Goal: Register for event/course

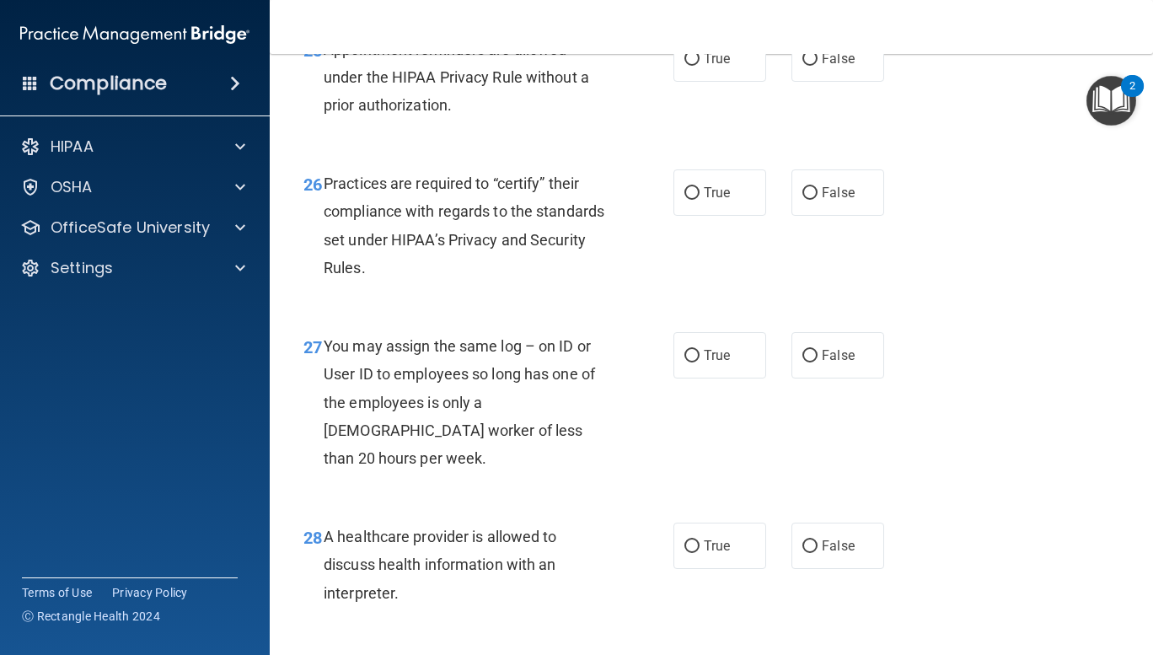
scroll to position [4471, 0]
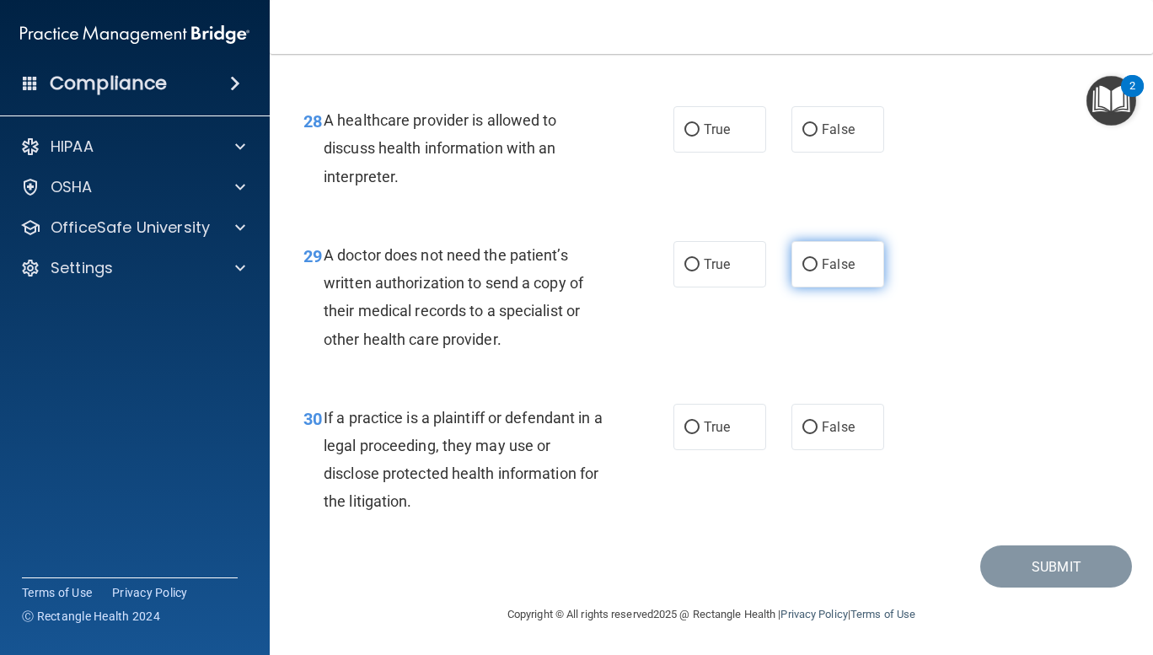
click at [802, 259] on input "False" at bounding box center [809, 265] width 15 height 13
radio input "true"
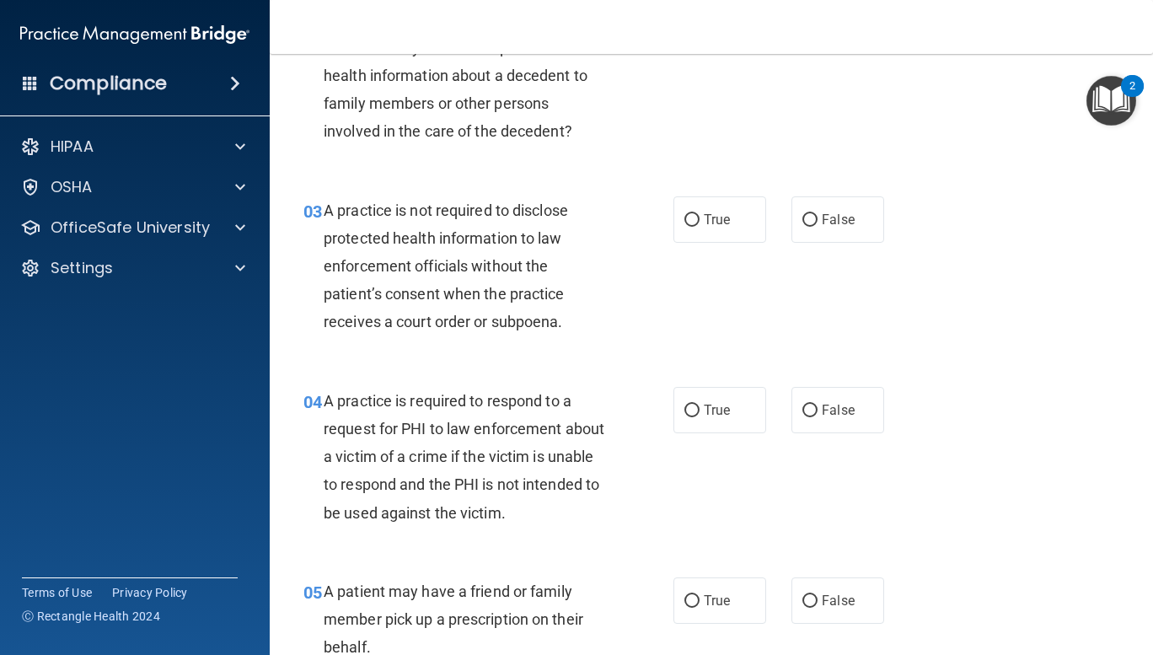
scroll to position [0, 0]
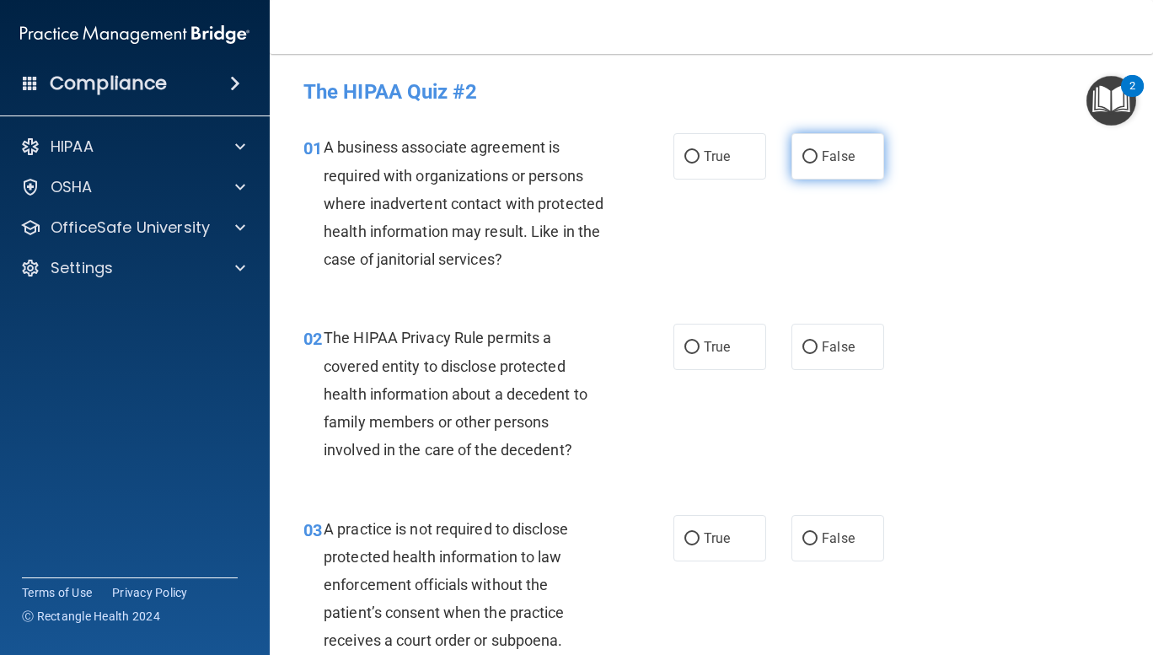
click at [807, 155] on input "False" at bounding box center [809, 157] width 15 height 13
radio input "true"
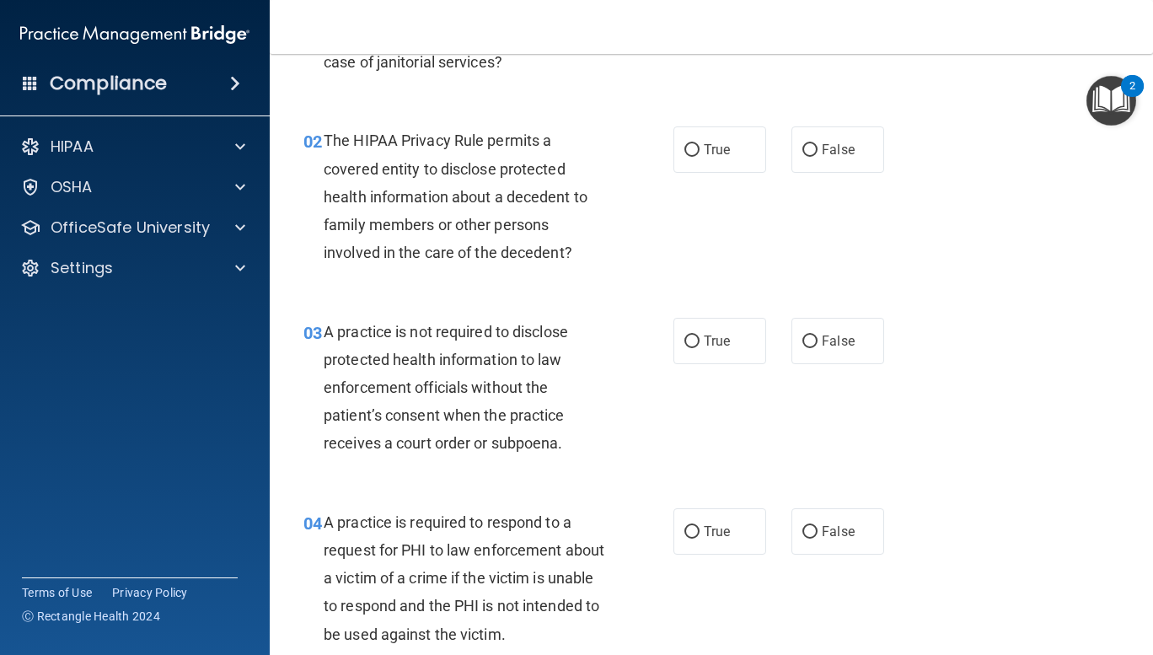
scroll to position [196, 0]
click at [684, 149] on input "True" at bounding box center [691, 151] width 15 height 13
radio input "true"
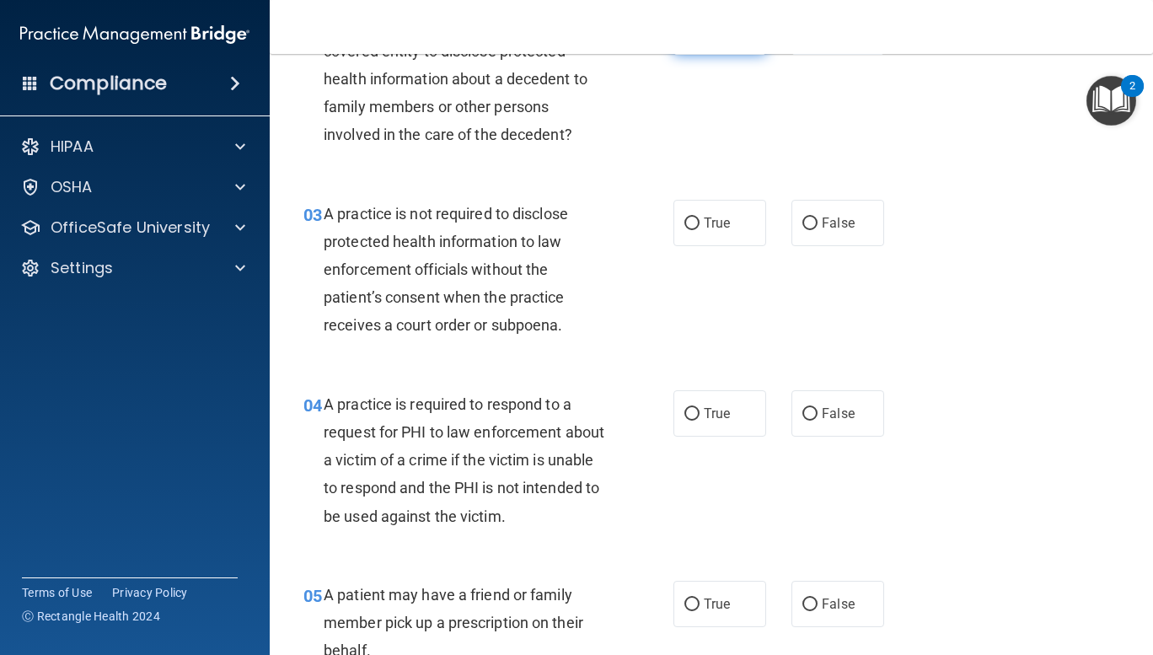
scroll to position [418, 0]
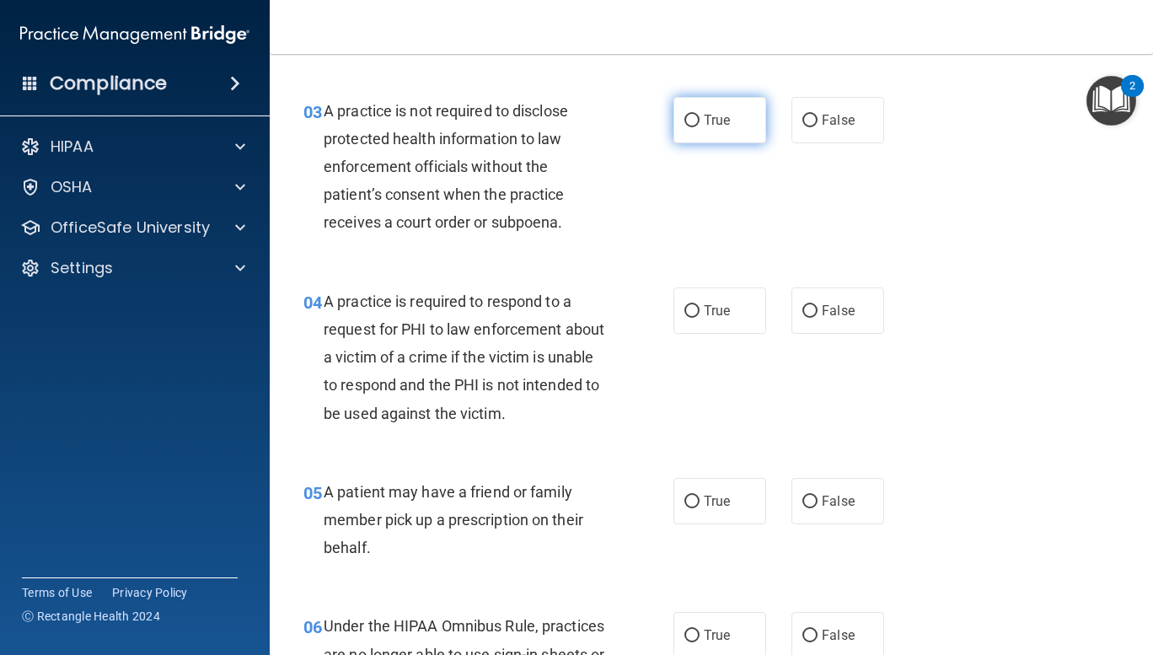
click at [684, 117] on input "True" at bounding box center [691, 121] width 15 height 13
radio input "true"
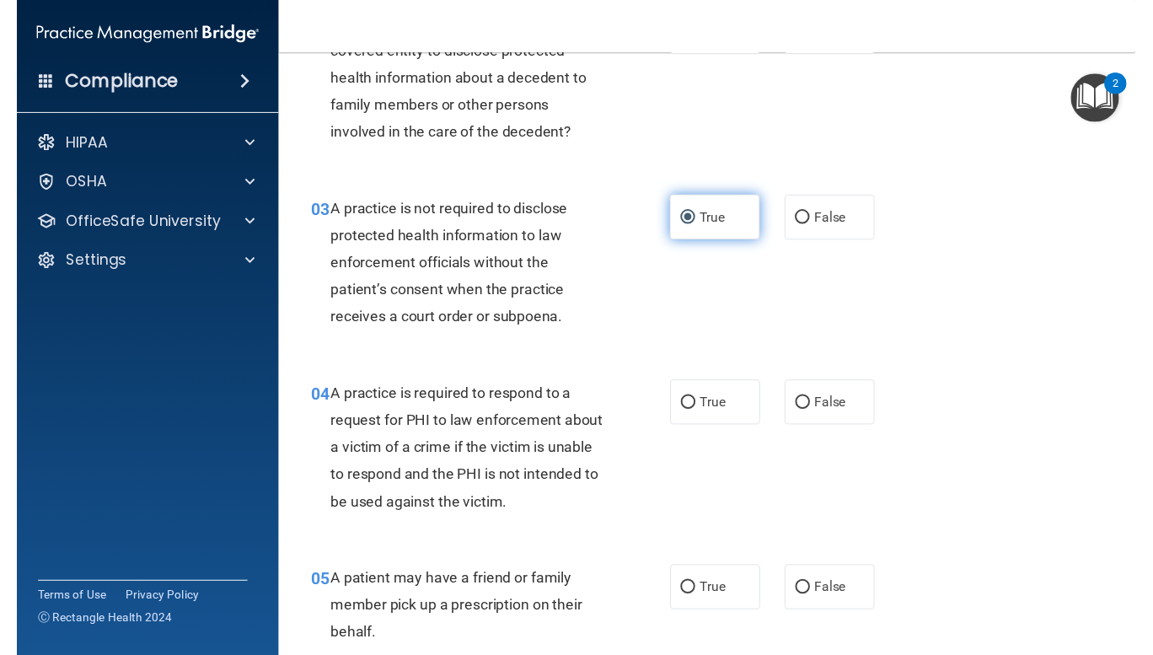
scroll to position [407, 0]
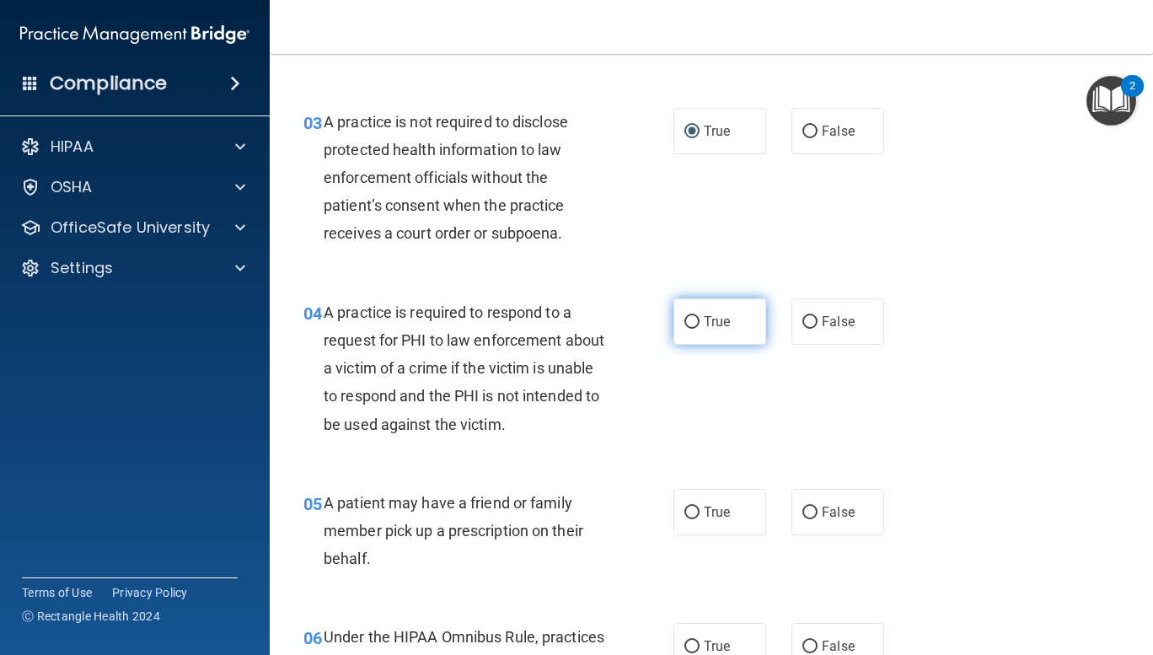
click at [684, 319] on input "True" at bounding box center [691, 322] width 15 height 13
radio input "true"
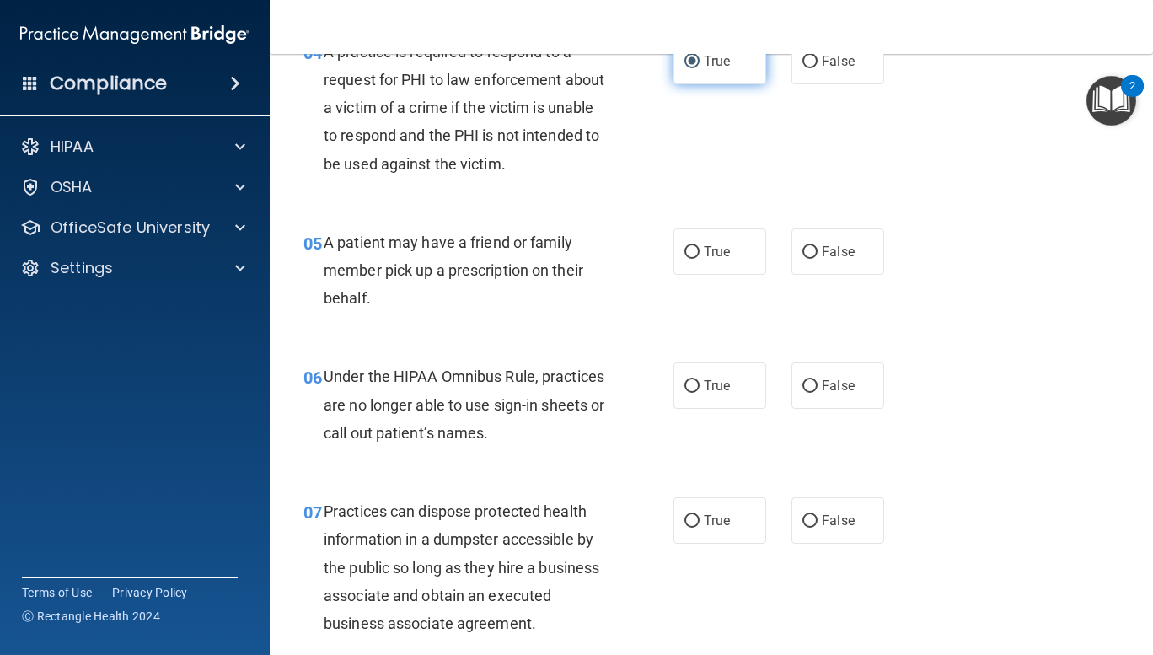
scroll to position [667, 0]
click at [802, 252] on input "False" at bounding box center [809, 252] width 15 height 13
radio input "true"
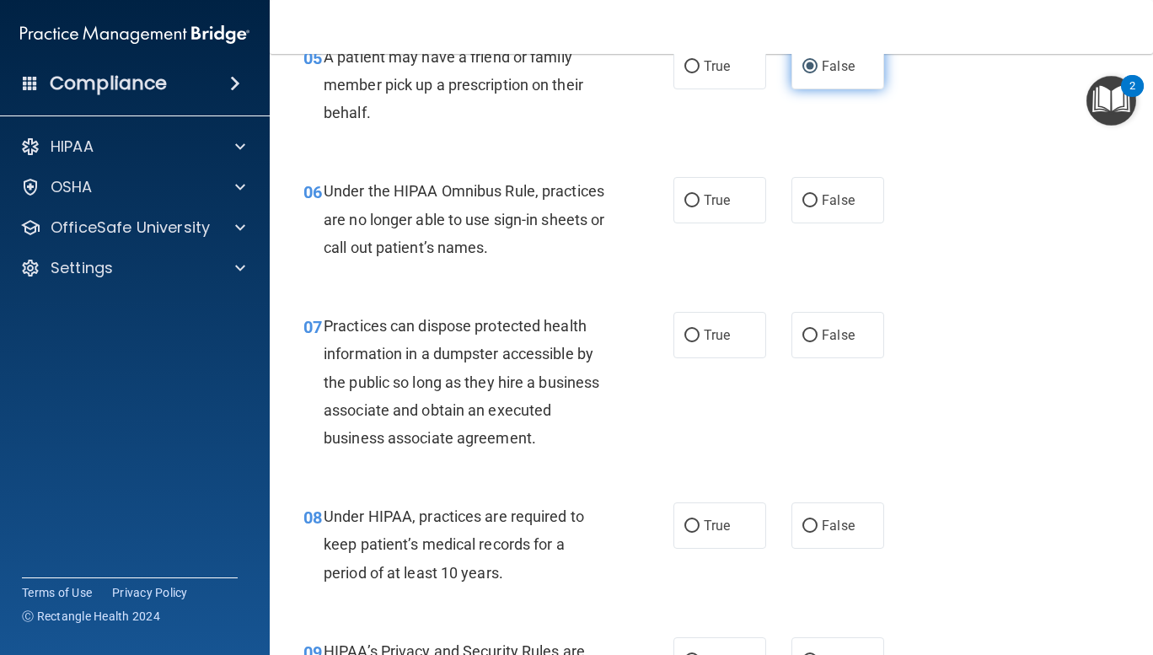
scroll to position [851, 0]
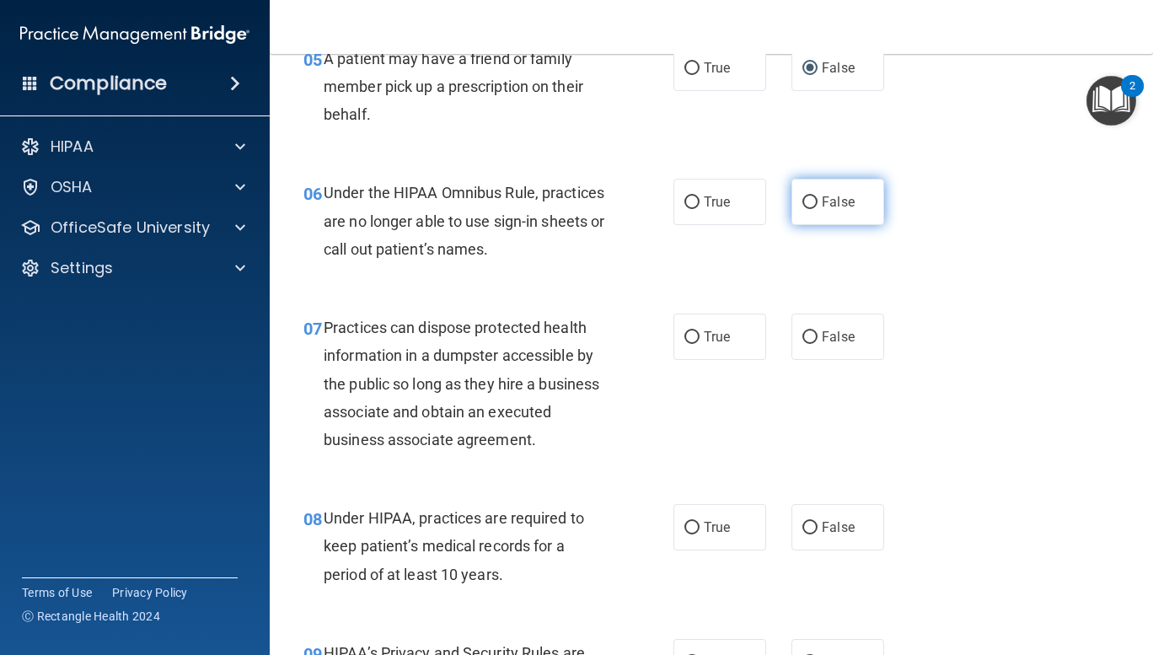
click at [806, 198] on input "False" at bounding box center [809, 202] width 15 height 13
radio input "true"
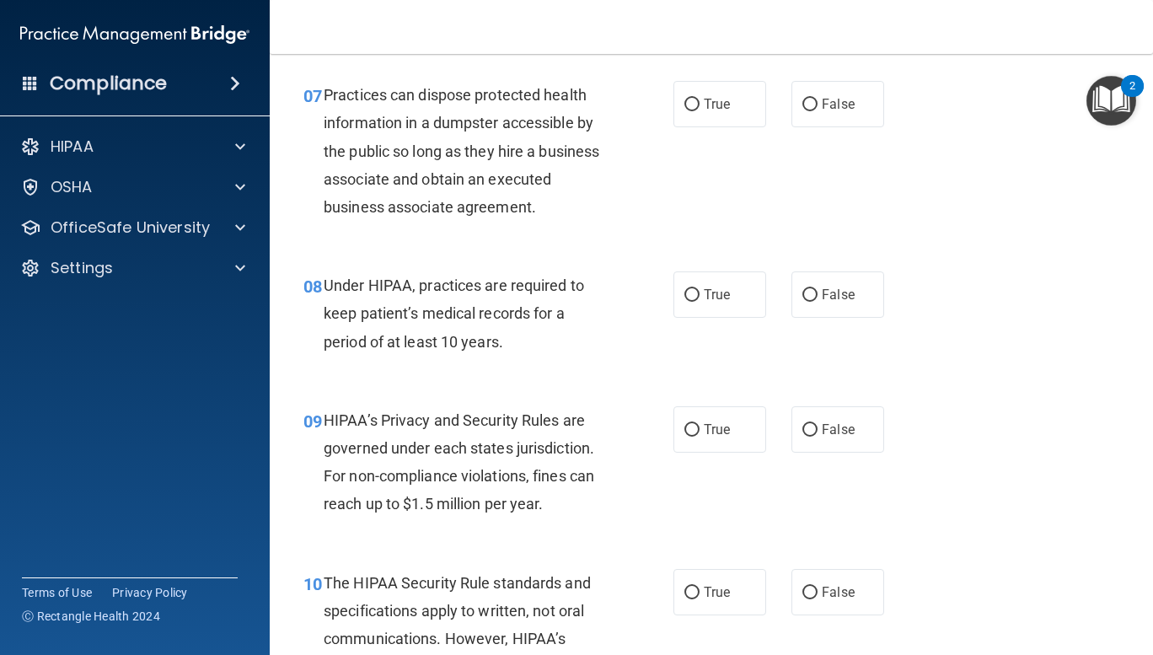
scroll to position [1087, 0]
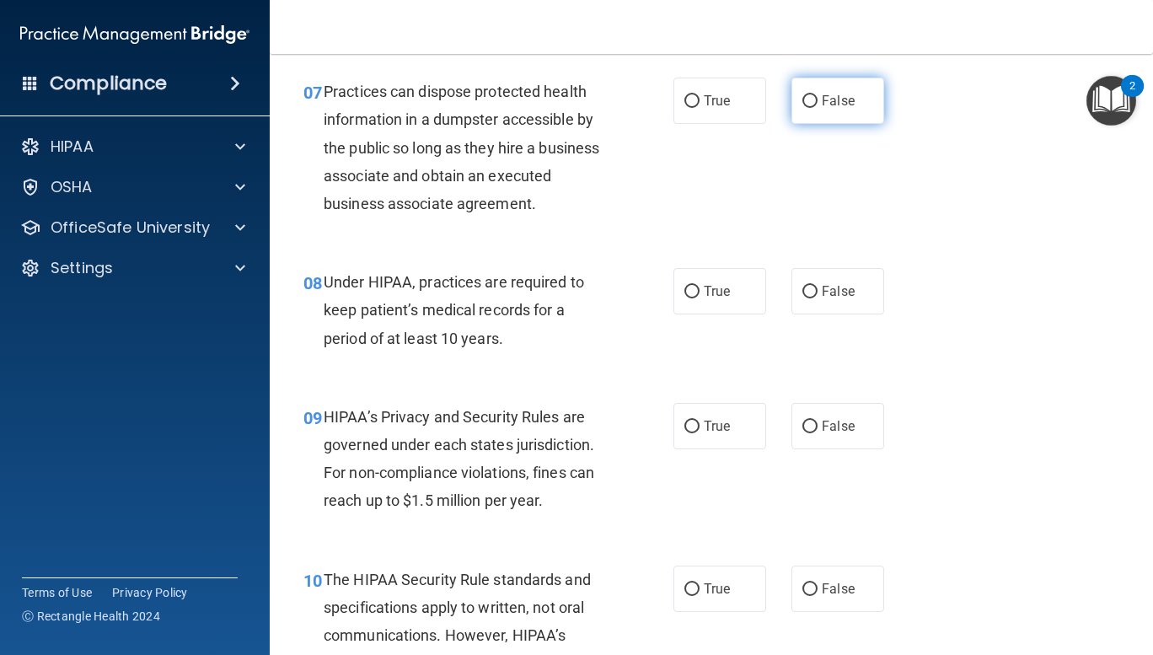
click at [795, 94] on label "False" at bounding box center [837, 101] width 93 height 46
click at [802, 95] on input "False" at bounding box center [809, 101] width 15 height 13
radio input "true"
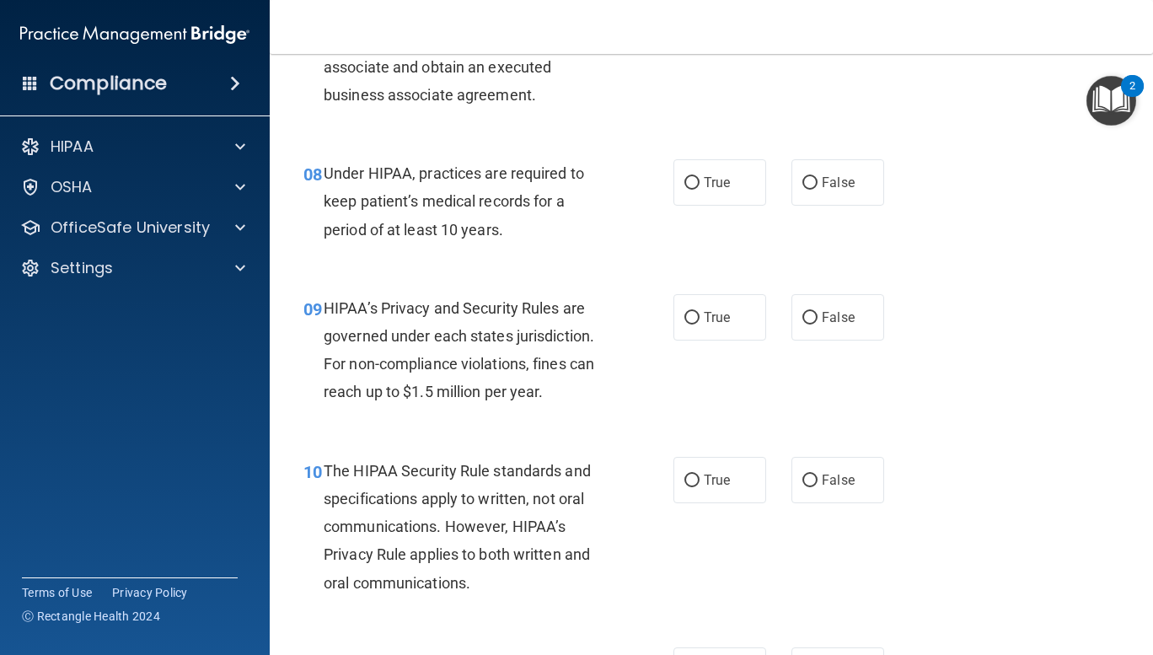
scroll to position [1193, 0]
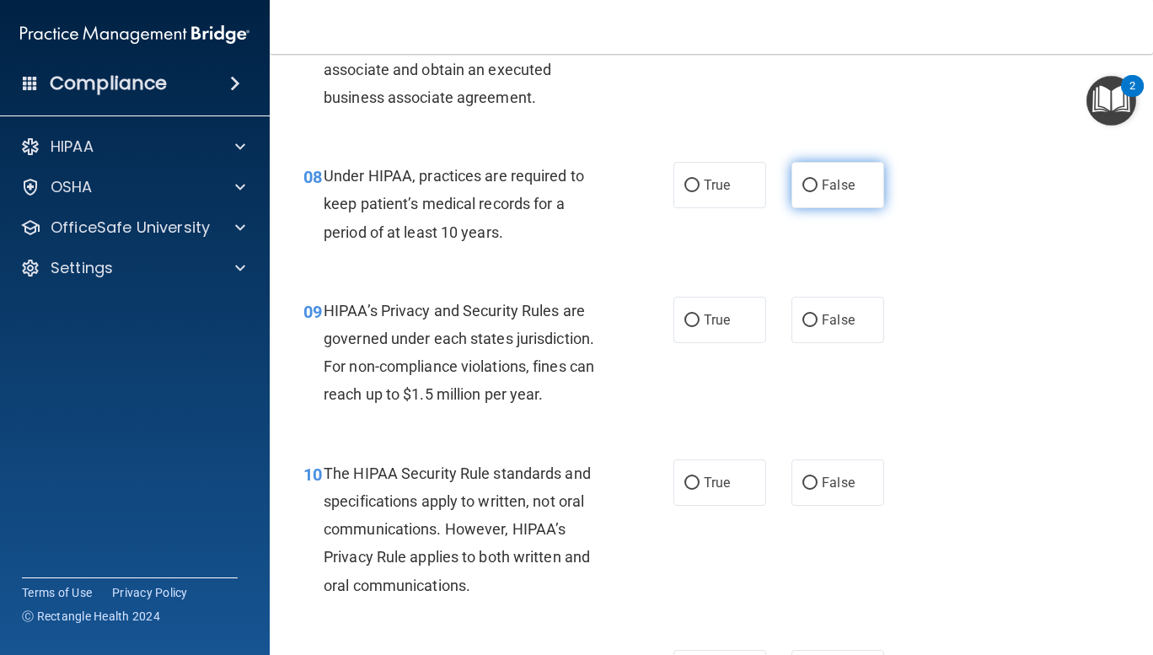
click at [802, 179] on input "False" at bounding box center [809, 185] width 15 height 13
radio input "true"
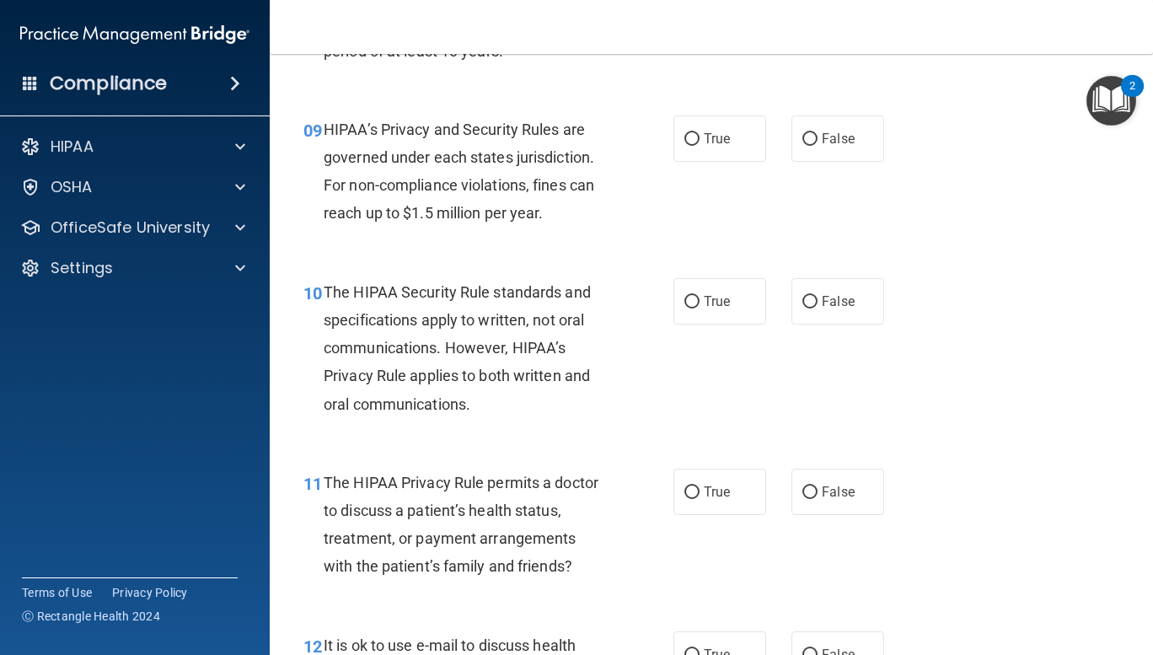
scroll to position [1379, 0]
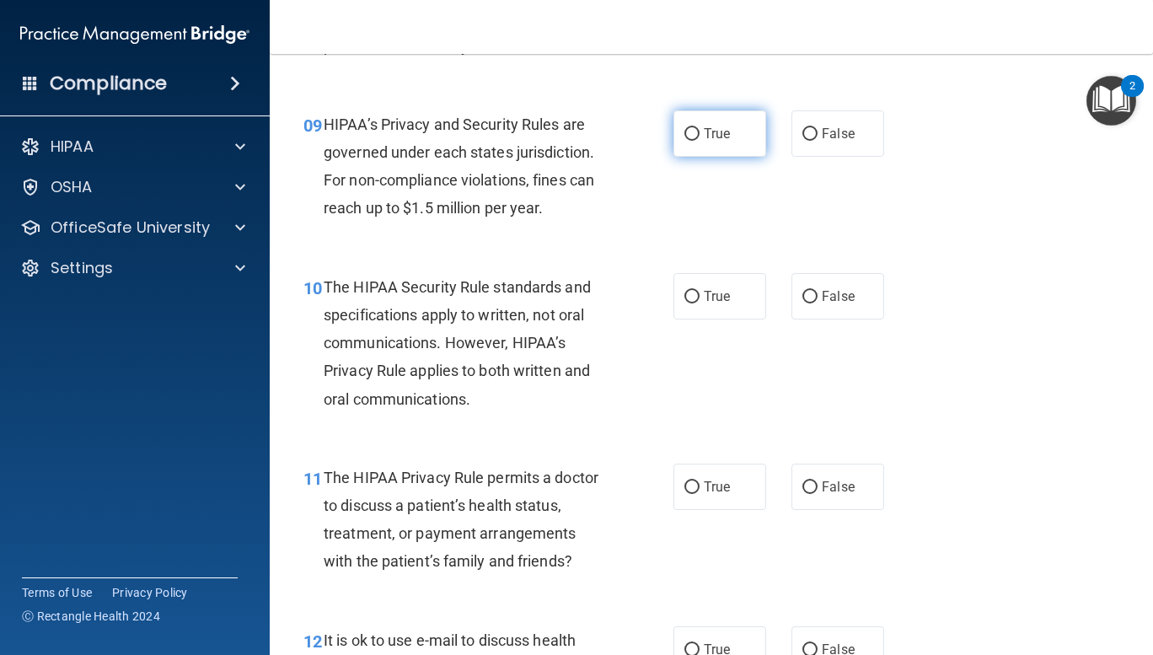
click at [687, 133] on input "True" at bounding box center [691, 134] width 15 height 13
radio input "true"
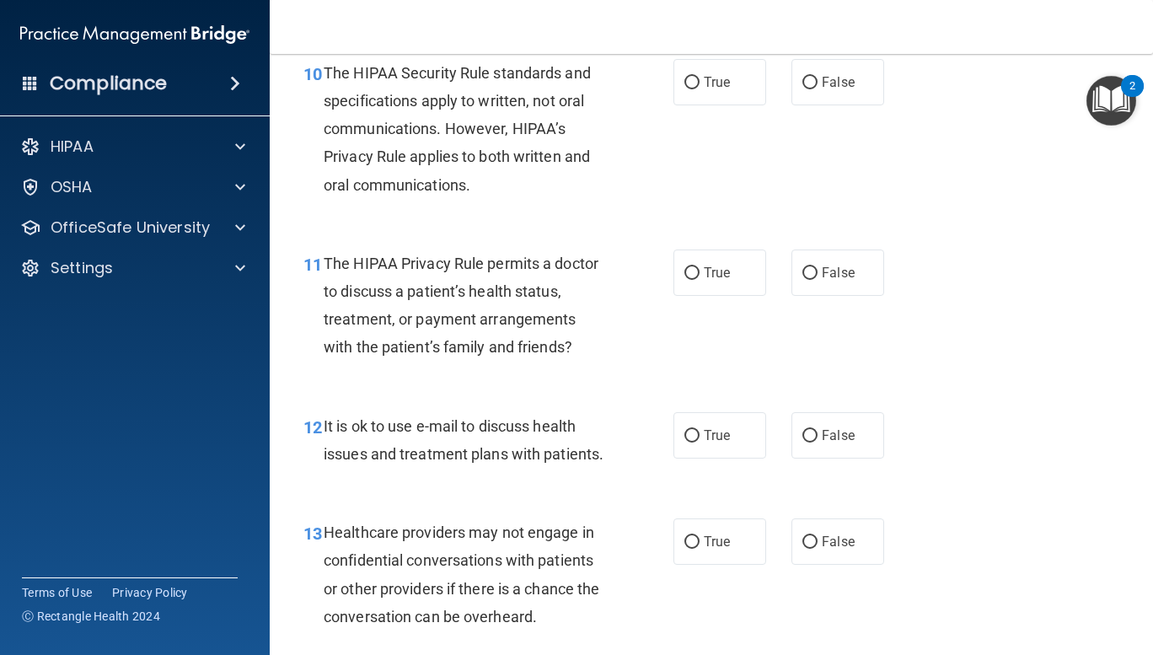
scroll to position [1587, 0]
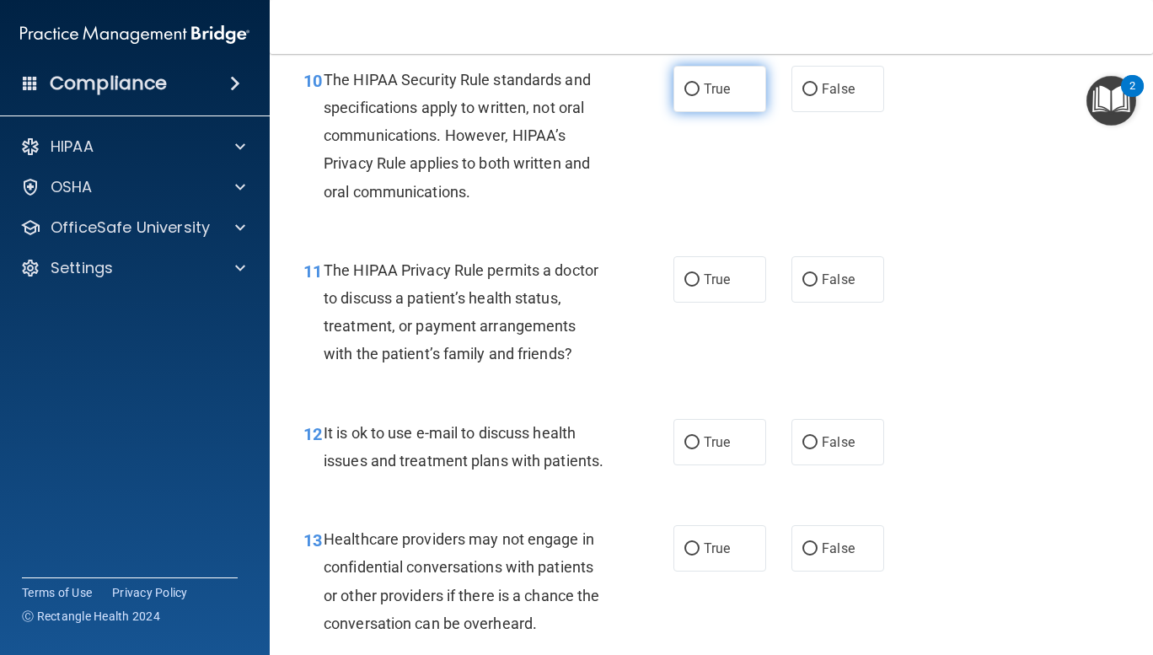
click at [684, 88] on input "True" at bounding box center [691, 89] width 15 height 13
radio input "true"
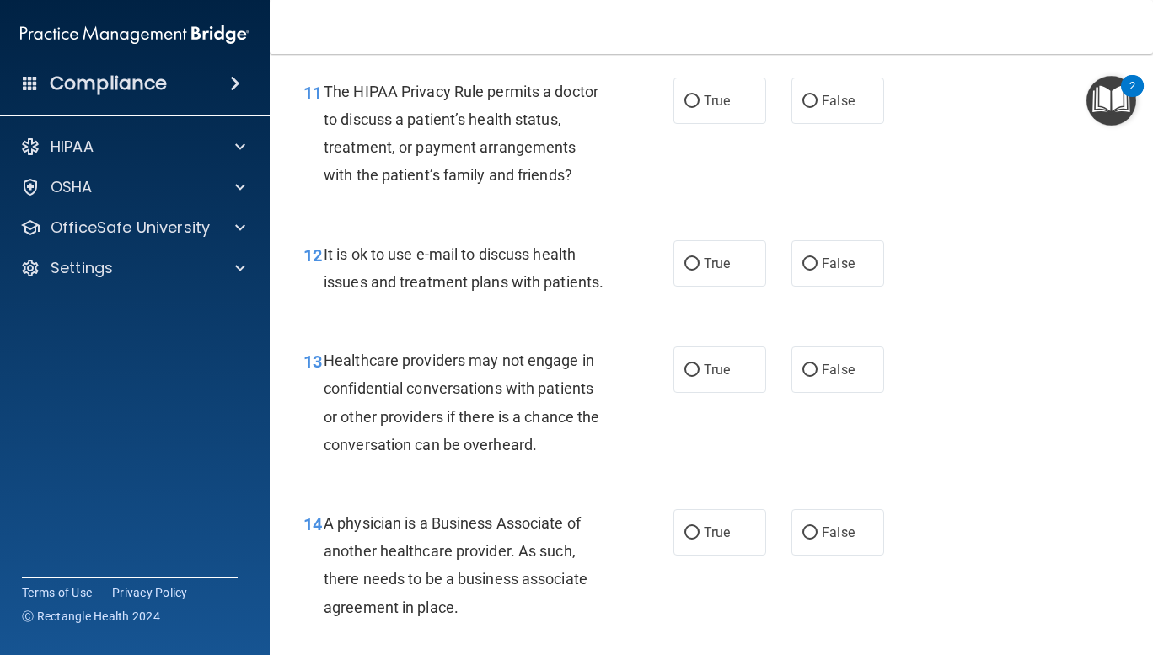
scroll to position [1769, 0]
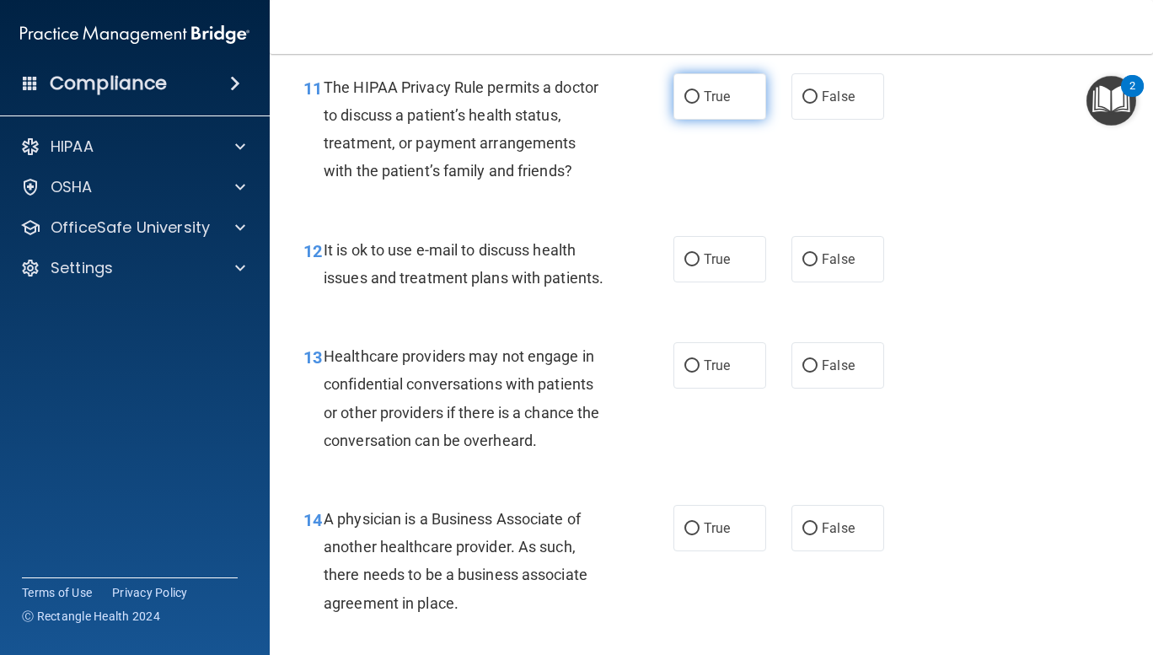
click at [688, 95] on input "True" at bounding box center [691, 97] width 15 height 13
radio input "true"
click at [803, 99] on input "False" at bounding box center [809, 97] width 15 height 13
radio input "true"
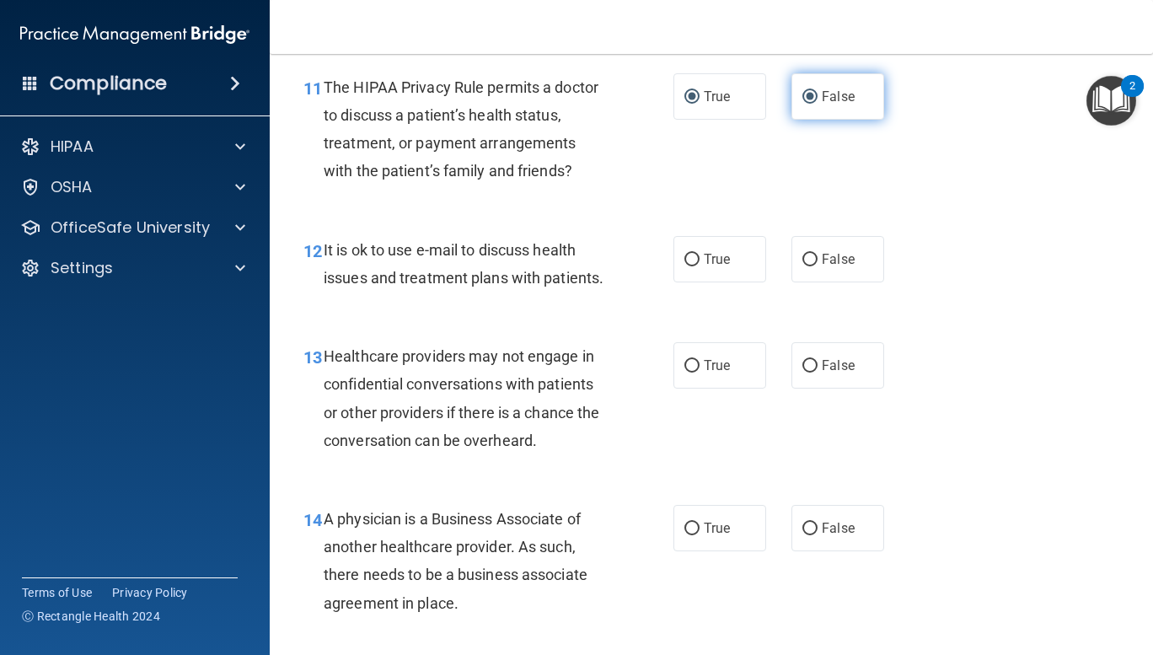
radio input "false"
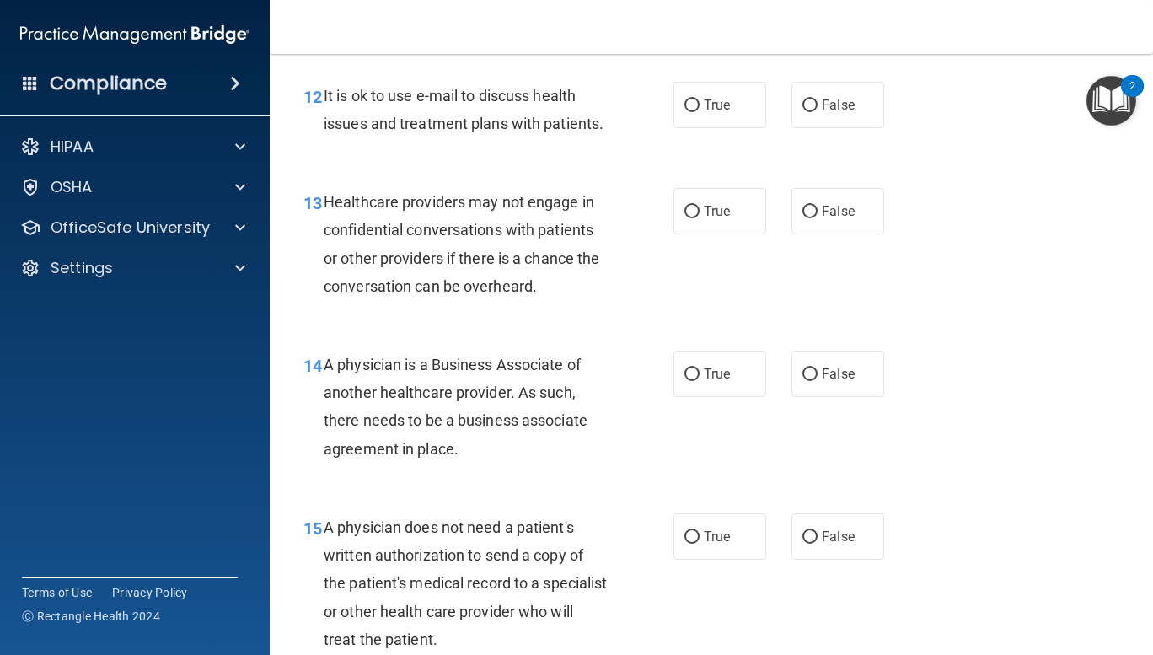
scroll to position [1922, 0]
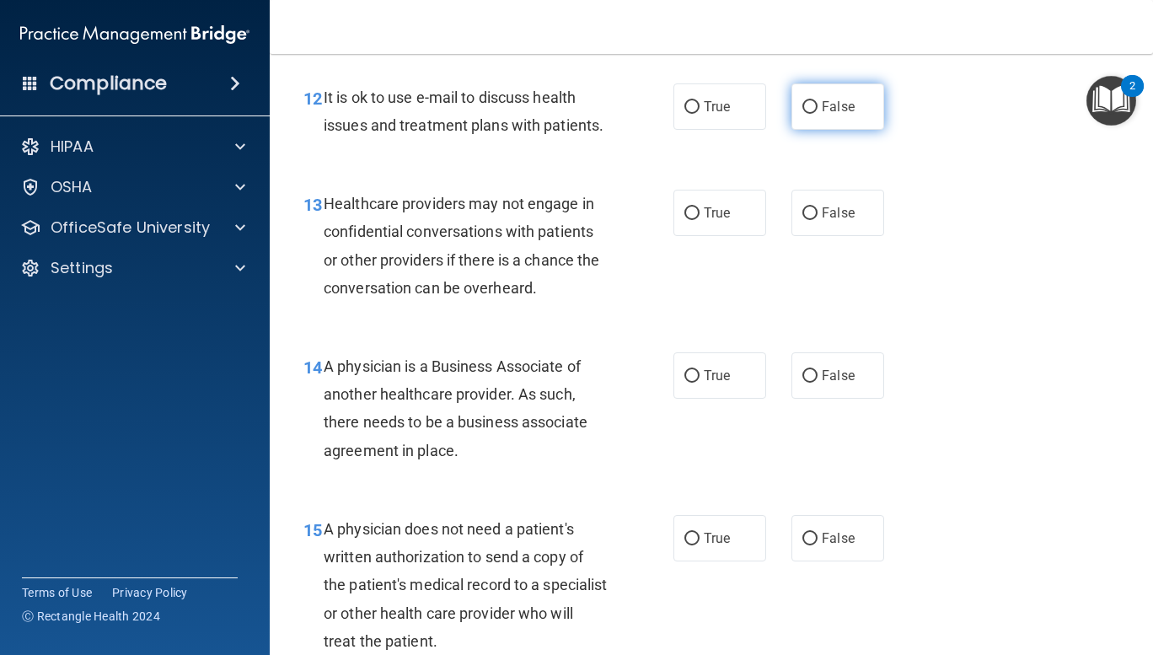
click at [802, 105] on input "False" at bounding box center [809, 107] width 15 height 13
radio input "true"
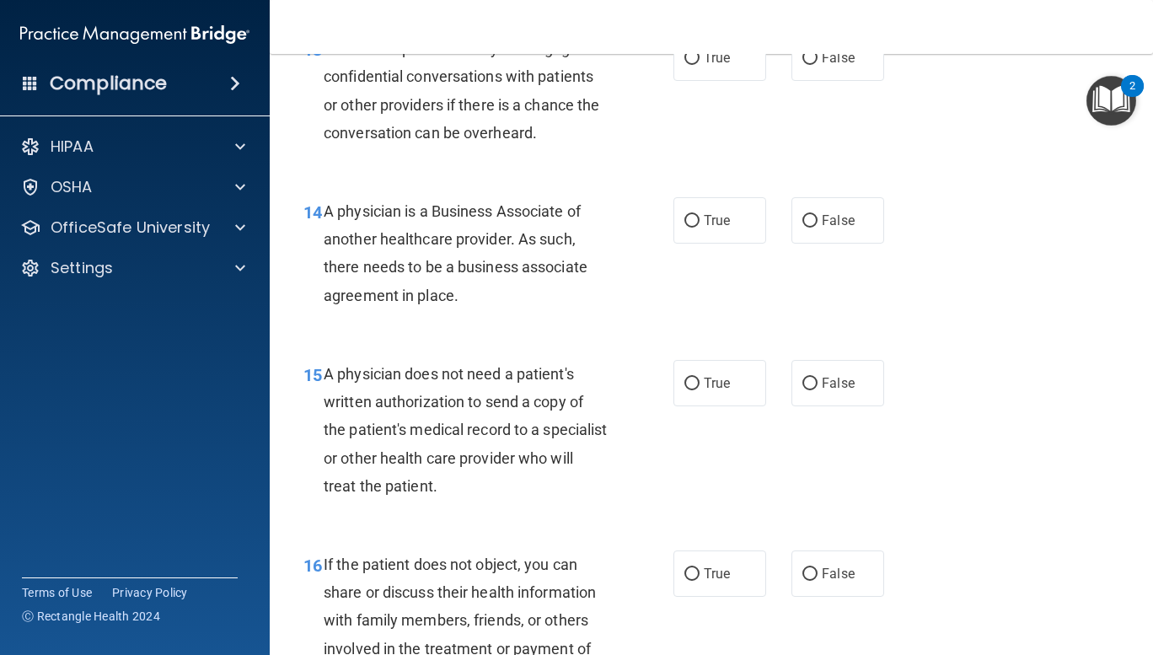
scroll to position [2077, 0]
click at [684, 227] on input "True" at bounding box center [691, 221] width 15 height 13
radio input "true"
click at [806, 65] on input "False" at bounding box center [809, 58] width 15 height 13
radio input "true"
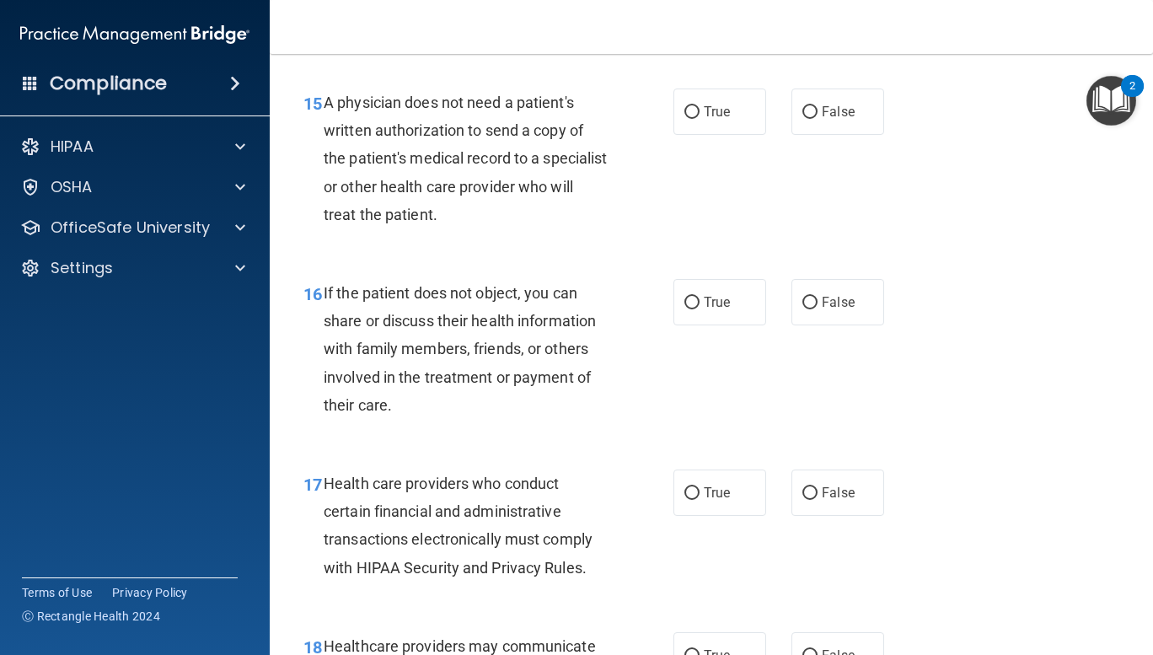
scroll to position [2345, 0]
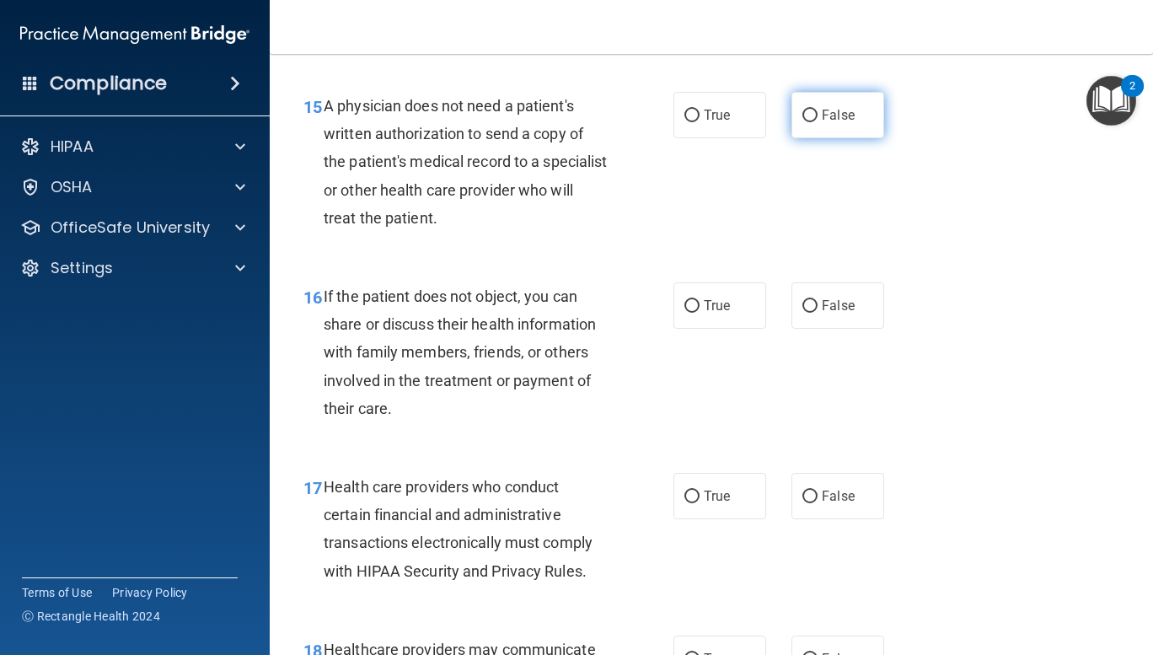
click at [836, 138] on label "False" at bounding box center [837, 115] width 93 height 46
click at [817, 122] on input "False" at bounding box center [809, 116] width 15 height 13
radio input "true"
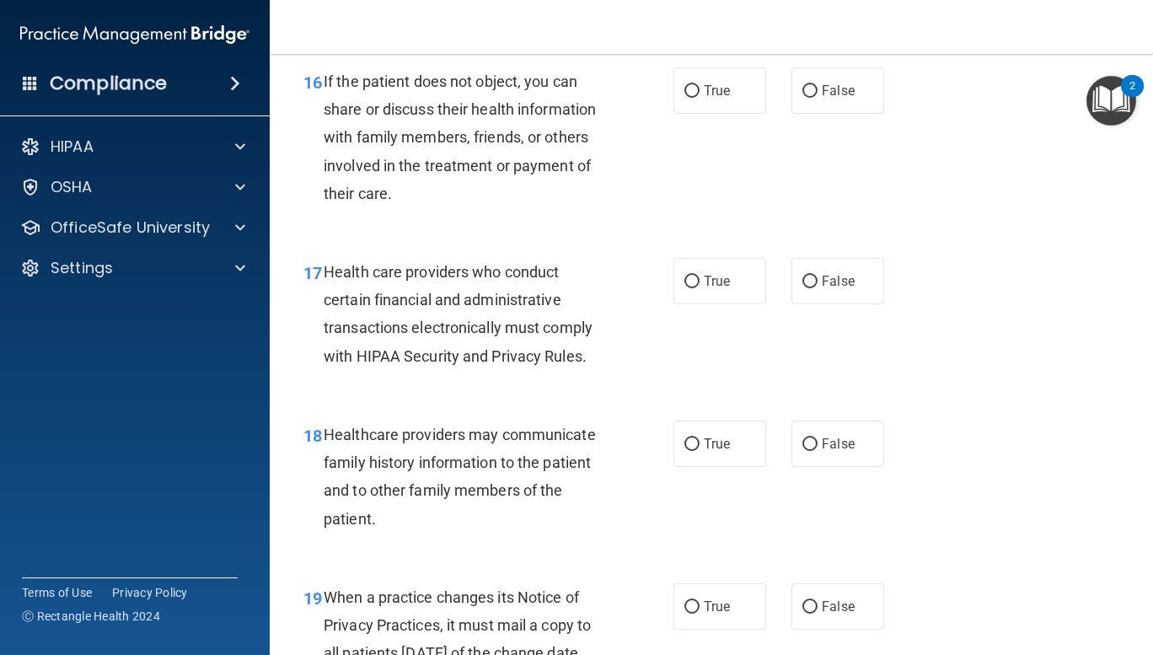
scroll to position [2558, 0]
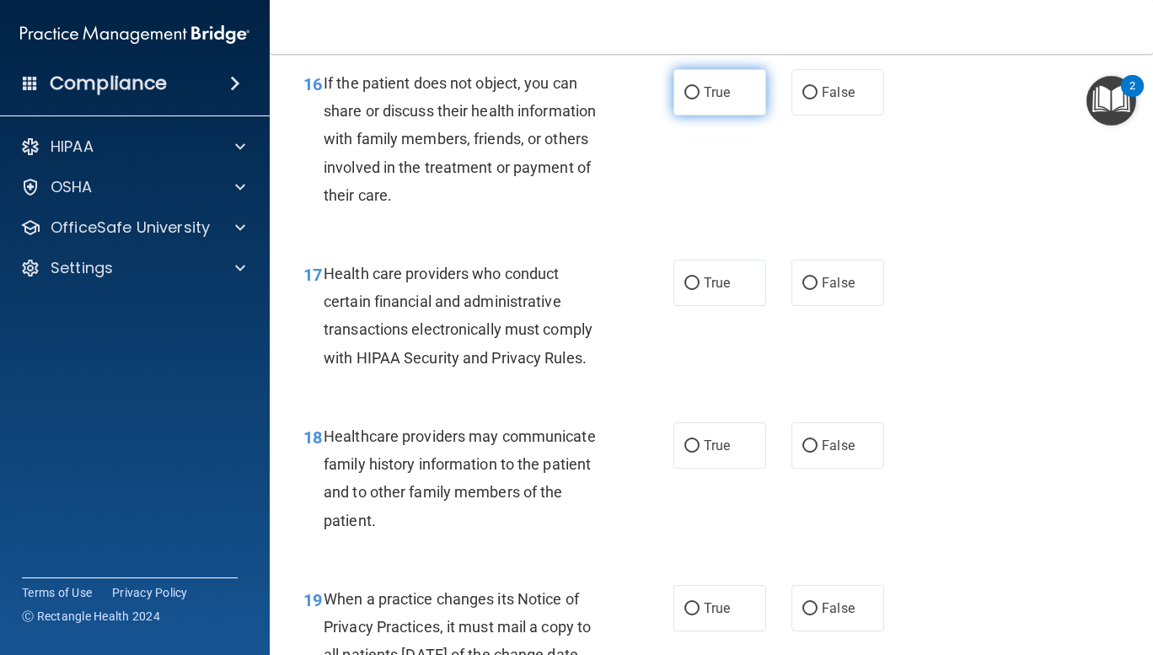
click at [685, 99] on input "True" at bounding box center [691, 93] width 15 height 13
radio input "true"
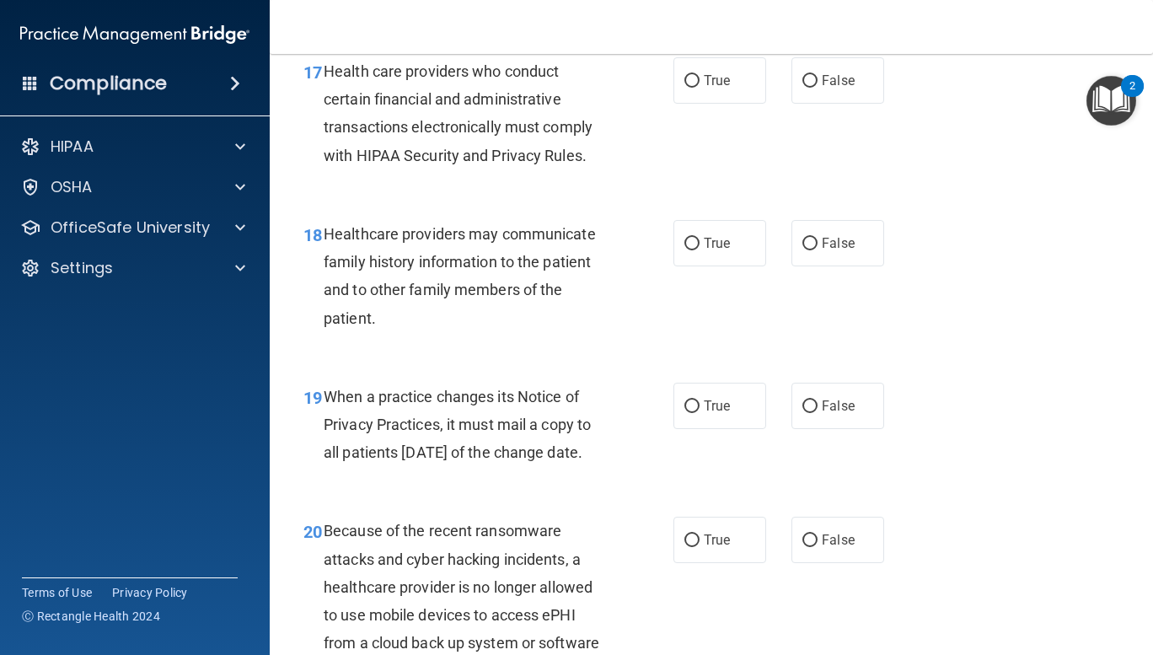
scroll to position [2766, 0]
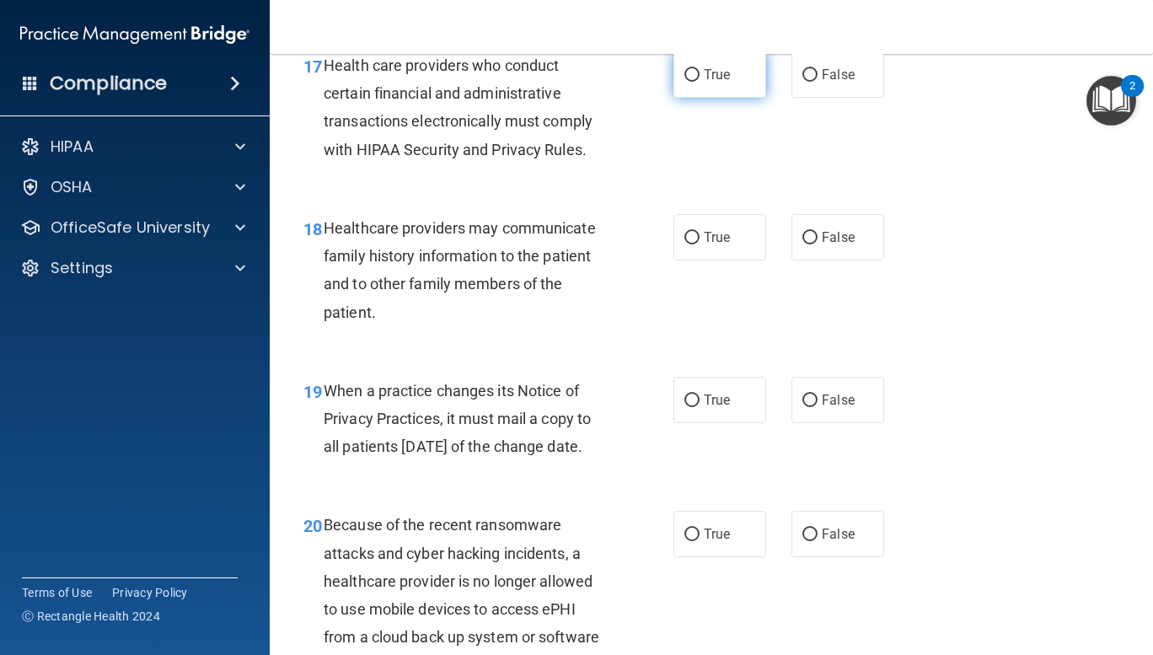
click at [688, 82] on input "True" at bounding box center [691, 75] width 15 height 13
radio input "true"
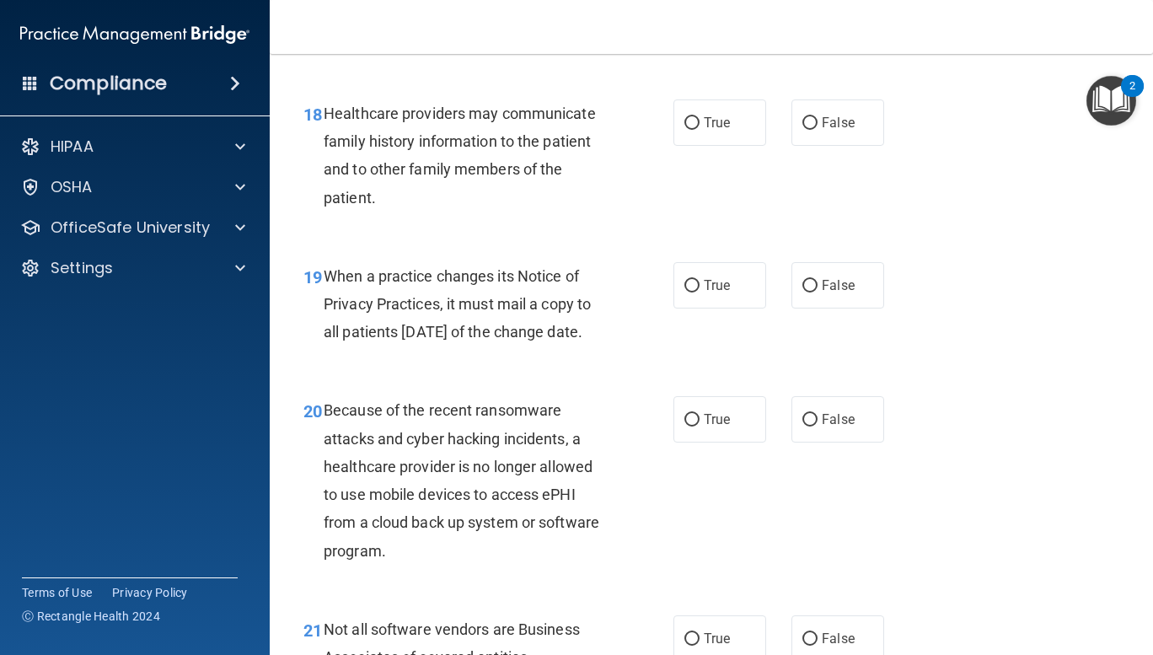
scroll to position [2876, 0]
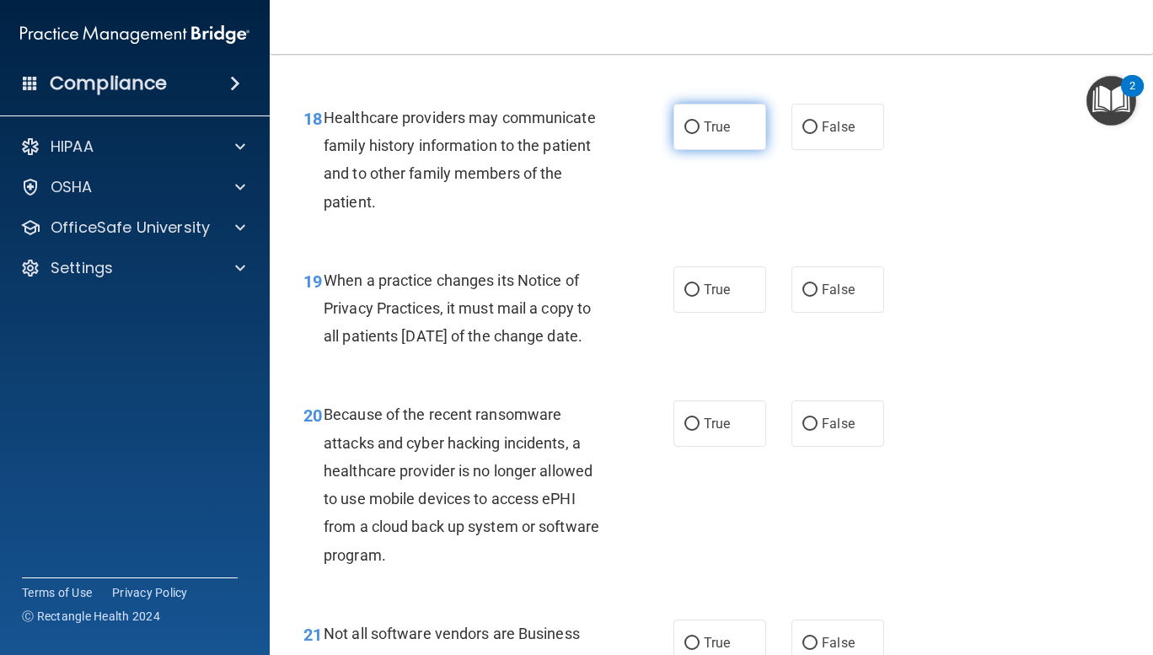
click at [687, 134] on input "True" at bounding box center [691, 127] width 15 height 13
radio input "true"
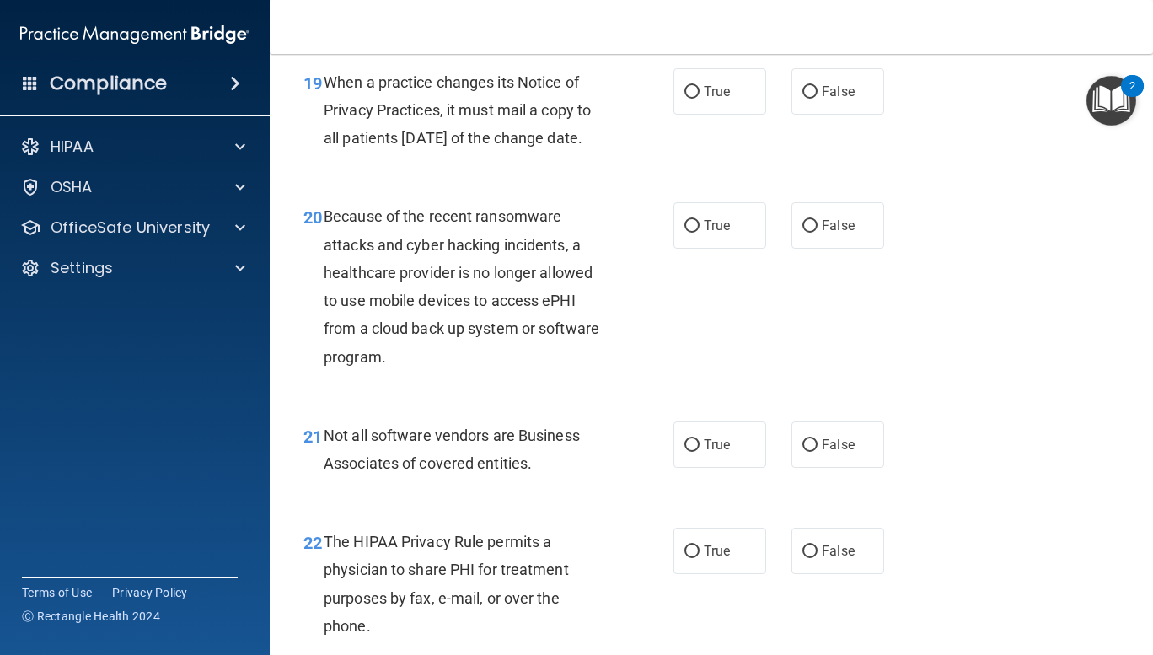
scroll to position [3073, 0]
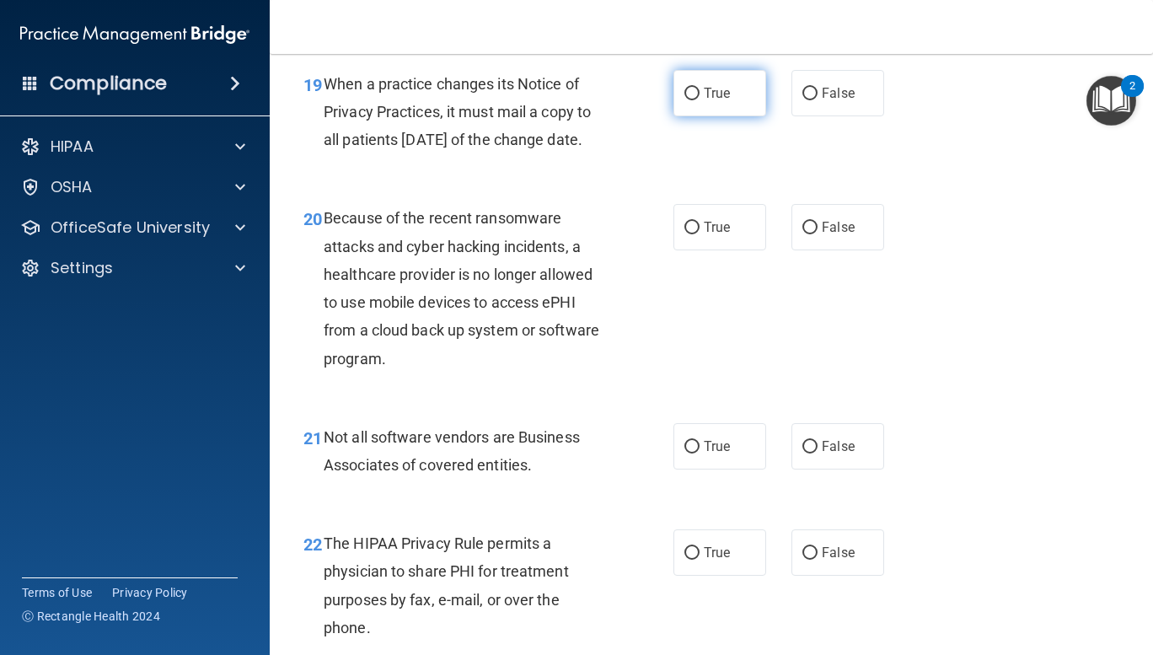
click at [688, 100] on input "True" at bounding box center [691, 94] width 15 height 13
radio input "true"
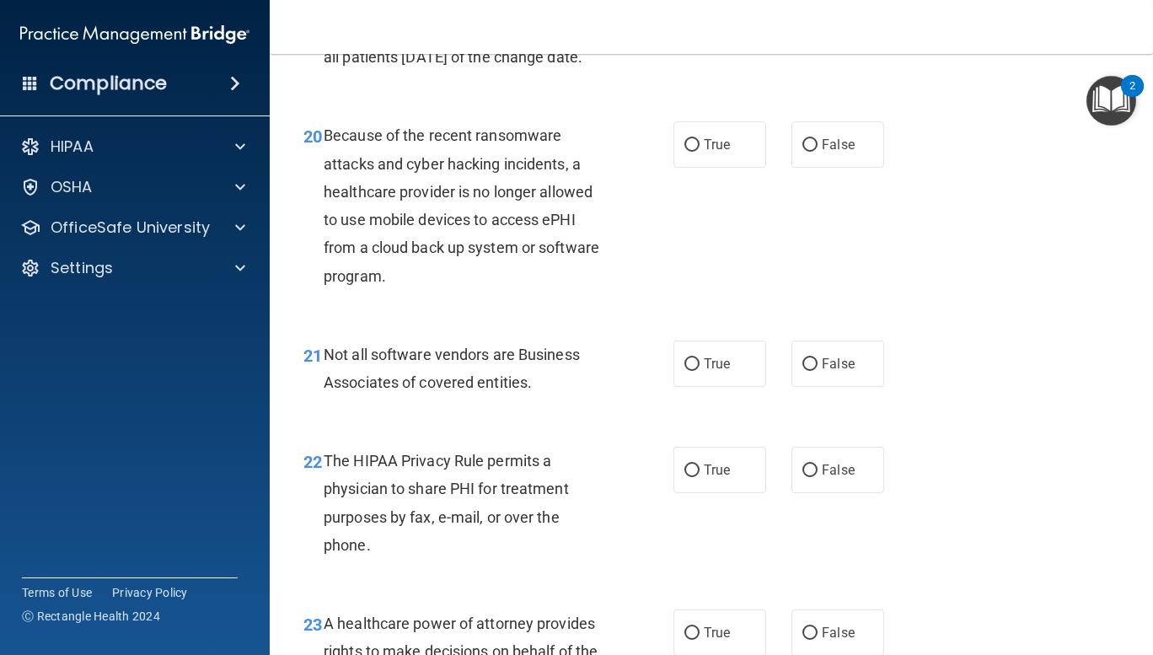
scroll to position [3202, 0]
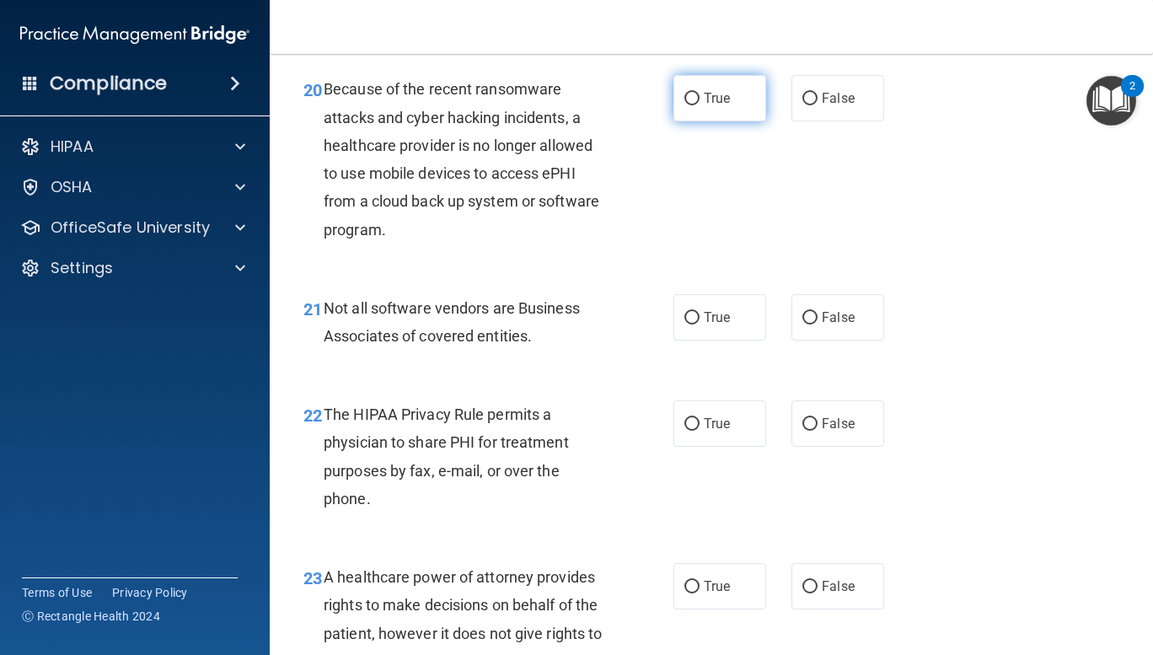
click at [682, 121] on label "True" at bounding box center [719, 98] width 93 height 46
click at [684, 105] on input "True" at bounding box center [691, 99] width 15 height 13
radio input "true"
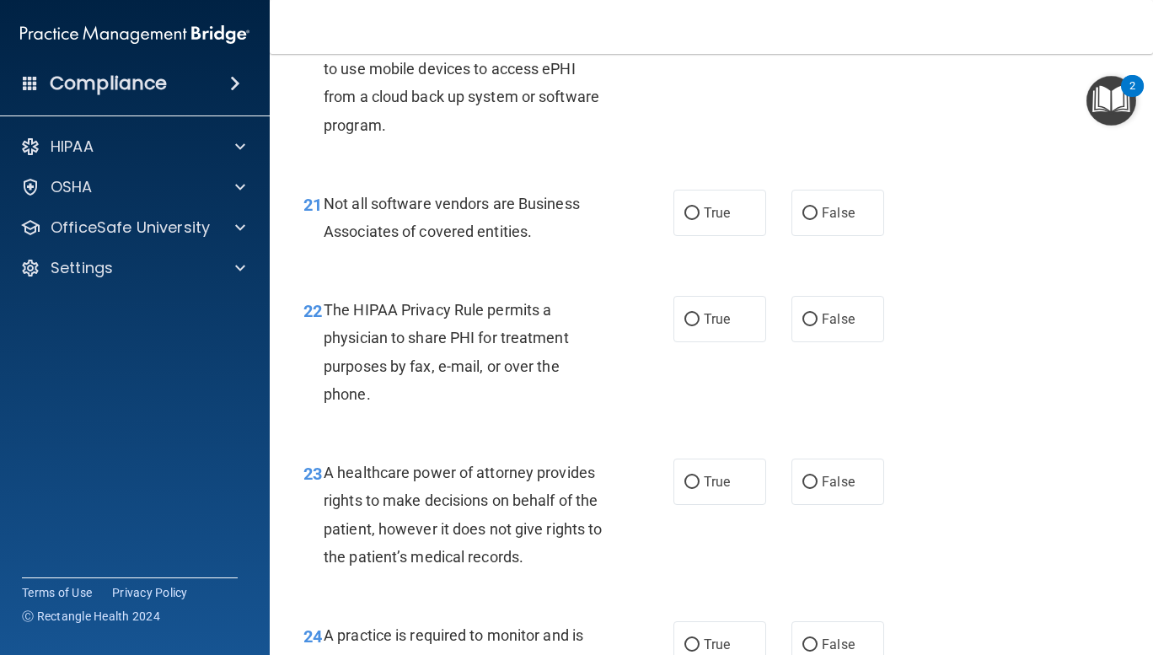
scroll to position [3348, 0]
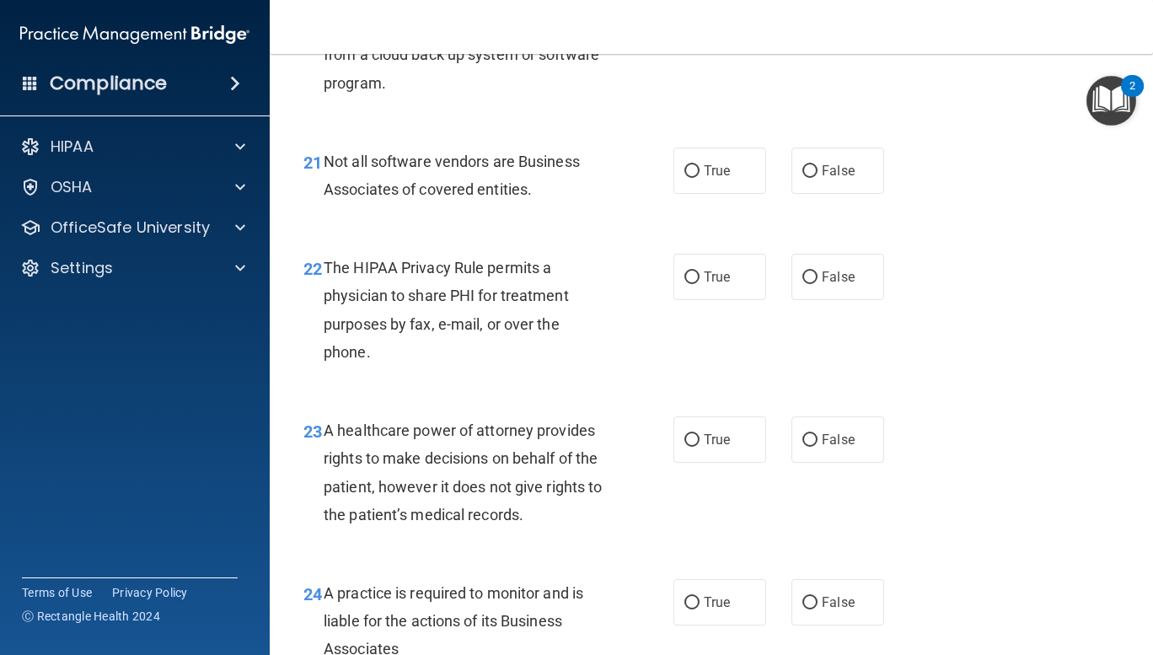
click at [1038, 233] on div "21 Not all software vendors are Business Associates of covered entities. True F…" at bounding box center [711, 179] width 841 height 106
click at [684, 178] on input "True" at bounding box center [691, 171] width 15 height 13
radio input "true"
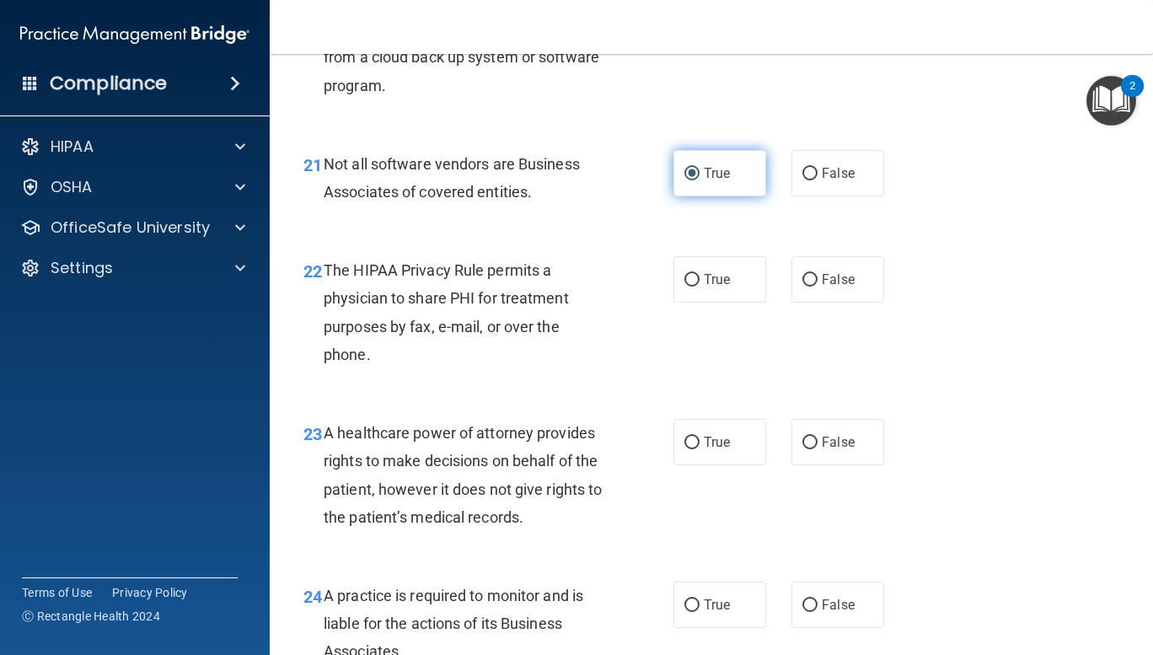
scroll to position [3420, 0]
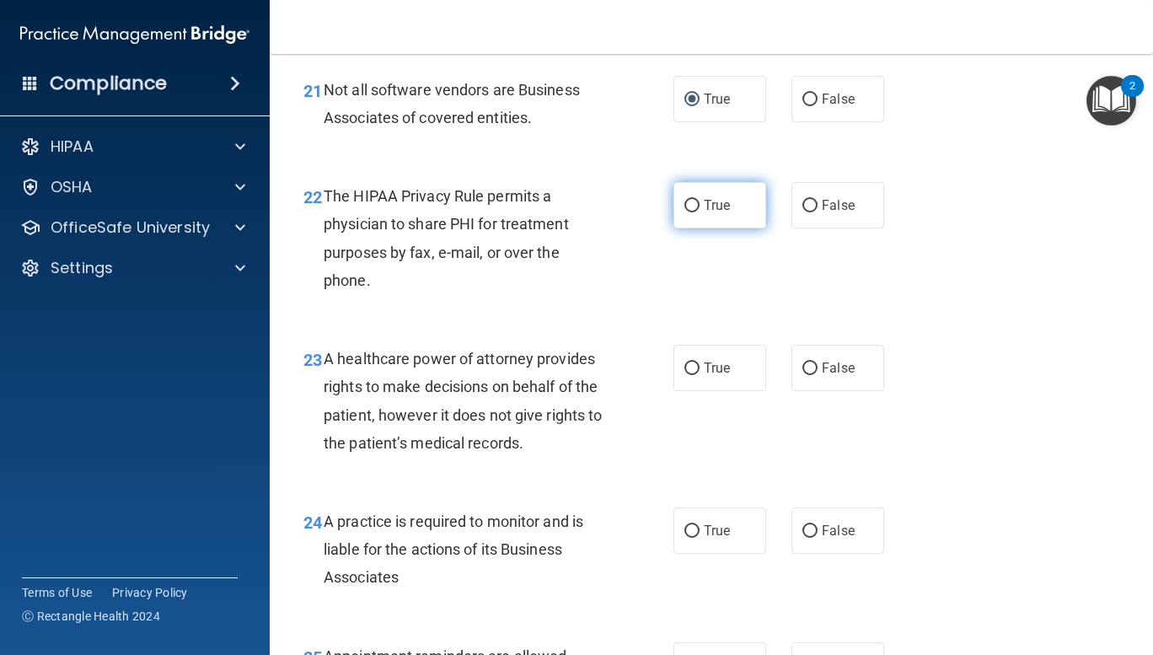
click at [684, 212] on input "True" at bounding box center [691, 206] width 15 height 13
radio input "true"
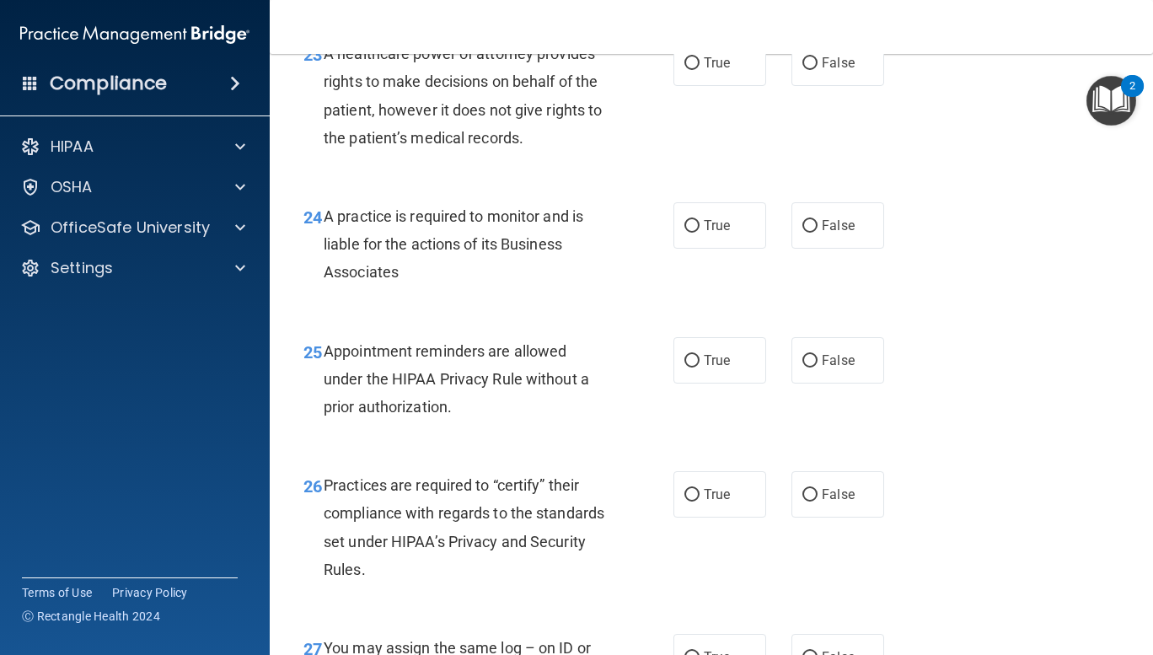
scroll to position [3723, 0]
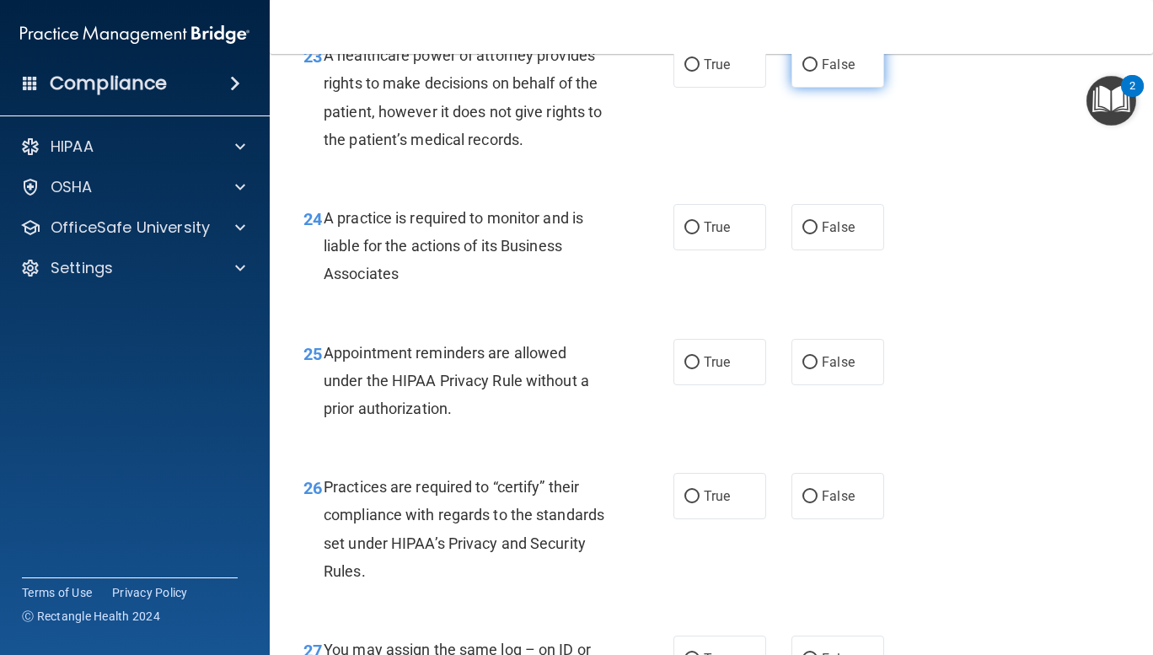
click at [802, 72] on input "False" at bounding box center [809, 65] width 15 height 13
radio input "true"
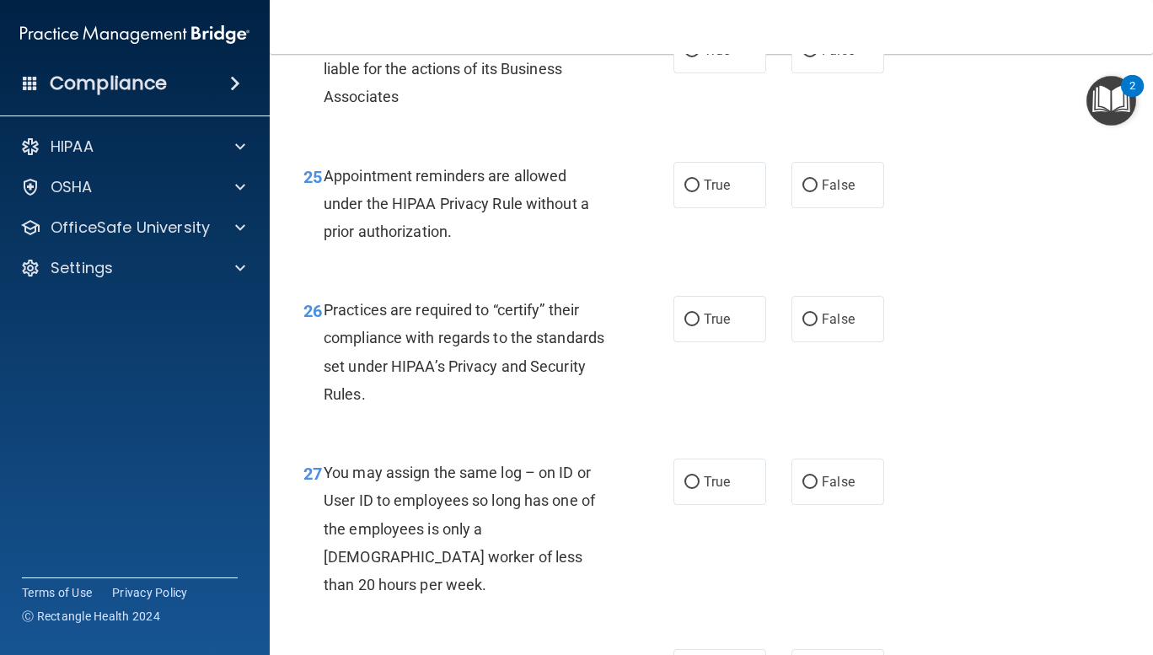
scroll to position [3909, 0]
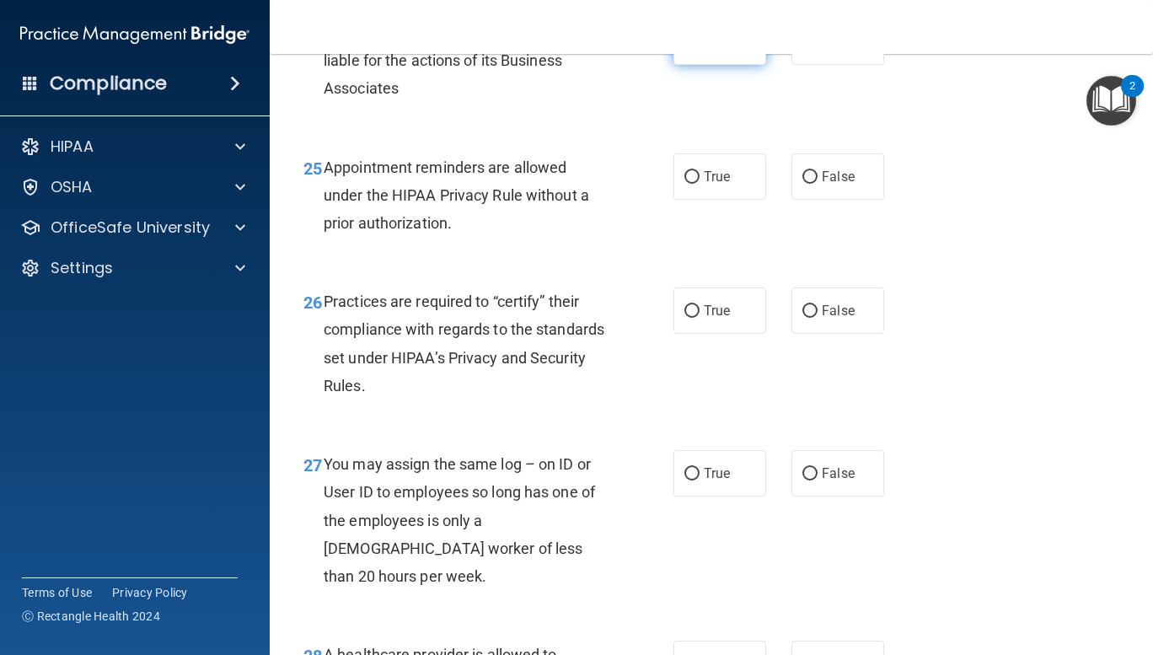
click at [684, 49] on input "True" at bounding box center [691, 42] width 15 height 13
radio input "true"
click at [802, 184] on input "False" at bounding box center [809, 177] width 15 height 13
radio input "true"
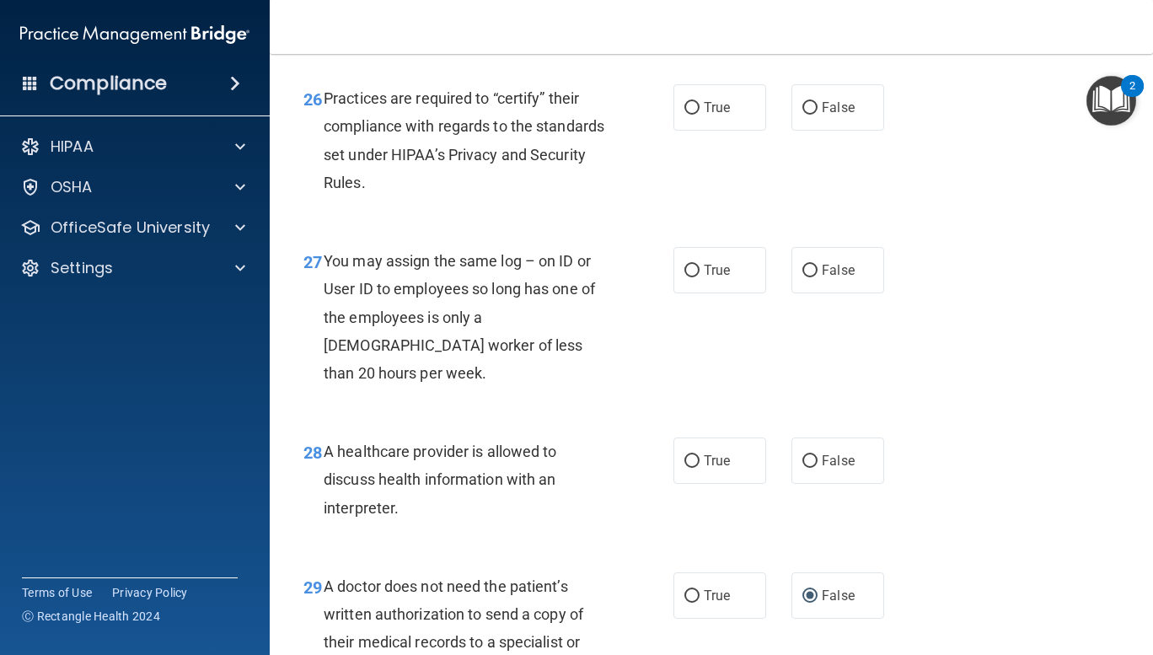
scroll to position [4112, 0]
click at [688, 115] on input "True" at bounding box center [691, 108] width 15 height 13
radio input "true"
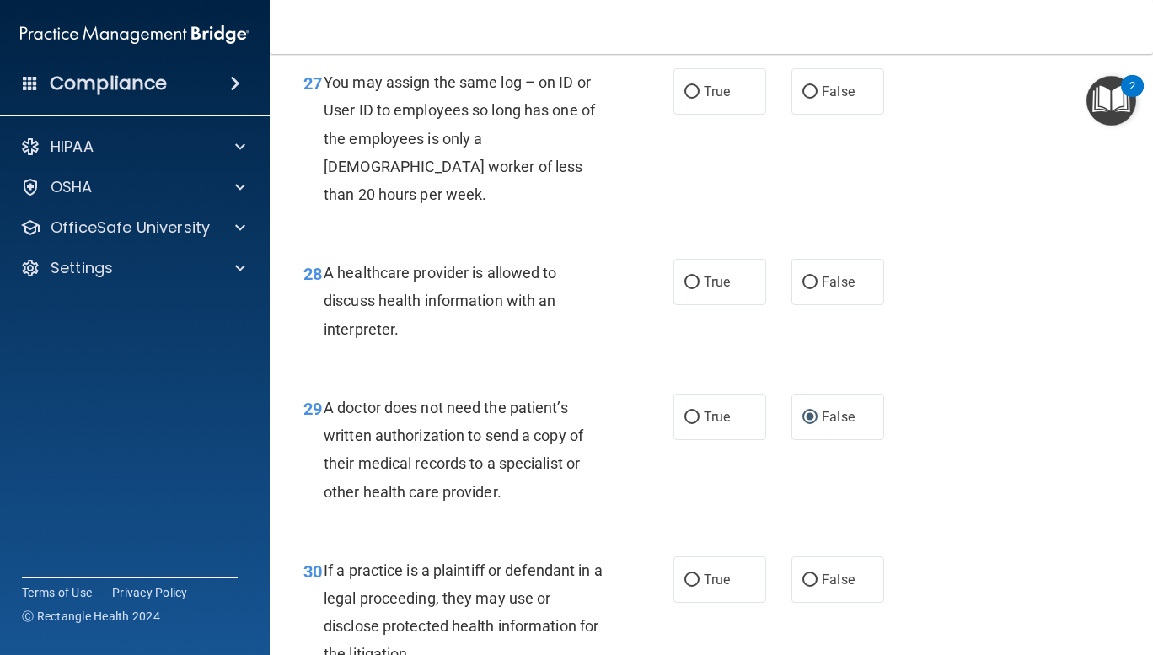
scroll to position [4292, 0]
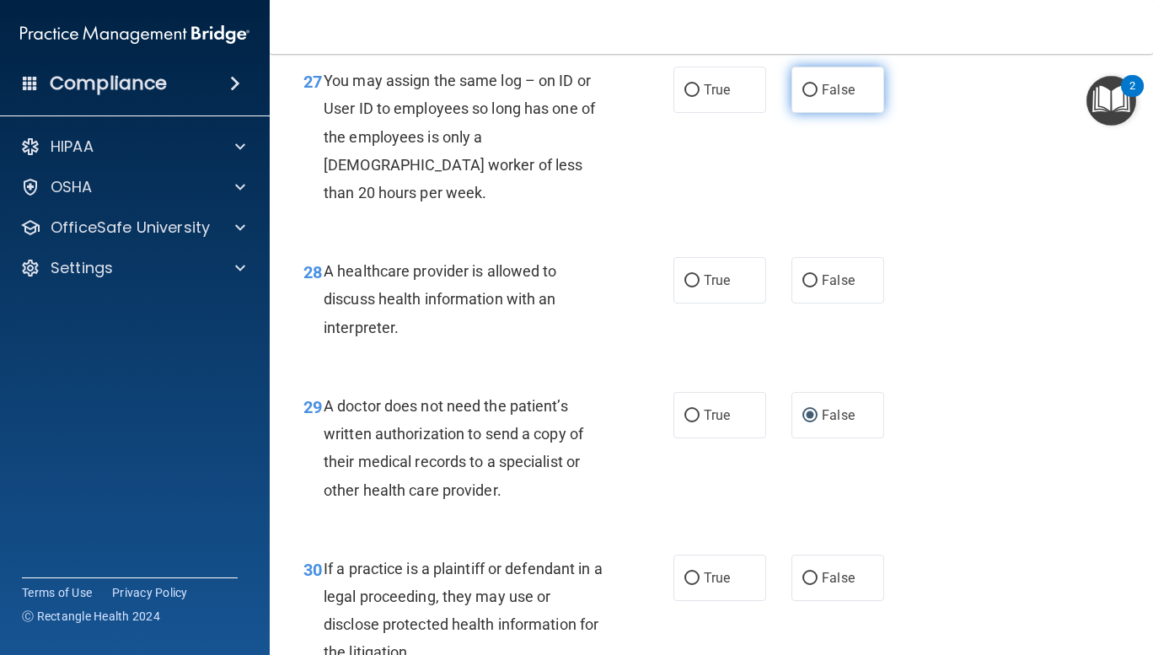
click at [809, 97] on input "False" at bounding box center [809, 90] width 15 height 13
radio input "true"
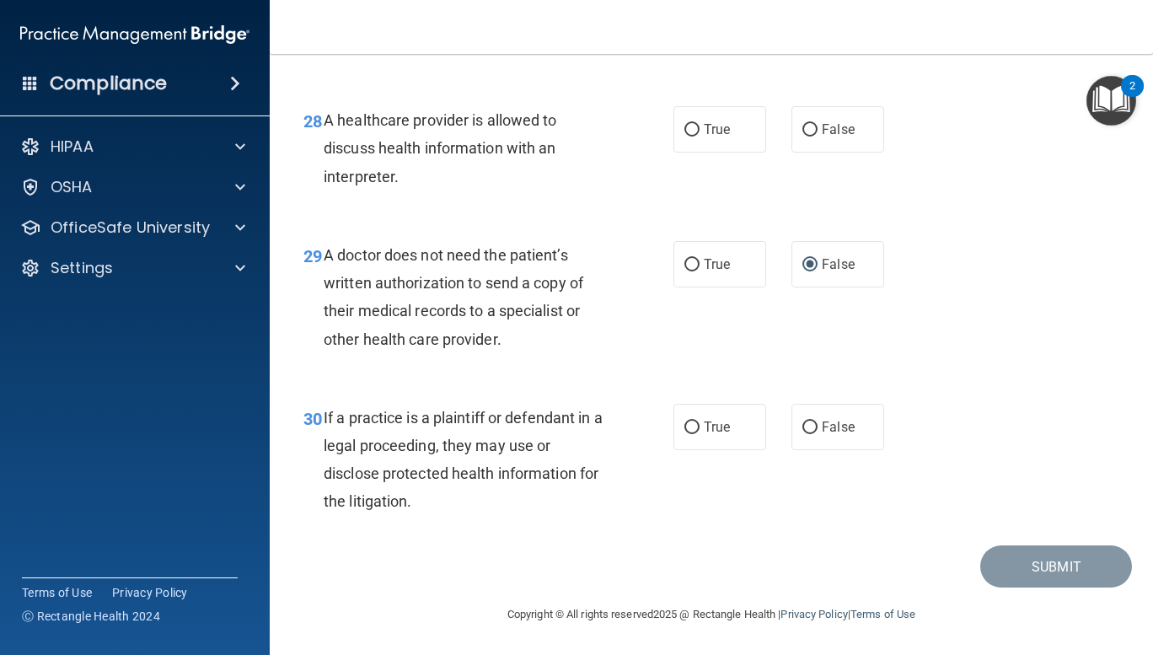
scroll to position [4450, 0]
click at [688, 136] on input "True" at bounding box center [691, 130] width 15 height 13
radio input "true"
click at [684, 434] on input "True" at bounding box center [691, 427] width 15 height 13
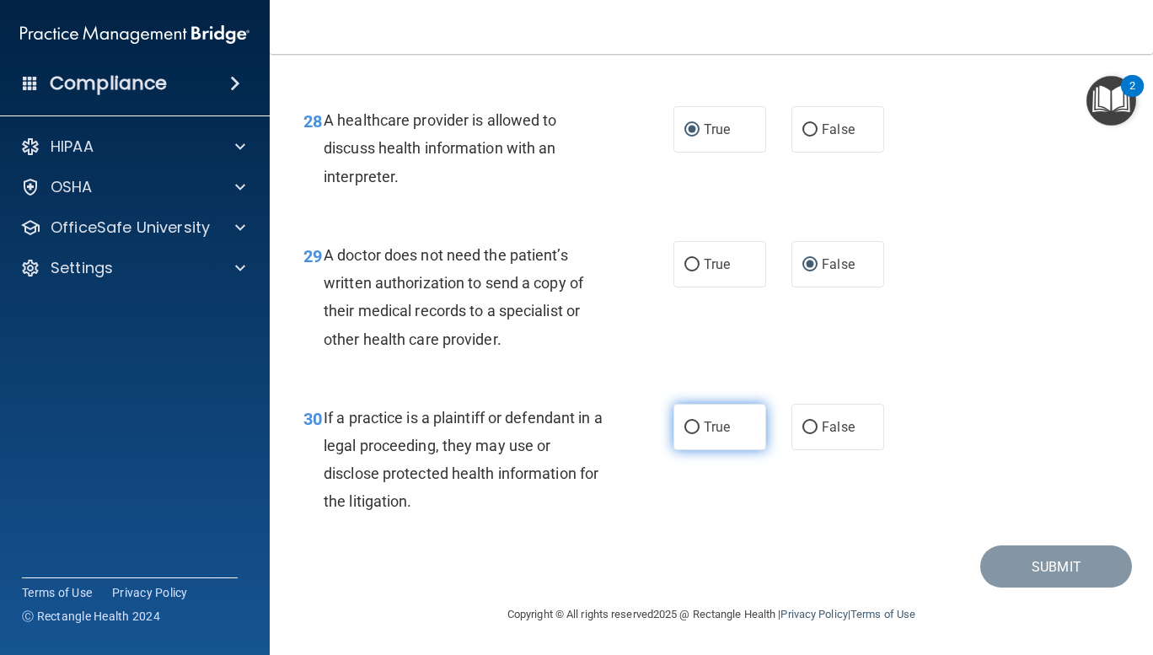
radio input "true"
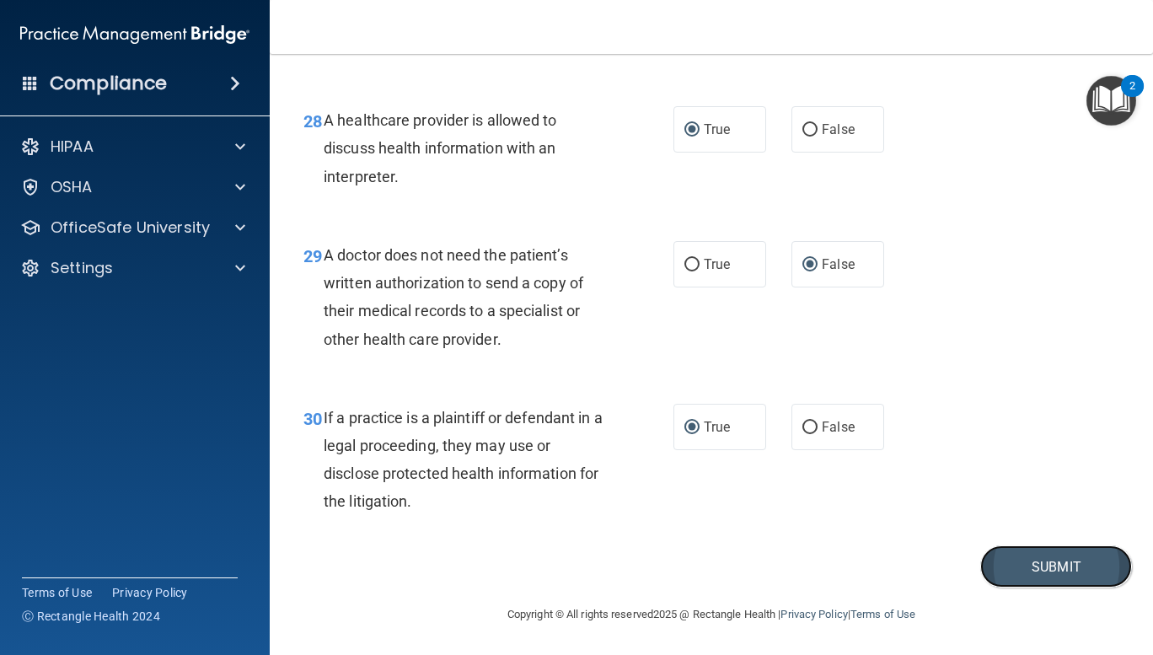
click at [1052, 576] on button "Submit" at bounding box center [1056, 566] width 152 height 43
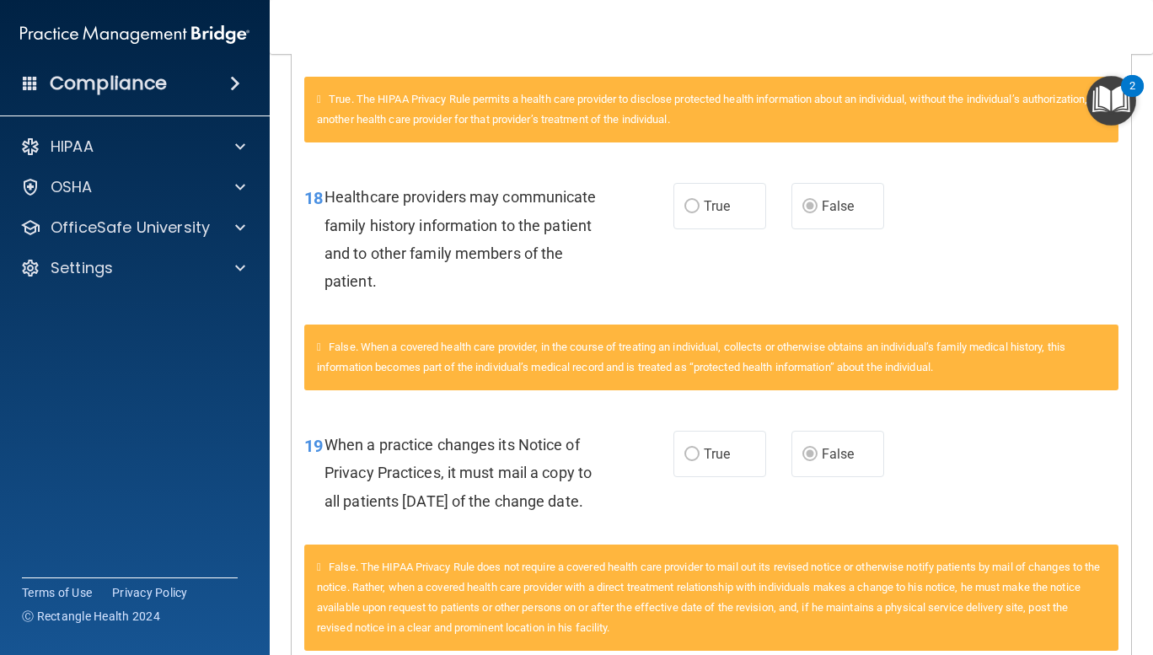
scroll to position [2051, 0]
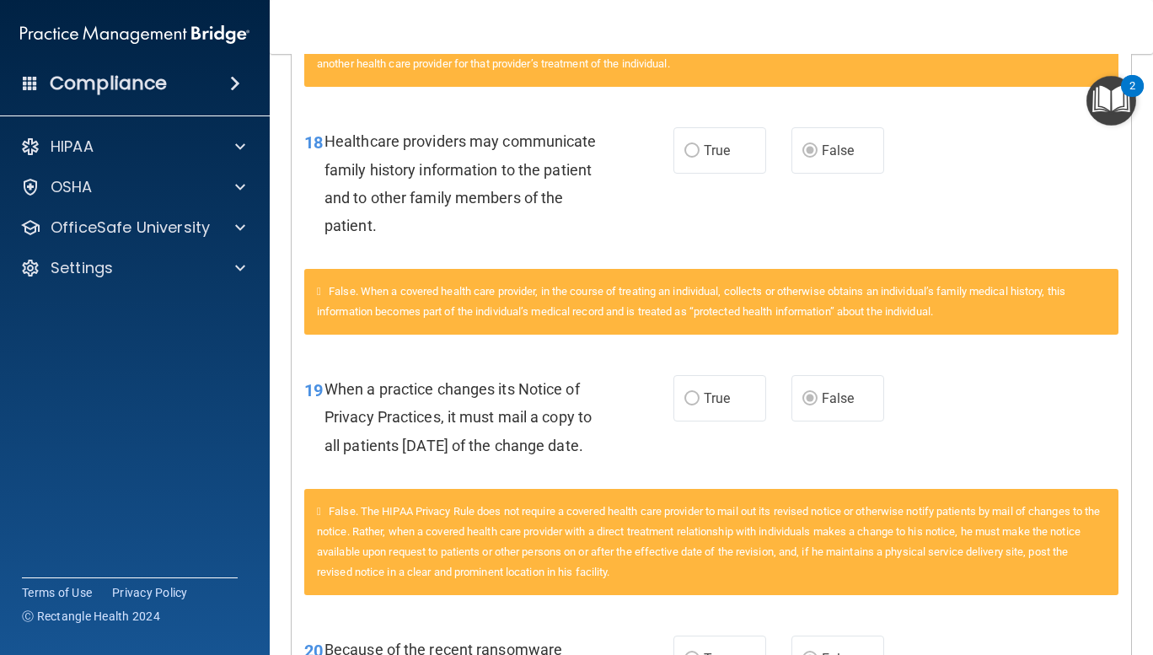
click at [315, 328] on div "False. When a covered health care provider, in the course of treating an indivi…" at bounding box center [711, 302] width 814 height 66
click at [360, 318] on span "False. When a covered health care provider, in the course of treating an indivi…" at bounding box center [691, 301] width 748 height 33
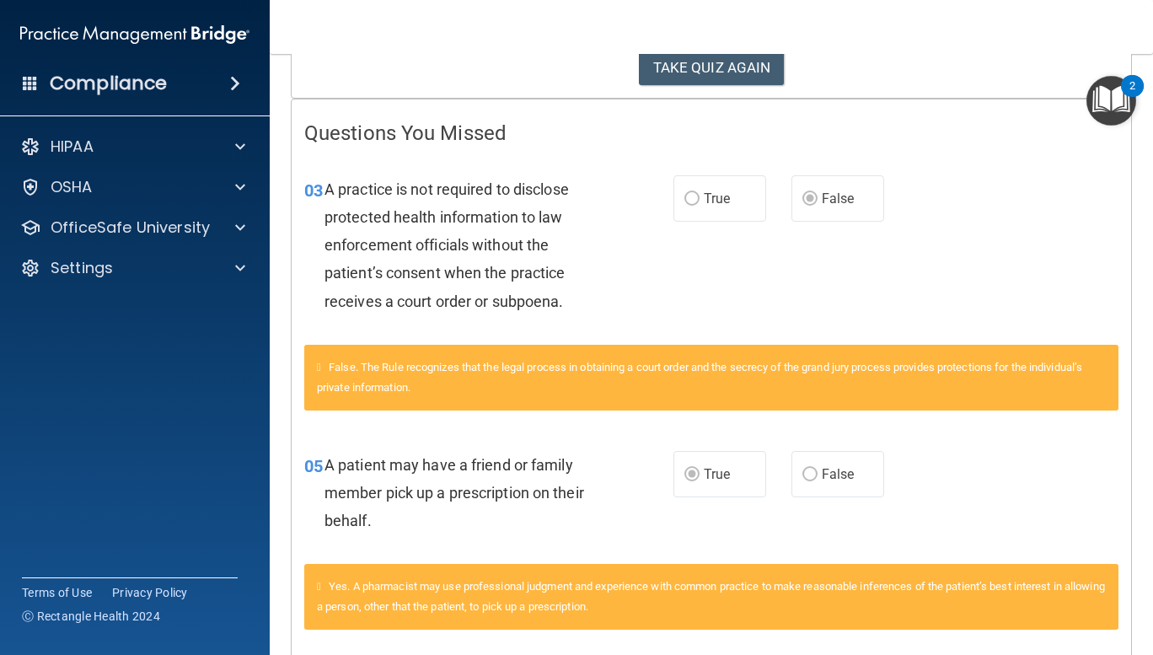
scroll to position [0, 0]
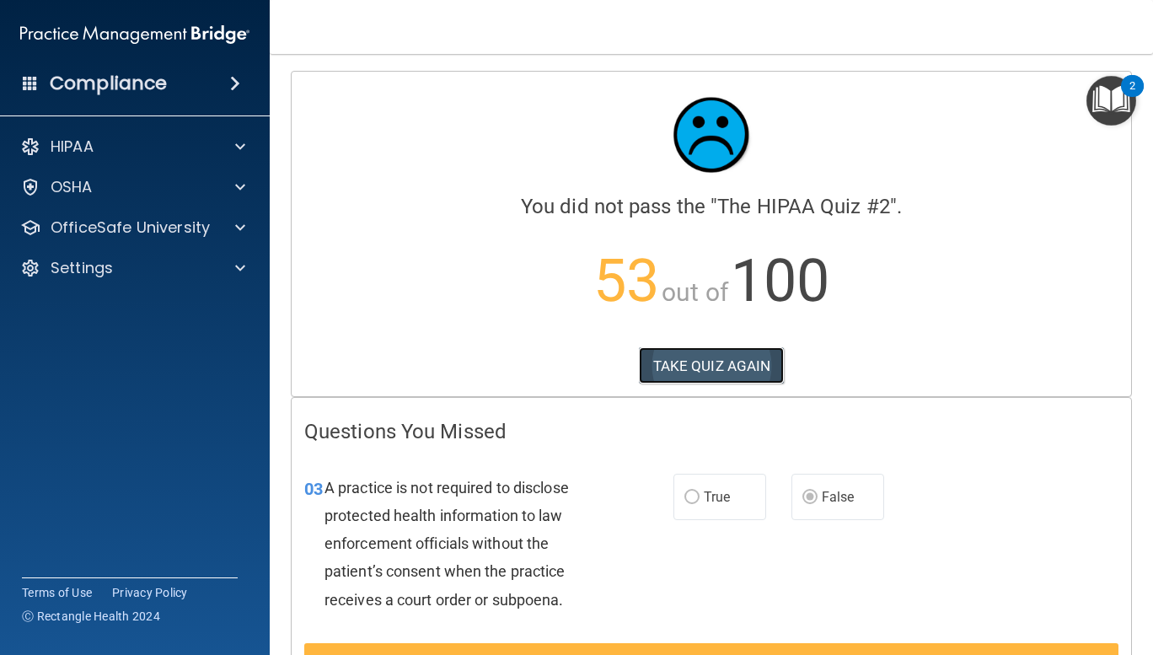
click at [730, 361] on button "TAKE QUIZ AGAIN" at bounding box center [712, 365] width 146 height 37
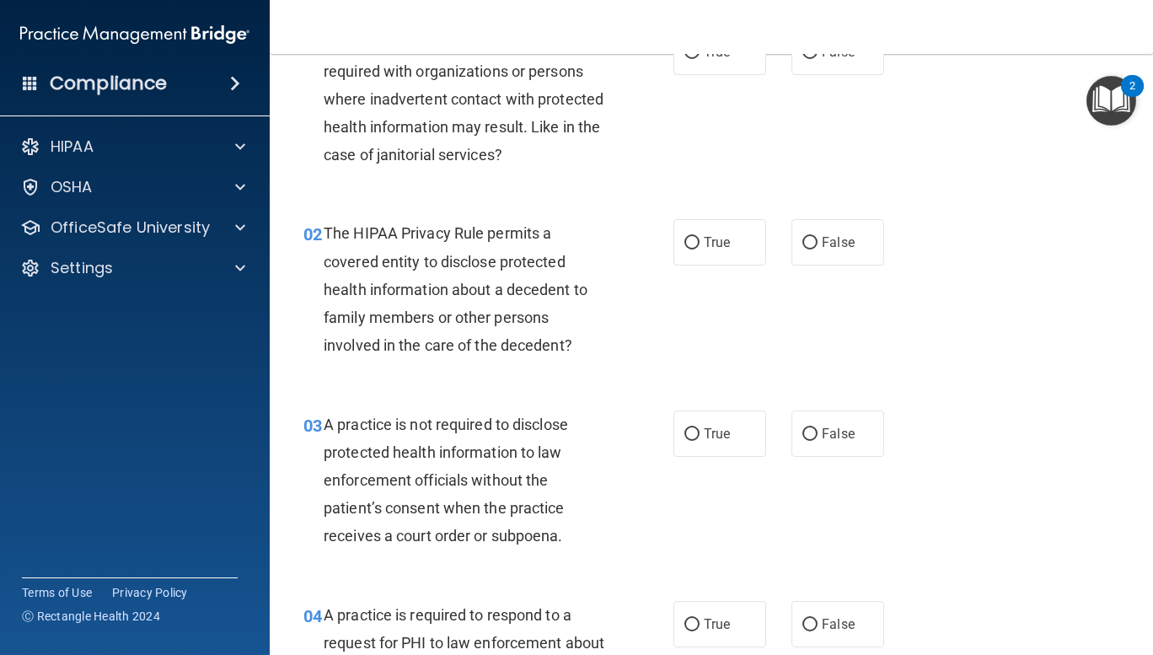
scroll to position [161, 0]
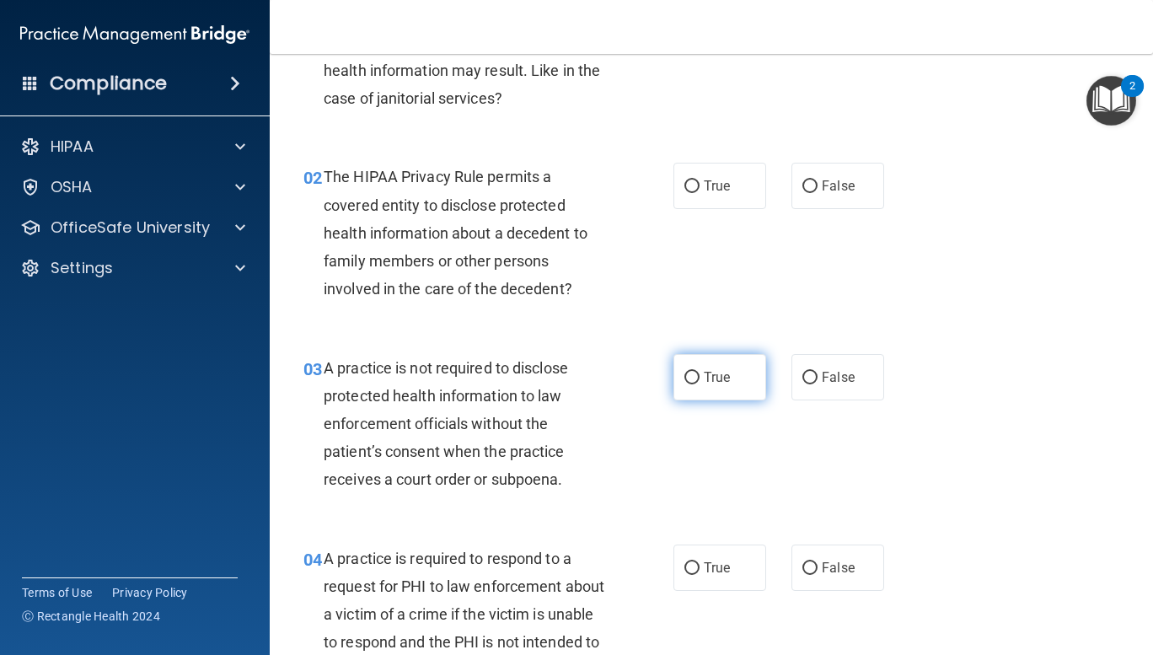
click at [684, 376] on input "True" at bounding box center [691, 378] width 15 height 13
radio input "true"
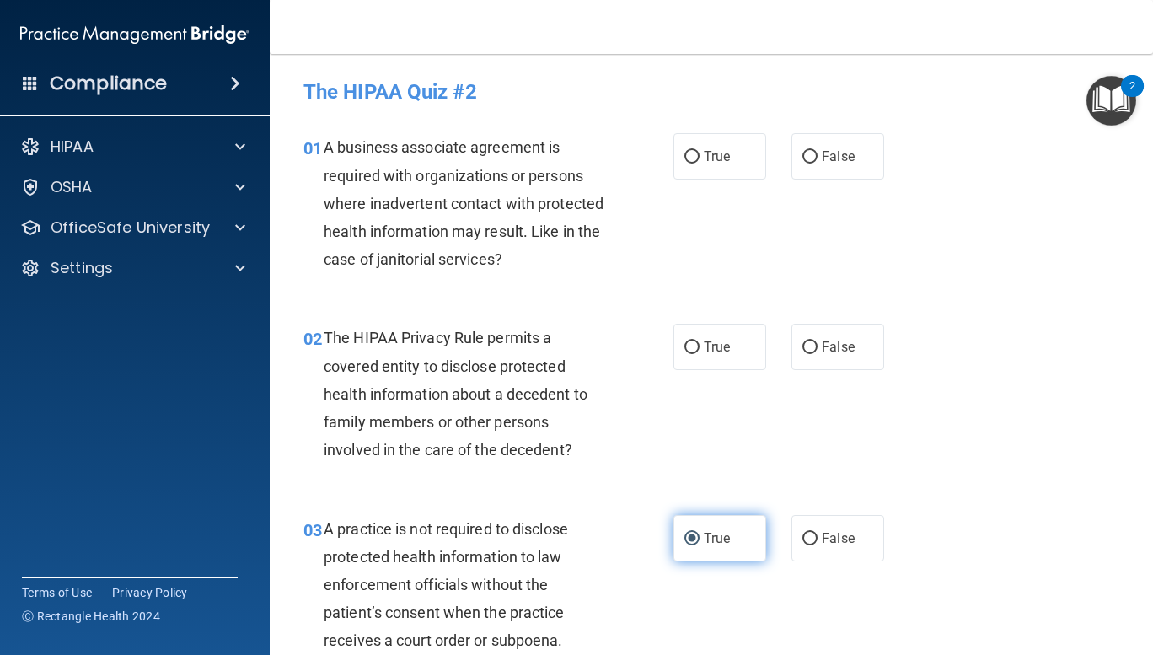
scroll to position [0, 0]
click at [688, 155] on input "True" at bounding box center [691, 157] width 15 height 13
radio input "true"
click at [802, 158] on input "False" at bounding box center [809, 157] width 15 height 13
radio input "true"
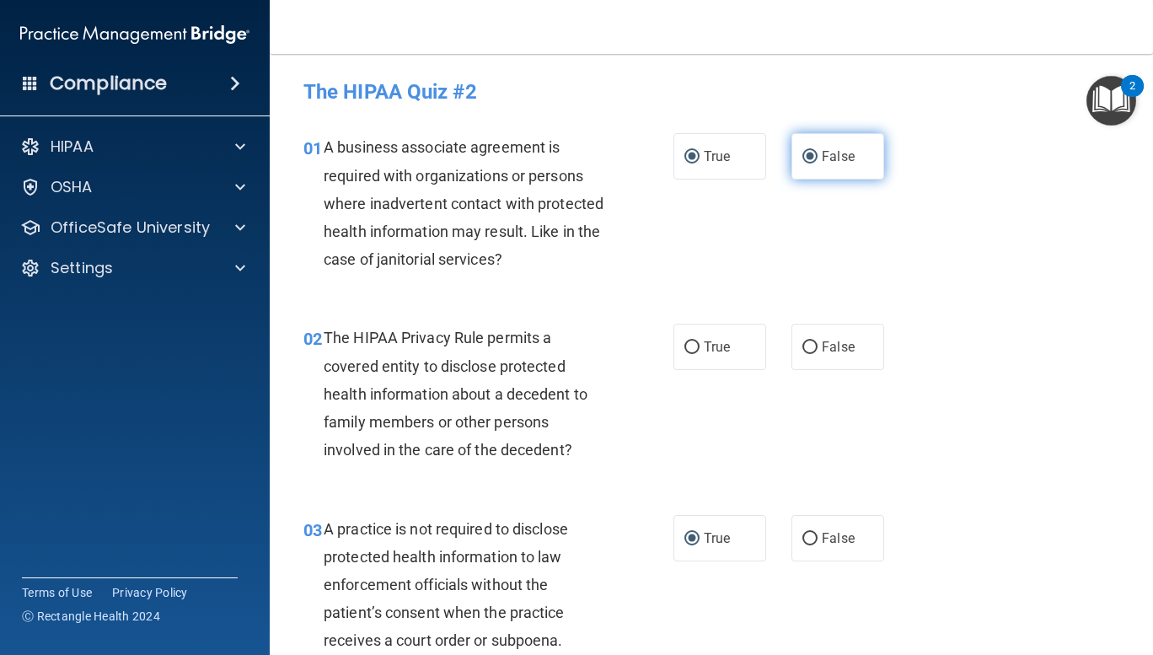
radio input "false"
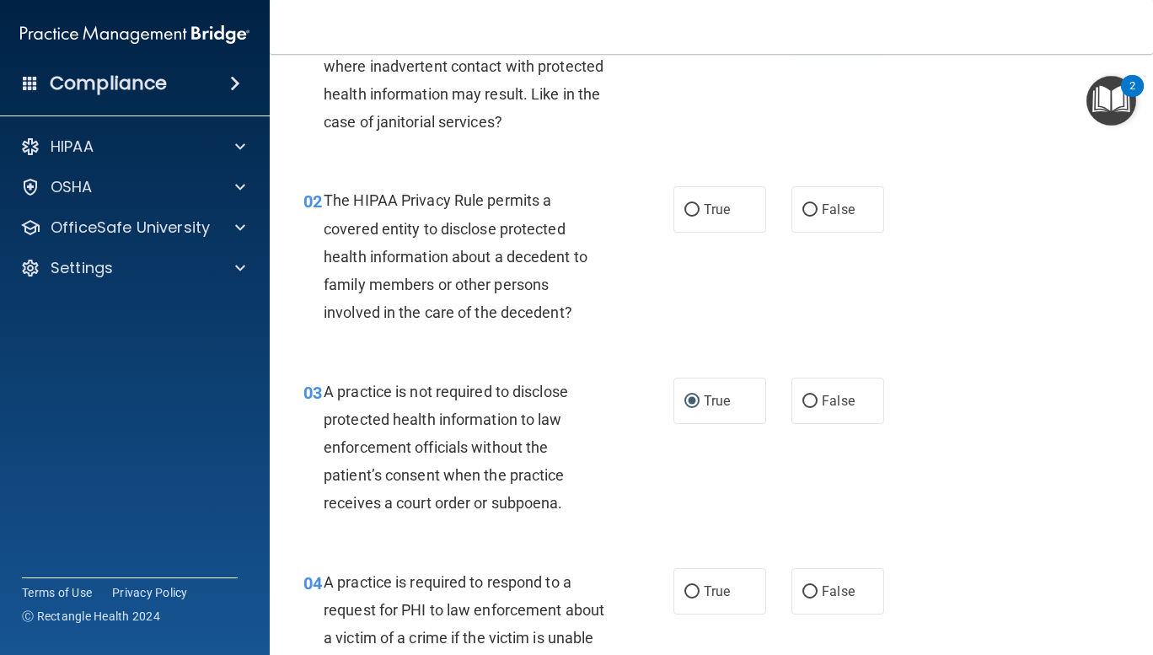
scroll to position [160, 0]
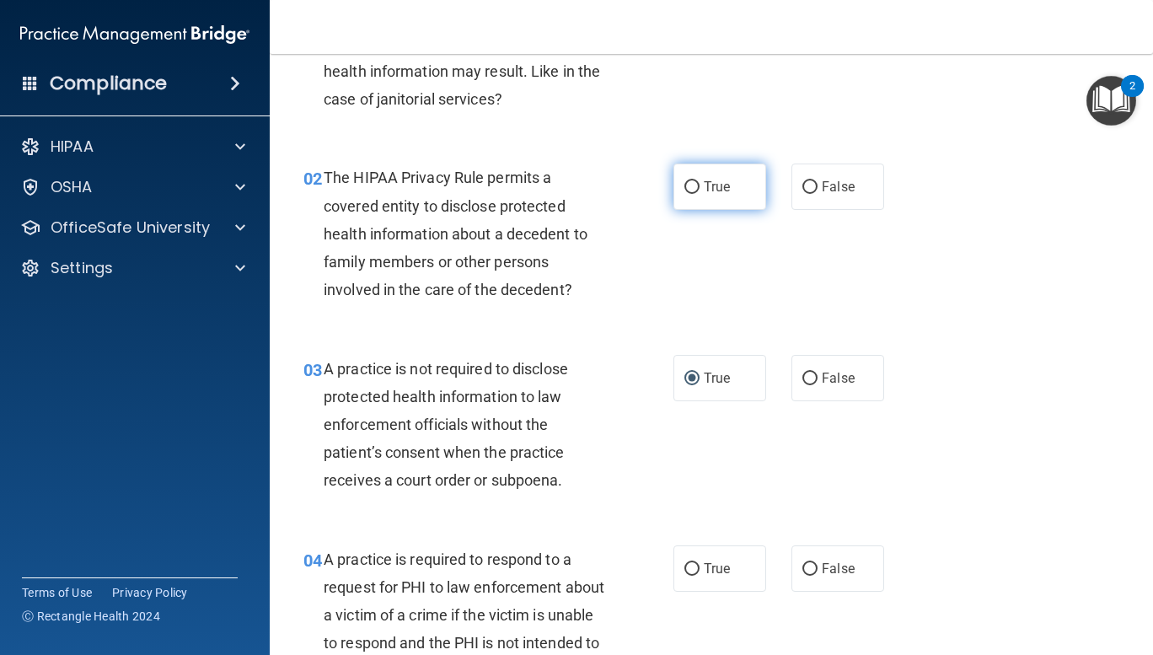
click at [684, 186] on input "True" at bounding box center [691, 187] width 15 height 13
radio input "true"
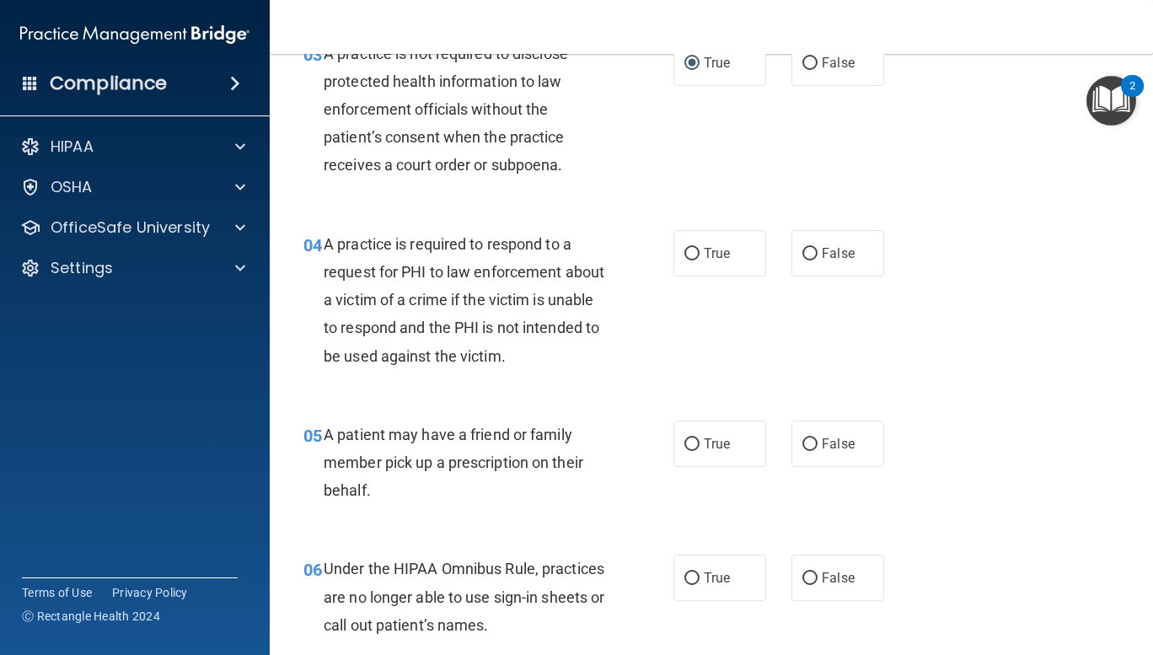
scroll to position [513, 0]
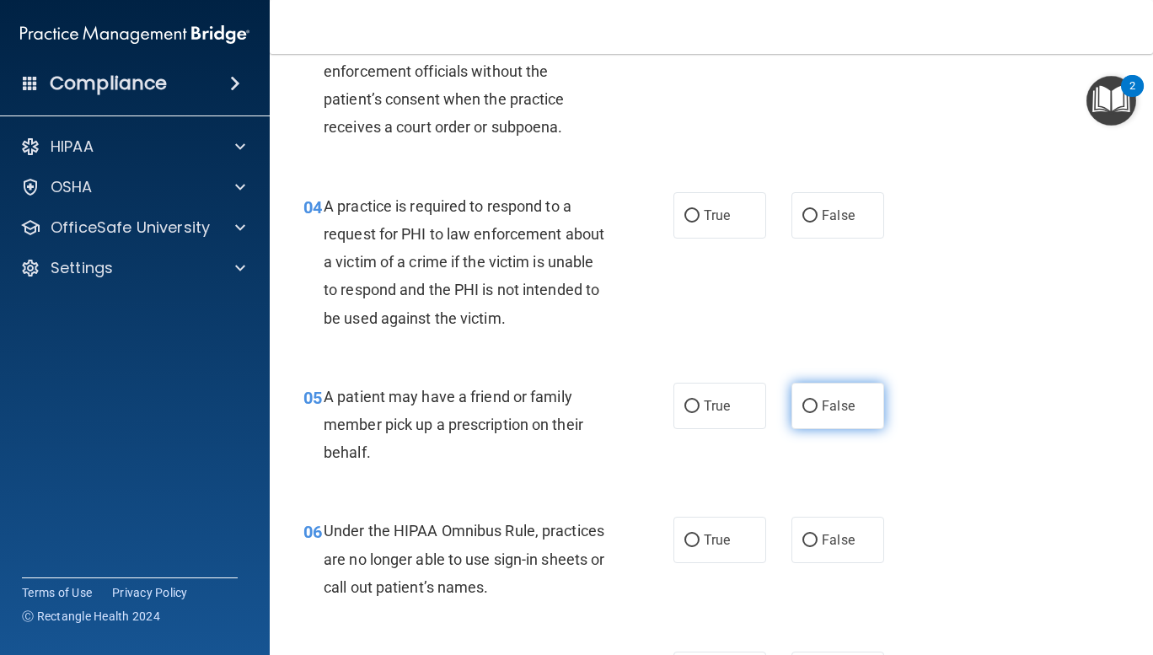
click at [802, 406] on input "False" at bounding box center [809, 406] width 15 height 13
radio input "true"
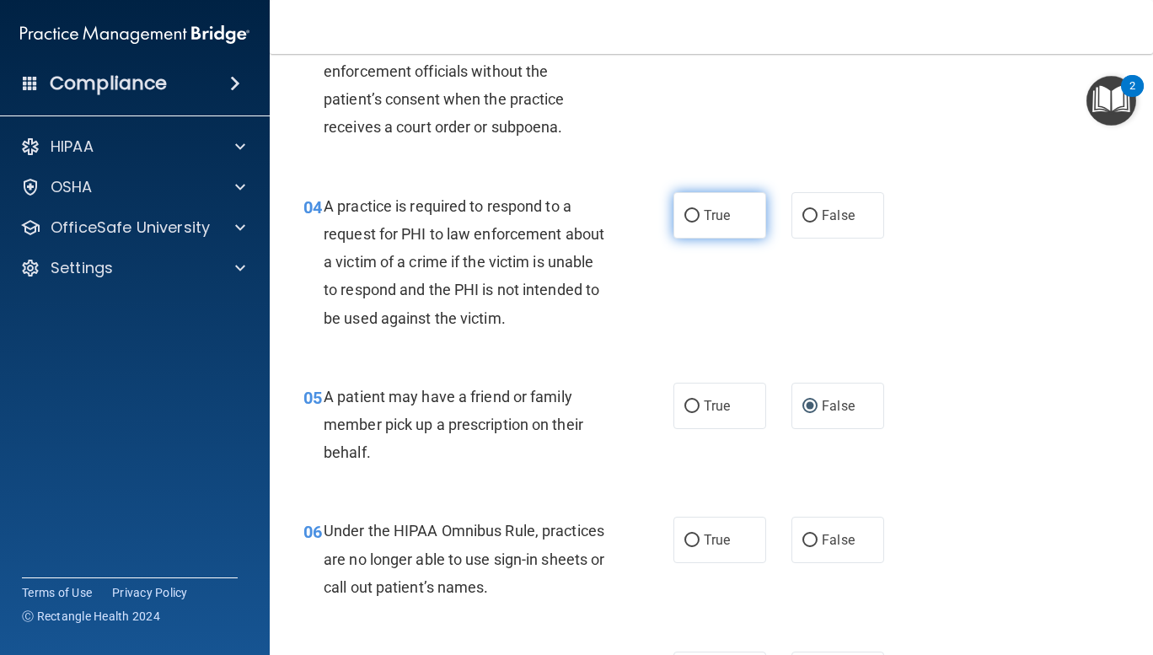
click at [691, 208] on label "True" at bounding box center [719, 215] width 93 height 46
click at [691, 210] on input "True" at bounding box center [691, 216] width 15 height 13
radio input "true"
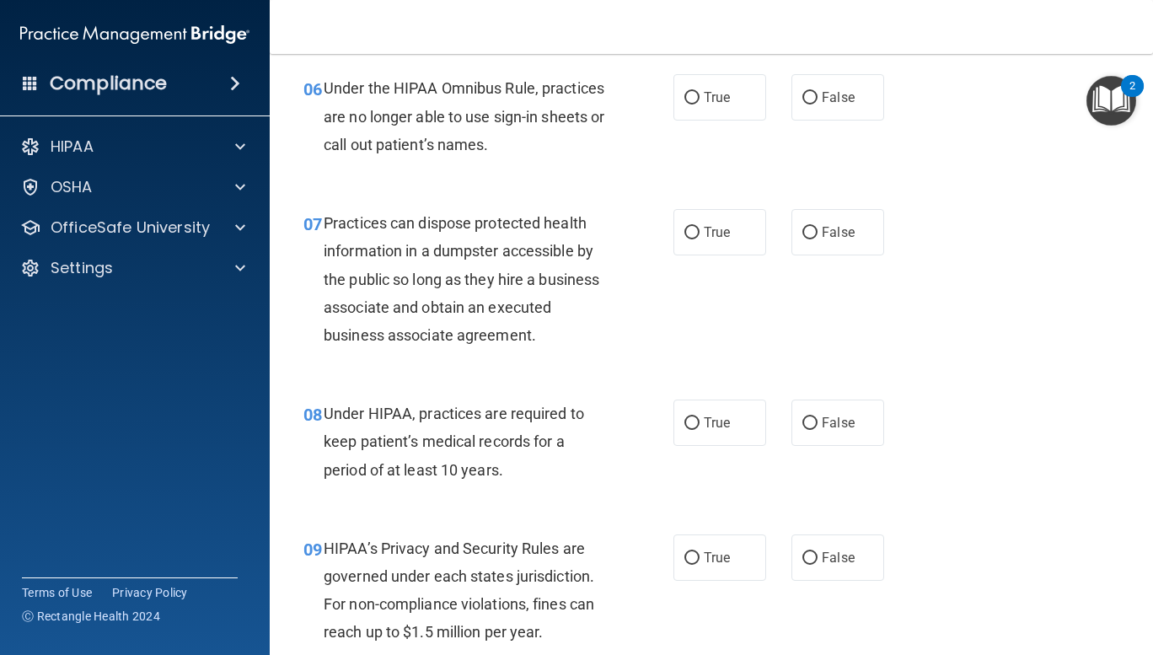
scroll to position [939, 0]
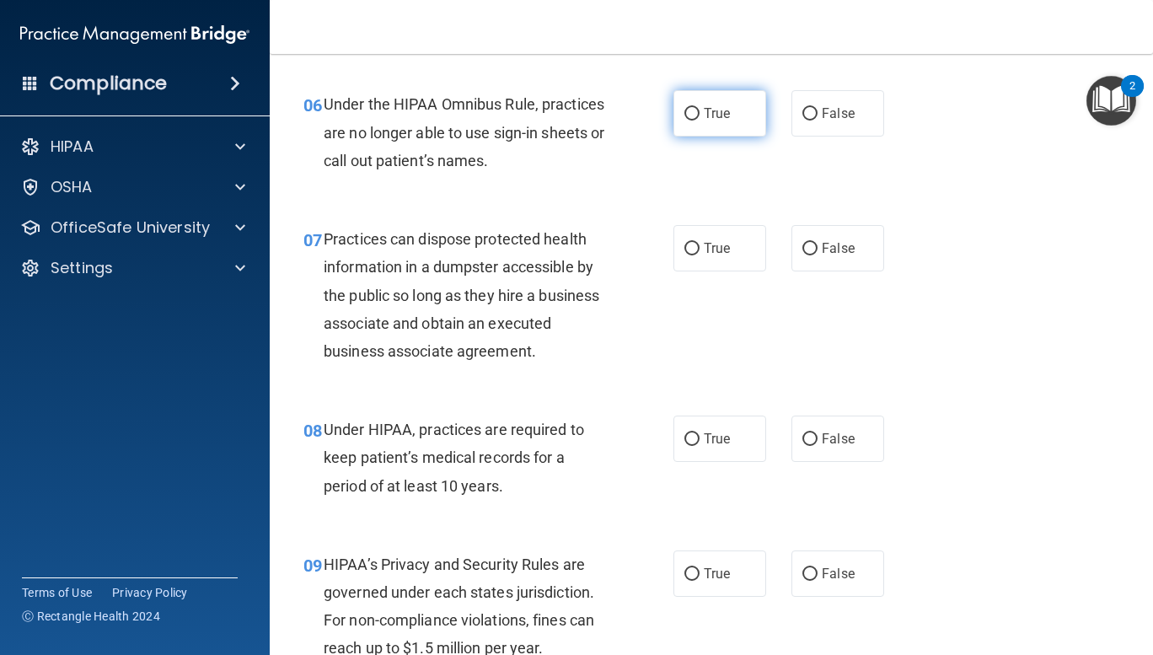
click at [684, 111] on input "True" at bounding box center [691, 114] width 15 height 13
radio input "true"
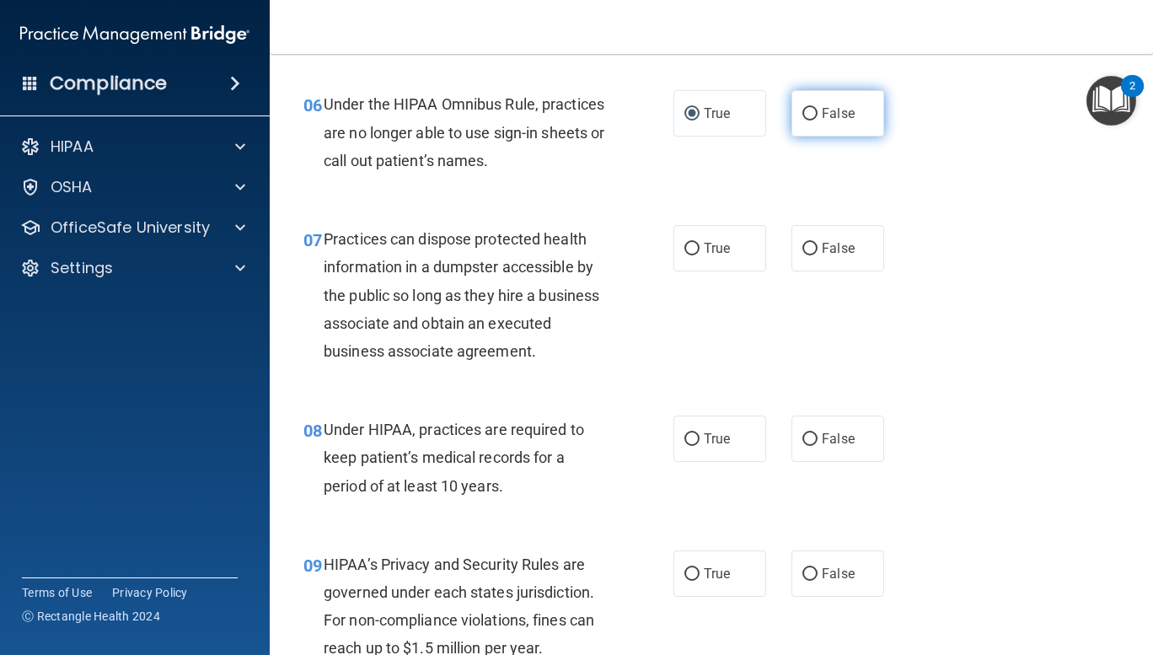
click at [802, 115] on input "False" at bounding box center [809, 114] width 15 height 13
radio input "true"
radio input "false"
click at [804, 254] on input "False" at bounding box center [809, 249] width 15 height 13
radio input "true"
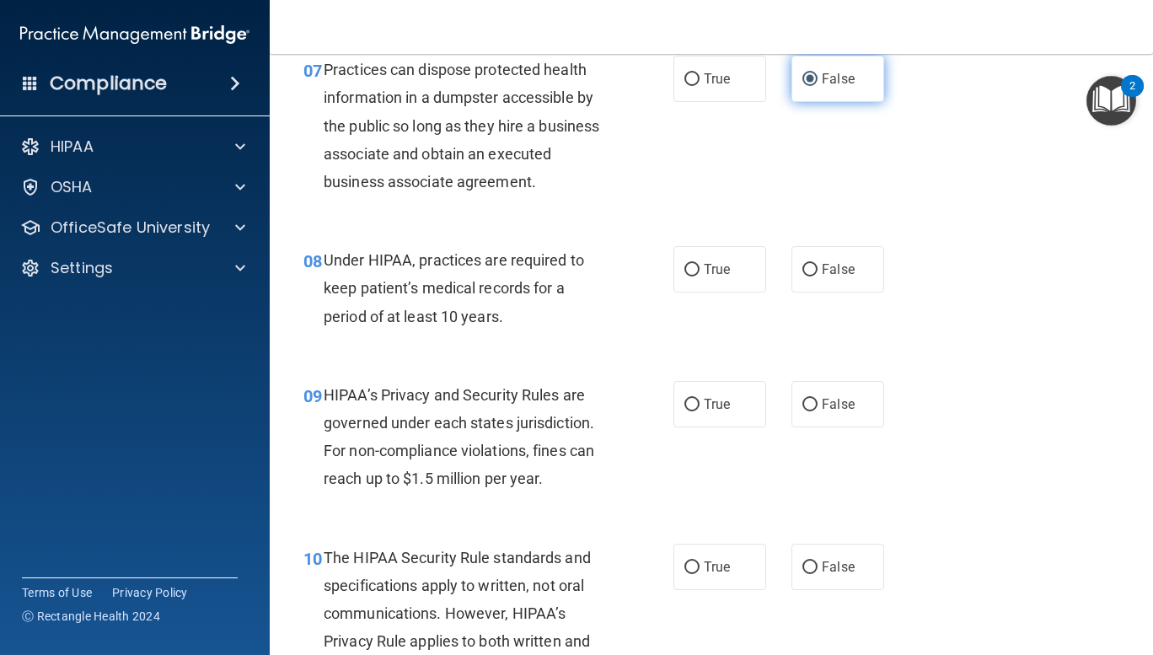
scroll to position [1130, 0]
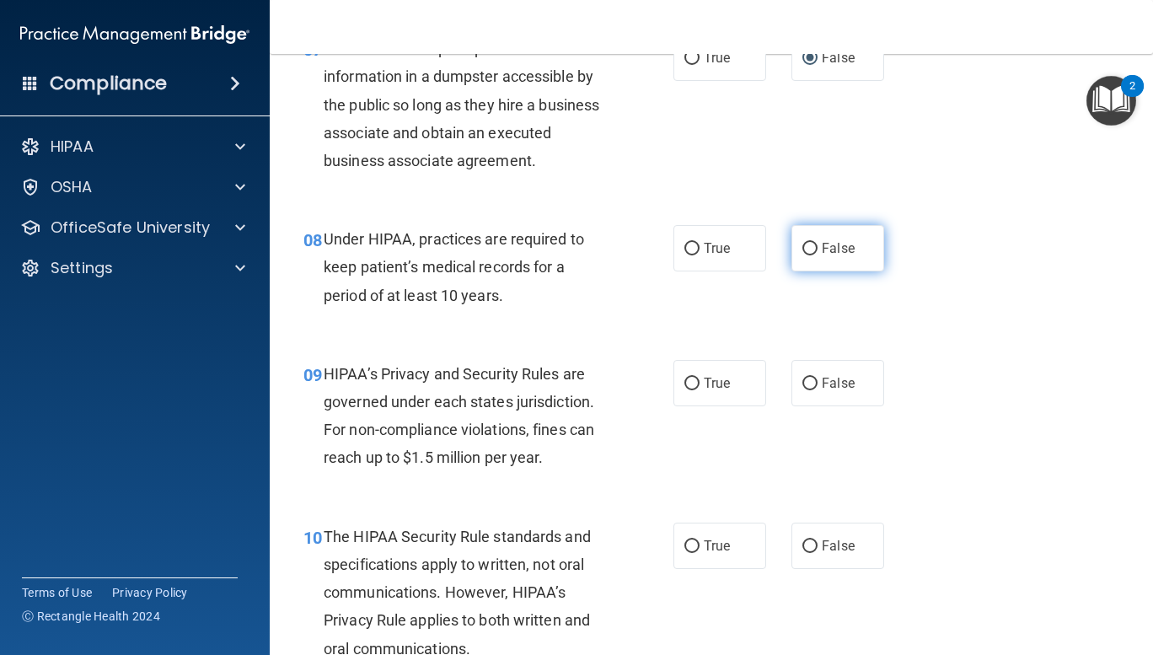
click at [802, 249] on input "False" at bounding box center [809, 249] width 15 height 13
radio input "true"
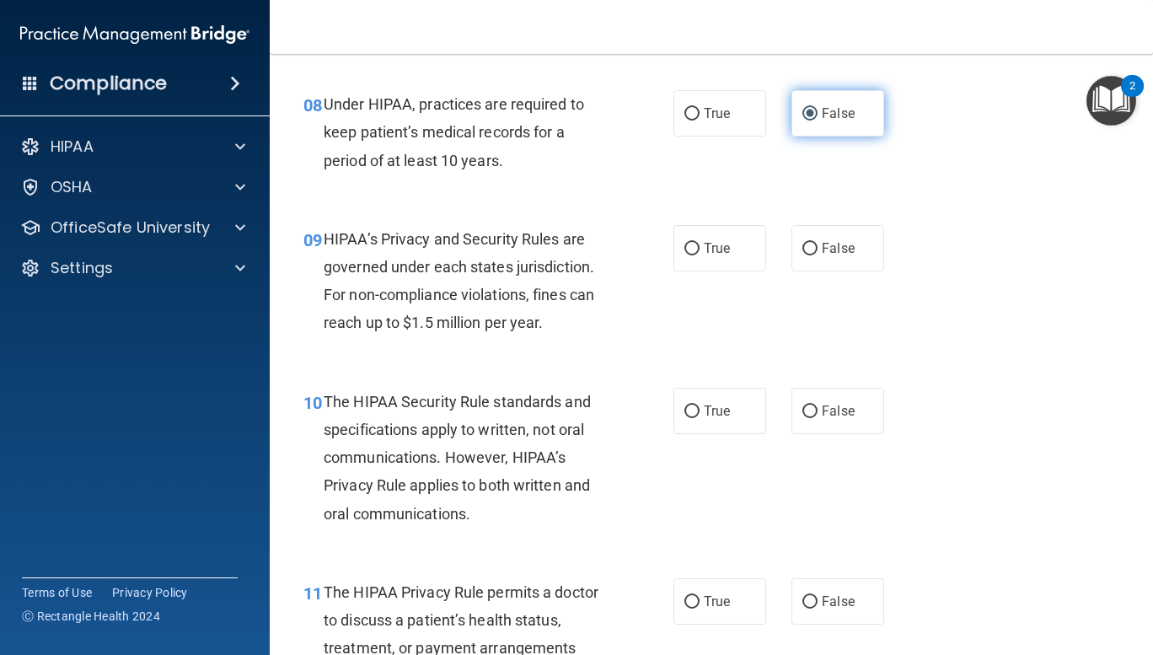
scroll to position [1328, 0]
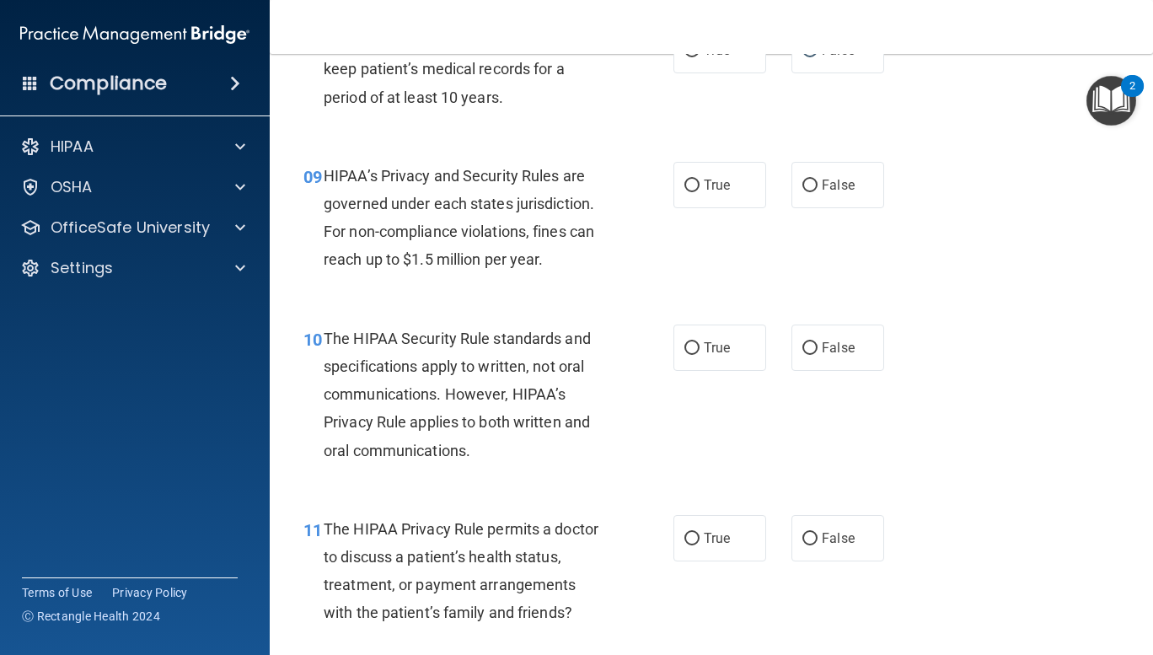
click at [879, 258] on div "09 HIPAA’s Privacy and Security Rules are governed under each states jurisdicti…" at bounding box center [711, 222] width 841 height 163
click at [807, 186] on input "False" at bounding box center [809, 185] width 15 height 13
radio input "true"
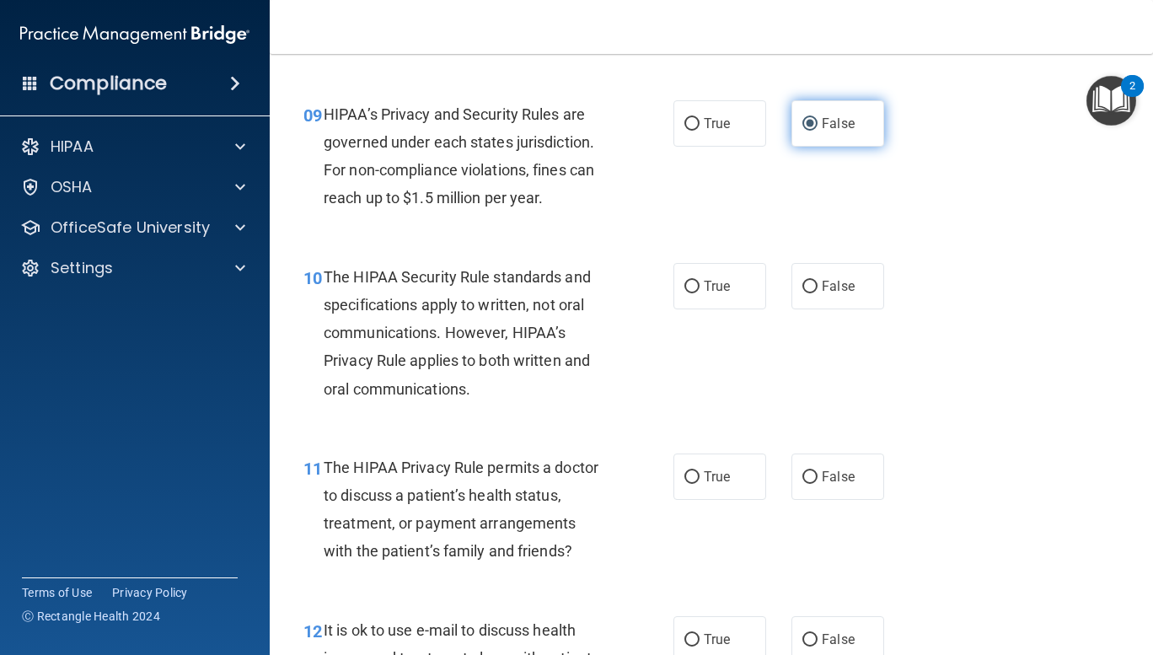
scroll to position [1481, 0]
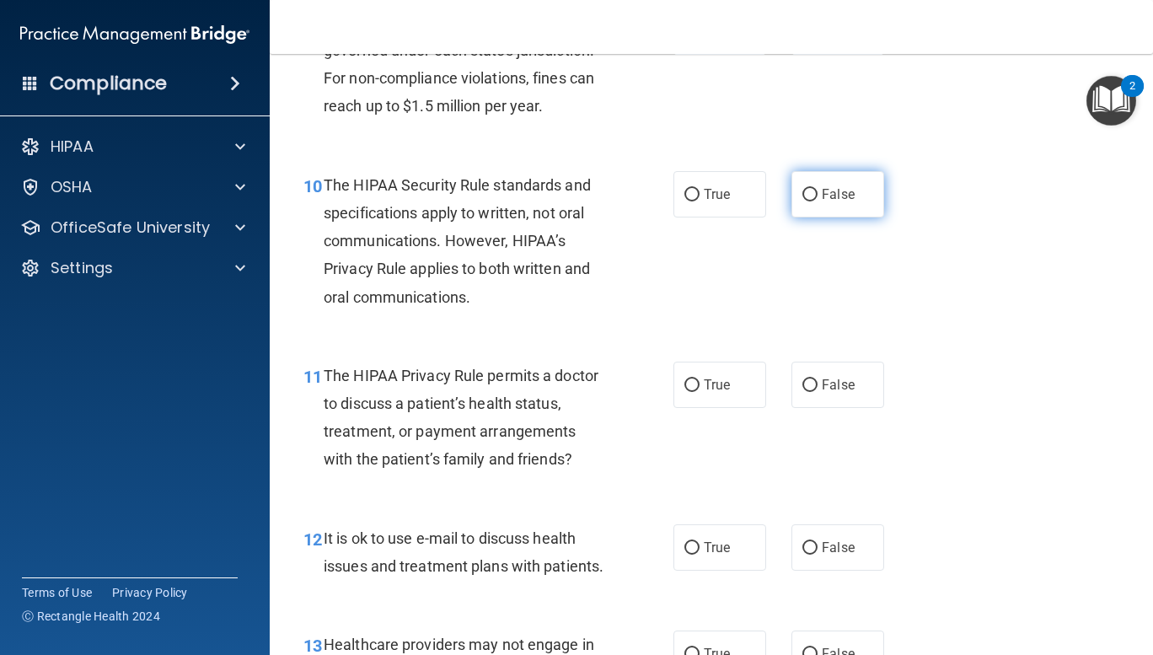
click at [802, 190] on input "False" at bounding box center [809, 195] width 15 height 13
radio input "true"
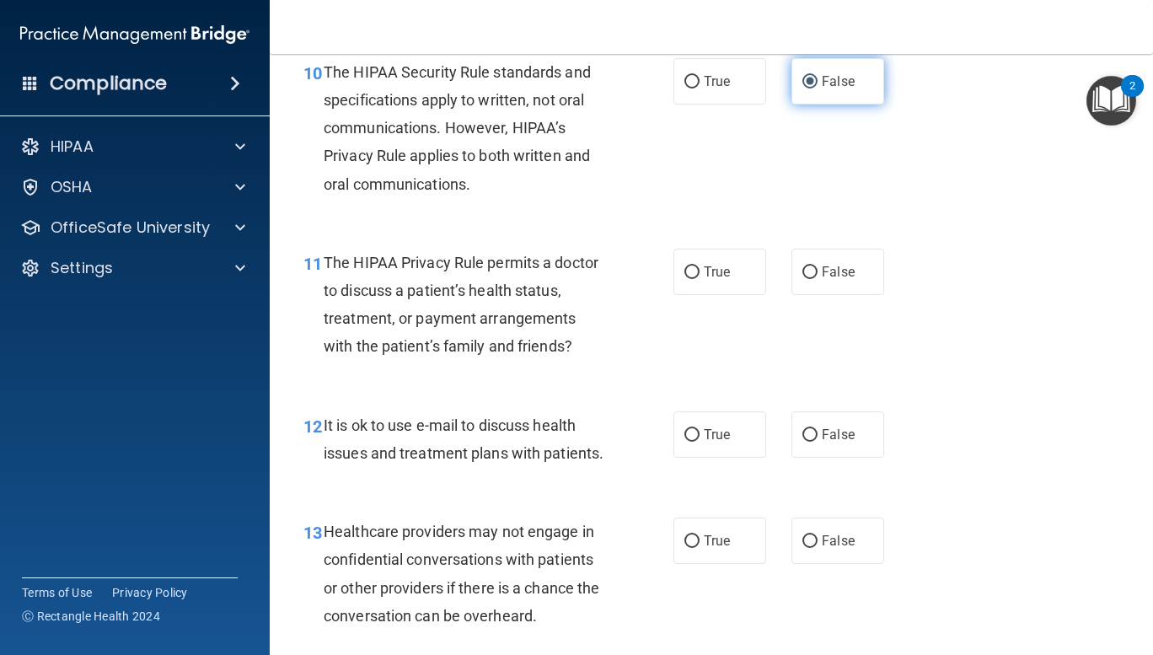
scroll to position [1714, 0]
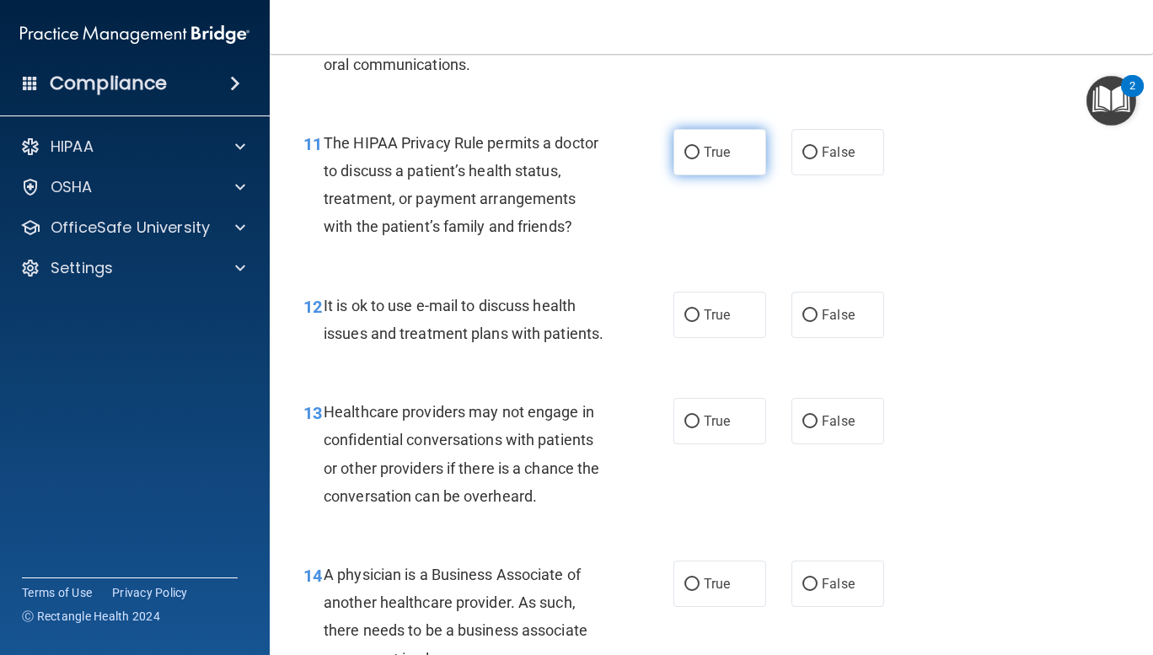
click at [673, 148] on label "True" at bounding box center [719, 152] width 93 height 46
click at [684, 148] on input "True" at bounding box center [691, 153] width 15 height 13
radio input "true"
click at [803, 313] on input "False" at bounding box center [809, 315] width 15 height 13
radio input "true"
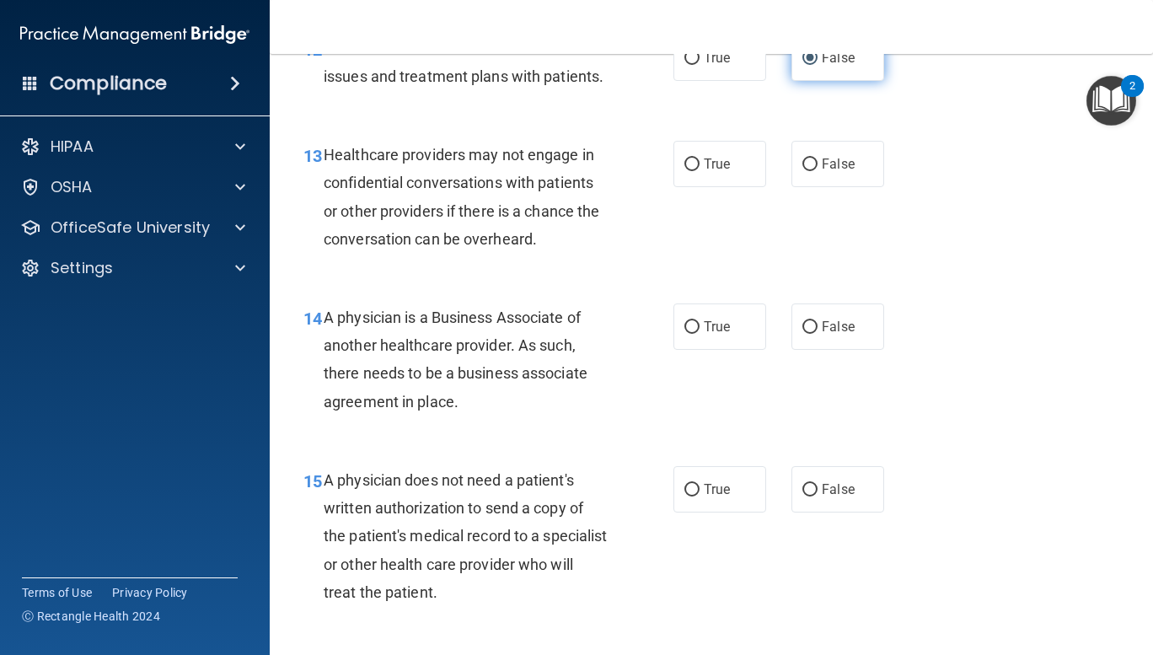
scroll to position [1976, 0]
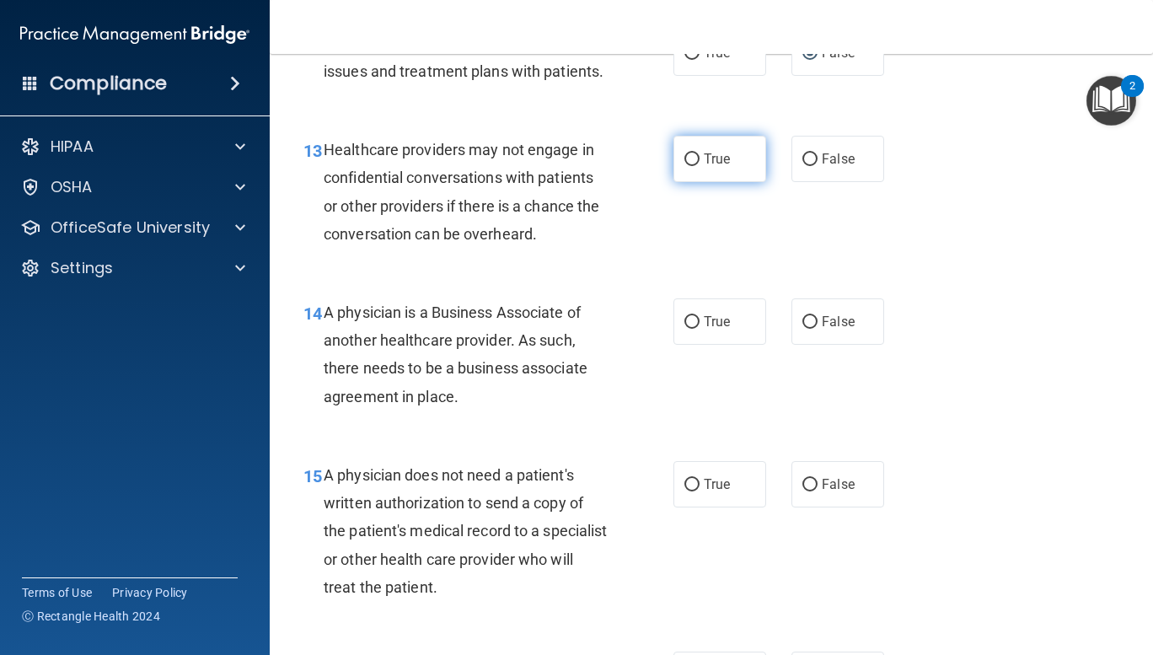
click at [684, 166] on input "True" at bounding box center [691, 159] width 15 height 13
radio input "true"
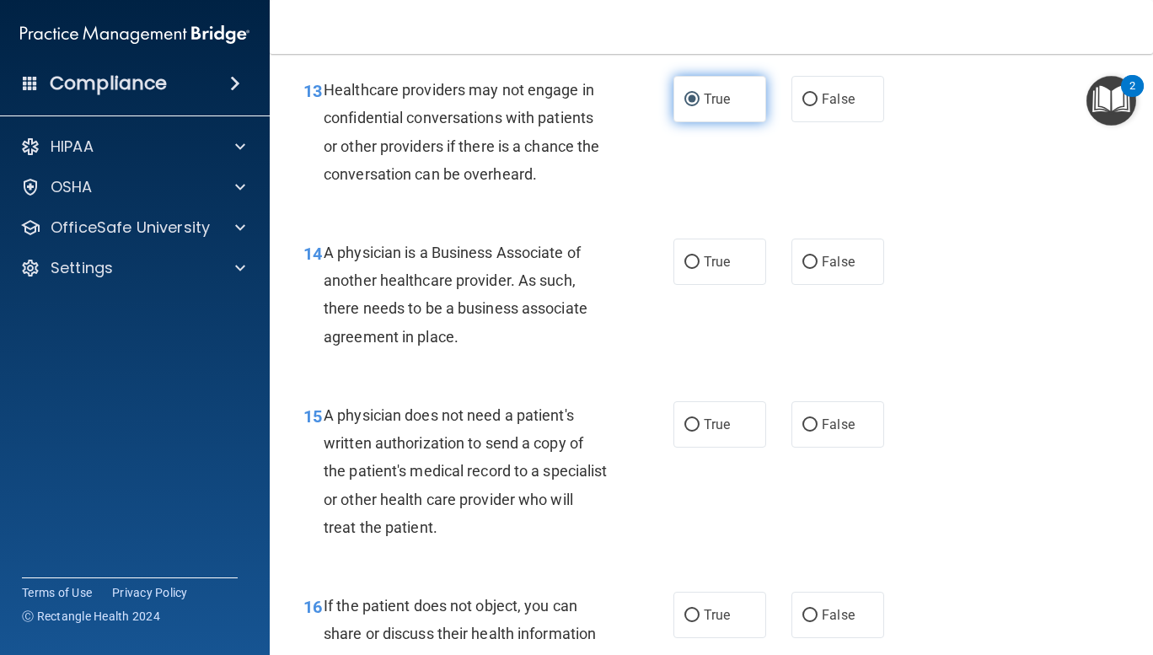
scroll to position [2037, 0]
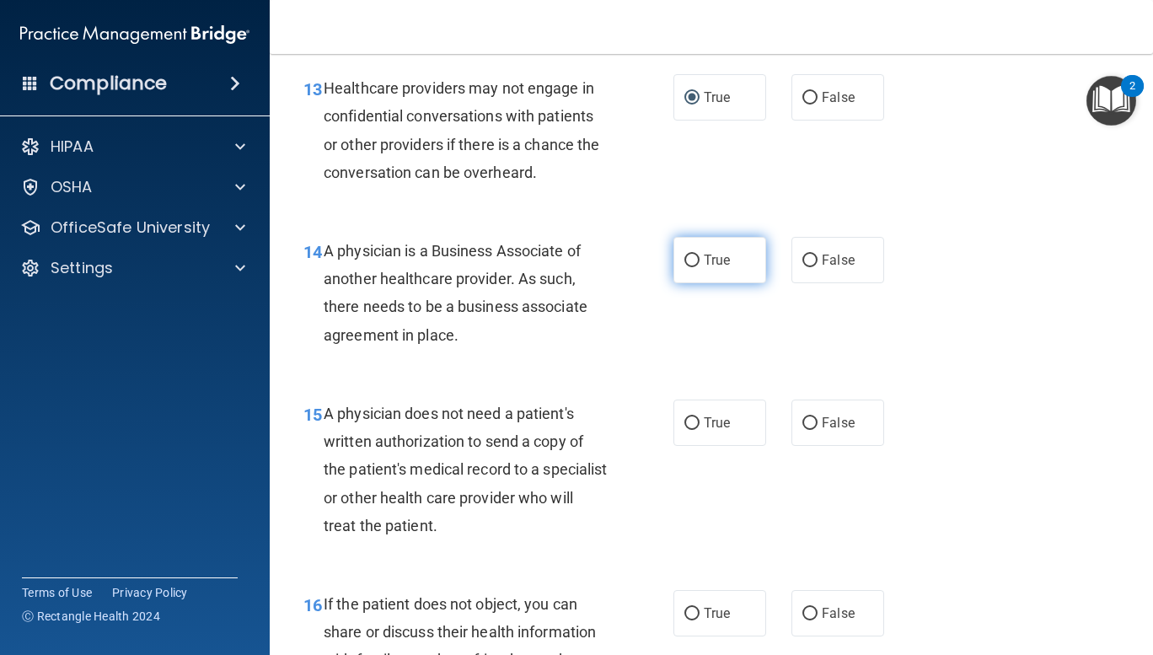
click at [706, 268] on span "True" at bounding box center [717, 260] width 26 height 16
click at [699, 267] on input "True" at bounding box center [691, 260] width 15 height 13
radio input "true"
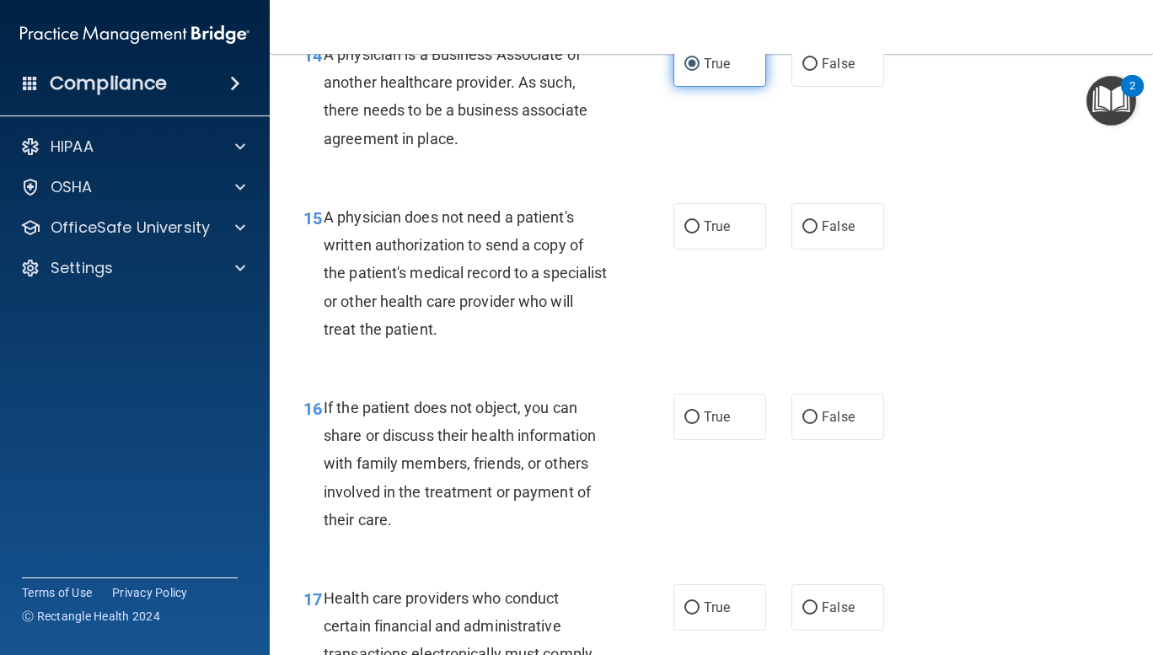
scroll to position [2232, 0]
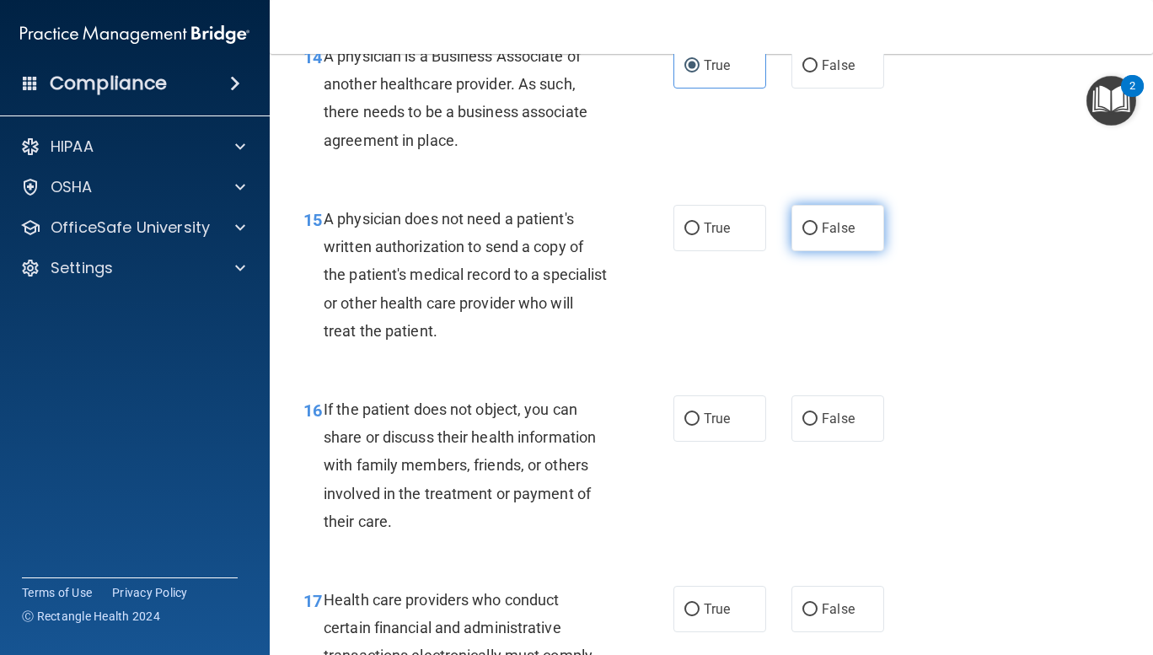
click at [804, 235] on input "False" at bounding box center [809, 228] width 15 height 13
radio input "true"
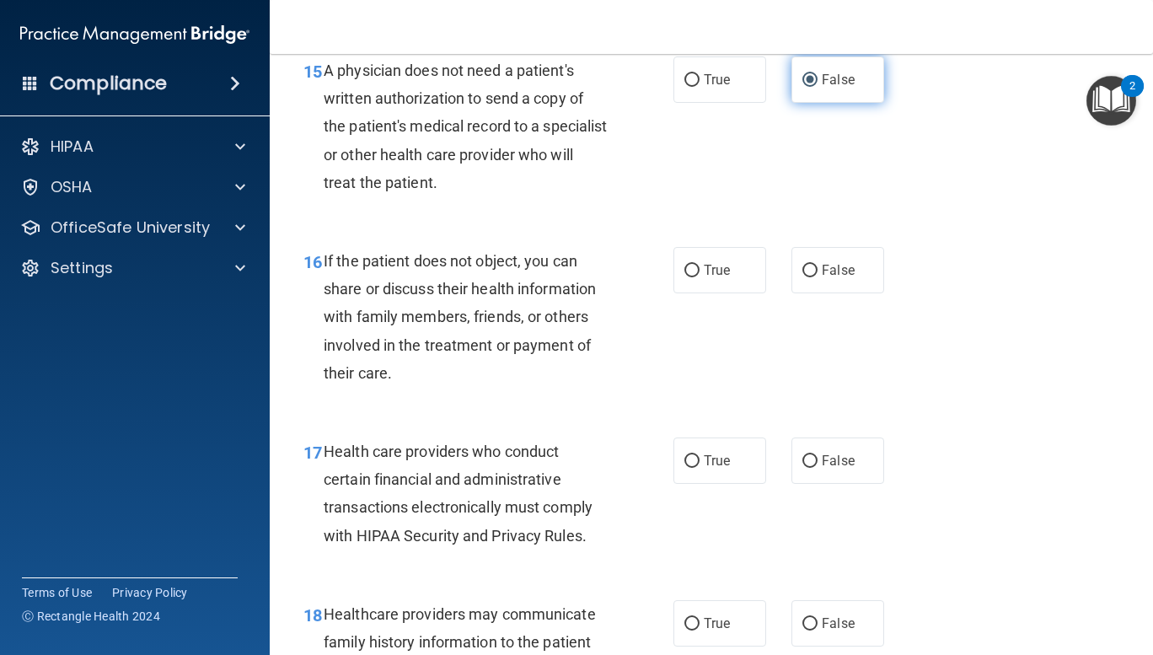
scroll to position [2441, 0]
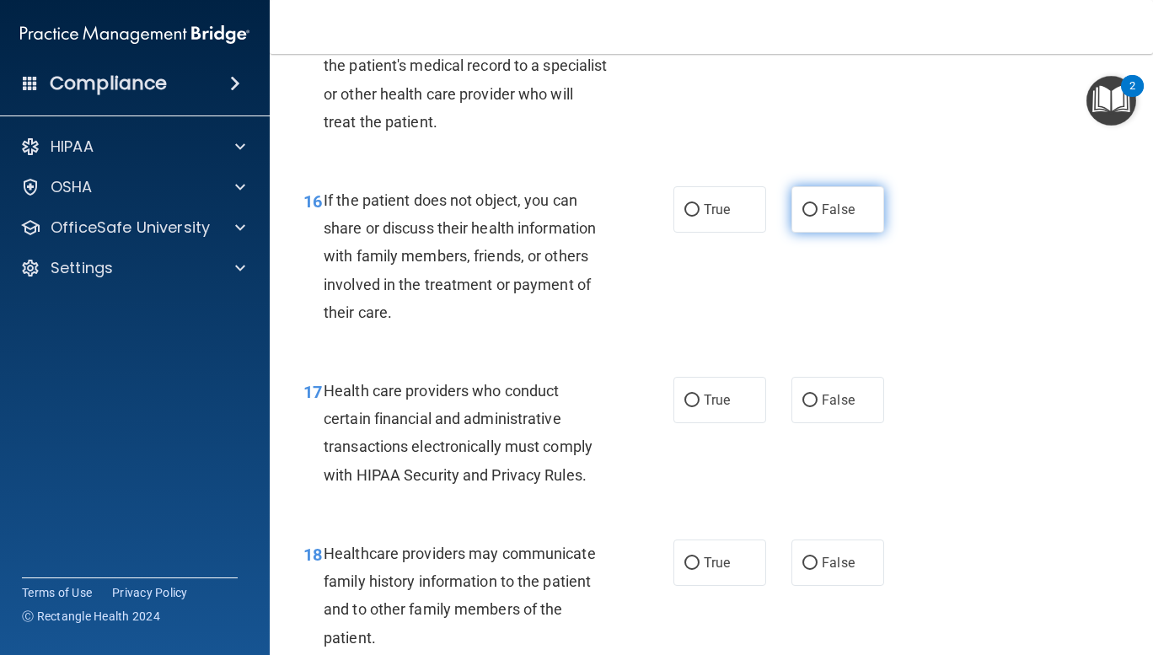
click at [802, 217] on input "False" at bounding box center [809, 210] width 15 height 13
radio input "true"
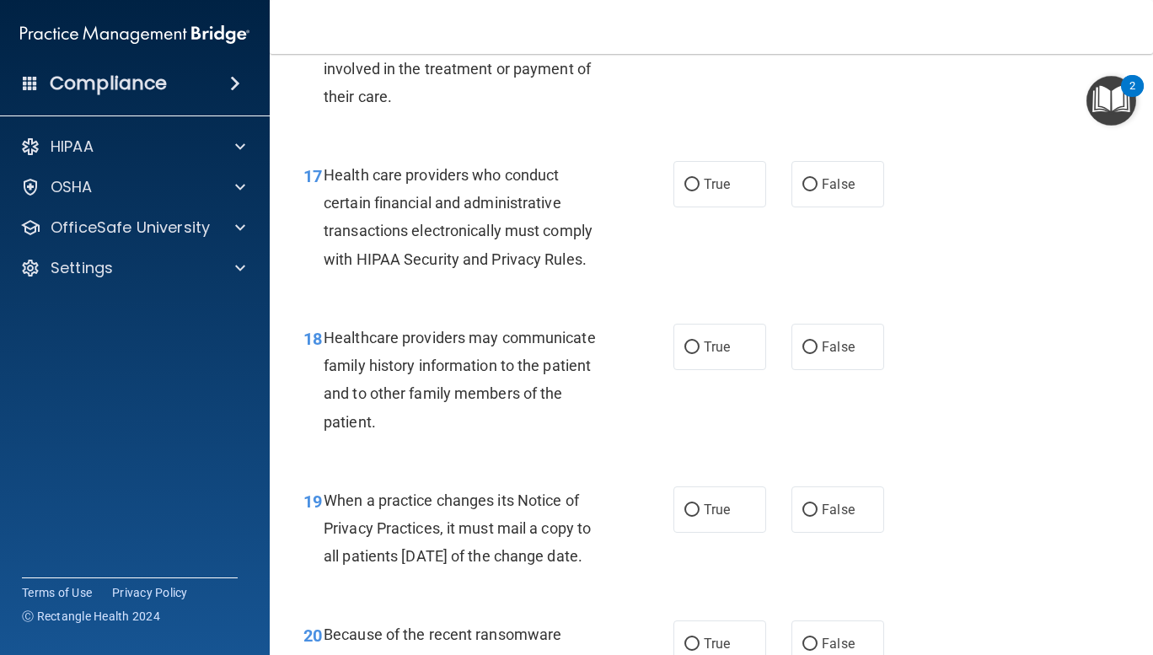
scroll to position [2657, 0]
click at [684, 191] on input "True" at bounding box center [691, 185] width 15 height 13
radio input "true"
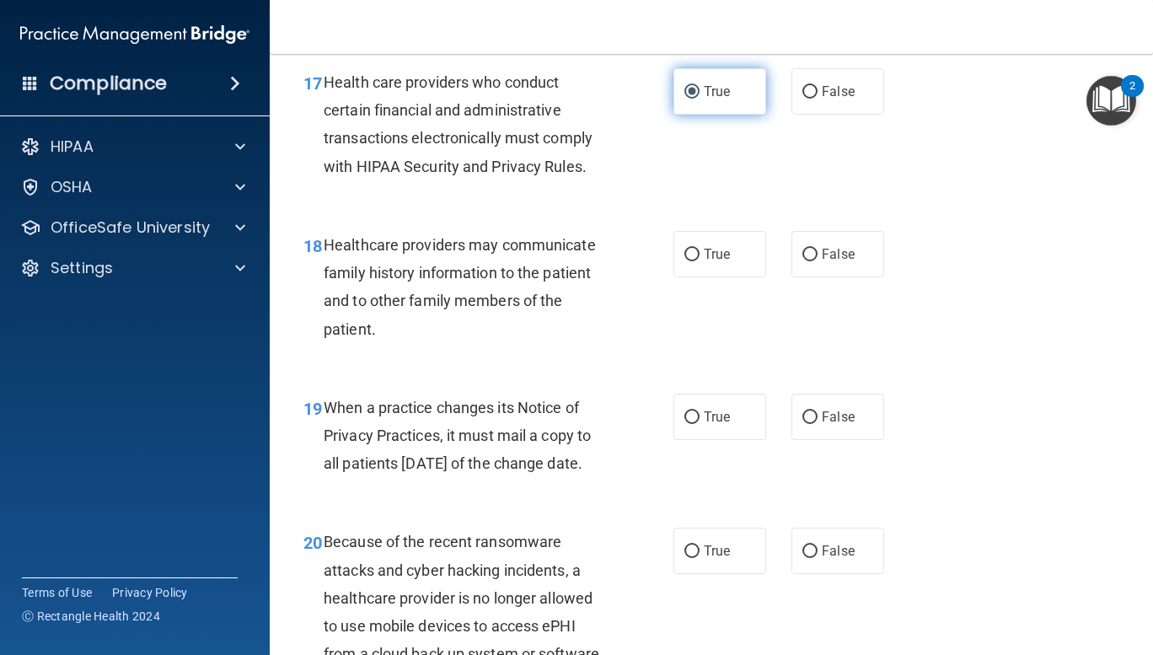
scroll to position [2751, 0]
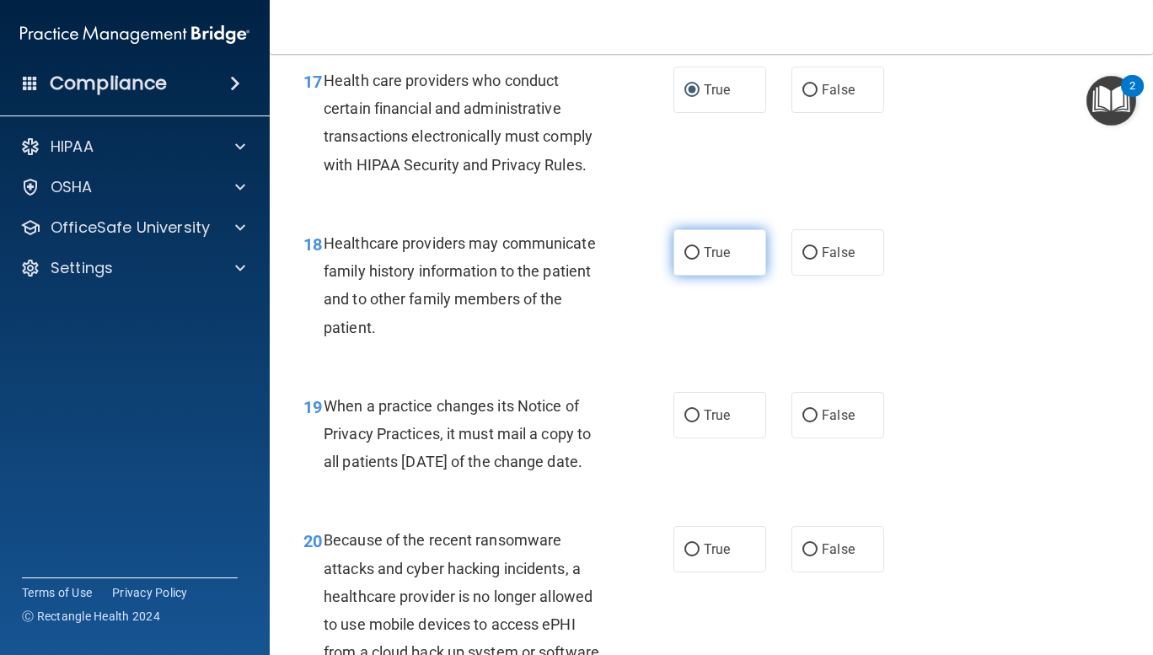
click at [685, 260] on input "True" at bounding box center [691, 253] width 15 height 13
radio input "true"
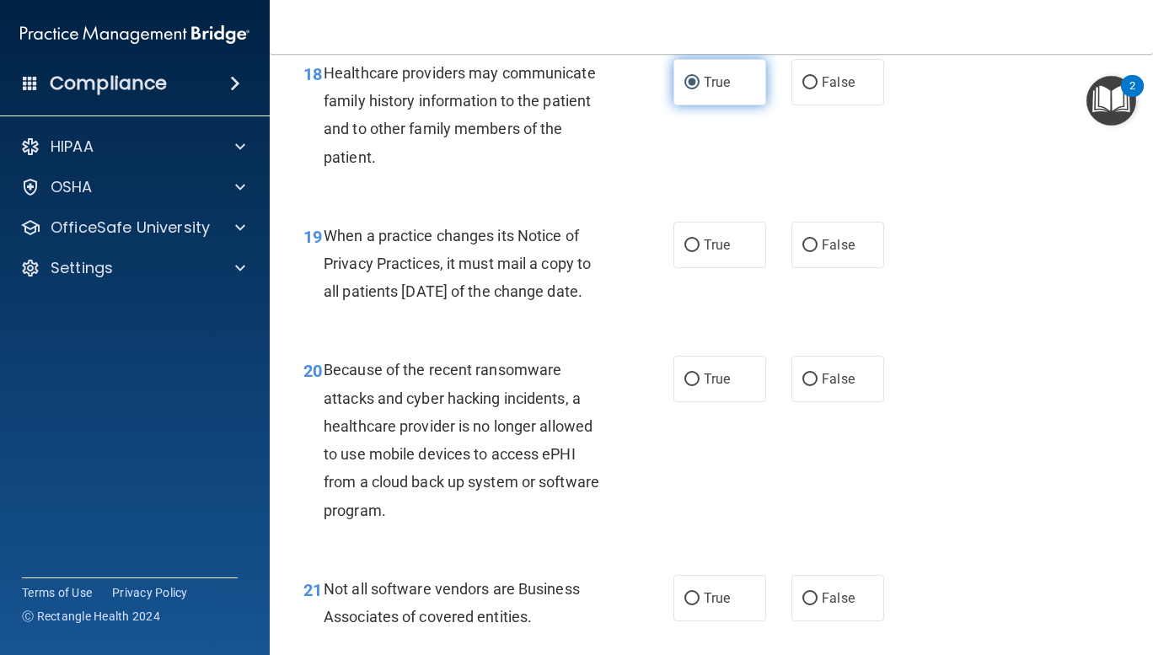
scroll to position [2927, 0]
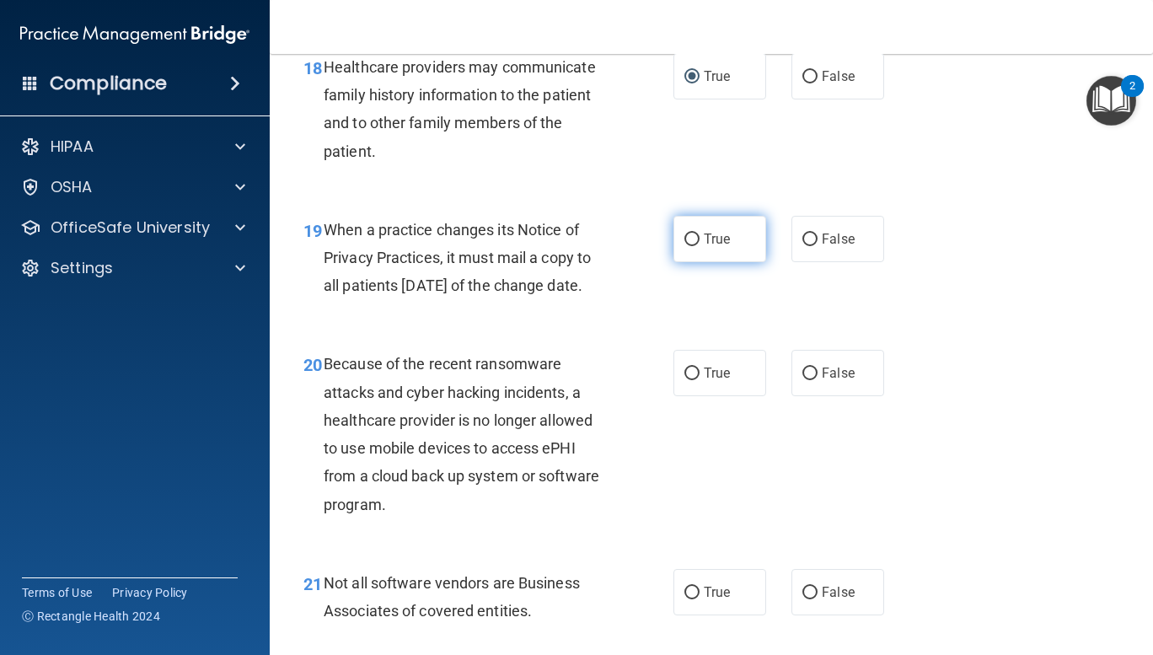
click at [684, 246] on input "True" at bounding box center [691, 239] width 15 height 13
radio input "true"
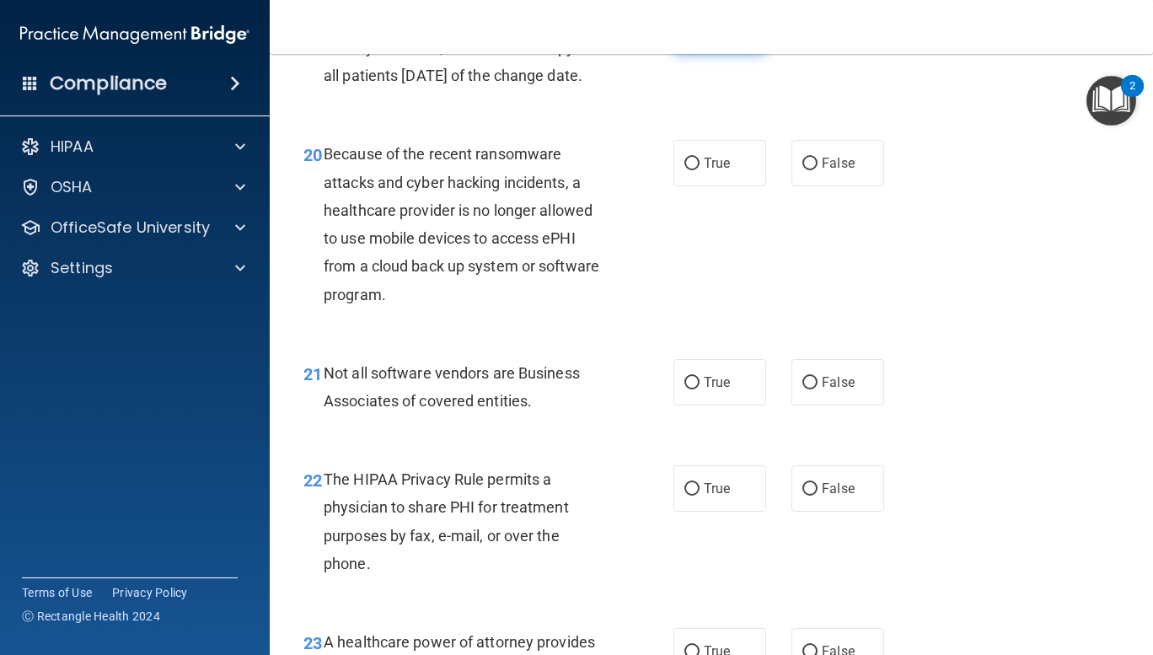
scroll to position [3136, 0]
click at [685, 171] on input "True" at bounding box center [691, 164] width 15 height 13
radio input "true"
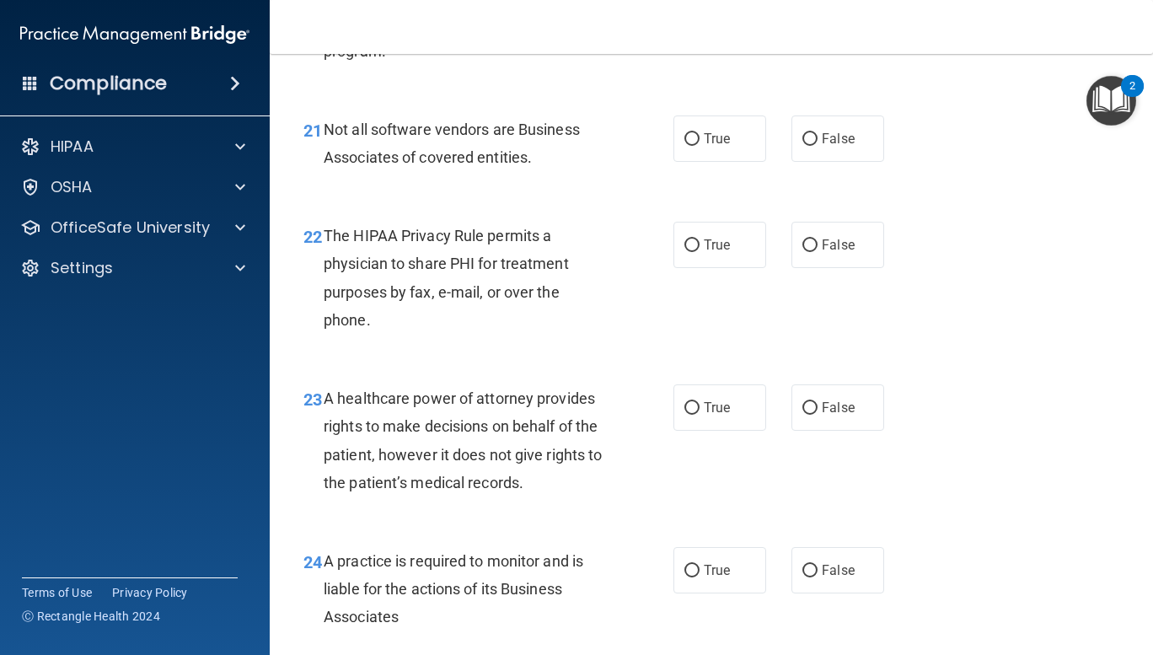
scroll to position [3382, 0]
click at [689, 144] on input "True" at bounding box center [691, 137] width 15 height 13
radio input "true"
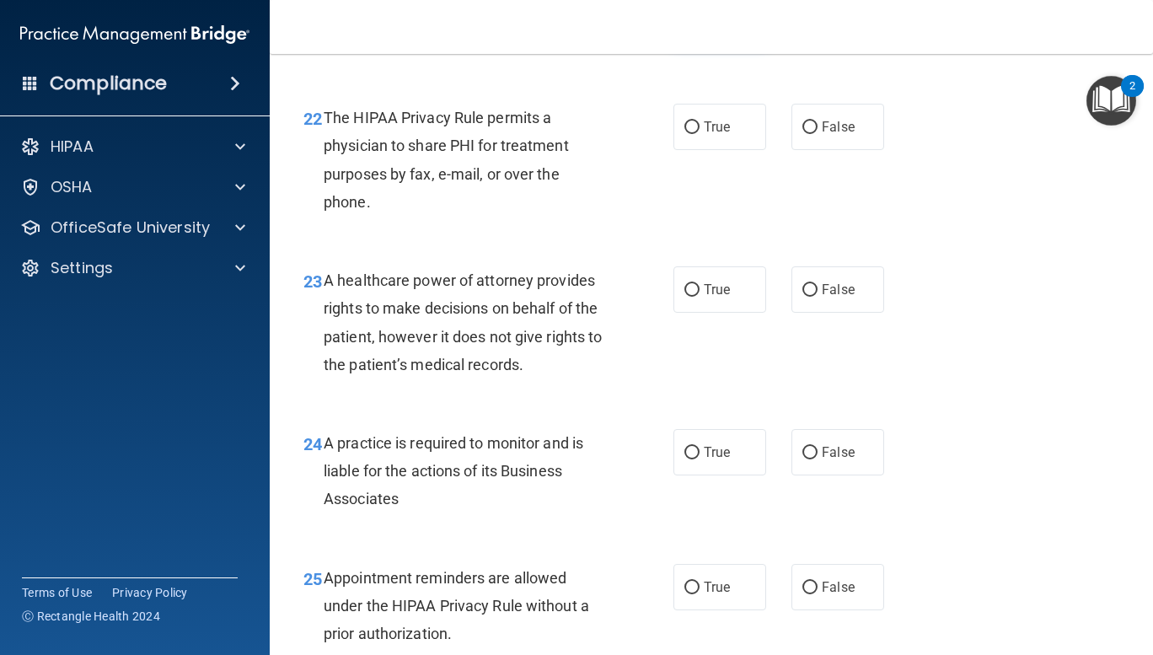
scroll to position [3500, 0]
click at [684, 132] on input "True" at bounding box center [691, 126] width 15 height 13
radio input "true"
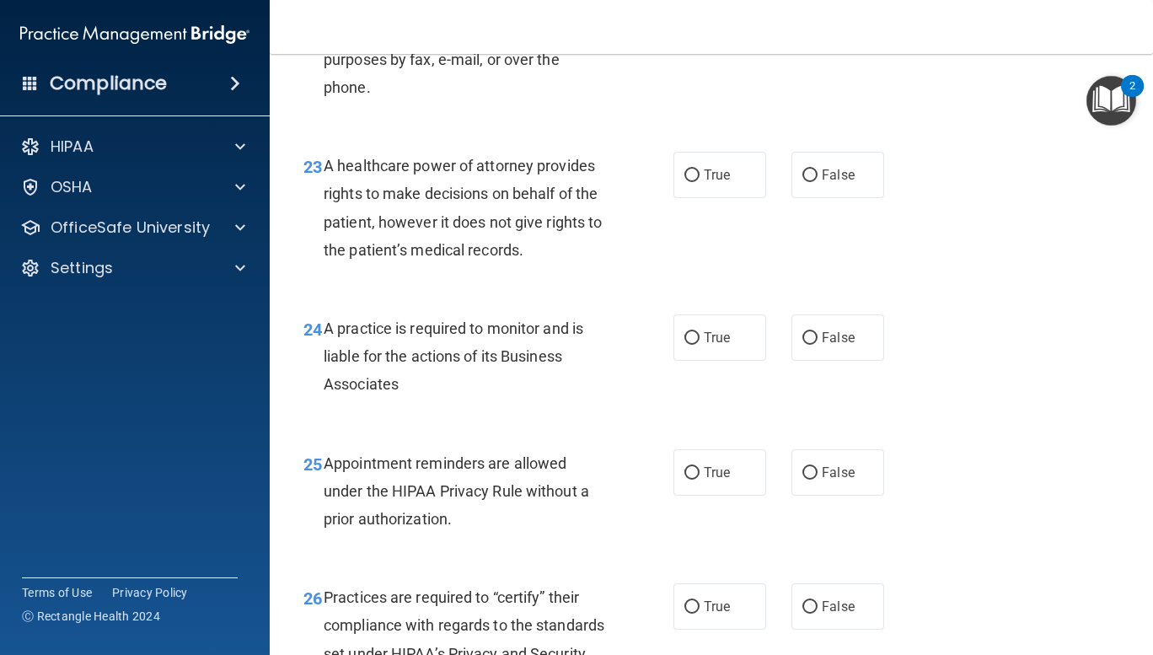
scroll to position [3618, 0]
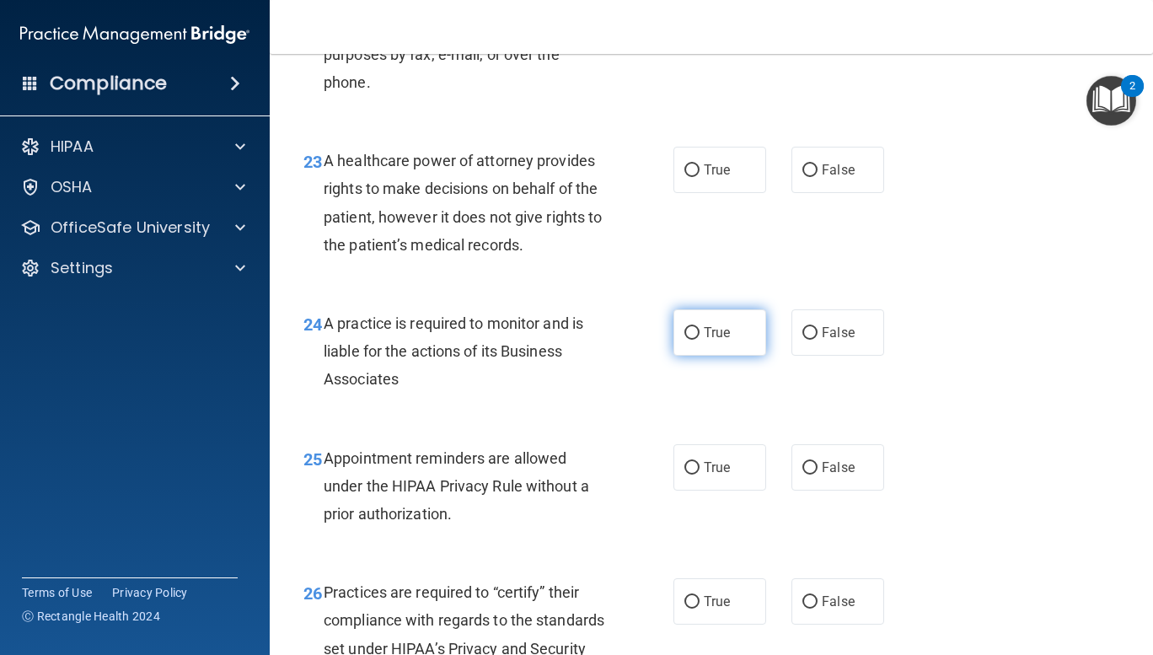
click at [685, 340] on input "True" at bounding box center [691, 333] width 15 height 13
radio input "true"
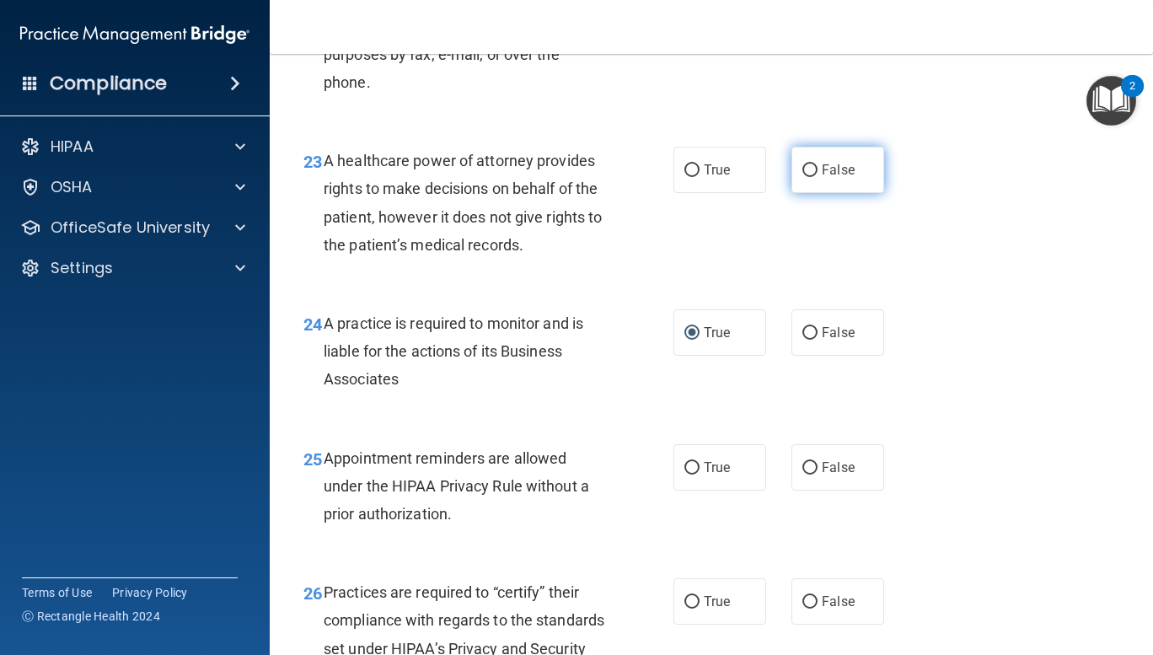
click at [802, 177] on input "False" at bounding box center [809, 170] width 15 height 13
radio input "true"
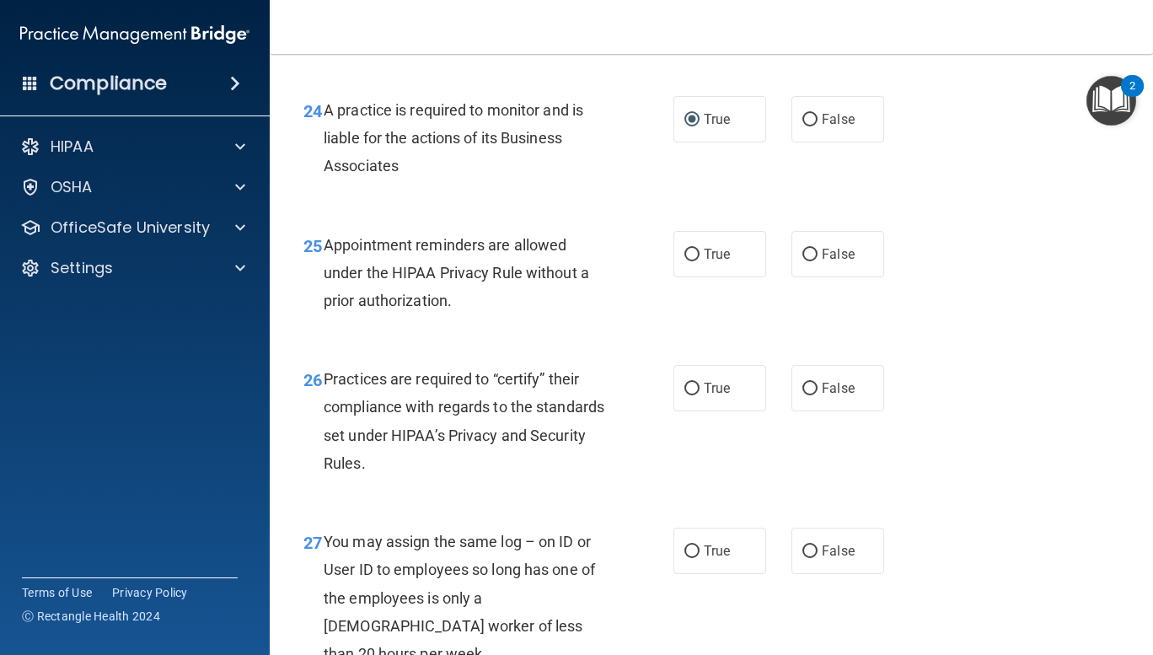
scroll to position [3951, 0]
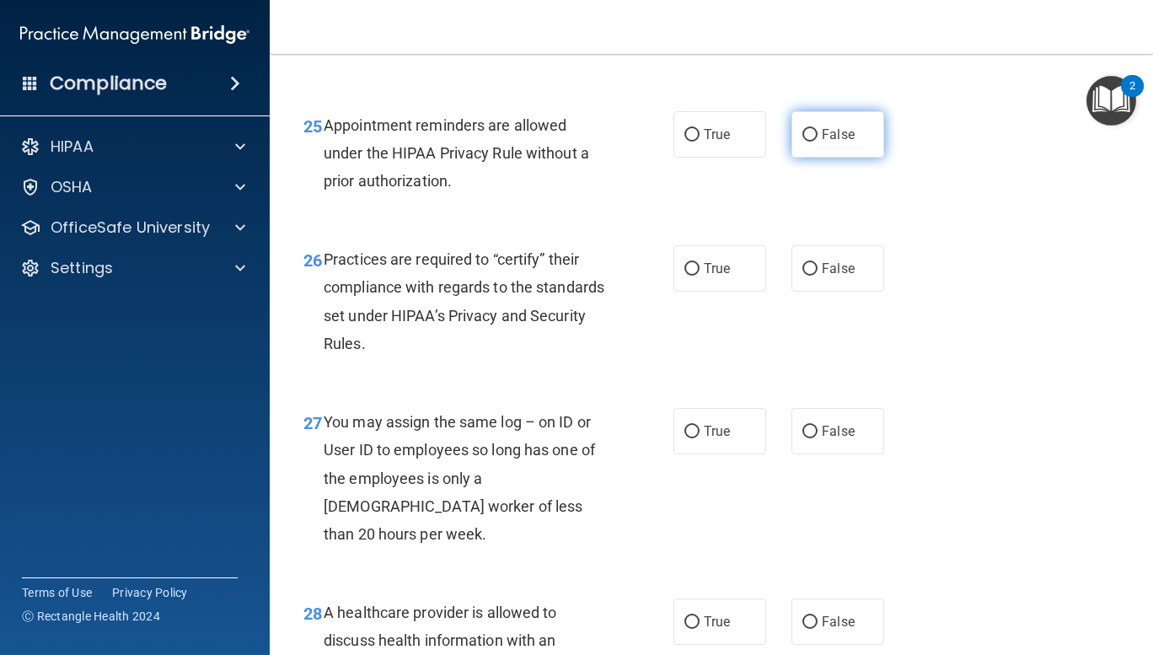
click at [810, 142] on input "False" at bounding box center [809, 135] width 15 height 13
radio input "true"
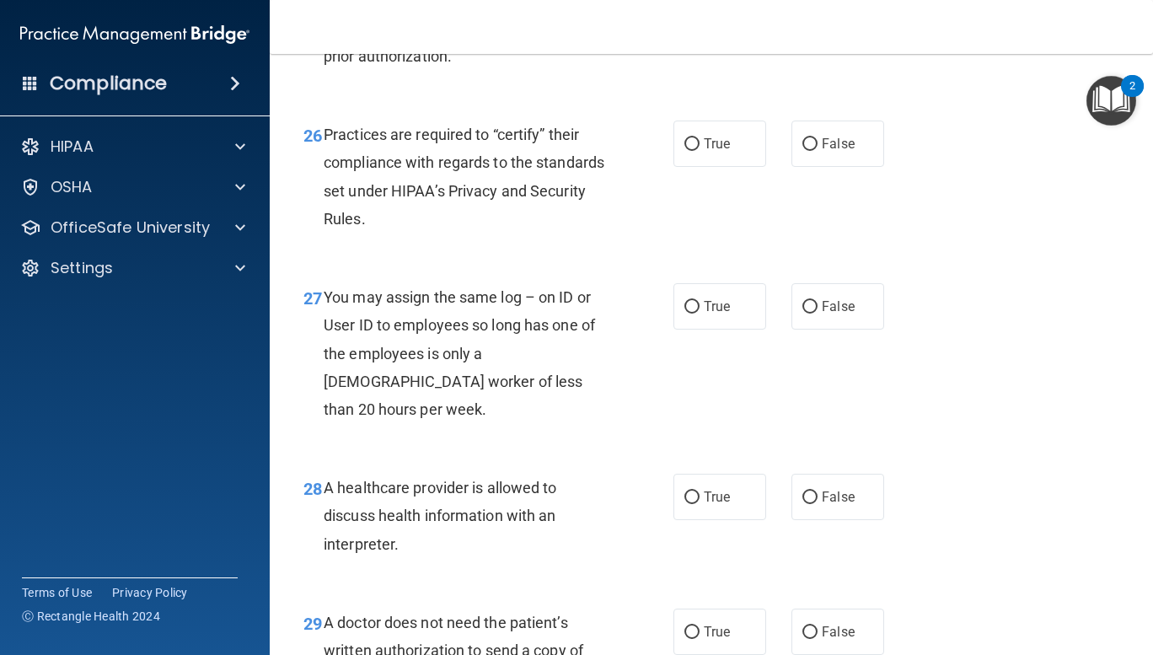
scroll to position [4075, 0]
click at [684, 151] on input "True" at bounding box center [691, 144] width 15 height 13
radio input "true"
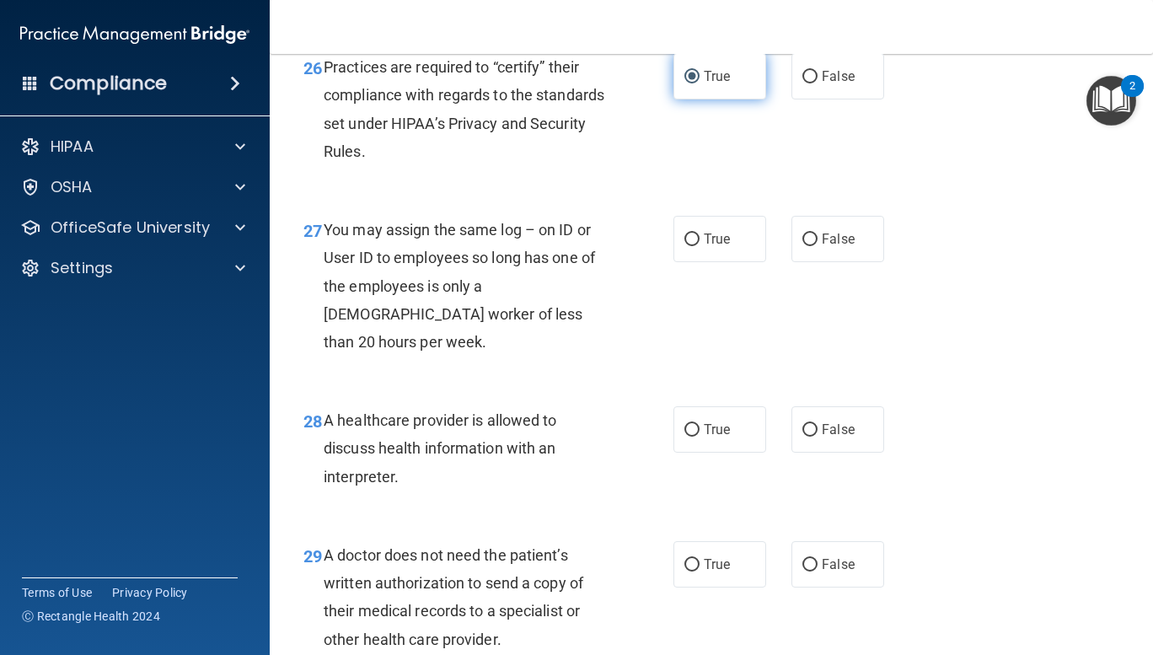
scroll to position [4141, 0]
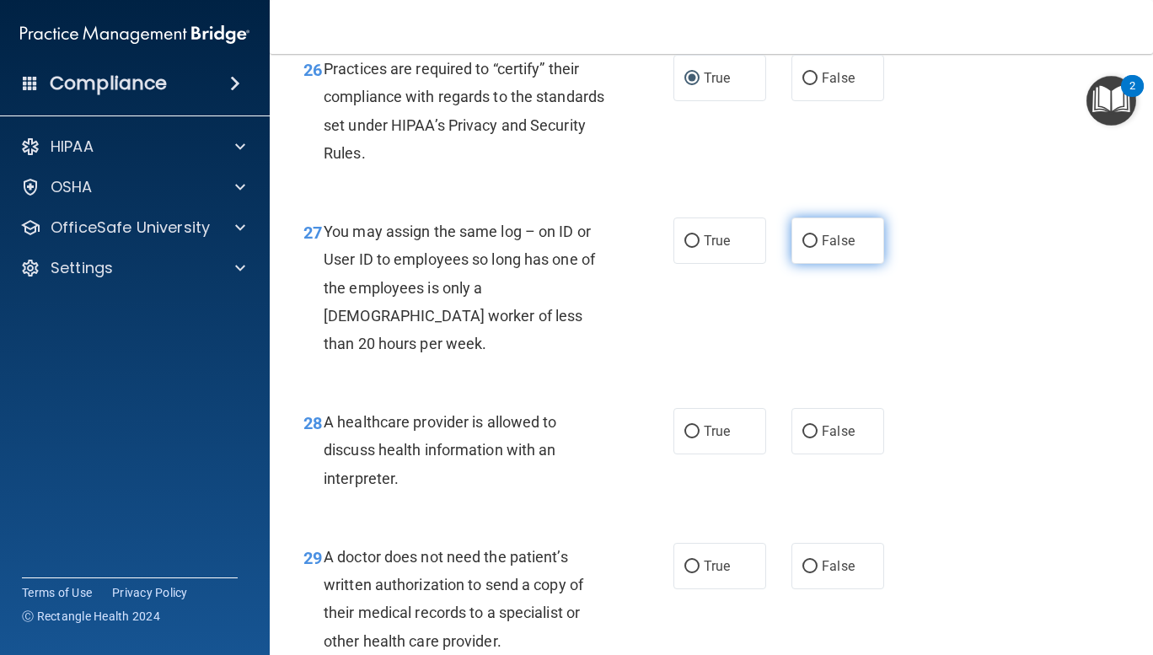
click at [802, 248] on input "False" at bounding box center [809, 241] width 15 height 13
radio input "true"
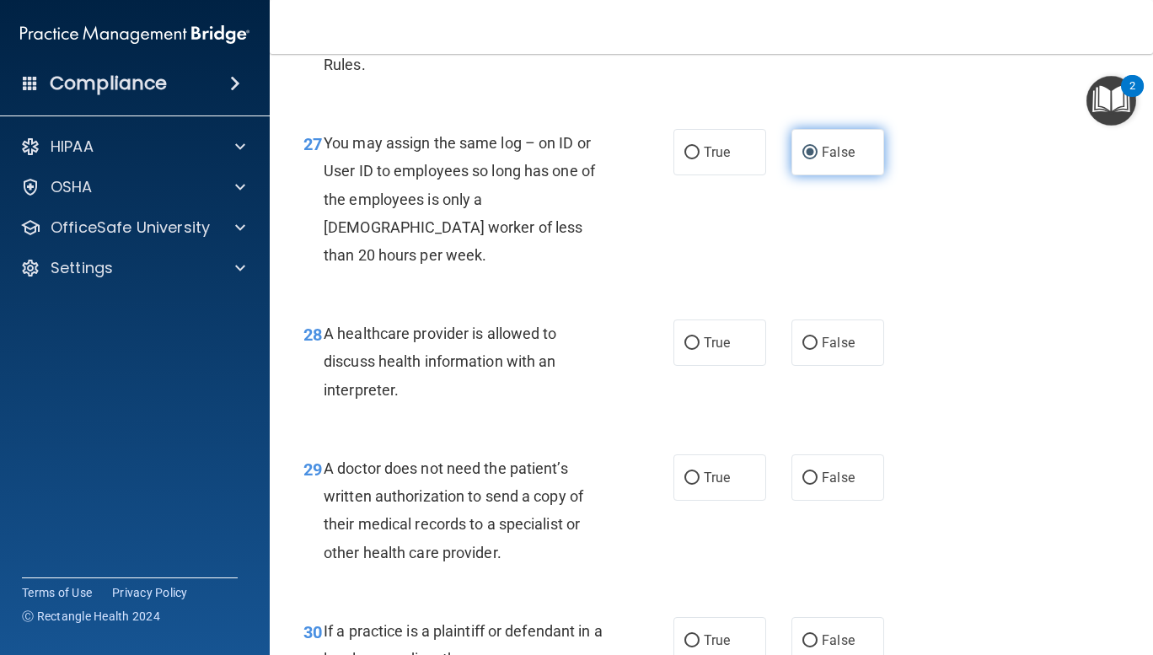
scroll to position [4300, 0]
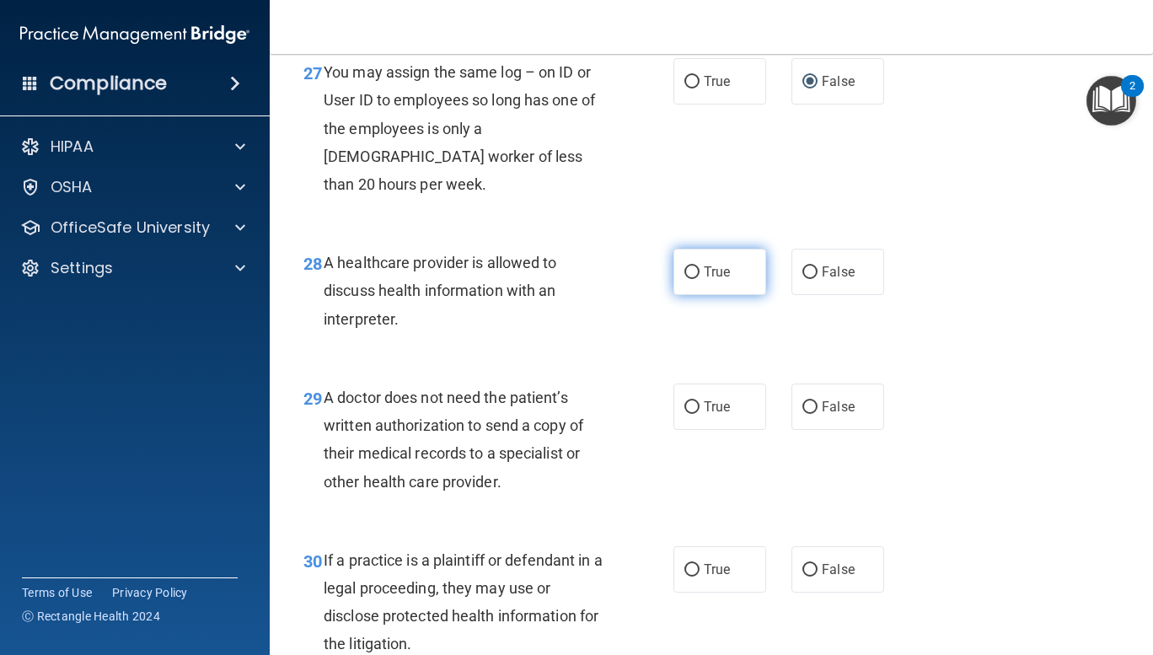
click at [684, 279] on input "True" at bounding box center [691, 272] width 15 height 13
radio input "true"
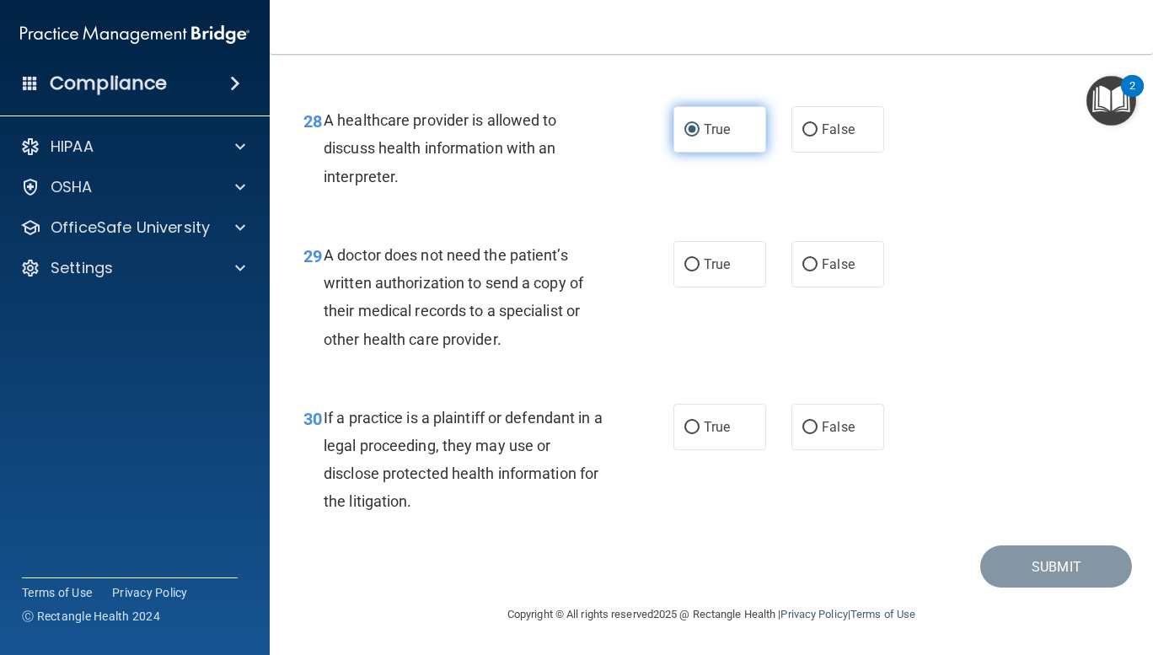
scroll to position [4471, 0]
click at [823, 264] on span "False" at bounding box center [837, 264] width 33 height 16
click at [817, 264] on input "False" at bounding box center [809, 265] width 15 height 13
radio input "true"
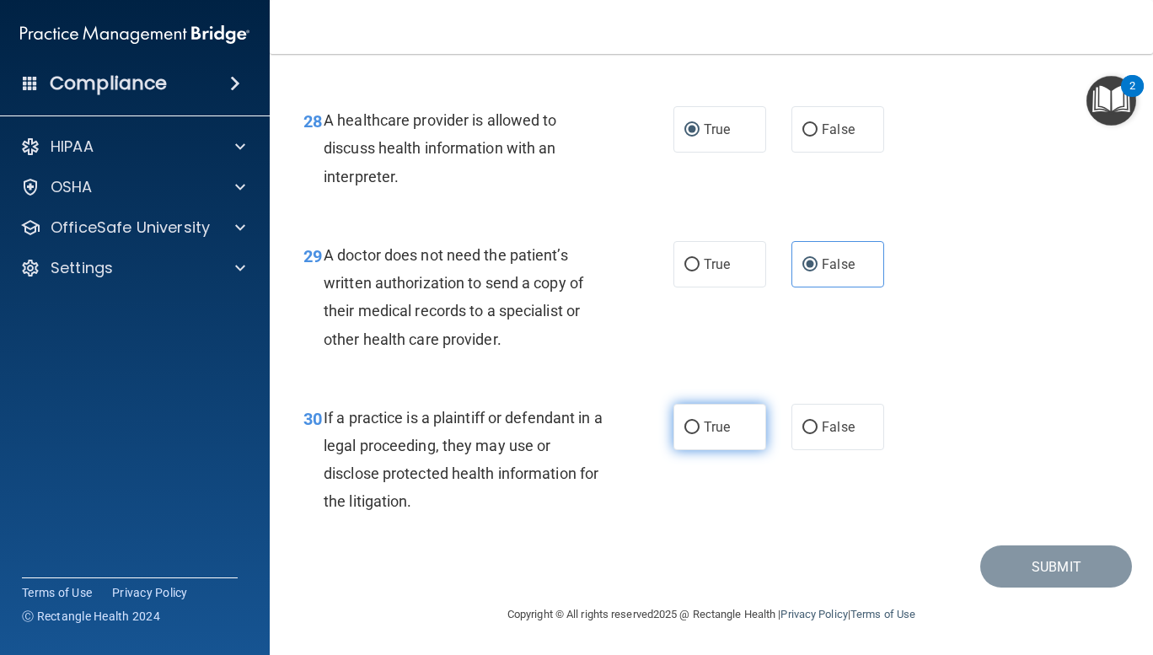
click at [689, 424] on input "True" at bounding box center [691, 427] width 15 height 13
radio input "true"
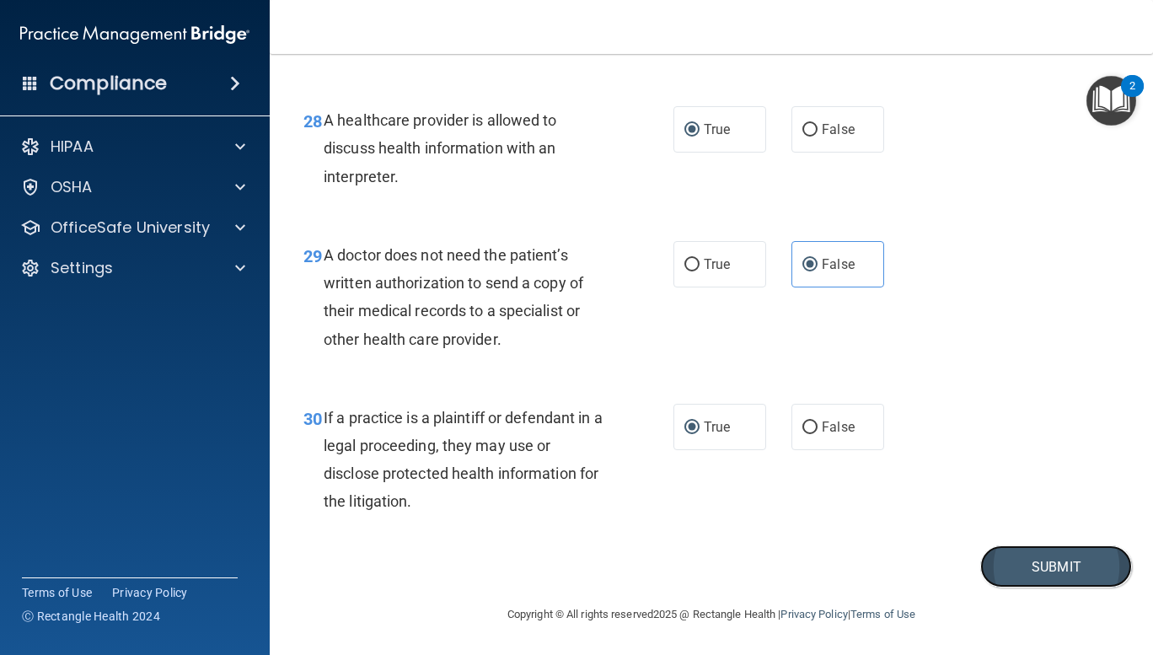
click at [1046, 575] on button "Submit" at bounding box center [1056, 566] width 152 height 43
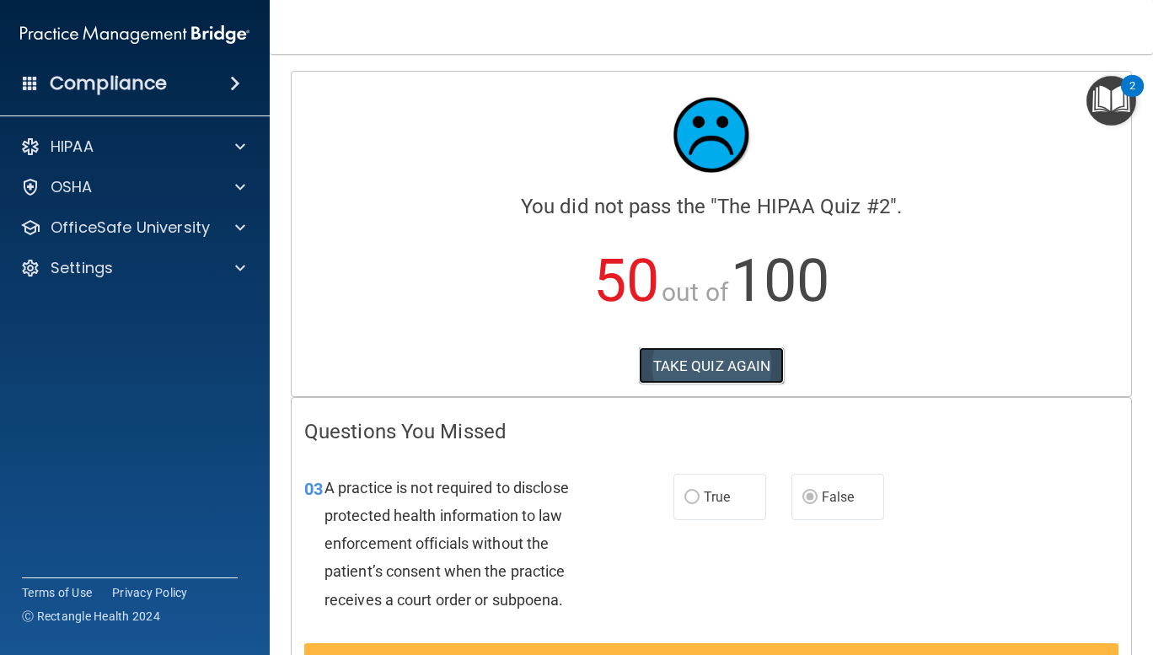
click at [715, 361] on button "TAKE QUIZ AGAIN" at bounding box center [712, 365] width 146 height 37
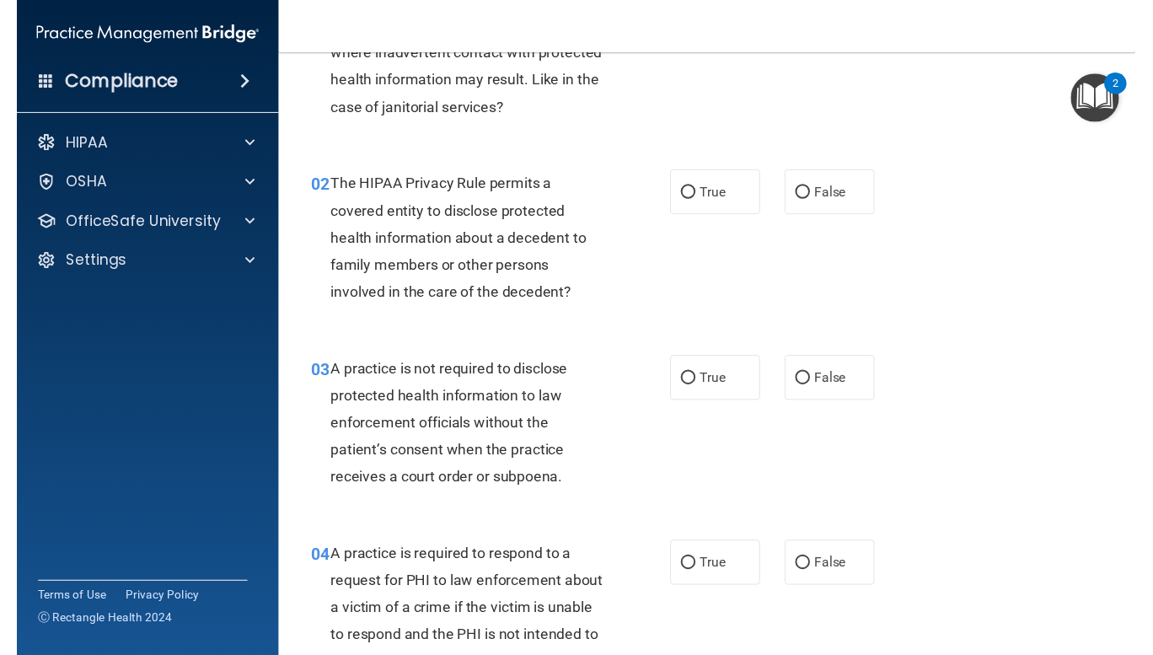
scroll to position [147, 0]
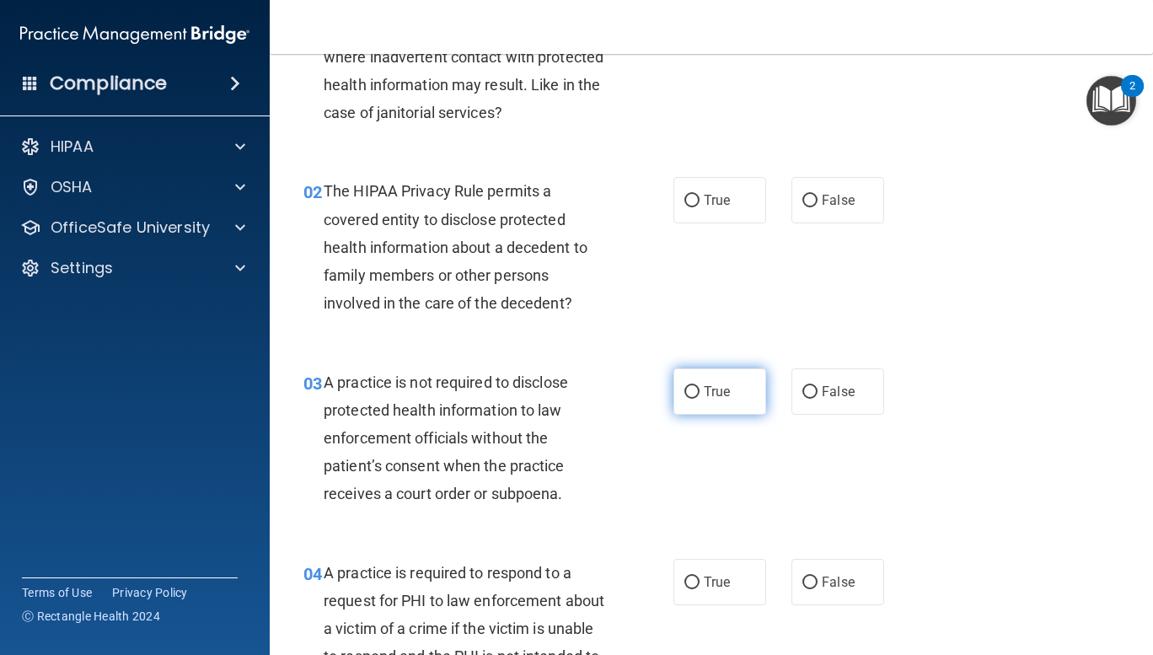
click at [684, 388] on input "True" at bounding box center [691, 392] width 15 height 13
radio input "true"
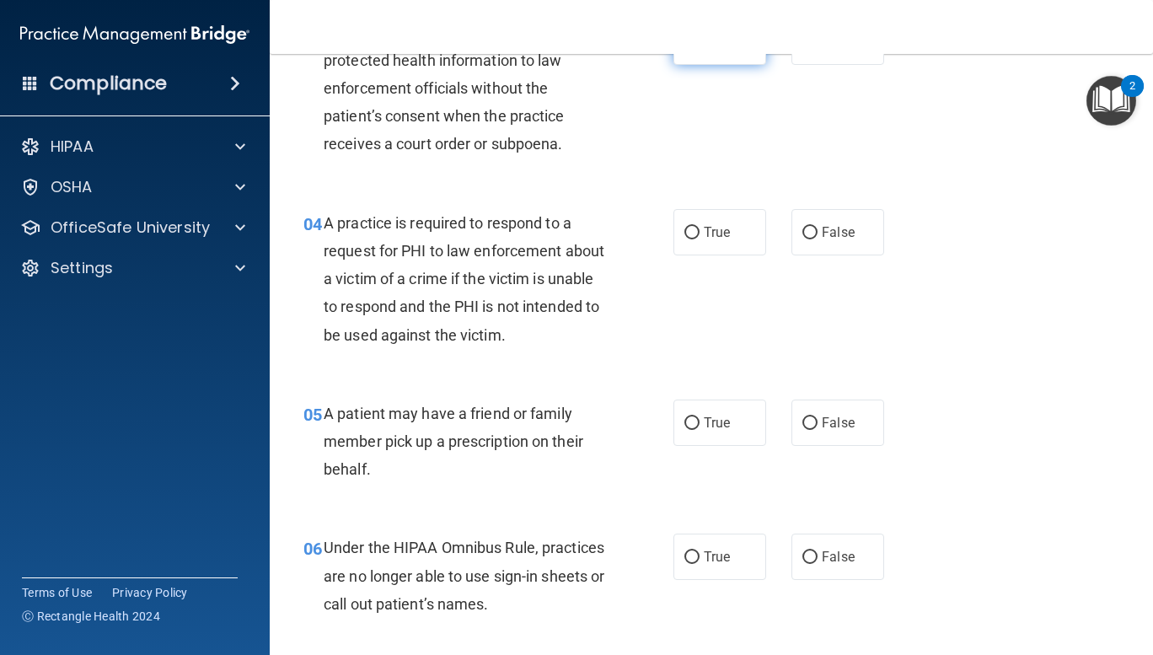
scroll to position [506, 0]
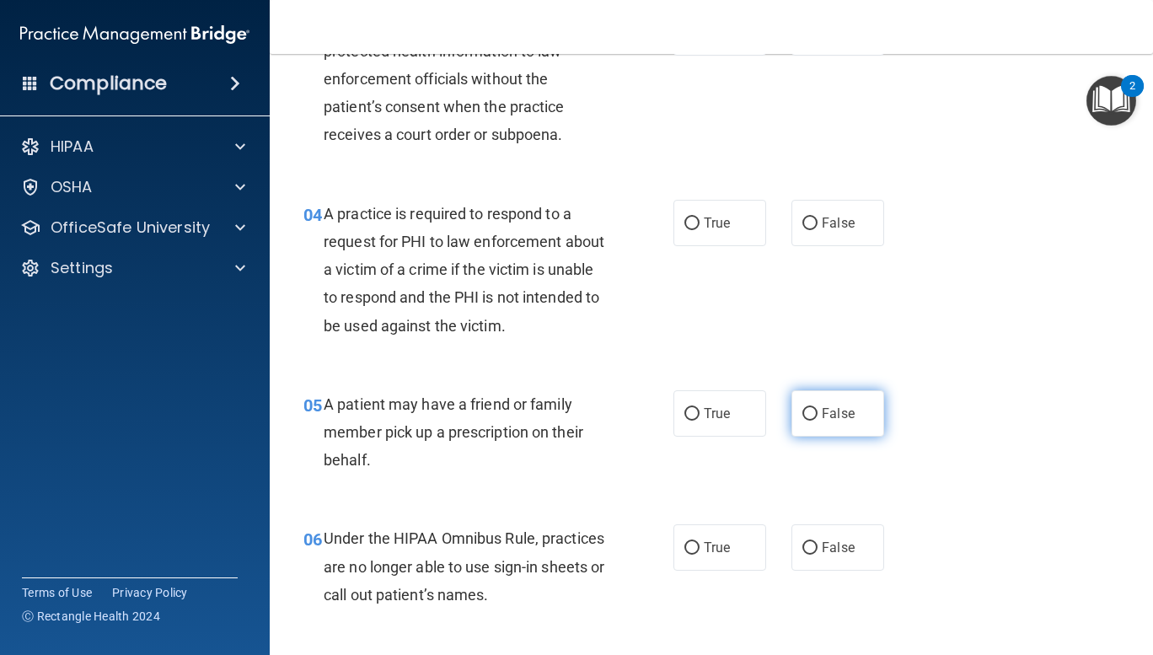
click at [802, 412] on input "False" at bounding box center [809, 414] width 15 height 13
radio input "true"
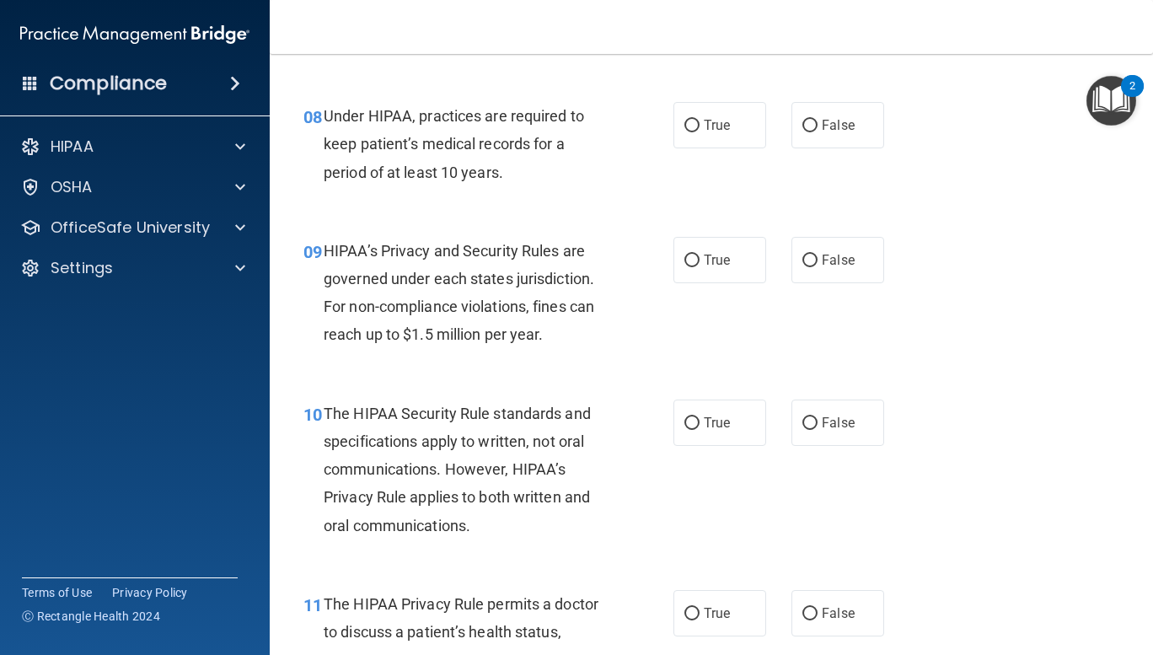
scroll to position [1257, 0]
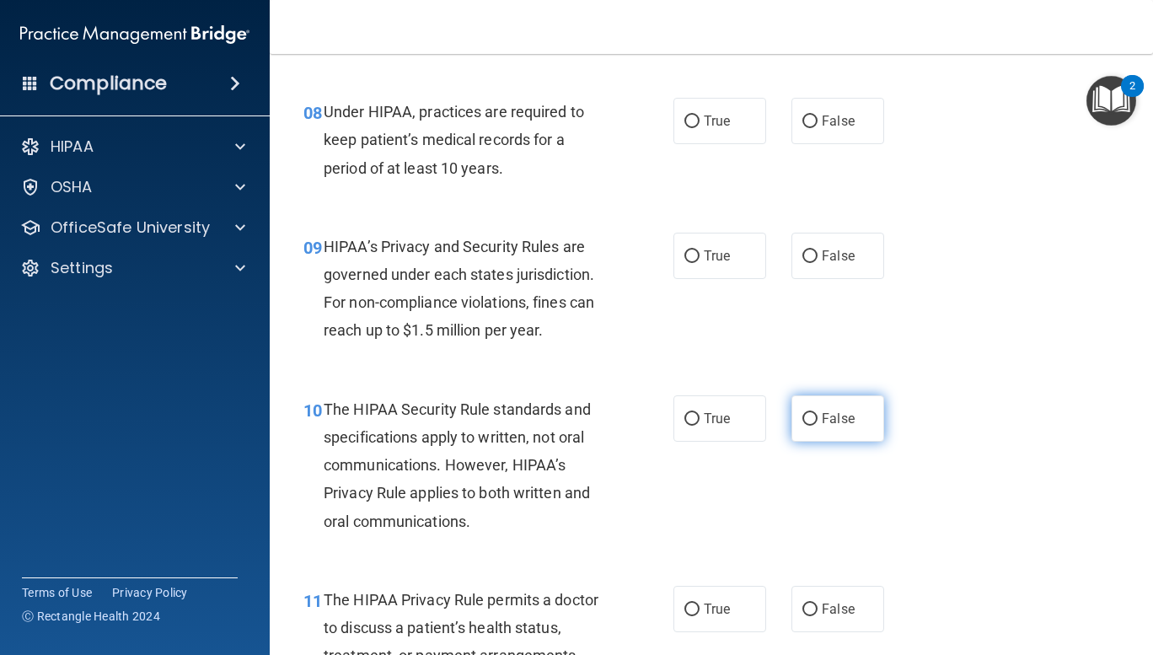
click at [802, 422] on input "False" at bounding box center [809, 419] width 15 height 13
radio input "true"
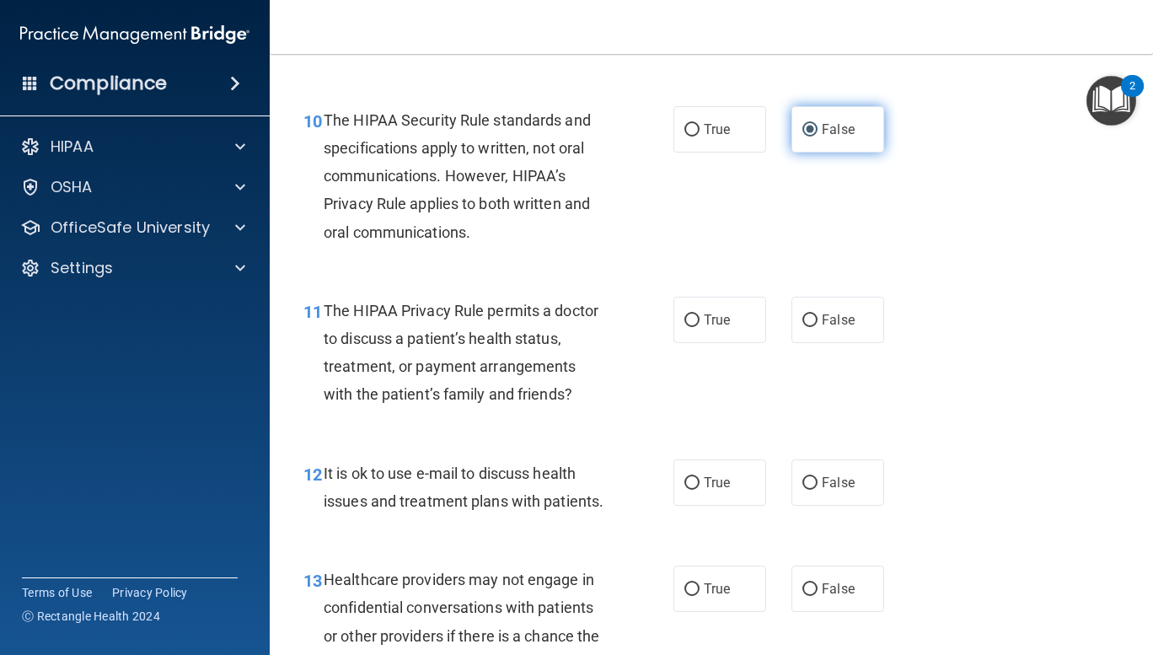
scroll to position [1559, 0]
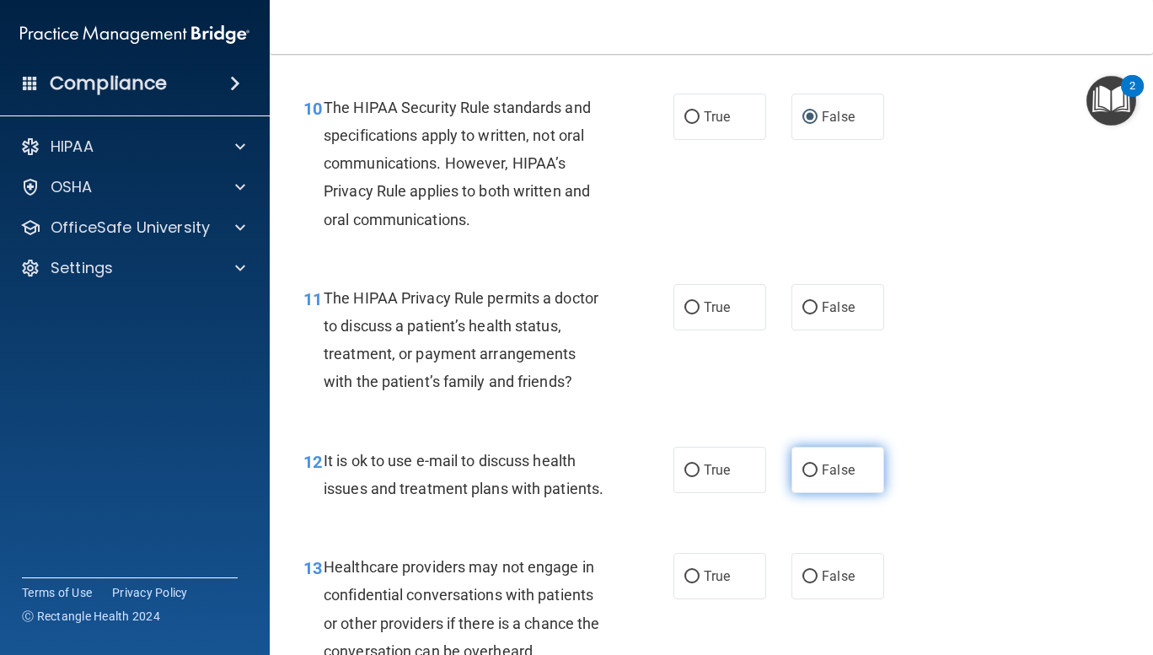
click at [802, 473] on input "False" at bounding box center [809, 470] width 15 height 13
radio input "true"
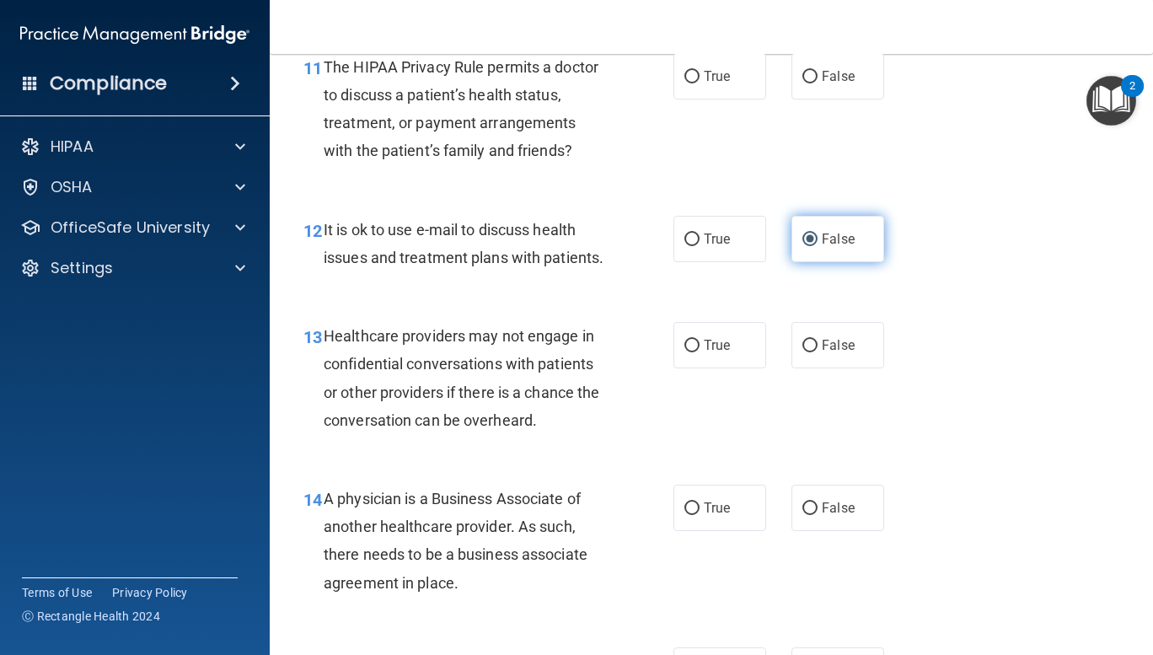
scroll to position [1788, 0]
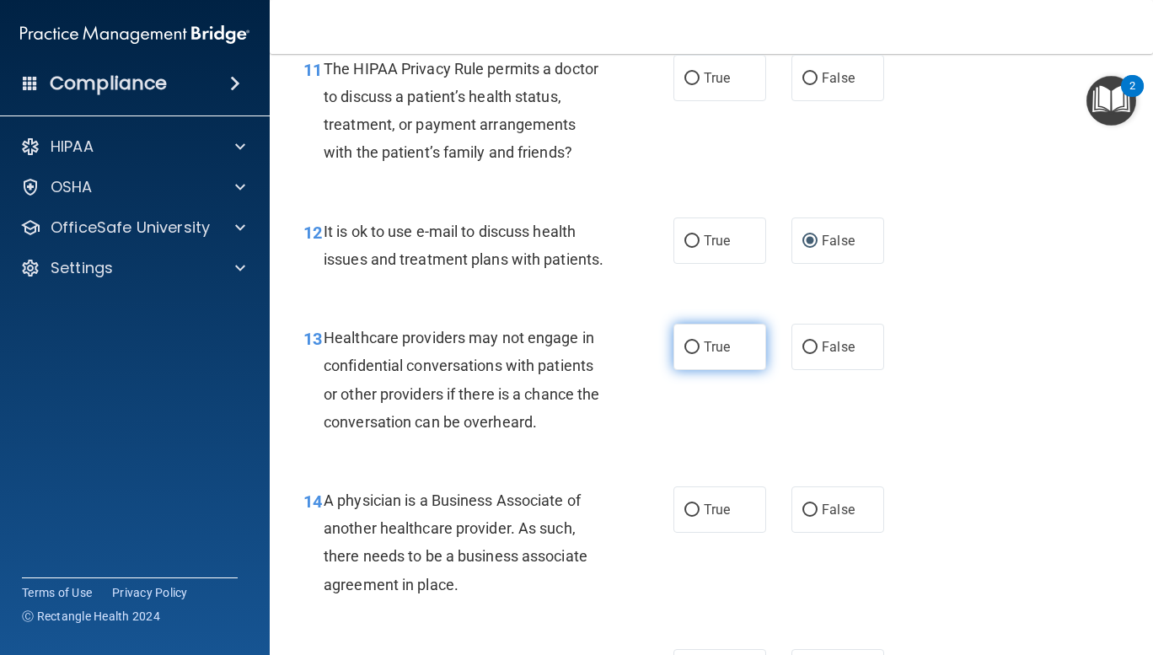
click at [685, 354] on input "True" at bounding box center [691, 347] width 15 height 13
radio input "true"
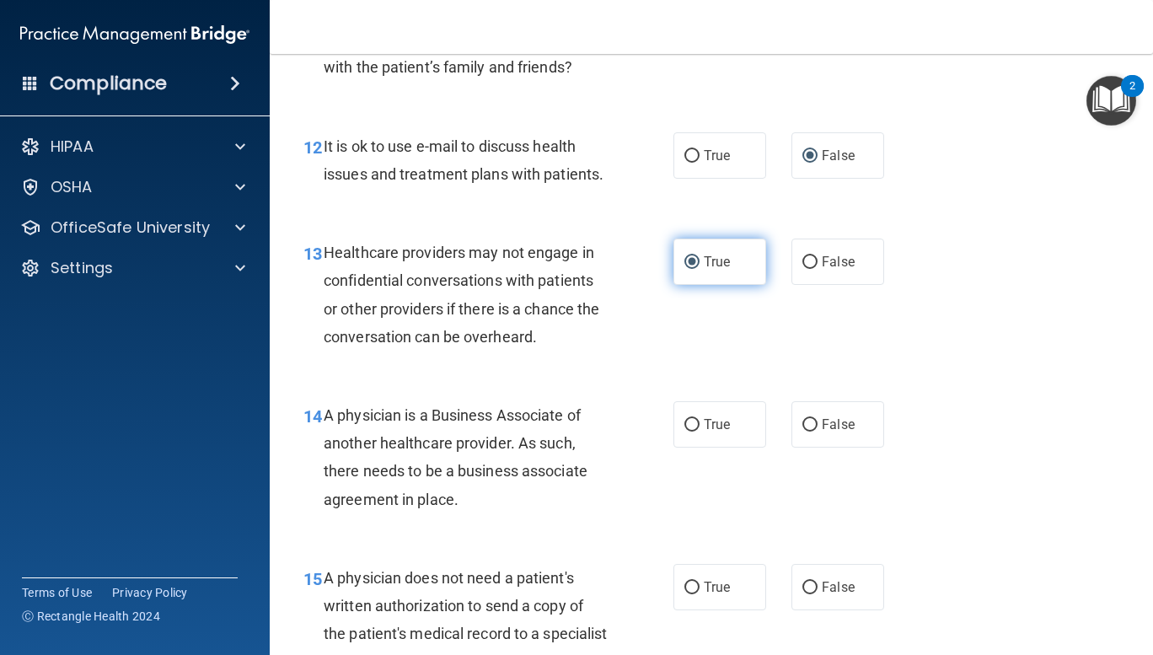
scroll to position [1877, 0]
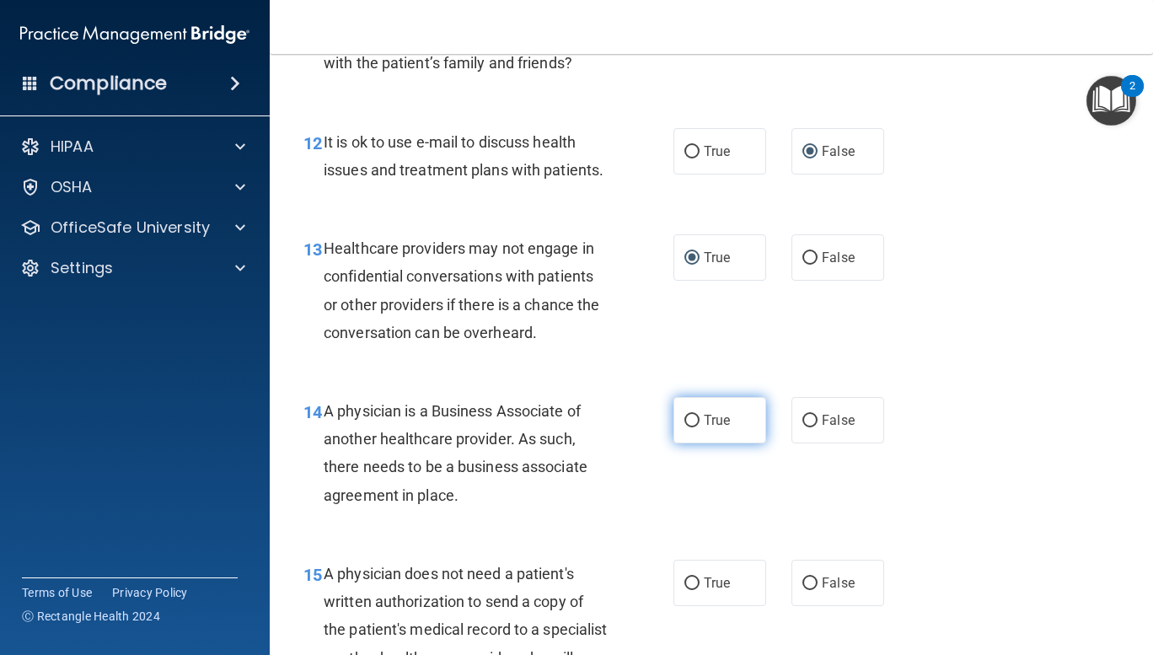
click at [688, 427] on input "True" at bounding box center [691, 421] width 15 height 13
radio input "true"
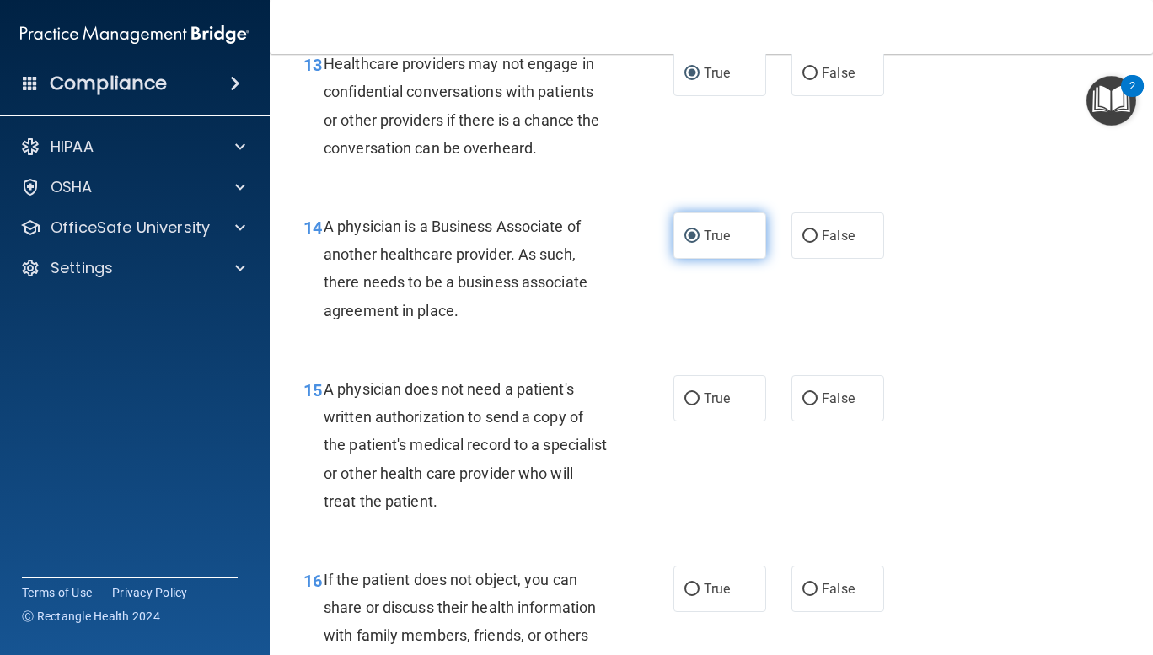
scroll to position [2151, 0]
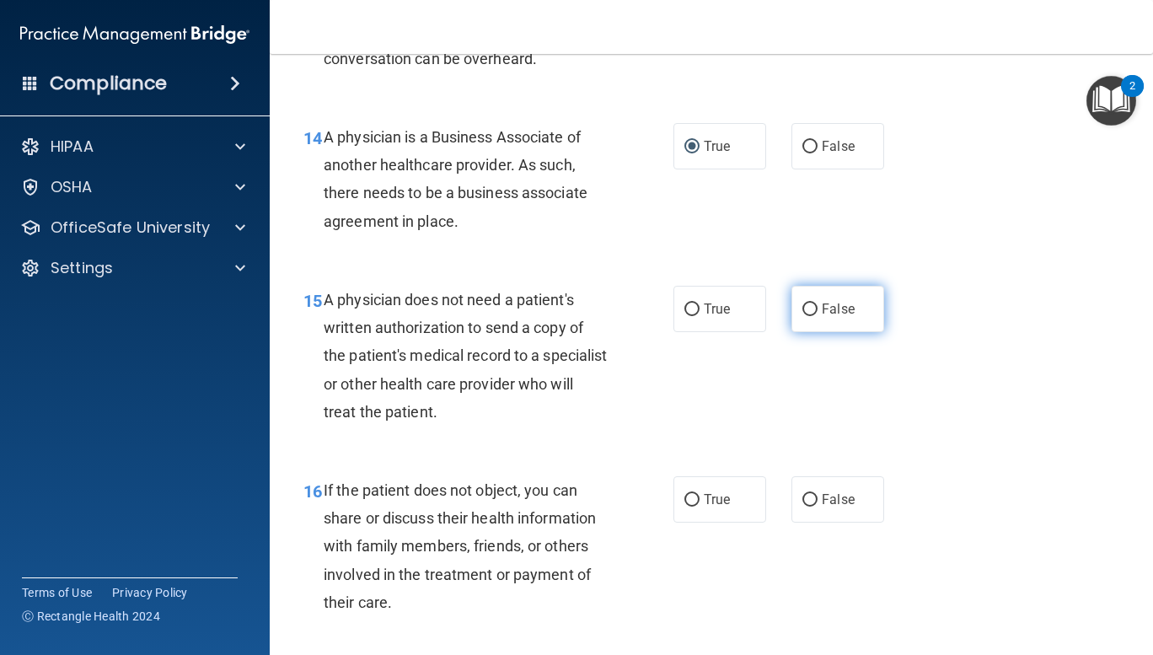
click at [802, 316] on input "False" at bounding box center [809, 309] width 15 height 13
radio input "true"
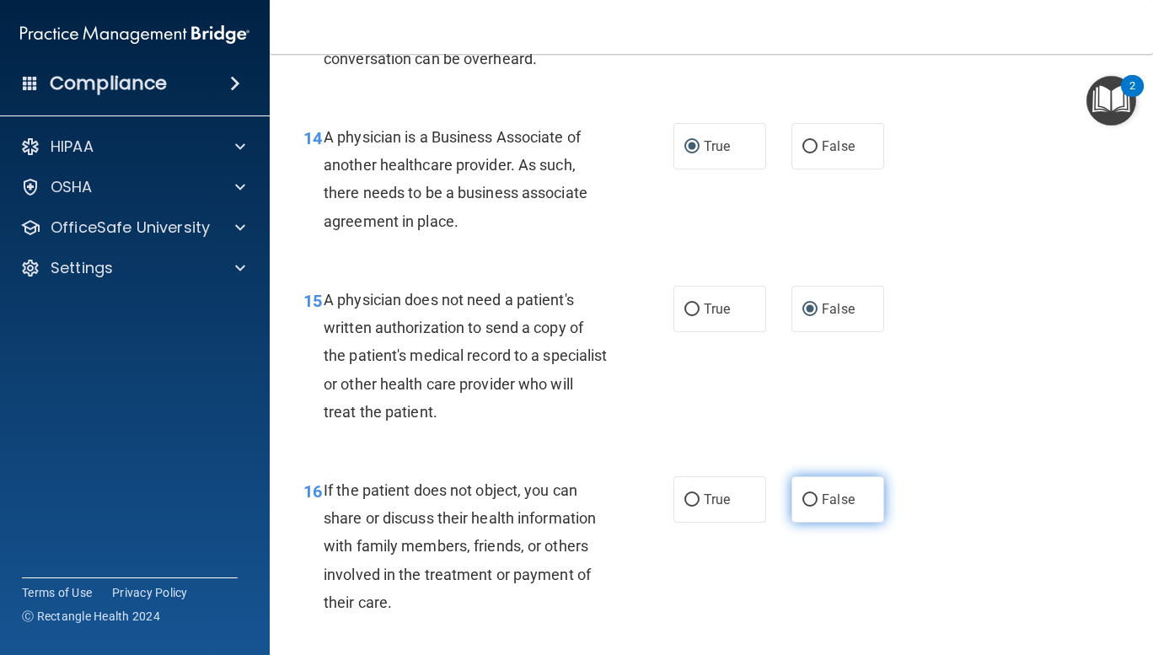
click at [827, 522] on label "False" at bounding box center [837, 499] width 93 height 46
click at [817, 506] on input "False" at bounding box center [809, 500] width 15 height 13
radio input "true"
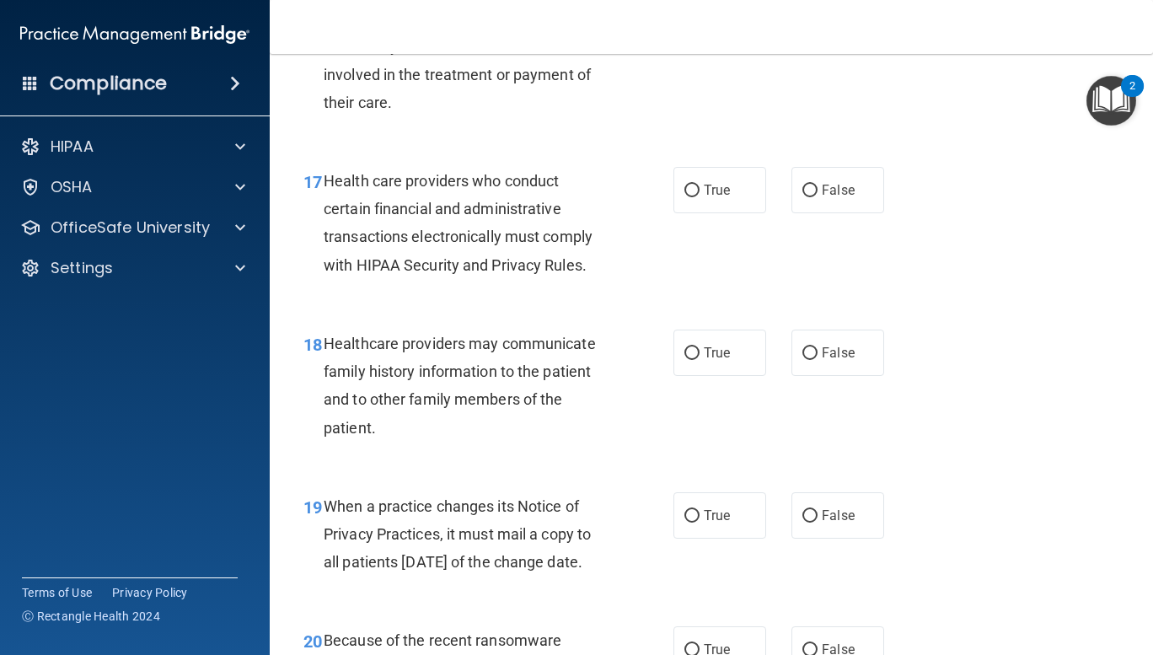
scroll to position [2667, 0]
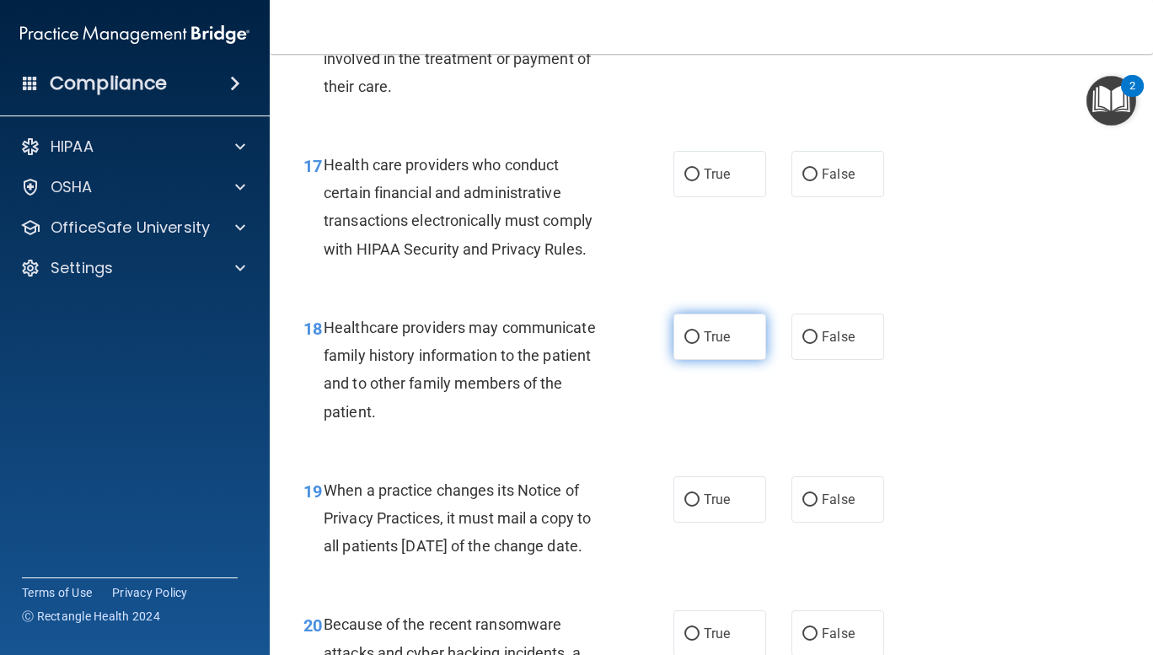
click at [684, 344] on input "True" at bounding box center [691, 337] width 15 height 13
radio input "true"
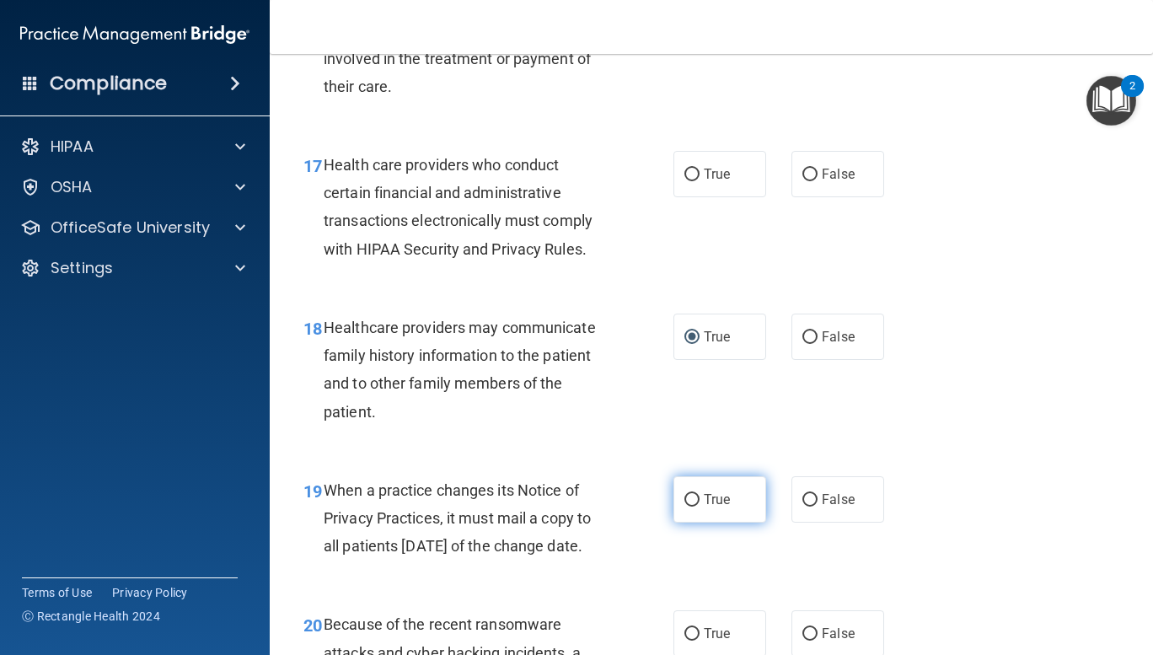
click at [688, 506] on input "True" at bounding box center [691, 500] width 15 height 13
radio input "true"
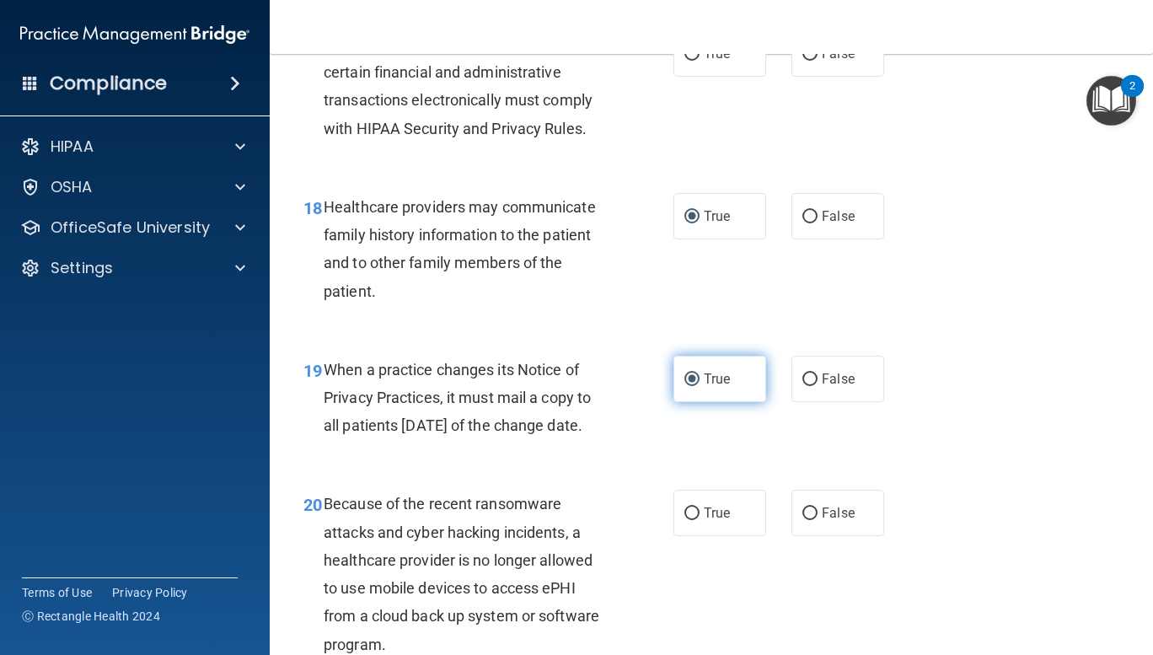
scroll to position [2902, 0]
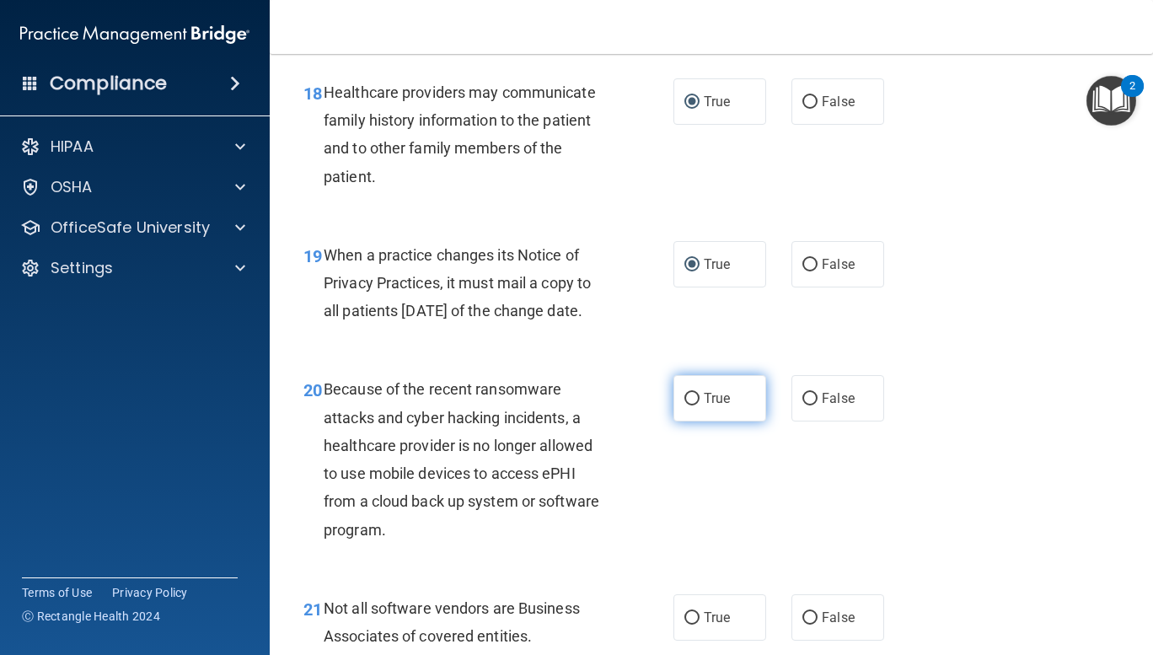
click at [684, 405] on input "True" at bounding box center [691, 399] width 15 height 13
radio input "true"
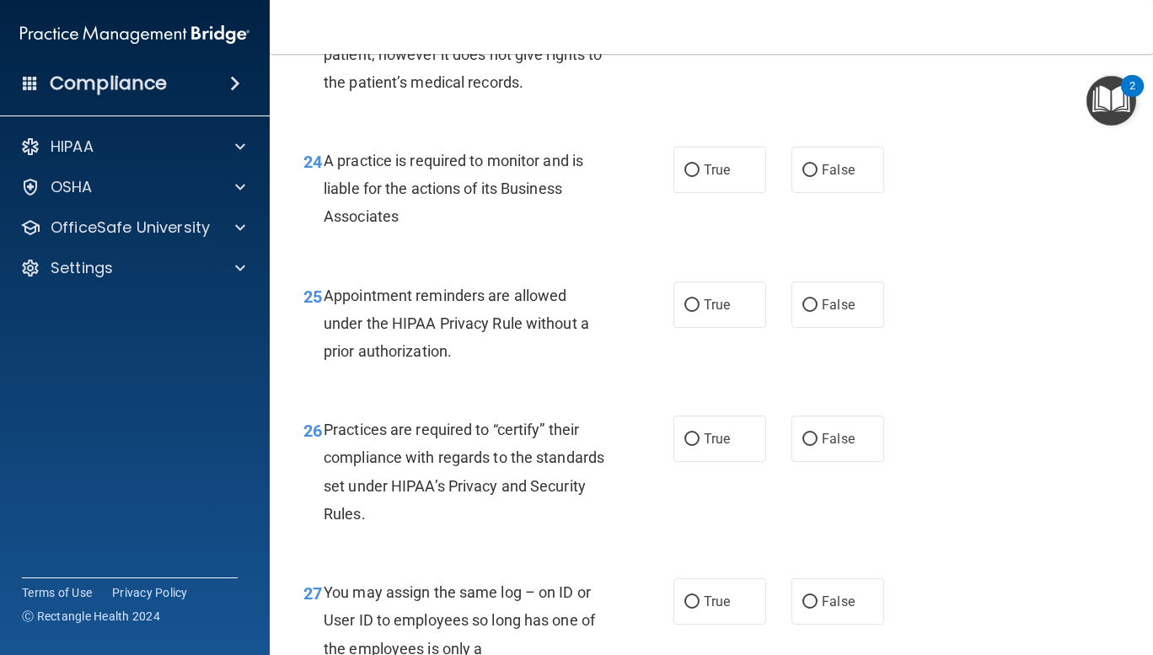
scroll to position [3780, 0]
click at [684, 178] on input "True" at bounding box center [691, 171] width 15 height 13
radio input "true"
click at [802, 313] on input "False" at bounding box center [809, 306] width 15 height 13
radio input "true"
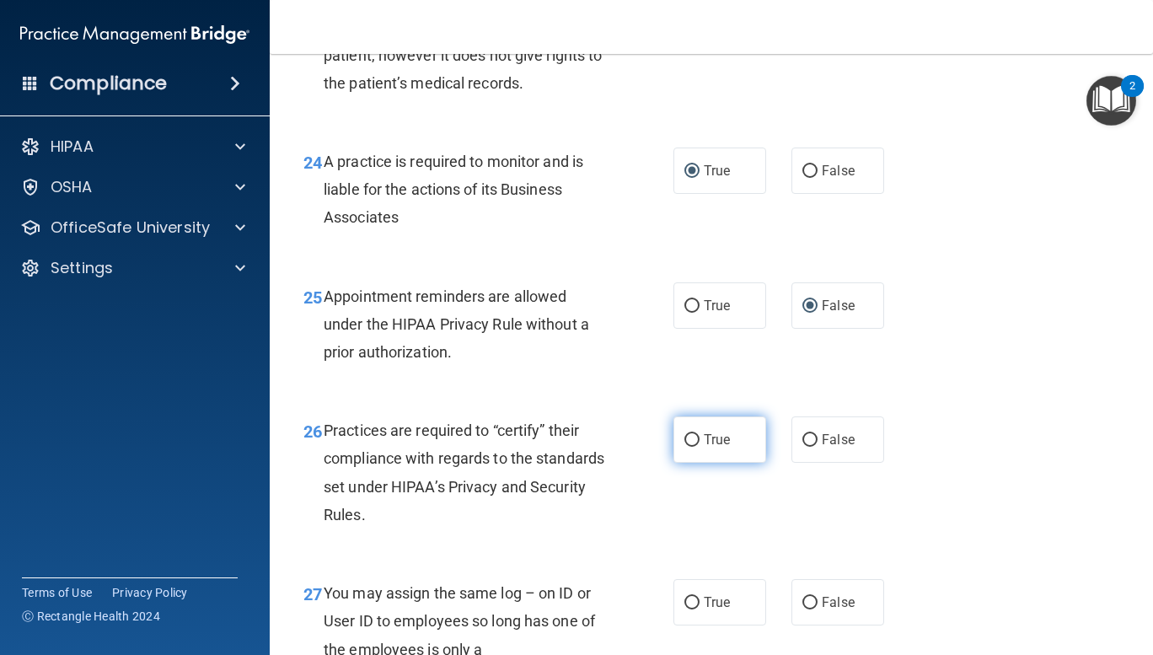
click at [685, 447] on input "True" at bounding box center [691, 440] width 15 height 13
radio input "true"
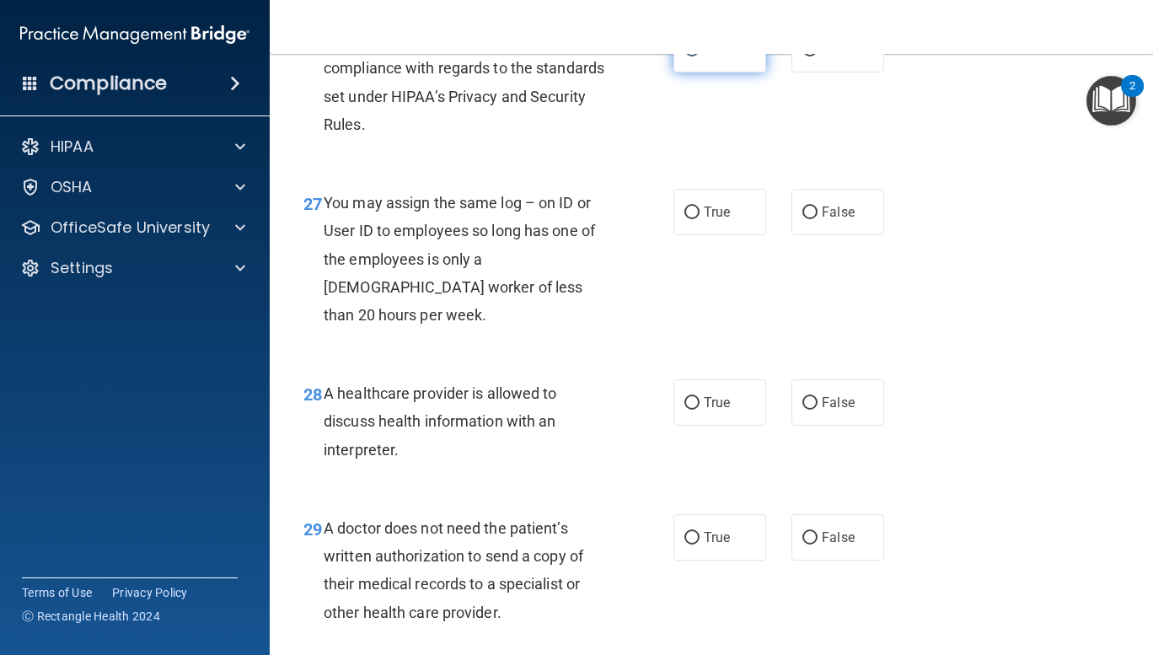
scroll to position [4242, 0]
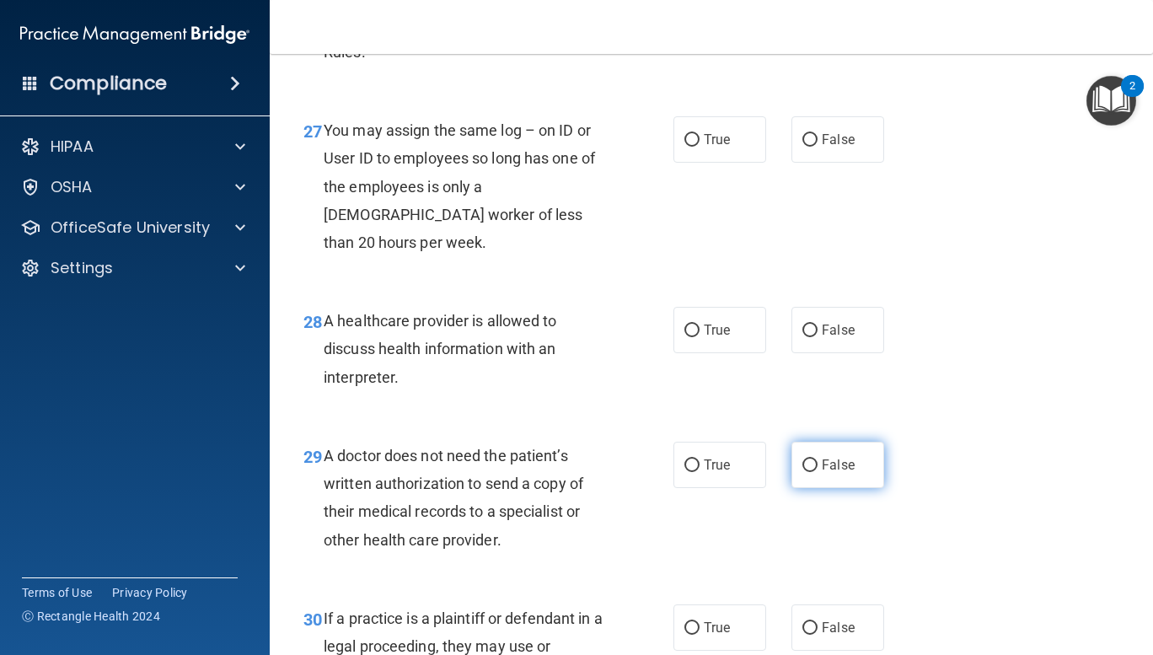
click at [802, 472] on input "False" at bounding box center [809, 465] width 15 height 13
radio input "true"
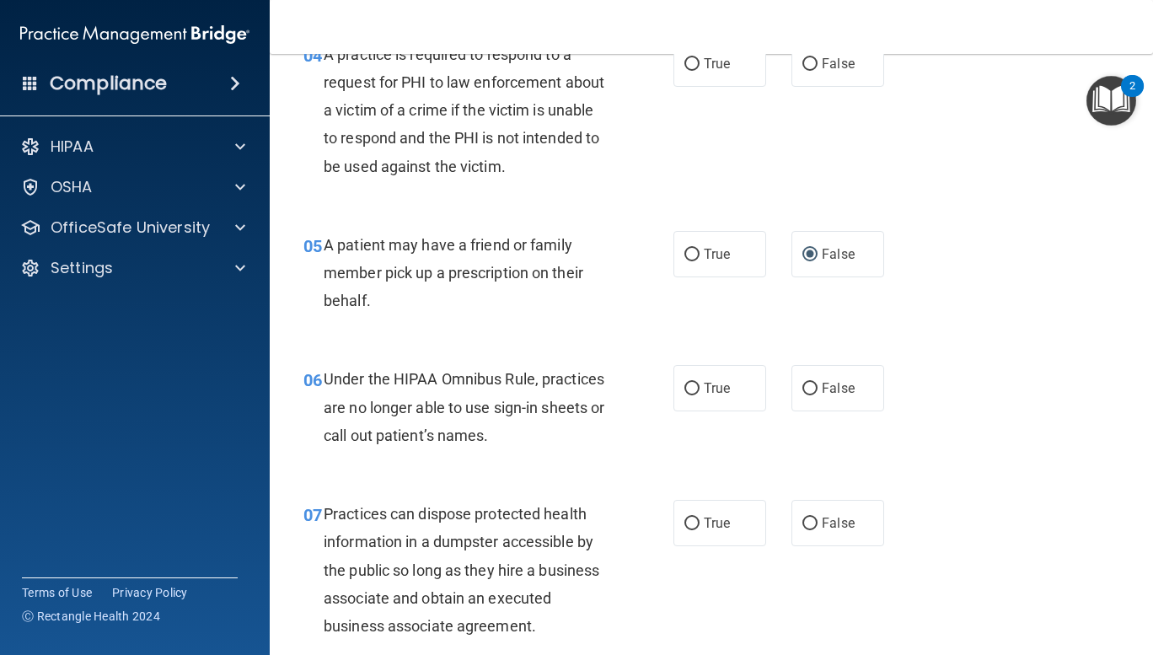
scroll to position [0, 0]
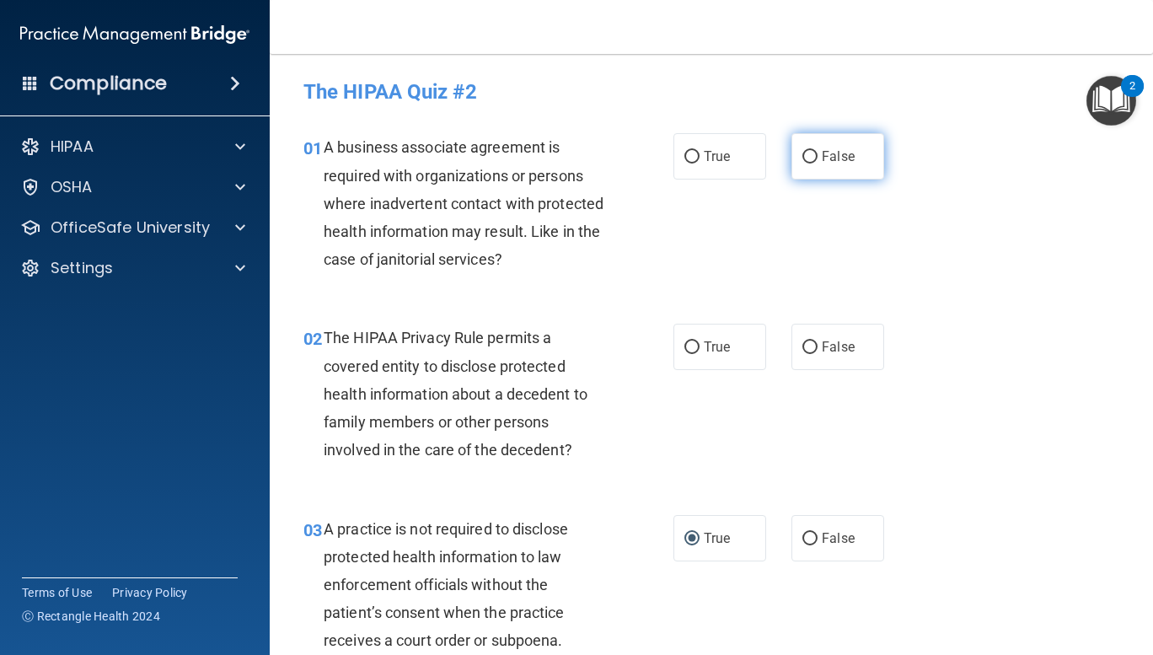
click at [802, 157] on input "False" at bounding box center [809, 157] width 15 height 13
radio input "true"
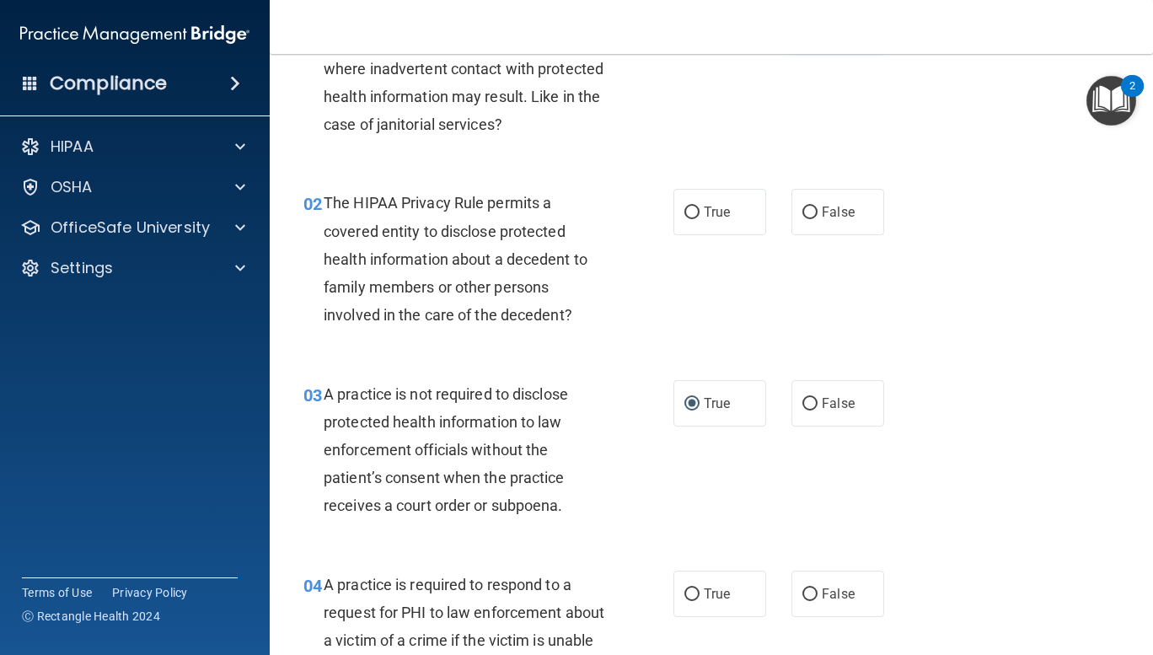
scroll to position [136, 0]
click at [677, 234] on label "True" at bounding box center [719, 211] width 93 height 46
click at [684, 218] on input "True" at bounding box center [691, 212] width 15 height 13
radio input "true"
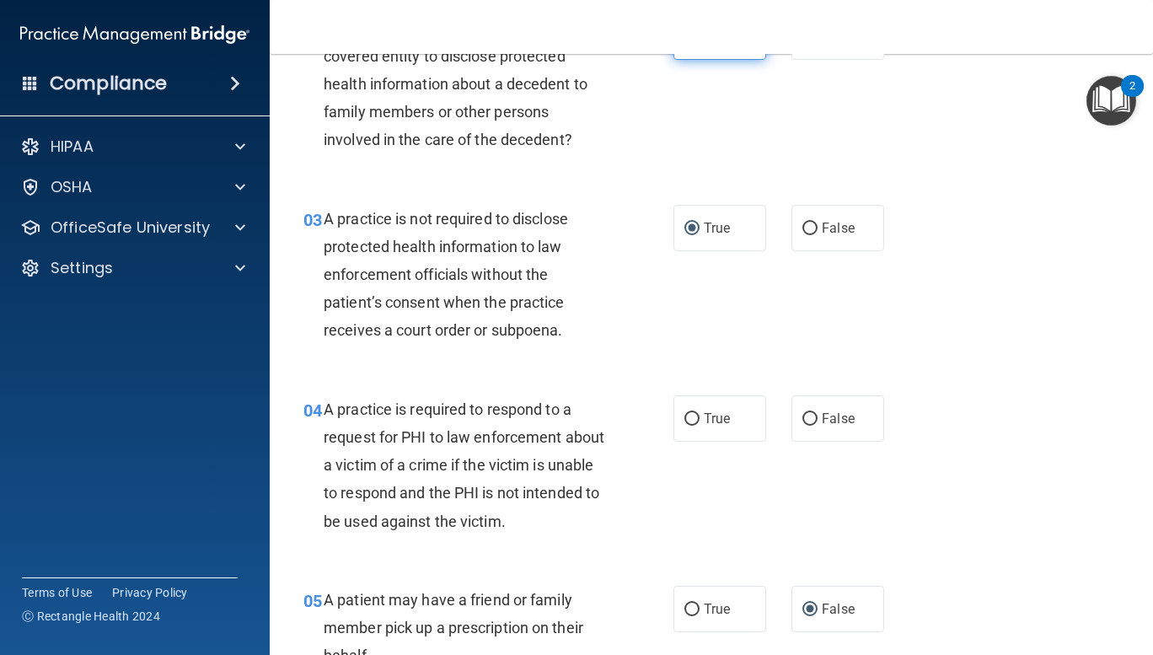
scroll to position [438, 0]
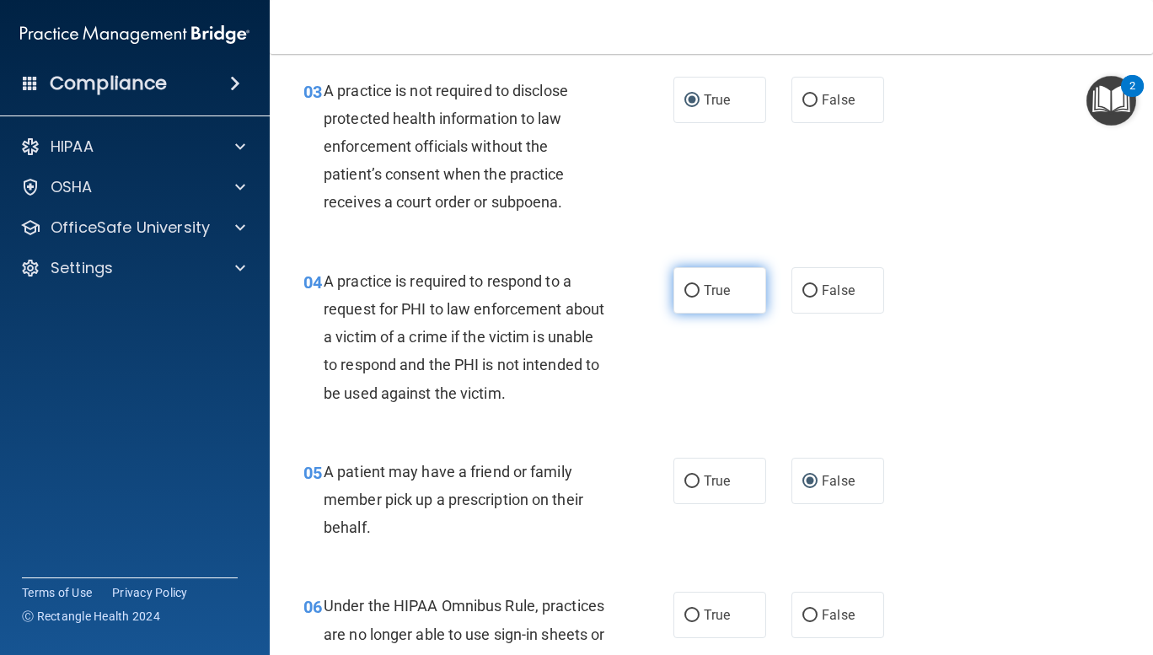
click at [684, 285] on input "True" at bounding box center [691, 291] width 15 height 13
radio input "true"
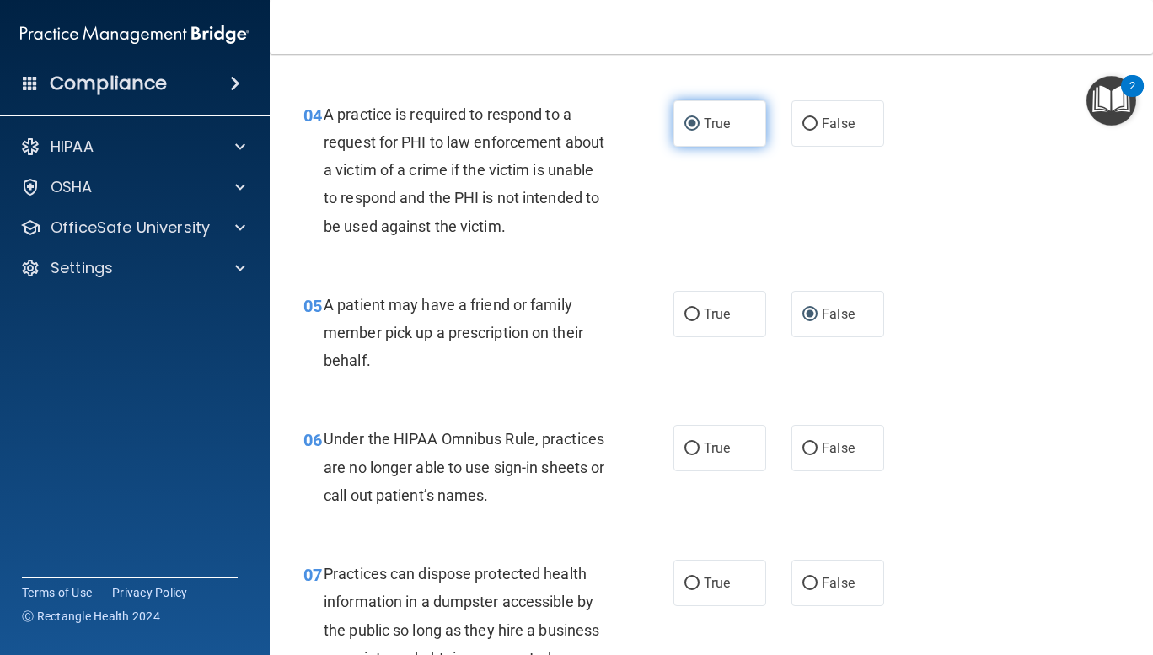
scroll to position [784, 0]
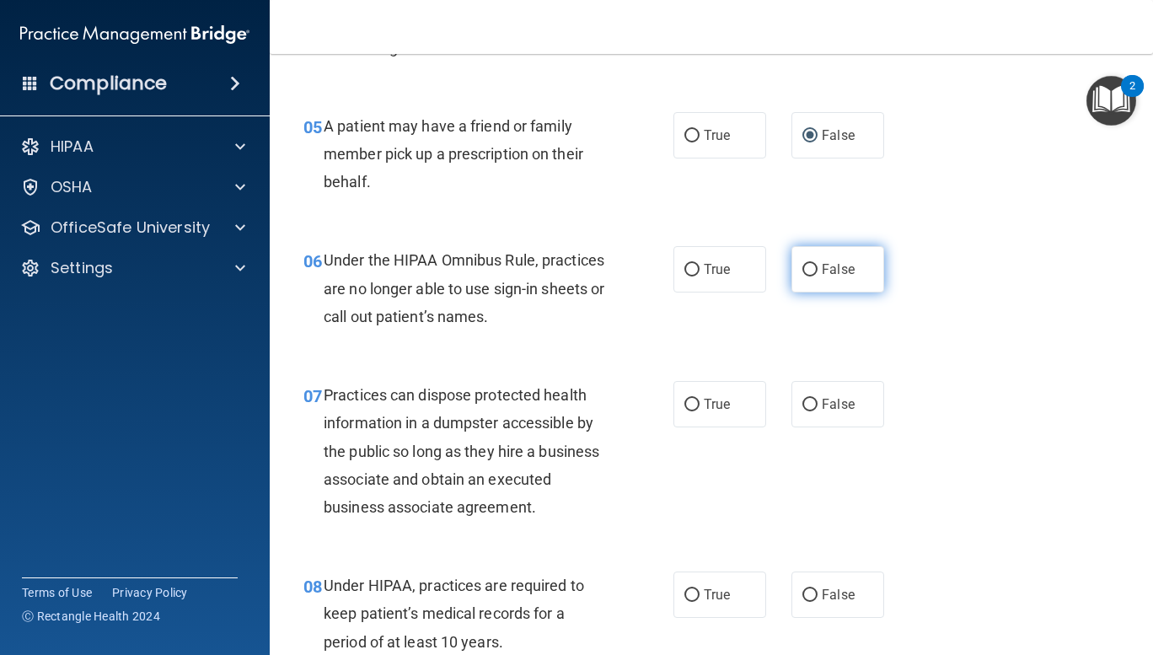
click at [802, 264] on input "False" at bounding box center [809, 270] width 15 height 13
radio input "true"
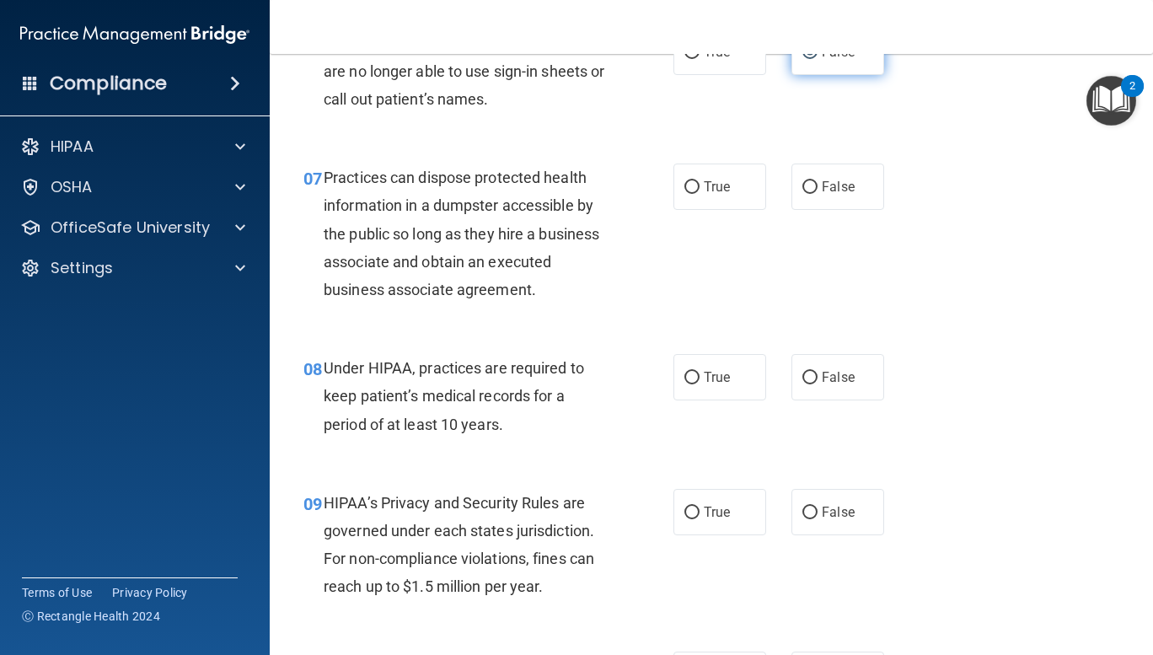
scroll to position [1018, 0]
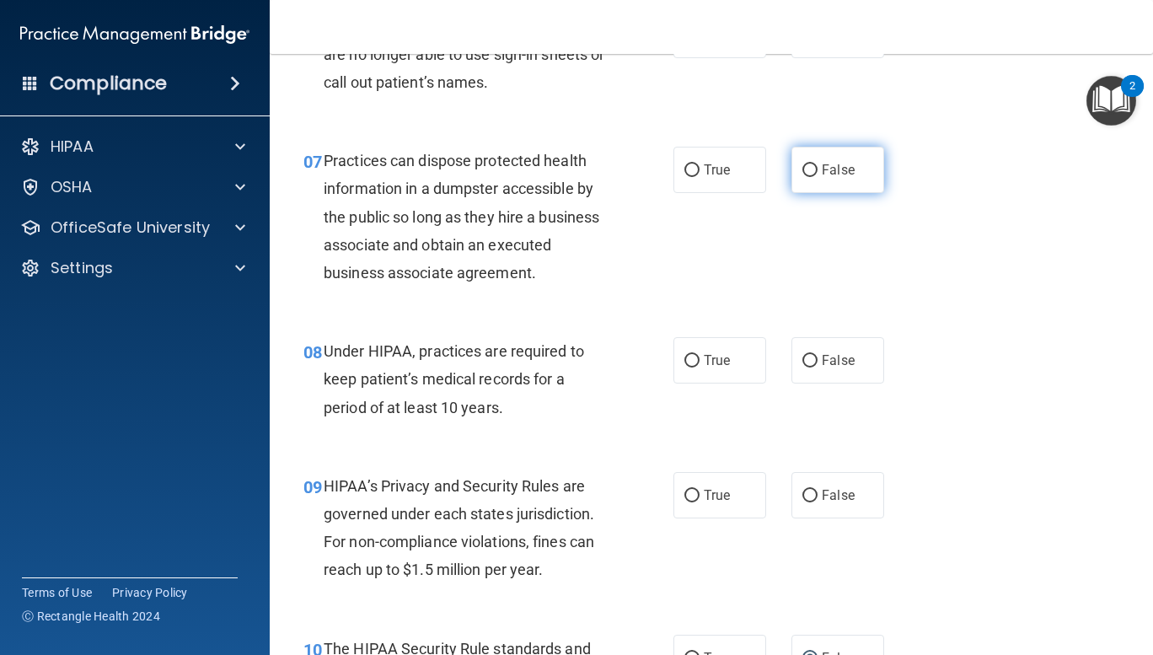
click at [802, 174] on input "False" at bounding box center [809, 170] width 15 height 13
radio input "true"
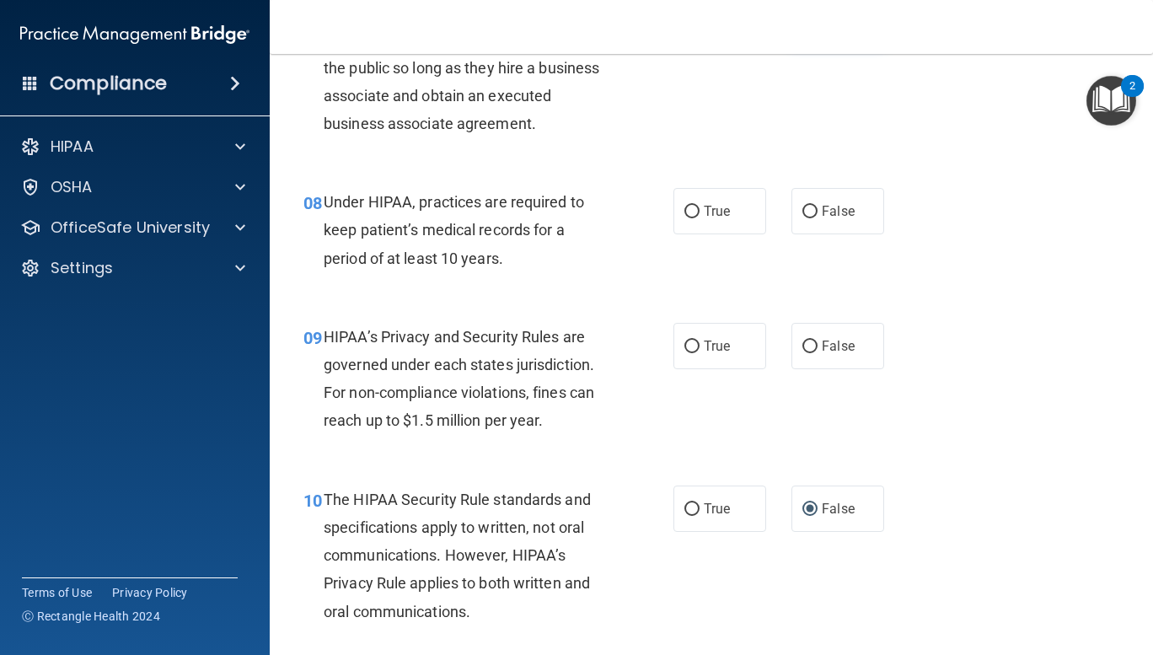
scroll to position [1224, 0]
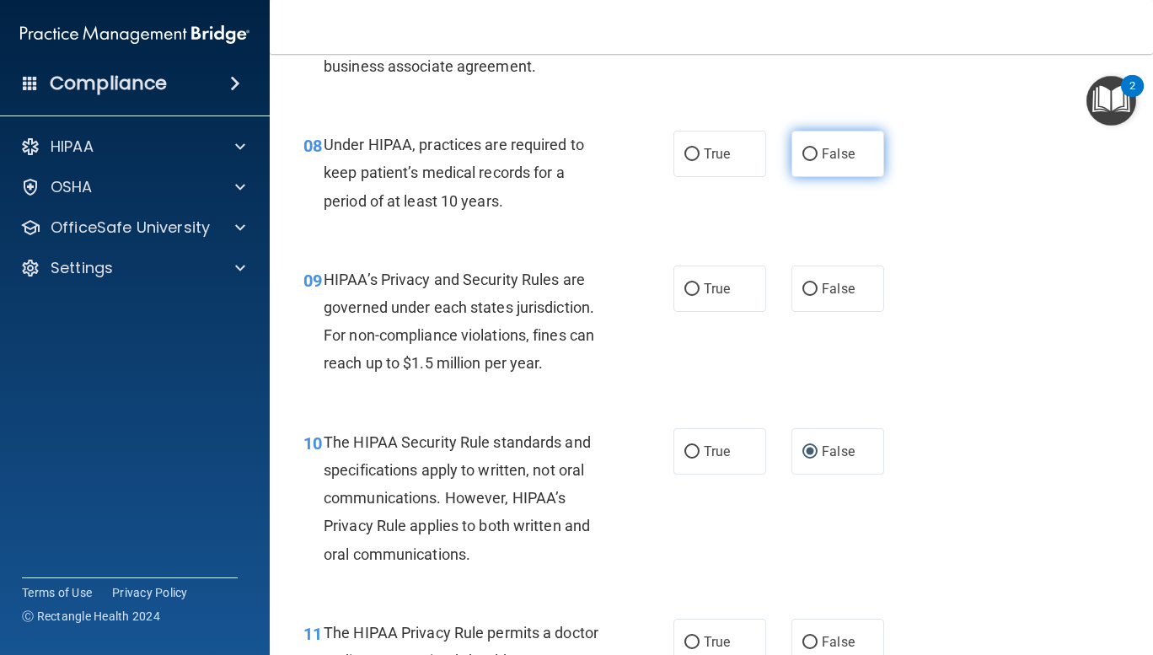
click at [806, 153] on input "False" at bounding box center [809, 154] width 15 height 13
radio input "true"
click at [688, 295] on input "True" at bounding box center [691, 289] width 15 height 13
radio input "true"
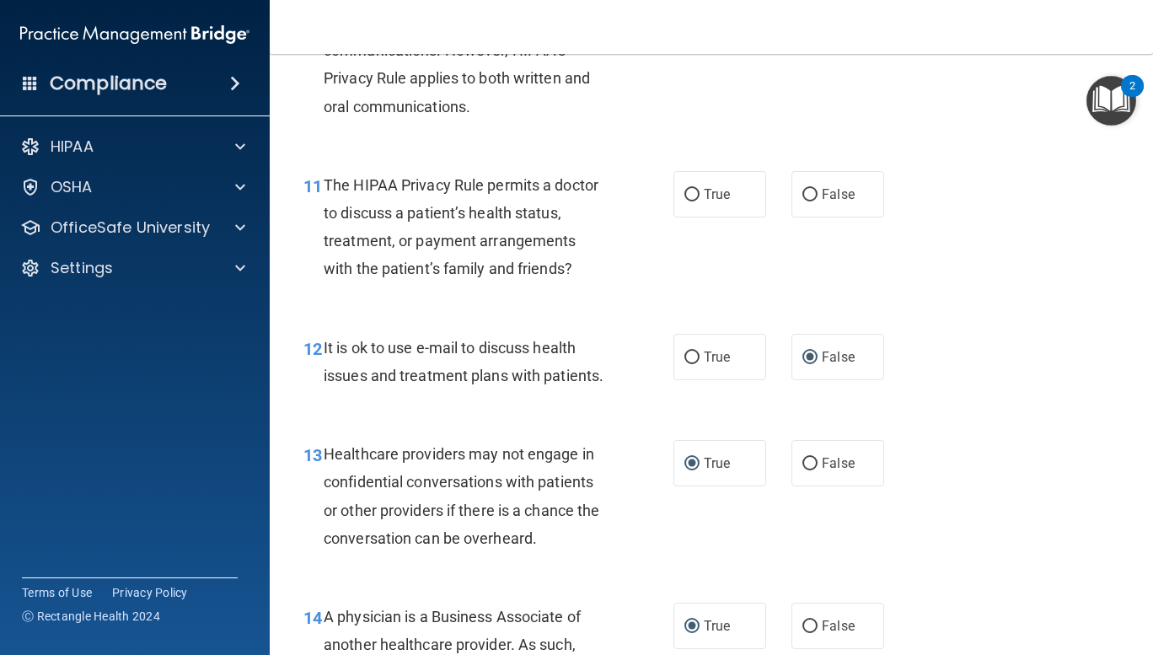
scroll to position [1671, 0]
click at [686, 201] on input "True" at bounding box center [691, 196] width 15 height 13
radio input "true"
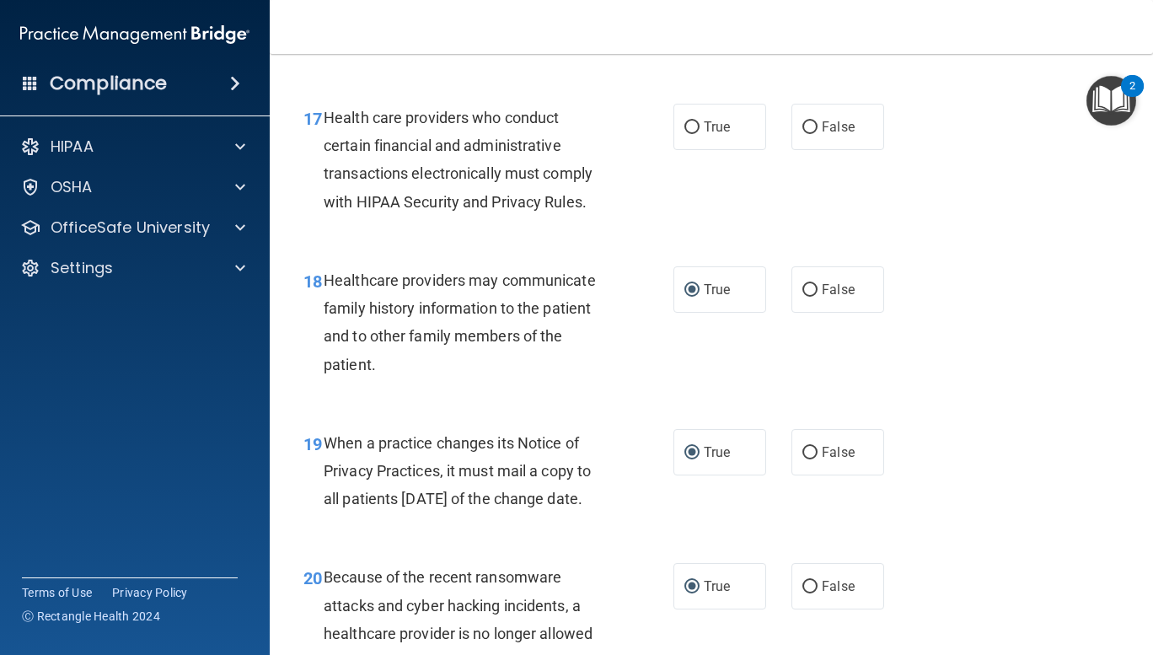
scroll to position [2712, 0]
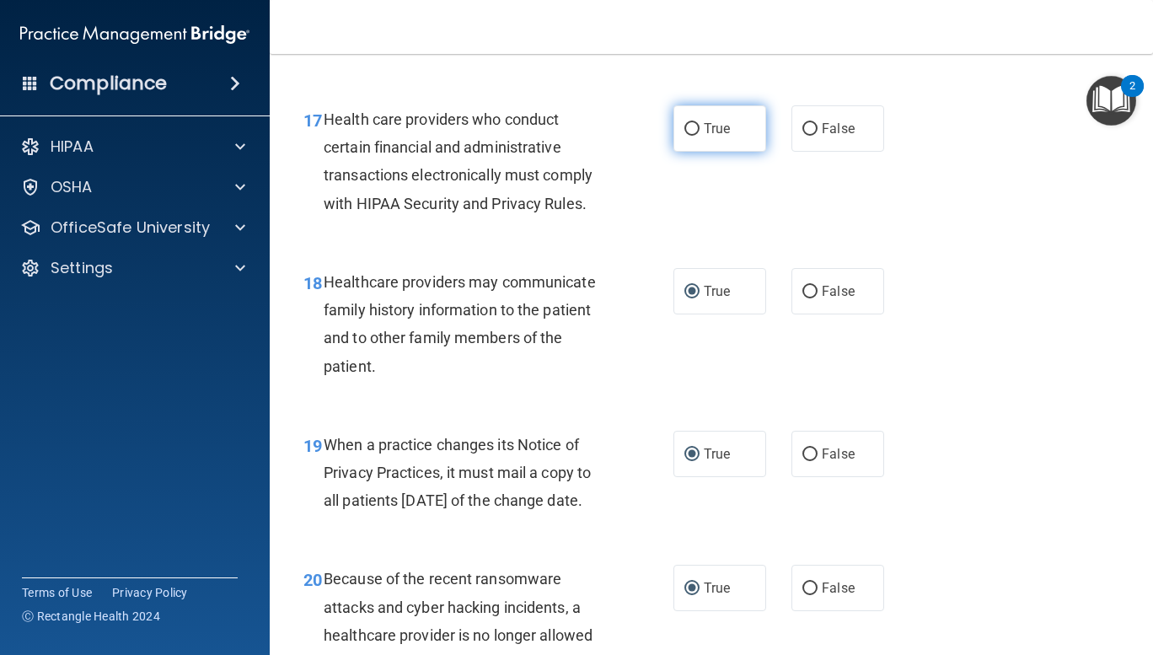
click at [685, 136] on input "True" at bounding box center [691, 129] width 15 height 13
radio input "true"
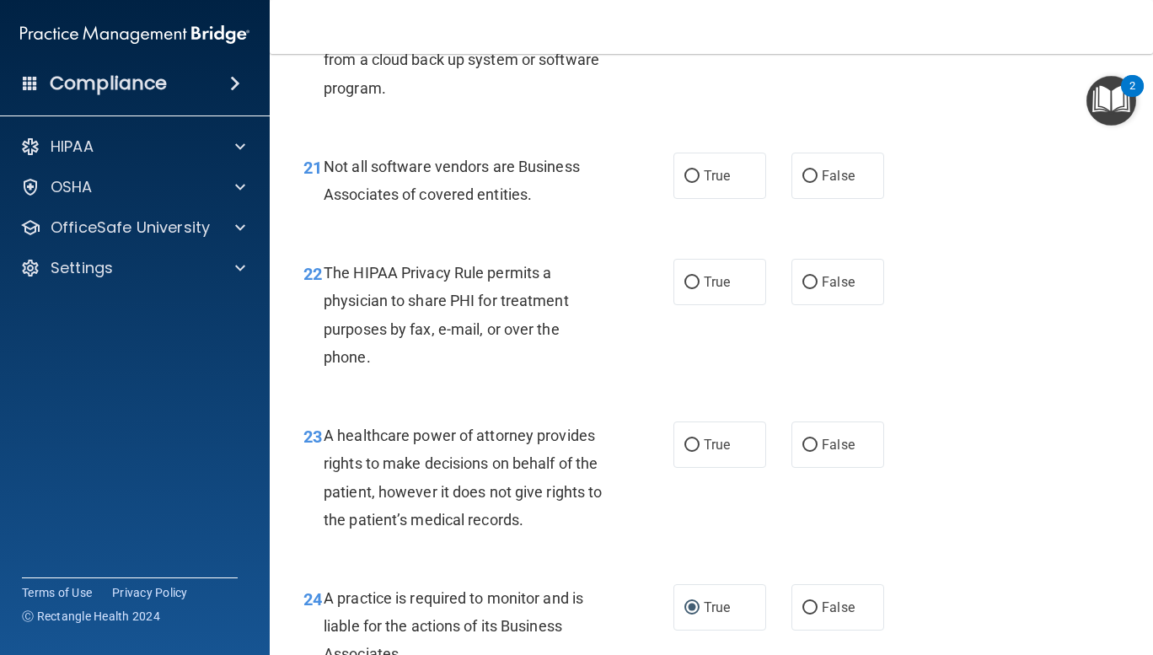
scroll to position [3342, 0]
click at [684, 184] on input "True" at bounding box center [691, 177] width 15 height 13
radio input "true"
click at [686, 290] on input "True" at bounding box center [691, 283] width 15 height 13
radio input "true"
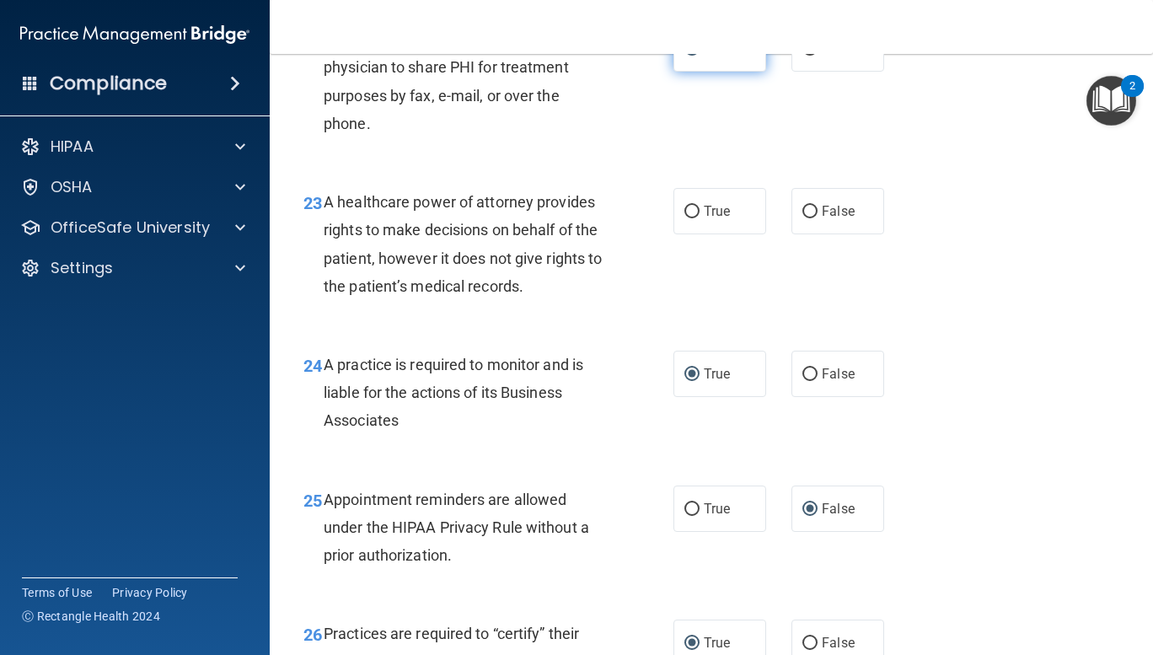
scroll to position [3577, 0]
click at [689, 218] on input "True" at bounding box center [691, 212] width 15 height 13
radio input "true"
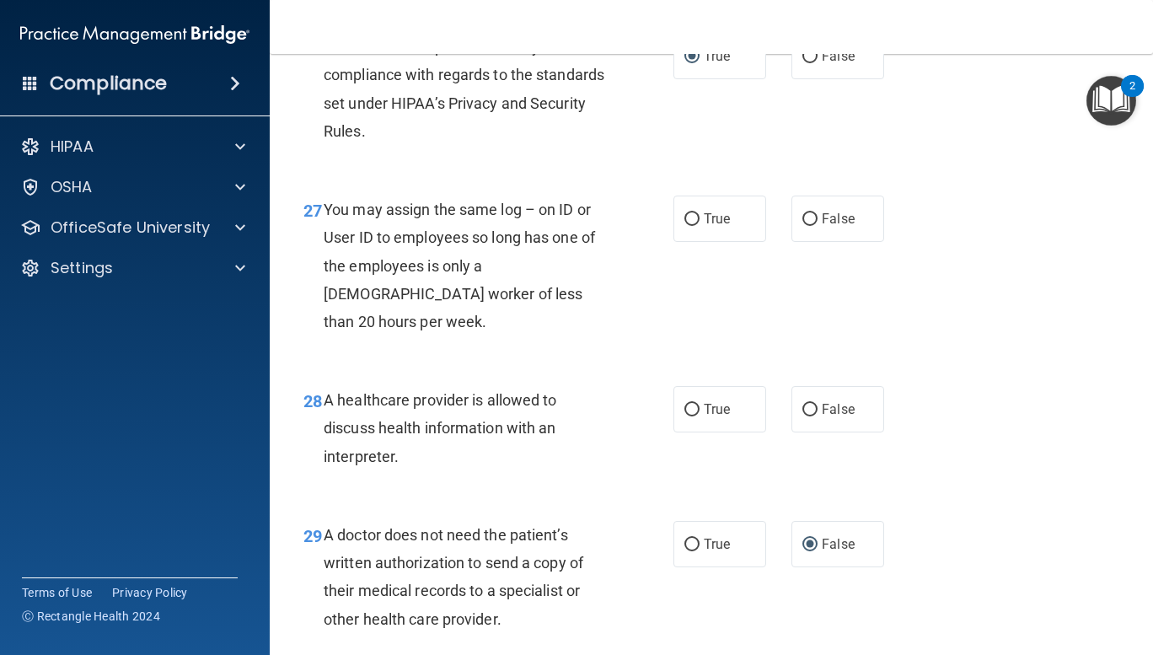
scroll to position [4167, 0]
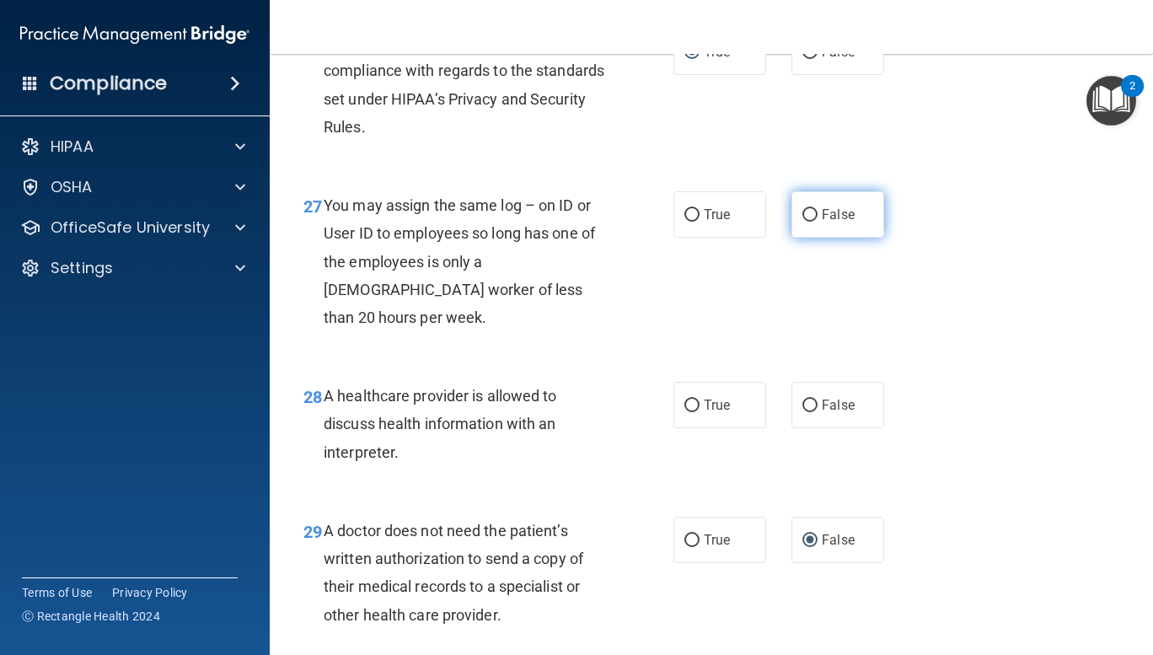
click at [802, 222] on input "False" at bounding box center [809, 215] width 15 height 13
radio input "true"
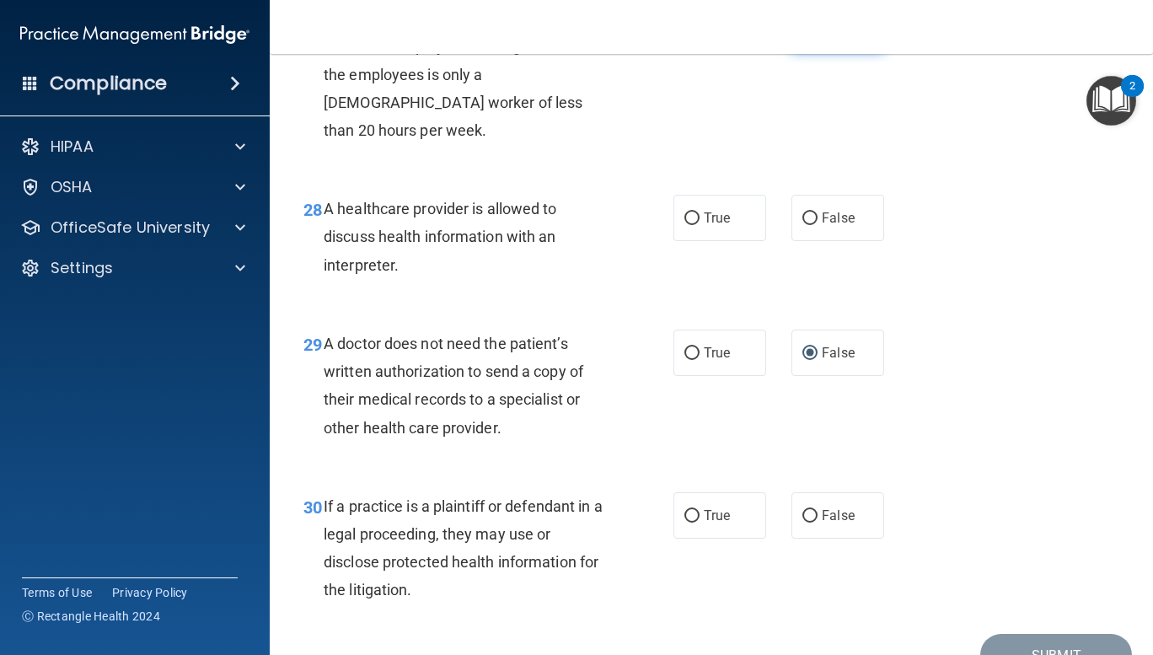
scroll to position [4471, 0]
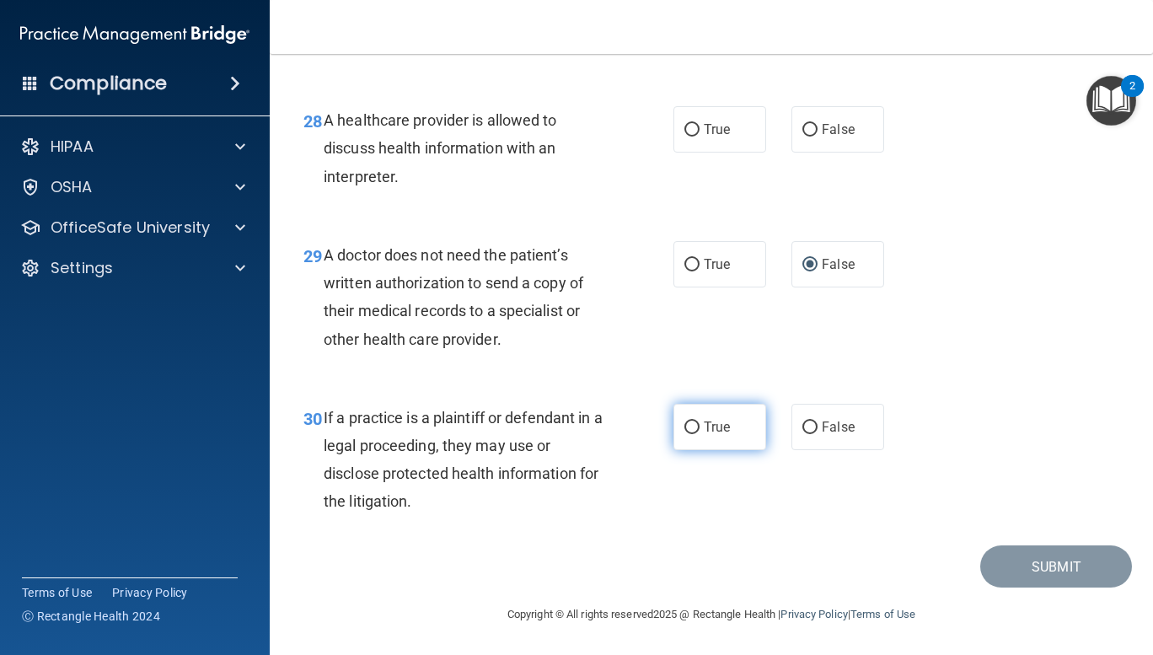
click at [686, 421] on input "True" at bounding box center [691, 427] width 15 height 13
radio input "true"
click at [1040, 461] on div "30 If a practice is a plaintiff or defendant in a legal proceeding, they may us…" at bounding box center [711, 464] width 841 height 163
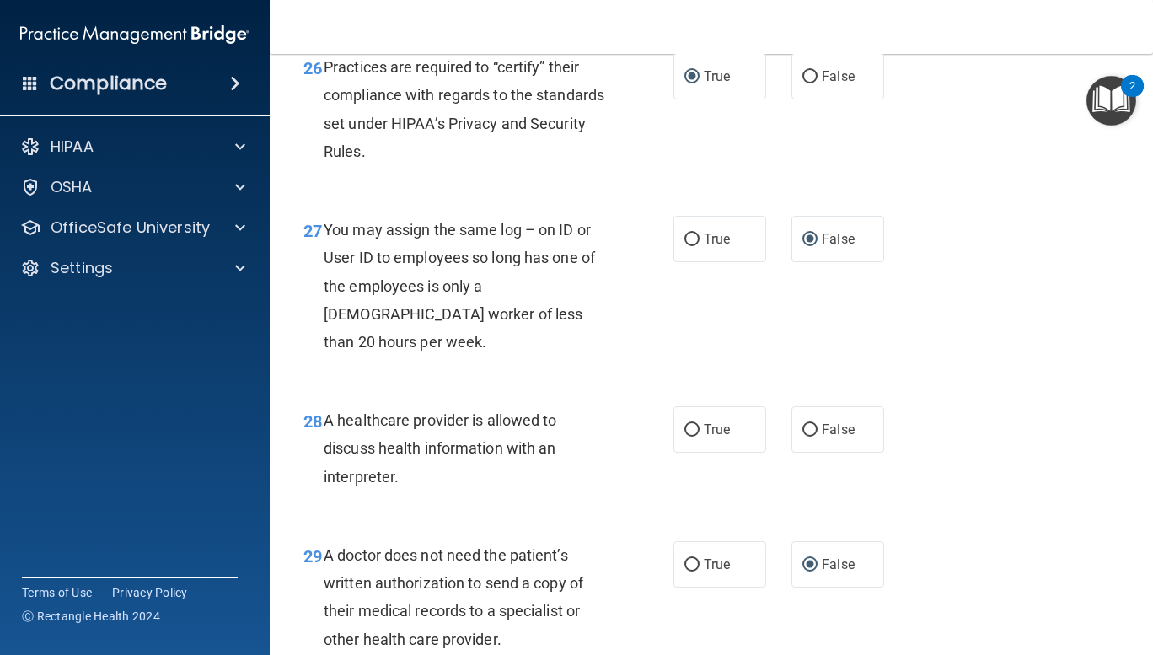
scroll to position [4150, 0]
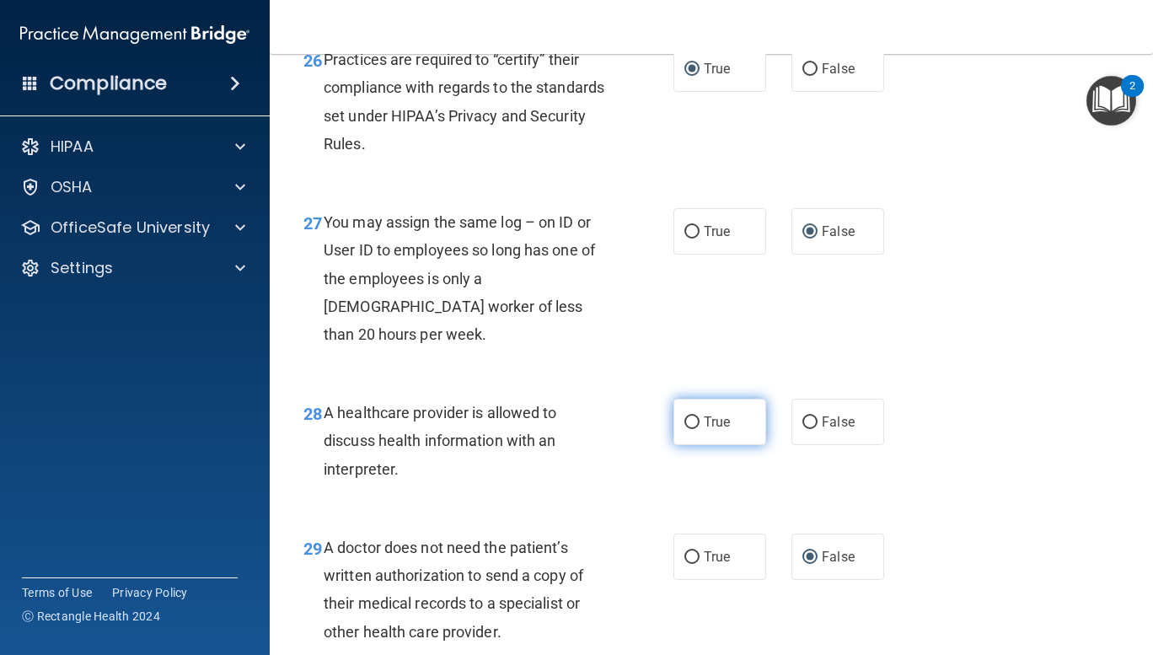
click at [688, 429] on input "True" at bounding box center [691, 422] width 15 height 13
radio input "true"
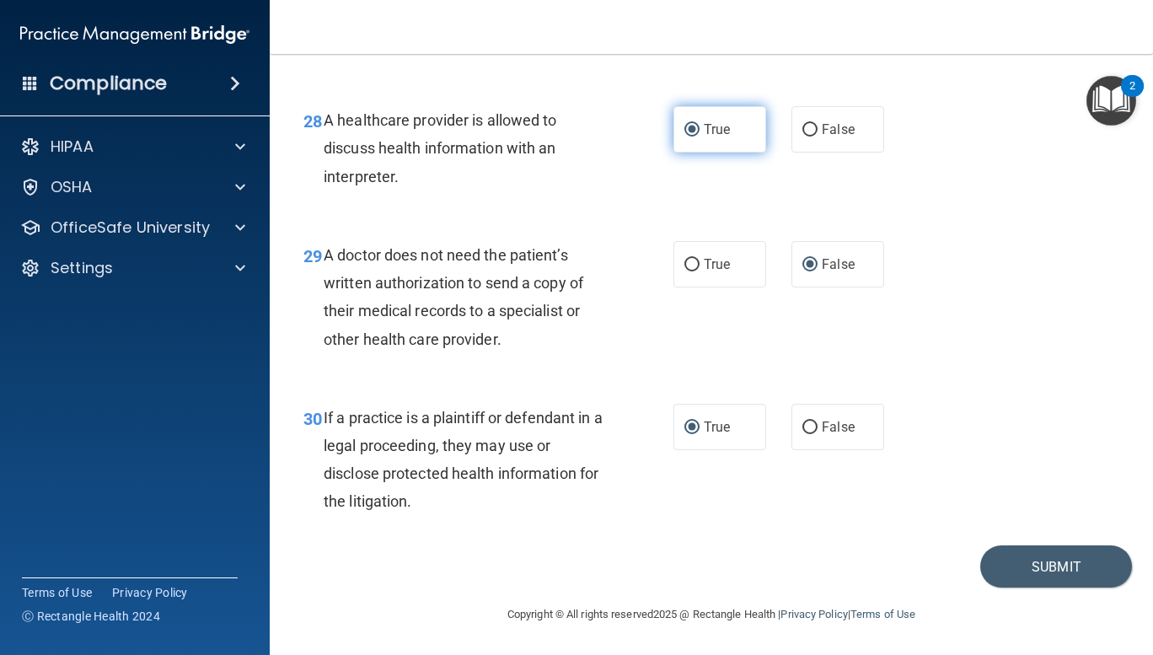
scroll to position [4471, 0]
click at [1040, 572] on button "Submit" at bounding box center [1056, 566] width 152 height 43
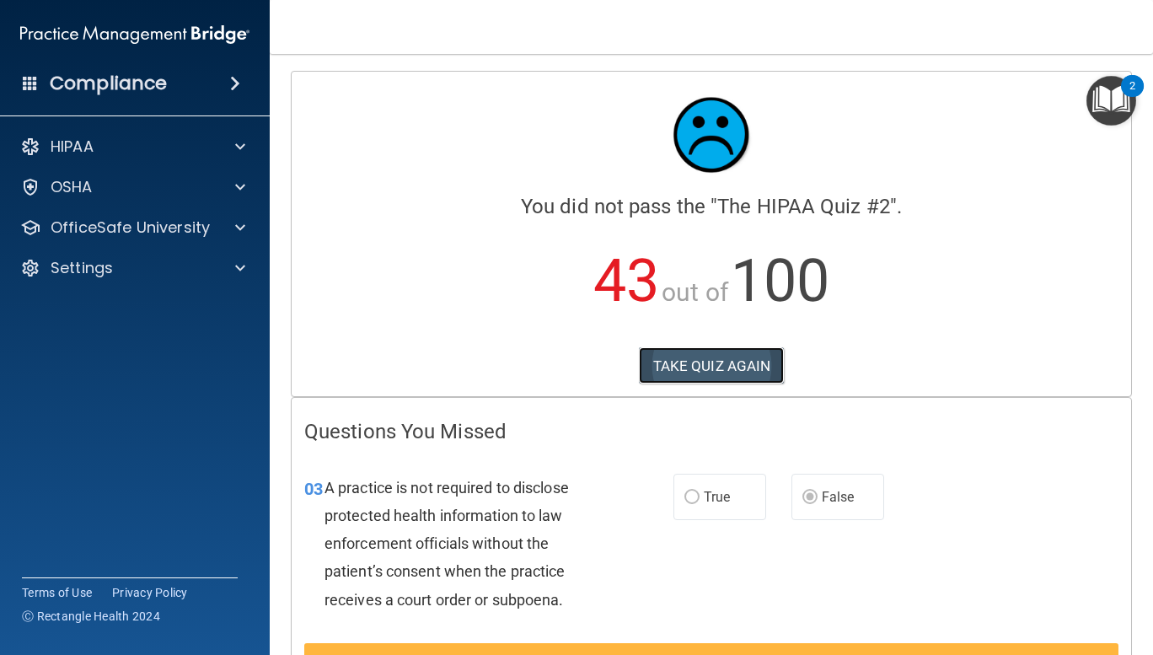
click at [725, 368] on button "TAKE QUIZ AGAIN" at bounding box center [712, 365] width 146 height 37
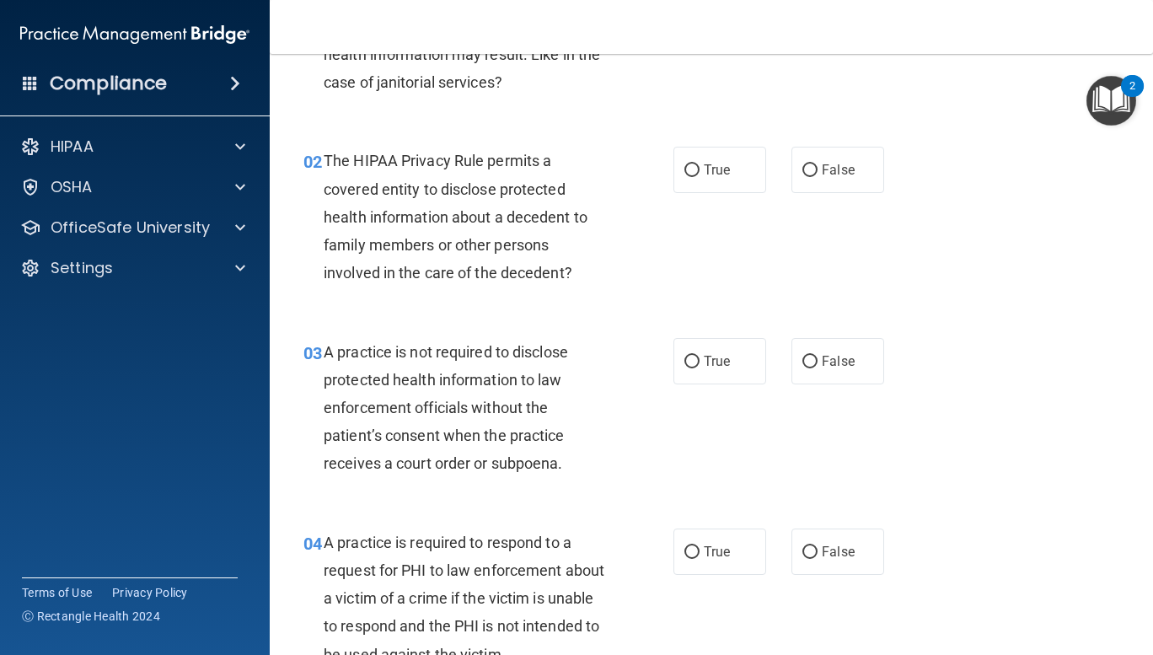
scroll to position [174, 0]
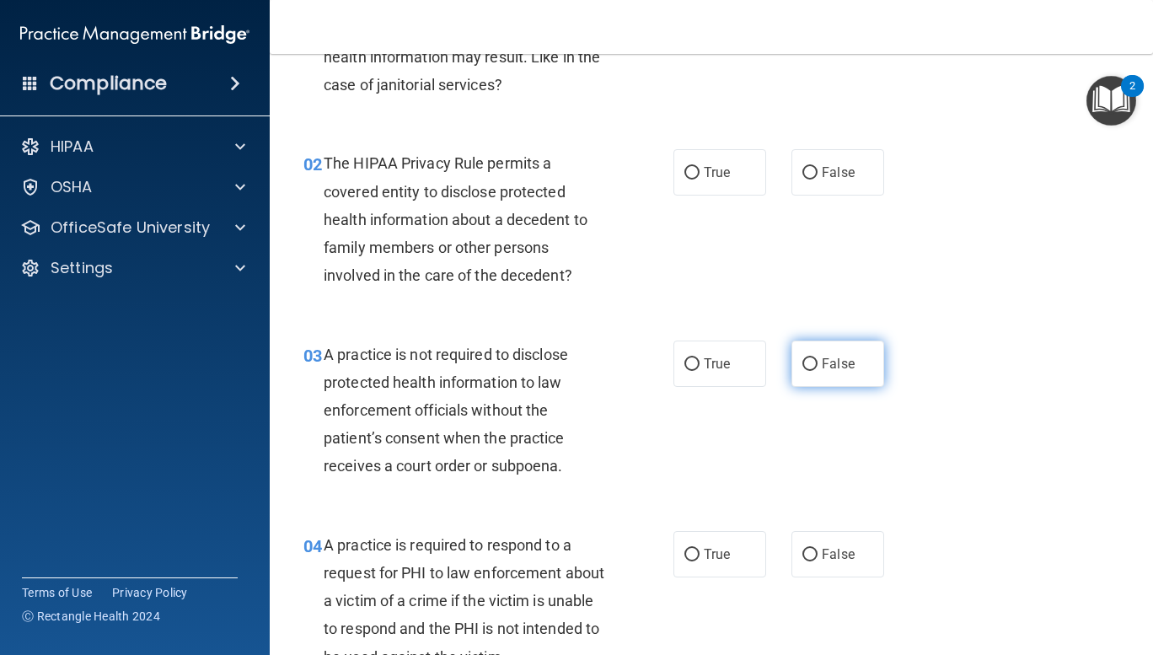
click at [802, 358] on input "False" at bounding box center [809, 364] width 15 height 13
radio input "true"
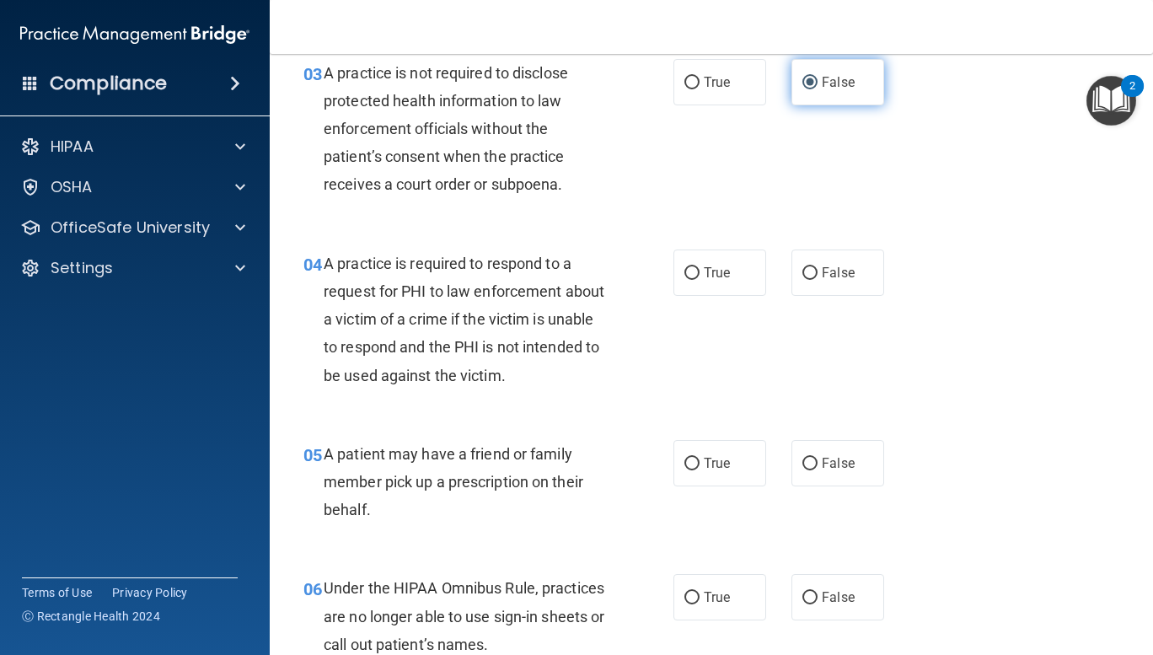
scroll to position [507, 0]
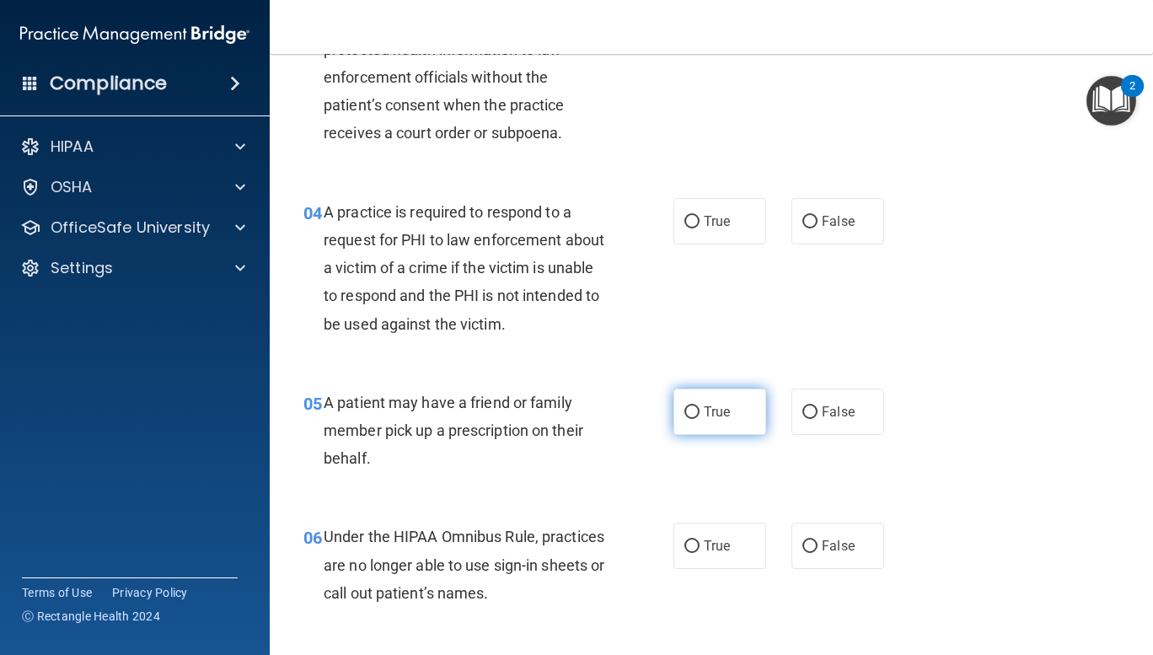
click at [684, 414] on input "True" at bounding box center [691, 412] width 15 height 13
radio input "true"
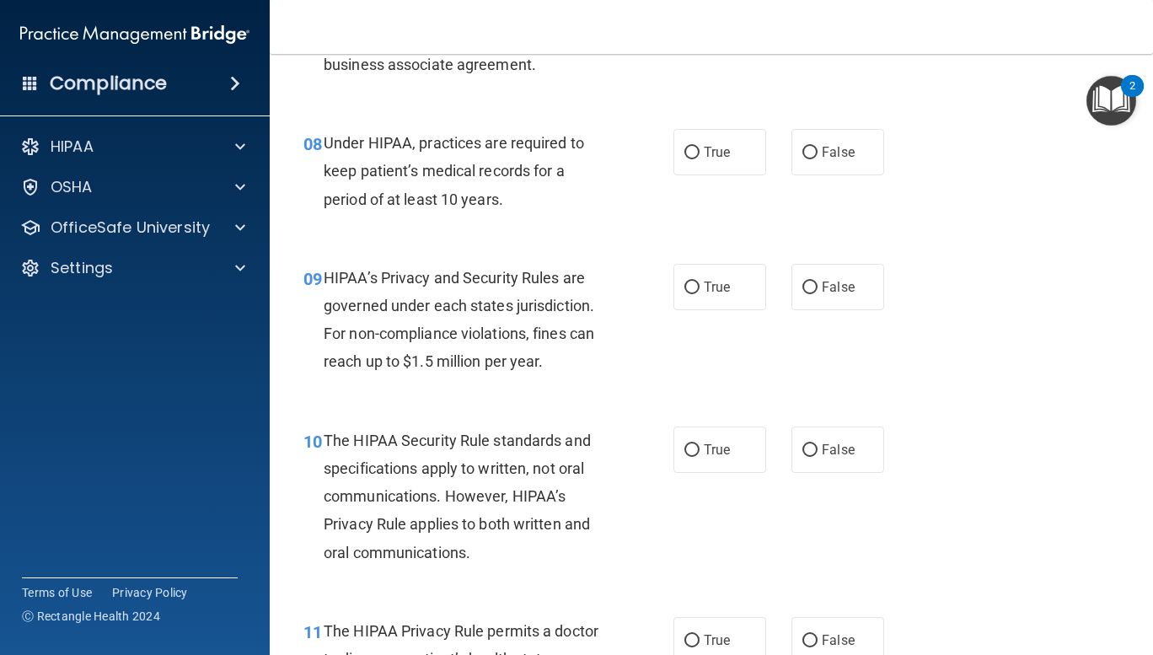
scroll to position [1222, 0]
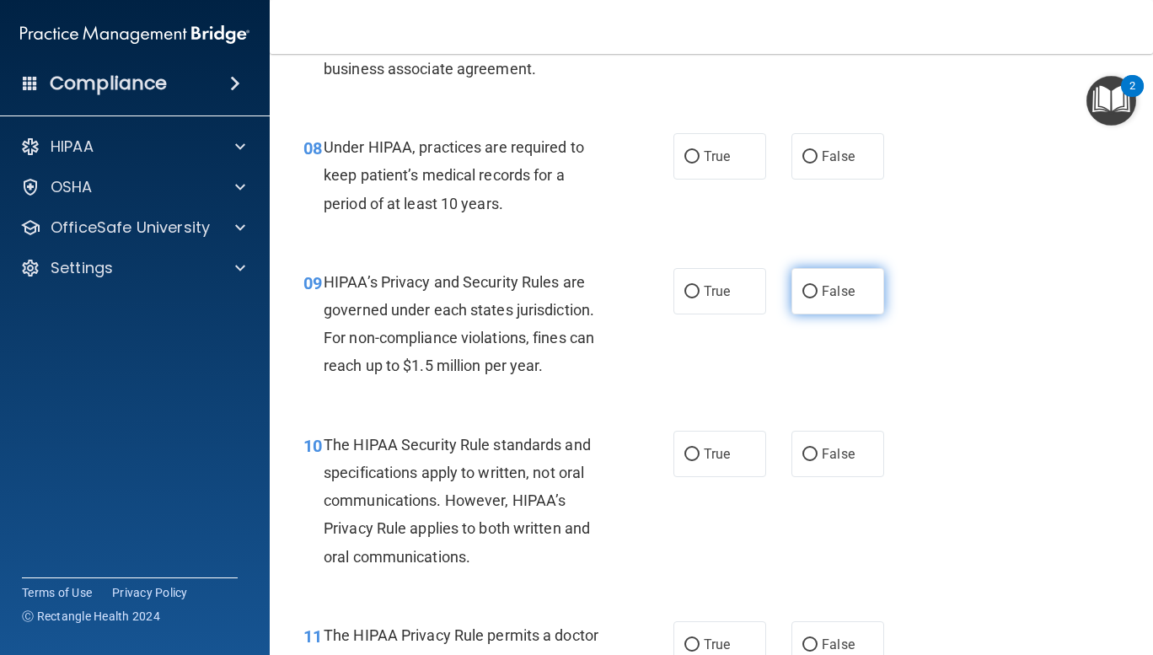
click at [802, 286] on input "False" at bounding box center [809, 292] width 15 height 13
radio input "true"
click at [690, 458] on input "True" at bounding box center [691, 454] width 15 height 13
radio input "true"
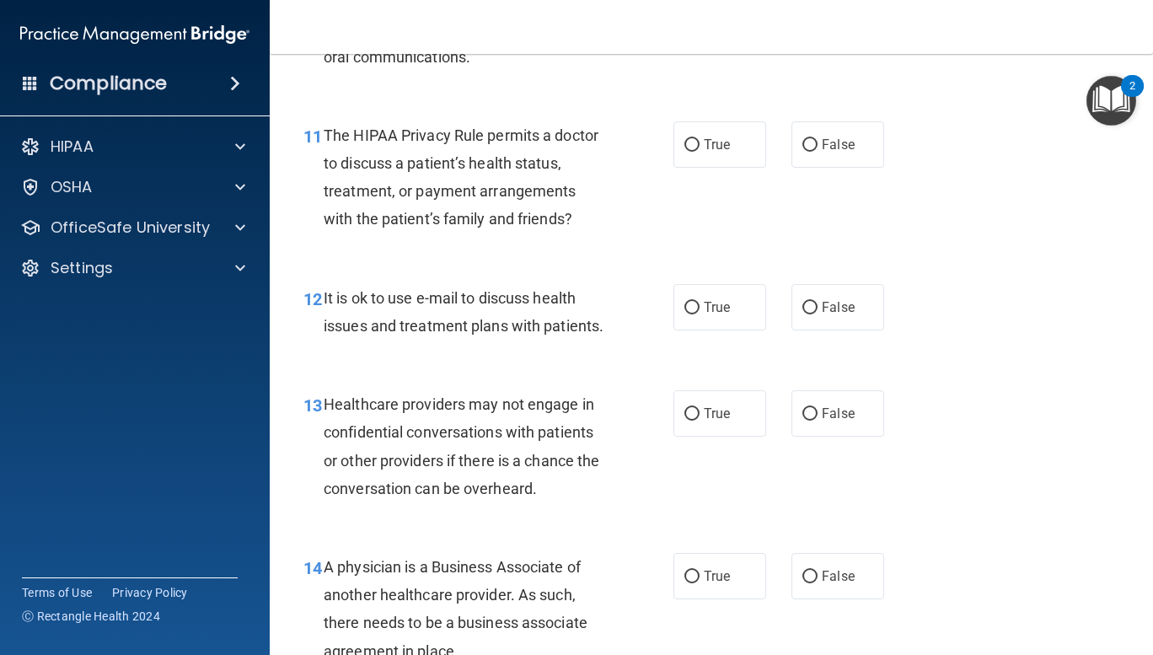
scroll to position [1725, 0]
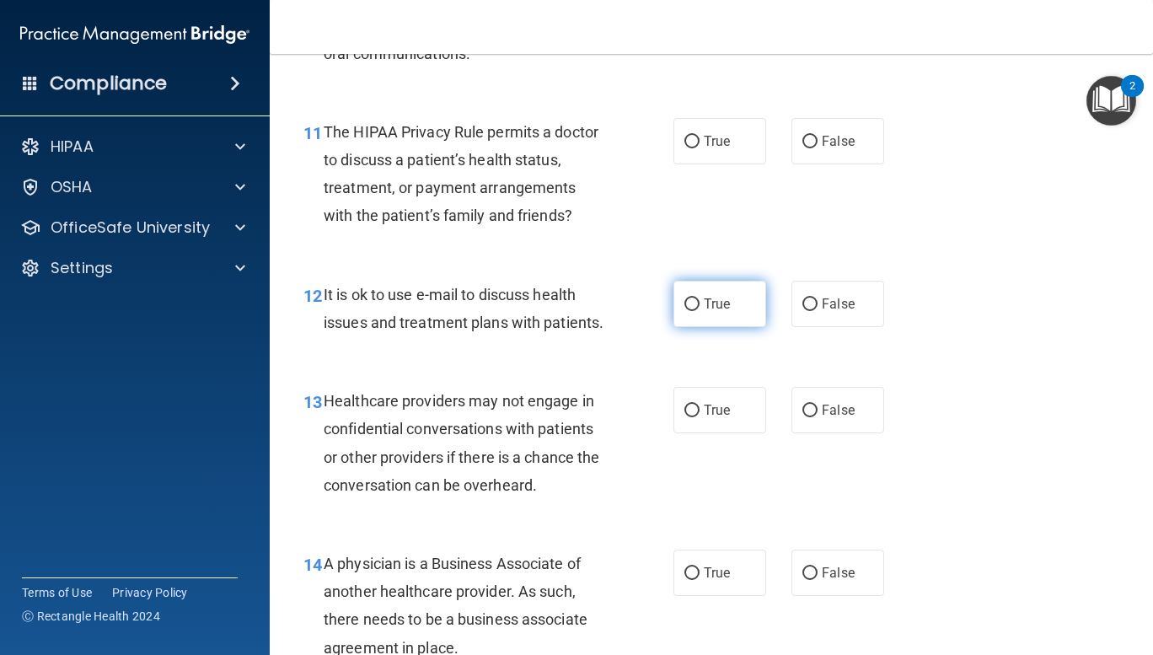
click at [685, 304] on input "True" at bounding box center [691, 304] width 15 height 13
radio input "true"
click at [802, 417] on input "False" at bounding box center [809, 410] width 15 height 13
radio input "true"
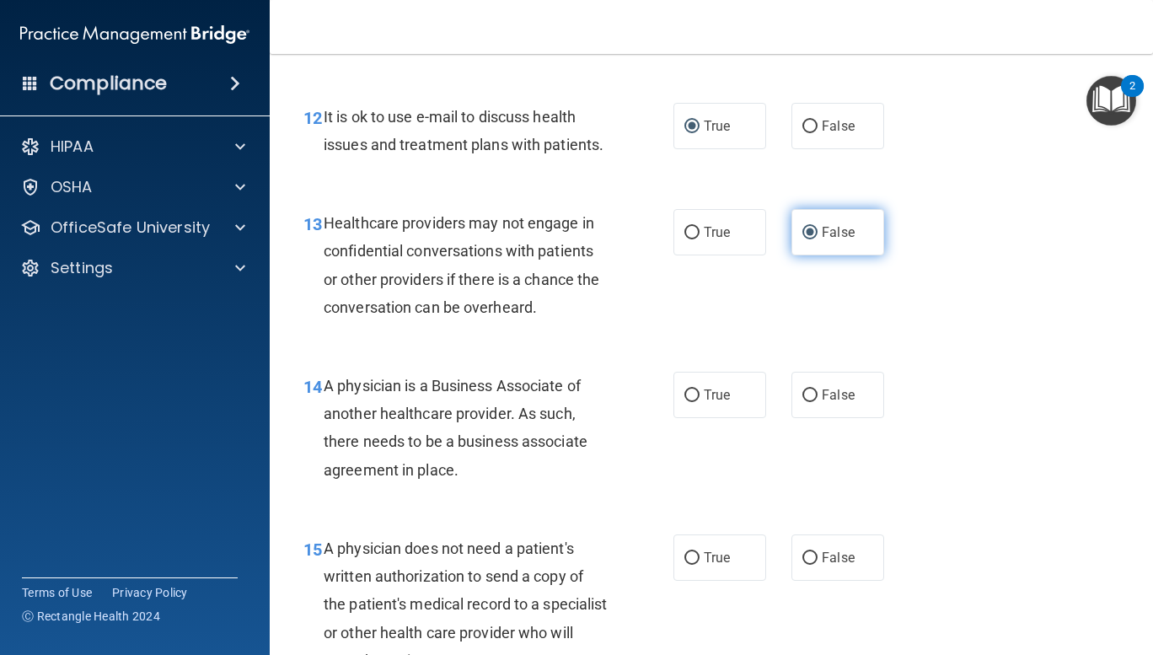
scroll to position [1939, 0]
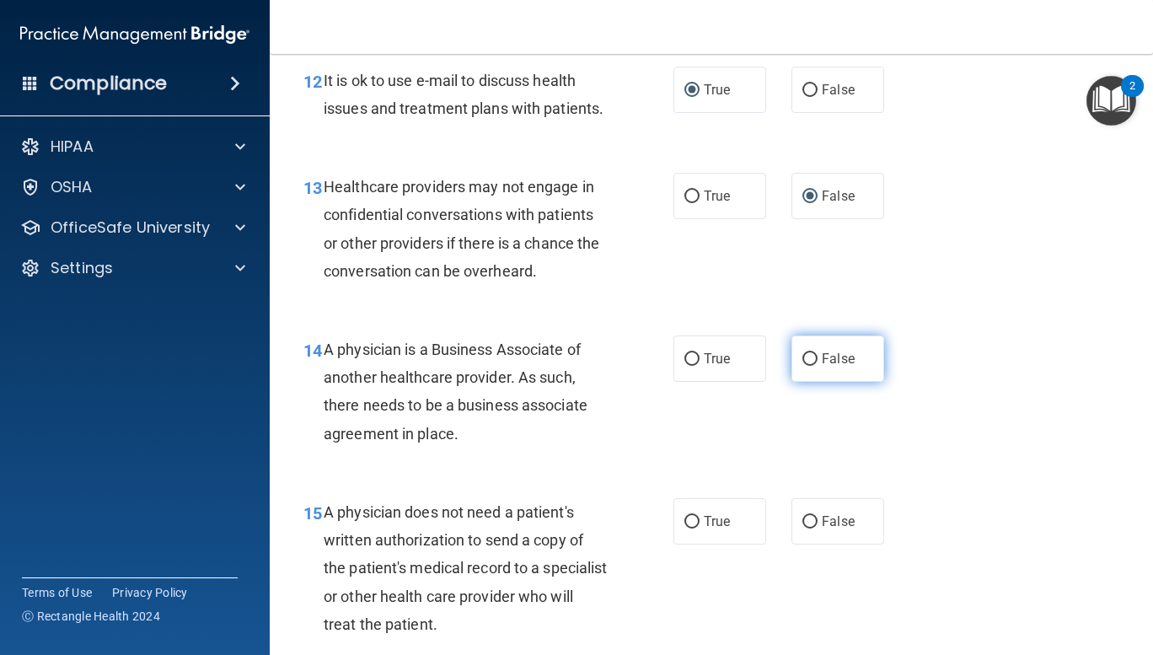
click at [802, 366] on input "False" at bounding box center [809, 359] width 15 height 13
radio input "true"
click at [683, 544] on label "True" at bounding box center [719, 521] width 93 height 46
click at [684, 528] on input "True" at bounding box center [691, 522] width 15 height 13
radio input "true"
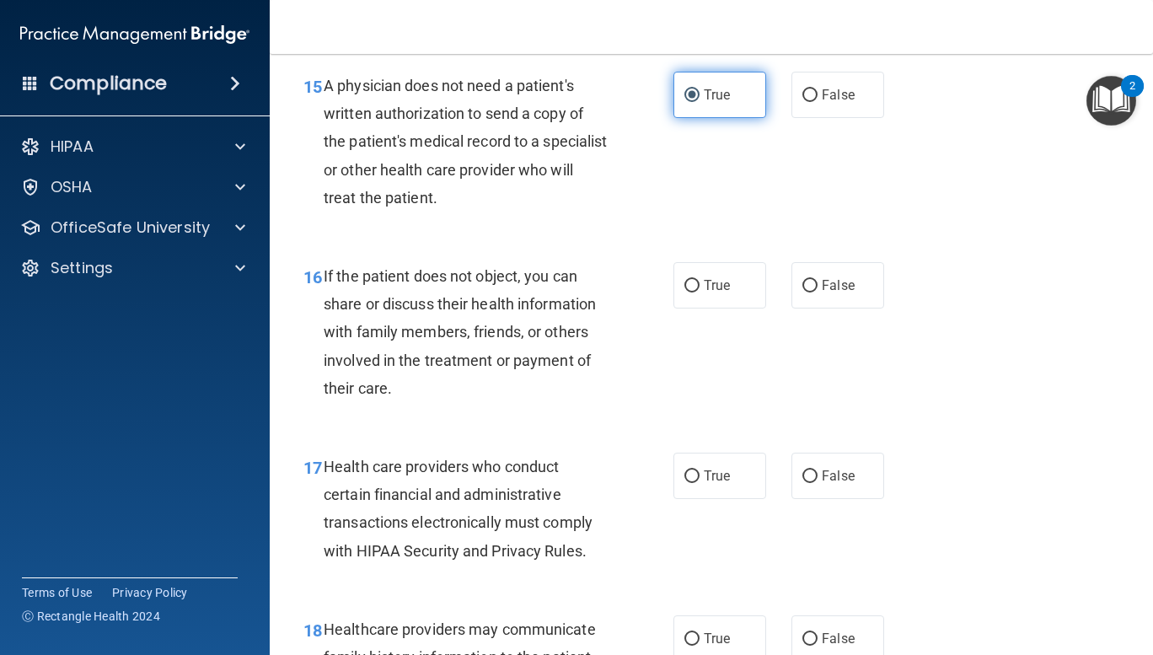
scroll to position [2361, 0]
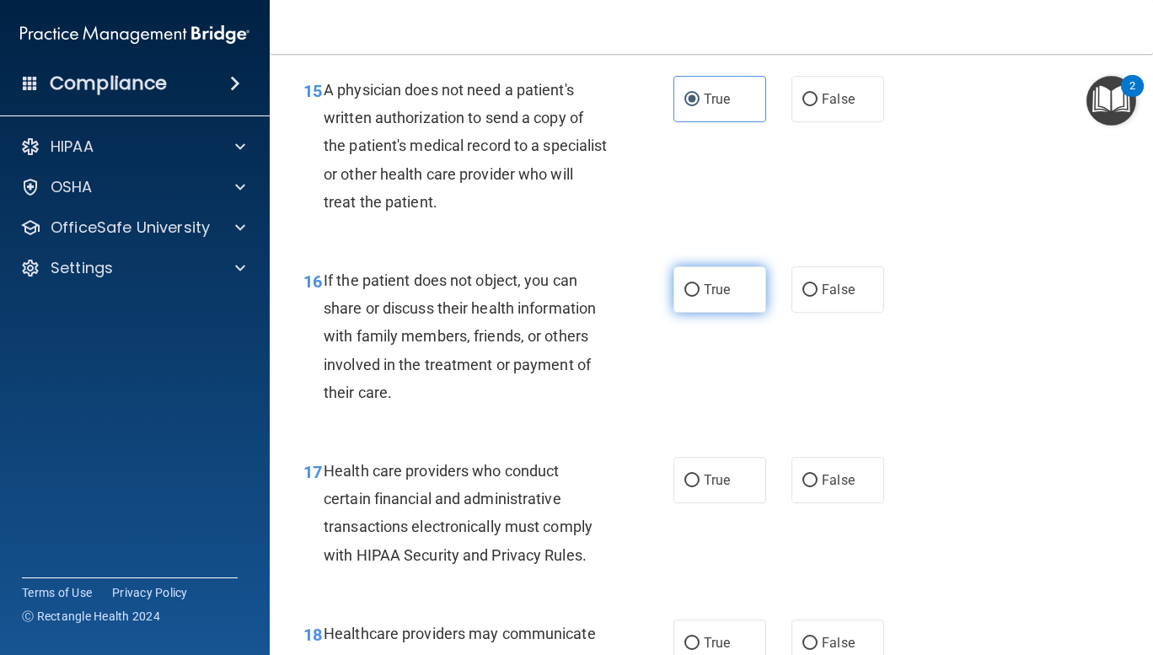
click at [684, 297] on input "True" at bounding box center [691, 290] width 15 height 13
radio input "true"
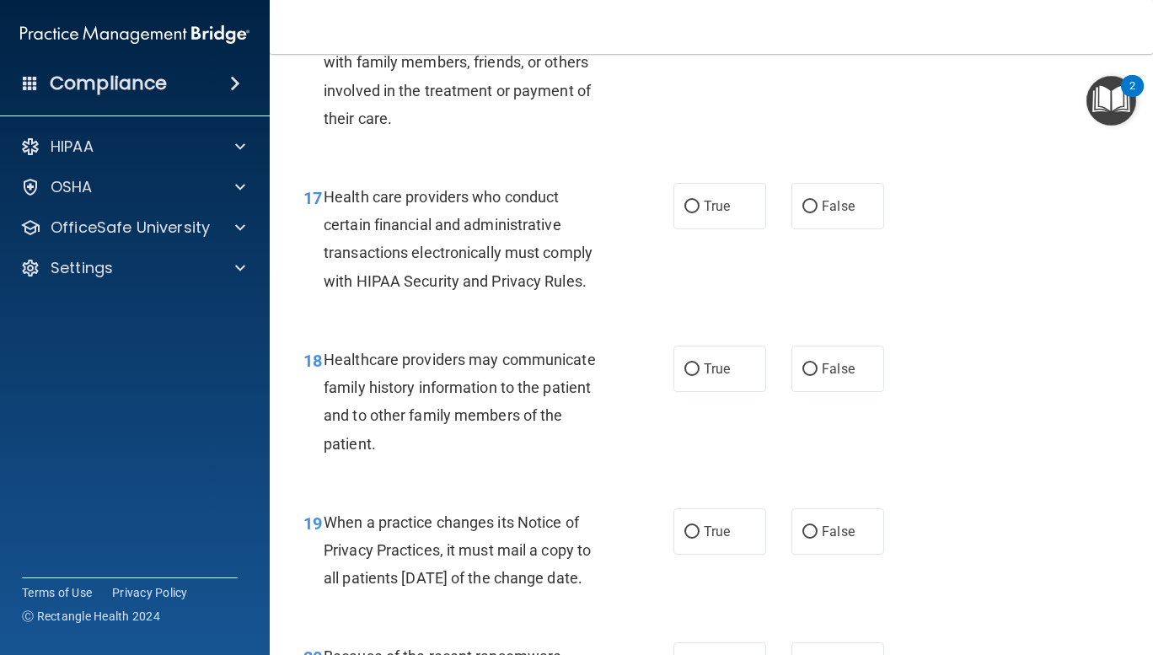
scroll to position [2652, 0]
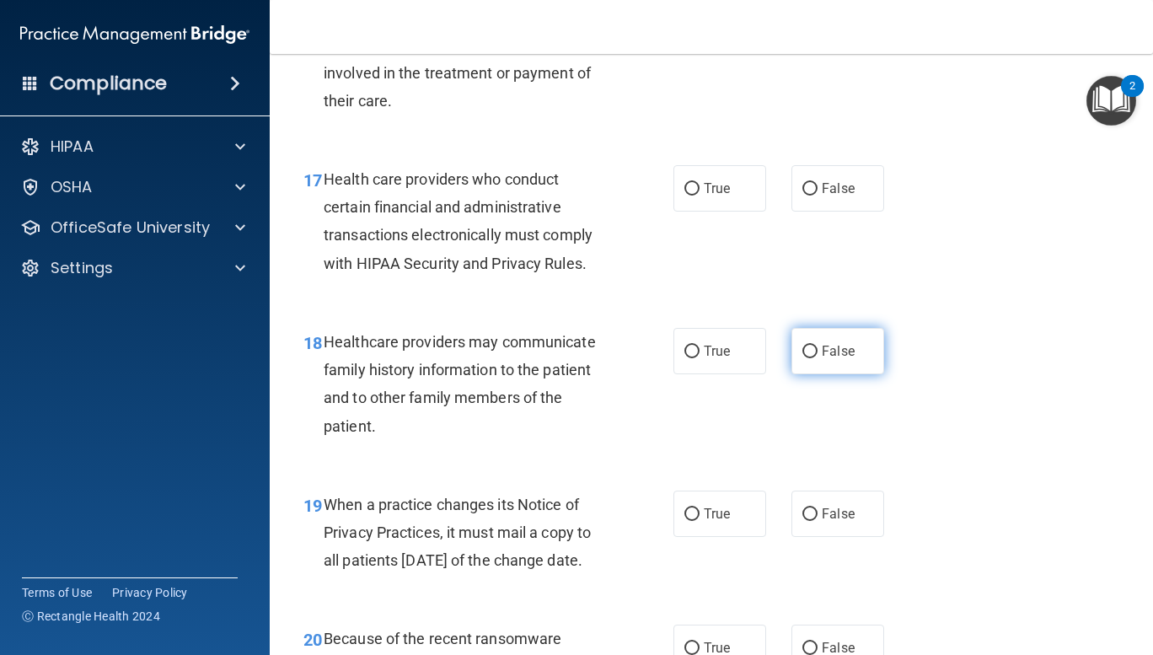
click at [802, 358] on input "False" at bounding box center [809, 351] width 15 height 13
radio input "true"
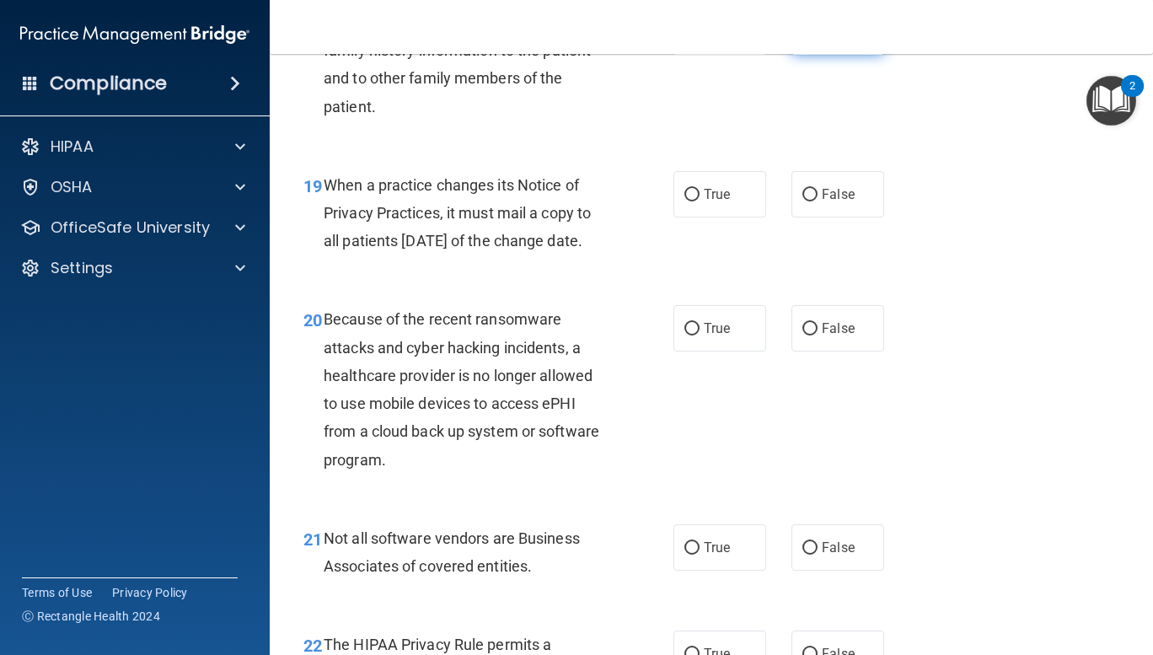
scroll to position [2971, 0]
click at [803, 202] on input "False" at bounding box center [809, 196] width 15 height 13
radio input "true"
click at [804, 336] on input "False" at bounding box center [809, 330] width 15 height 13
radio input "true"
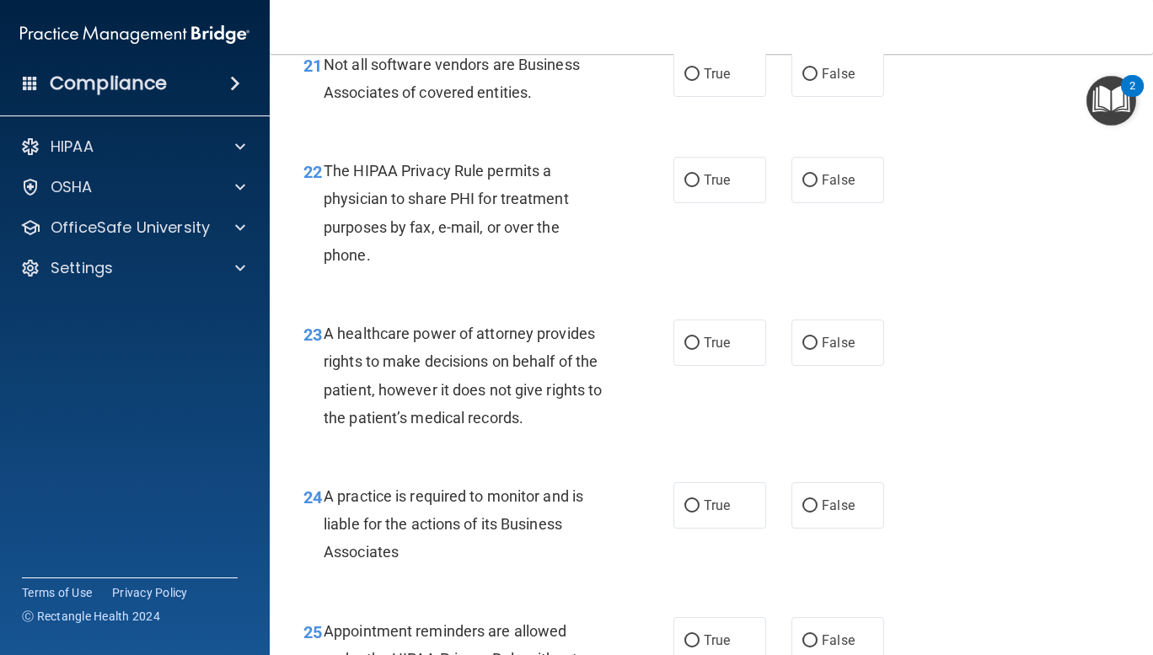
scroll to position [3442, 0]
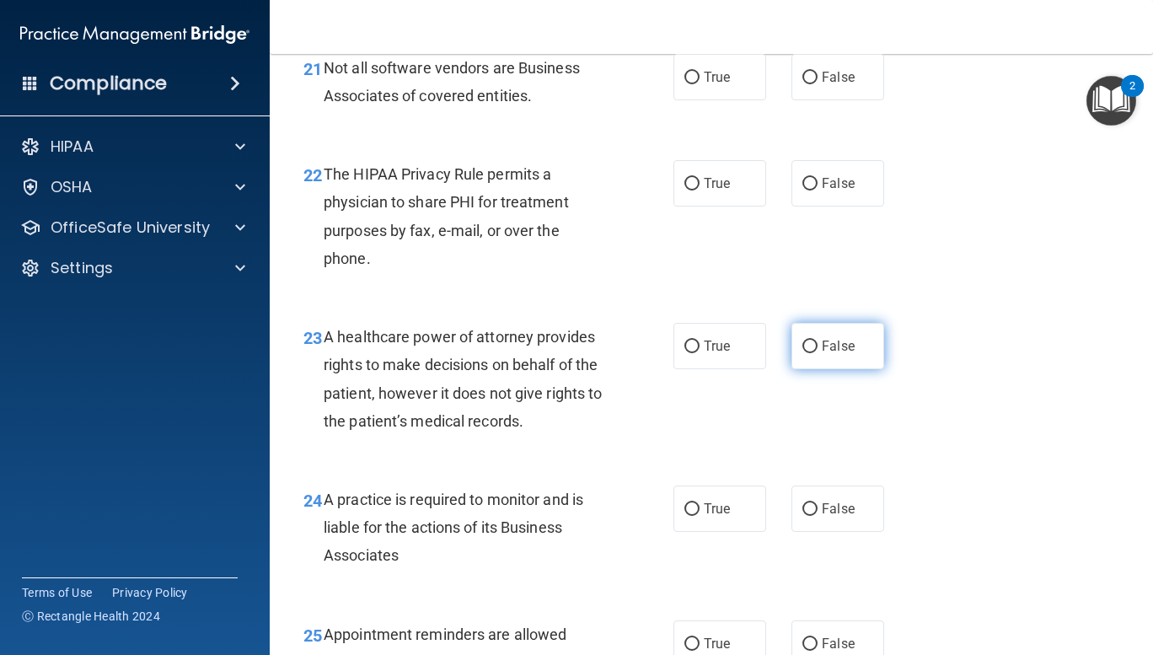
click at [802, 353] on input "False" at bounding box center [809, 346] width 15 height 13
radio input "true"
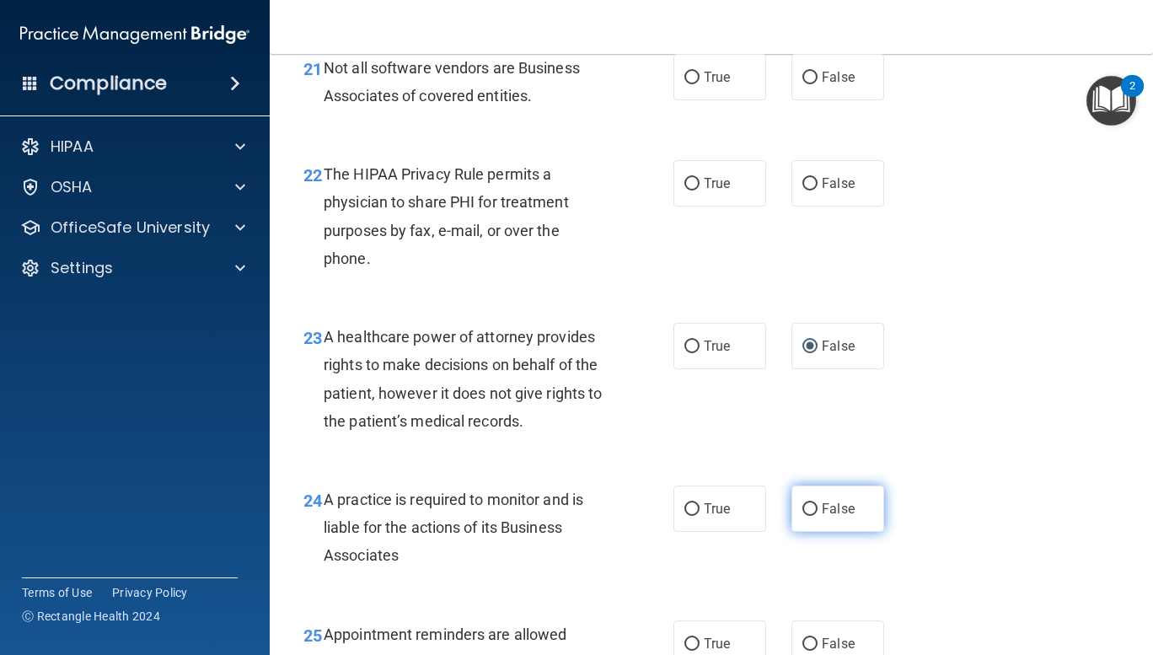
click at [802, 516] on input "False" at bounding box center [809, 509] width 15 height 13
radio input "true"
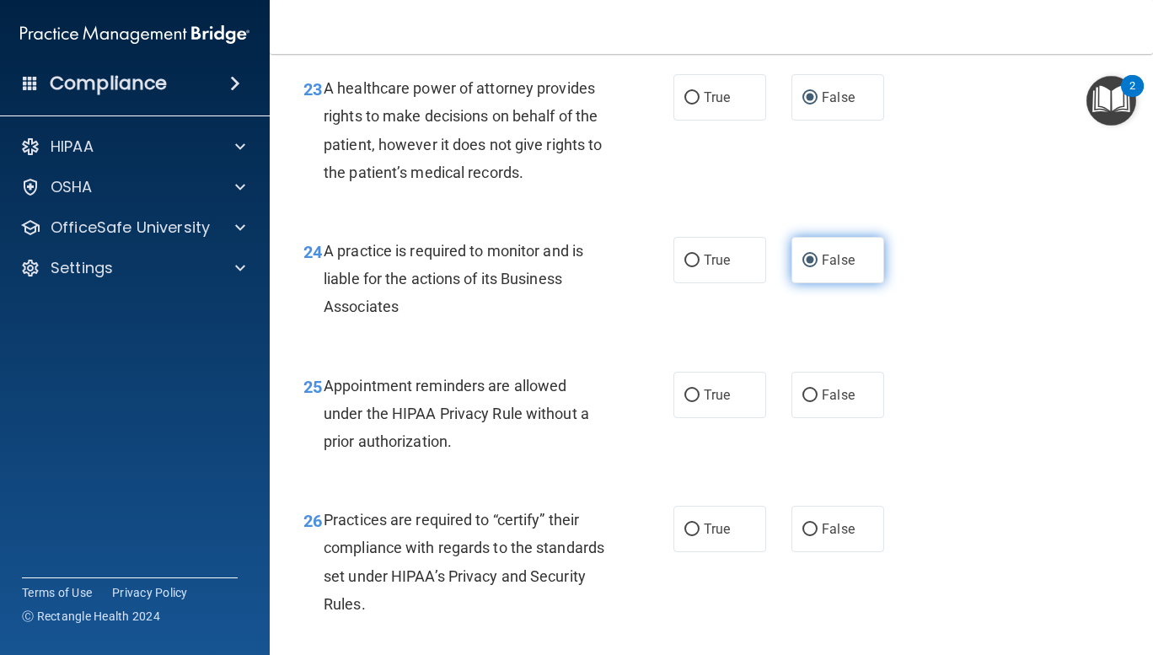
scroll to position [3741, 0]
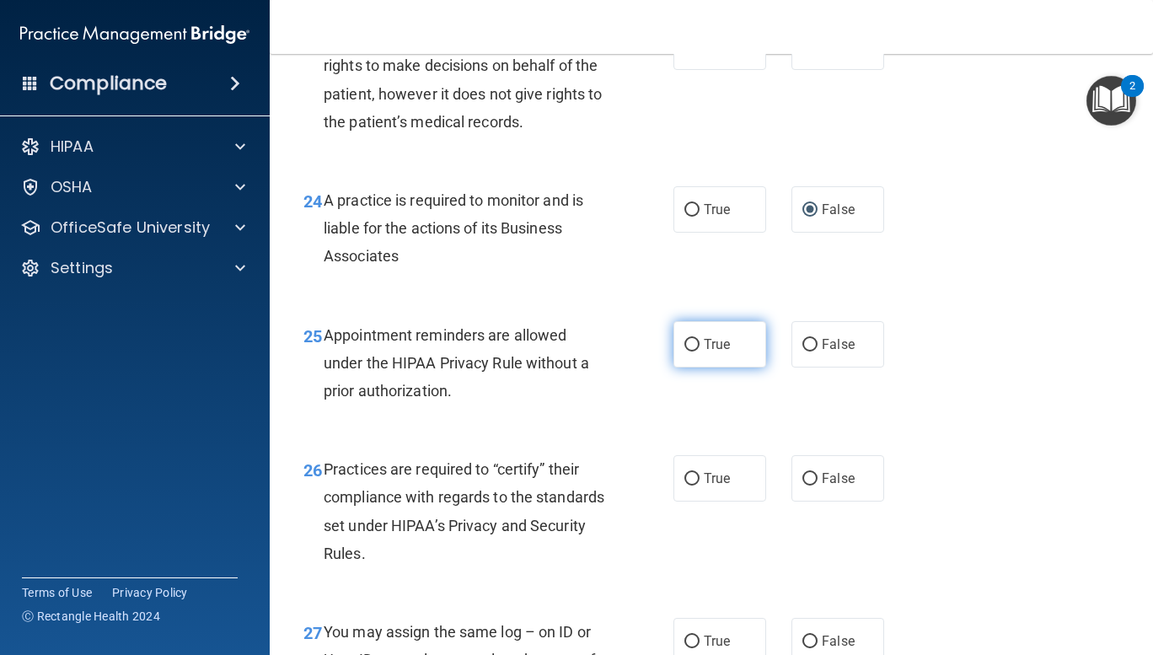
click at [692, 351] on input "True" at bounding box center [691, 345] width 15 height 13
radio input "true"
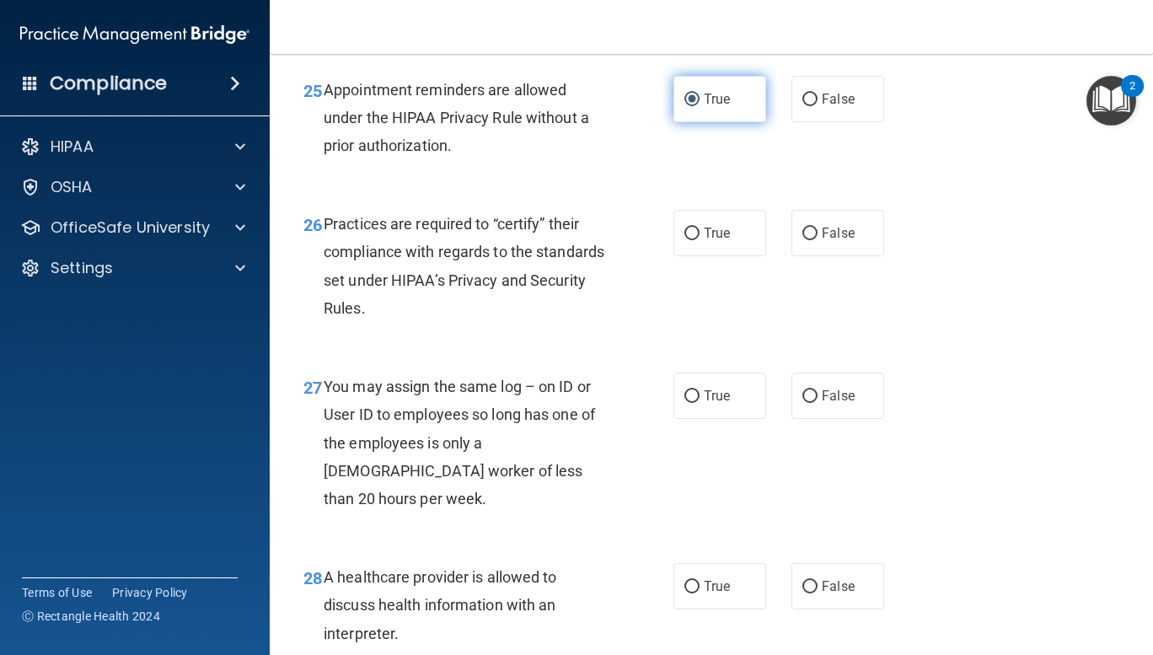
scroll to position [3987, 0]
click at [802, 239] on input "False" at bounding box center [809, 233] width 15 height 13
radio input "true"
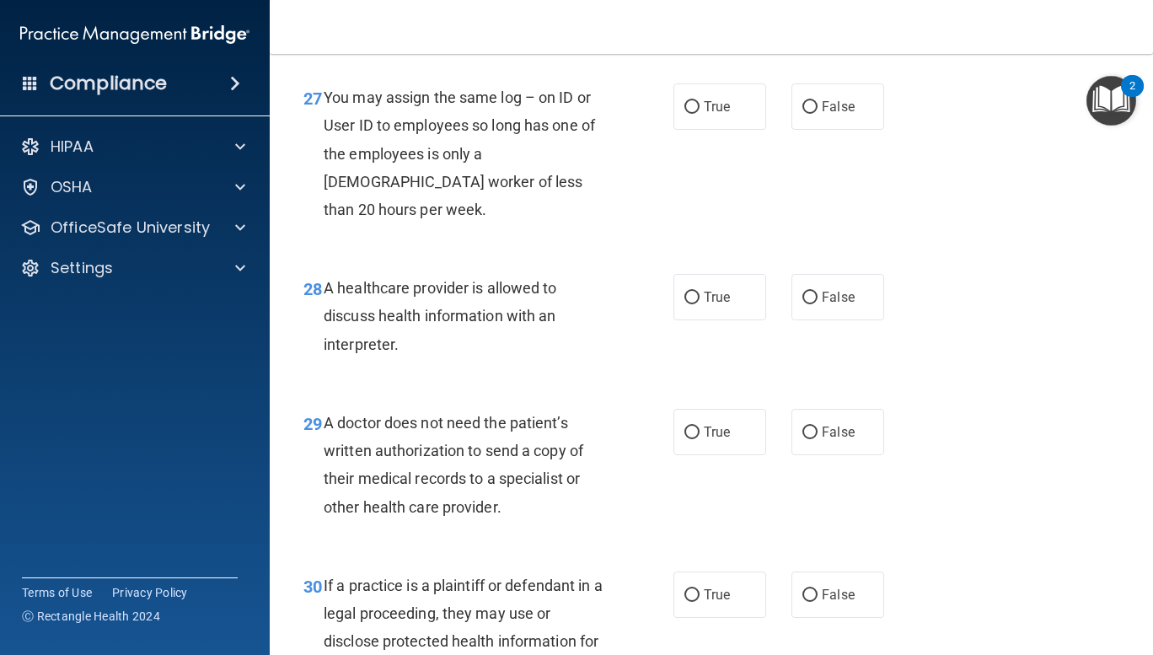
scroll to position [4278, 0]
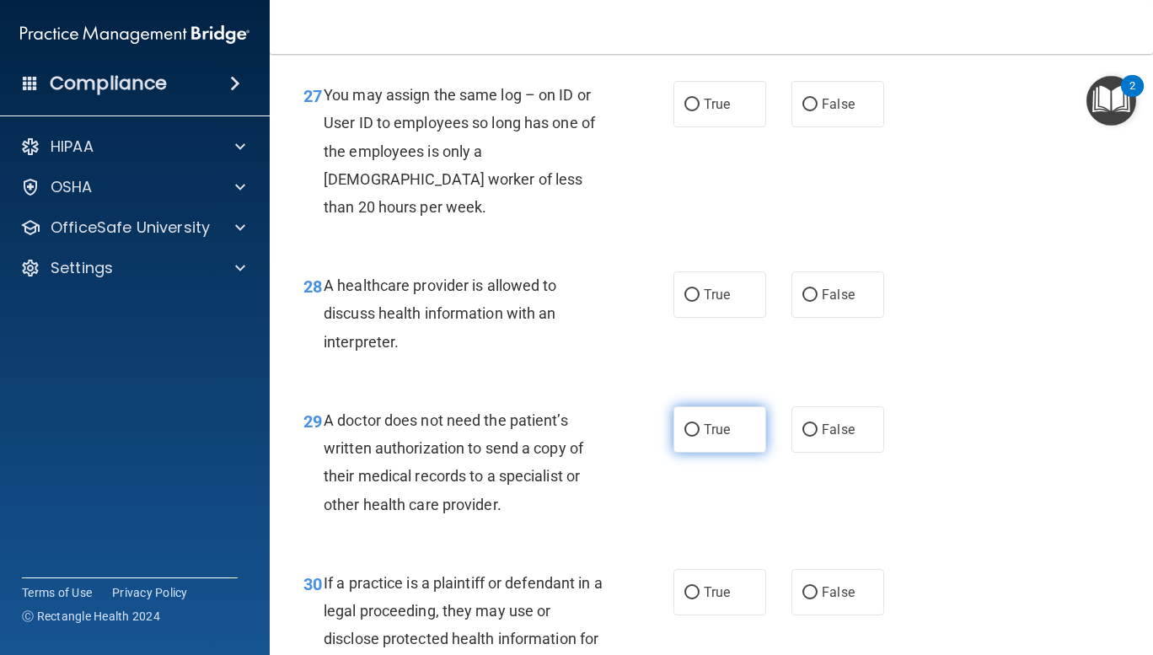
click at [684, 436] on input "True" at bounding box center [691, 430] width 15 height 13
radio input "true"
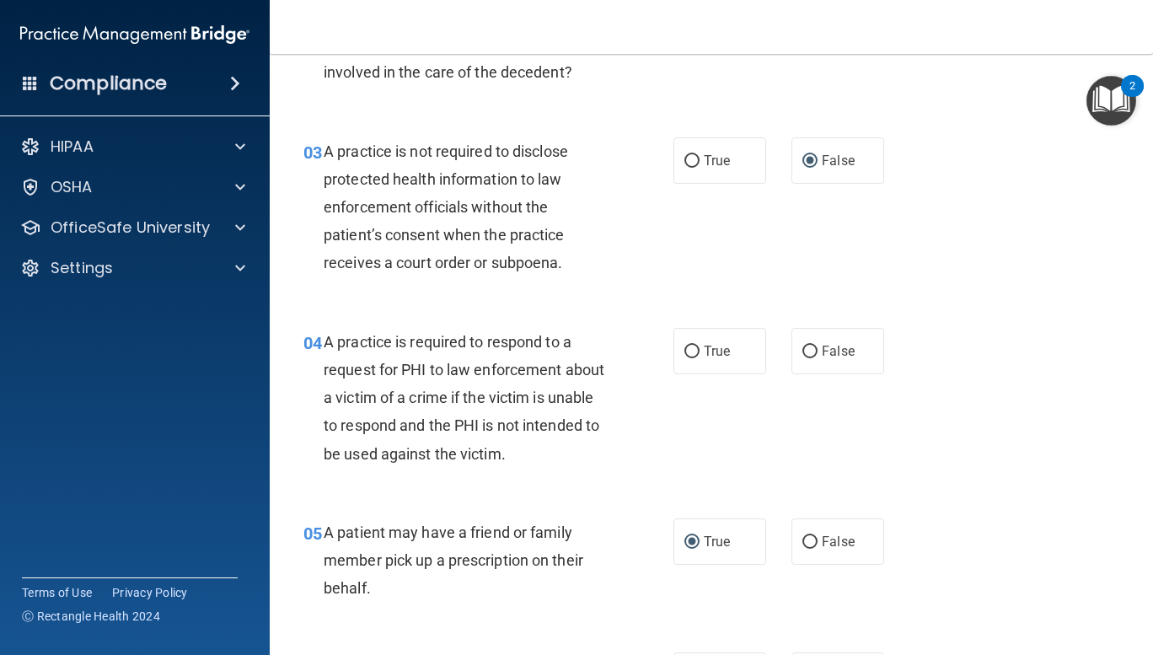
scroll to position [0, 0]
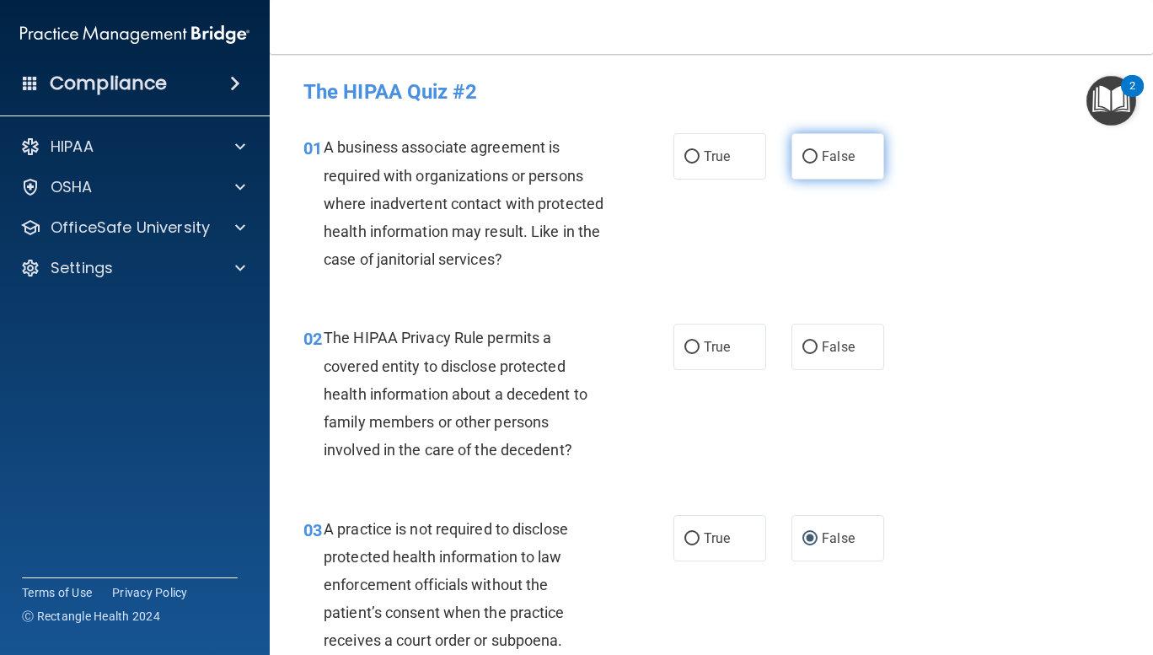
click at [832, 162] on span "False" at bounding box center [837, 156] width 33 height 16
click at [817, 162] on input "False" at bounding box center [809, 157] width 15 height 13
radio input "true"
click at [685, 353] on input "True" at bounding box center [691, 347] width 15 height 13
radio input "true"
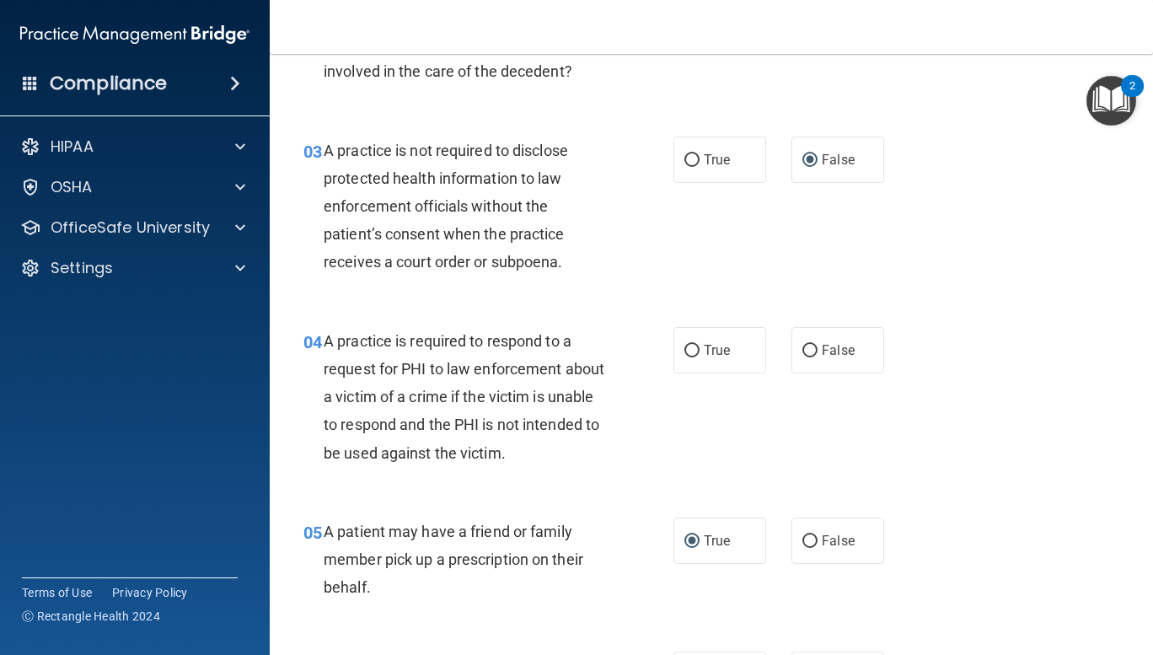
scroll to position [386, 0]
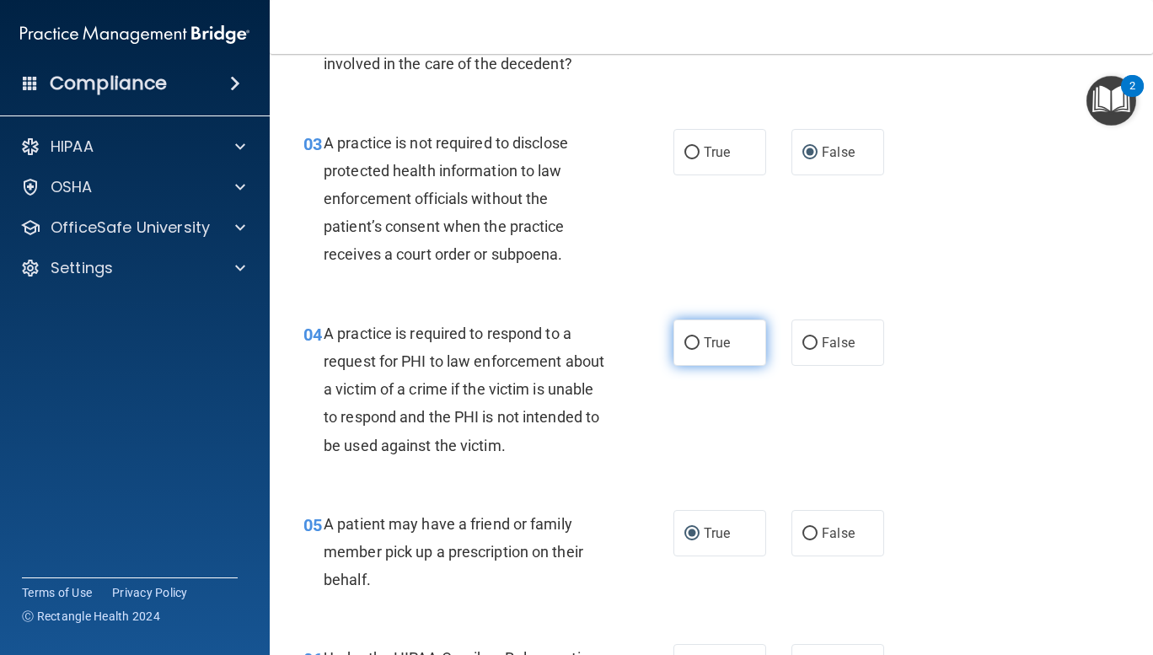
click at [685, 346] on input "True" at bounding box center [691, 343] width 15 height 13
radio input "true"
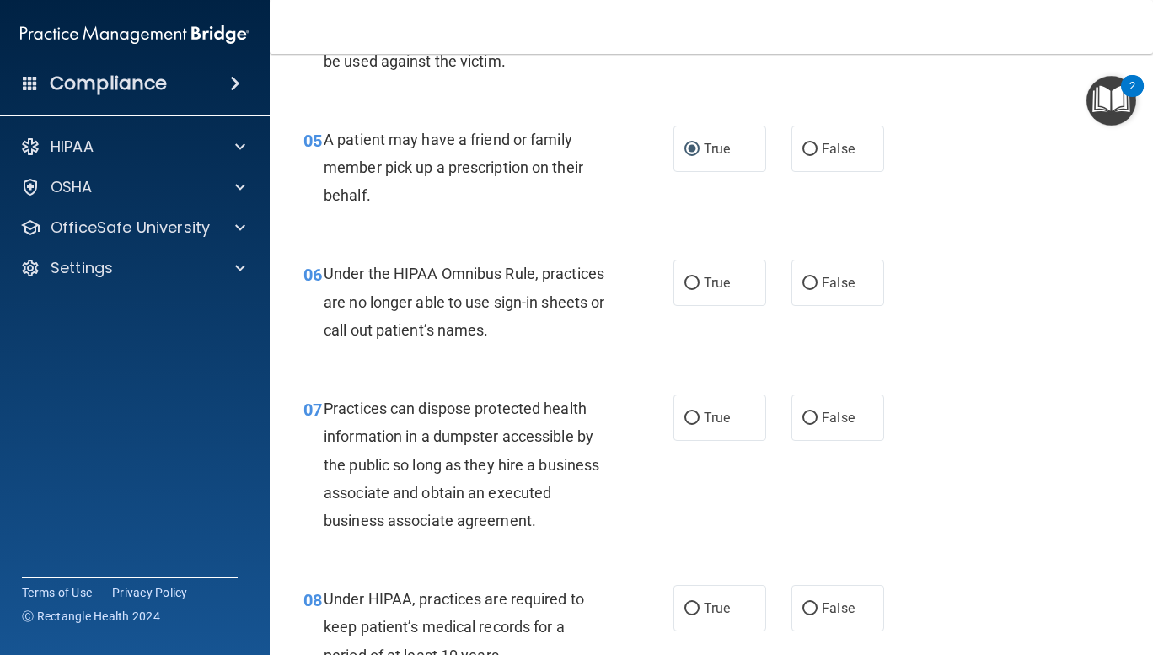
scroll to position [770, 0]
click at [805, 286] on input "False" at bounding box center [809, 283] width 15 height 13
radio input "true"
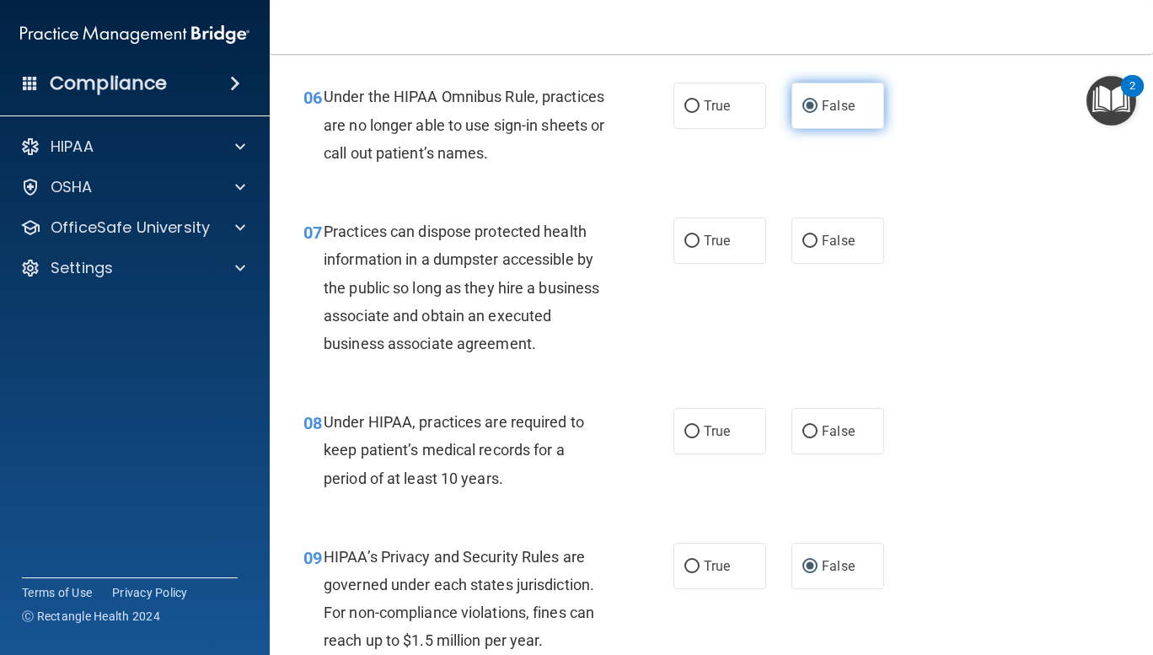
scroll to position [950, 0]
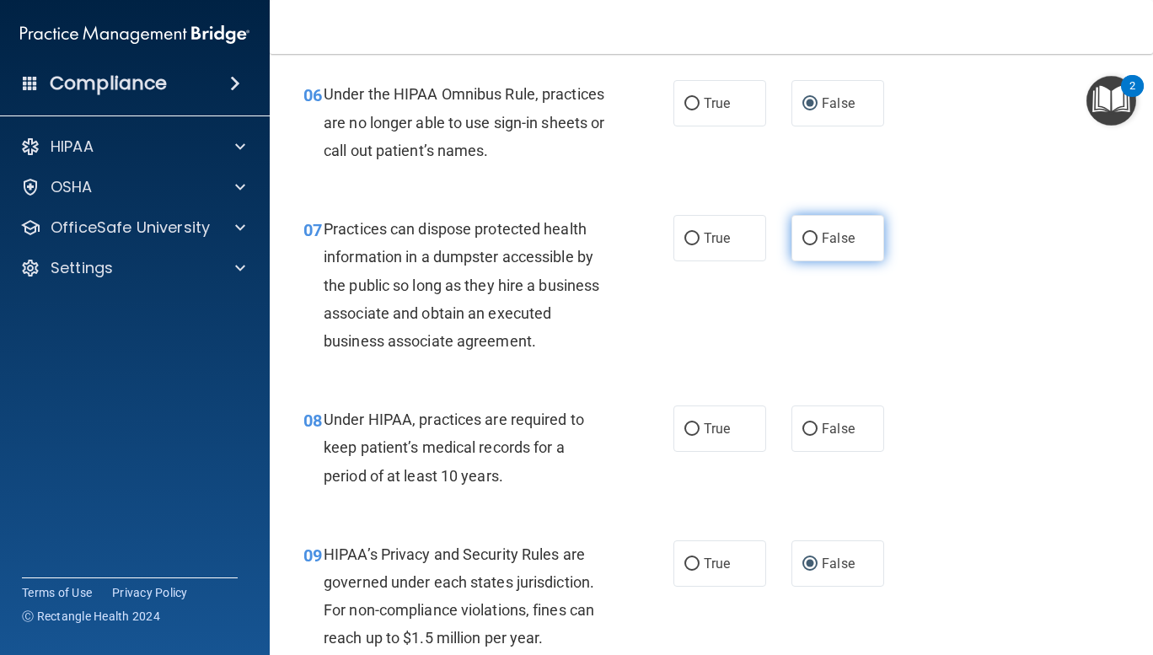
click at [804, 237] on input "False" at bounding box center [809, 239] width 15 height 13
radio input "true"
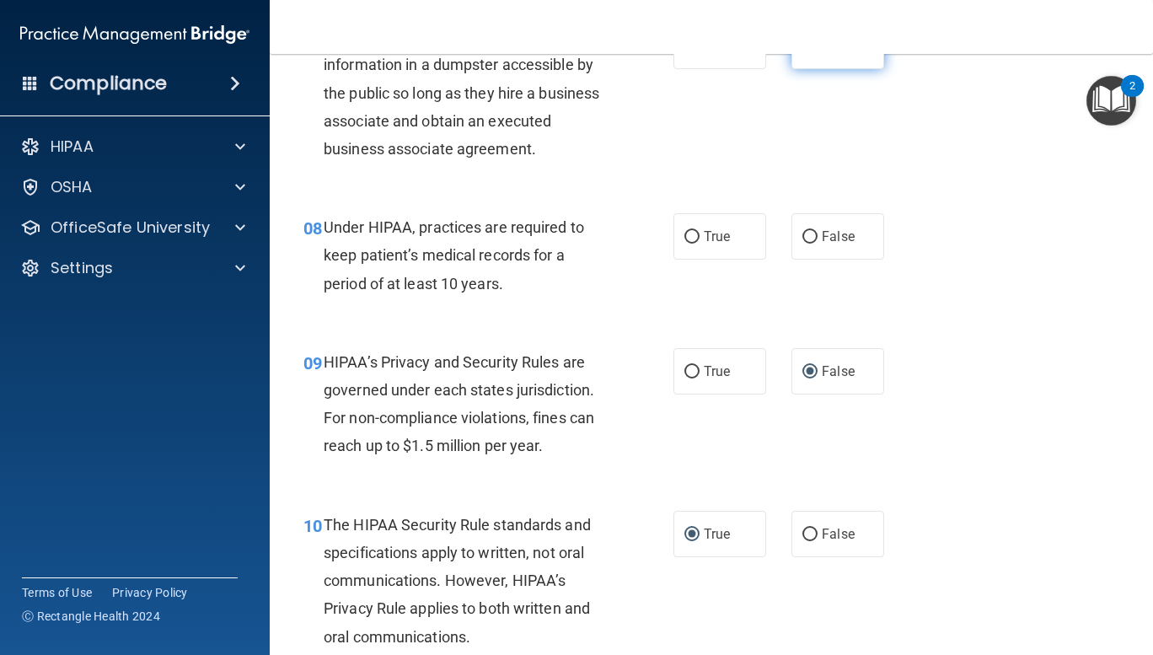
scroll to position [1143, 0]
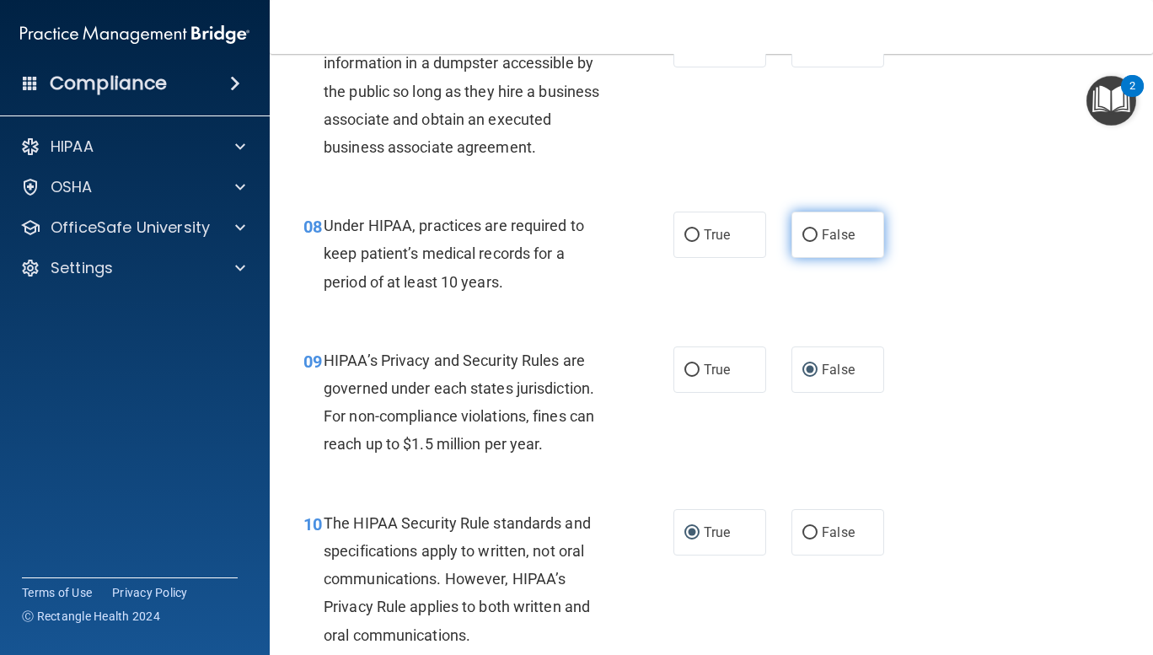
click at [809, 234] on input "False" at bounding box center [809, 235] width 15 height 13
radio input "true"
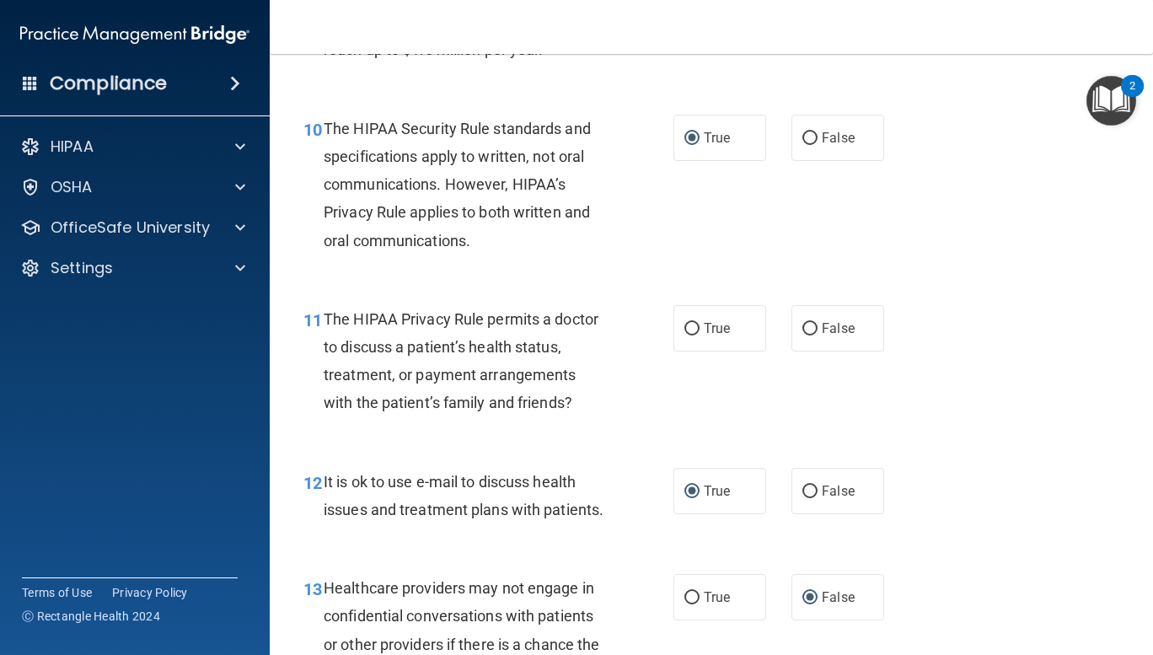
scroll to position [1539, 0]
click at [749, 340] on label "True" at bounding box center [719, 327] width 93 height 46
click at [699, 334] on input "True" at bounding box center [691, 328] width 15 height 13
radio input "true"
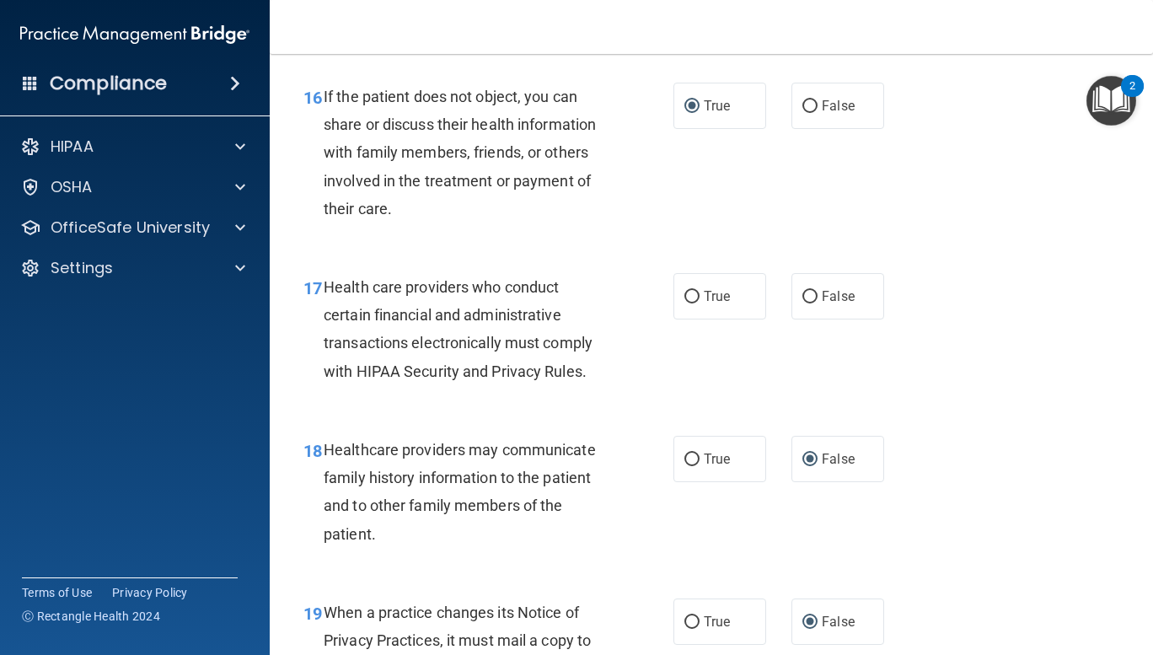
scroll to position [2549, 0]
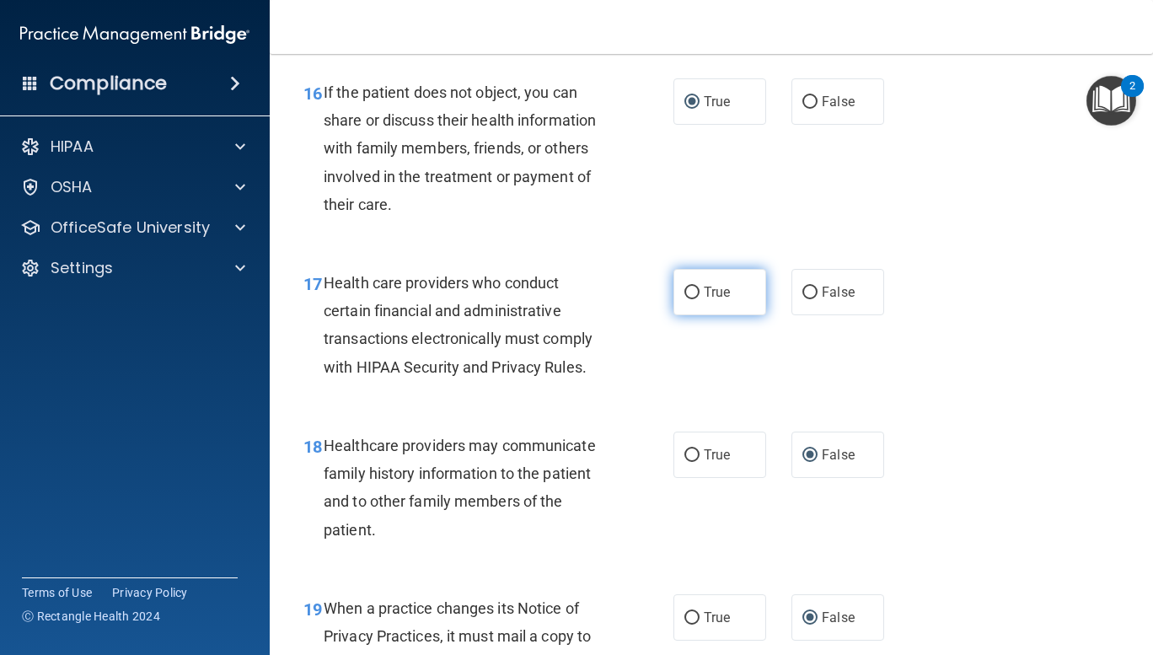
click at [684, 299] on input "True" at bounding box center [691, 292] width 15 height 13
radio input "true"
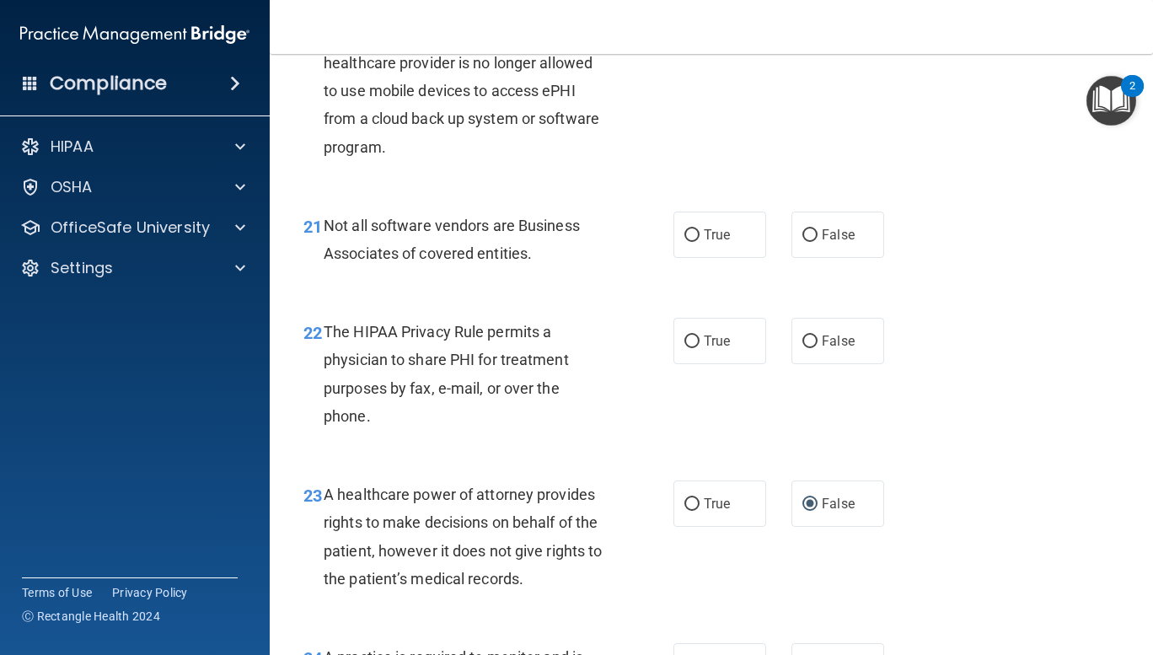
scroll to position [3289, 0]
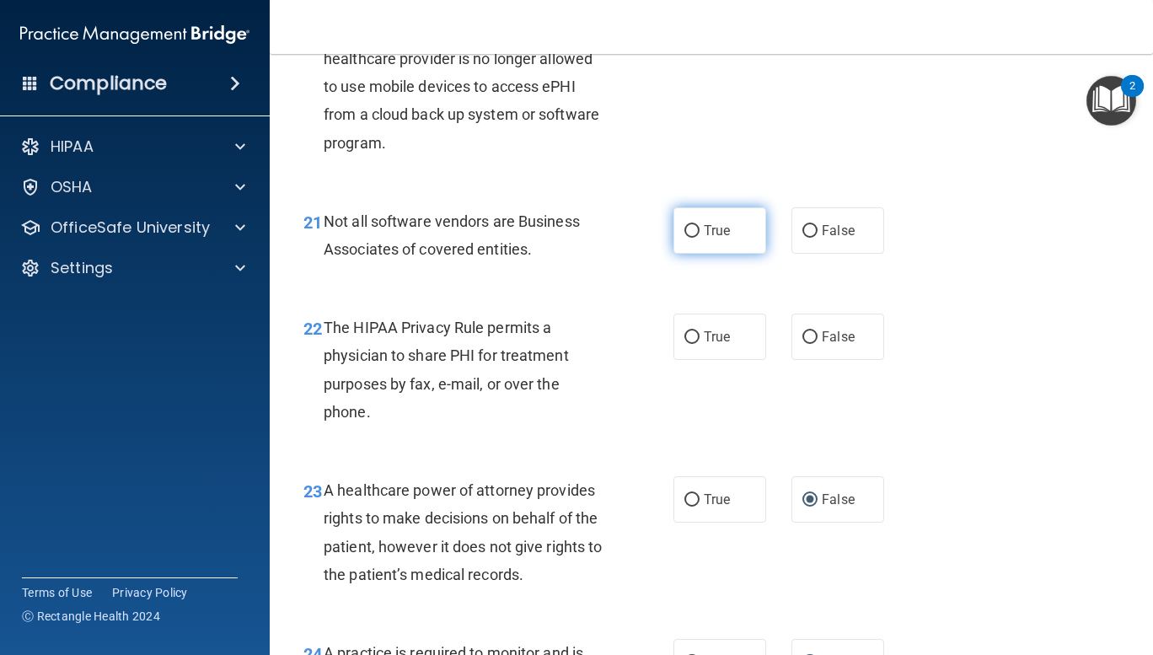
click at [686, 238] on input "True" at bounding box center [691, 231] width 15 height 13
radio input "true"
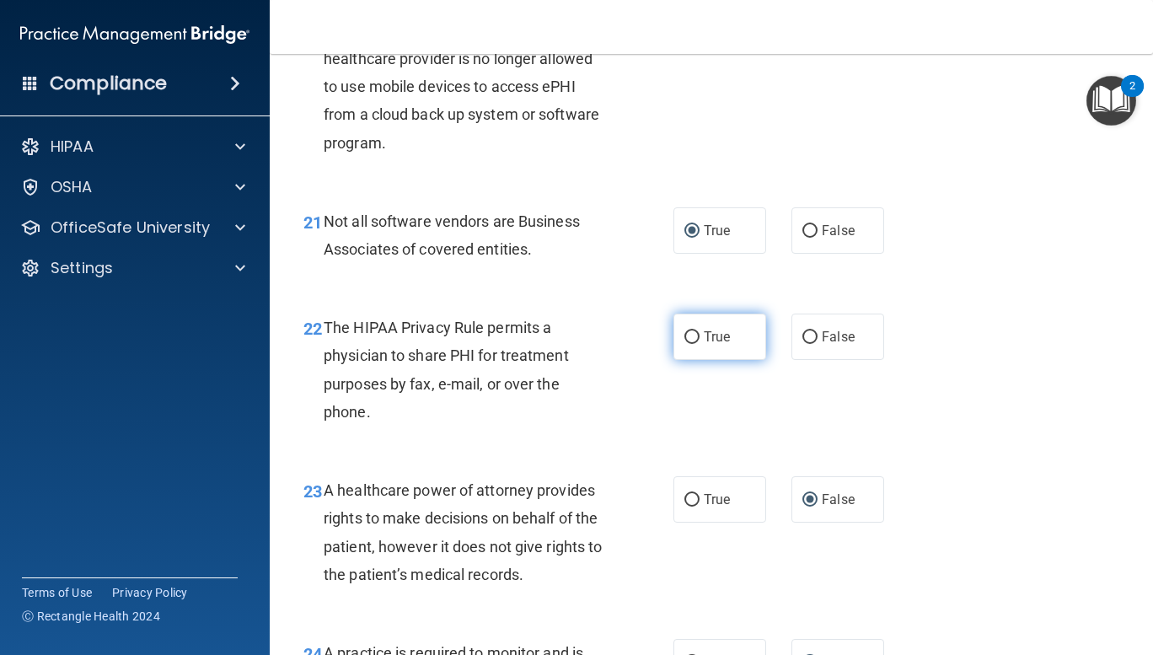
click at [684, 344] on input "True" at bounding box center [691, 337] width 15 height 13
radio input "true"
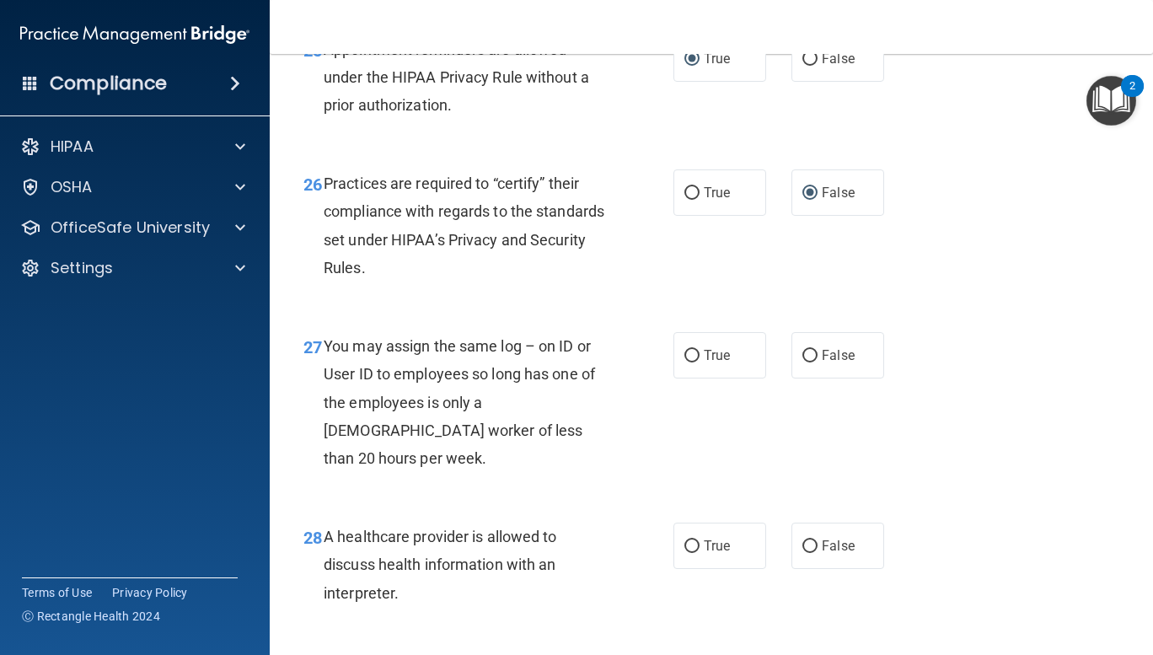
scroll to position [4027, 0]
click at [802, 362] on input "False" at bounding box center [809, 356] width 15 height 13
radio input "true"
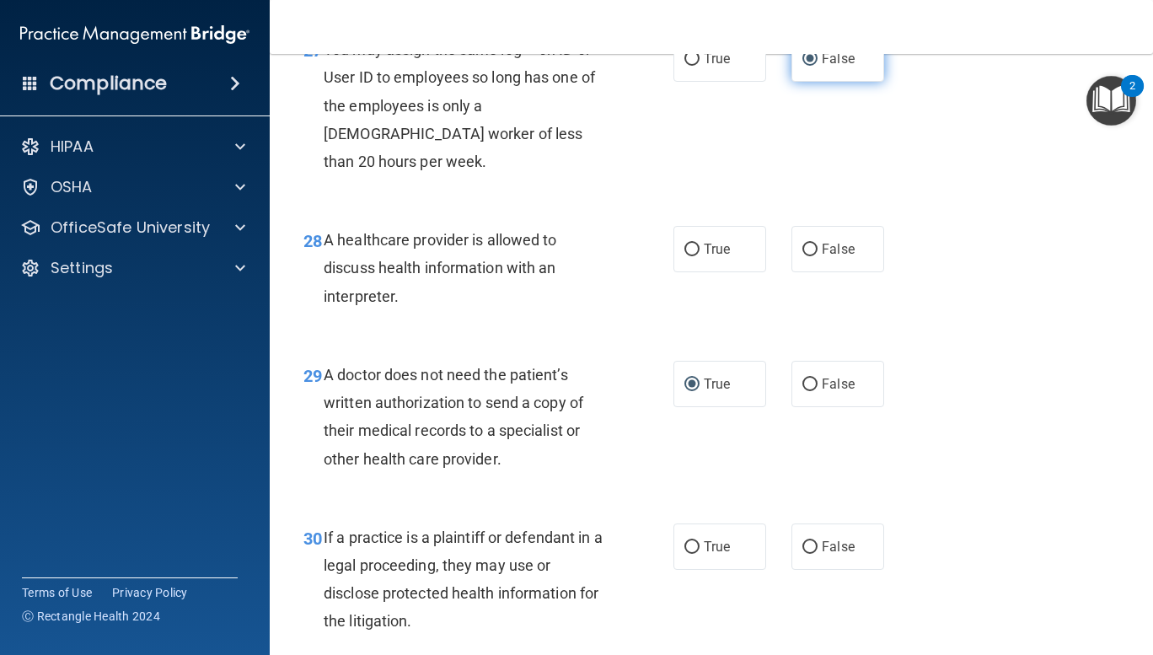
scroll to position [4324, 0]
click at [692, 255] on input "True" at bounding box center [691, 249] width 15 height 13
radio input "true"
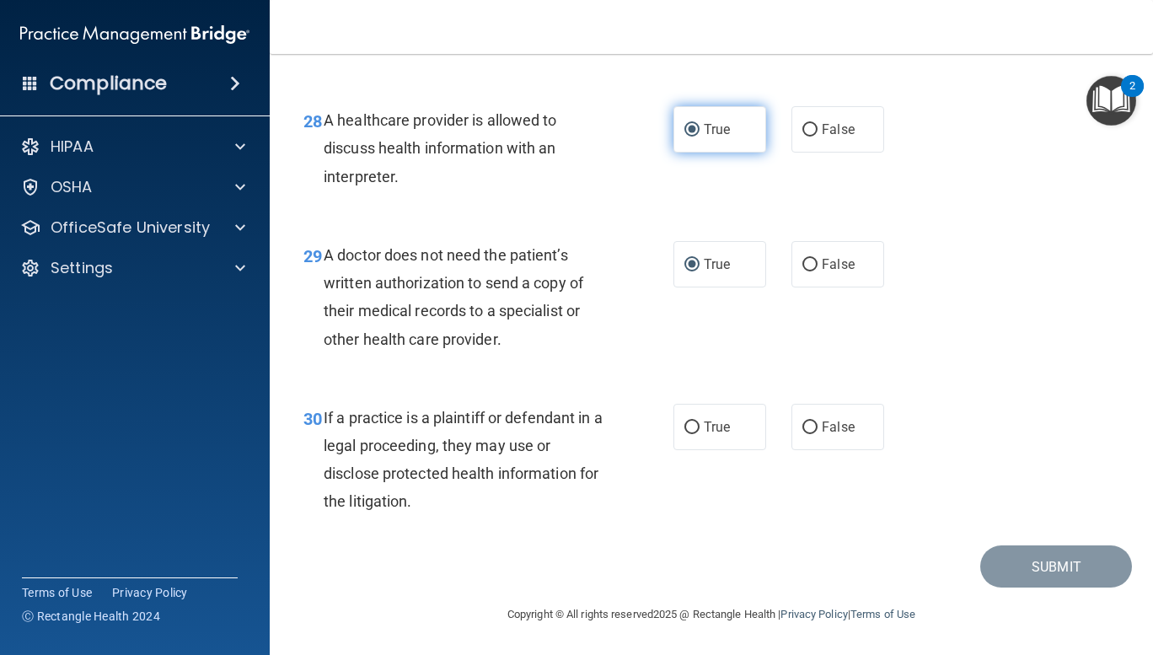
scroll to position [4471, 0]
click at [688, 532] on div "30 If a practice is a plaintiff or defendant in a legal proceeding, they may us…" at bounding box center [711, 464] width 841 height 163
click at [685, 421] on input "True" at bounding box center [691, 427] width 15 height 13
radio input "true"
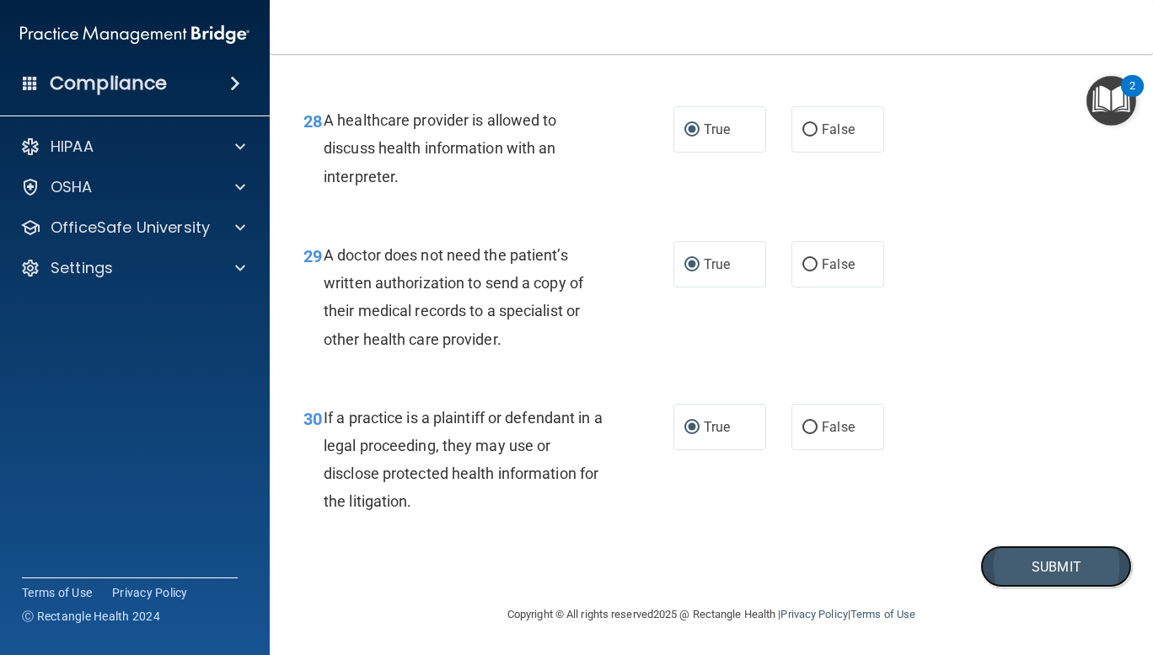
click at [1035, 565] on button "Submit" at bounding box center [1056, 566] width 152 height 43
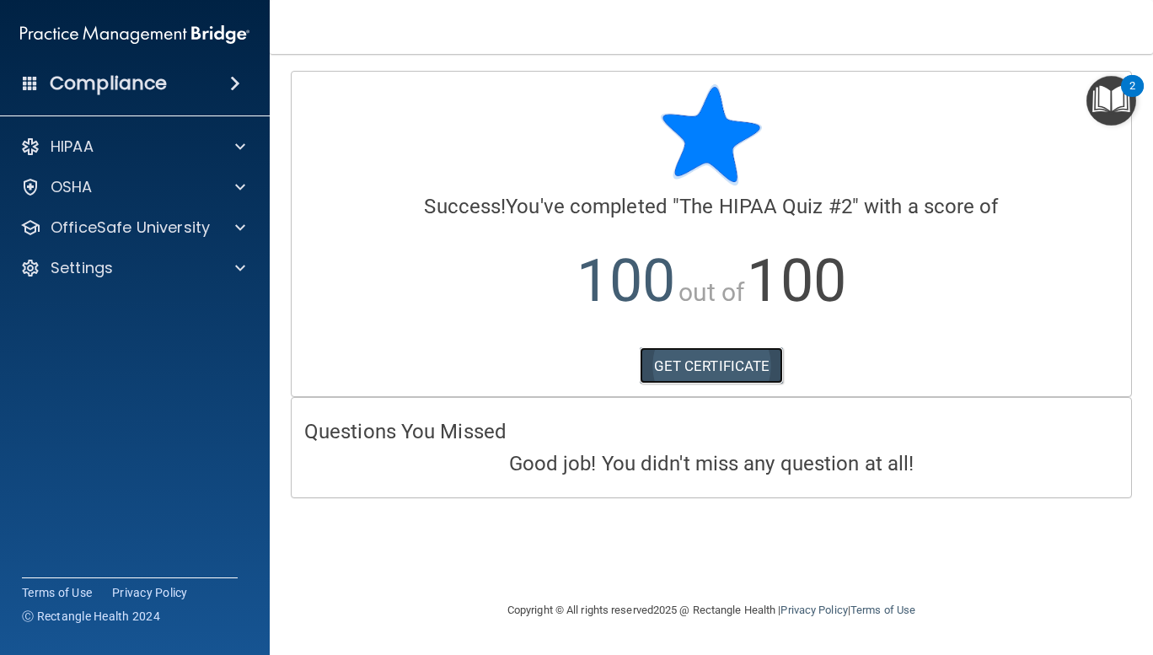
click at [718, 361] on link "GET CERTIFICATE" at bounding box center [712, 365] width 144 height 37
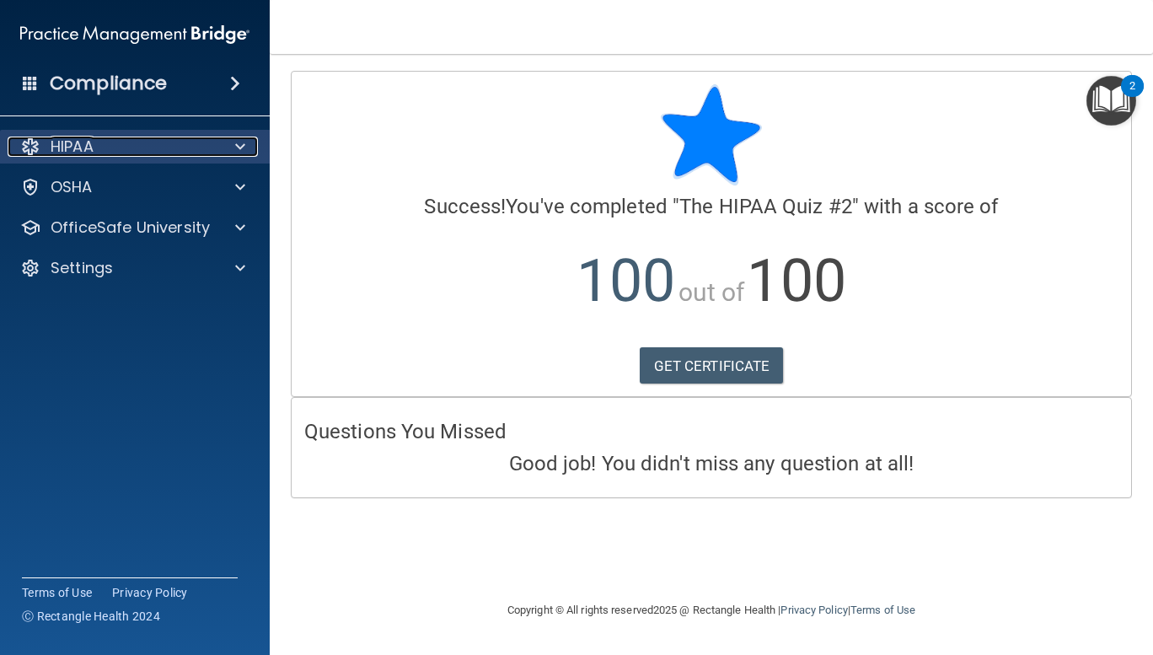
click at [125, 143] on div "HIPAA" at bounding box center [112, 146] width 209 height 20
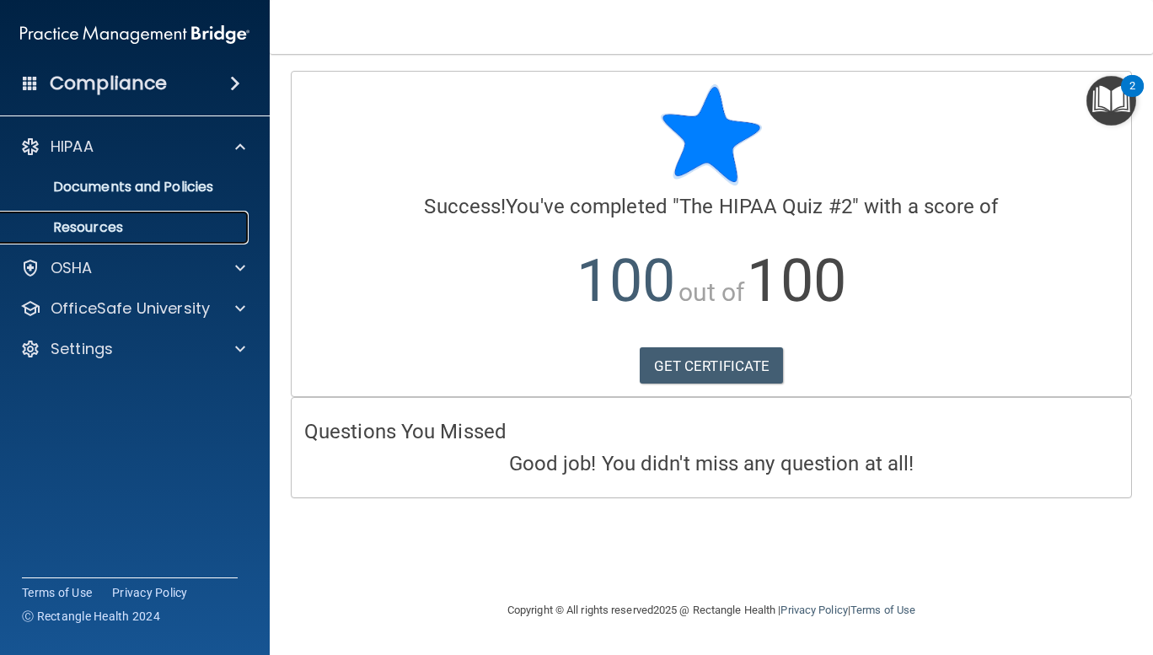
click at [169, 227] on p "Resources" at bounding box center [126, 227] width 230 height 17
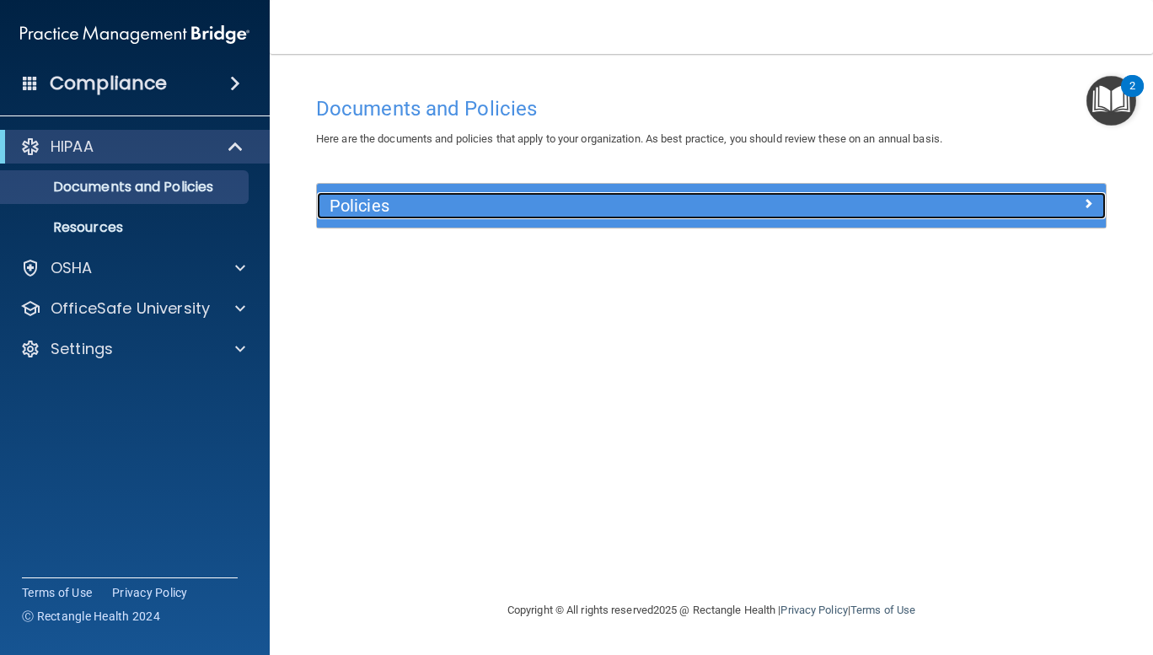
click at [713, 206] on h5 "Policies" at bounding box center [612, 205] width 566 height 19
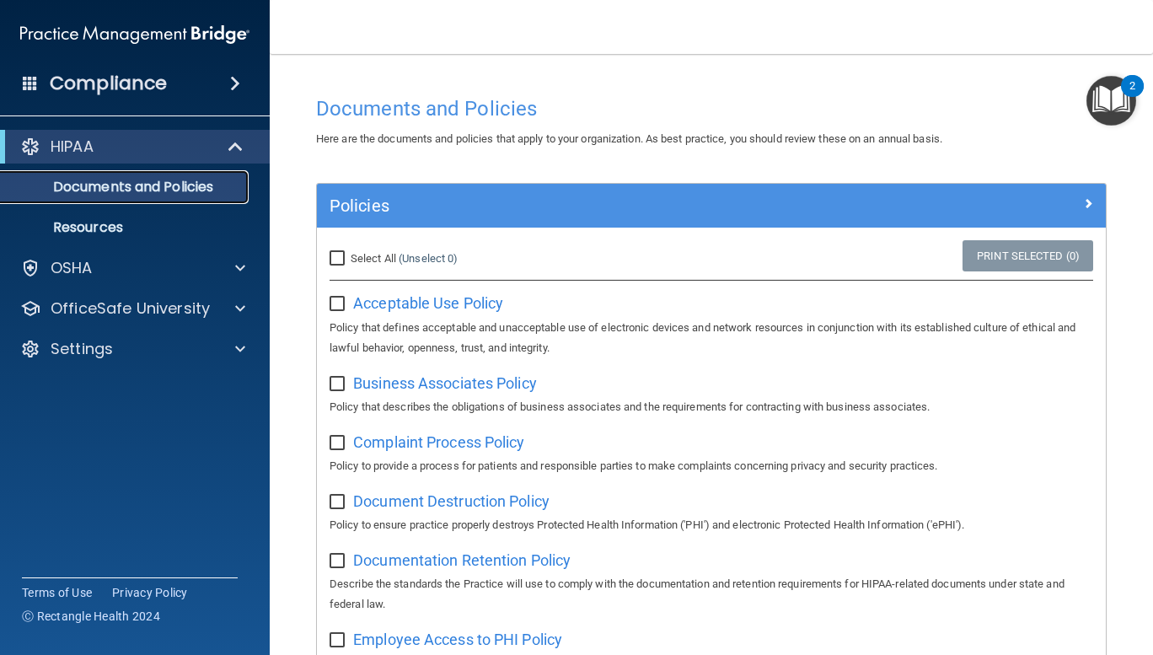
click at [220, 190] on p "Documents and Policies" at bounding box center [126, 187] width 230 height 17
click at [338, 257] on input "Select All (Unselect 0) Unselect All" at bounding box center [338, 258] width 19 height 13
checkbox input "true"
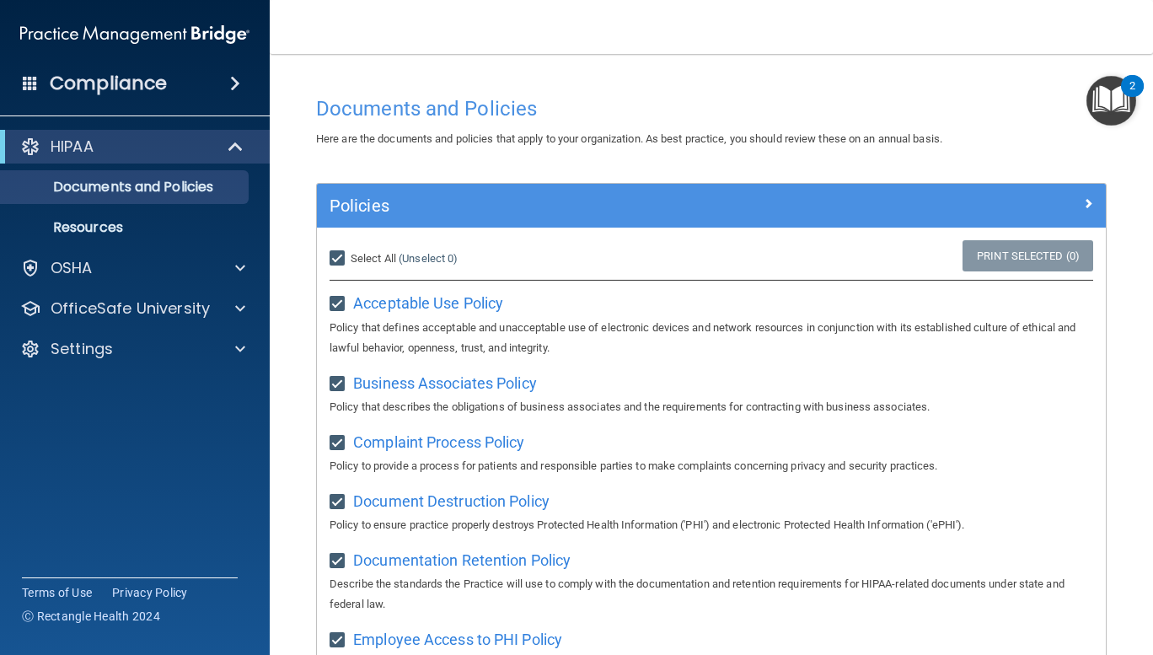
checkbox input "true"
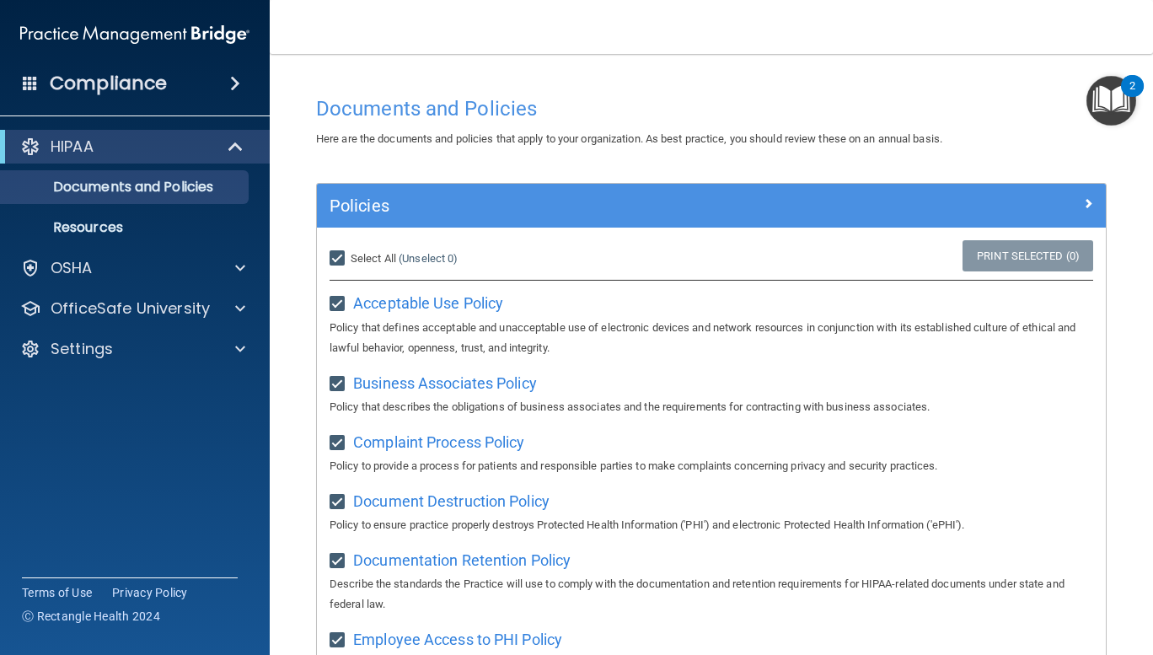
checkbox input "true"
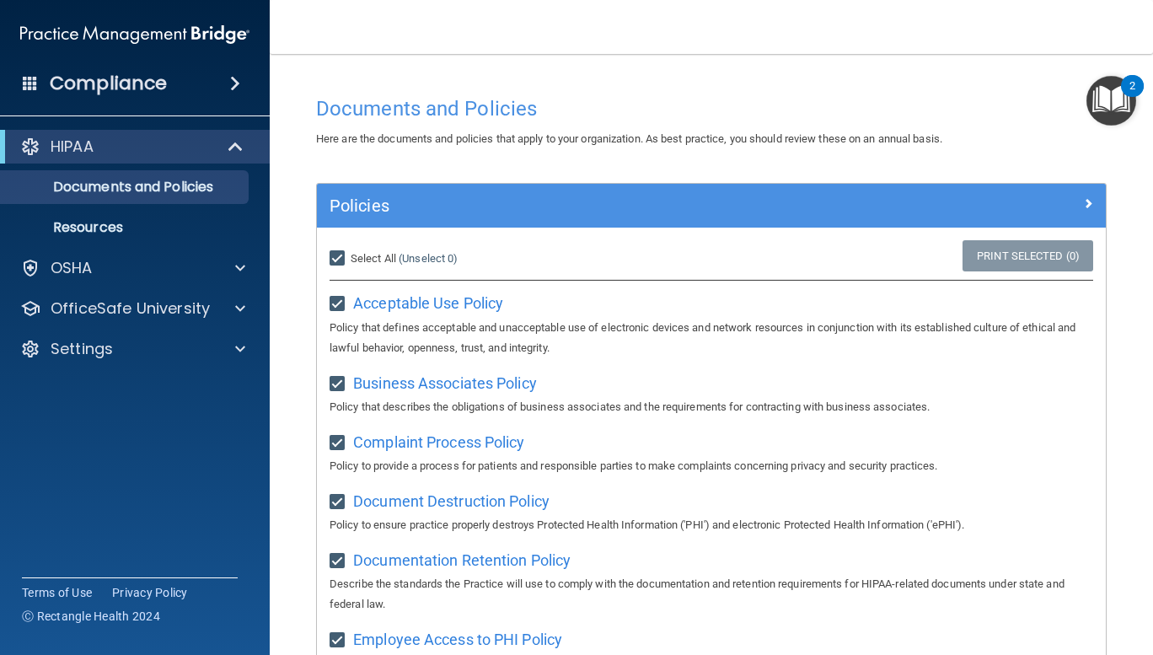
checkbox input "true"
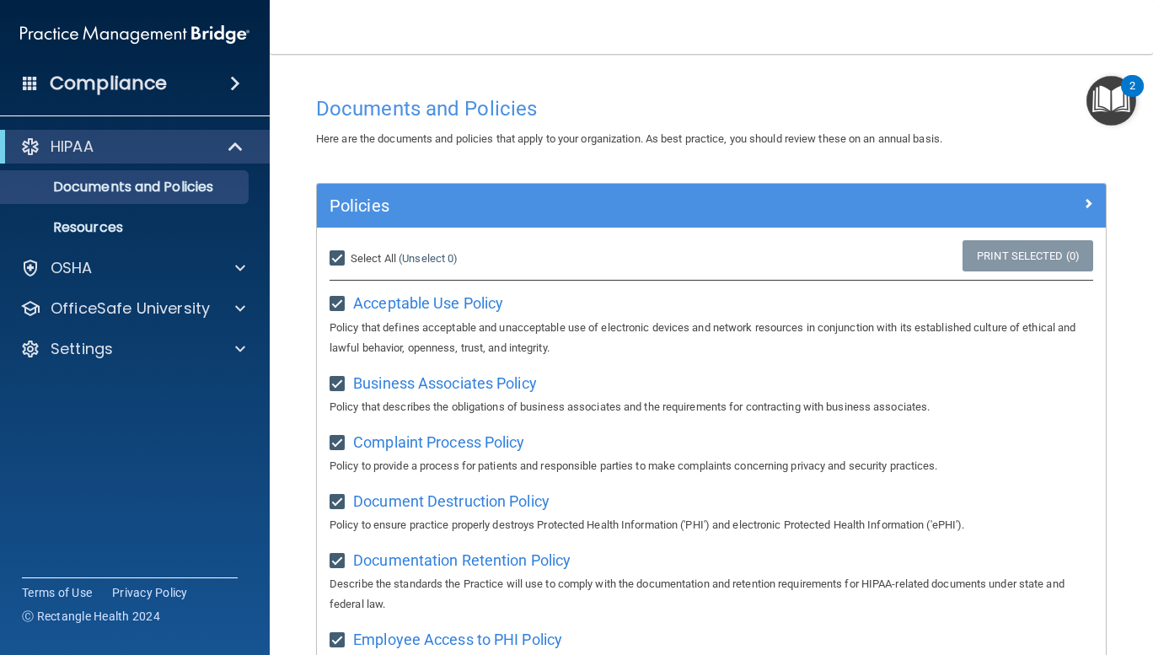
checkbox input "true"
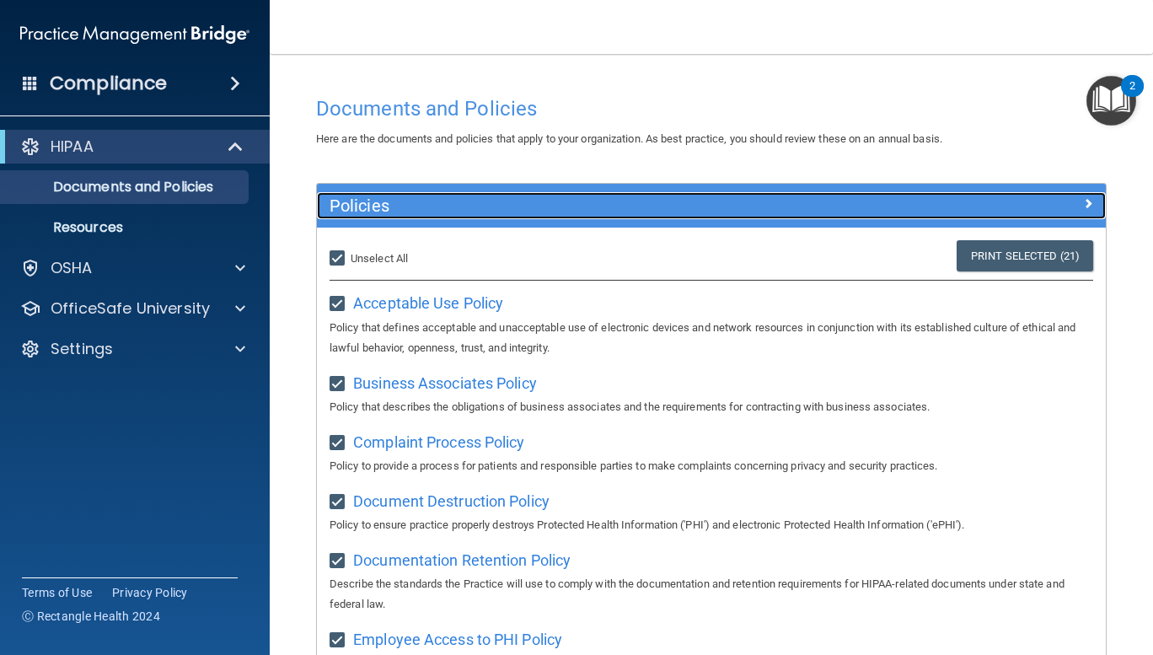
click at [1087, 200] on div at bounding box center [1006, 202] width 197 height 20
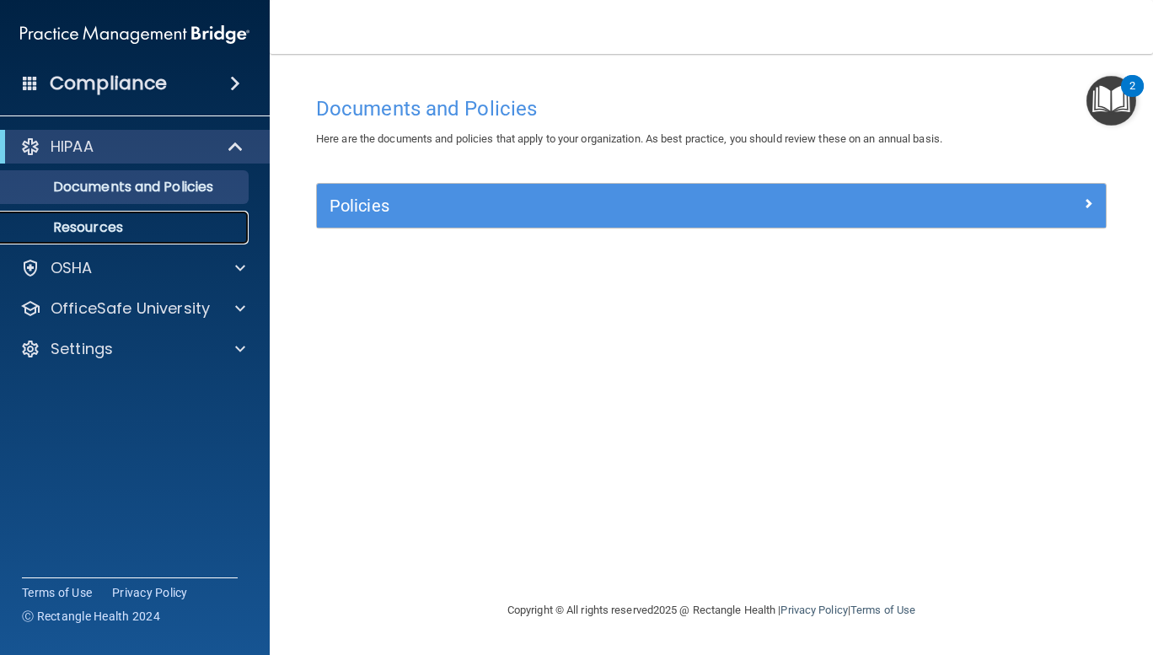
click at [144, 227] on p "Resources" at bounding box center [126, 227] width 230 height 17
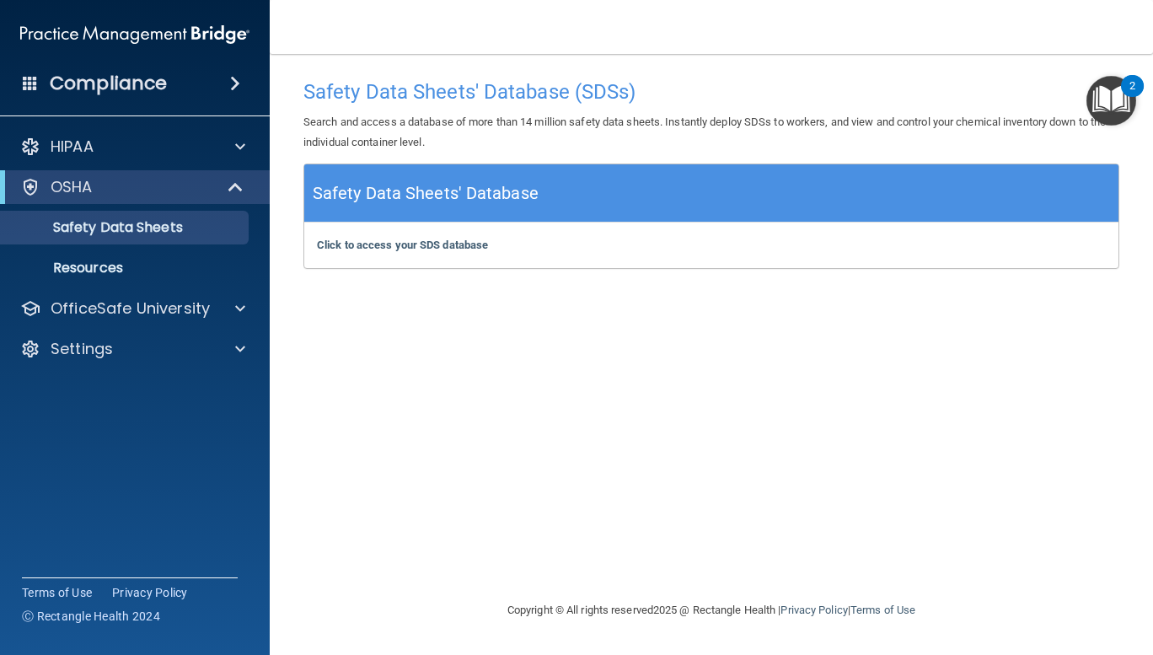
click at [340, 374] on div "Safety Data Sheets' Database (SDSs) Search and access a database of more than 1…" at bounding box center [711, 327] width 816 height 512
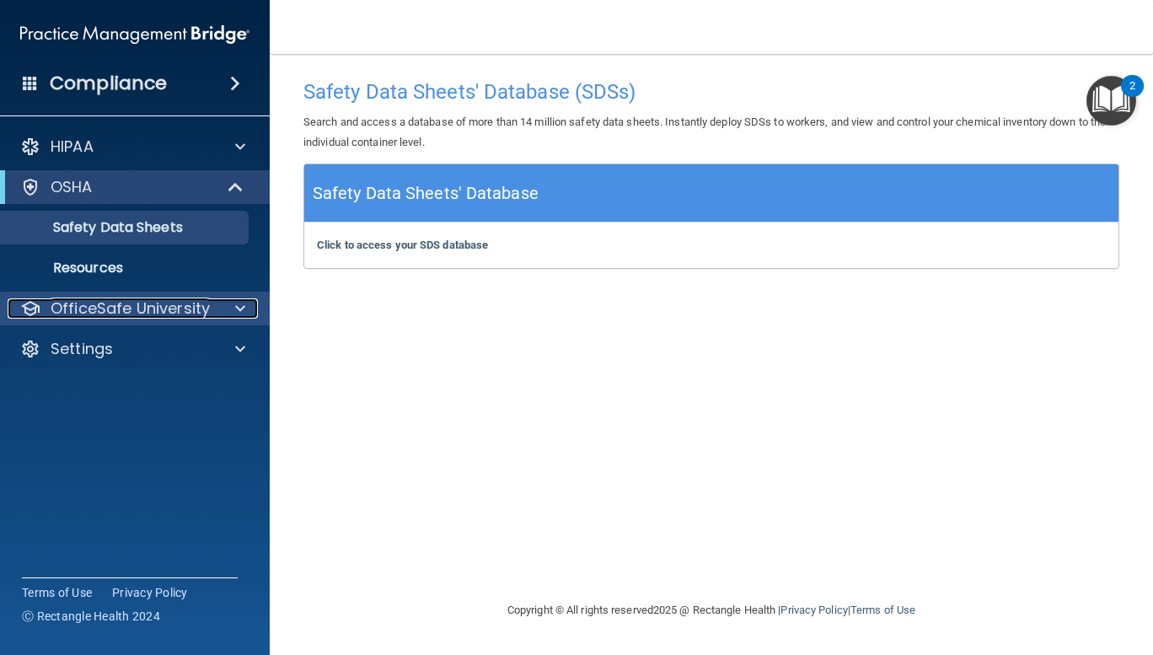
click at [198, 308] on p "OfficeSafe University" at bounding box center [130, 308] width 159 height 20
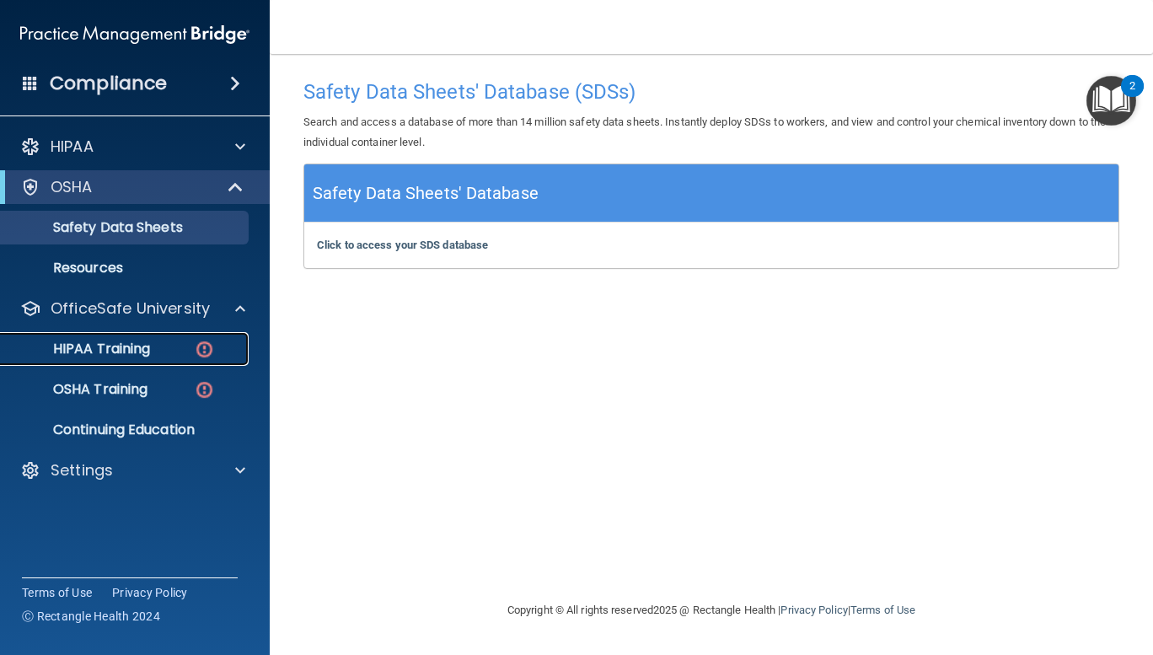
click at [147, 355] on p "HIPAA Training" at bounding box center [80, 348] width 139 height 17
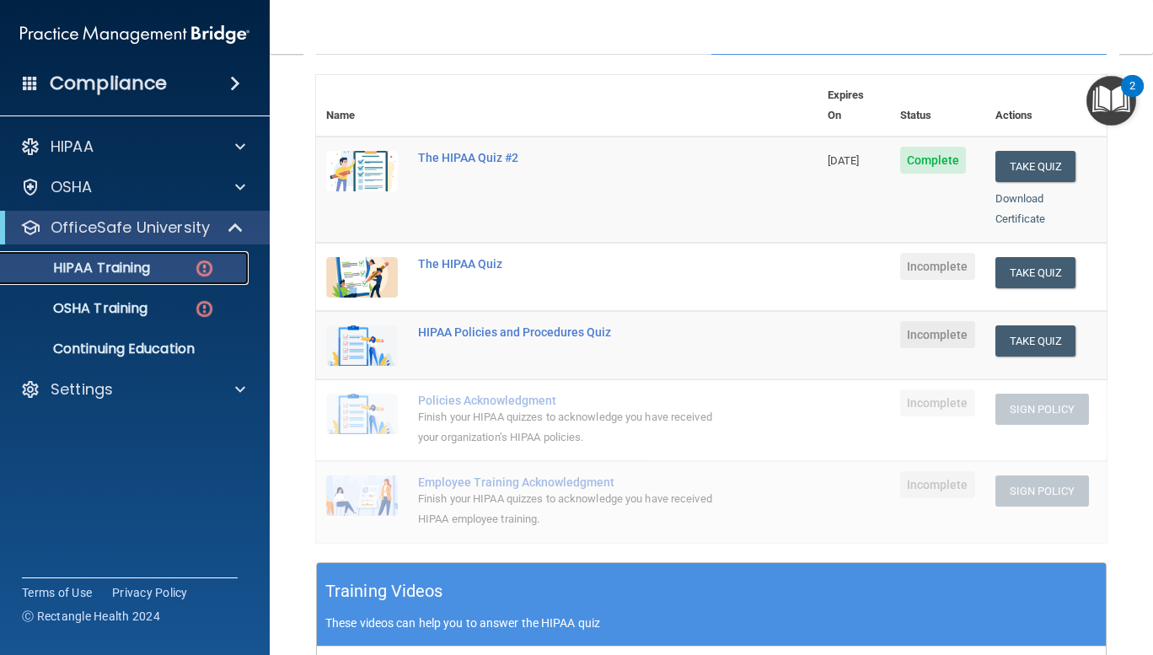
scroll to position [180, 0]
click at [1027, 257] on button "Take Quiz" at bounding box center [1035, 272] width 81 height 31
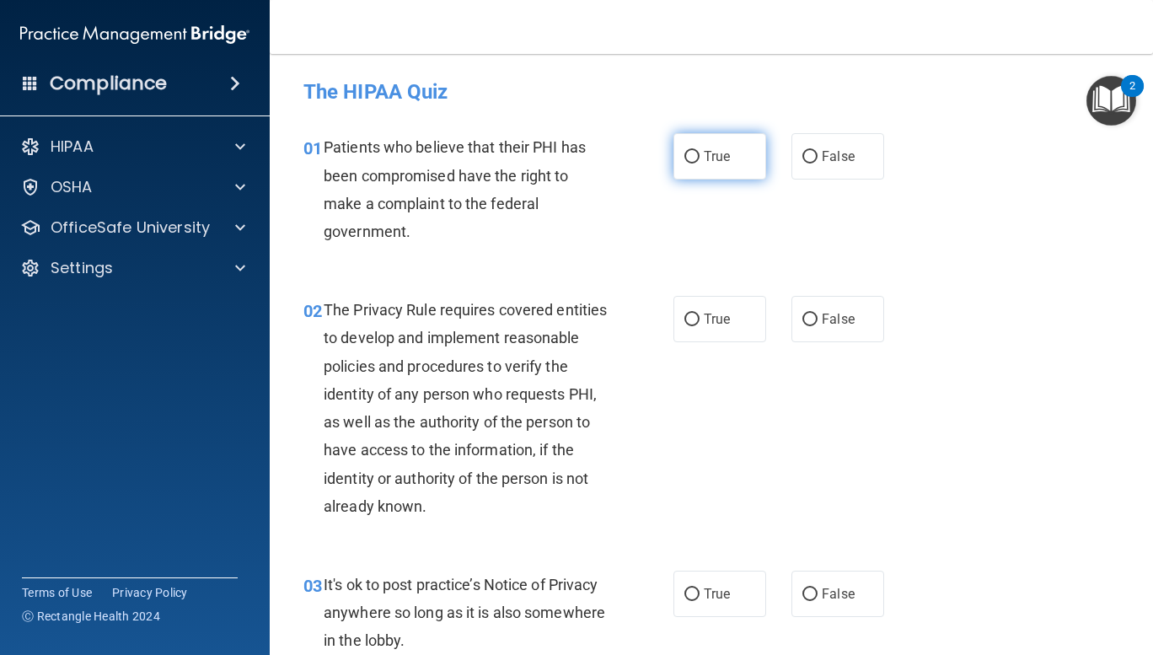
click at [684, 155] on input "True" at bounding box center [691, 157] width 15 height 13
radio input "true"
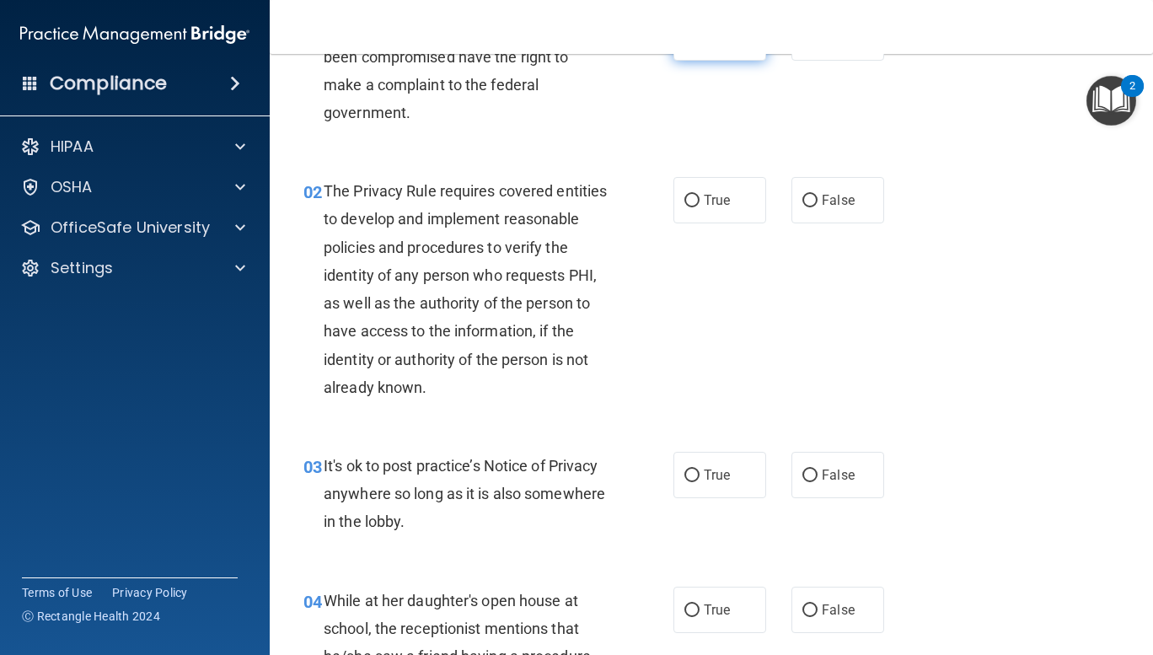
scroll to position [188, 0]
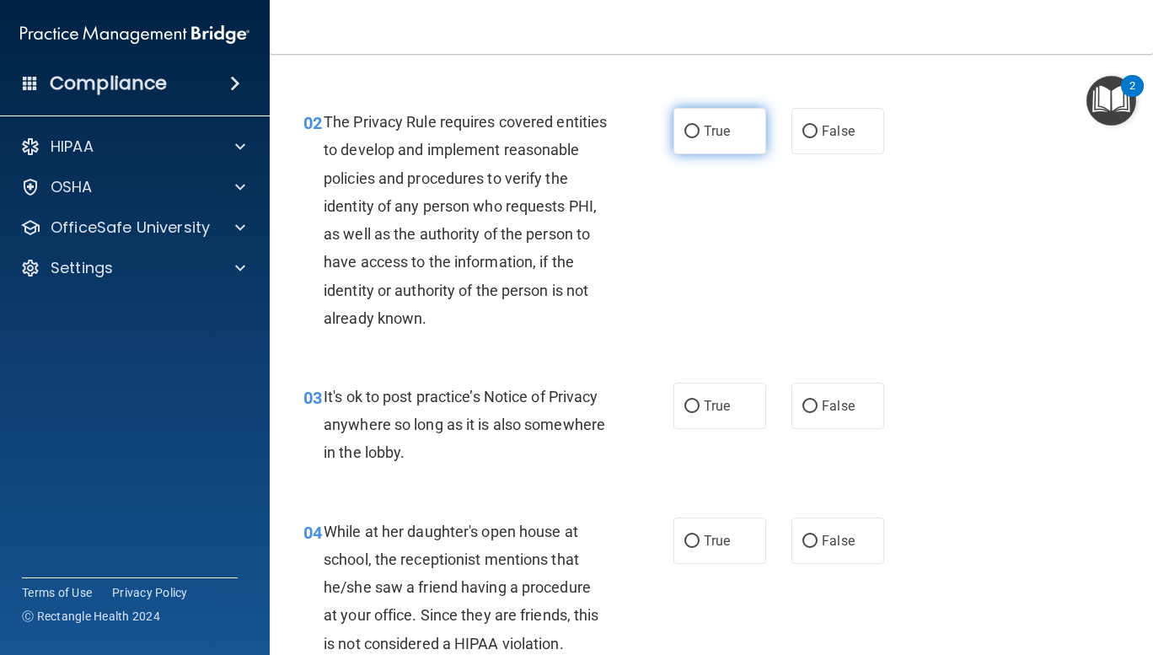
click at [686, 128] on input "True" at bounding box center [691, 132] width 15 height 13
radio input "true"
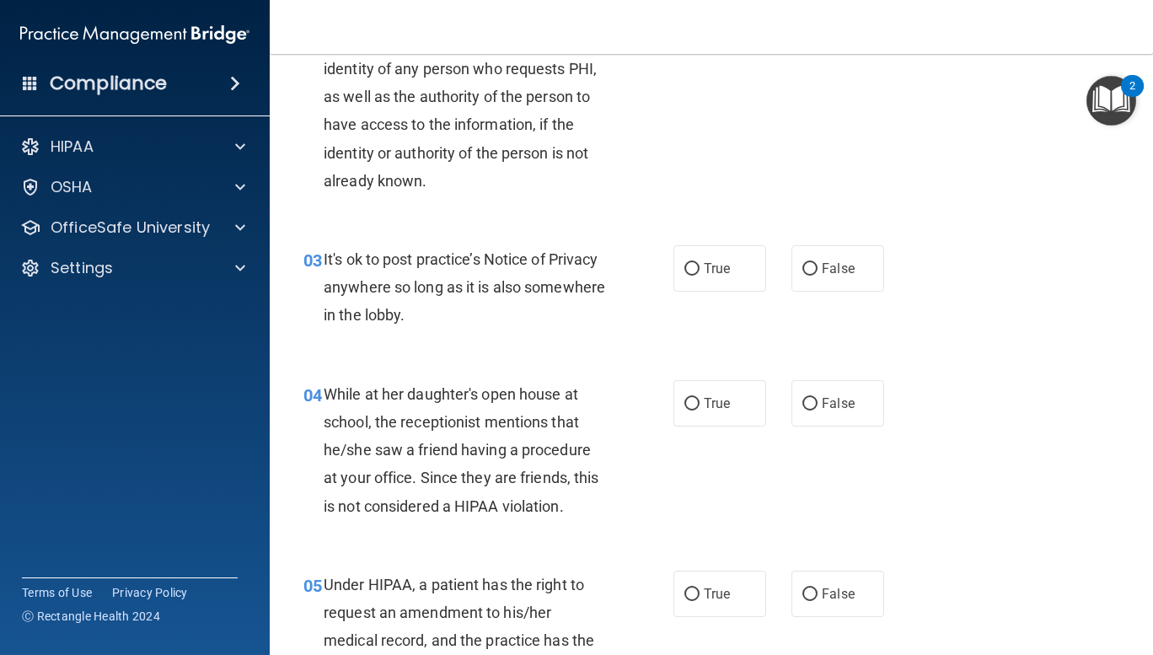
scroll to position [324, 0]
click at [684, 268] on input "True" at bounding box center [691, 270] width 15 height 13
radio input "true"
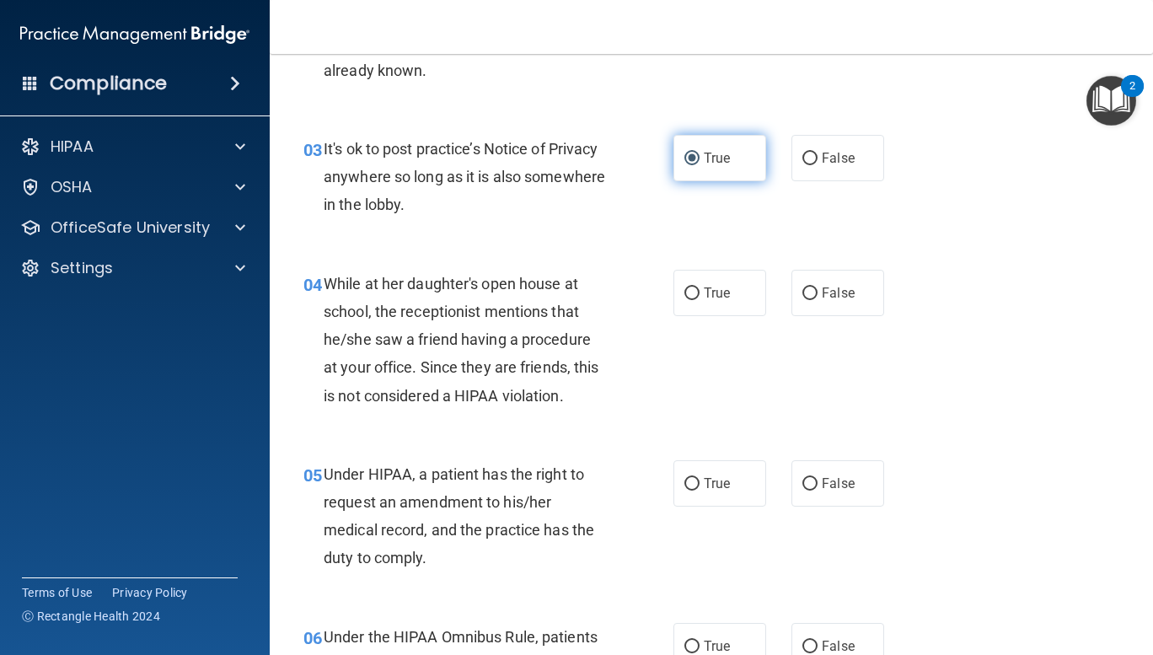
scroll to position [560, 0]
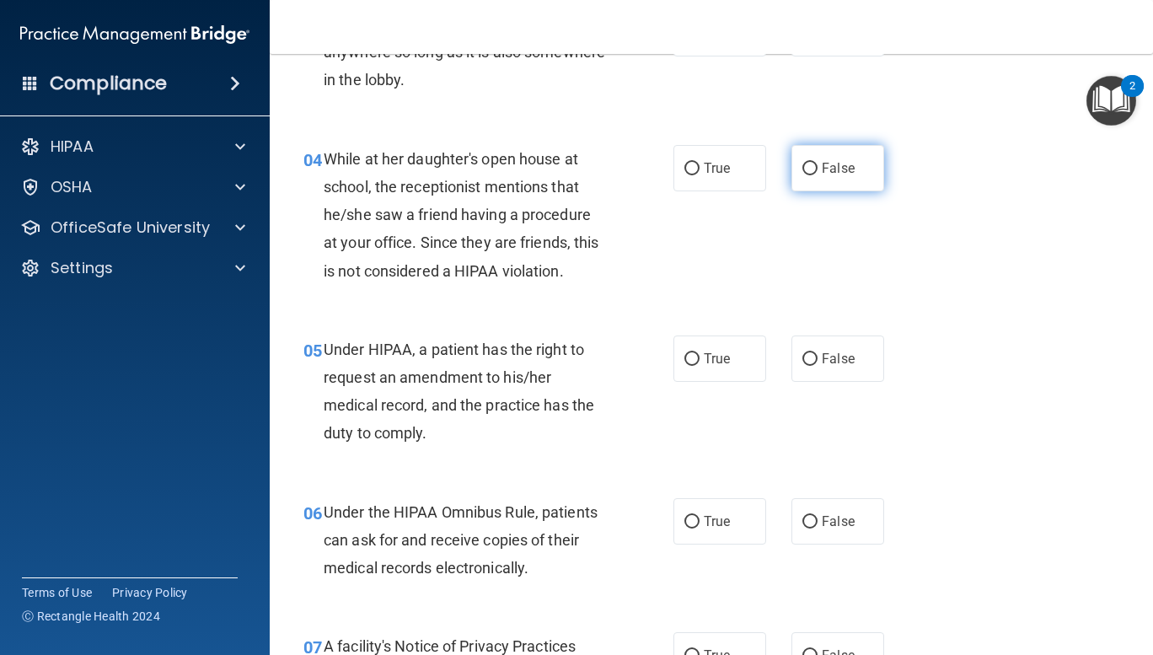
click at [805, 171] on input "False" at bounding box center [809, 169] width 15 height 13
radio input "true"
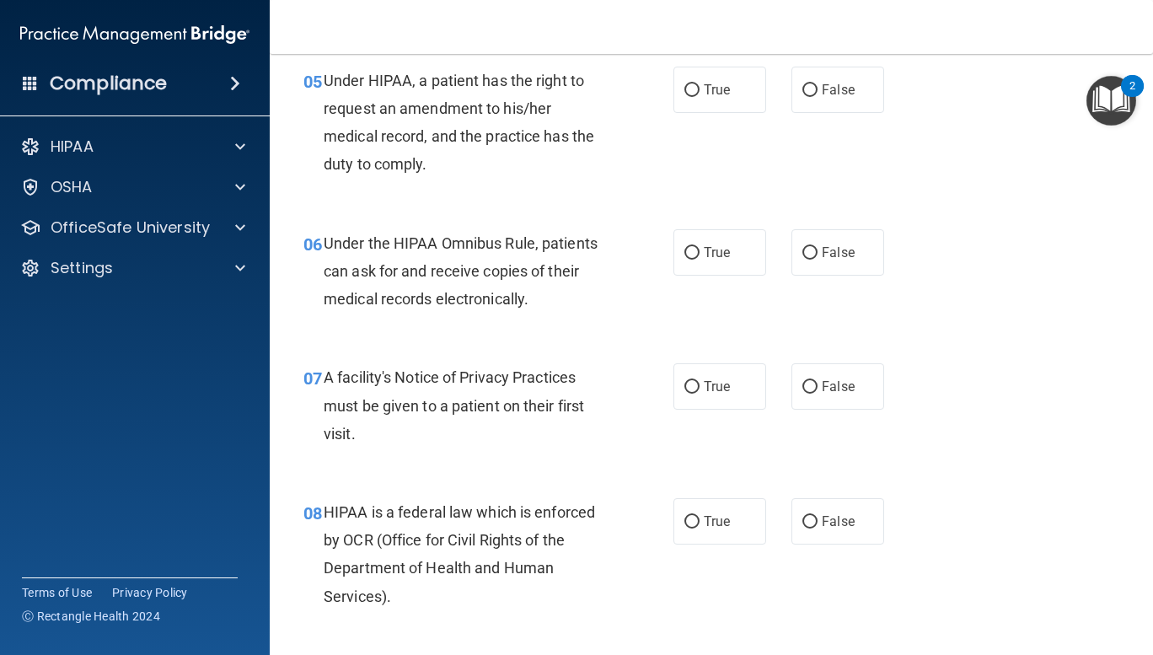
scroll to position [841, 0]
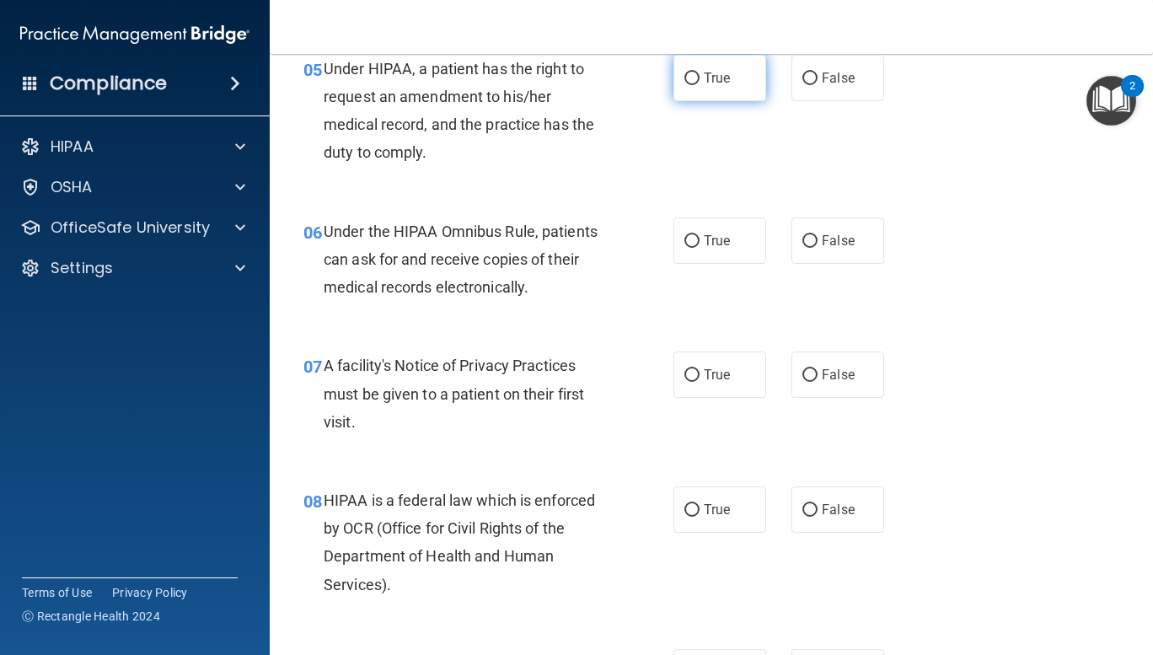
click at [684, 83] on input "True" at bounding box center [691, 78] width 15 height 13
radio input "true"
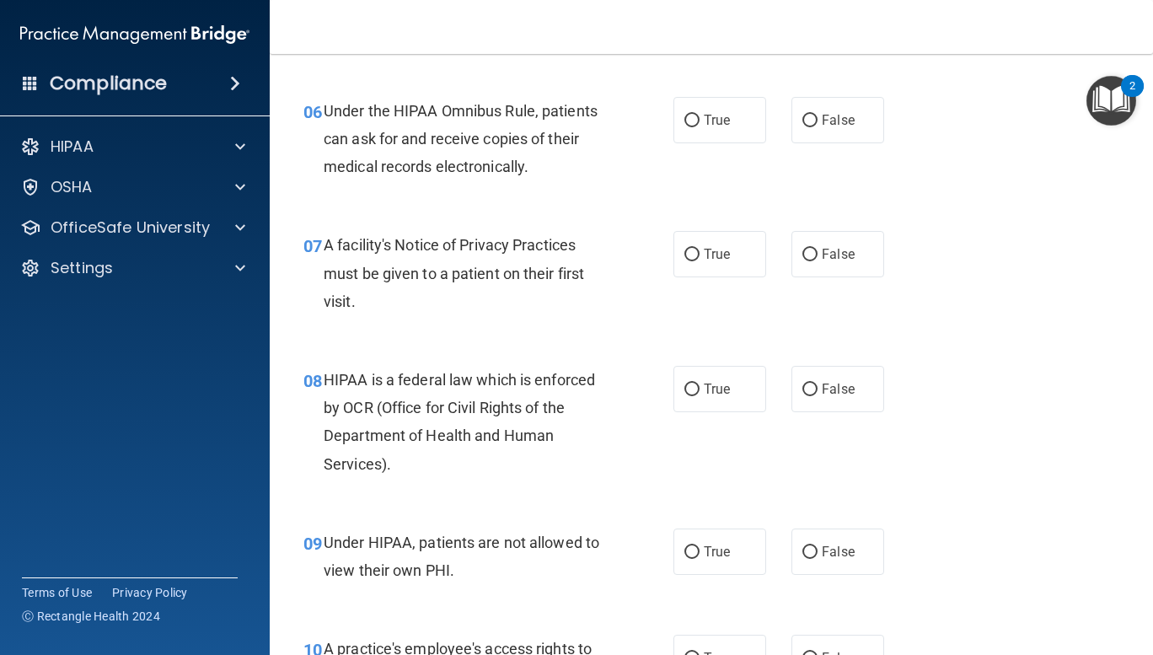
scroll to position [959, 0]
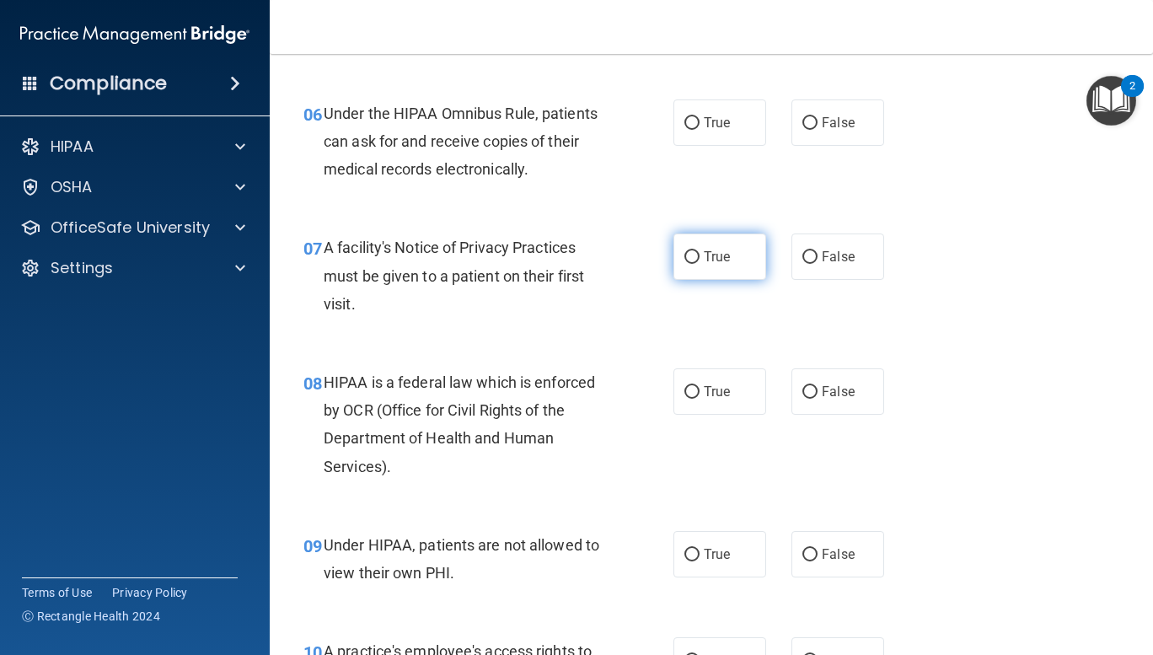
click at [684, 254] on input "True" at bounding box center [691, 257] width 15 height 13
radio input "true"
click at [684, 120] on input "True" at bounding box center [691, 123] width 15 height 13
radio input "true"
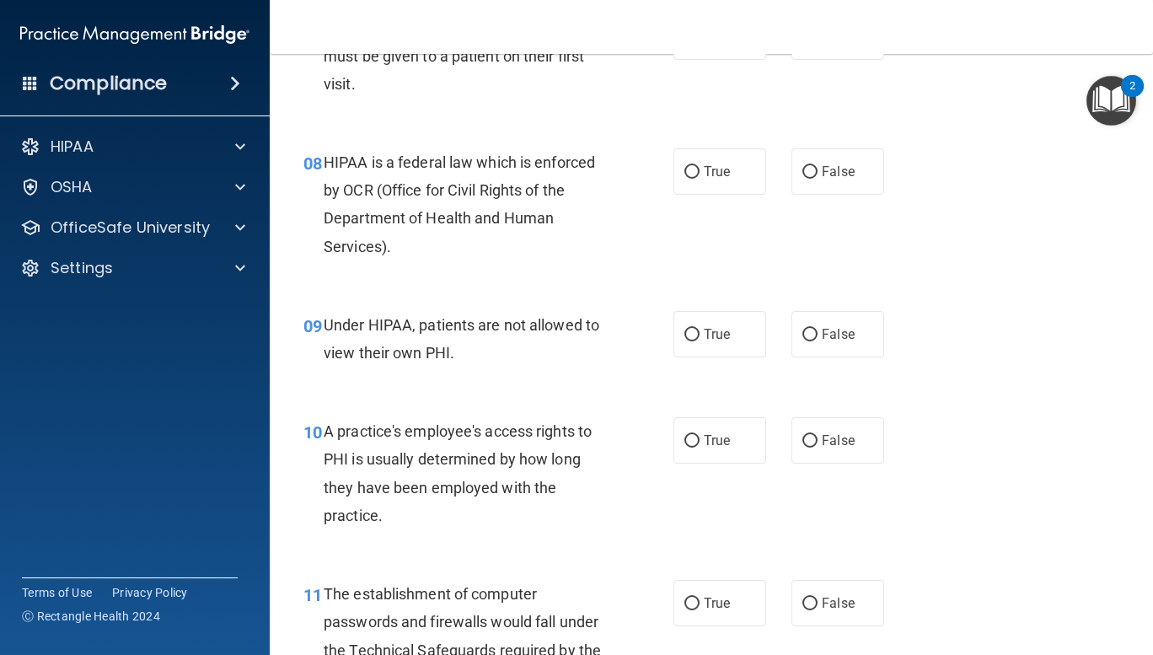
scroll to position [1184, 0]
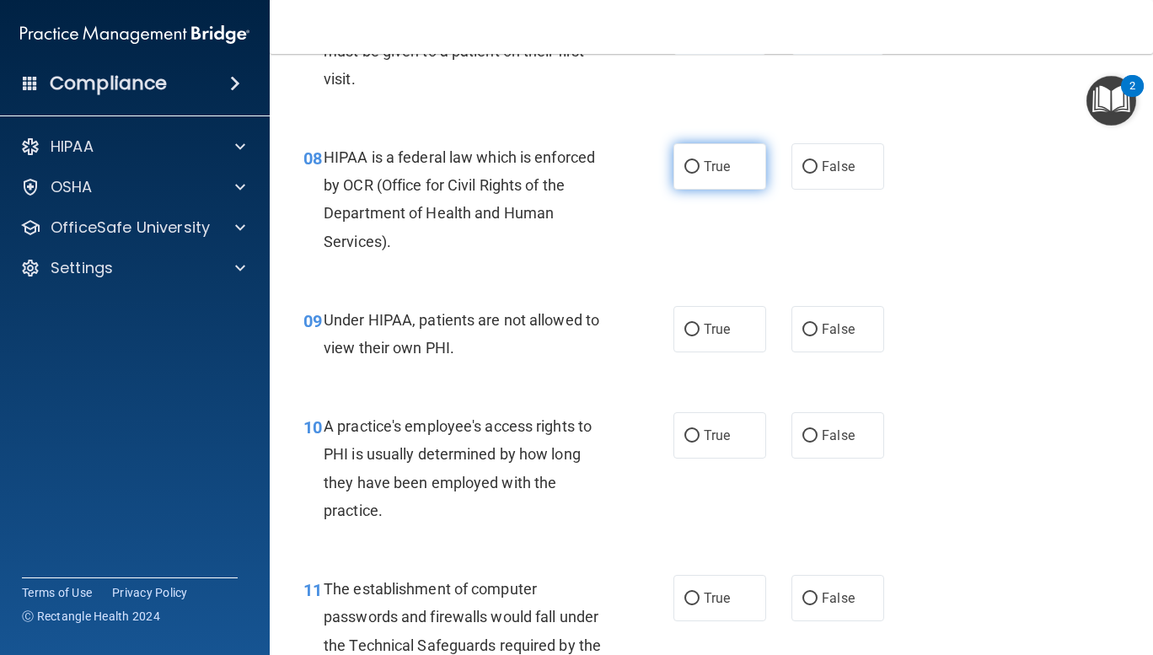
click at [687, 165] on input "True" at bounding box center [691, 167] width 15 height 13
radio input "true"
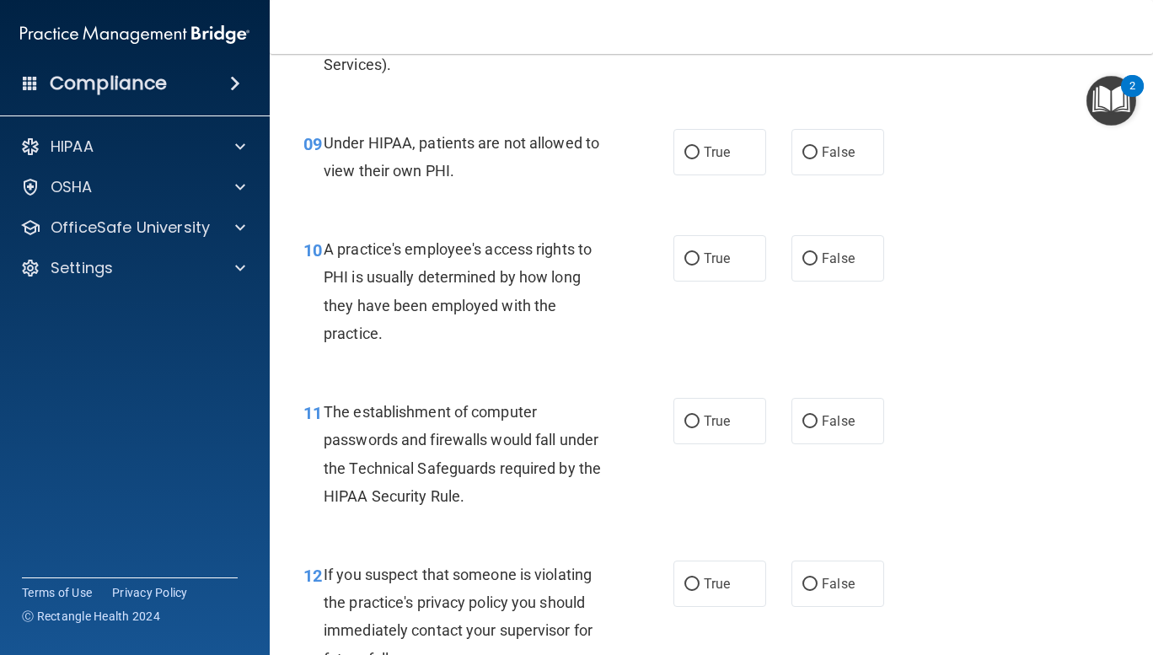
scroll to position [1372, 0]
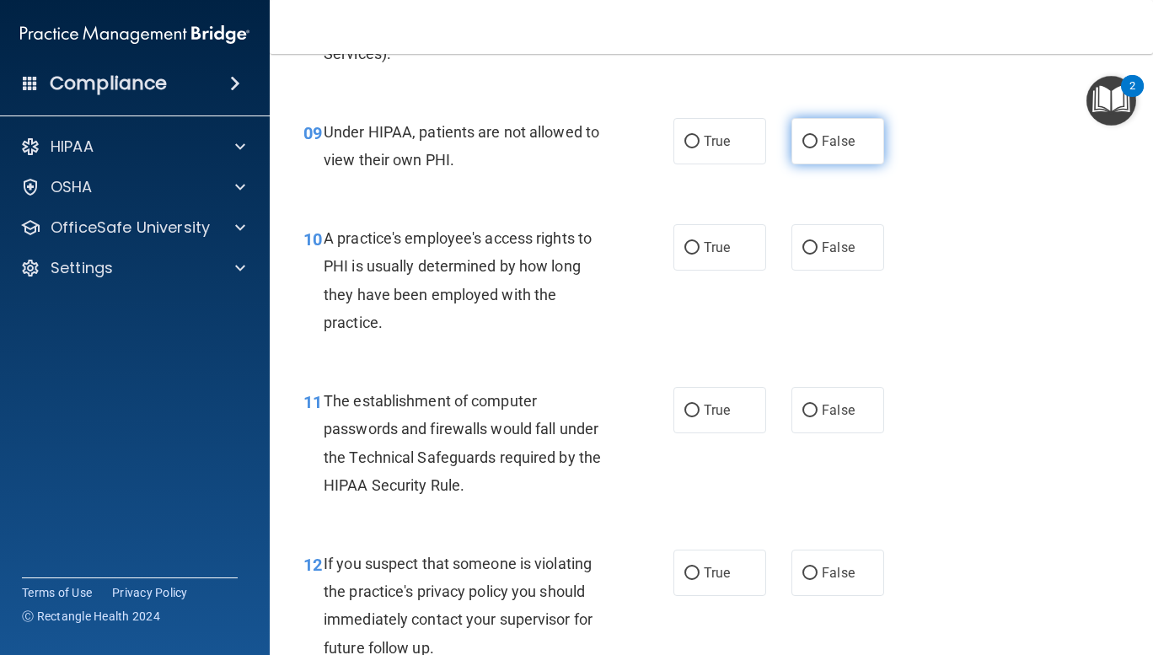
click at [802, 146] on input "False" at bounding box center [809, 142] width 15 height 13
radio input "true"
click at [824, 256] on label "False" at bounding box center [837, 247] width 93 height 46
click at [817, 254] on input "False" at bounding box center [809, 248] width 15 height 13
radio input "true"
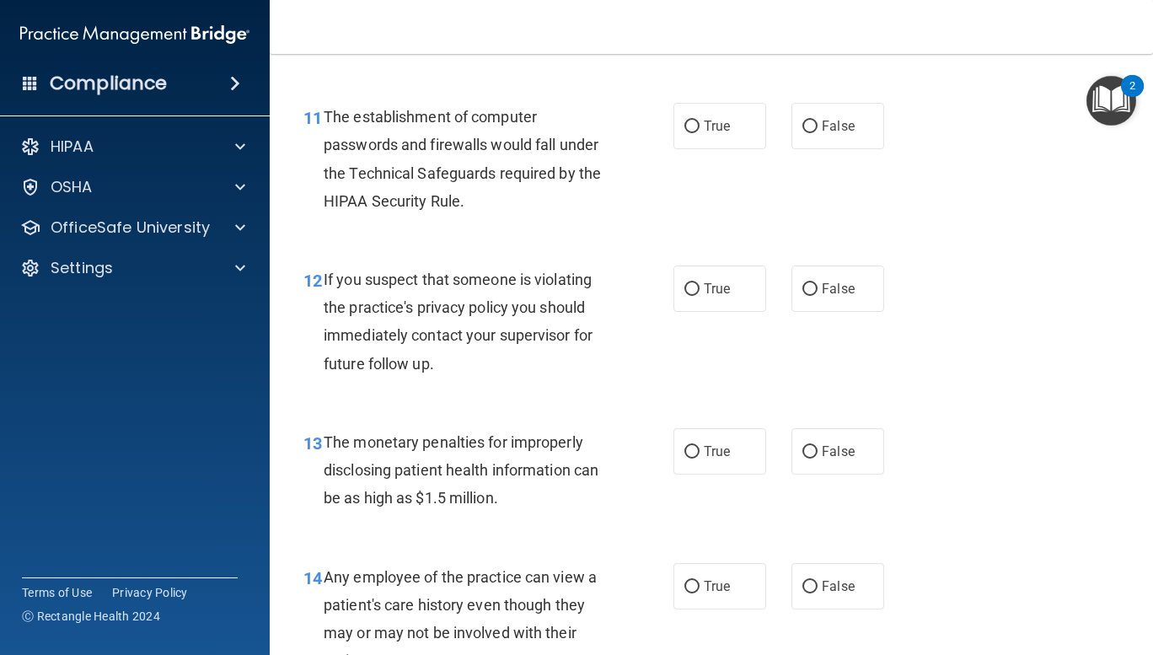
scroll to position [1664, 0]
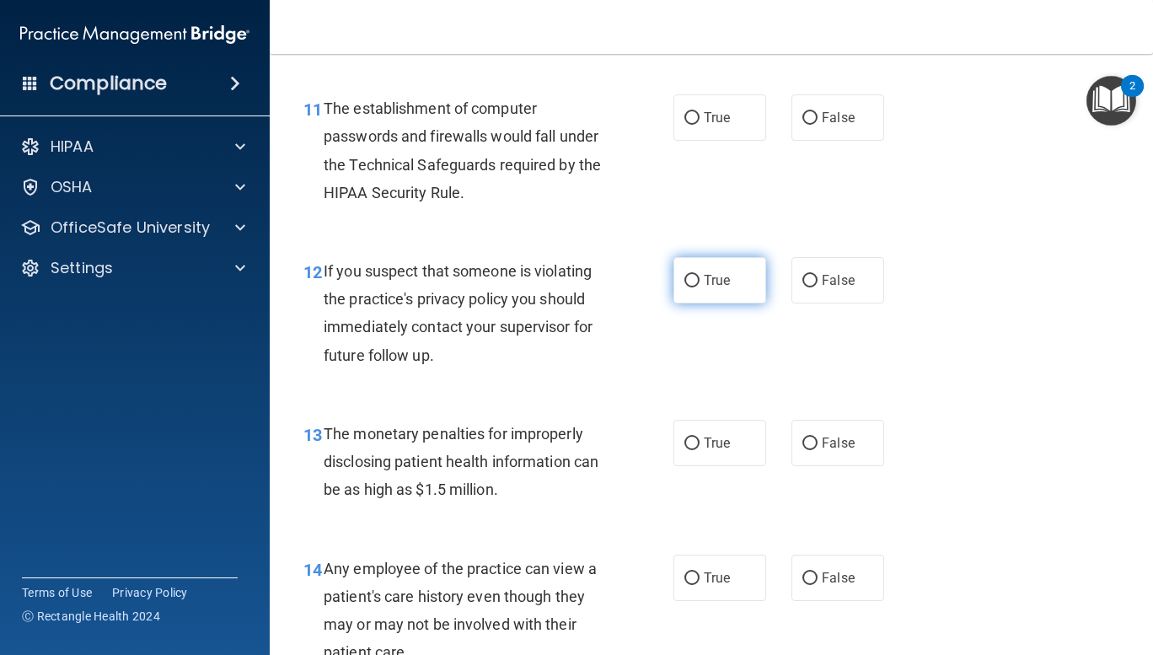
click at [687, 281] on input "True" at bounding box center [691, 281] width 15 height 13
radio input "true"
click at [685, 115] on input "True" at bounding box center [691, 118] width 15 height 13
radio input "true"
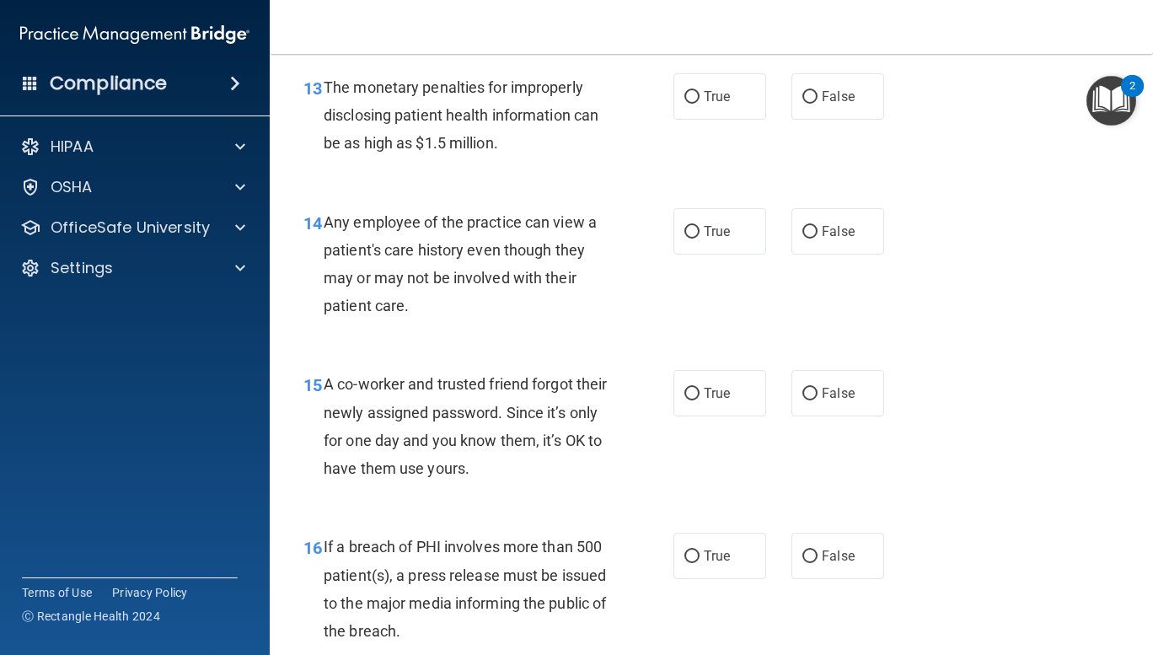
scroll to position [2012, 0]
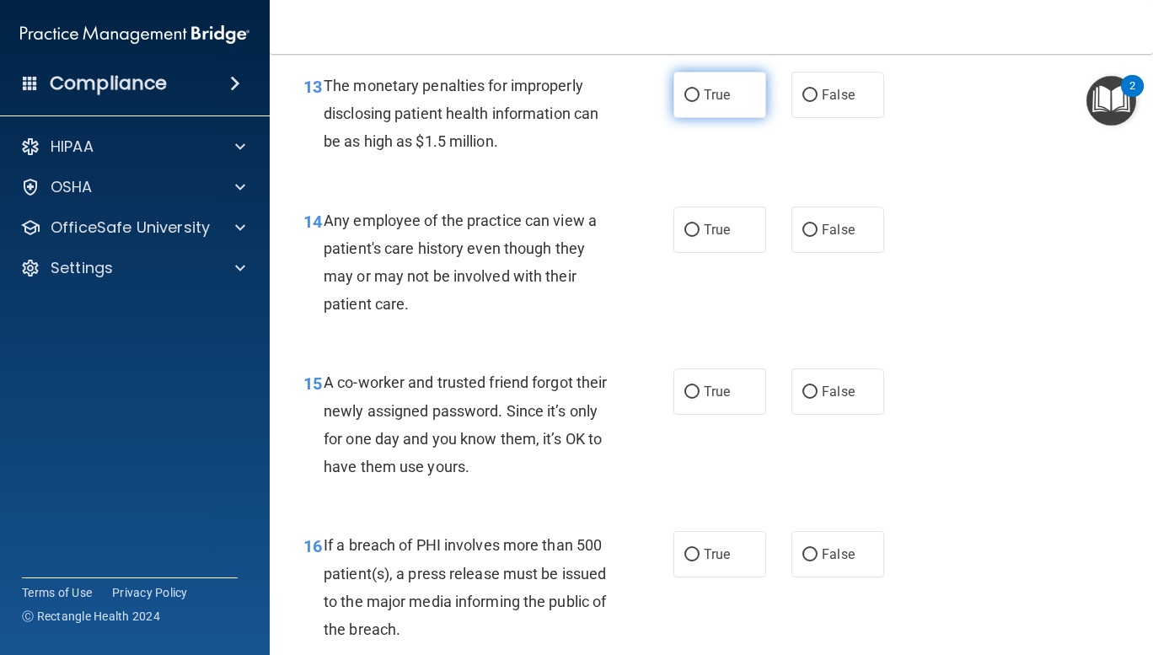
click at [688, 94] on input "True" at bounding box center [691, 95] width 15 height 13
radio input "true"
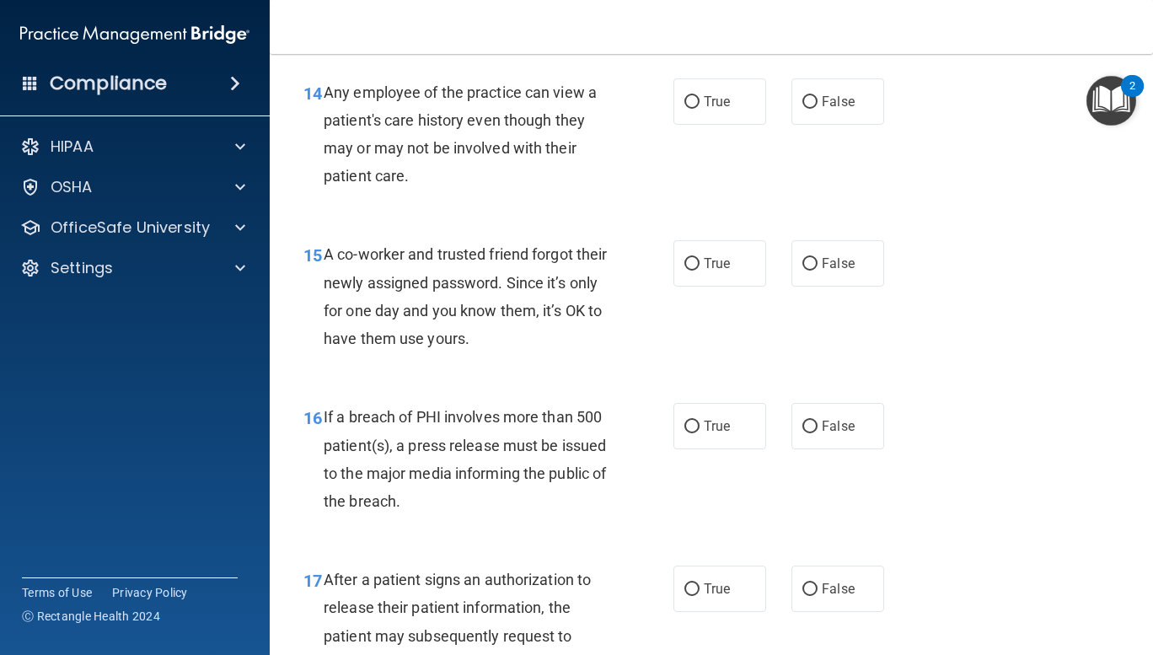
scroll to position [2138, 0]
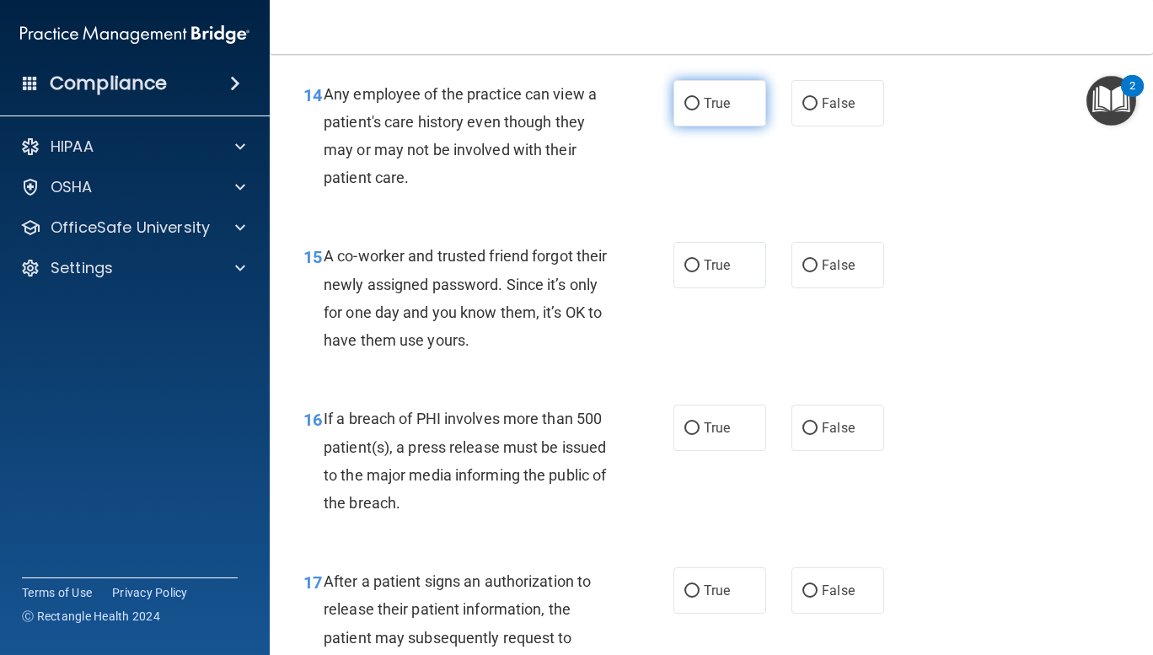
click at [684, 98] on input "True" at bounding box center [691, 104] width 15 height 13
radio input "true"
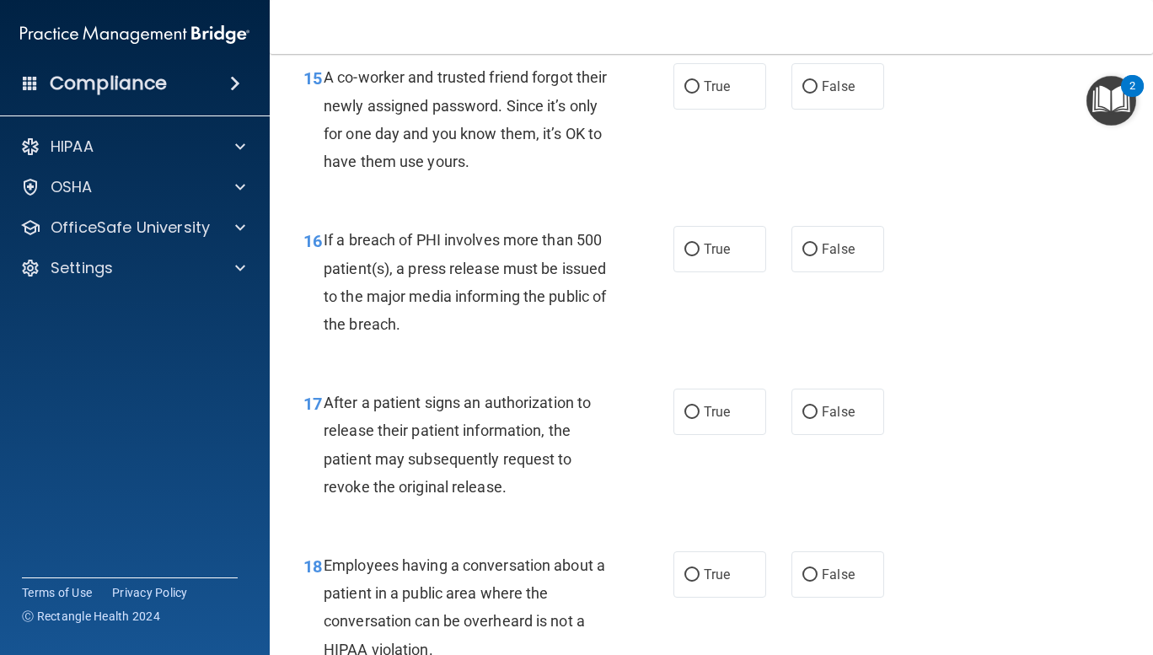
scroll to position [2316, 0]
click at [804, 87] on input "False" at bounding box center [809, 88] width 15 height 13
radio input "true"
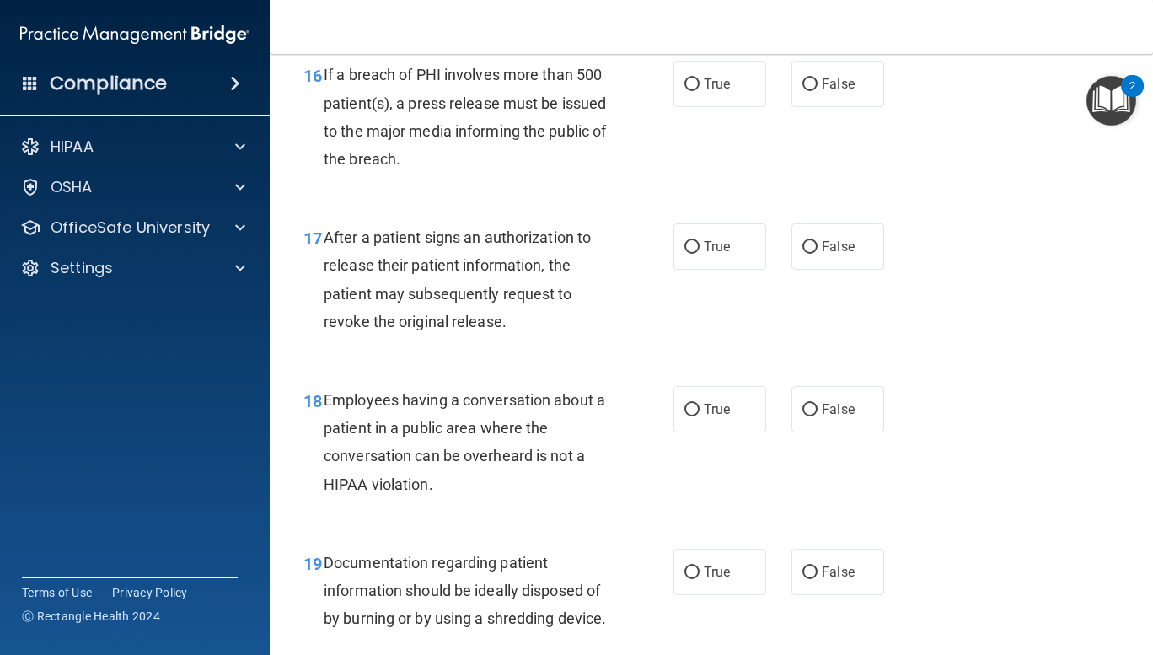
scroll to position [2488, 0]
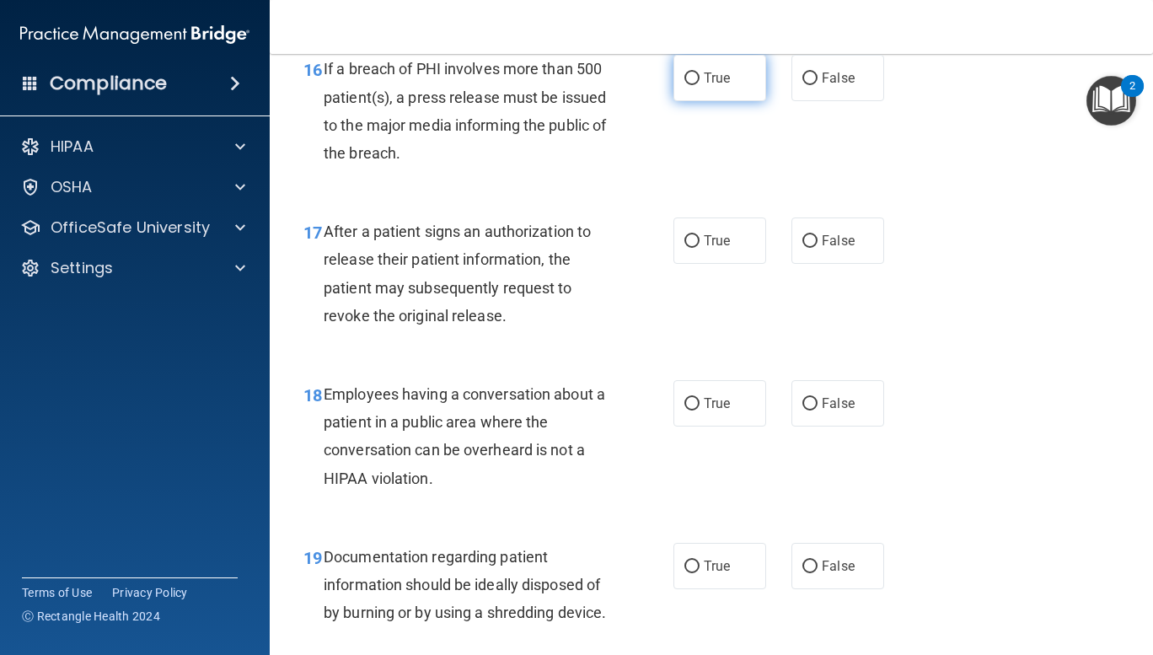
click at [684, 78] on input "True" at bounding box center [691, 78] width 15 height 13
radio input "true"
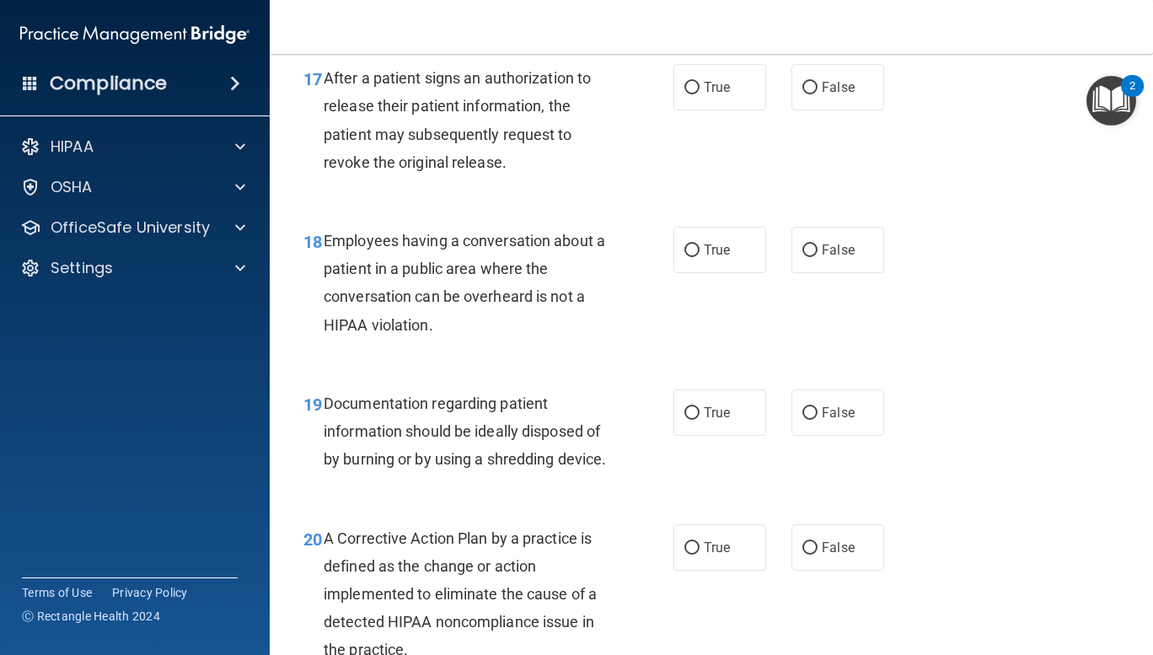
scroll to position [2641, 0]
click at [684, 86] on input "True" at bounding box center [691, 89] width 15 height 13
radio input "true"
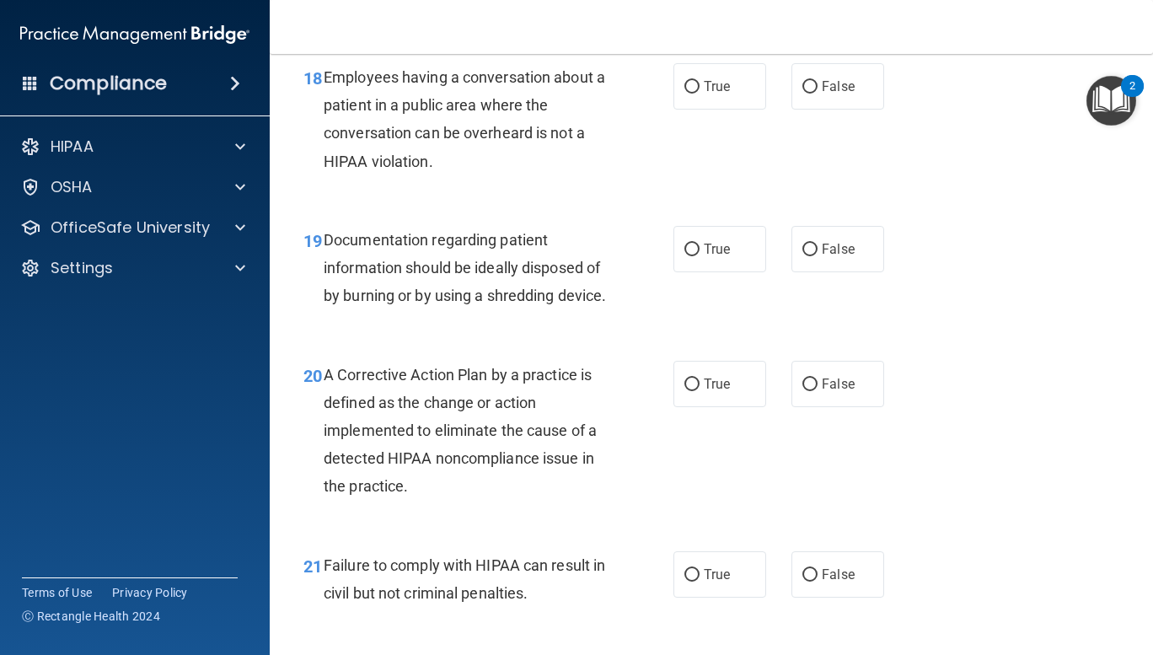
scroll to position [2802, 0]
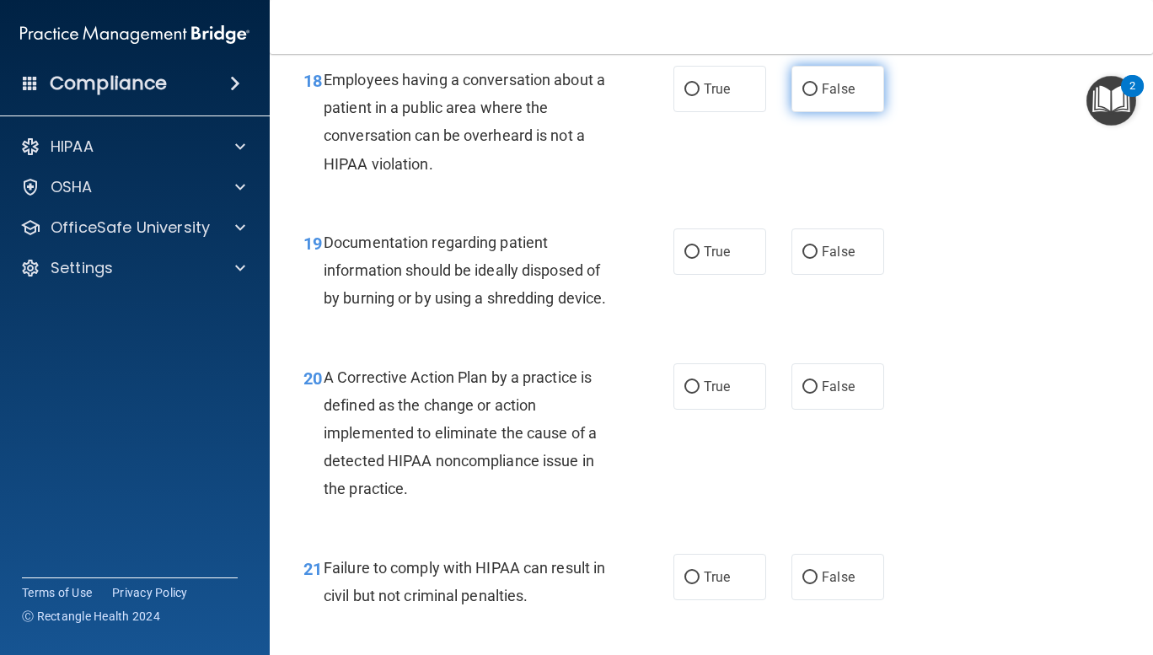
click at [802, 92] on input "False" at bounding box center [809, 89] width 15 height 13
radio input "true"
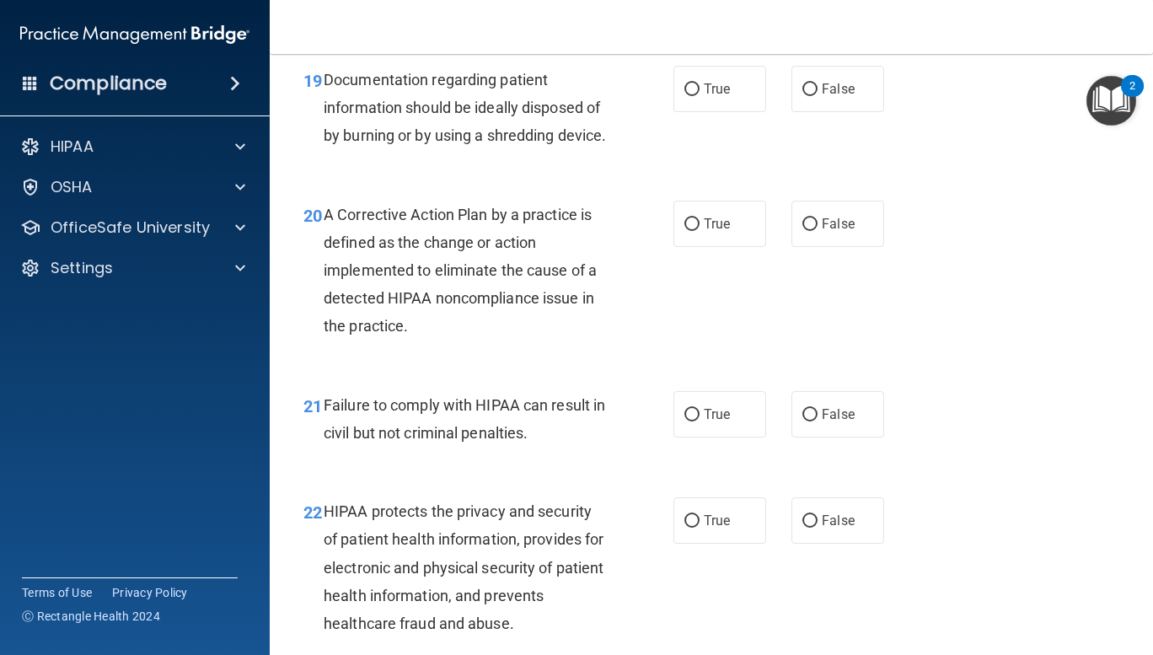
scroll to position [2962, 0]
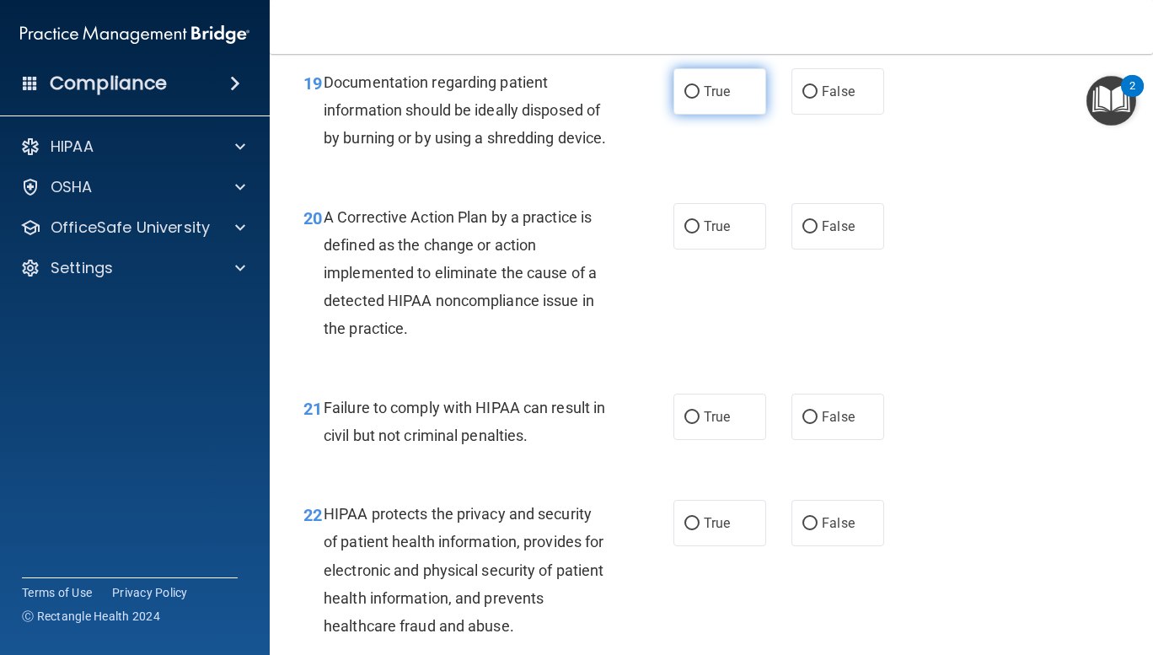
click at [685, 90] on input "True" at bounding box center [691, 92] width 15 height 13
radio input "true"
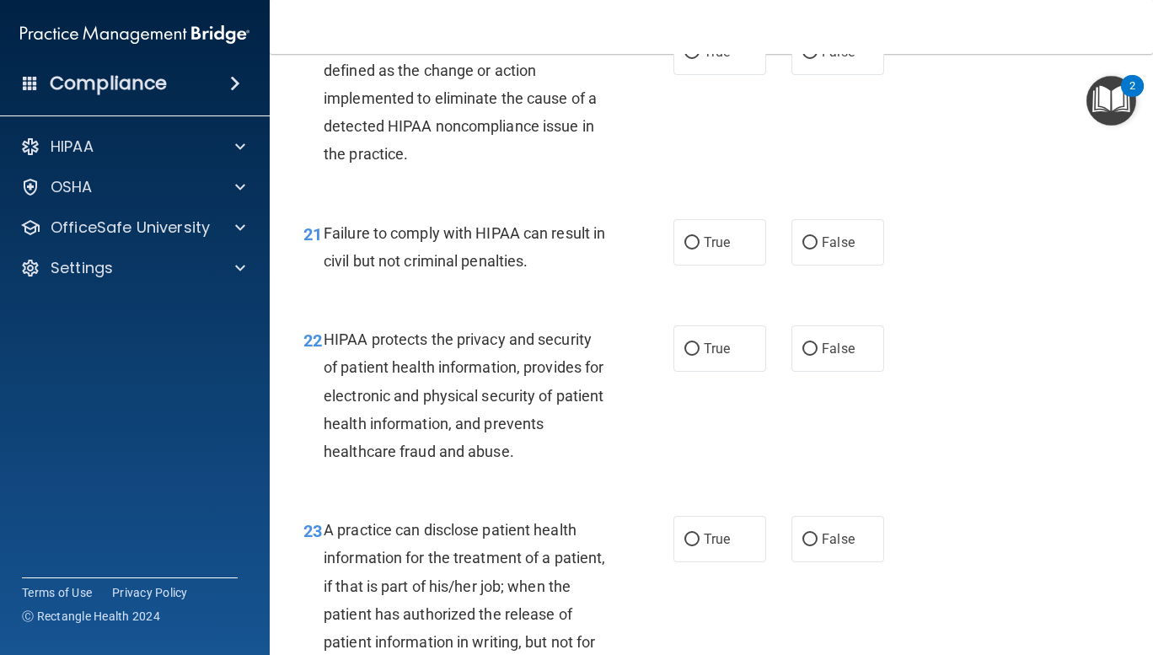
scroll to position [3134, 0]
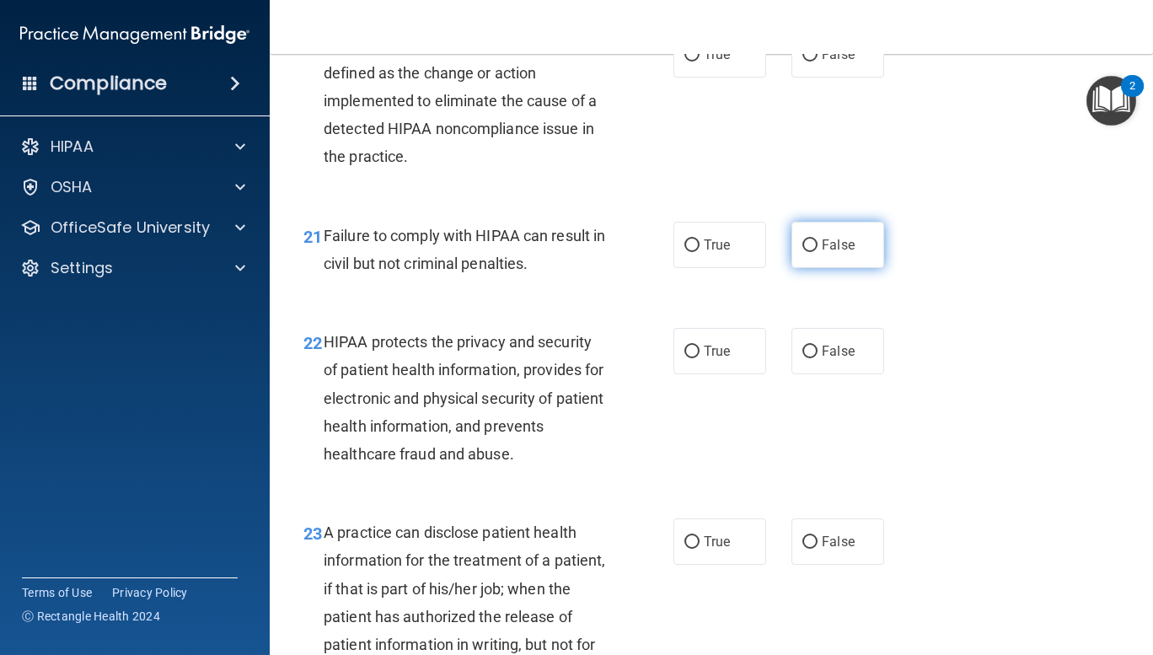
click at [806, 252] on input "False" at bounding box center [809, 245] width 15 height 13
radio input "true"
click at [688, 358] on input "True" at bounding box center [691, 351] width 15 height 13
radio input "true"
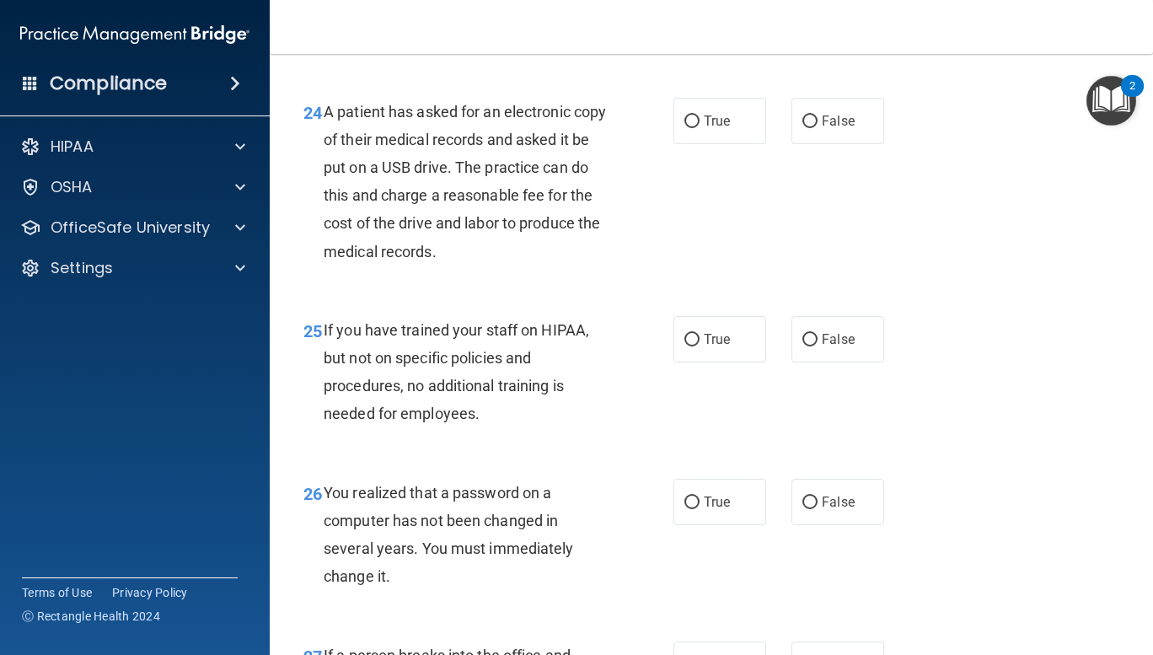
scroll to position [3776, 0]
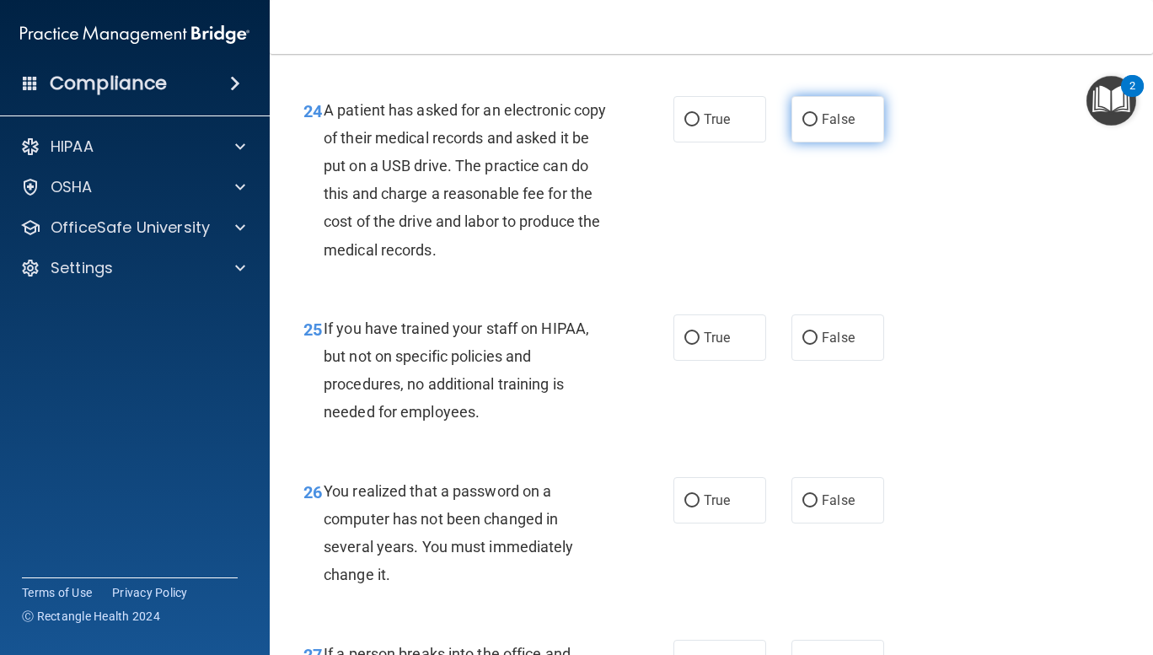
click at [802, 126] on input "False" at bounding box center [809, 120] width 15 height 13
radio input "true"
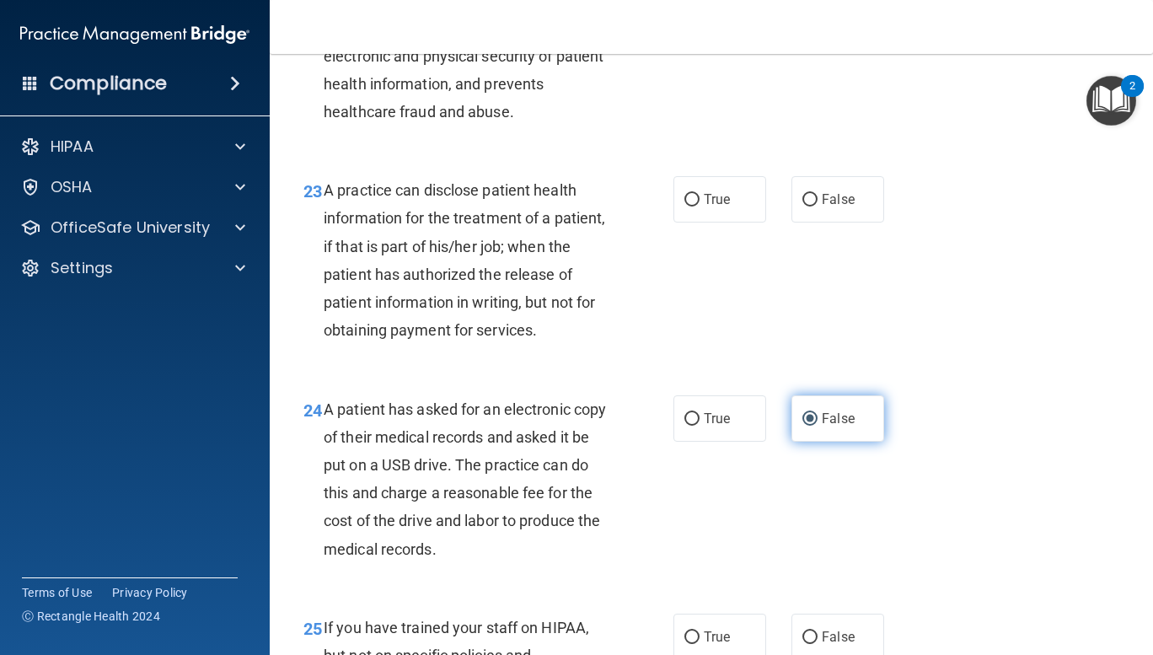
scroll to position [3476, 0]
click at [802, 206] on input "False" at bounding box center [809, 200] width 15 height 13
radio input "true"
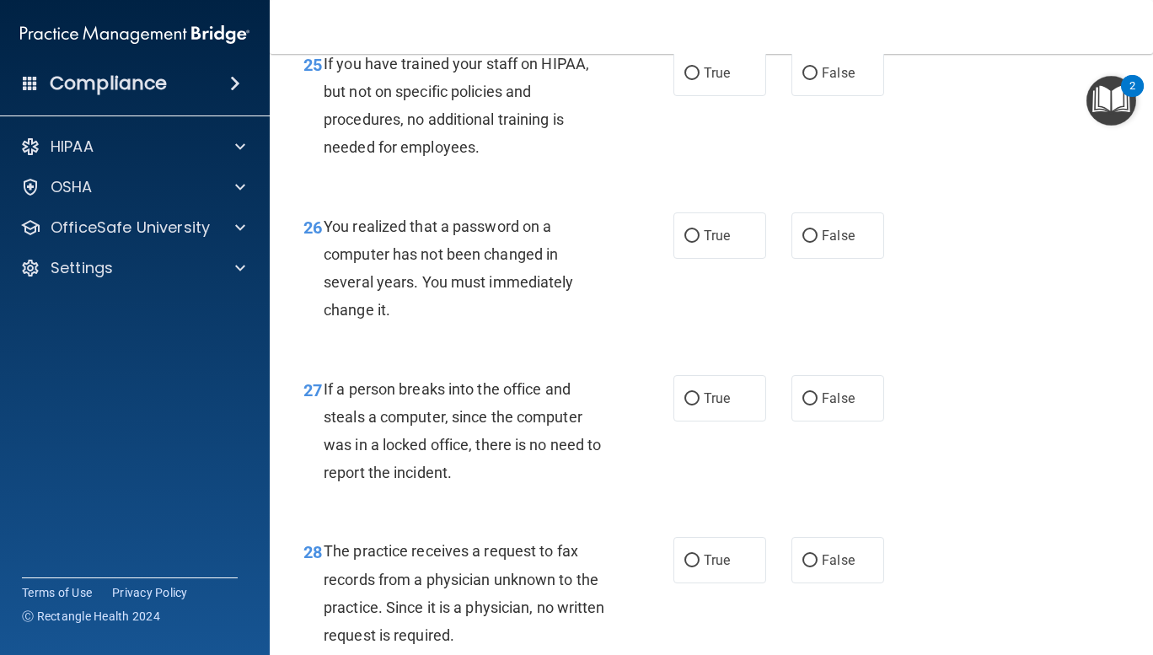
scroll to position [4042, 0]
click at [805, 78] on input "False" at bounding box center [809, 72] width 15 height 13
radio input "true"
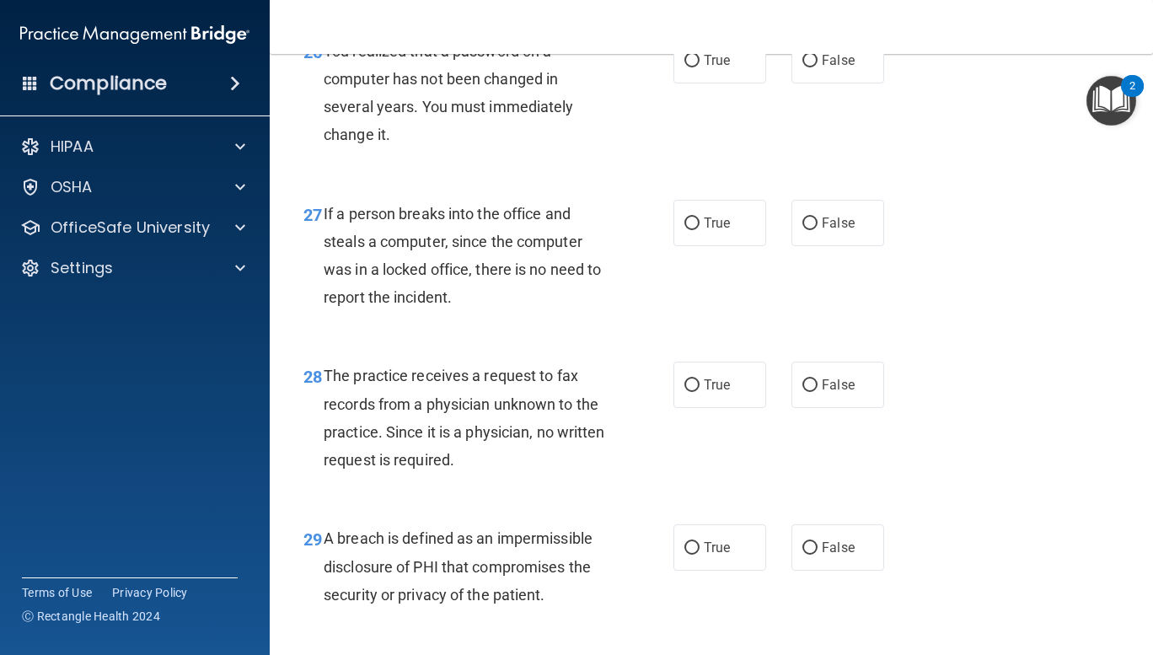
scroll to position [4218, 0]
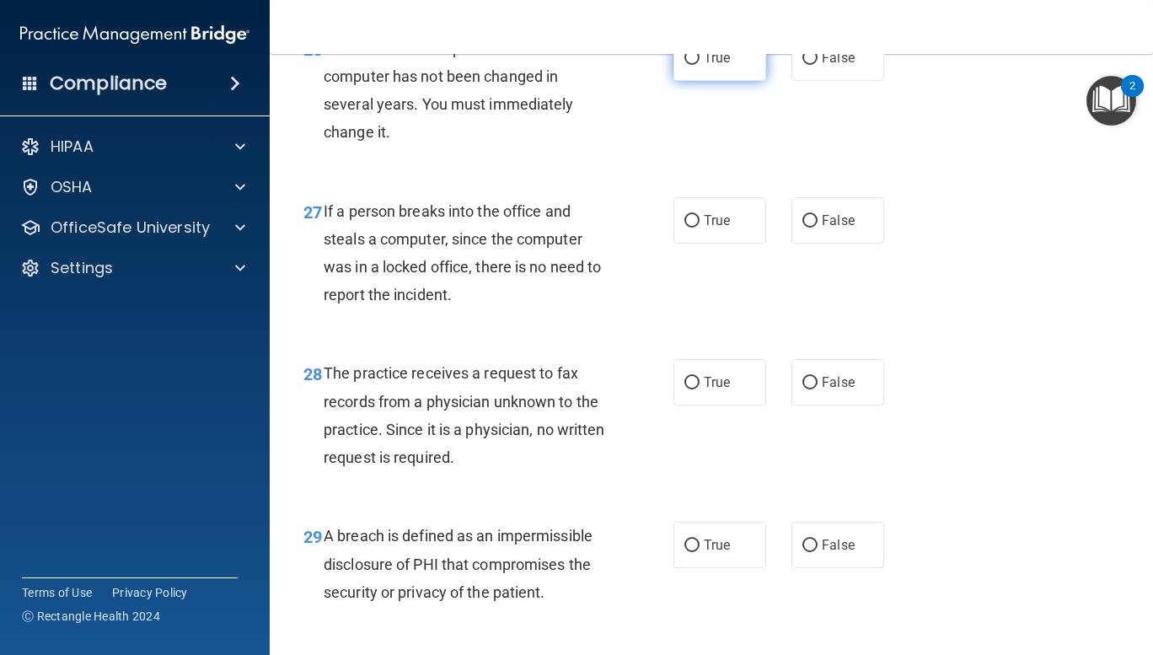
click at [684, 65] on input "True" at bounding box center [691, 58] width 15 height 13
radio input "true"
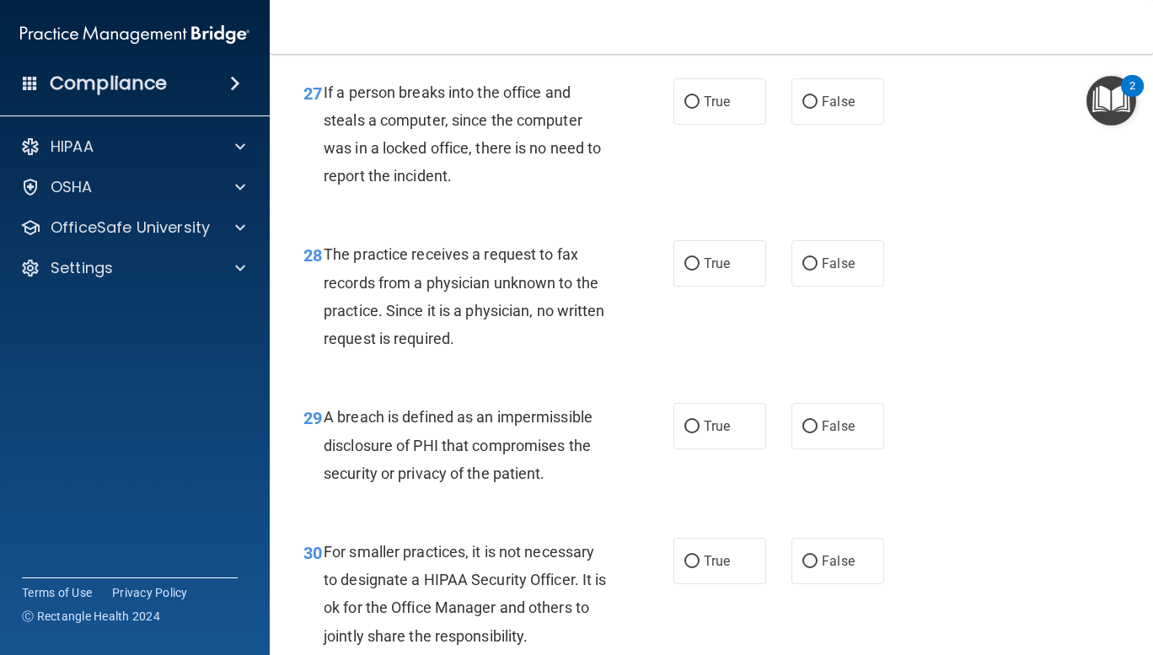
scroll to position [4337, 0]
click at [805, 109] on input "False" at bounding box center [809, 102] width 15 height 13
radio input "true"
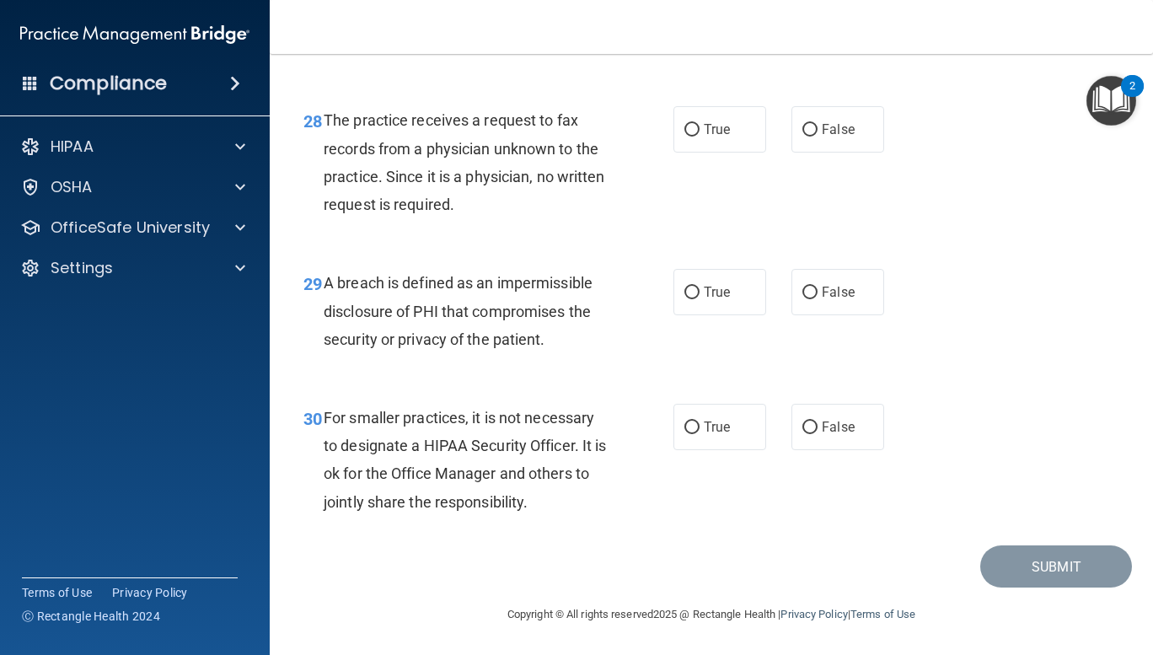
scroll to position [4526, 0]
click at [809, 132] on input "False" at bounding box center [809, 130] width 15 height 13
radio input "true"
click at [693, 292] on input "True" at bounding box center [691, 292] width 15 height 13
radio input "true"
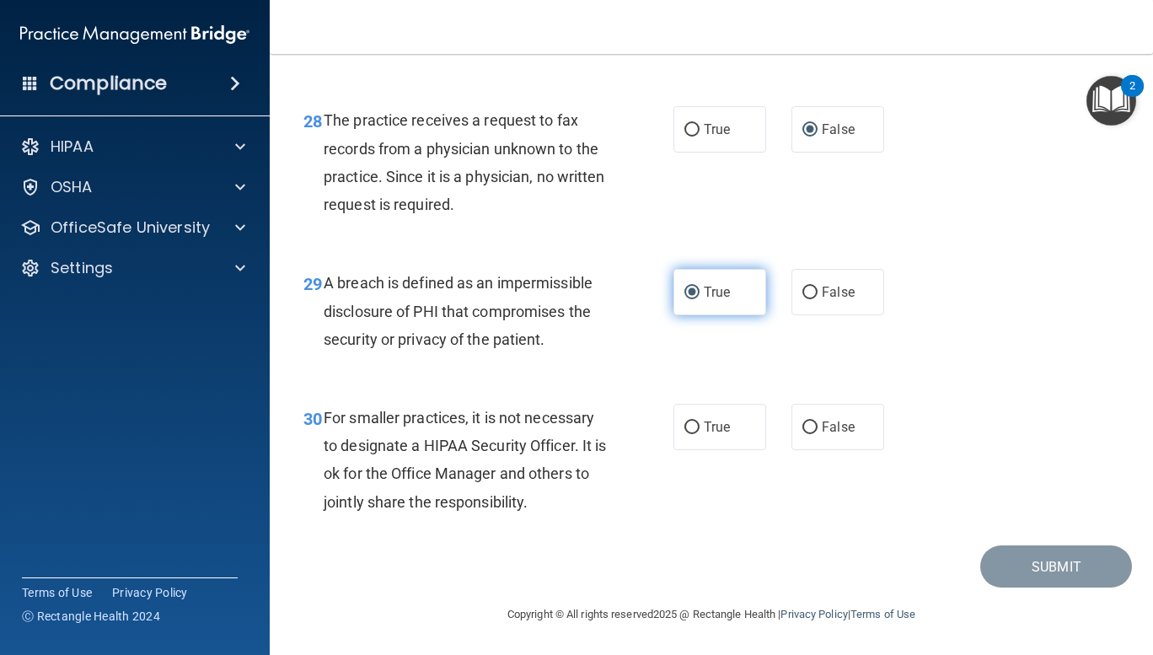
scroll to position [4528, 0]
click at [827, 436] on label "False" at bounding box center [837, 427] width 93 height 46
click at [817, 434] on input "False" at bounding box center [809, 427] width 15 height 13
radio input "true"
click at [1043, 423] on div "30 For smaller practices, it is not necessary to designate a HIPAA Security Off…" at bounding box center [711, 464] width 841 height 163
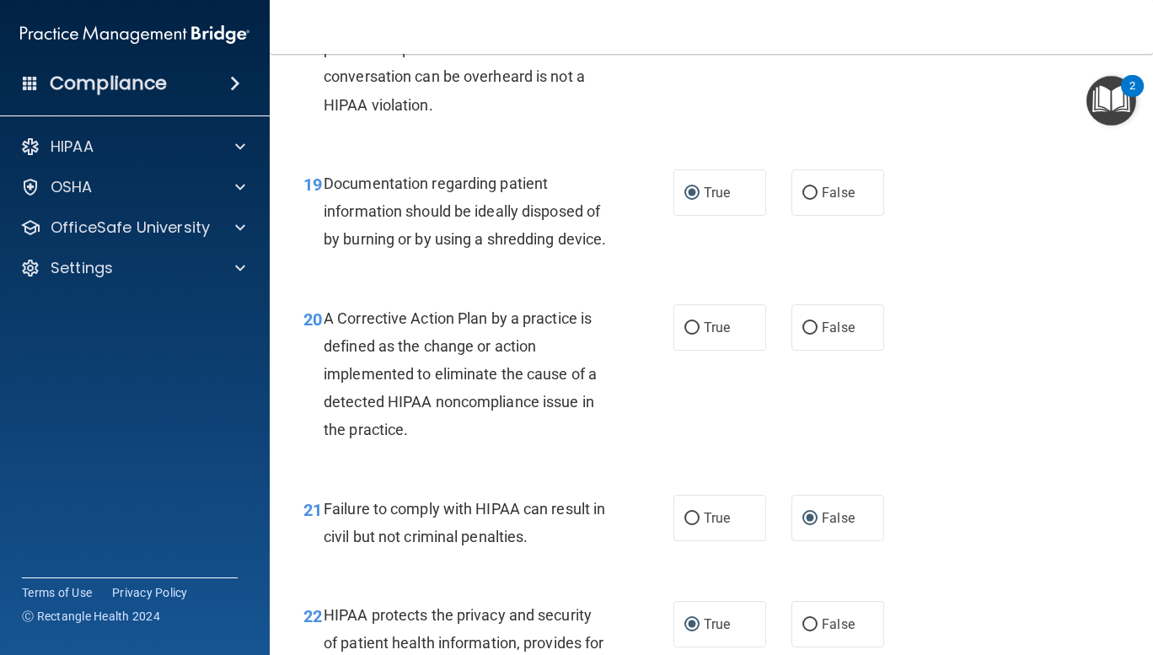
scroll to position [2863, 0]
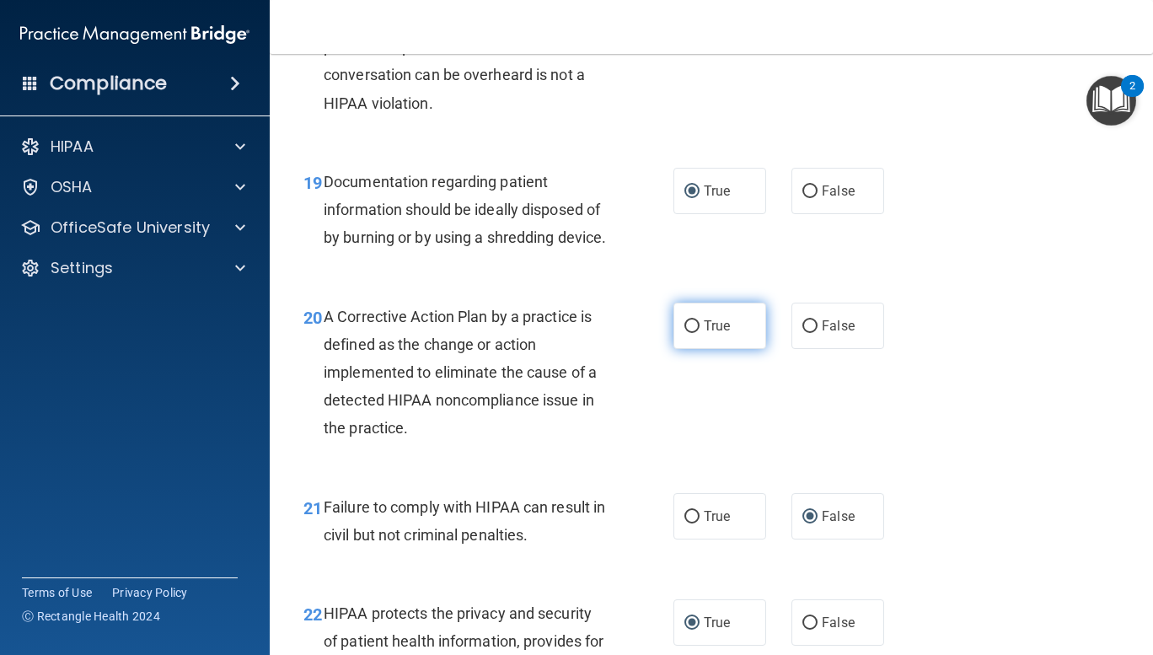
click at [688, 333] on input "True" at bounding box center [691, 326] width 15 height 13
radio input "true"
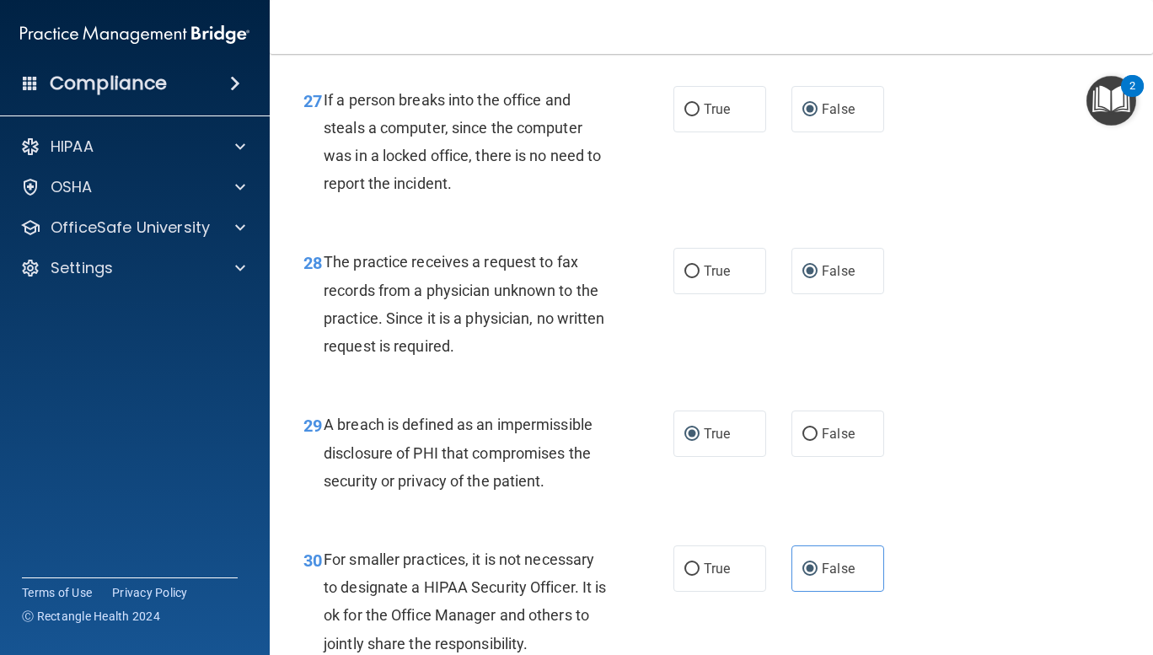
scroll to position [4528, 0]
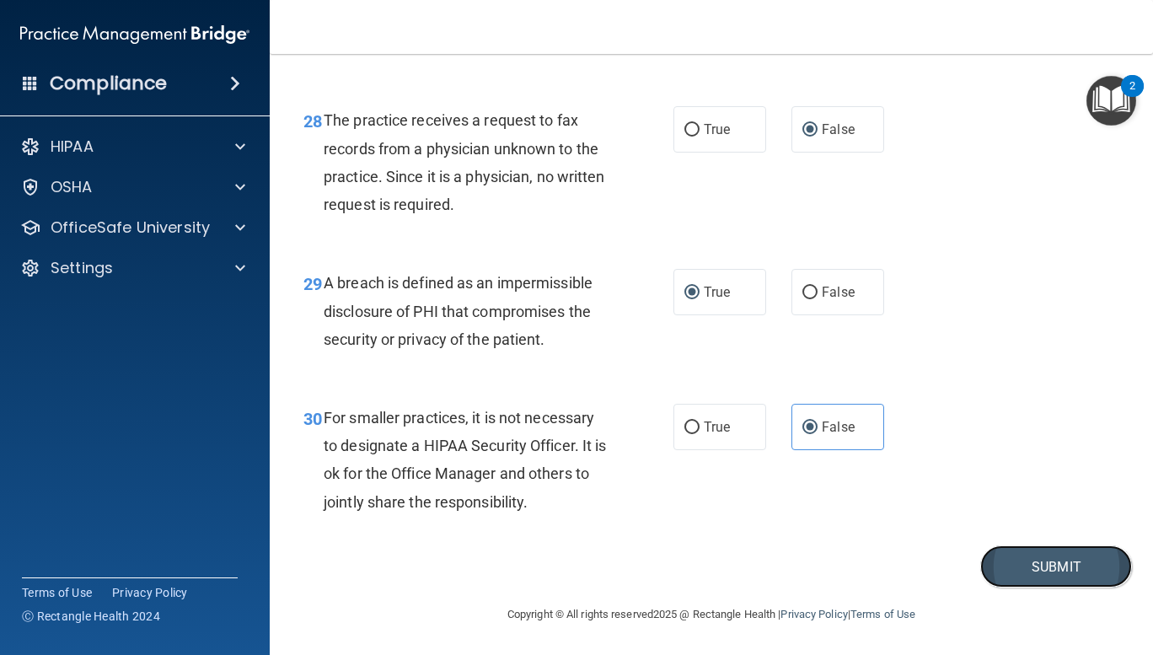
click at [1040, 567] on button "Submit" at bounding box center [1056, 566] width 152 height 43
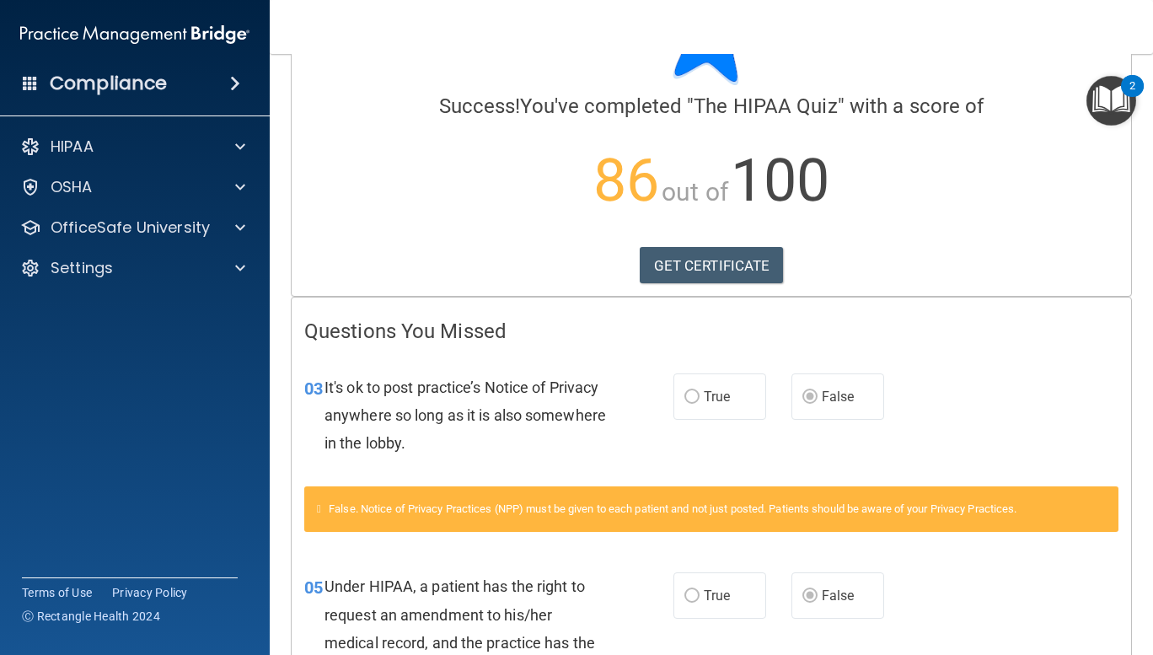
scroll to position [193, 0]
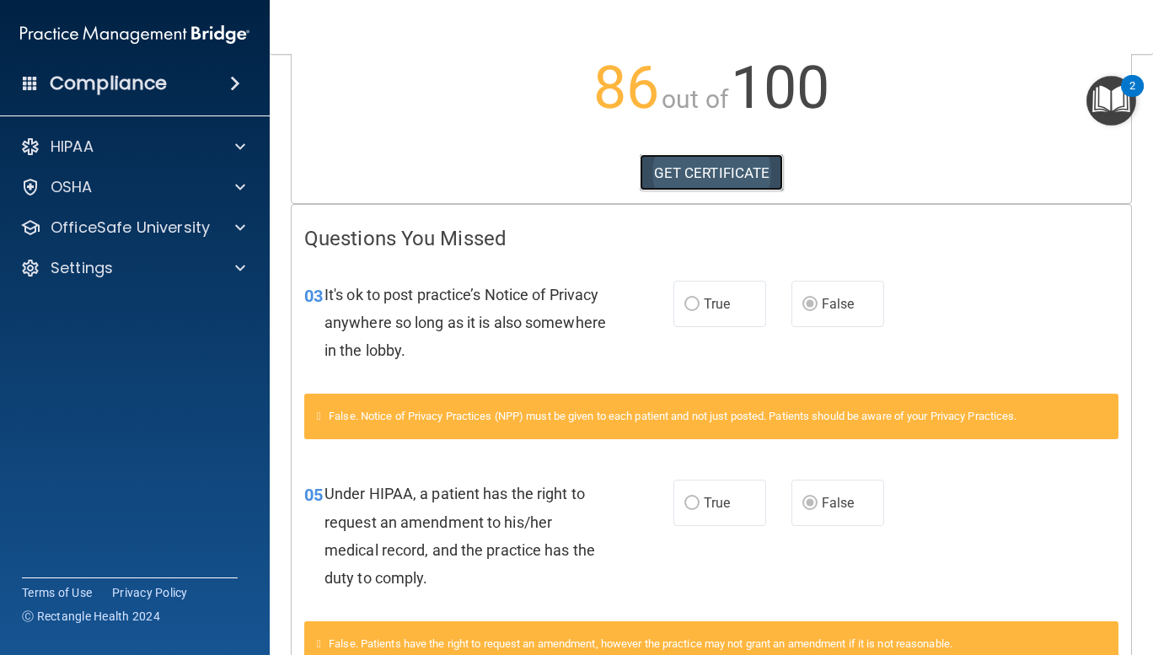
click at [705, 165] on link "GET CERTIFICATE" at bounding box center [712, 172] width 144 height 37
click at [238, 141] on span at bounding box center [240, 146] width 10 height 20
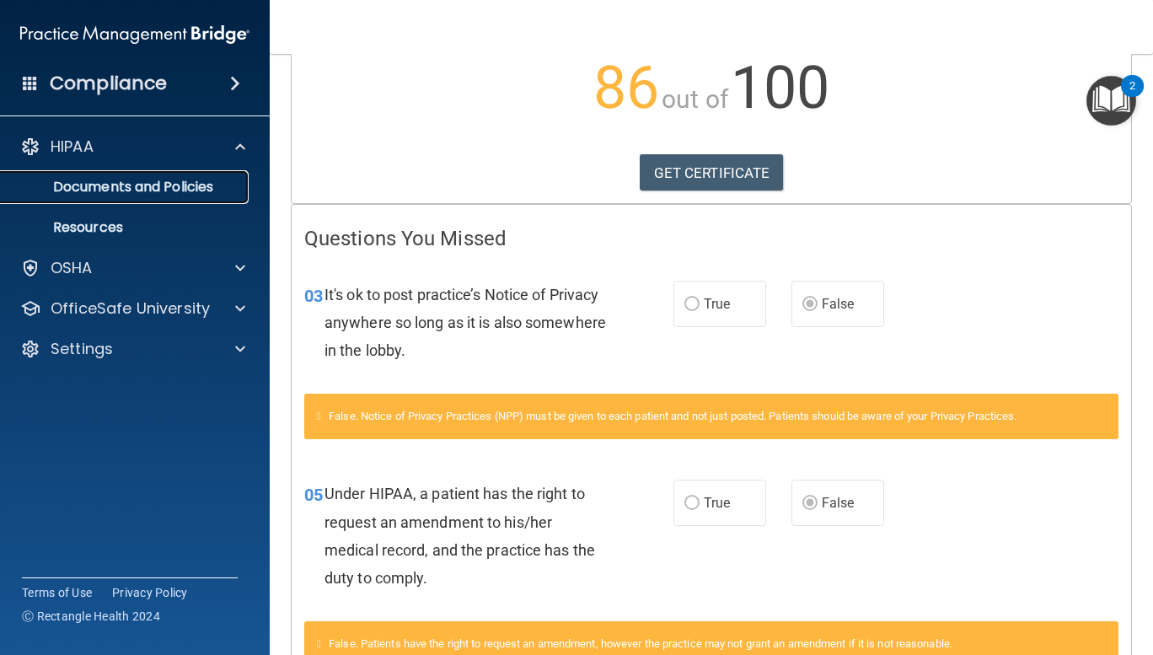
click at [218, 185] on p "Documents and Policies" at bounding box center [126, 187] width 230 height 17
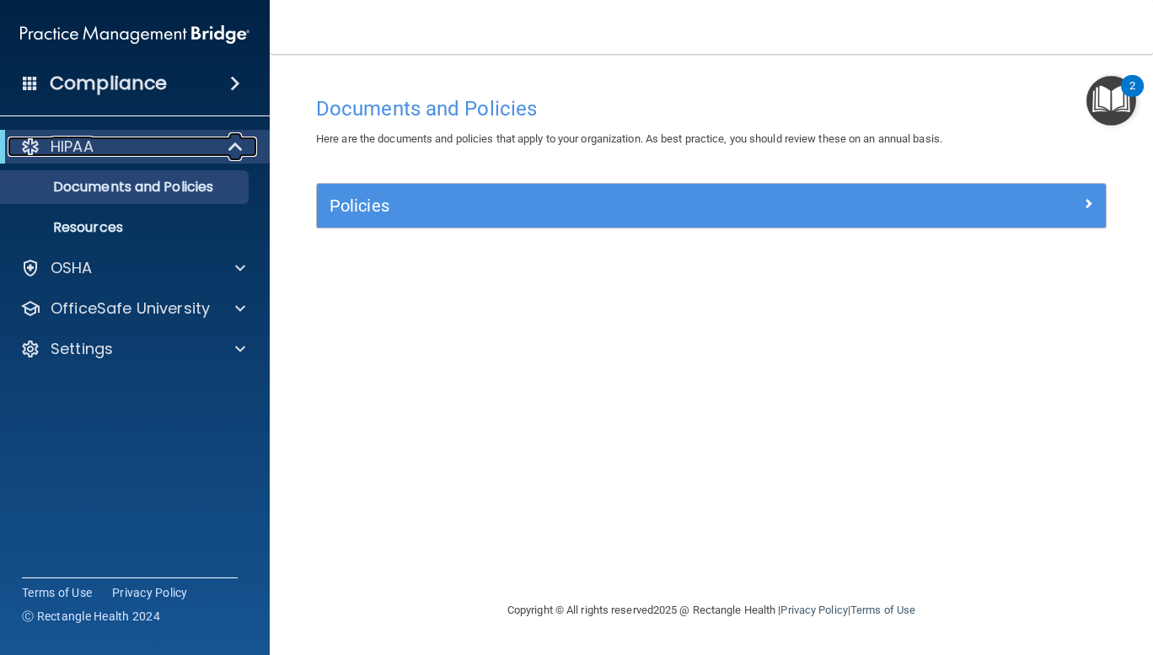
click at [227, 149] on div at bounding box center [236, 146] width 41 height 20
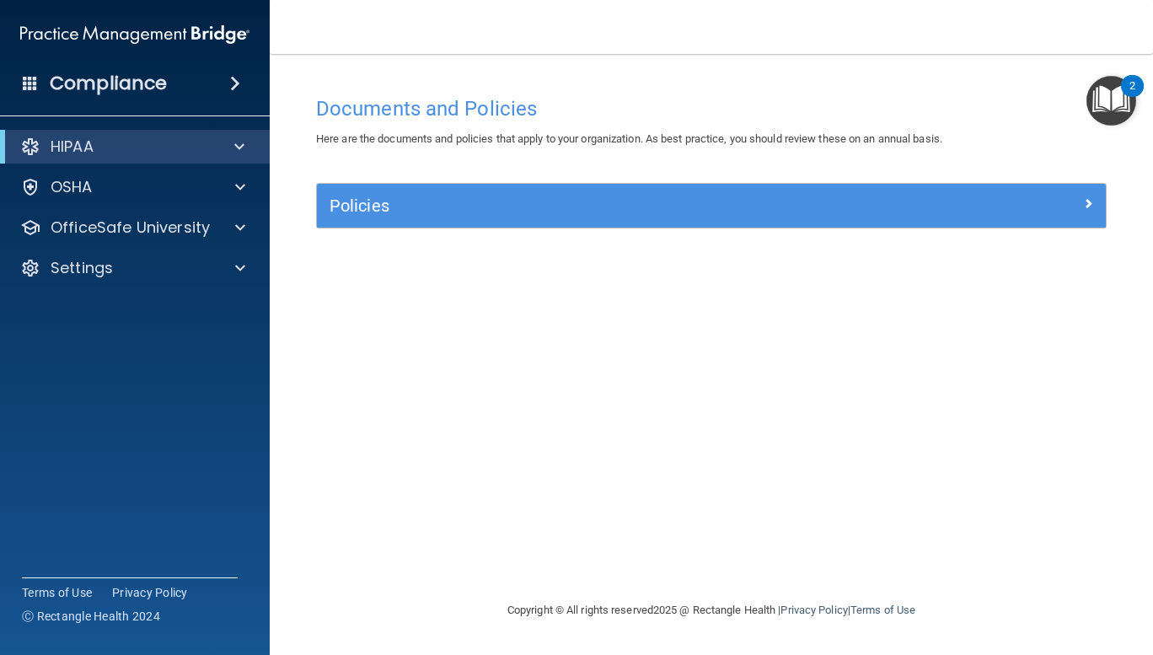
click at [235, 78] on span at bounding box center [235, 83] width 10 height 20
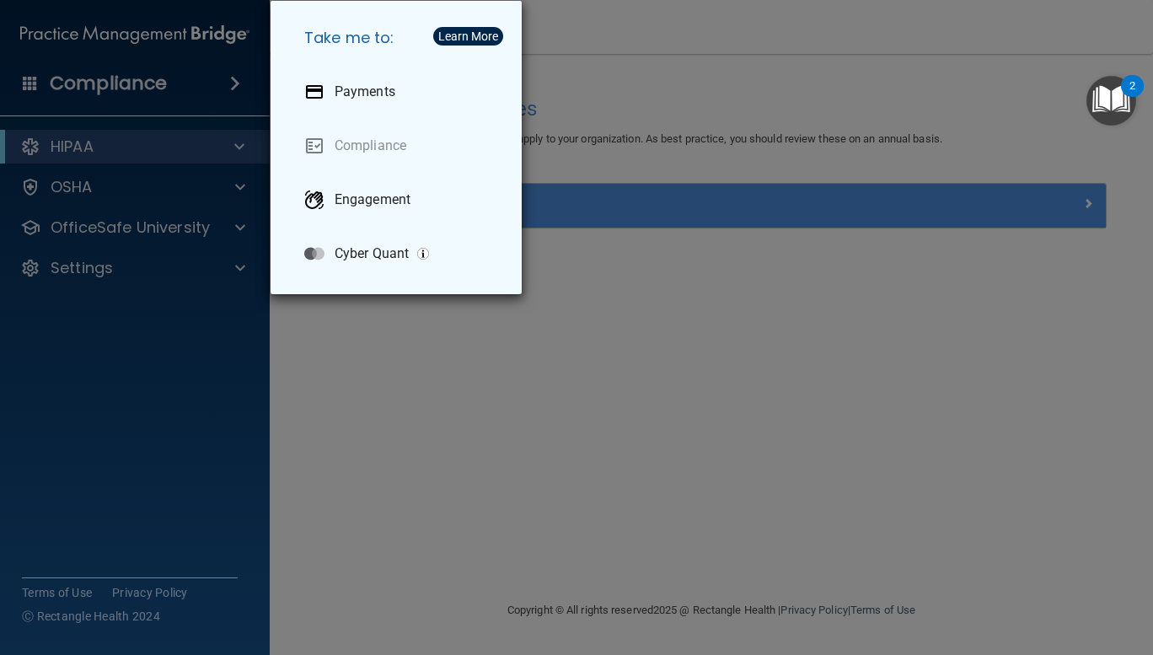
click at [235, 78] on div "Take me to: Payments Compliance Engagement Cyber Quant" at bounding box center [576, 327] width 1153 height 655
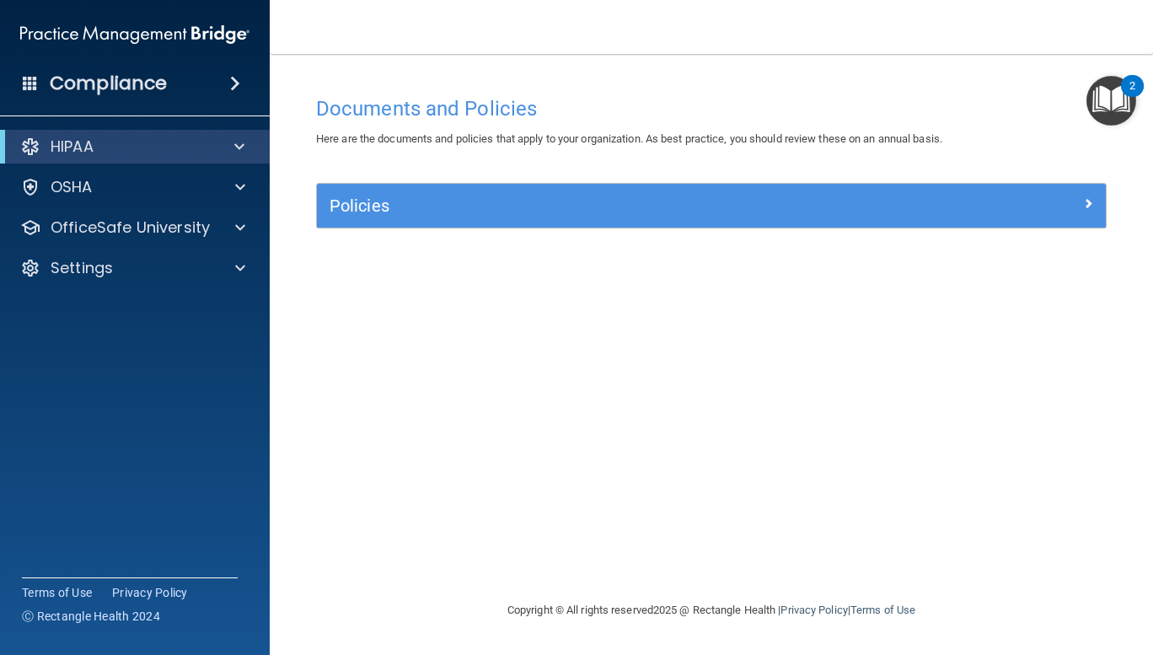
click at [194, 345] on accordion "HIPAA Documents and Policies Report an Incident Business Associates Emergency P…" at bounding box center [135, 279] width 270 height 313
click at [231, 140] on div at bounding box center [236, 146] width 41 height 20
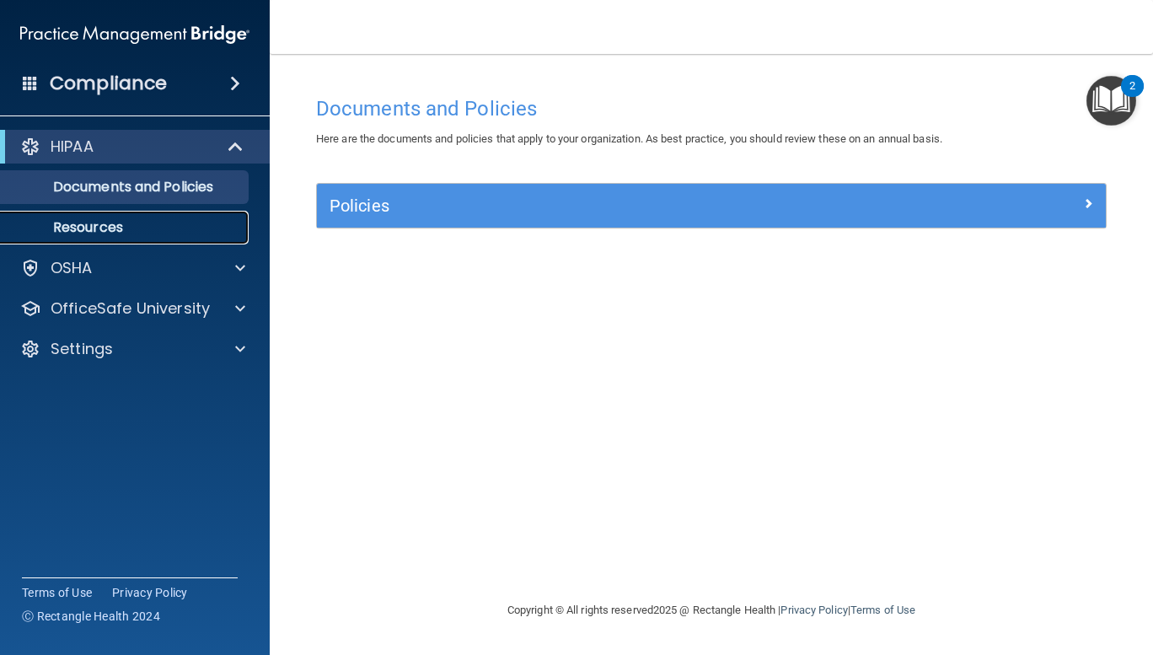
click at [109, 238] on link "Resources" at bounding box center [115, 228] width 265 height 34
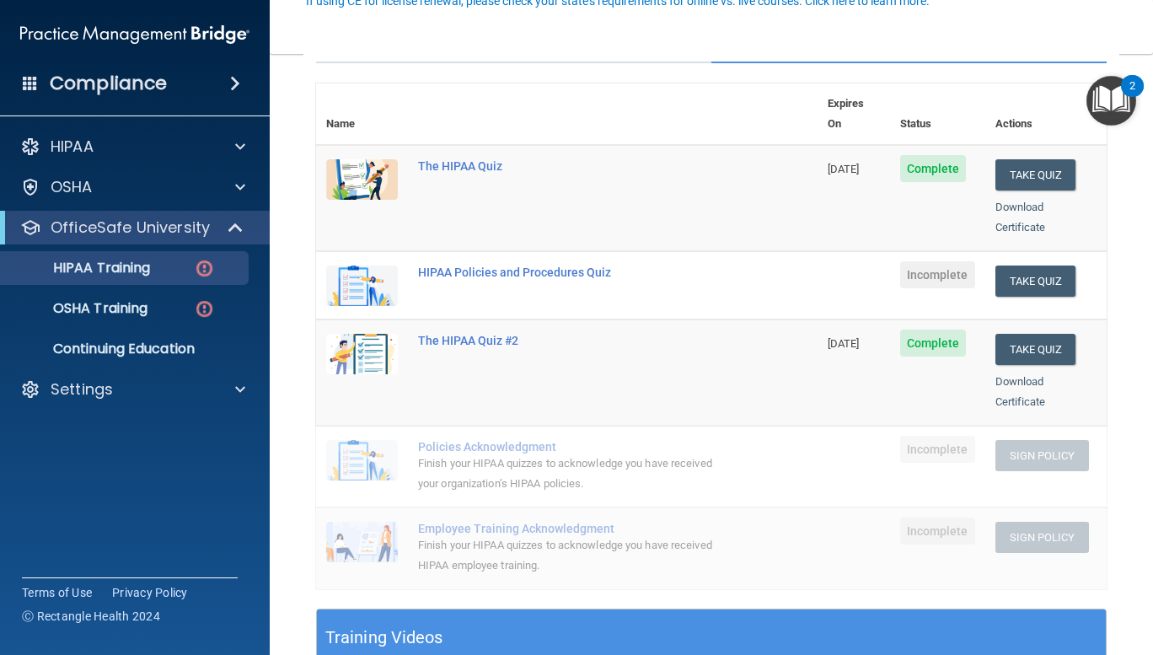
scroll to position [172, 0]
click at [1021, 265] on button "Take Quiz" at bounding box center [1035, 280] width 81 height 31
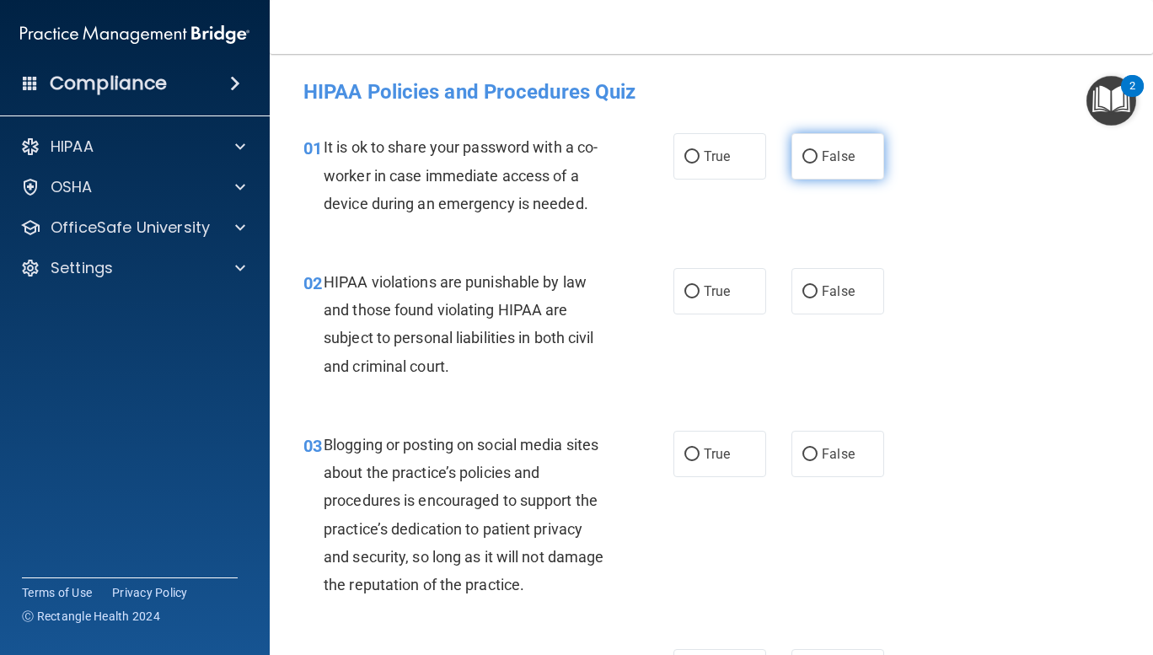
click at [802, 151] on input "False" at bounding box center [809, 157] width 15 height 13
radio input "true"
click at [693, 291] on input "True" at bounding box center [691, 292] width 15 height 13
radio input "true"
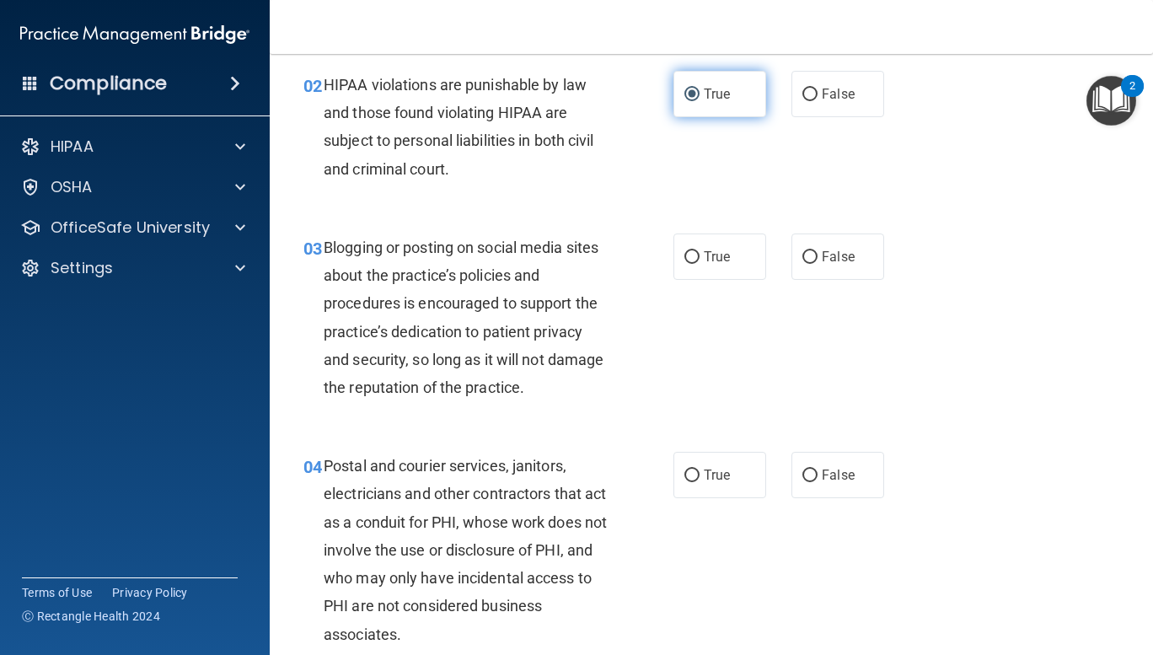
scroll to position [208, 0]
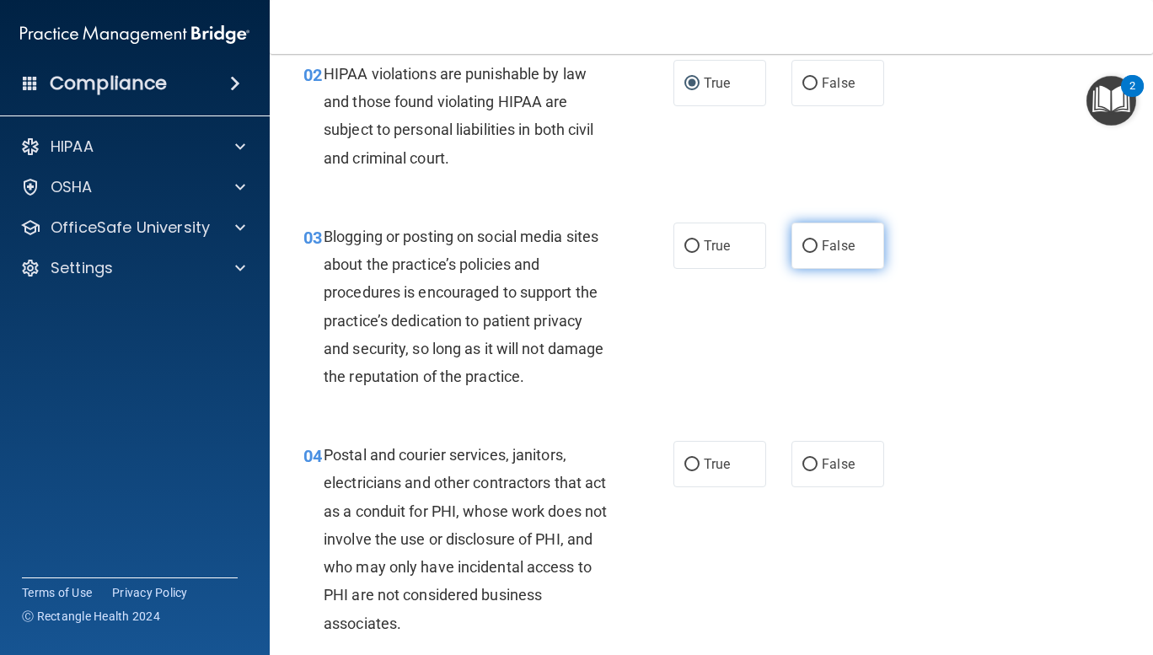
click at [802, 247] on input "False" at bounding box center [809, 246] width 15 height 13
radio input "true"
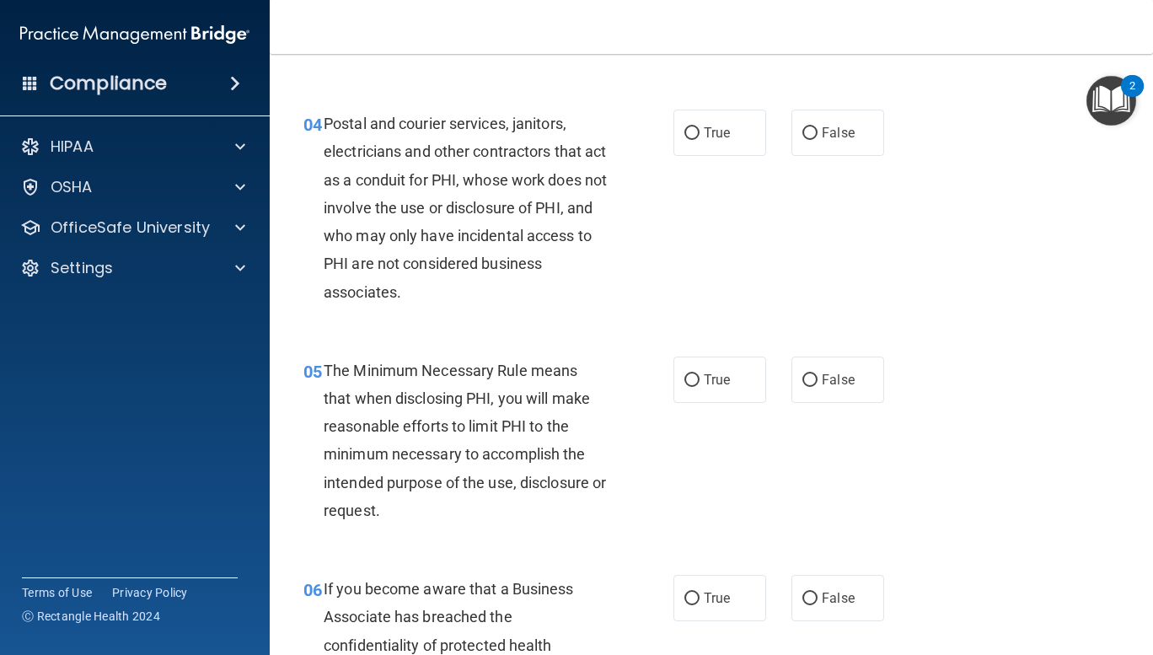
scroll to position [538, 0]
click at [802, 130] on input "False" at bounding box center [809, 134] width 15 height 13
radio input "true"
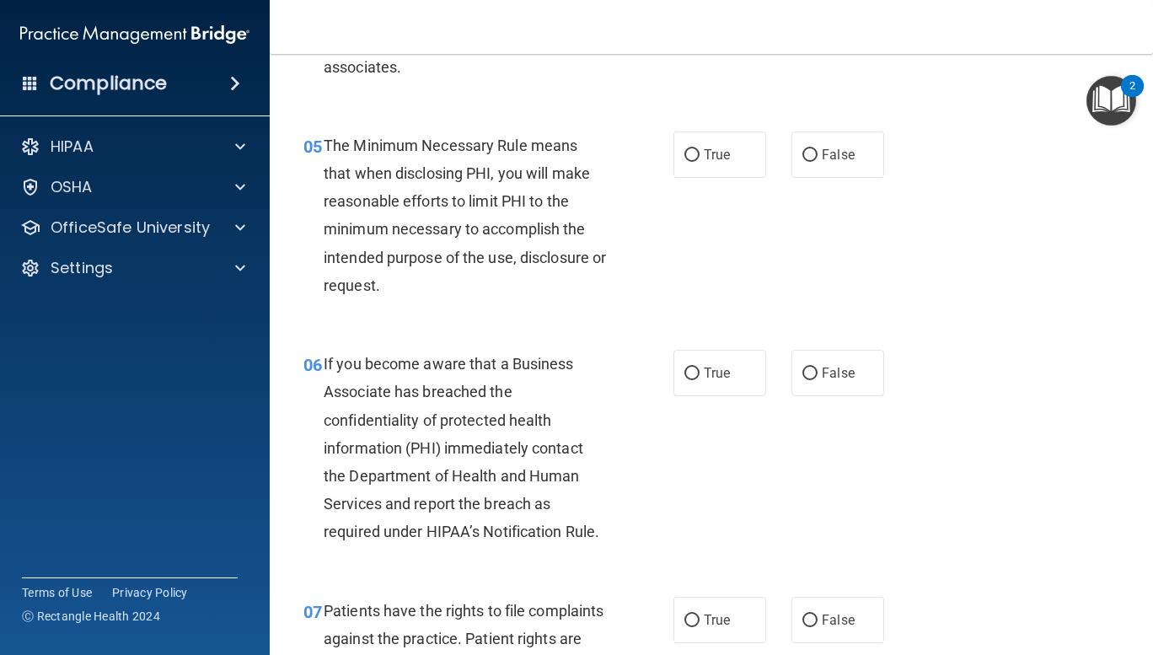
scroll to position [768, 0]
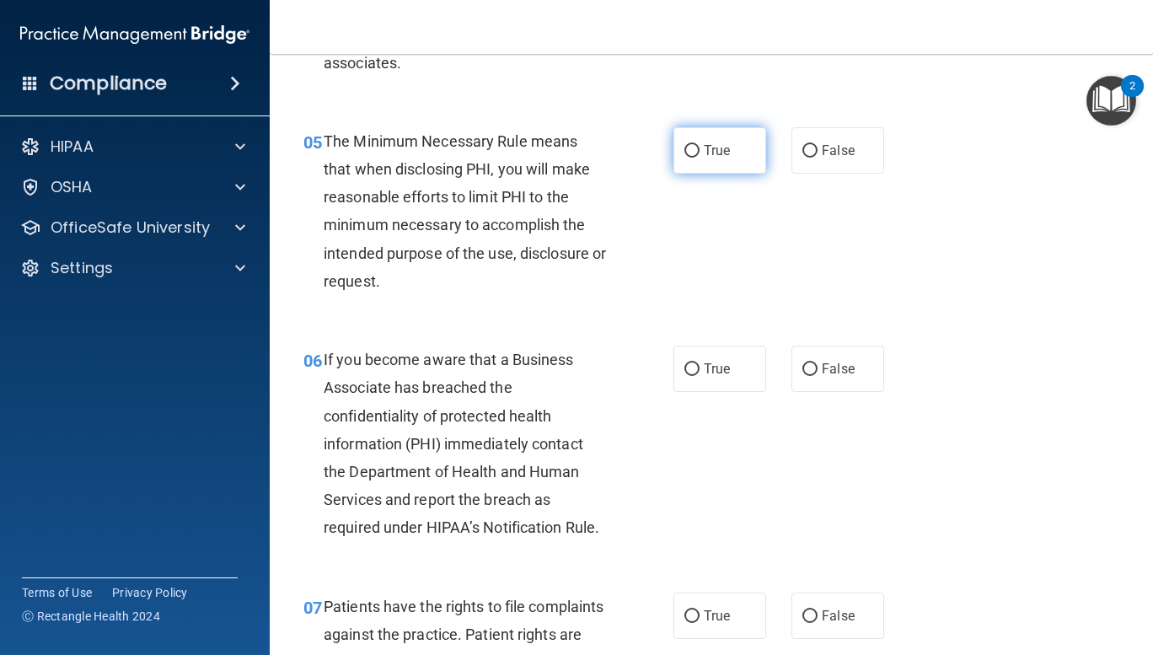
click at [684, 151] on input "True" at bounding box center [691, 151] width 15 height 13
radio input "true"
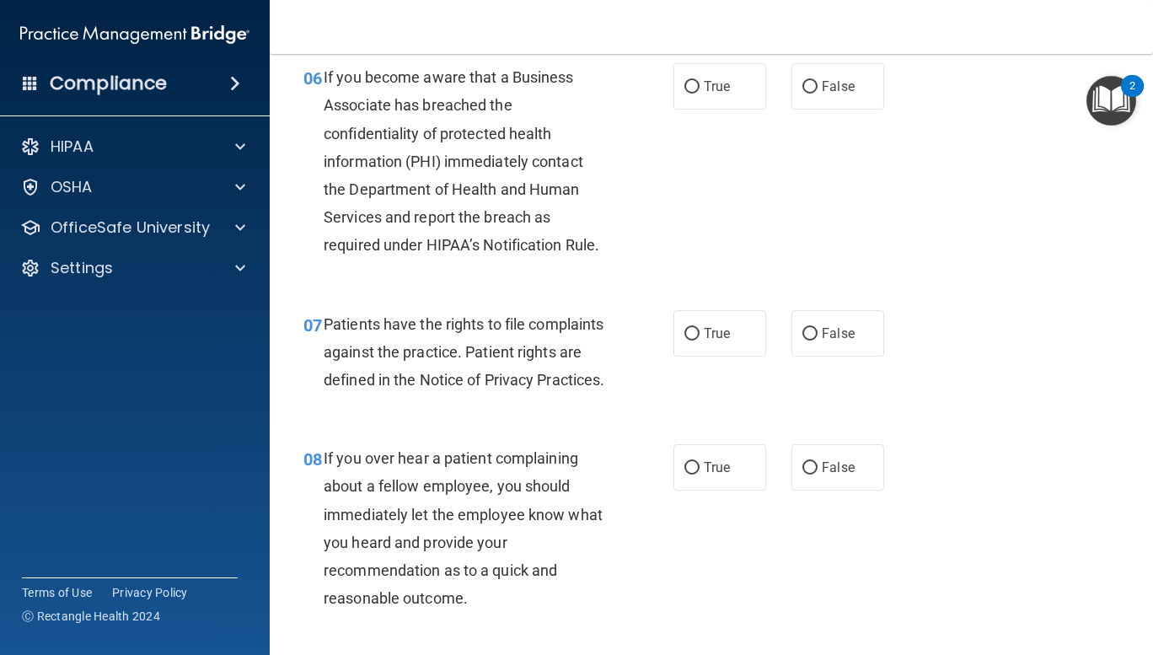
scroll to position [1052, 0]
click at [685, 81] on input "True" at bounding box center [691, 86] width 15 height 13
radio input "true"
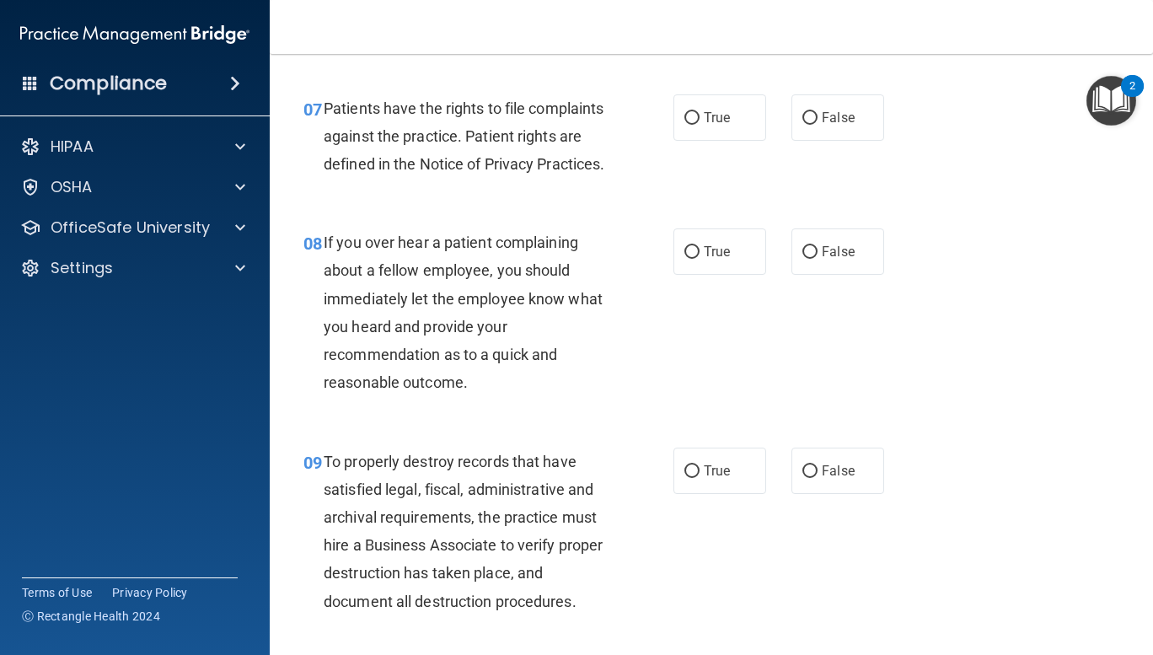
scroll to position [1267, 0]
click at [684, 119] on input "True" at bounding box center [691, 117] width 15 height 13
radio input "true"
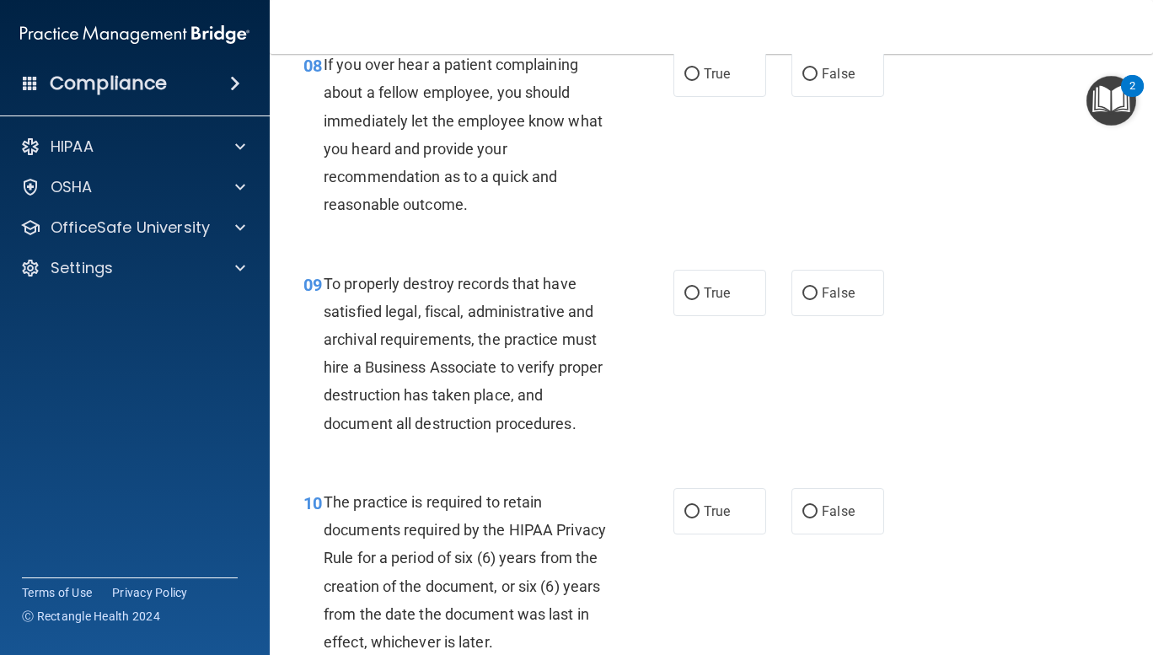
scroll to position [1443, 0]
click at [684, 82] on input "True" at bounding box center [691, 75] width 15 height 13
radio input "true"
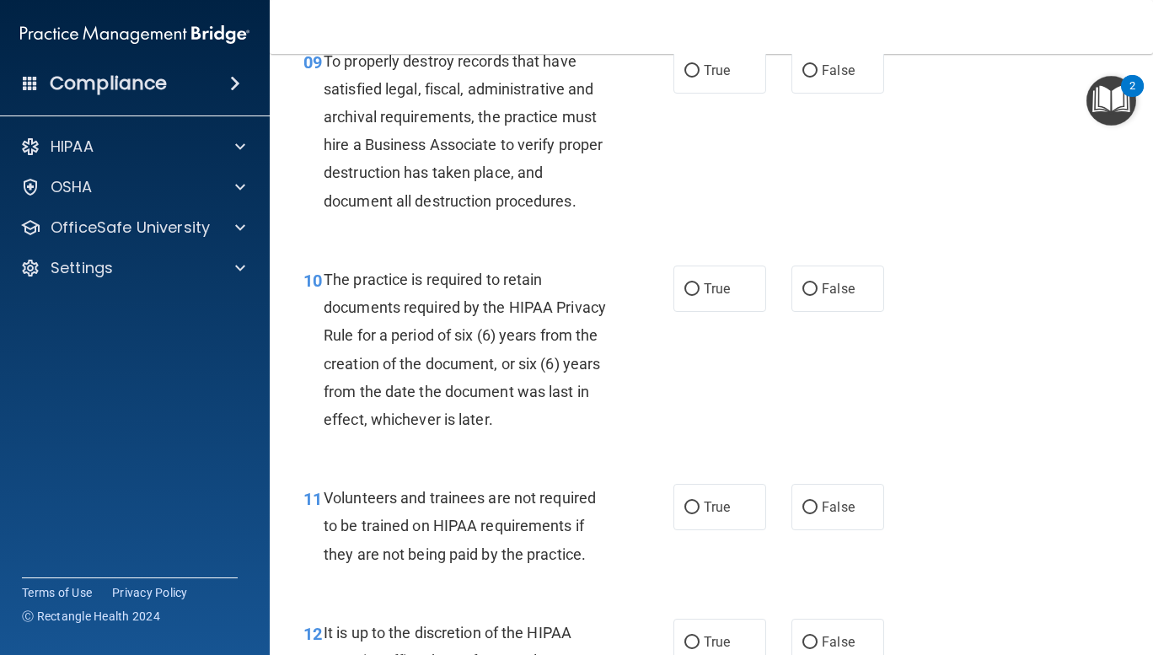
scroll to position [1663, 0]
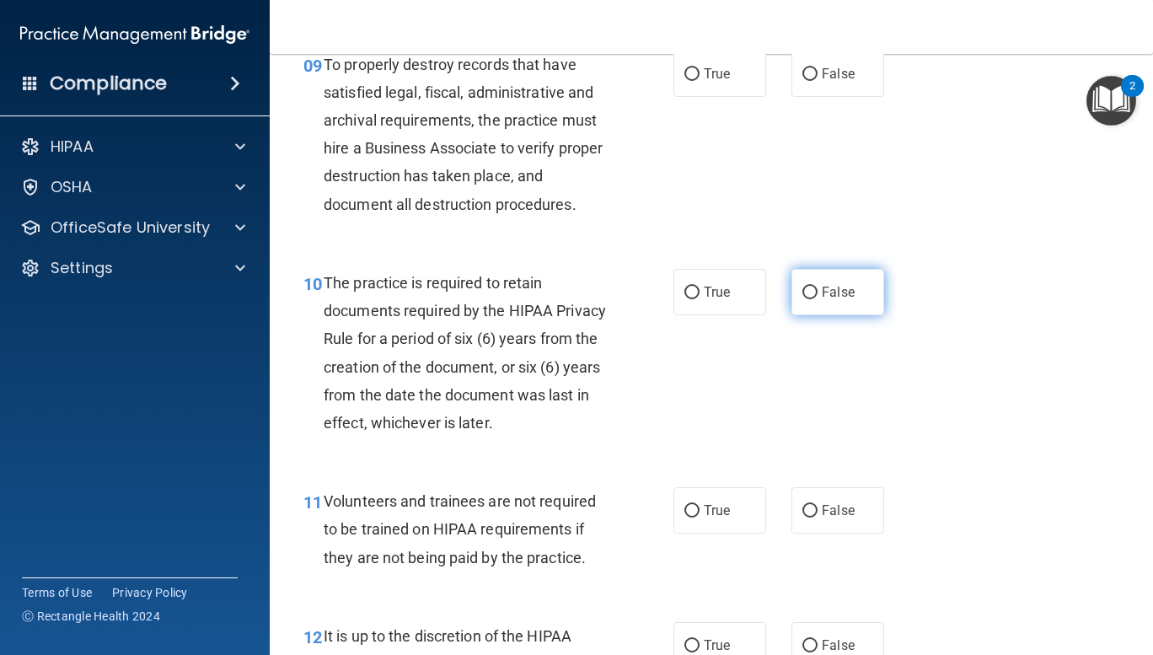
click at [802, 299] on input "False" at bounding box center [809, 292] width 15 height 13
radio input "true"
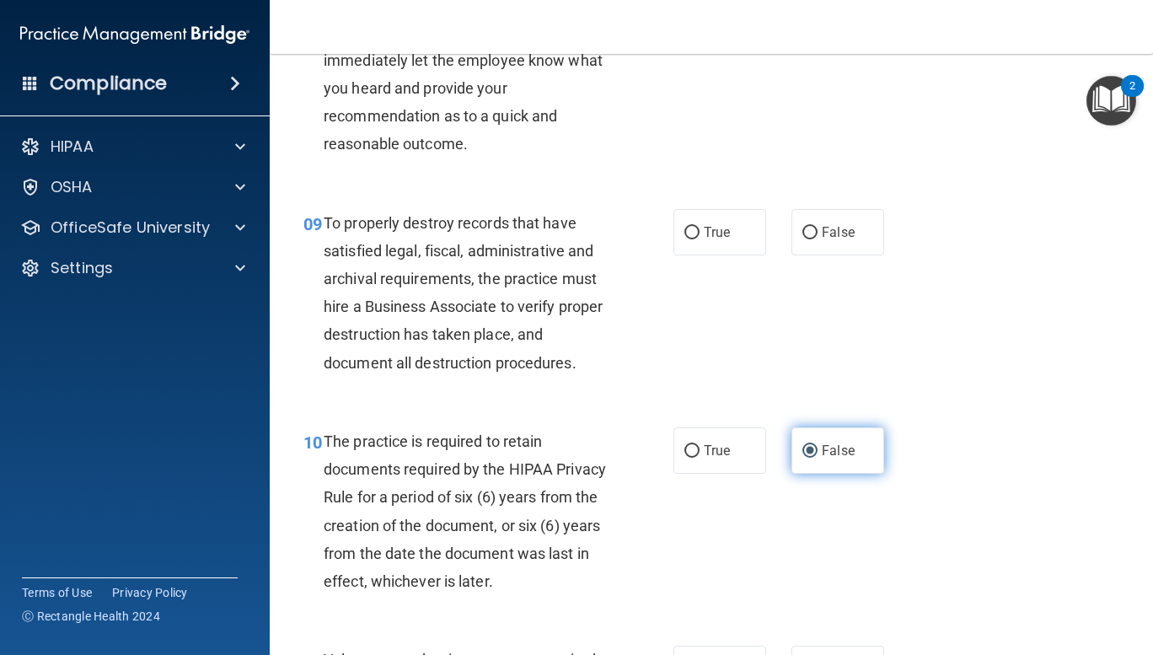
scroll to position [1507, 0]
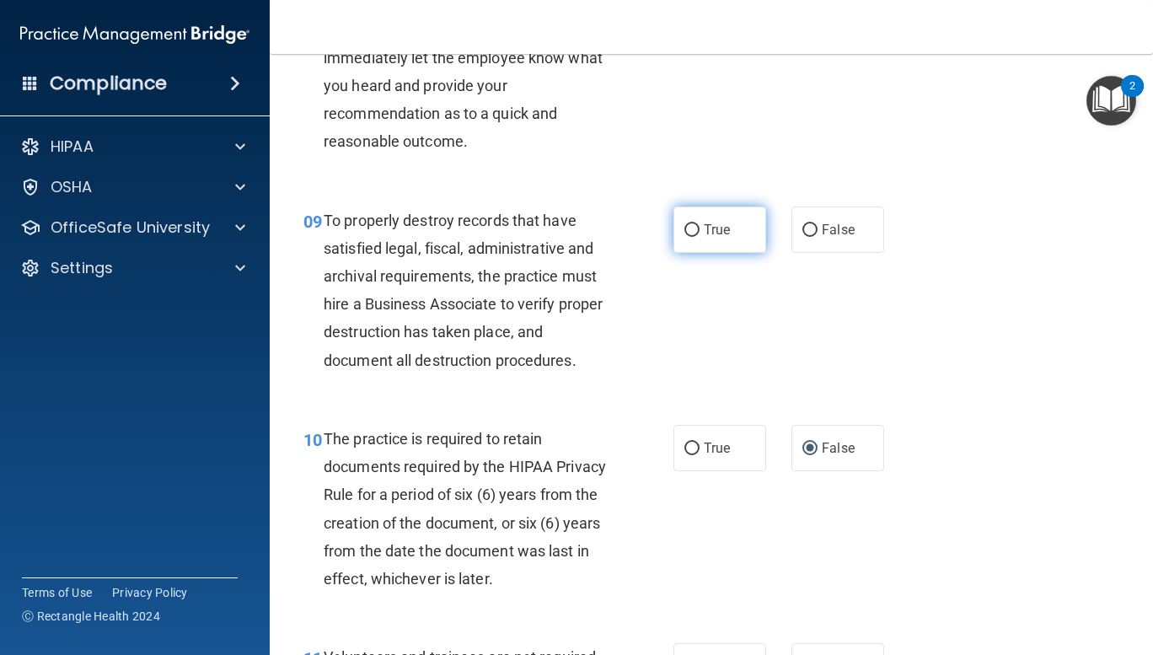
click at [684, 237] on input "True" at bounding box center [691, 230] width 15 height 13
radio input "true"
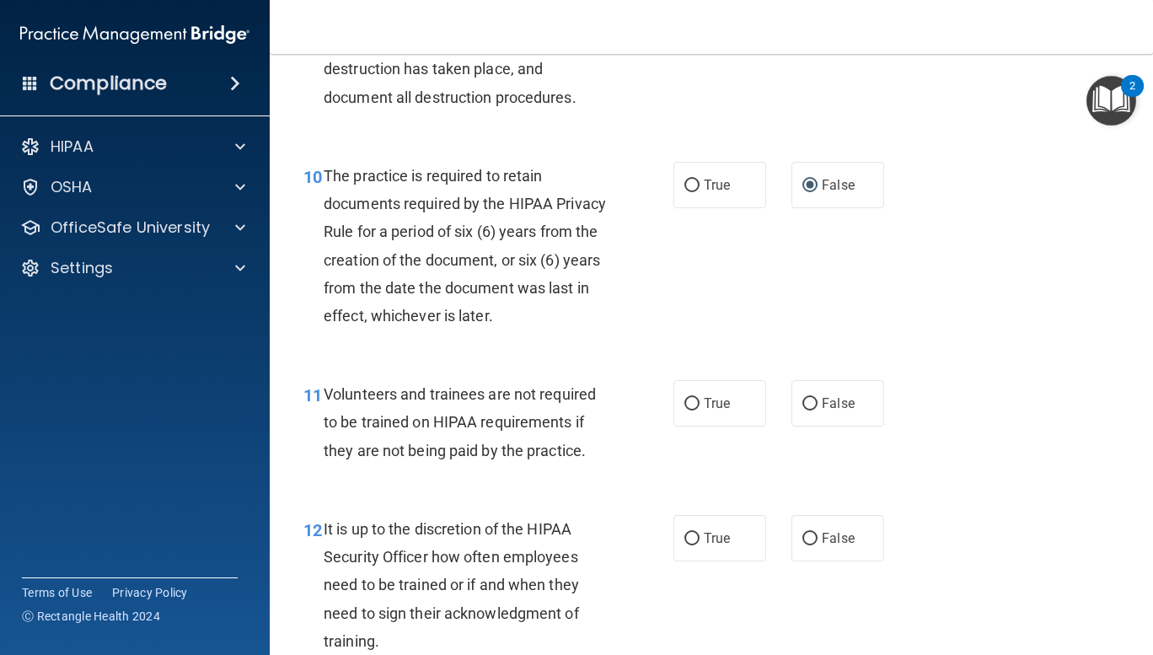
scroll to position [1767, 0]
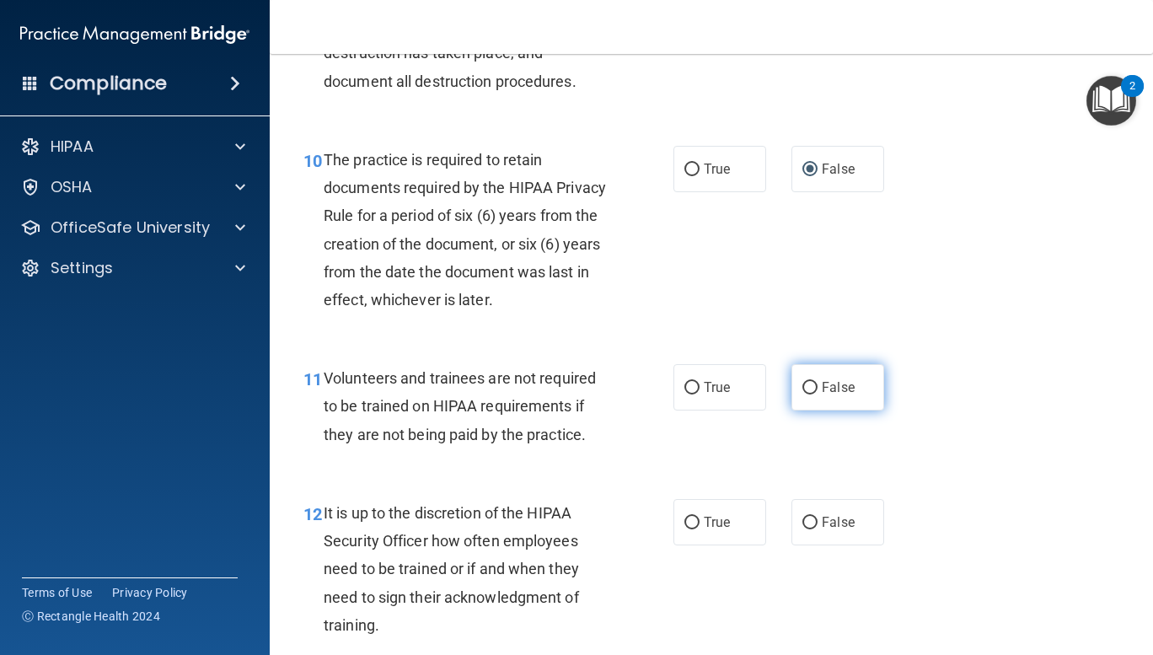
click at [805, 394] on input "False" at bounding box center [809, 388] width 15 height 13
radio input "true"
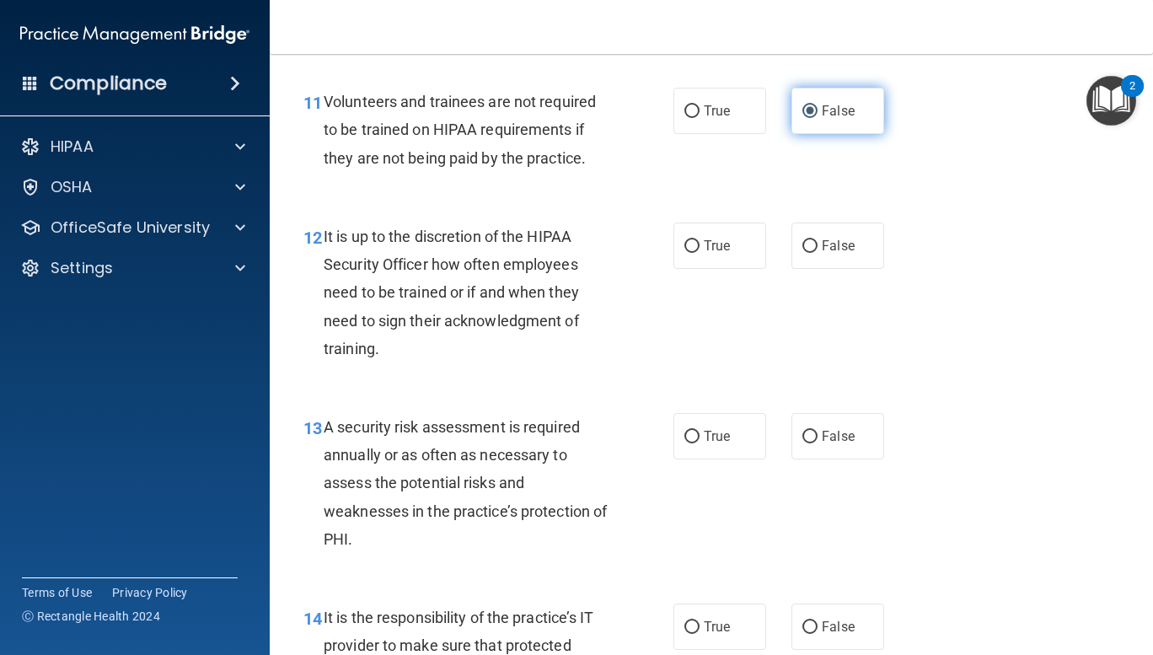
scroll to position [2060, 0]
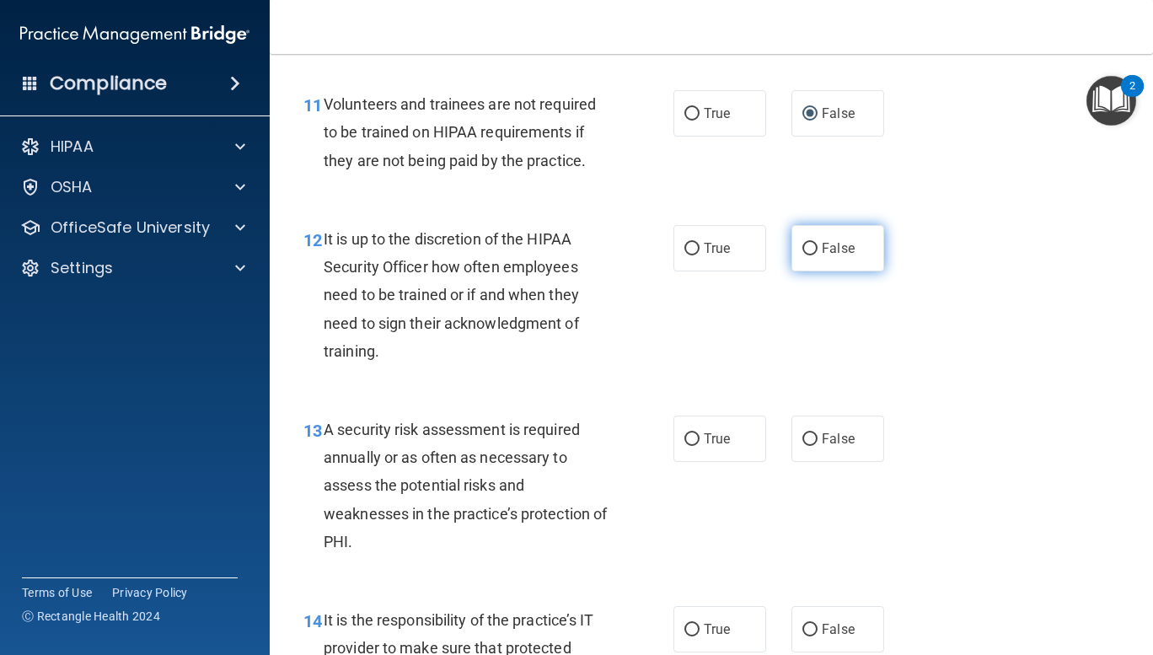
click at [802, 255] on input "False" at bounding box center [809, 249] width 15 height 13
radio input "true"
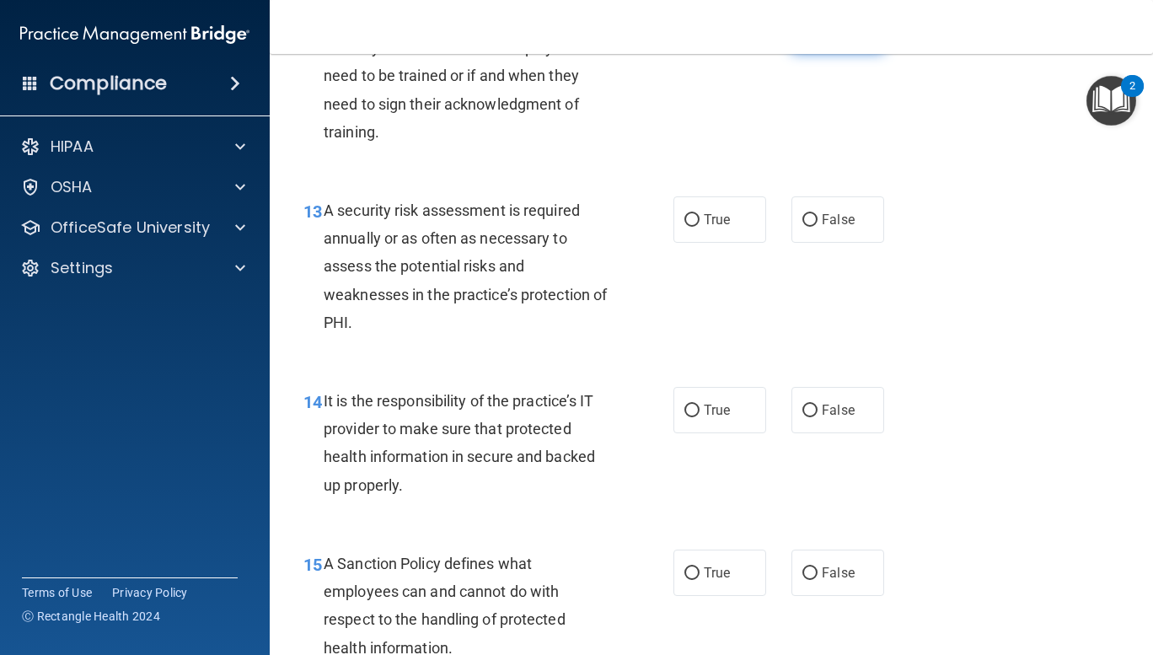
scroll to position [2279, 0]
click at [673, 243] on label "True" at bounding box center [719, 219] width 93 height 46
click at [684, 227] on input "True" at bounding box center [691, 220] width 15 height 13
radio input "true"
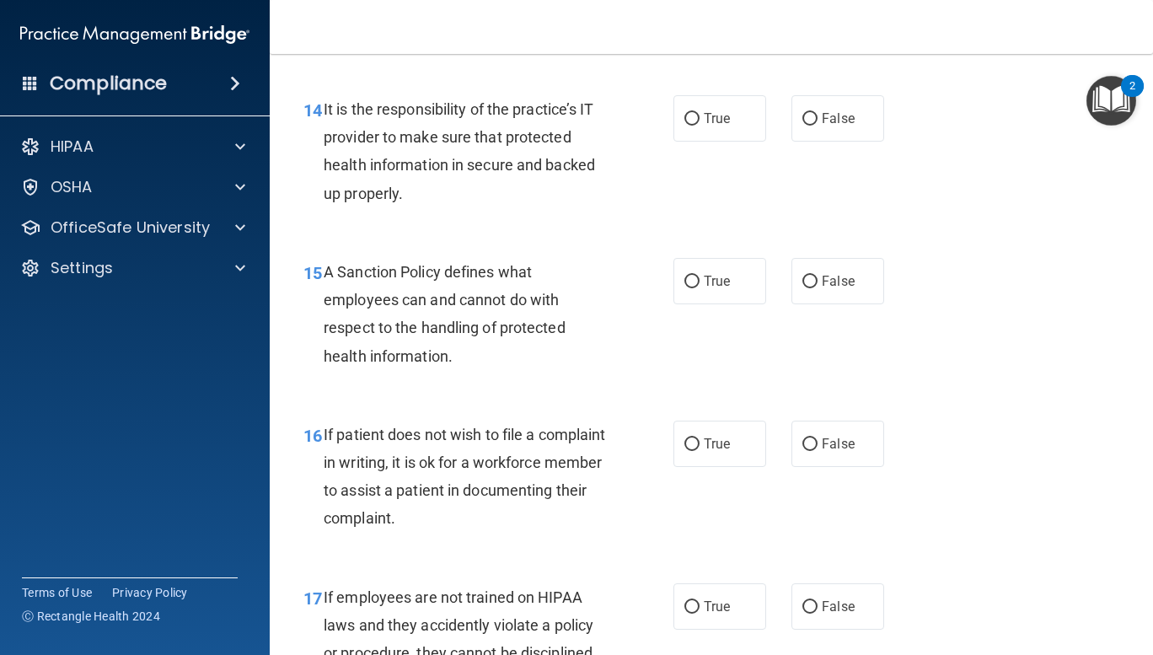
scroll to position [2574, 0]
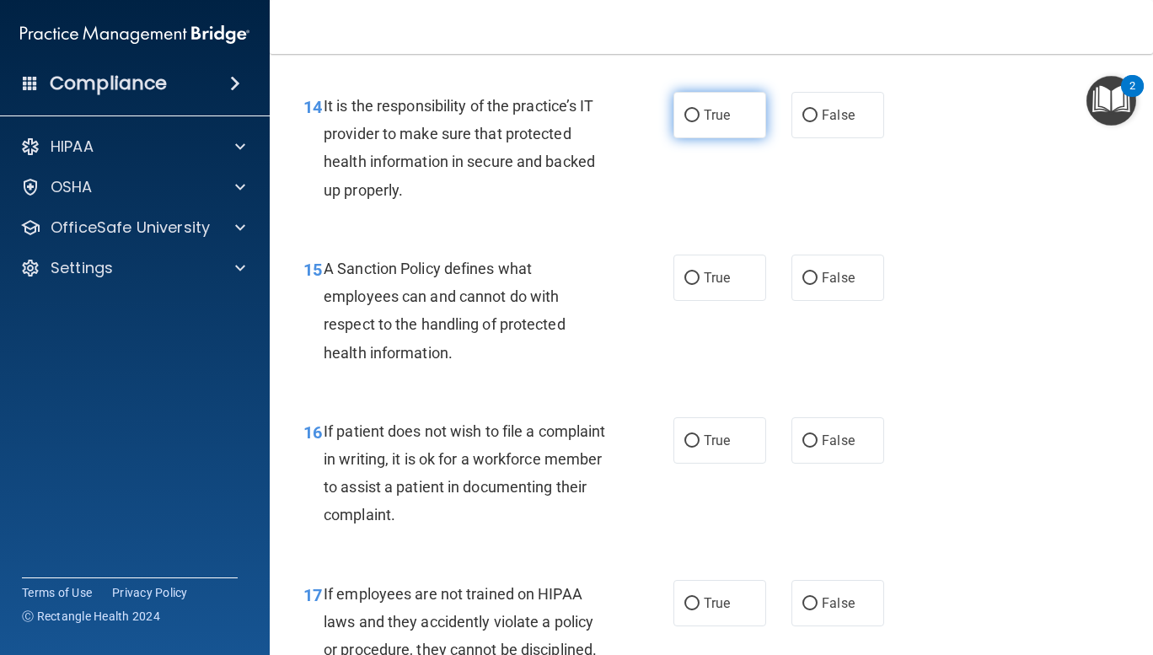
click at [704, 126] on label "True" at bounding box center [719, 115] width 93 height 46
click at [699, 122] on input "True" at bounding box center [691, 116] width 15 height 13
radio input "true"
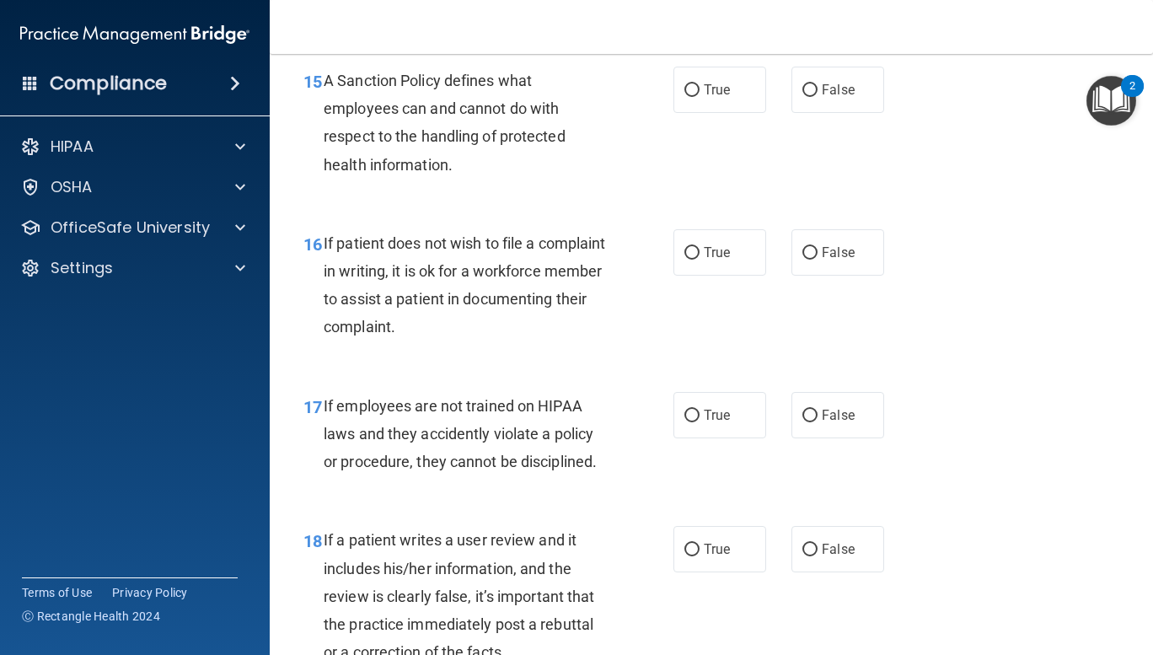
scroll to position [2762, 0]
click at [692, 97] on input "True" at bounding box center [691, 90] width 15 height 13
radio input "true"
click at [686, 260] on input "True" at bounding box center [691, 253] width 15 height 13
radio input "true"
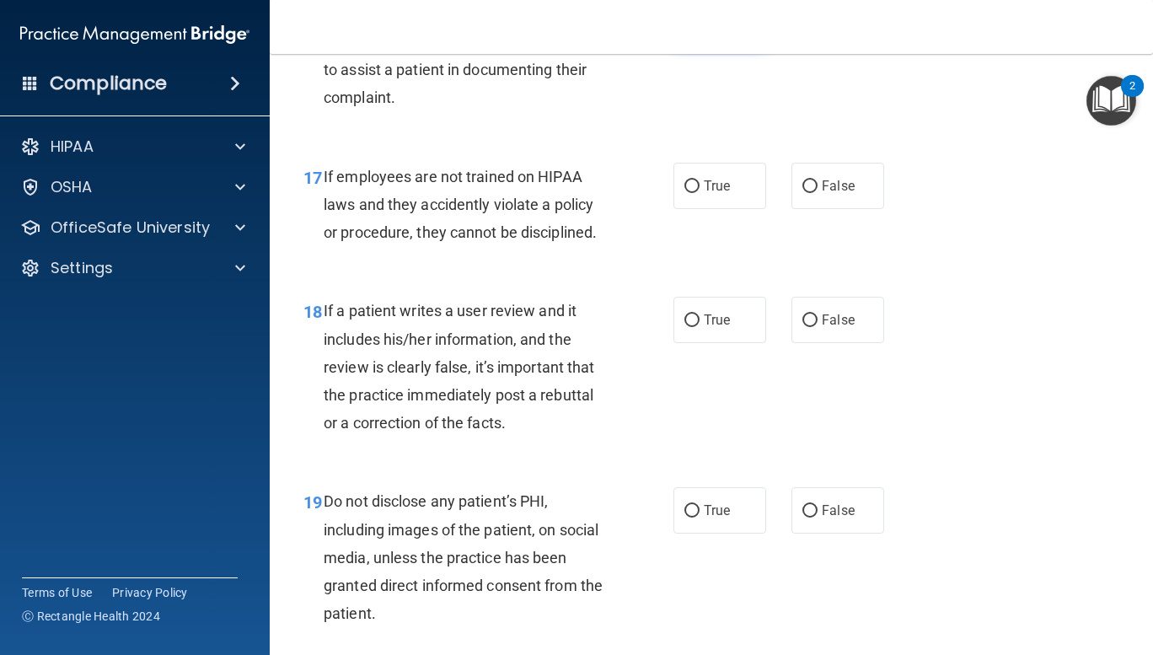
scroll to position [2992, 0]
click at [848, 208] on label "False" at bounding box center [837, 185] width 93 height 46
click at [817, 192] on input "False" at bounding box center [809, 185] width 15 height 13
radio input "true"
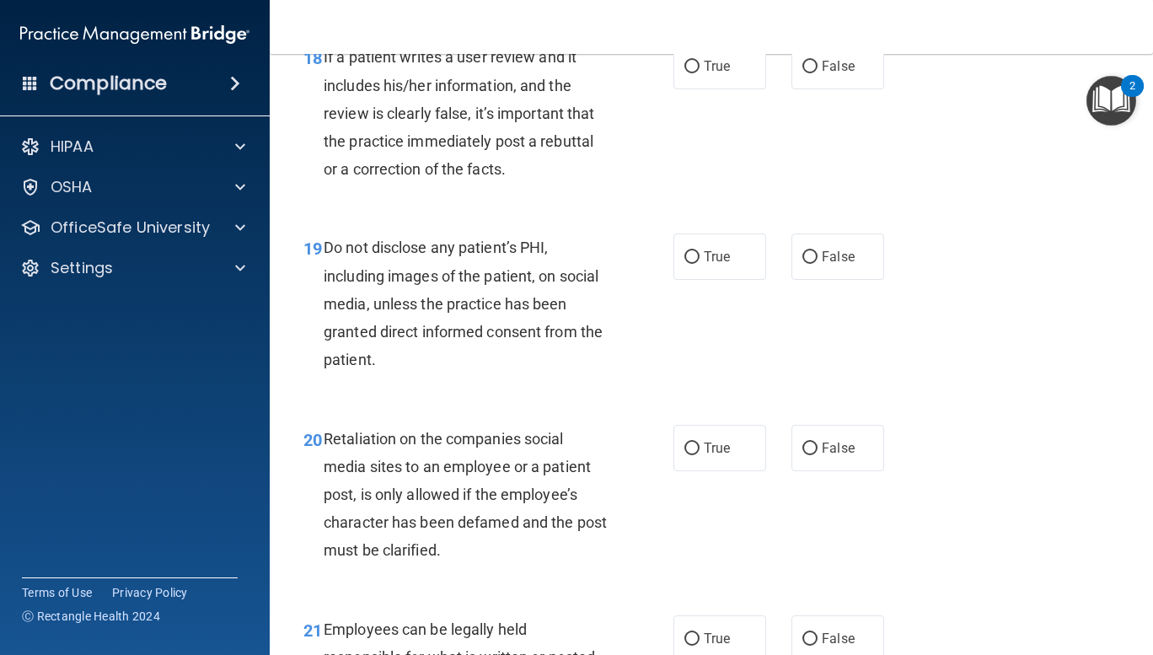
scroll to position [3250, 0]
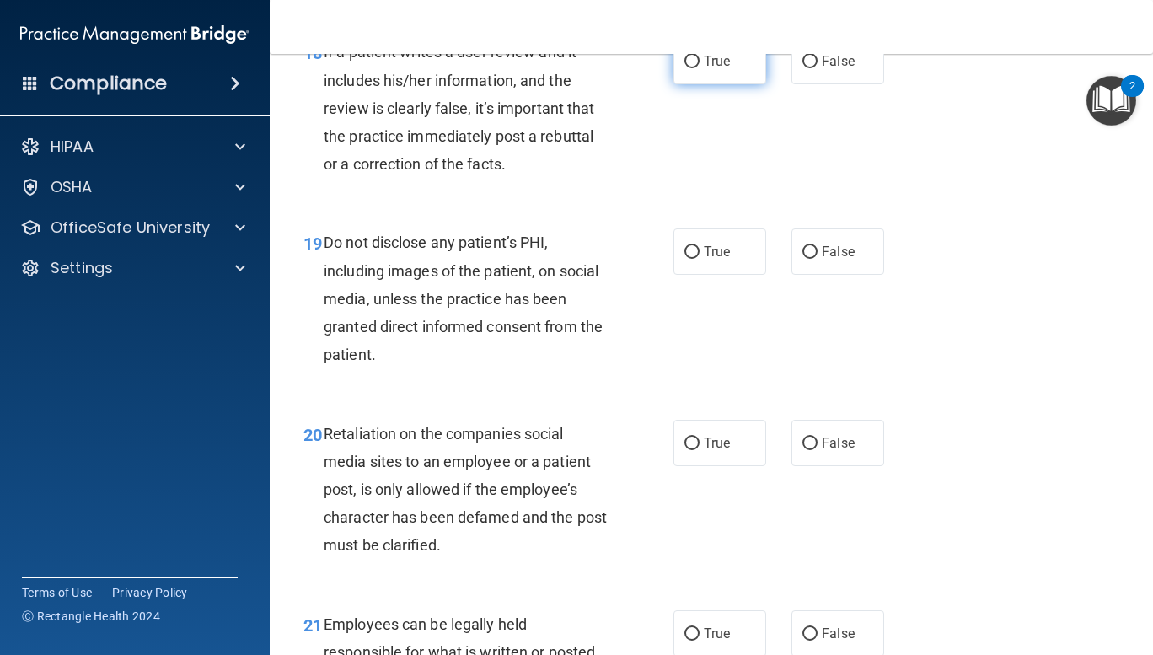
click at [684, 68] on input "True" at bounding box center [691, 62] width 15 height 13
radio input "true"
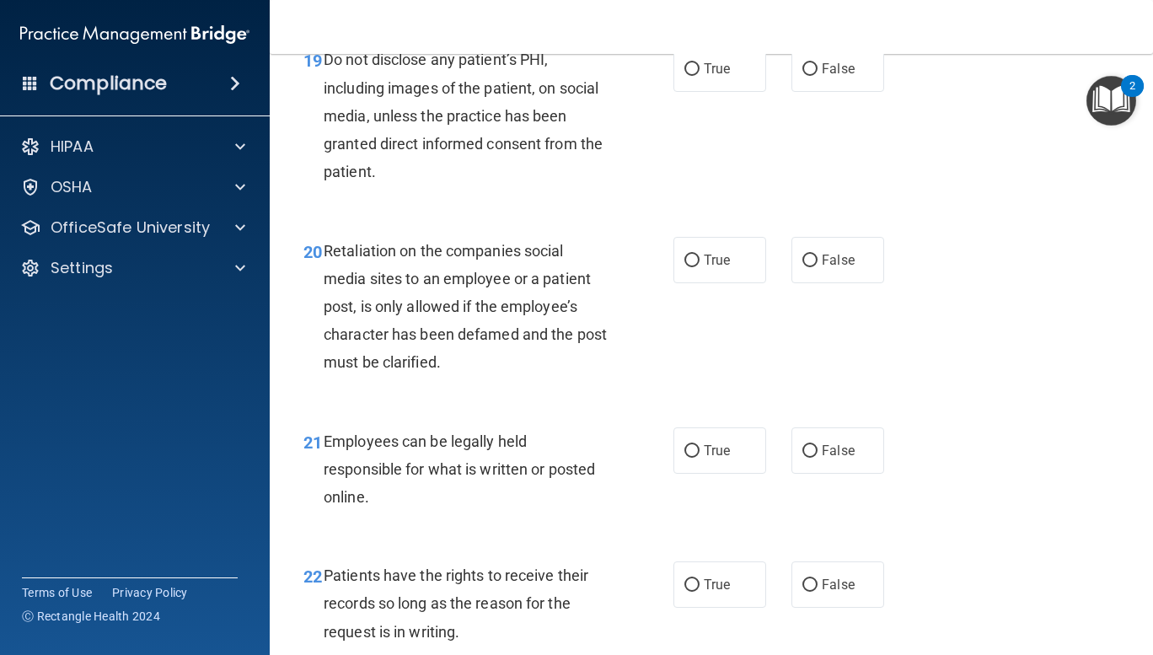
scroll to position [3433, 0]
click at [693, 76] on input "True" at bounding box center [691, 69] width 15 height 13
radio input "true"
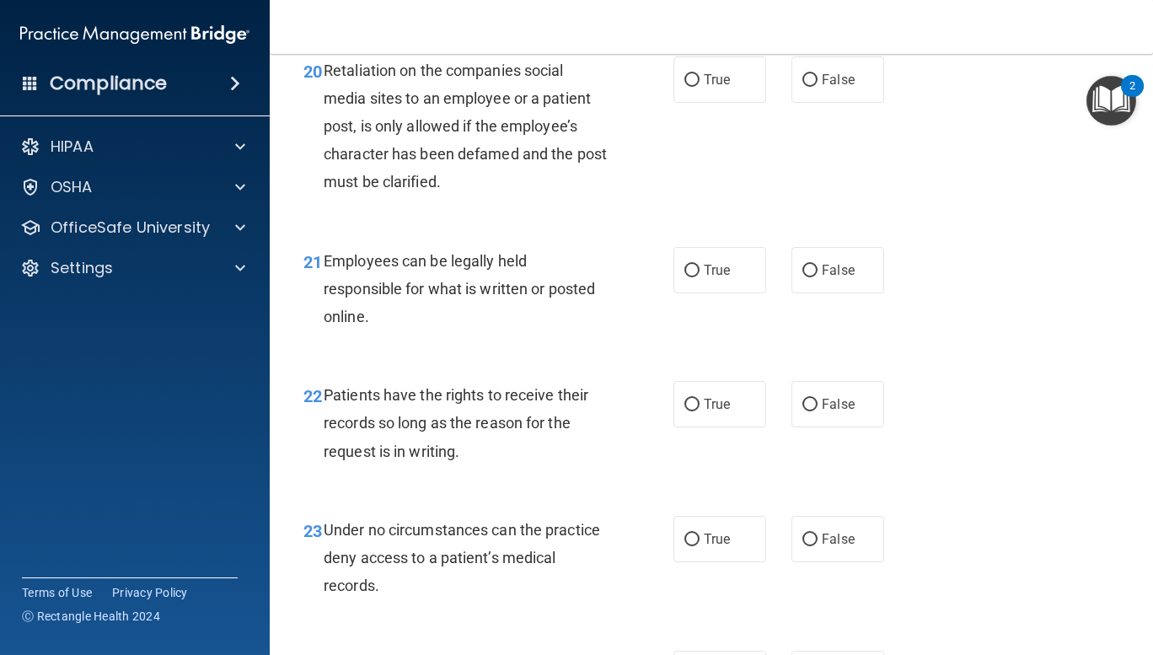
scroll to position [3620, 0]
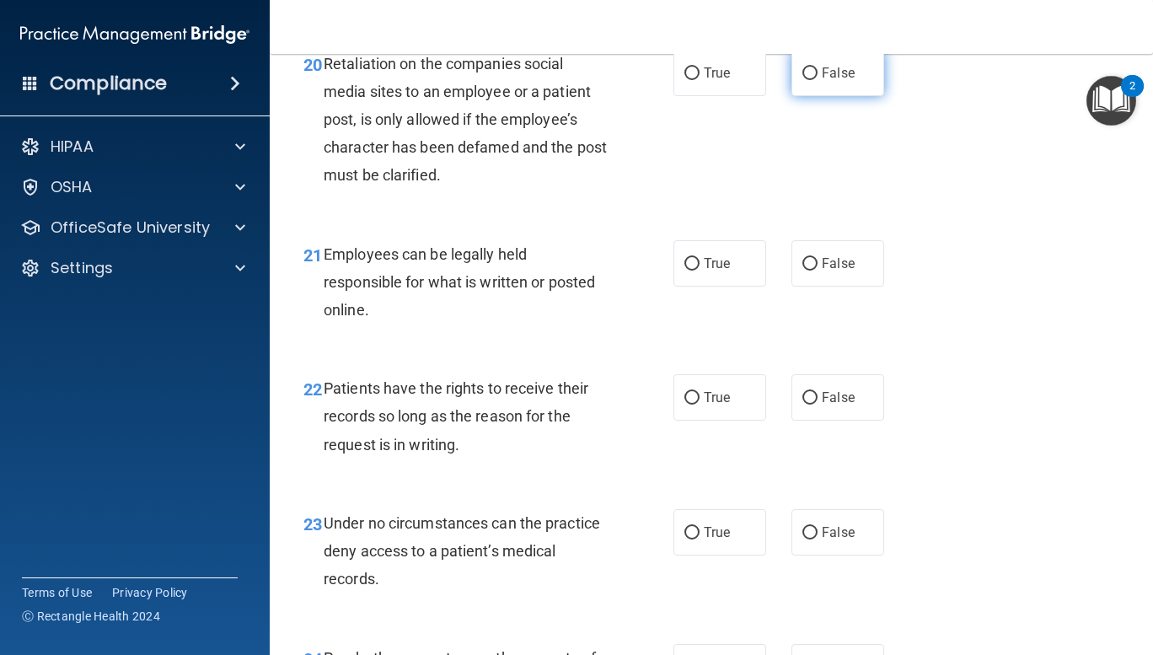
click at [805, 80] on input "False" at bounding box center [809, 73] width 15 height 13
radio input "true"
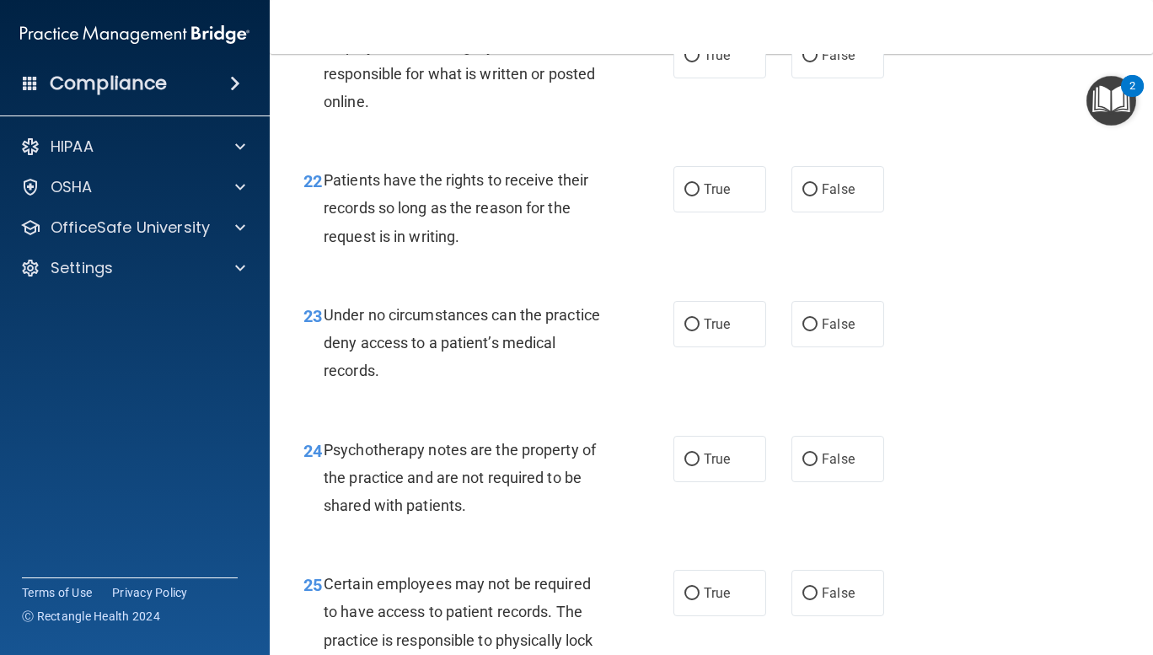
scroll to position [3827, 0]
click at [684, 63] on input "True" at bounding box center [691, 57] width 15 height 13
radio input "true"
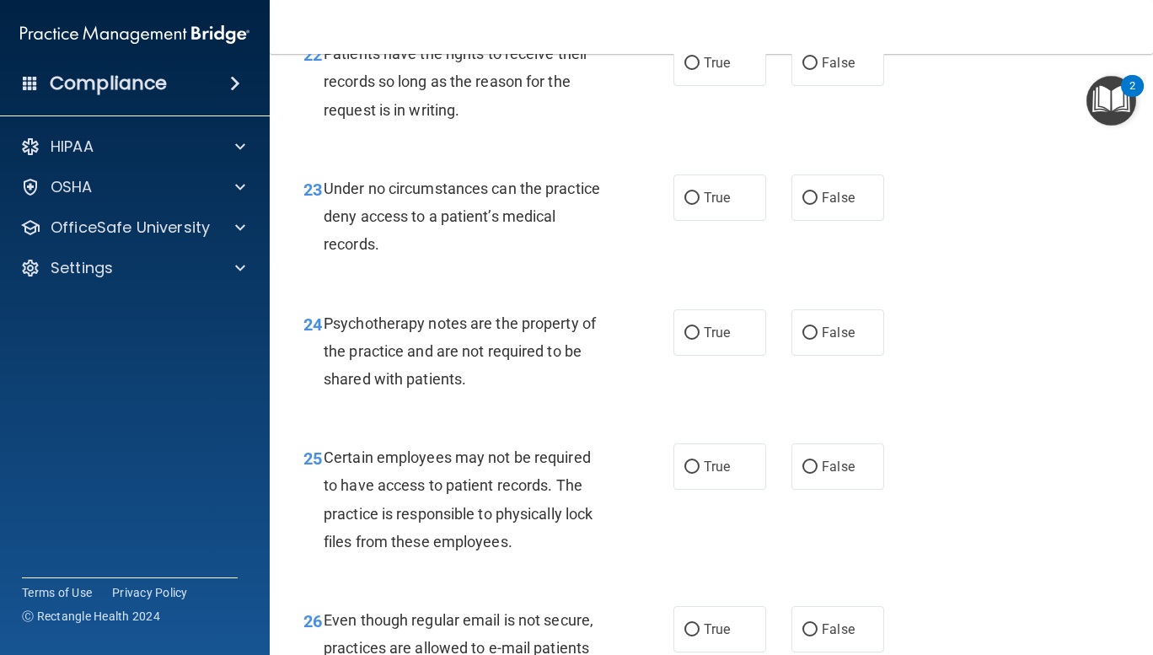
scroll to position [3955, 0]
click at [685, 69] on input "True" at bounding box center [691, 62] width 15 height 13
radio input "true"
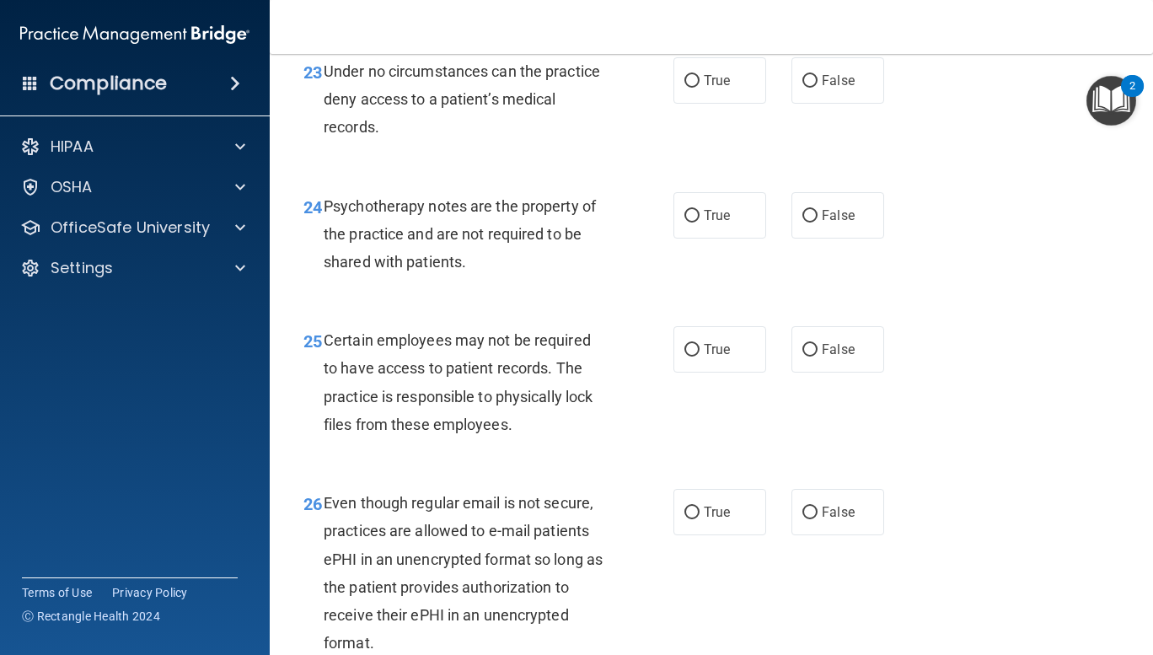
scroll to position [4071, 0]
click at [688, 88] on input "True" at bounding box center [691, 81] width 15 height 13
radio input "true"
click at [805, 88] on input "False" at bounding box center [809, 81] width 15 height 13
radio input "true"
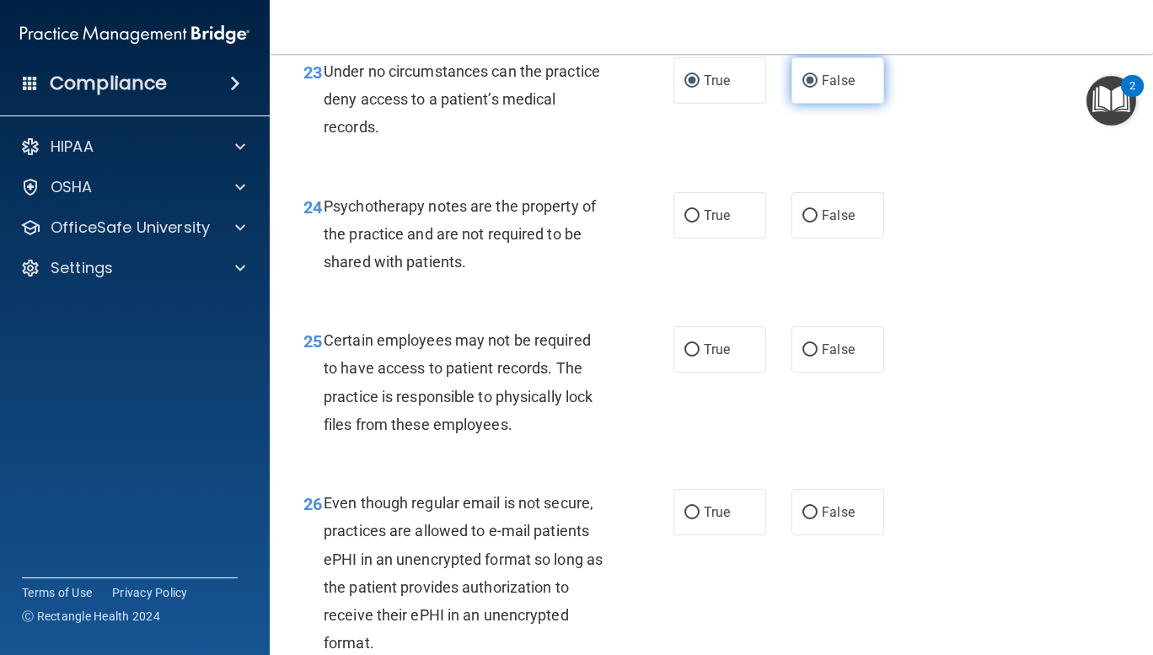
radio input "false"
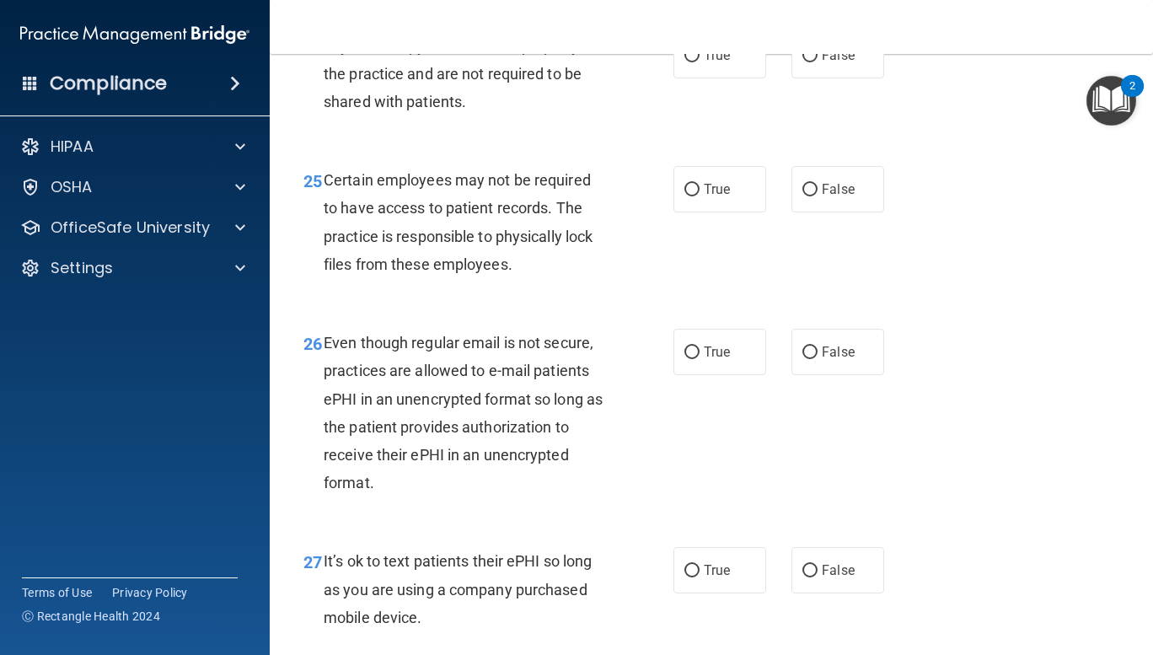
scroll to position [4233, 0]
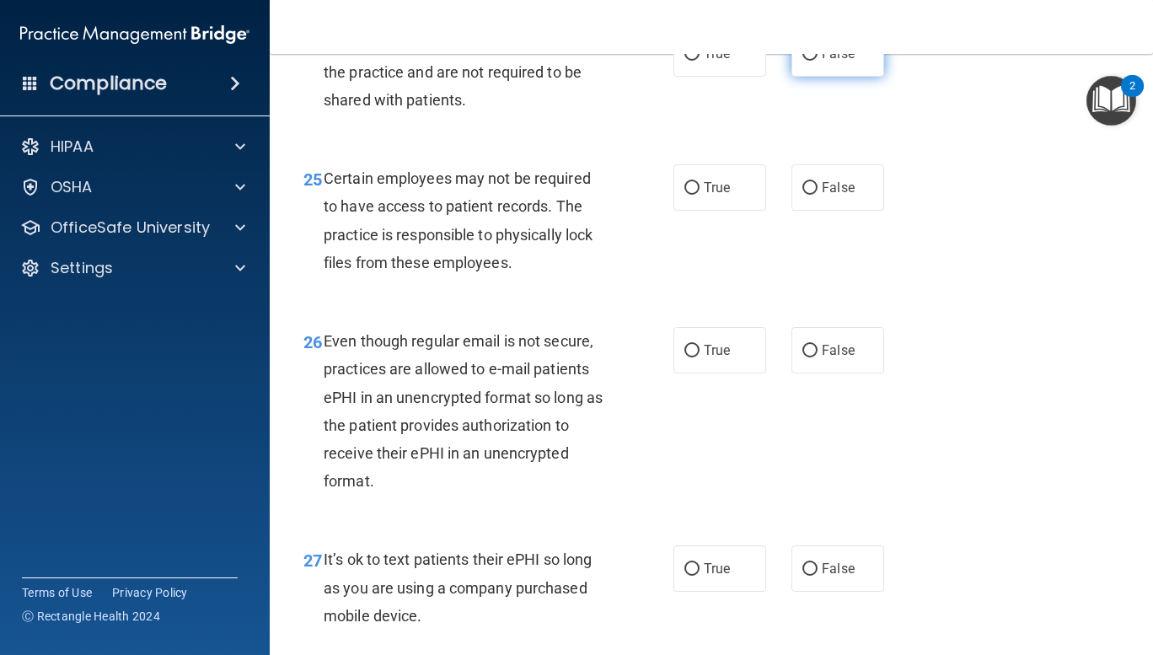
click at [810, 61] on input "False" at bounding box center [809, 54] width 15 height 13
radio input "true"
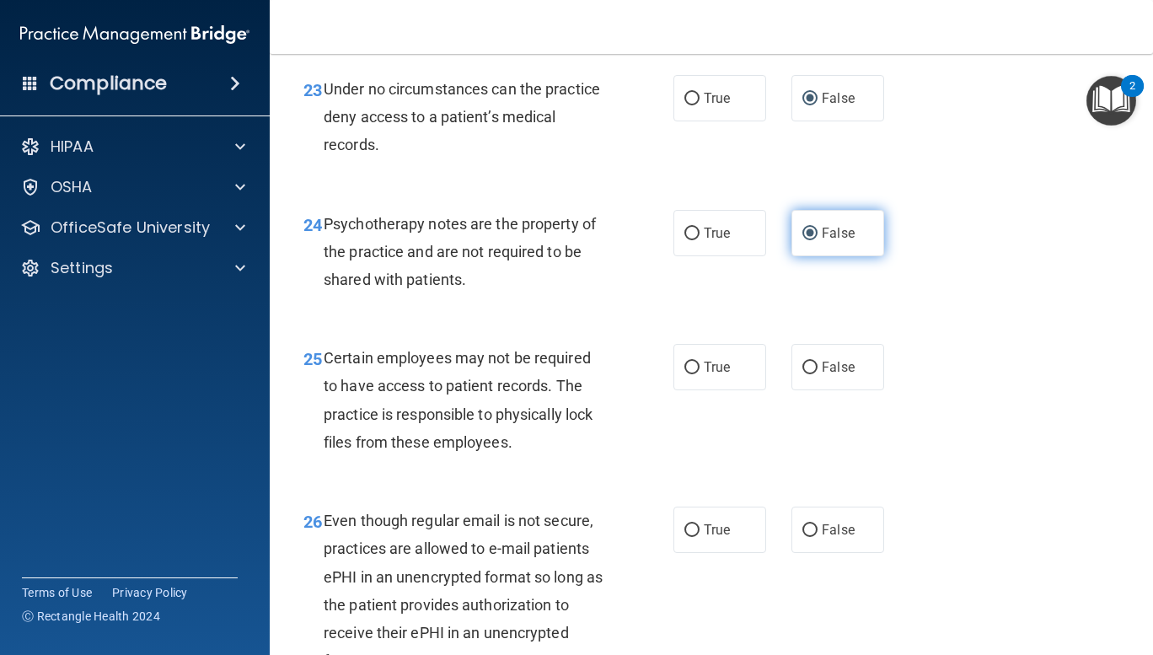
scroll to position [4054, 0]
click at [684, 240] on input "True" at bounding box center [691, 233] width 15 height 13
radio input "true"
radio input "false"
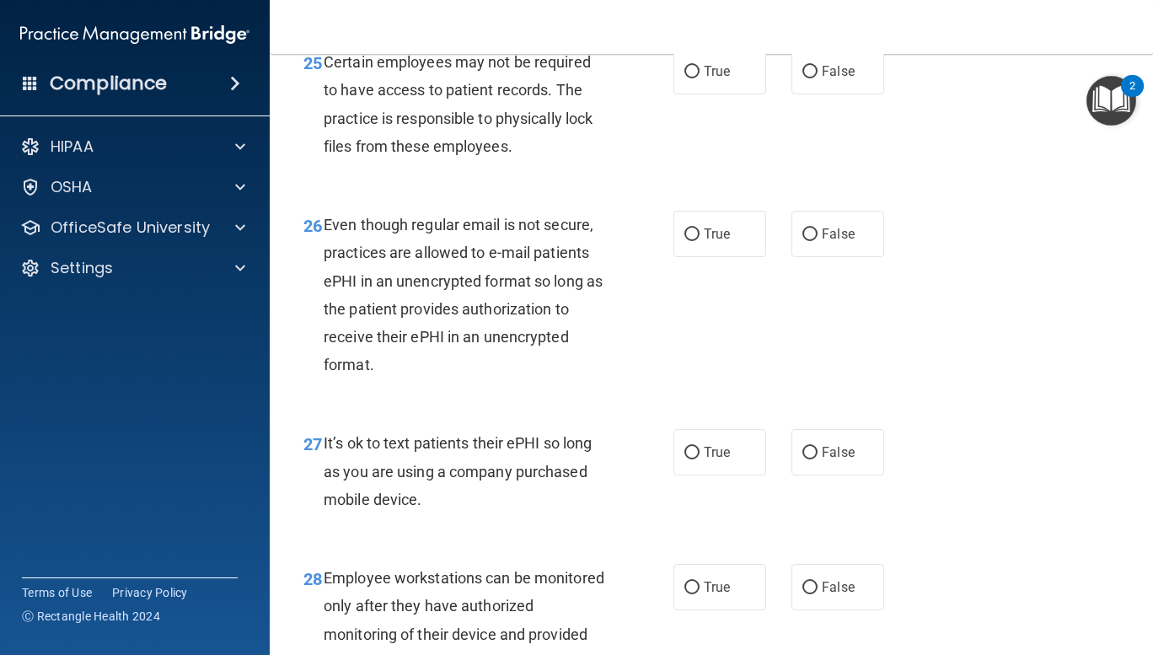
scroll to position [4350, 0]
click at [684, 78] on input "True" at bounding box center [691, 71] width 15 height 13
radio input "true"
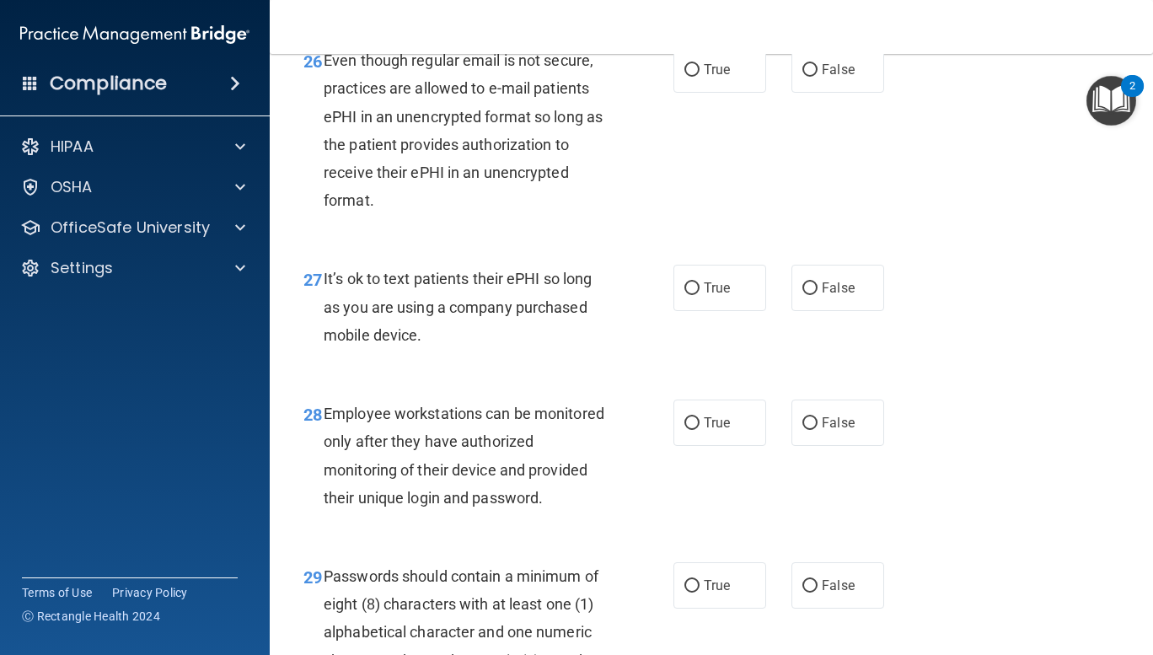
scroll to position [4514, 0]
click at [684, 76] on input "True" at bounding box center [691, 69] width 15 height 13
radio input "true"
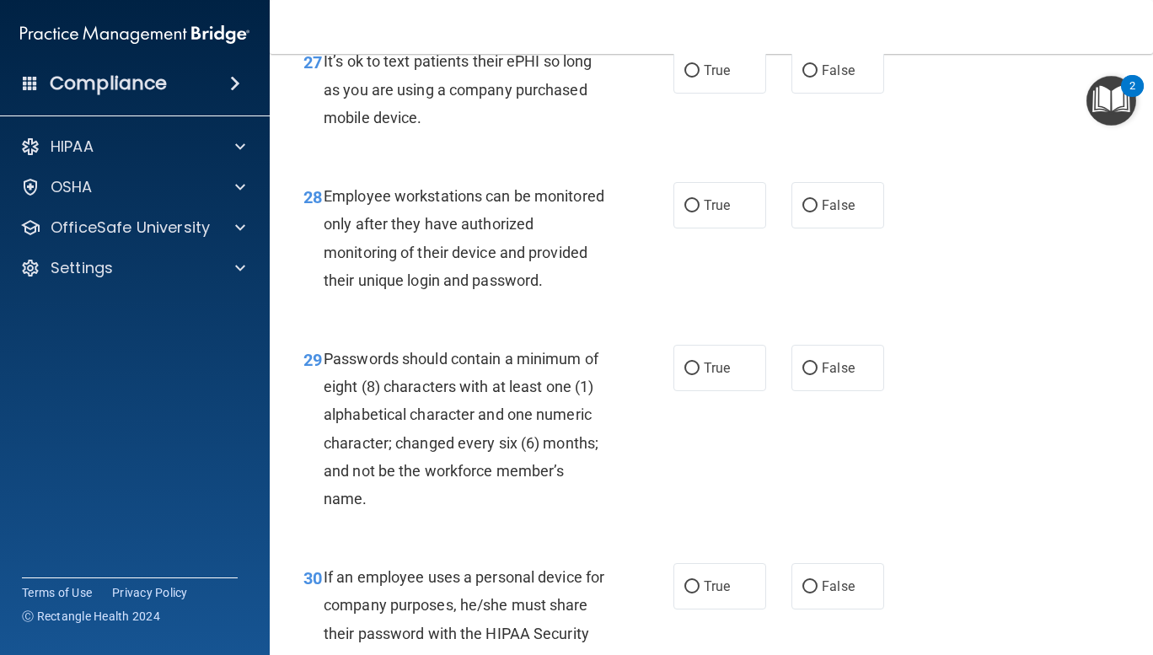
scroll to position [4733, 0]
click at [684, 76] on input "True" at bounding box center [691, 69] width 15 height 13
radio input "true"
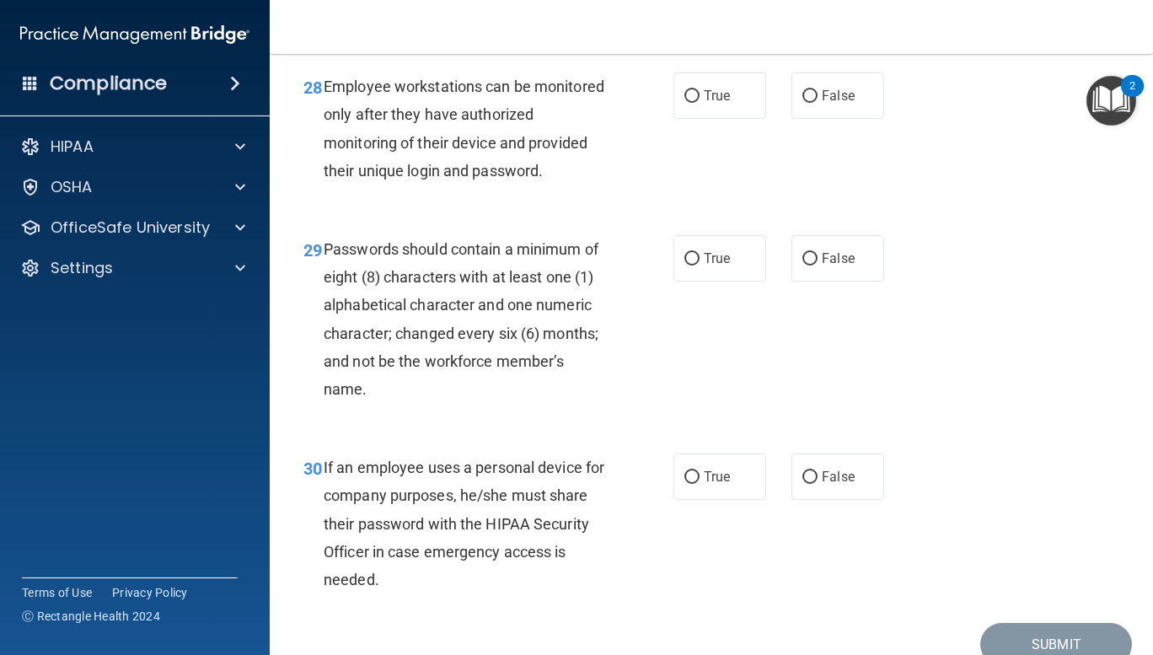
scroll to position [4835, 0]
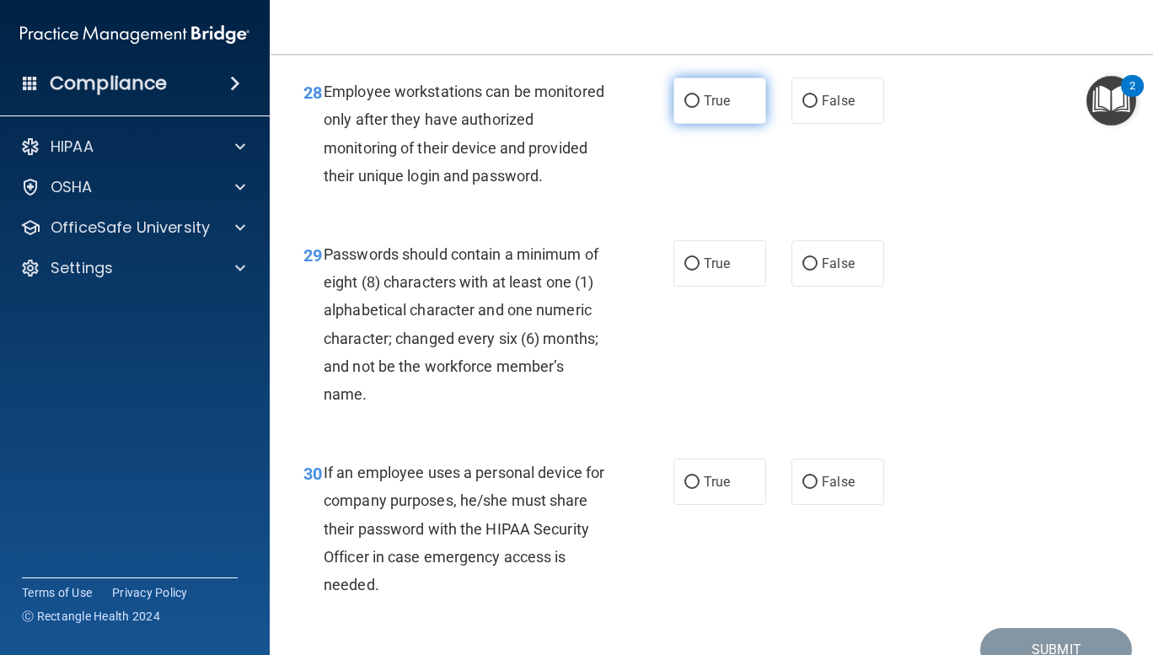
click at [687, 108] on input "True" at bounding box center [691, 101] width 15 height 13
radio input "true"
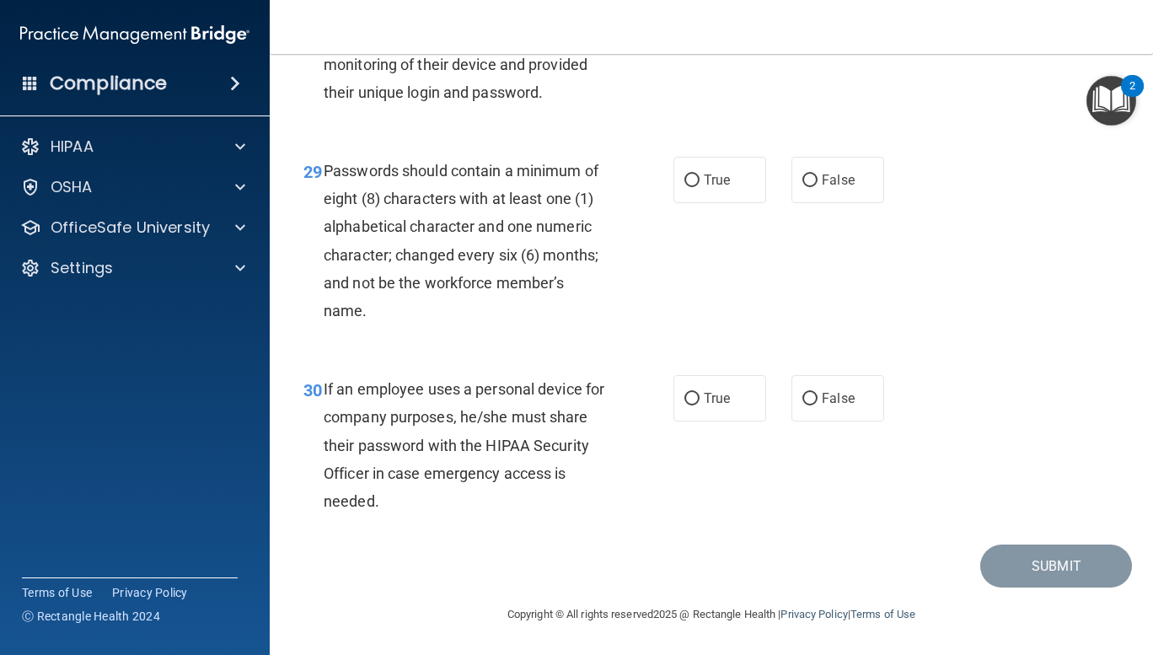
scroll to position [4975, 0]
click at [983, 260] on div "29 Passwords should contain a minimum of eight (8) characters with at least one…" at bounding box center [711, 245] width 841 height 218
click at [684, 178] on input "True" at bounding box center [691, 180] width 15 height 13
radio input "true"
click at [729, 533] on div "30 If an employee uses a personal device for company purposes, he/she must shar…" at bounding box center [711, 449] width 841 height 190
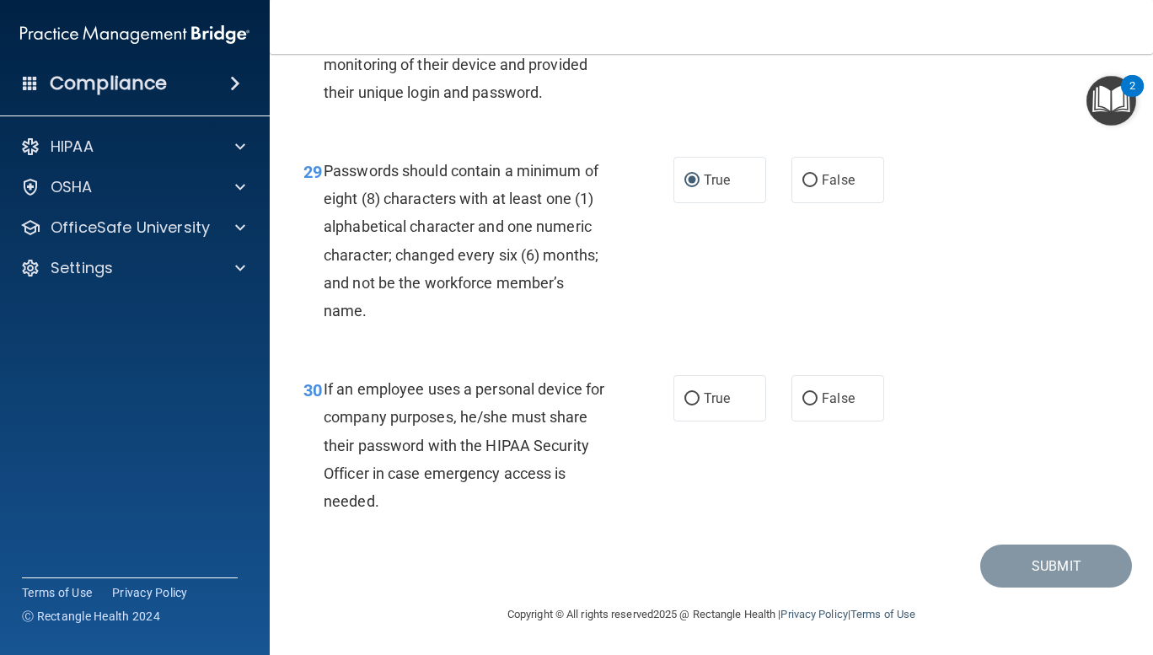
click at [730, 546] on div "Submit" at bounding box center [711, 565] width 841 height 43
click at [684, 398] on input "True" at bounding box center [691, 399] width 15 height 13
radio input "true"
click at [1027, 557] on button "Submit" at bounding box center [1056, 565] width 152 height 43
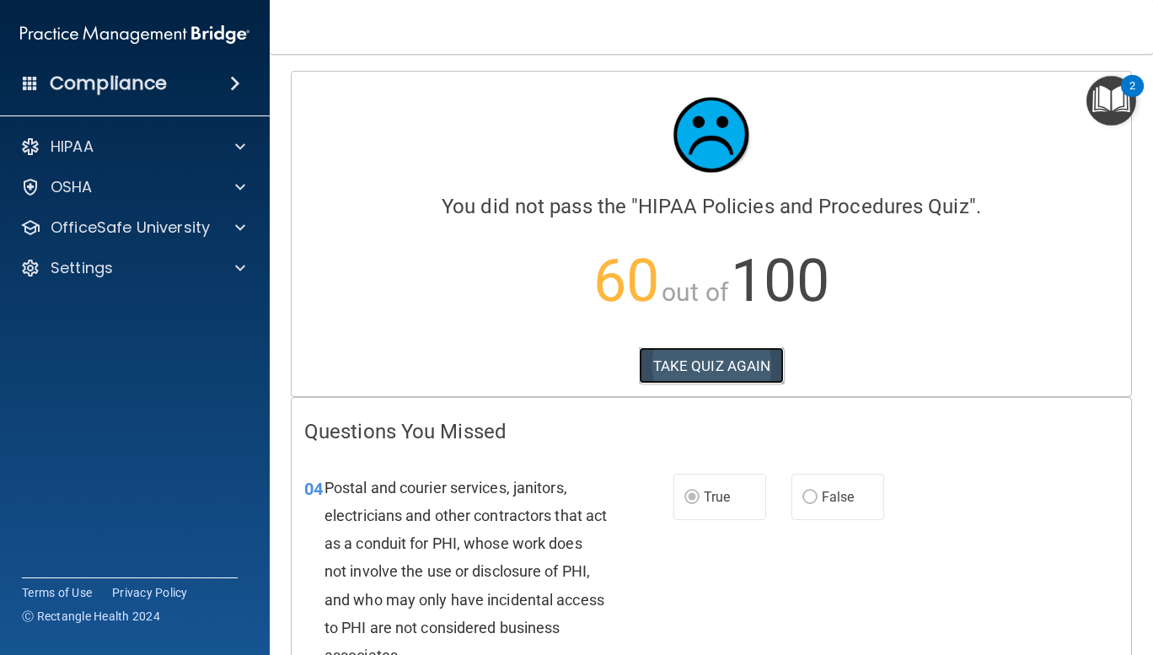
click at [703, 360] on button "TAKE QUIZ AGAIN" at bounding box center [712, 365] width 146 height 37
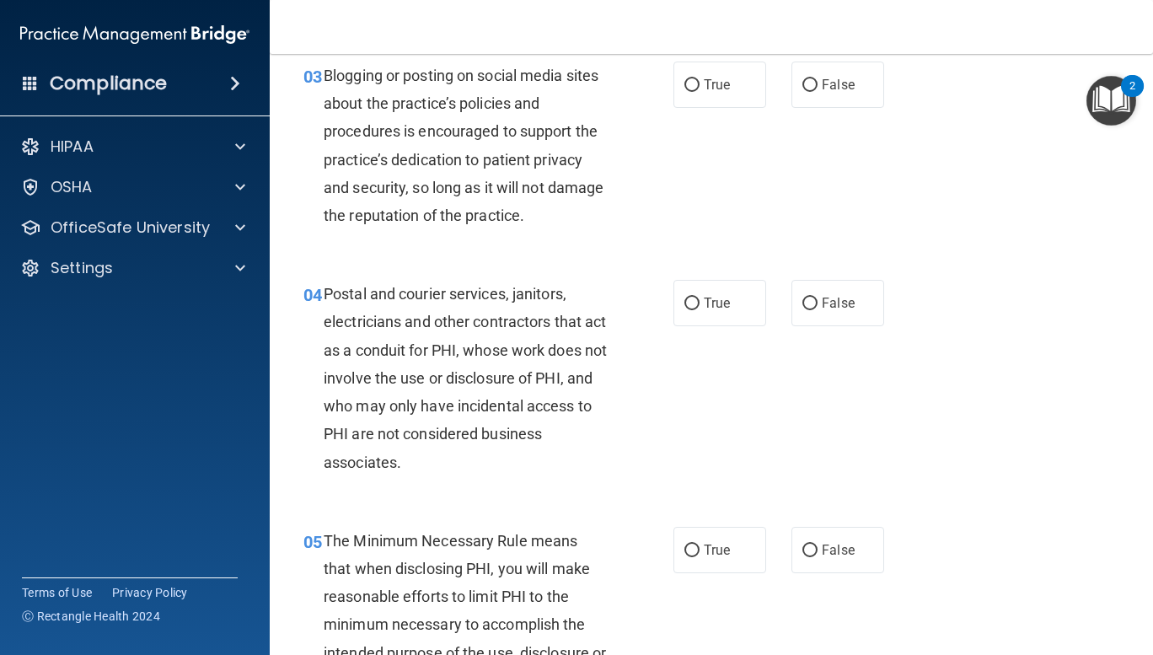
scroll to position [377, 0]
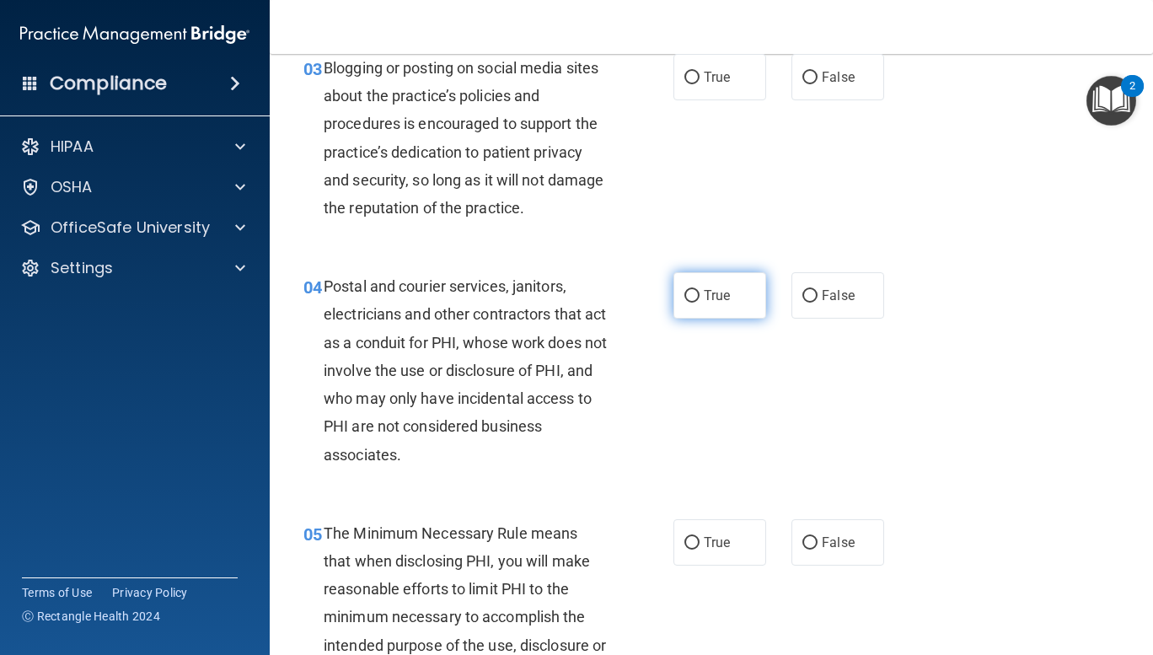
click at [684, 295] on input "True" at bounding box center [691, 296] width 15 height 13
radio input "true"
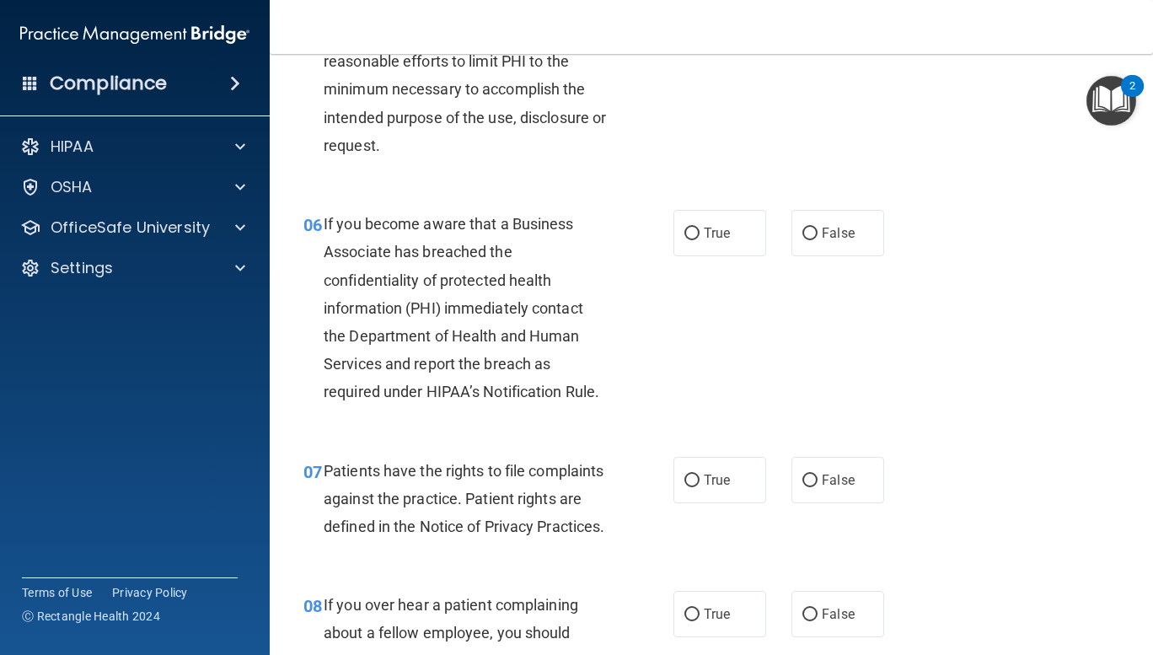
scroll to position [903, 0]
click at [807, 236] on input "False" at bounding box center [809, 234] width 15 height 13
radio input "true"
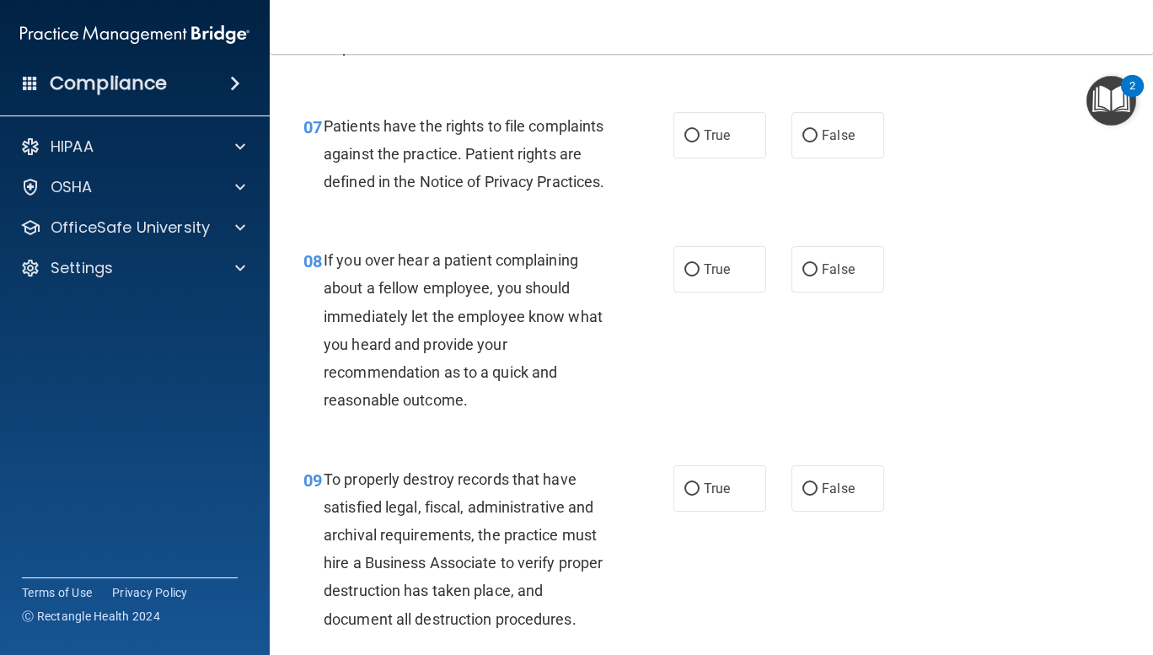
scroll to position [1255, 0]
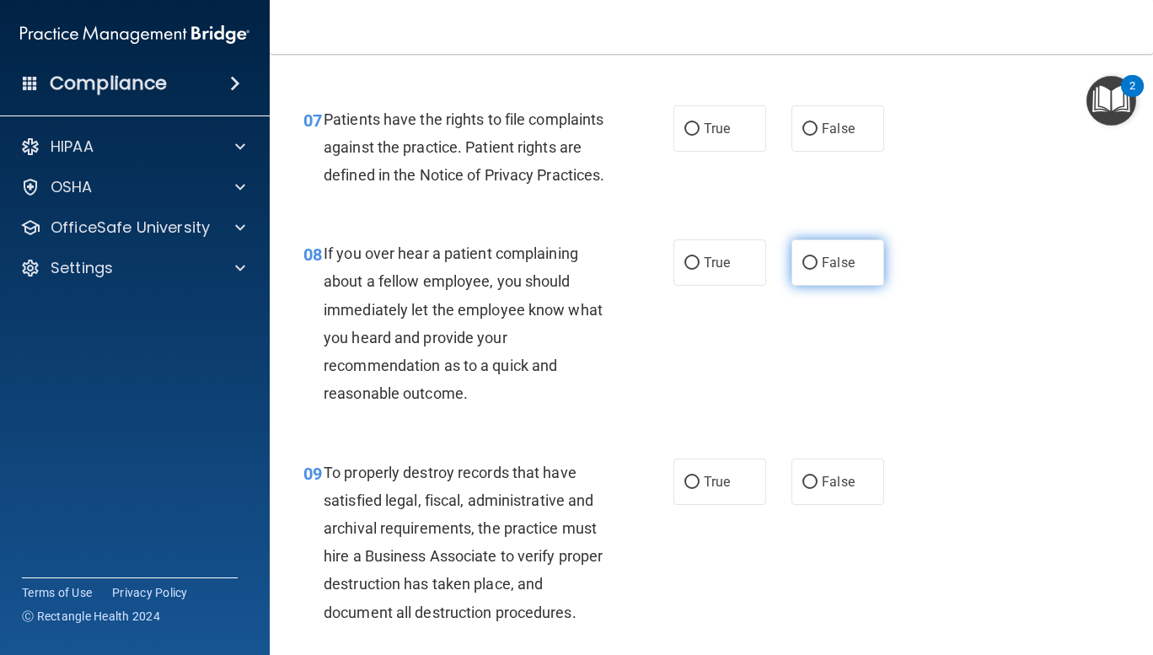
click at [802, 270] on input "False" at bounding box center [809, 263] width 15 height 13
radio input "true"
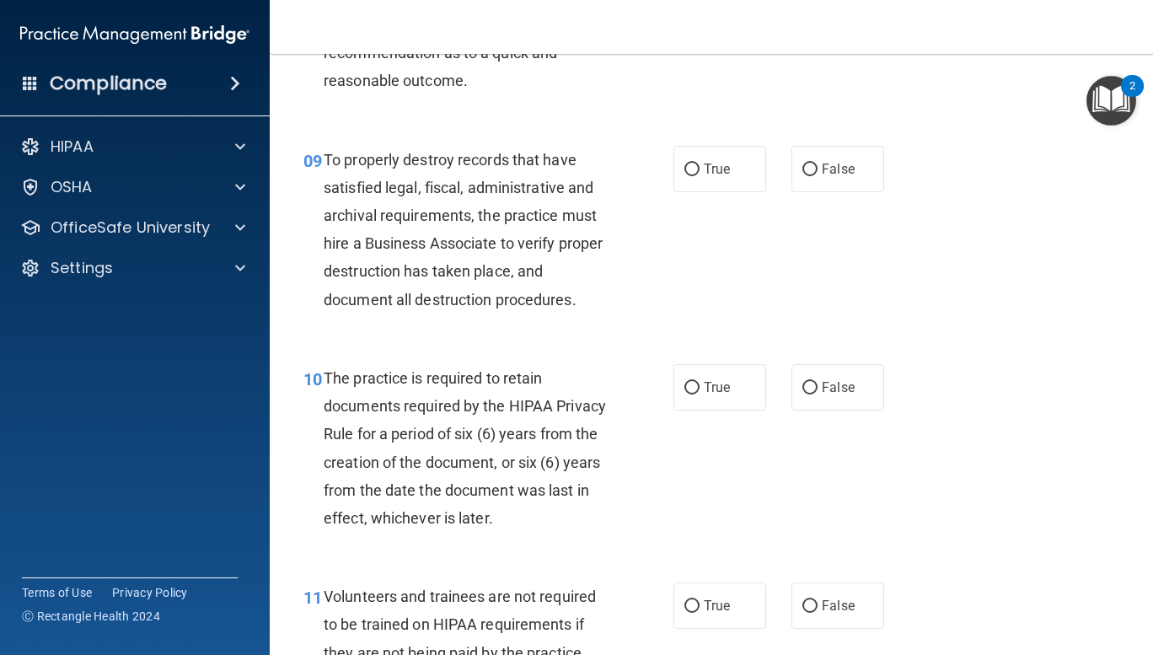
scroll to position [1567, 0]
click at [802, 177] on input "False" at bounding box center [809, 170] width 15 height 13
radio input "true"
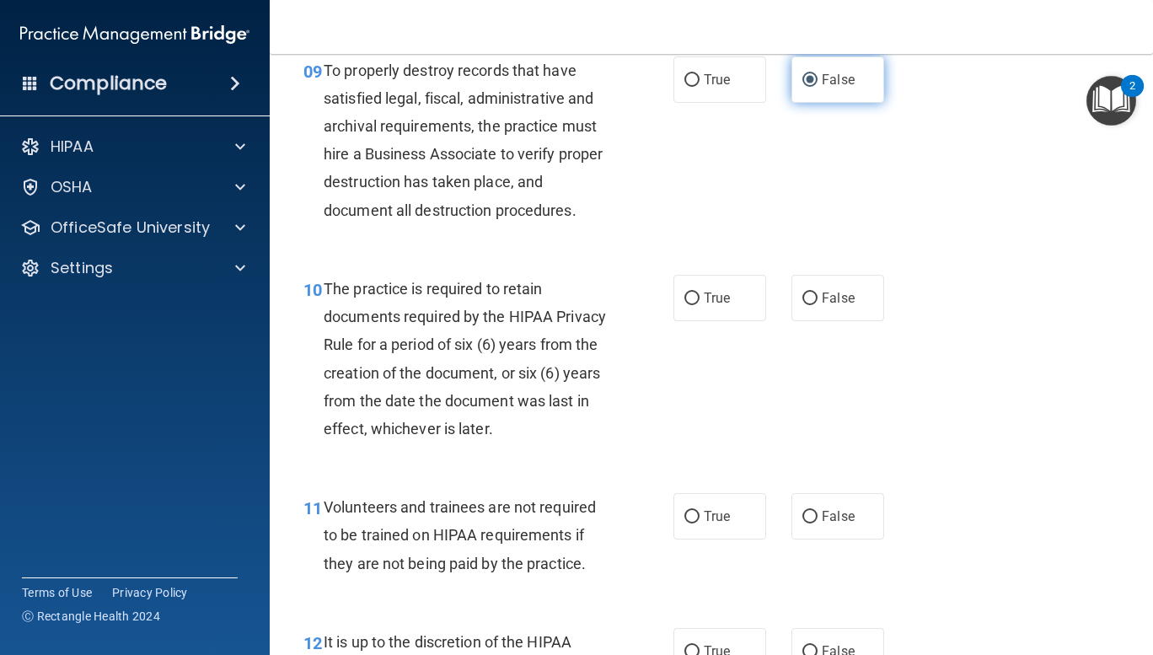
scroll to position [1691, 0]
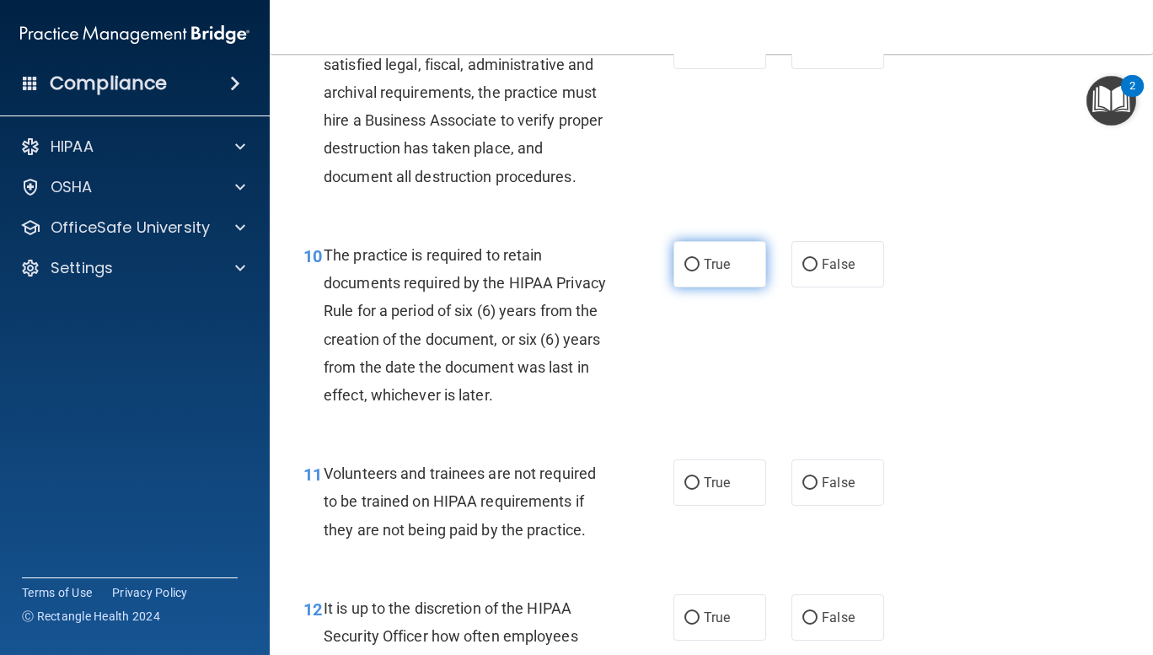
click at [686, 271] on input "True" at bounding box center [691, 265] width 15 height 13
radio input "true"
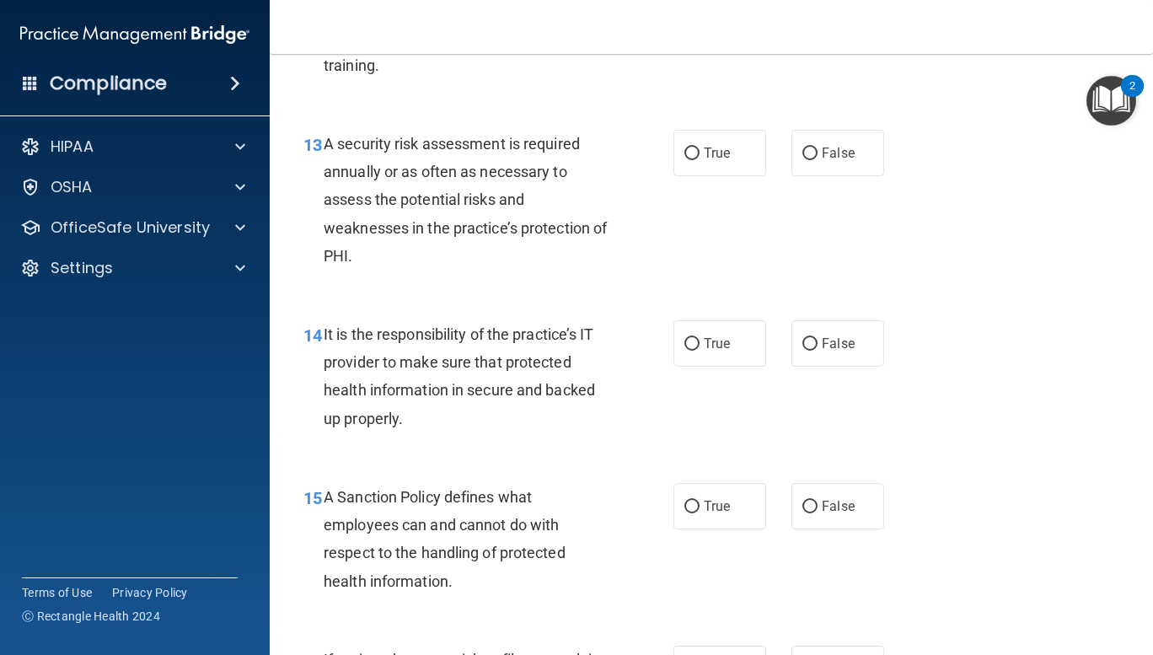
scroll to position [2376, 0]
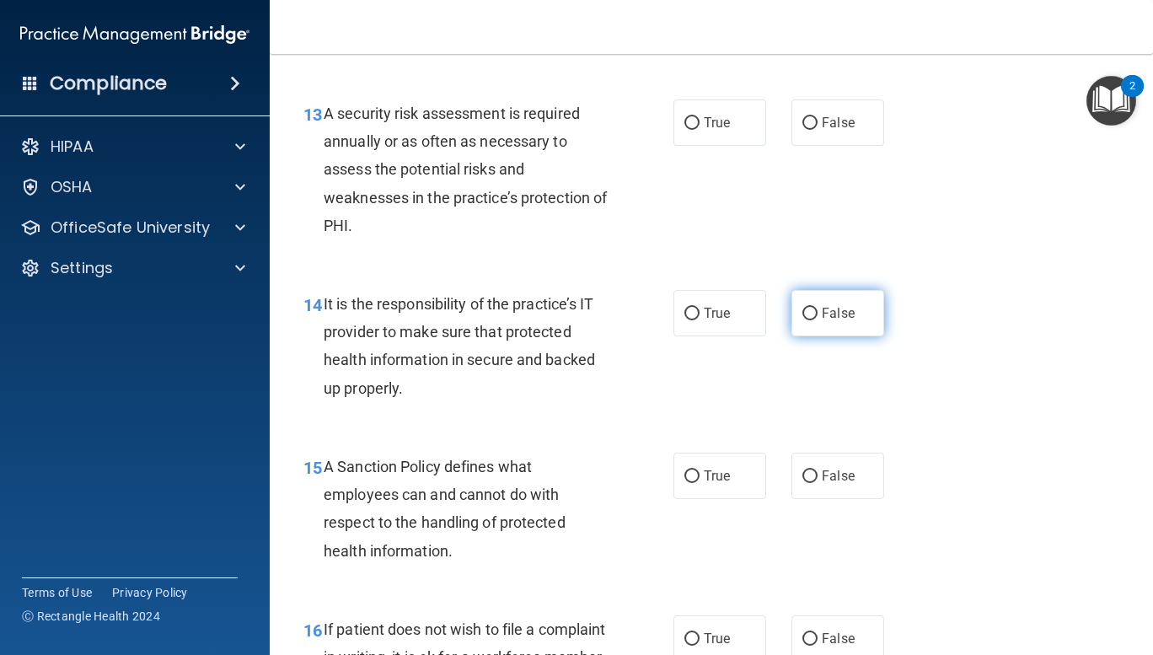
click at [807, 320] on input "False" at bounding box center [809, 314] width 15 height 13
radio input "true"
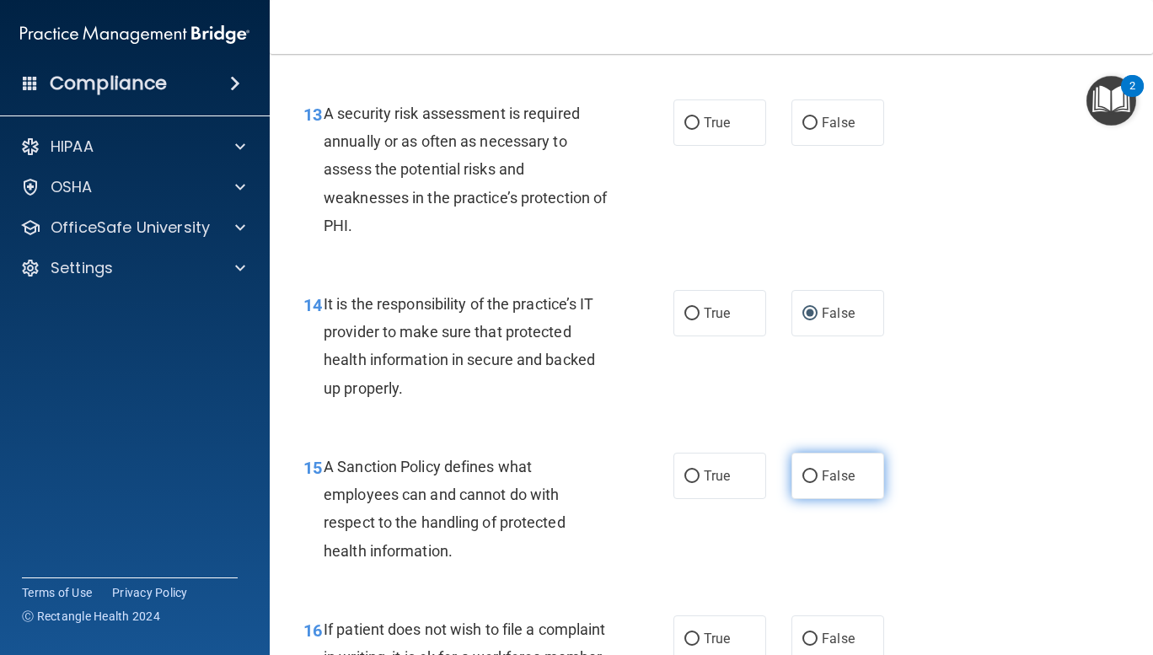
click at [801, 499] on label "False" at bounding box center [837, 475] width 93 height 46
click at [802, 483] on input "False" at bounding box center [809, 476] width 15 height 13
radio input "true"
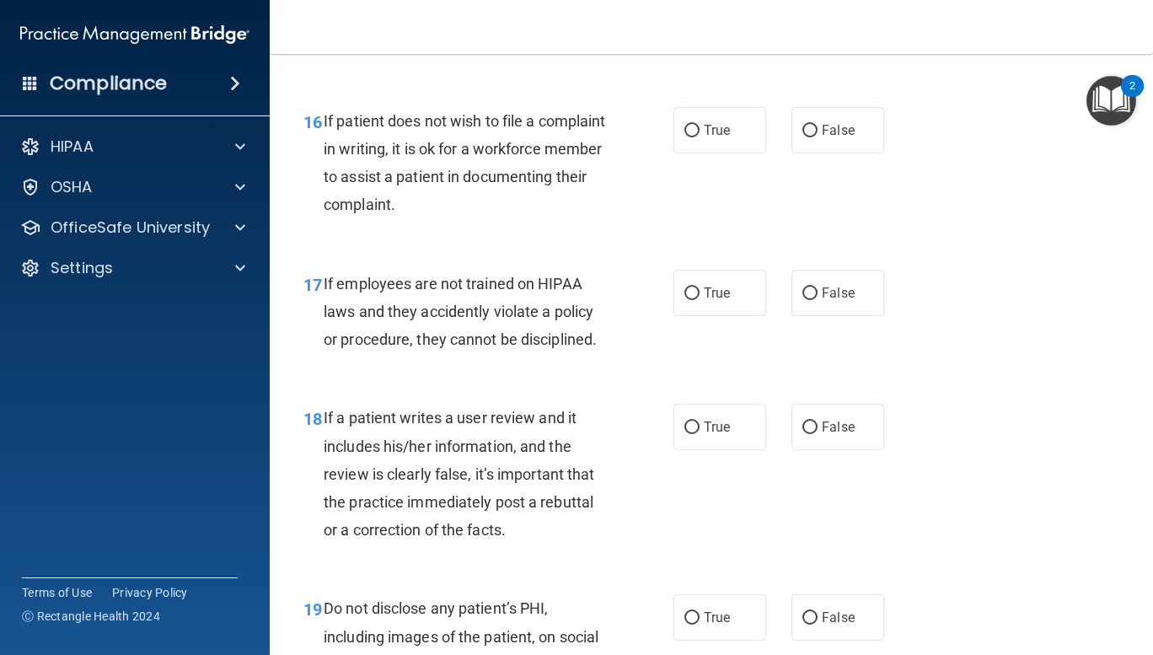
scroll to position [2931, 0]
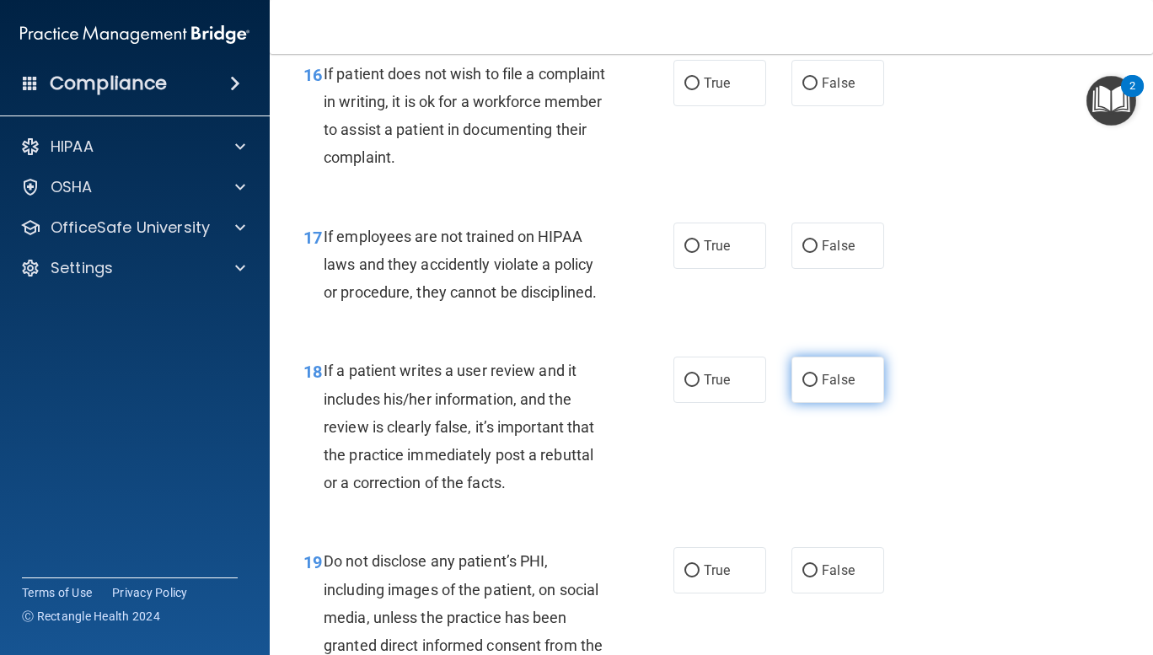
click at [804, 387] on input "False" at bounding box center [809, 380] width 15 height 13
radio input "true"
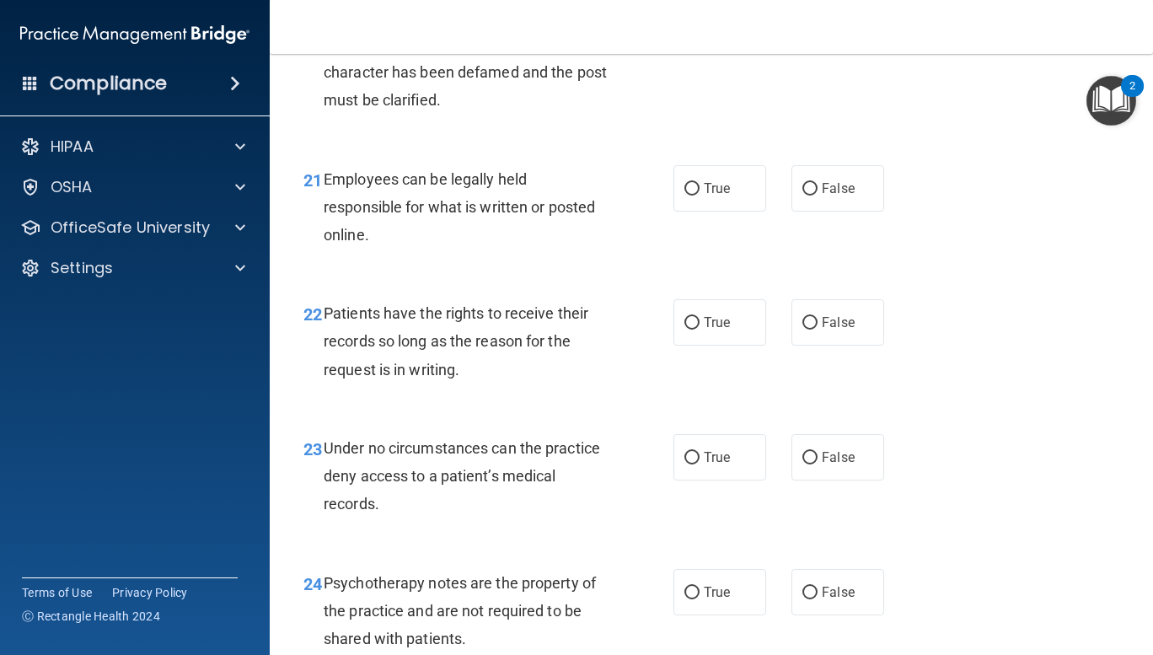
scroll to position [3715, 0]
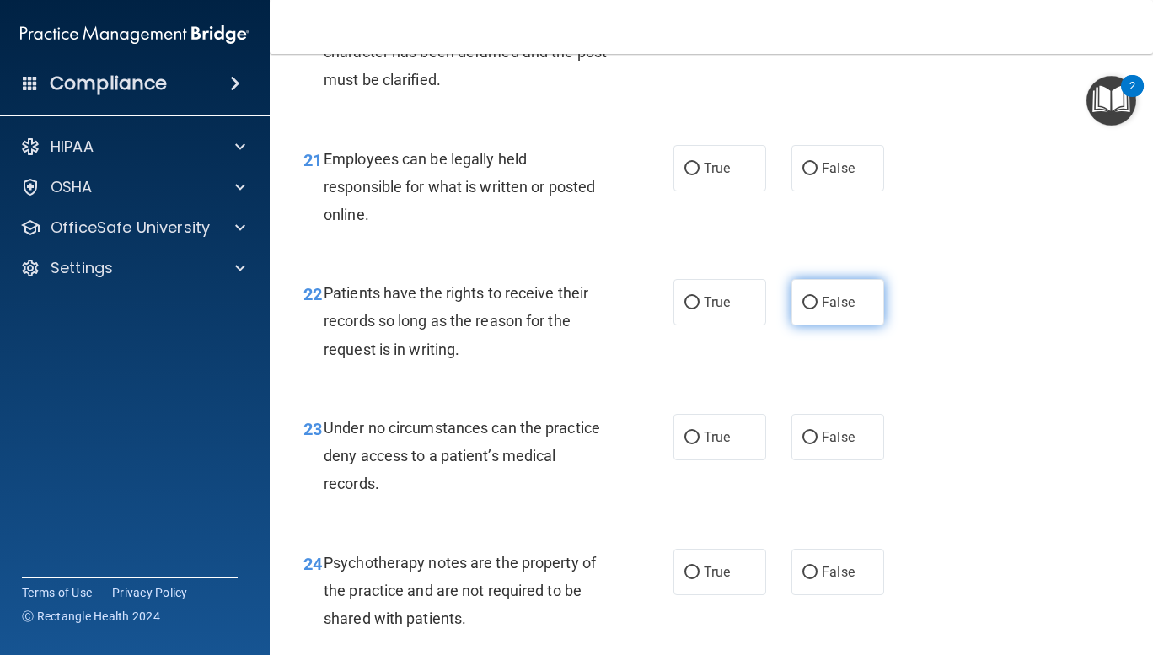
click at [802, 309] on input "False" at bounding box center [809, 303] width 15 height 13
radio input "true"
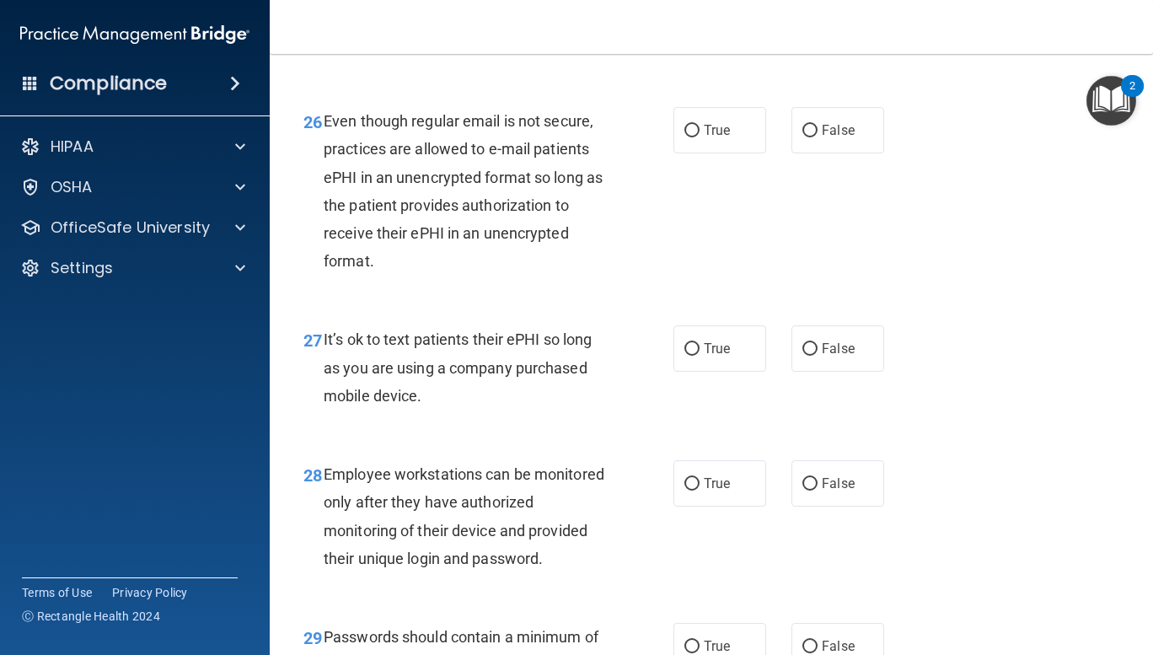
scroll to position [4504, 0]
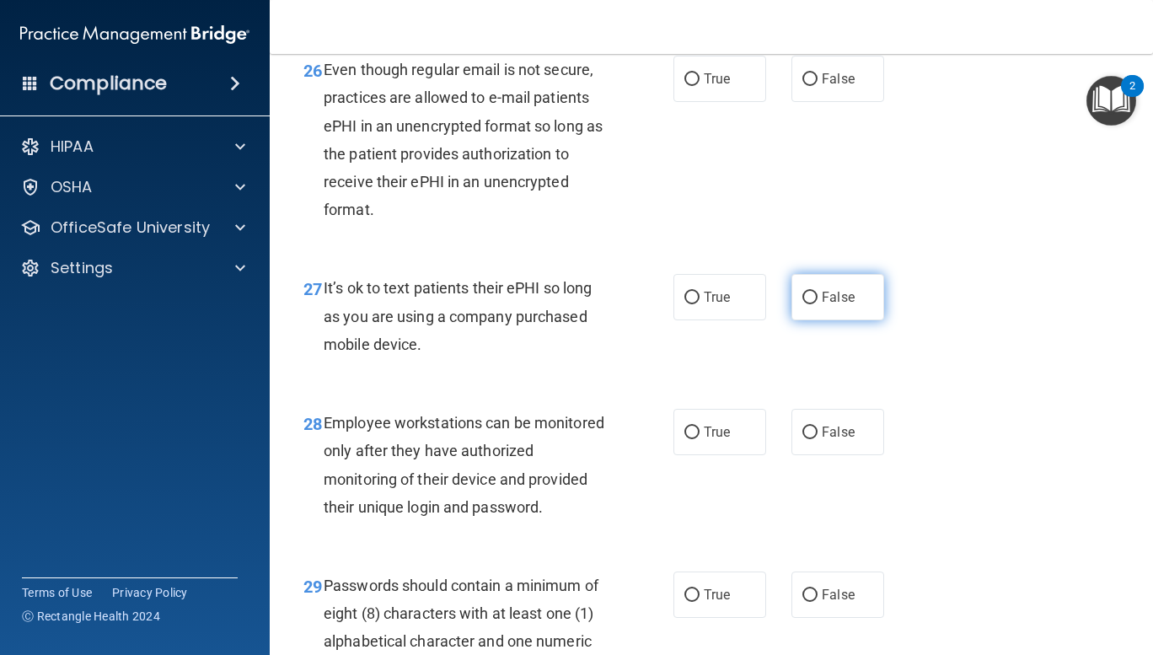
click at [802, 304] on input "False" at bounding box center [809, 298] width 15 height 13
radio input "true"
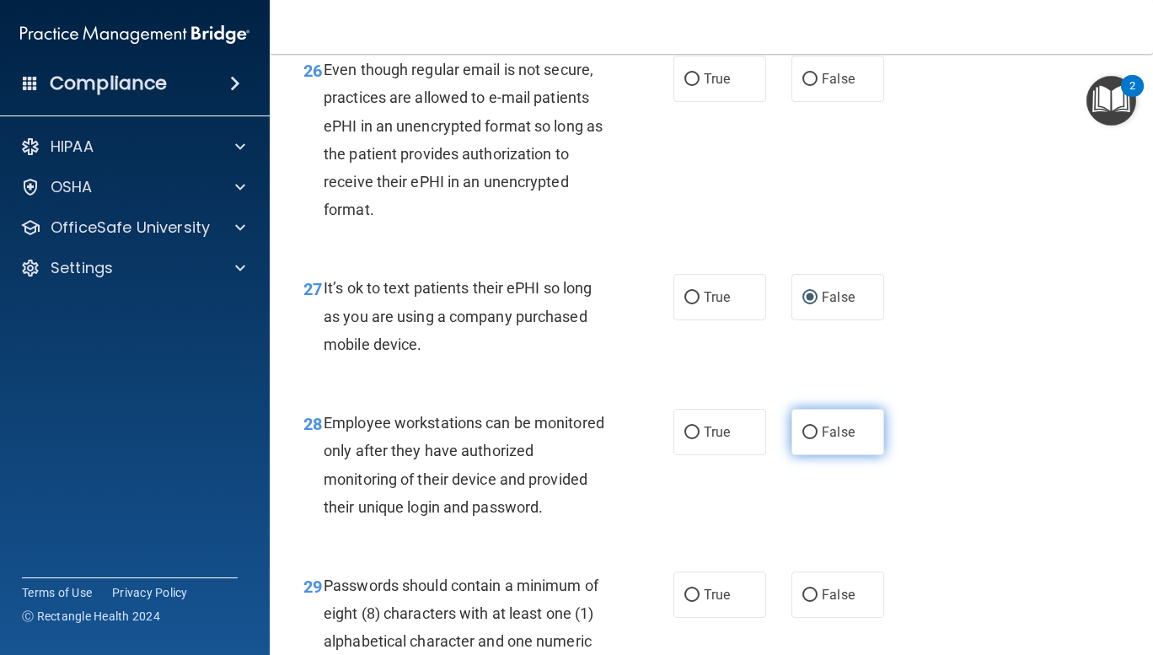
click at [802, 439] on input "False" at bounding box center [809, 432] width 15 height 13
radio input "true"
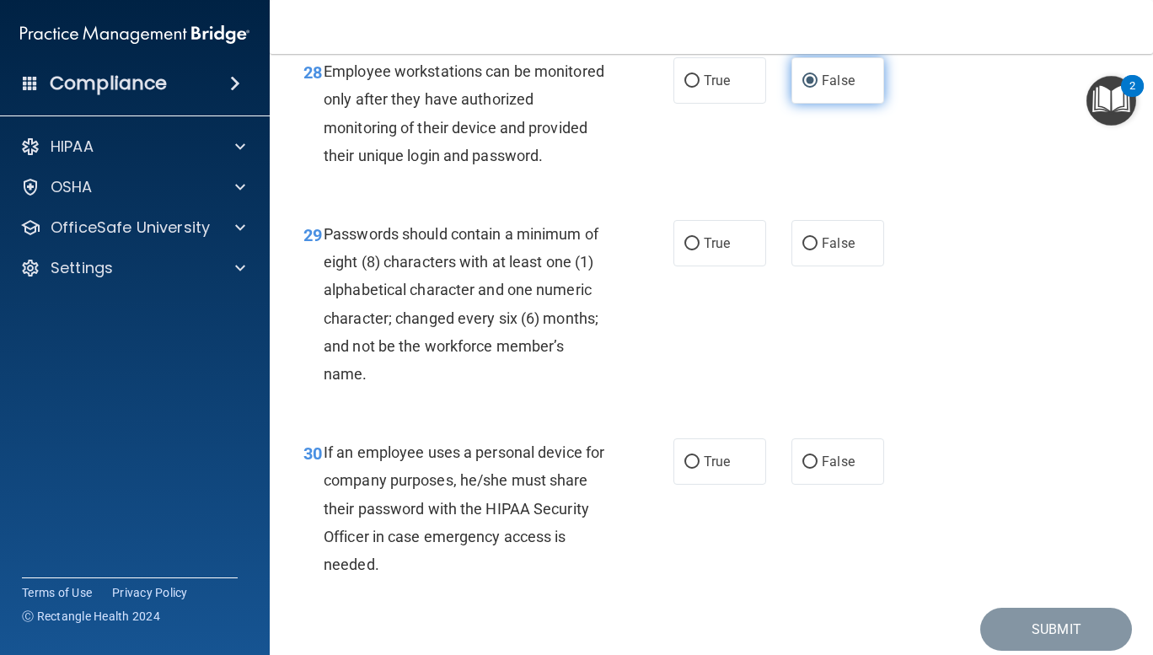
scroll to position [4918, 0]
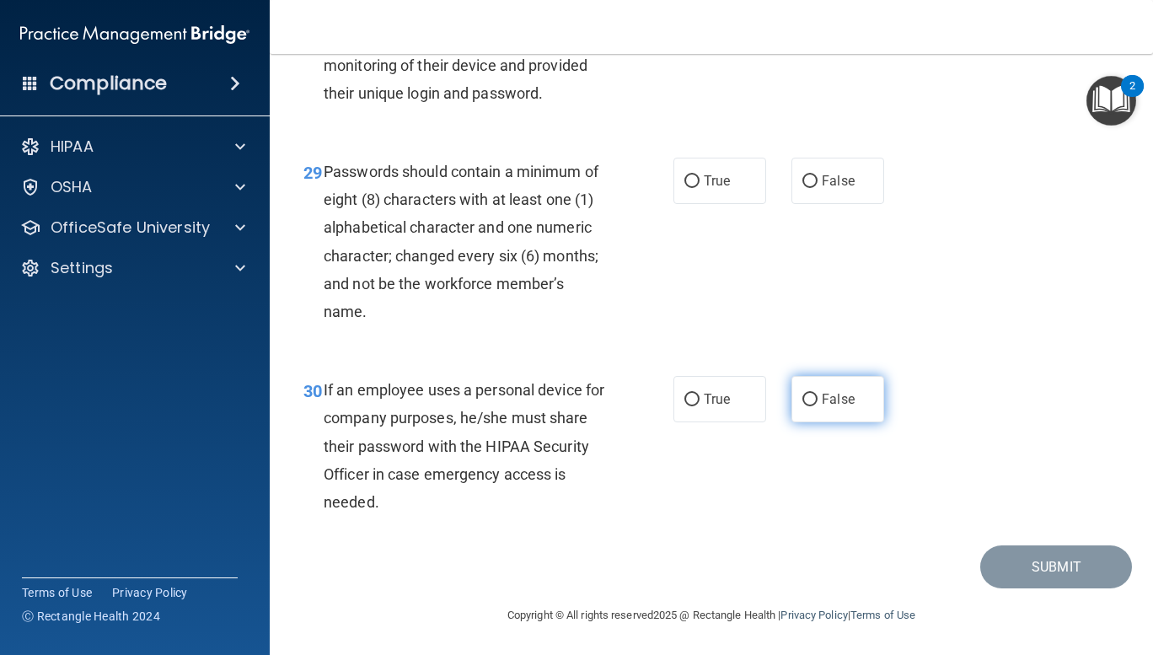
click at [802, 406] on input "False" at bounding box center [809, 399] width 15 height 13
radio input "true"
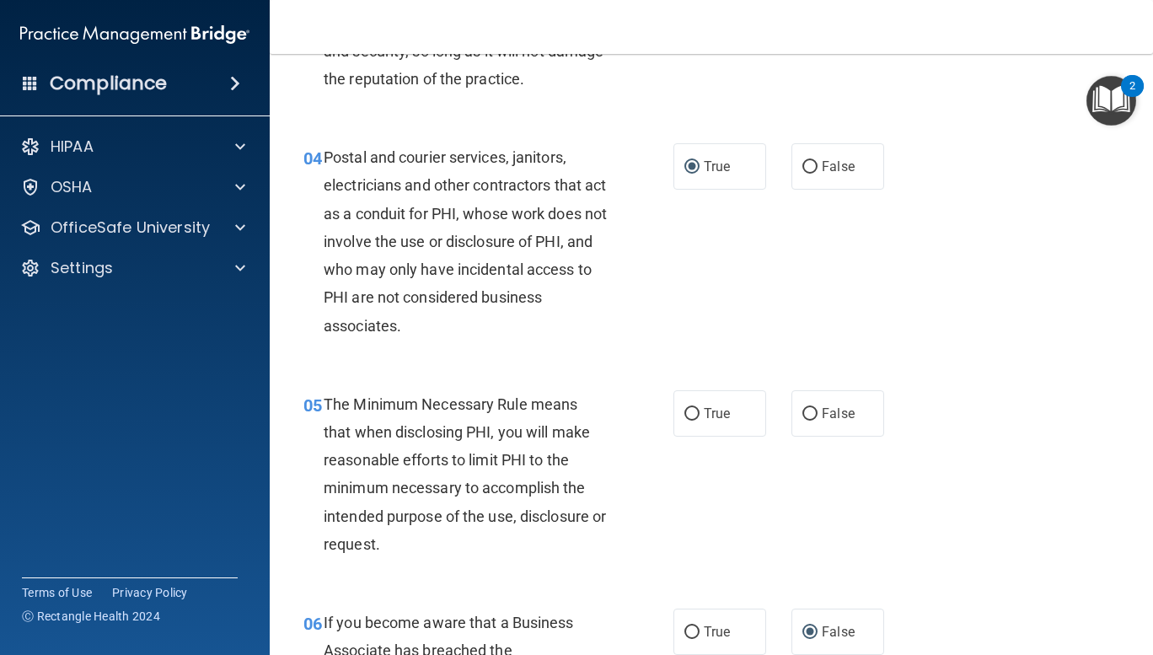
scroll to position [0, 0]
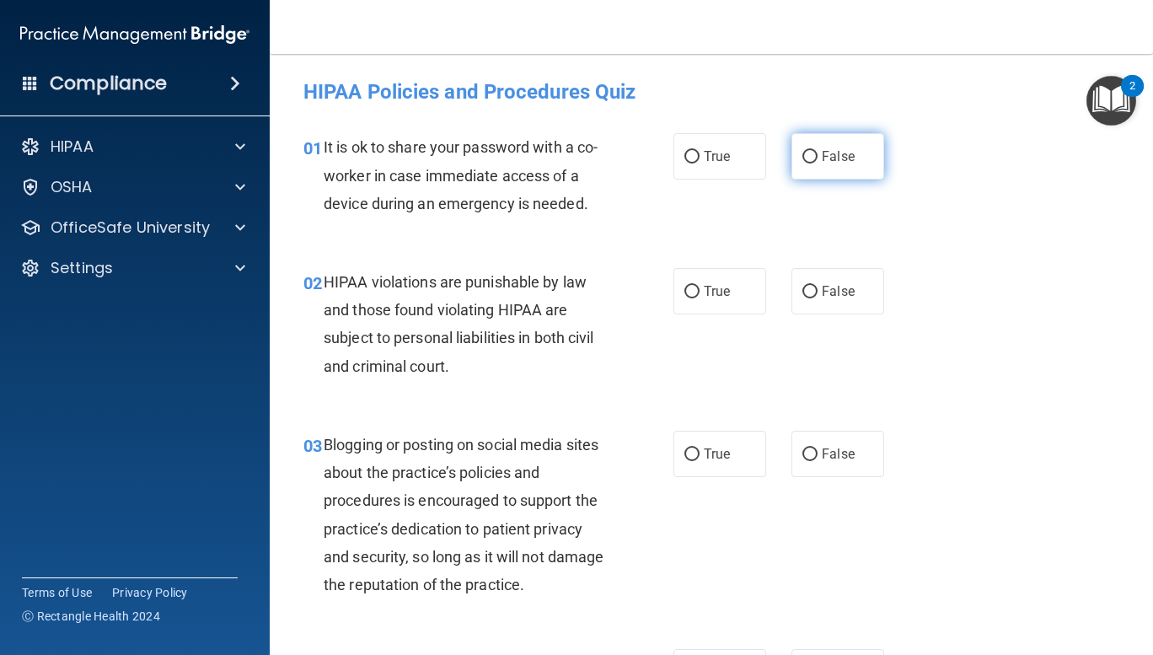
click at [808, 150] on label "False" at bounding box center [837, 156] width 93 height 46
click at [808, 151] on input "False" at bounding box center [809, 157] width 15 height 13
radio input "true"
click at [684, 295] on input "True" at bounding box center [691, 292] width 15 height 13
radio input "true"
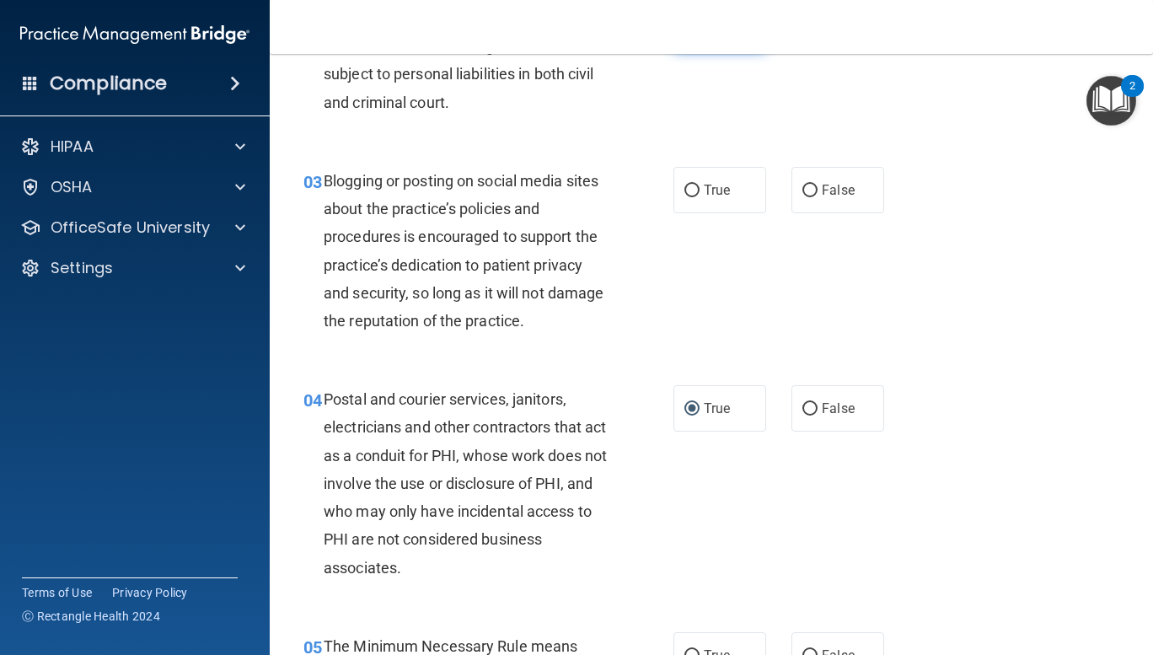
scroll to position [266, 0]
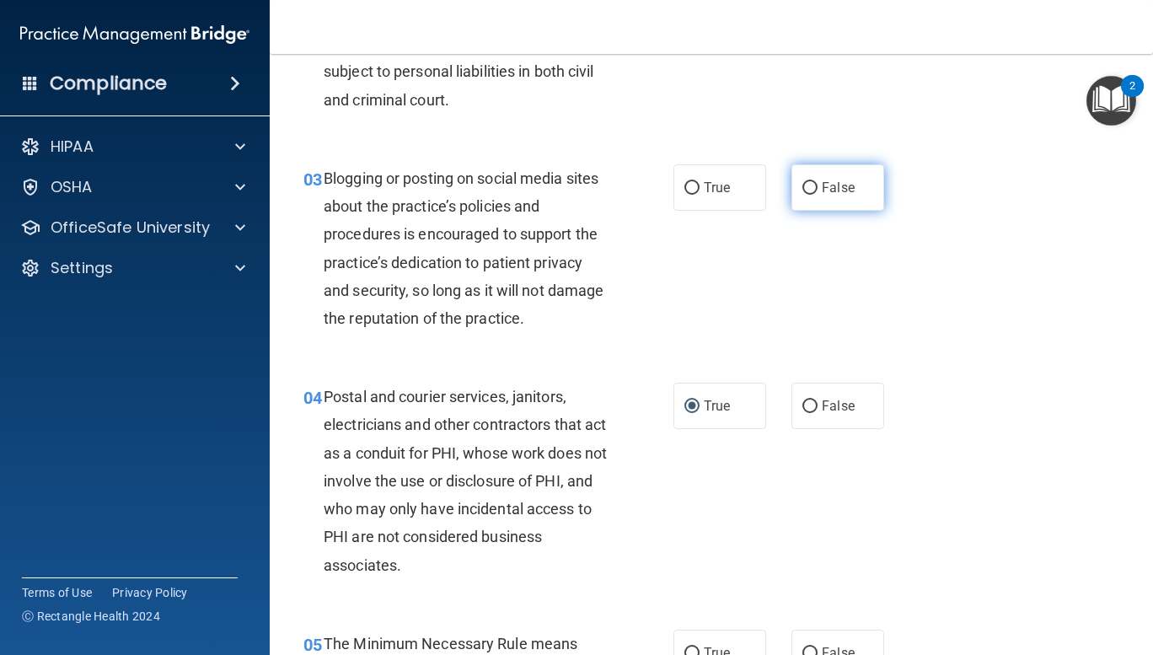
click at [805, 186] on input "False" at bounding box center [809, 188] width 15 height 13
radio input "true"
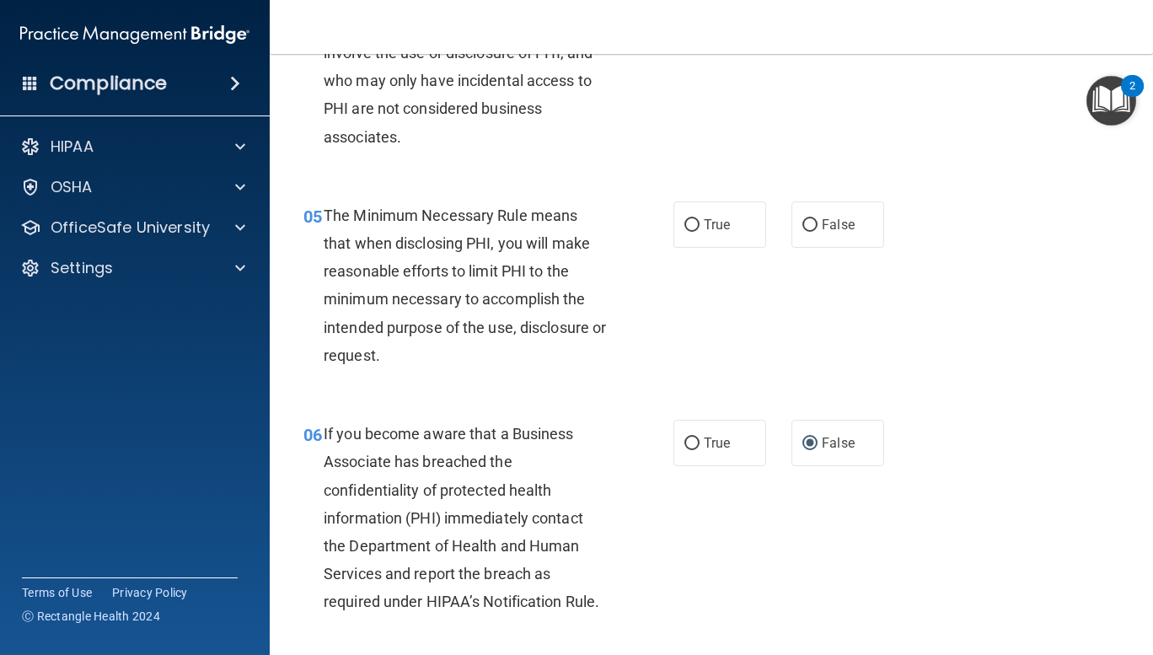
scroll to position [748, 0]
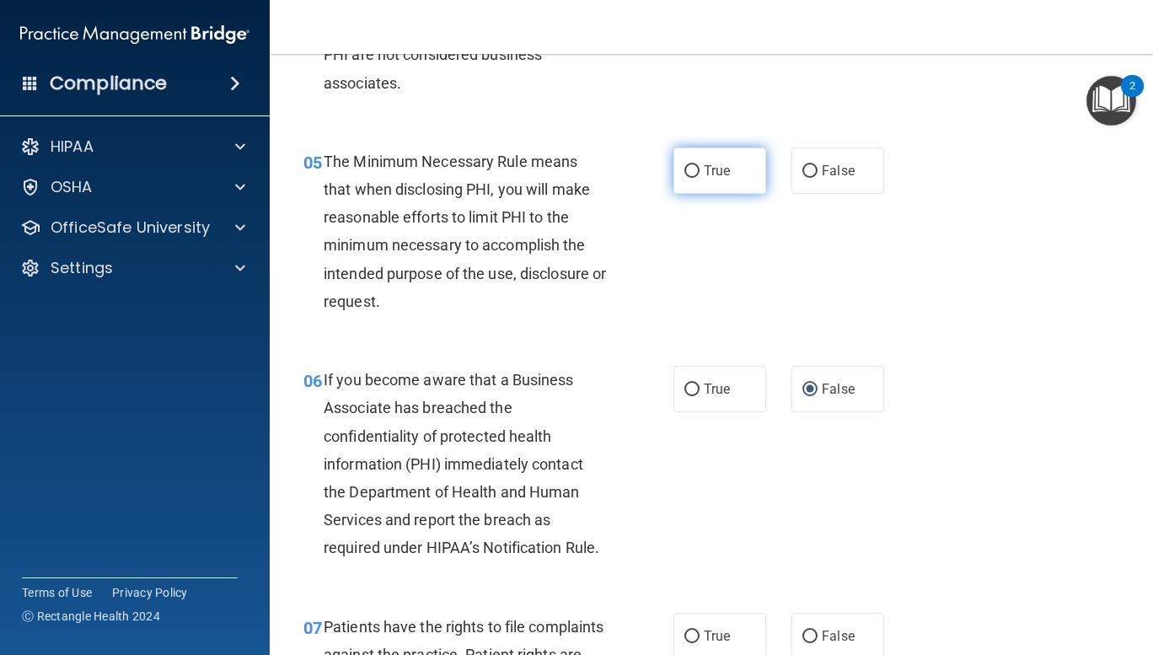
click at [692, 165] on input "True" at bounding box center [691, 171] width 15 height 13
radio input "true"
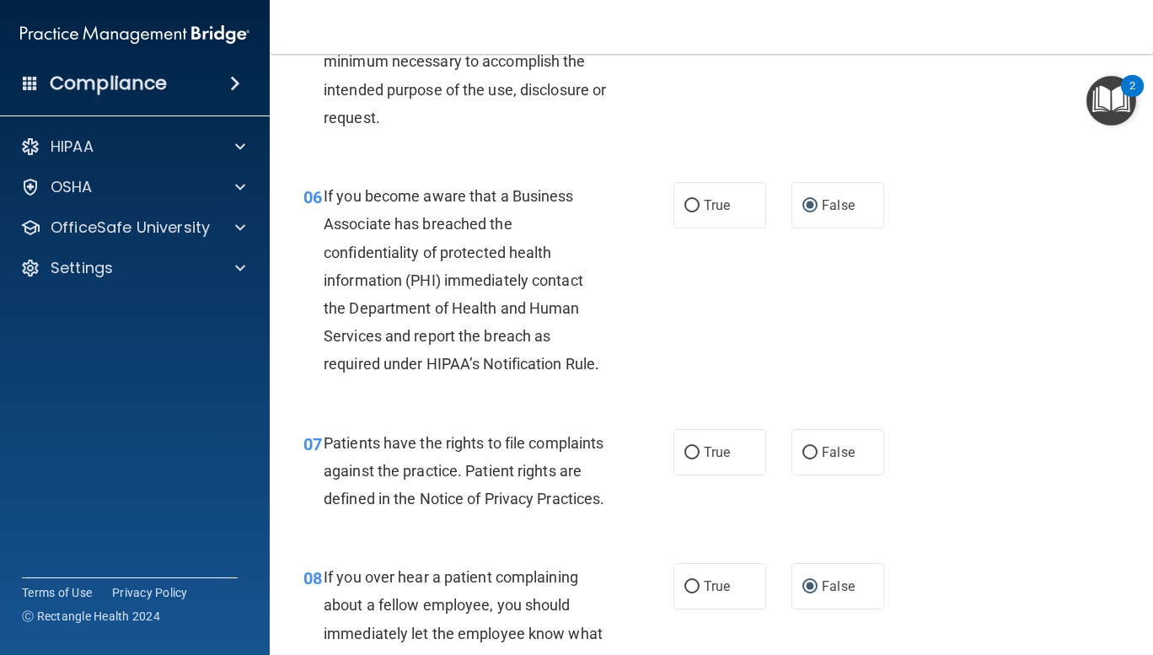
scroll to position [1101, 0]
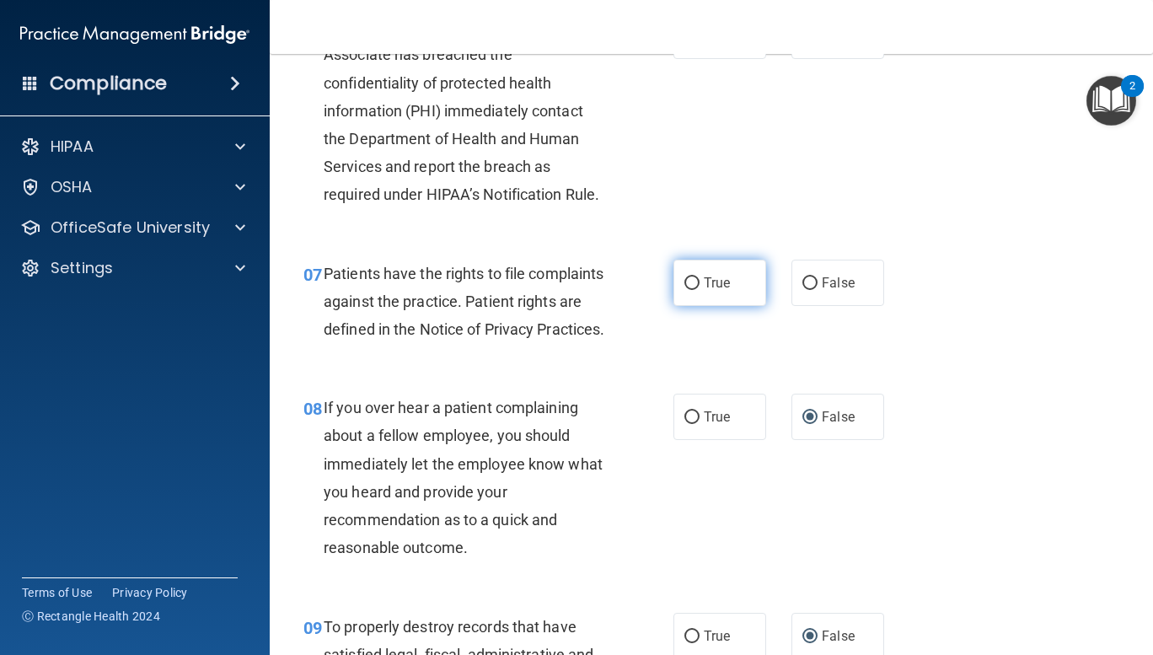
click at [685, 279] on input "True" at bounding box center [691, 283] width 15 height 13
radio input "true"
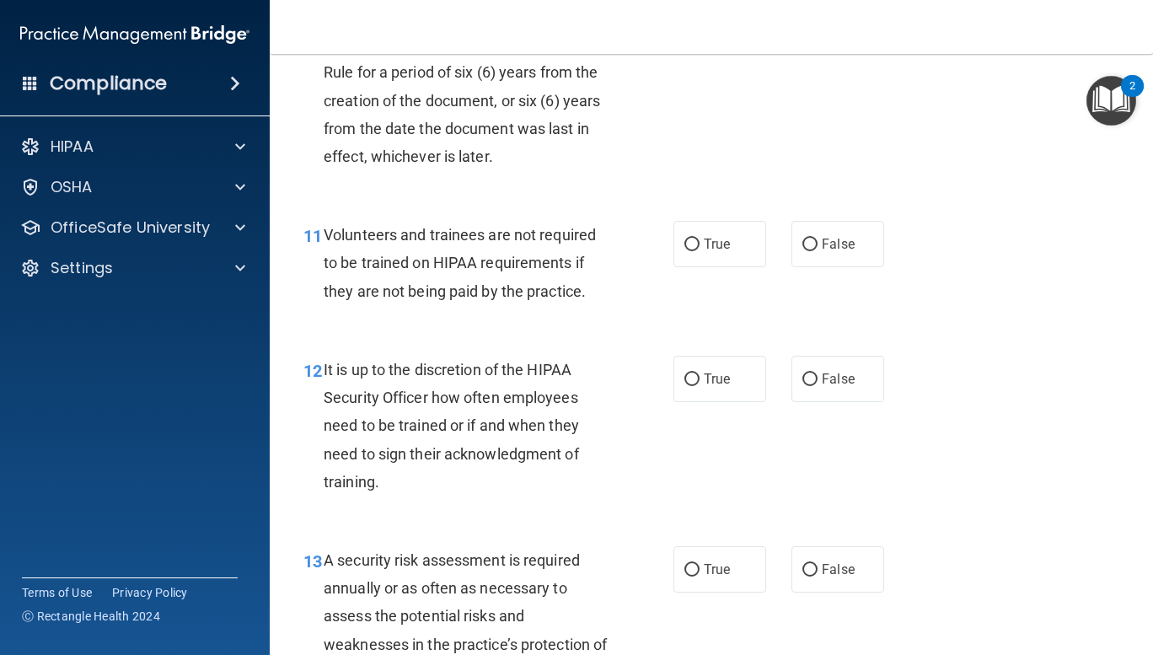
scroll to position [1946, 0]
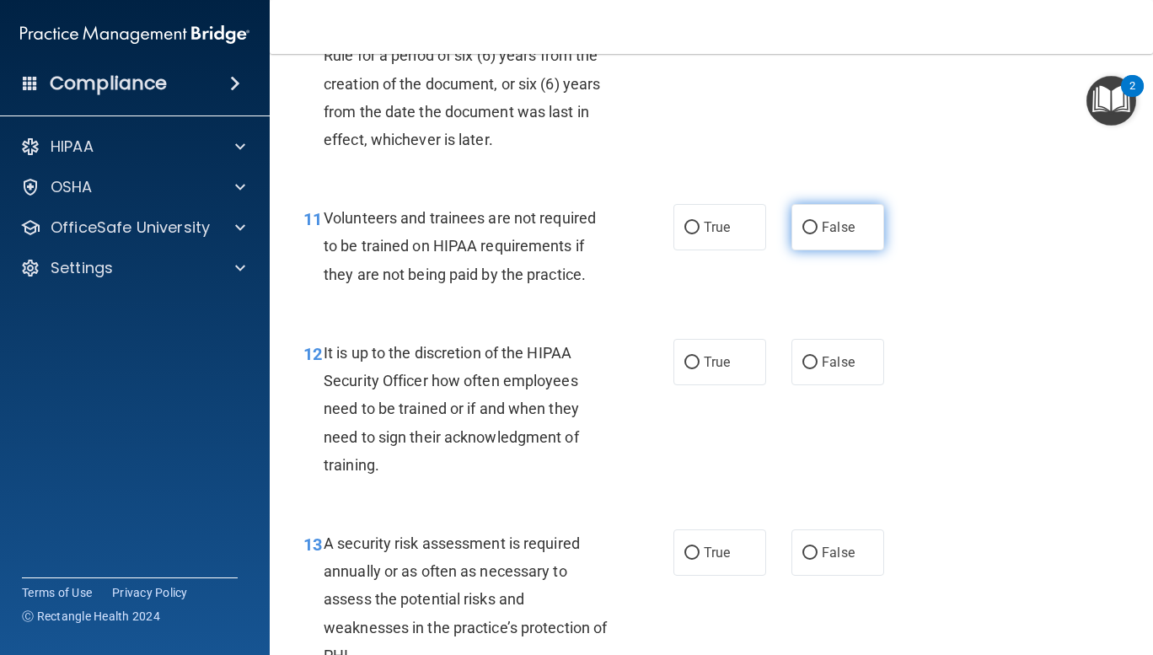
click at [804, 234] on input "False" at bounding box center [809, 228] width 15 height 13
radio input "true"
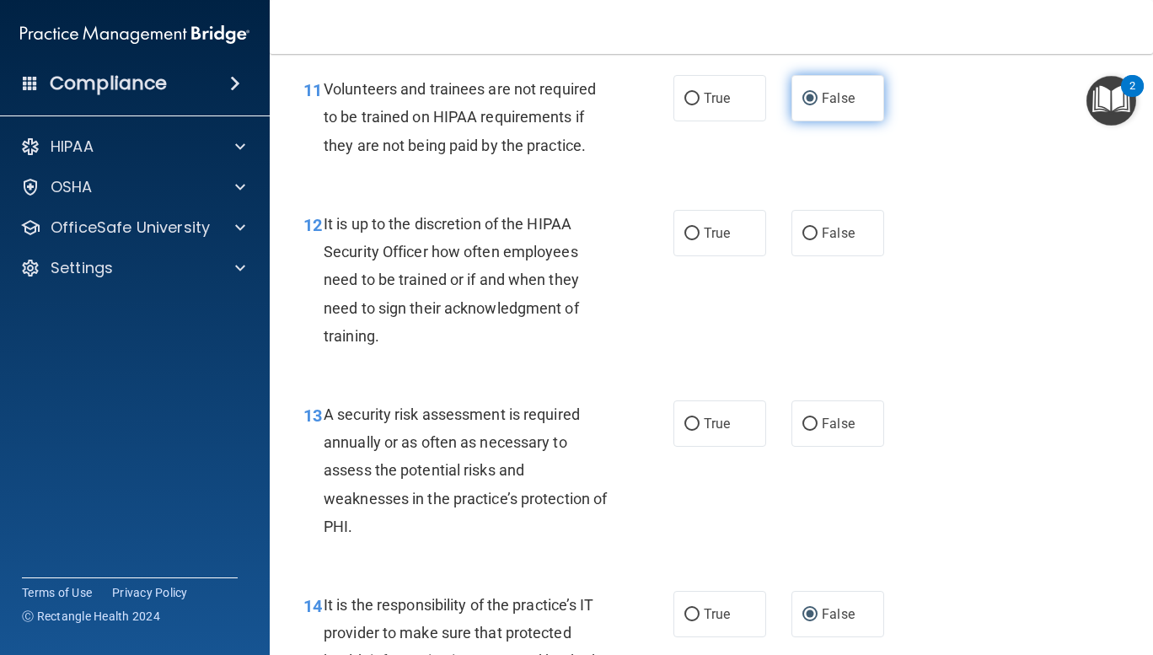
scroll to position [2075, 0]
click at [807, 240] on input "False" at bounding box center [809, 233] width 15 height 13
radio input "true"
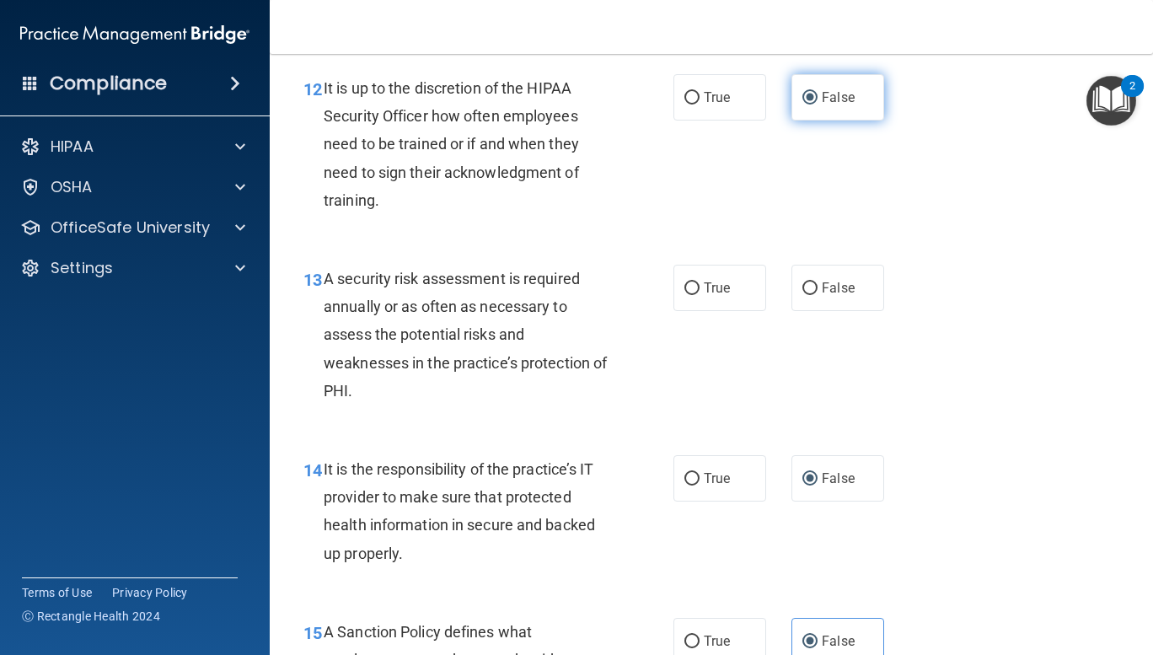
scroll to position [2308, 0]
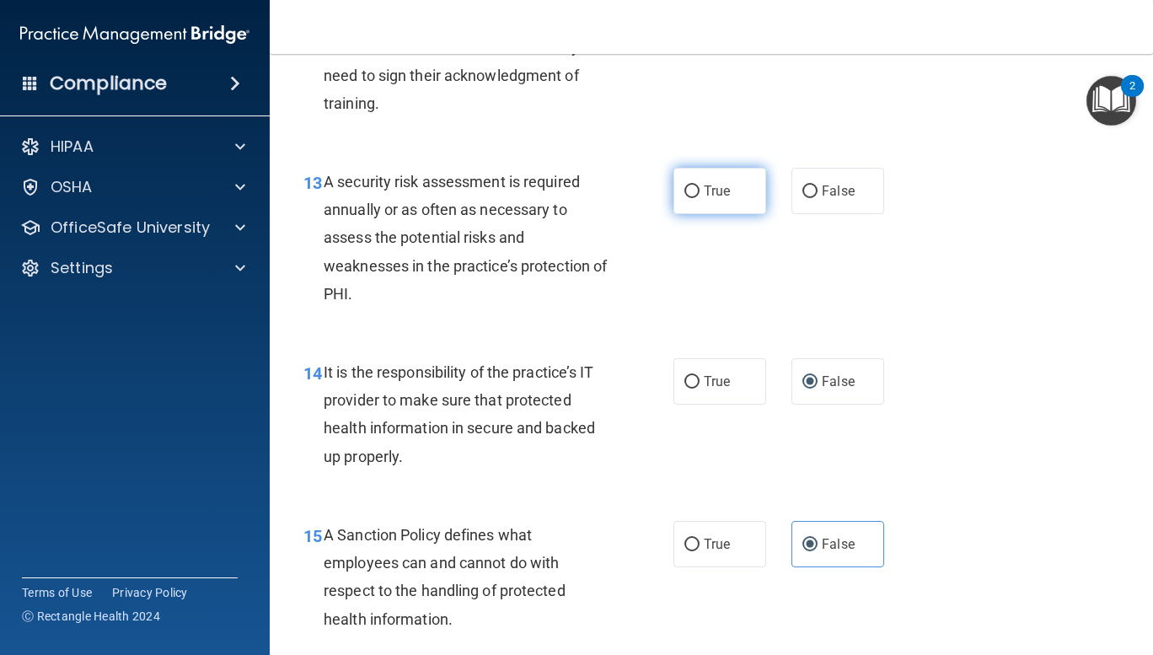
click at [684, 198] on input "True" at bounding box center [691, 191] width 15 height 13
radio input "true"
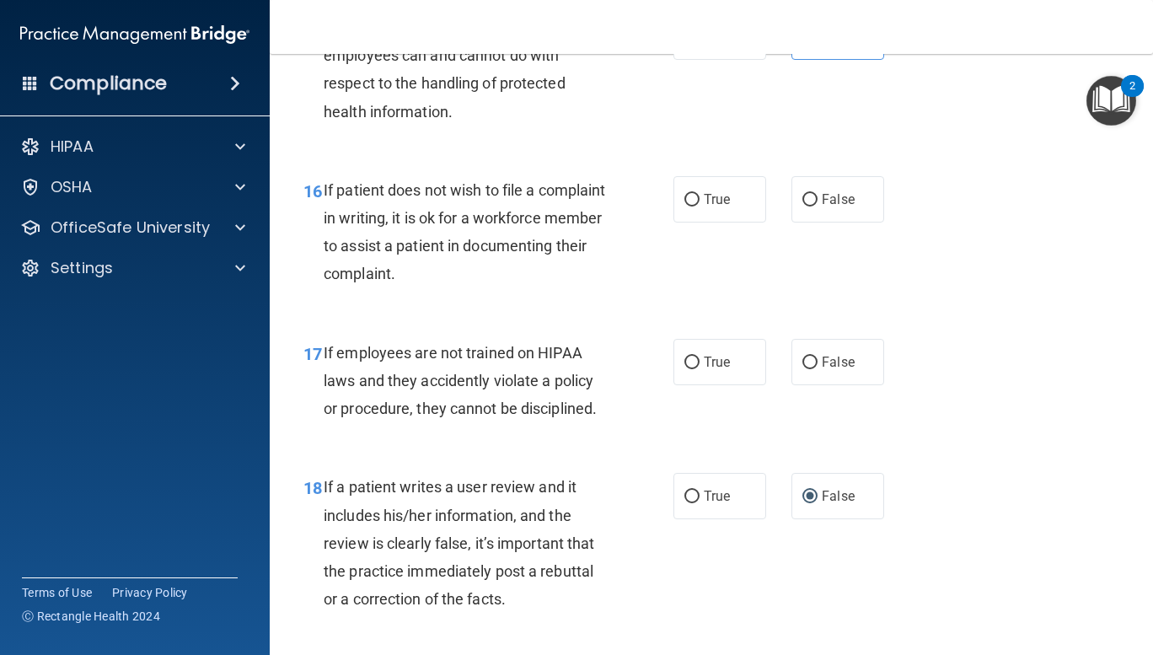
scroll to position [2817, 0]
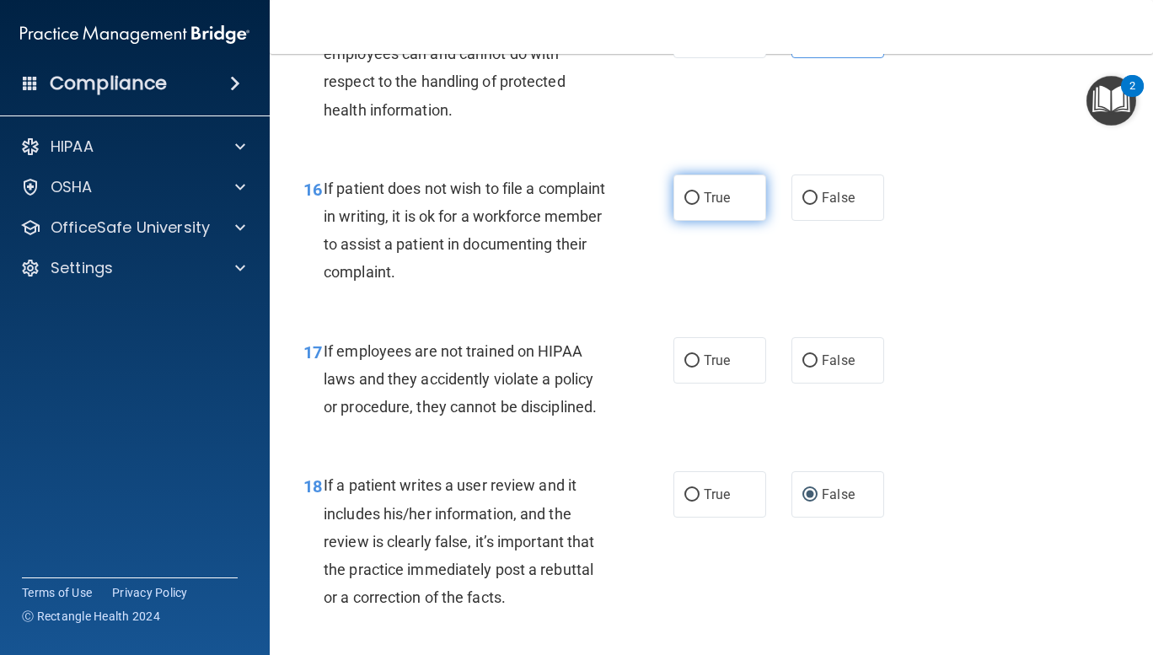
click at [673, 221] on label "True" at bounding box center [719, 197] width 93 height 46
click at [684, 205] on input "True" at bounding box center [691, 198] width 15 height 13
radio input "true"
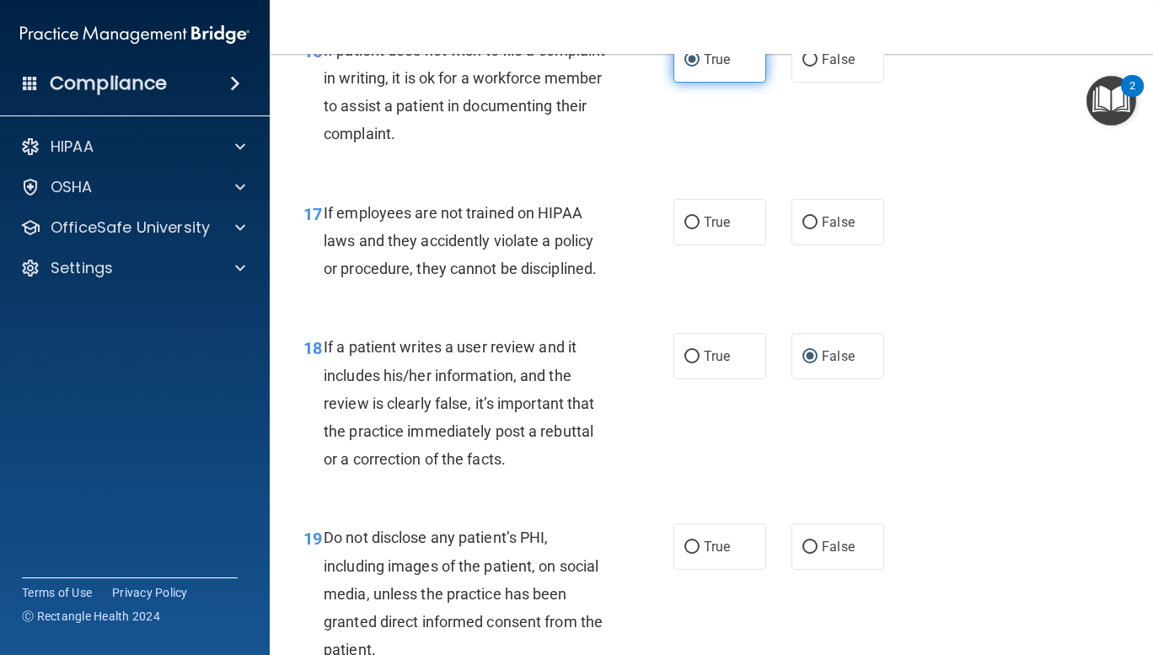
scroll to position [2955, 0]
click at [805, 229] on input "False" at bounding box center [809, 223] width 15 height 13
radio input "true"
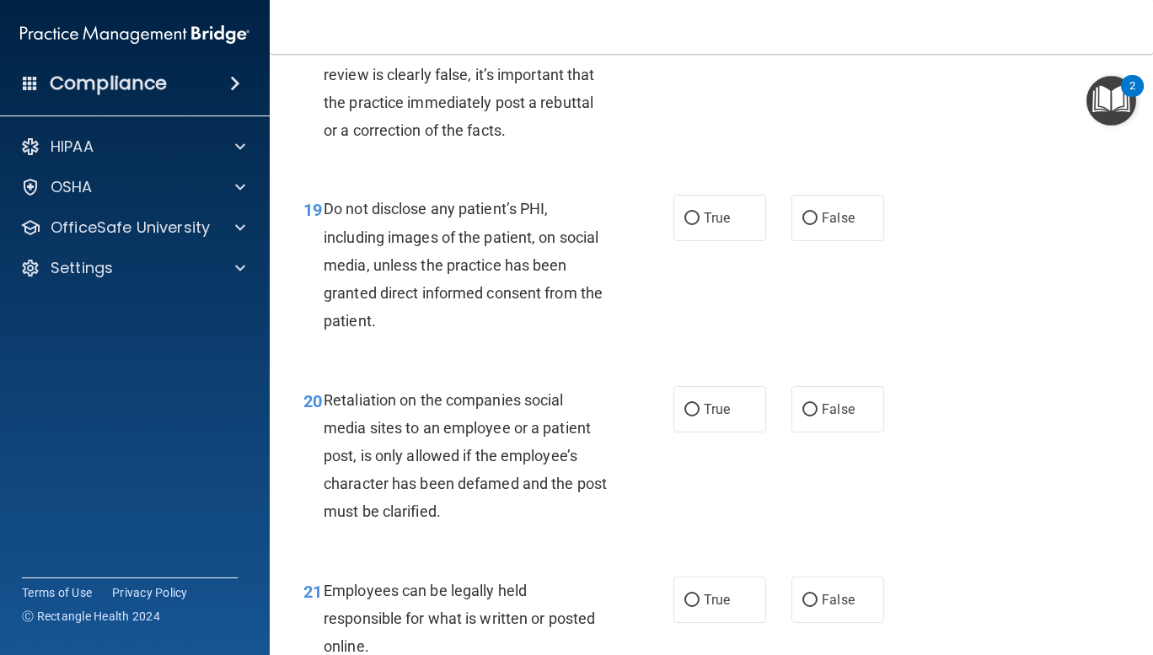
scroll to position [3287, 0]
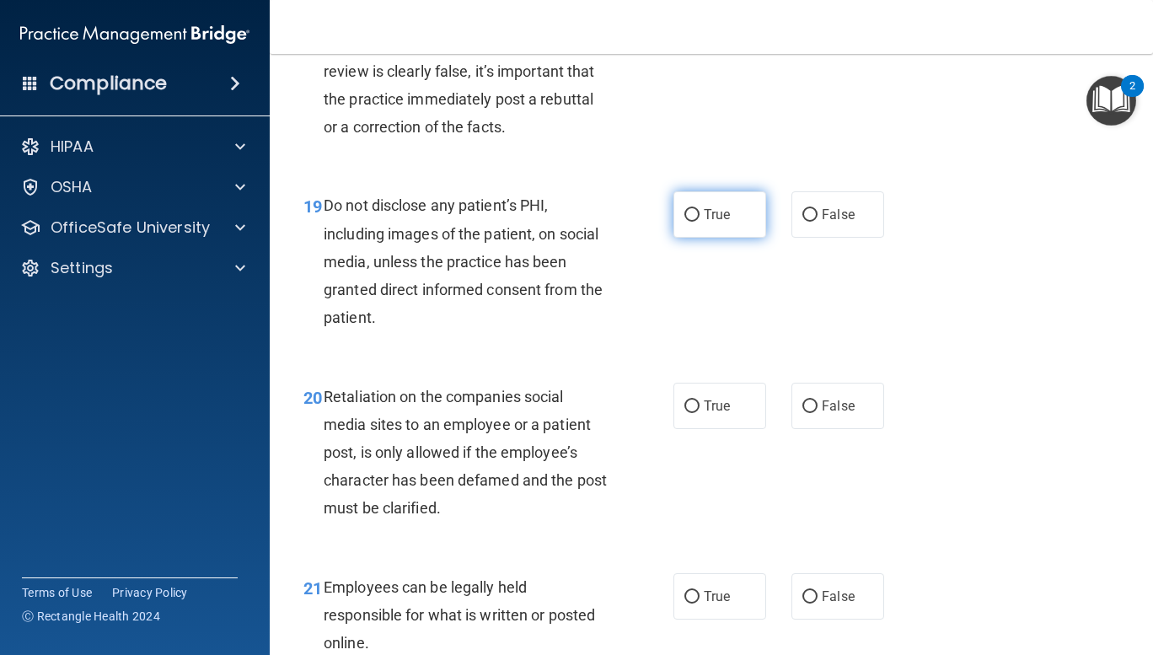
click at [684, 222] on input "True" at bounding box center [691, 215] width 15 height 13
radio input "true"
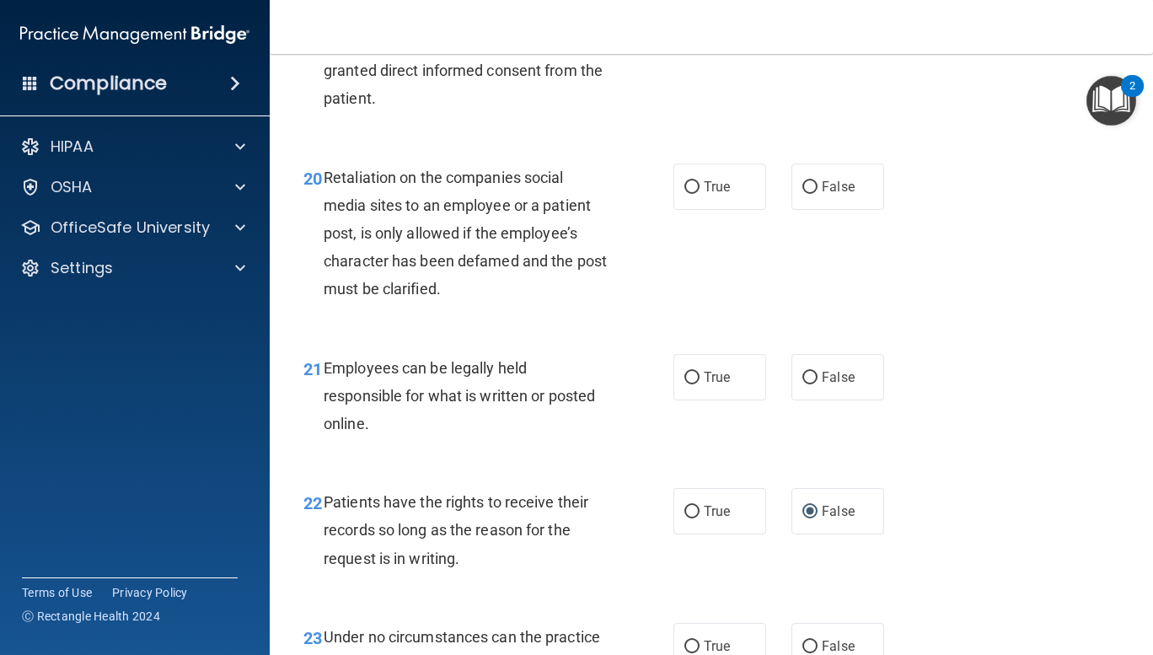
scroll to position [3529, 0]
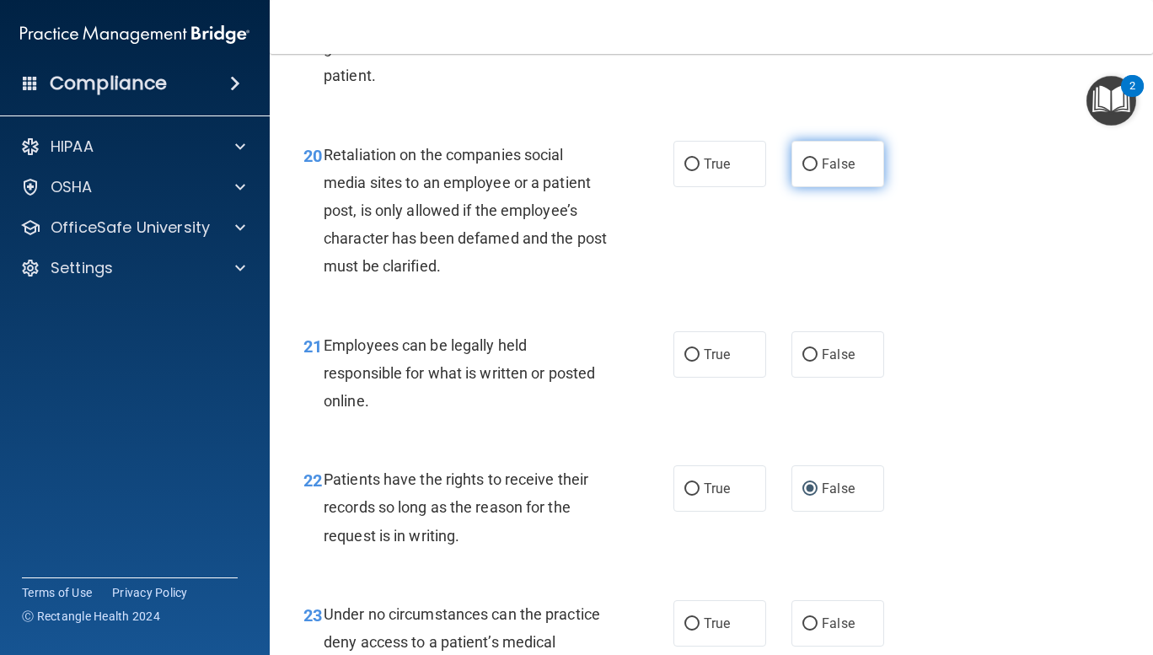
click at [807, 171] on input "False" at bounding box center [809, 164] width 15 height 13
radio input "true"
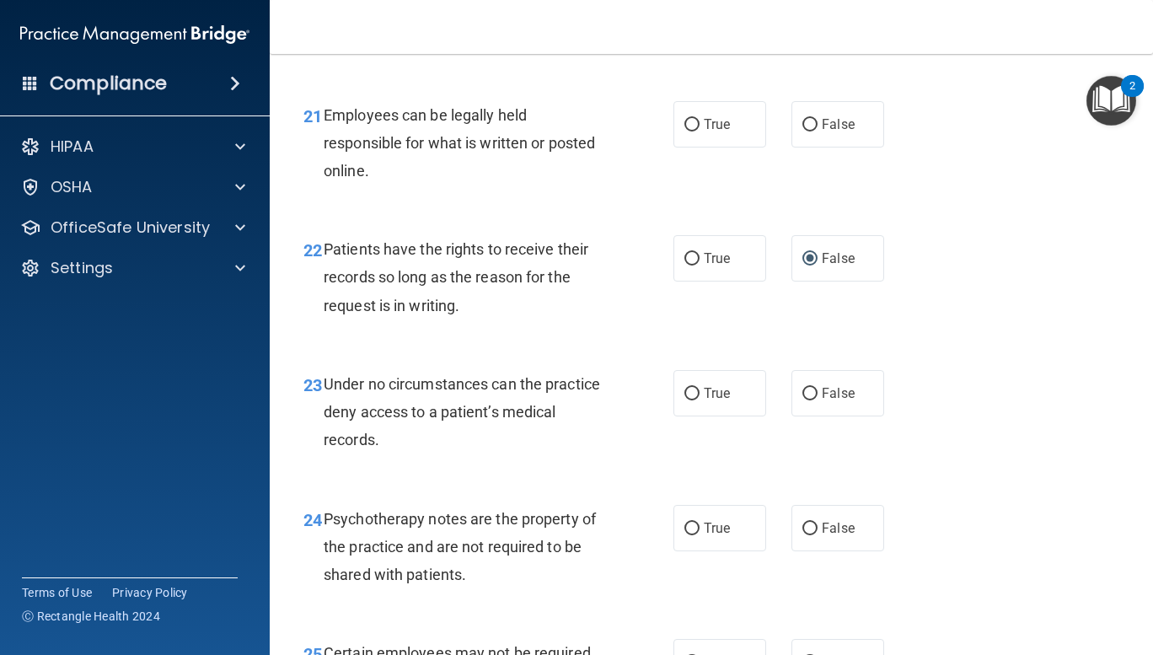
scroll to position [3759, 0]
click at [684, 131] on input "True" at bounding box center [691, 125] width 15 height 13
radio input "true"
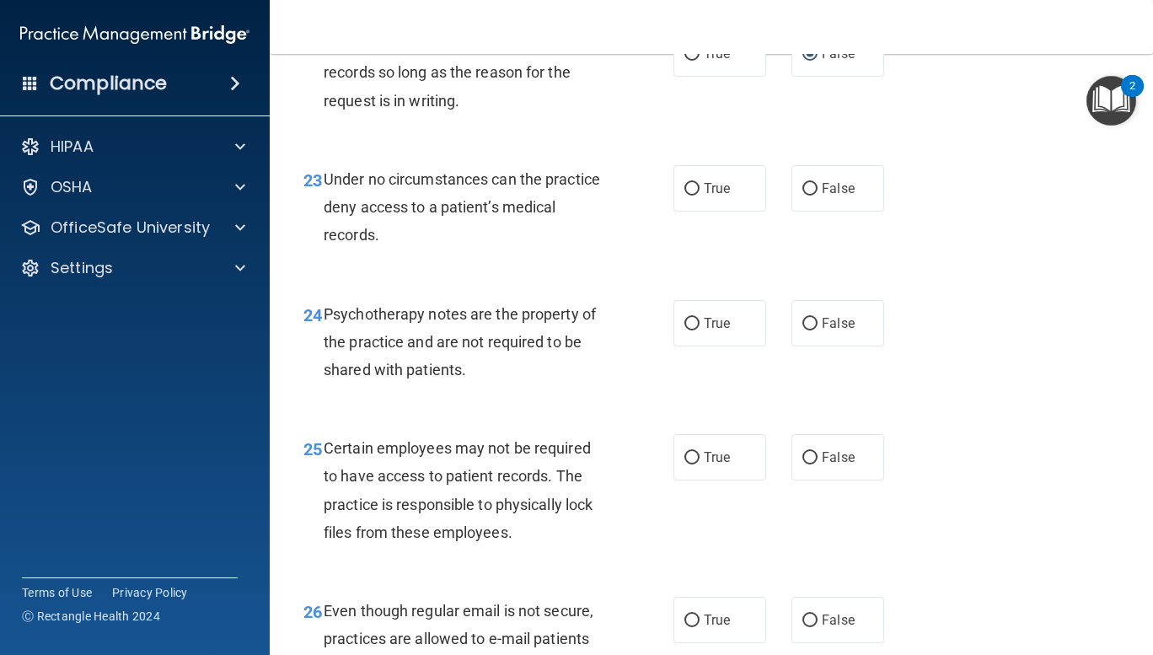
scroll to position [3965, 0]
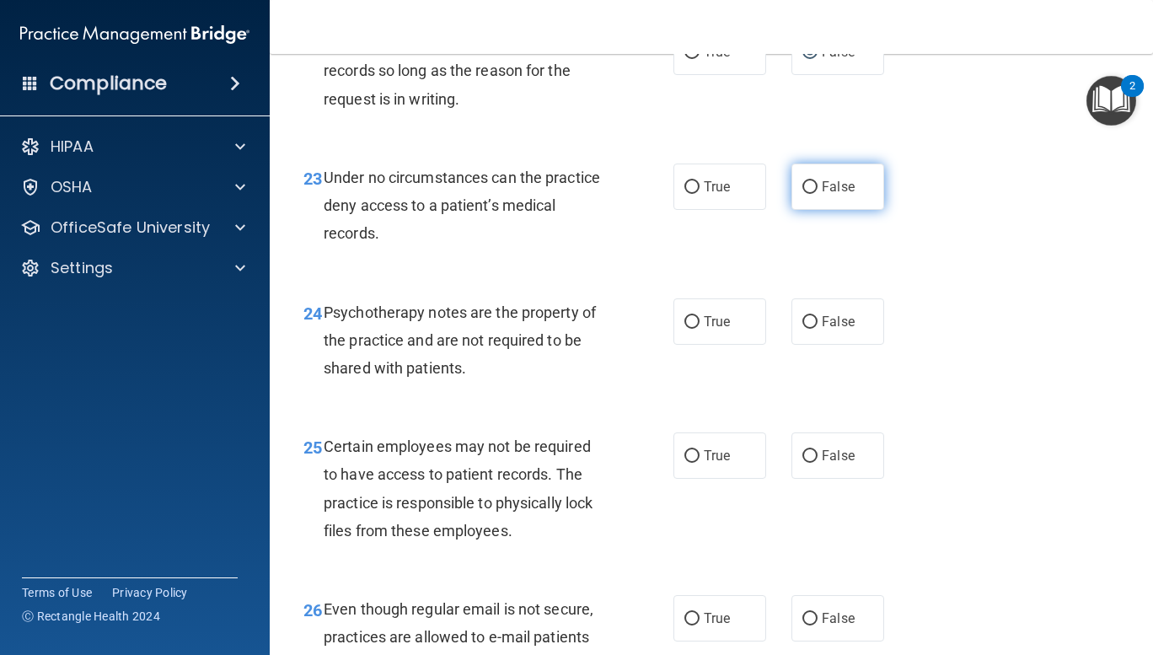
click at [802, 194] on input "False" at bounding box center [809, 187] width 15 height 13
radio input "true"
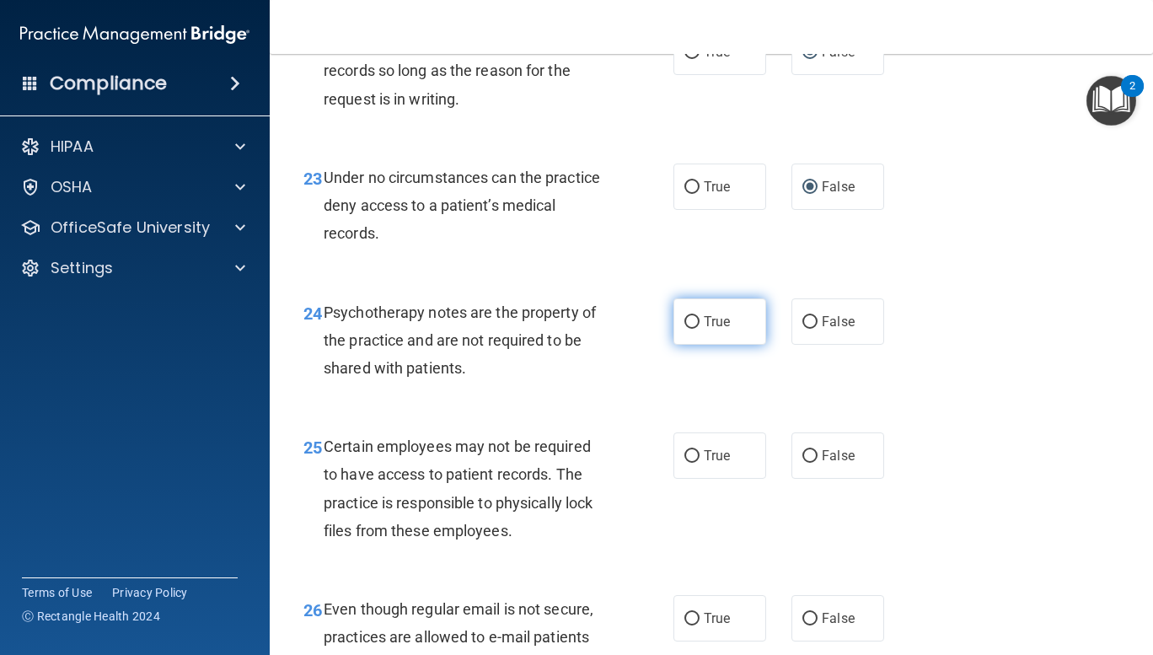
click at [689, 329] on input "True" at bounding box center [691, 322] width 15 height 13
radio input "true"
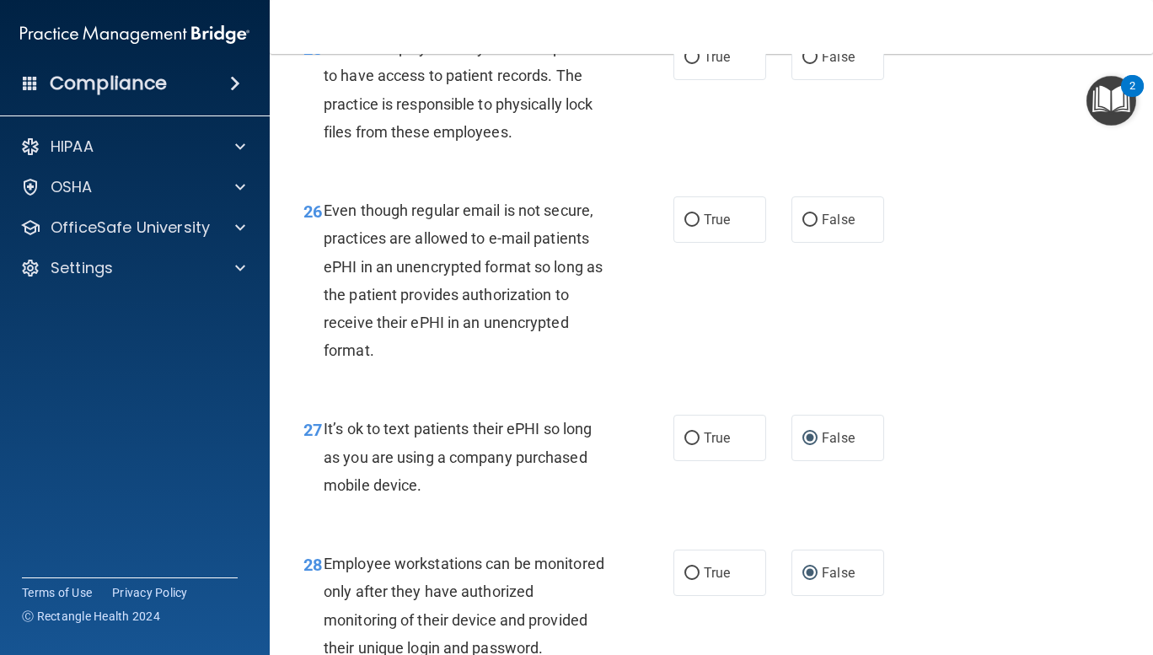
scroll to position [4364, 0]
click at [807, 226] on input "False" at bounding box center [809, 219] width 15 height 13
radio input "true"
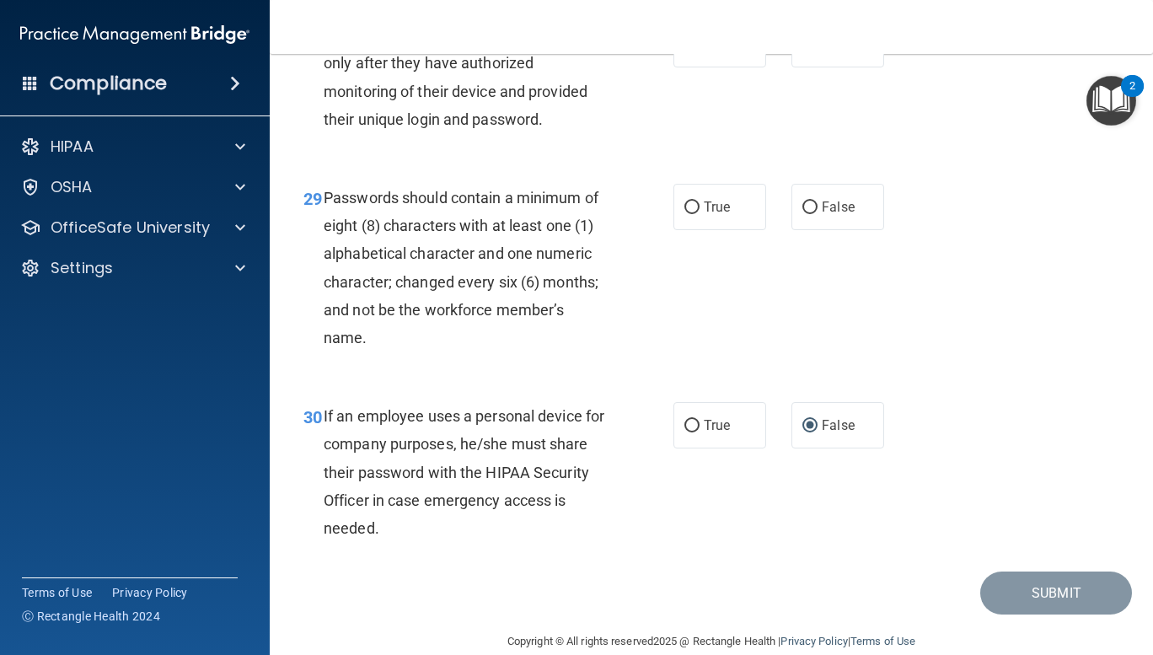
scroll to position [4897, 0]
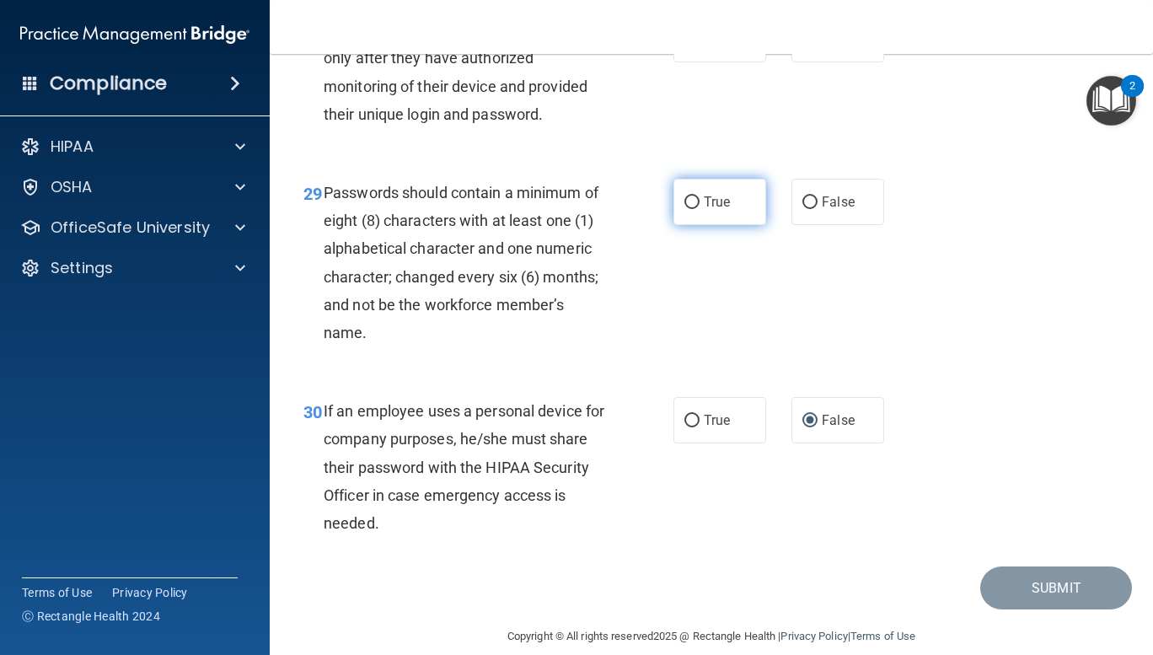
click at [721, 210] on span "True" at bounding box center [717, 202] width 26 height 16
click at [699, 209] on input "True" at bounding box center [691, 202] width 15 height 13
radio input "true"
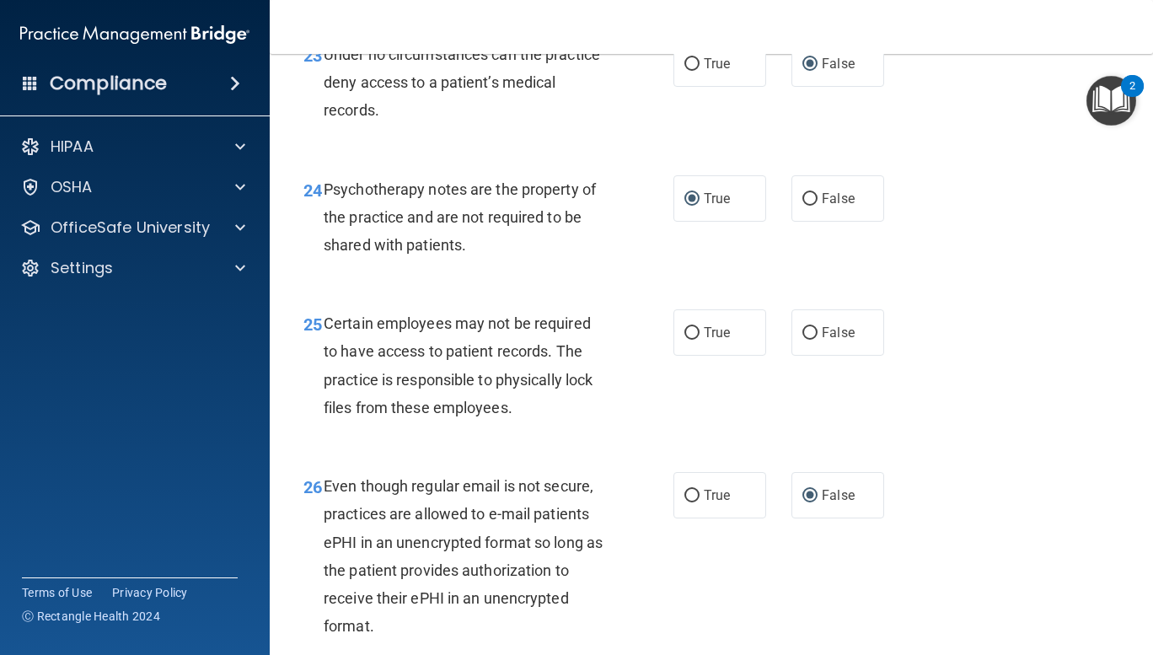
scroll to position [4113, 0]
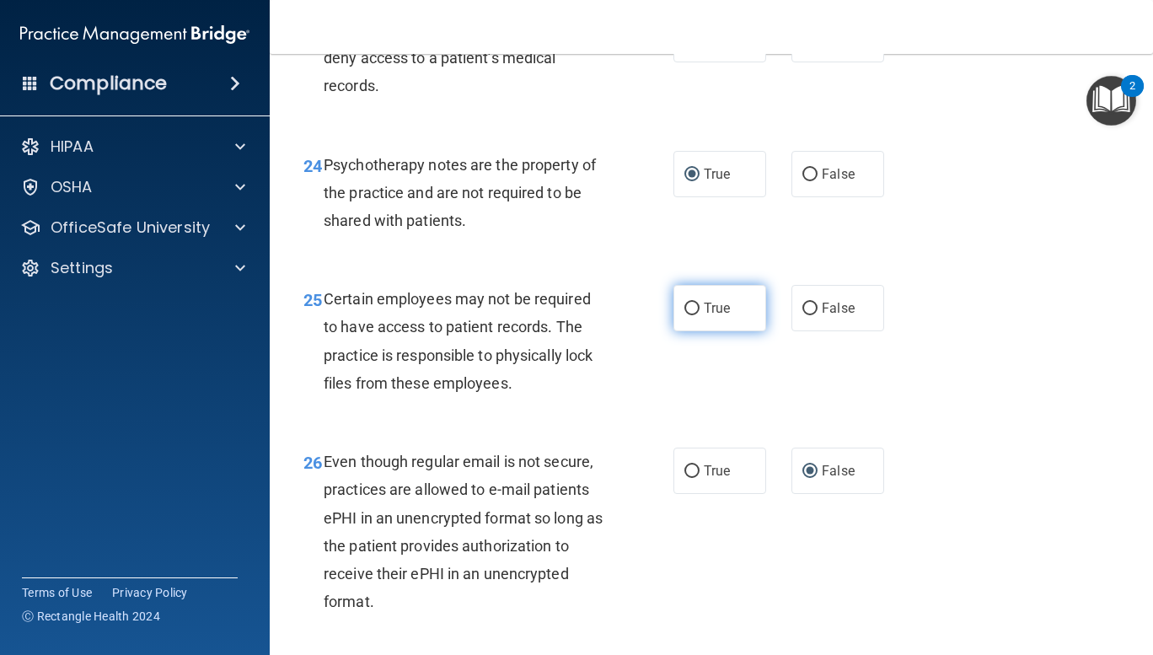
click at [688, 315] on input "True" at bounding box center [691, 308] width 15 height 13
radio input "true"
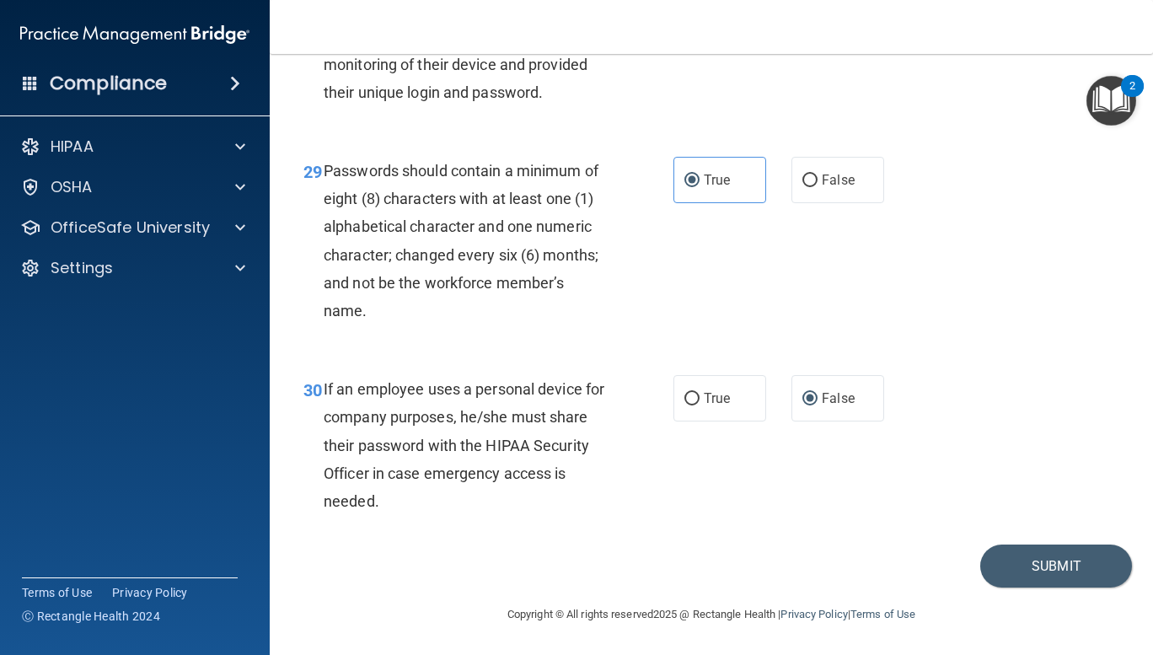
scroll to position [4975, 0]
click at [1036, 571] on button "Submit" at bounding box center [1056, 565] width 152 height 43
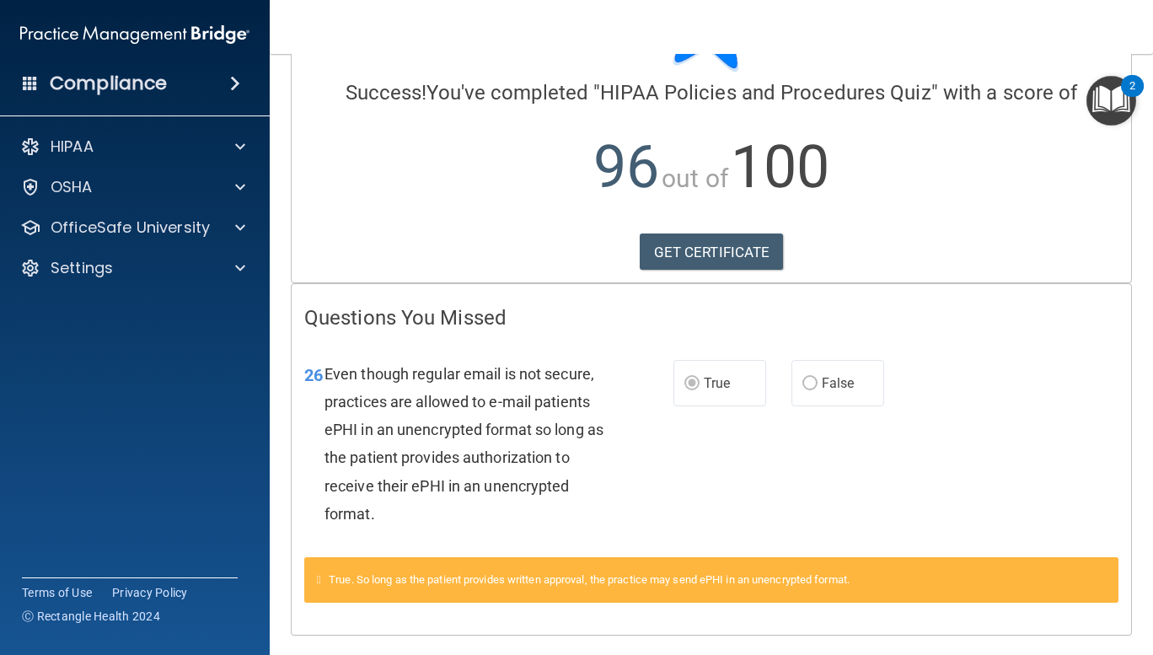
scroll to position [162, 0]
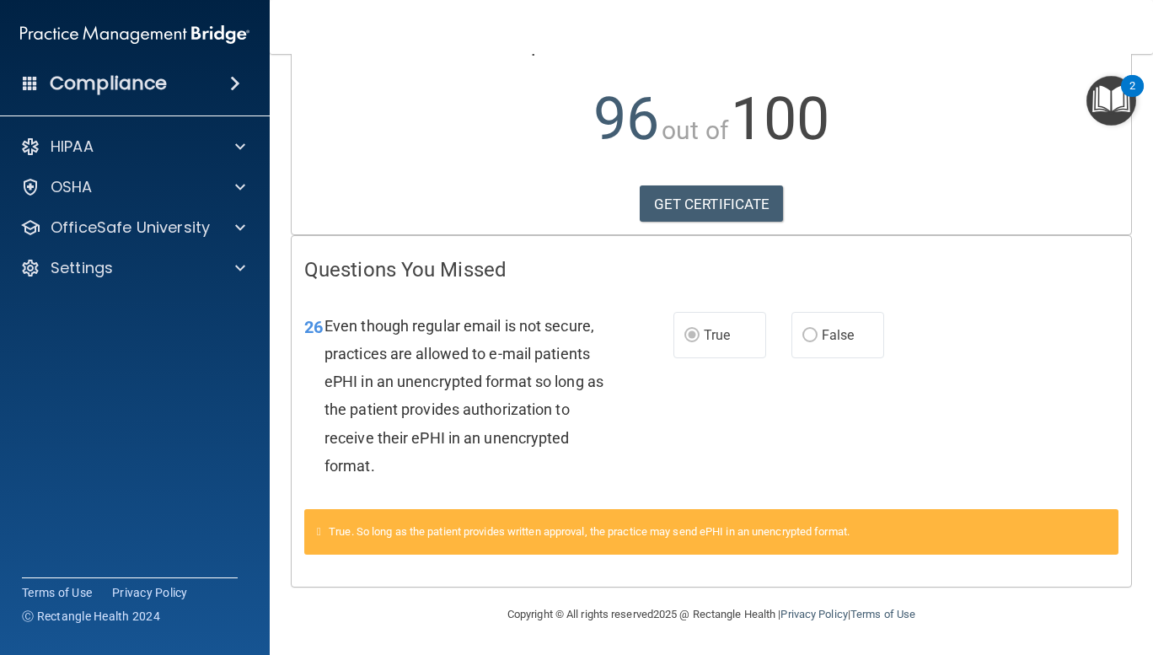
click at [694, 348] on label "True" at bounding box center [719, 335] width 93 height 46
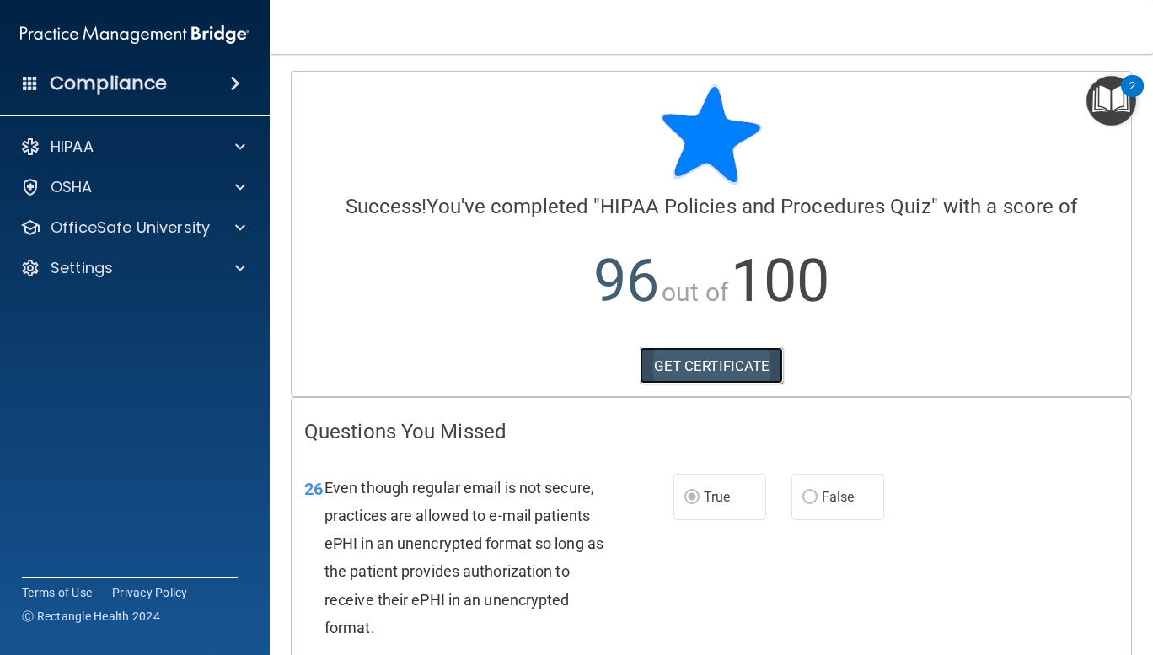
click at [725, 363] on link "GET CERTIFICATE" at bounding box center [712, 365] width 144 height 37
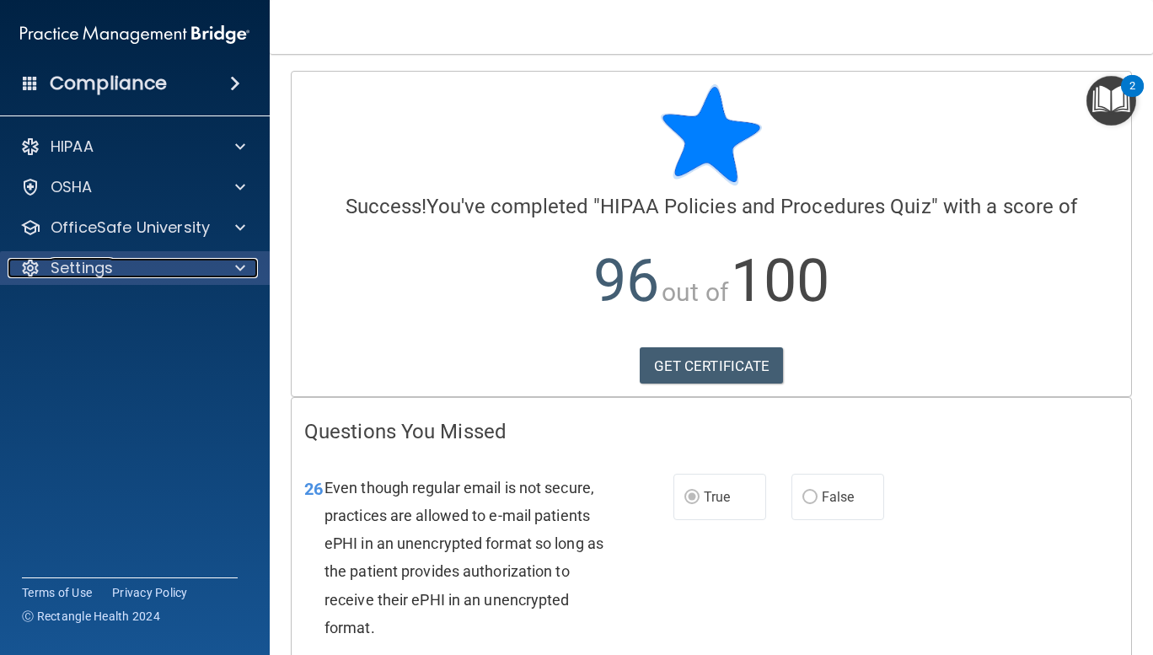
click at [229, 275] on div at bounding box center [238, 268] width 42 height 20
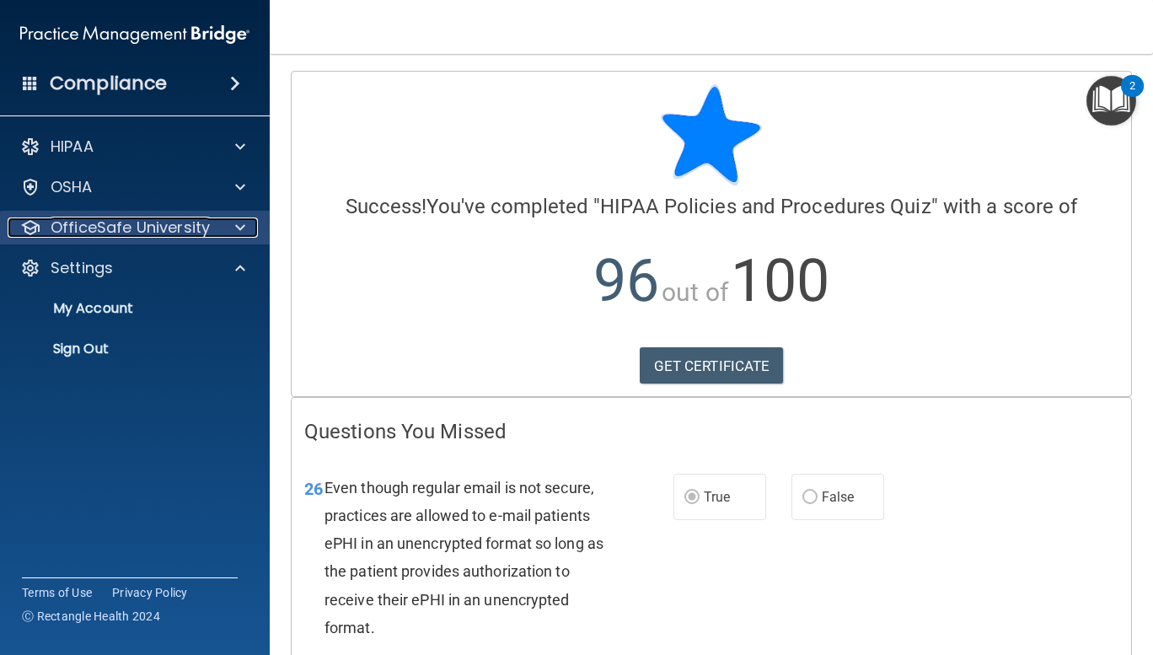
click at [198, 222] on p "OfficeSafe University" at bounding box center [130, 227] width 159 height 20
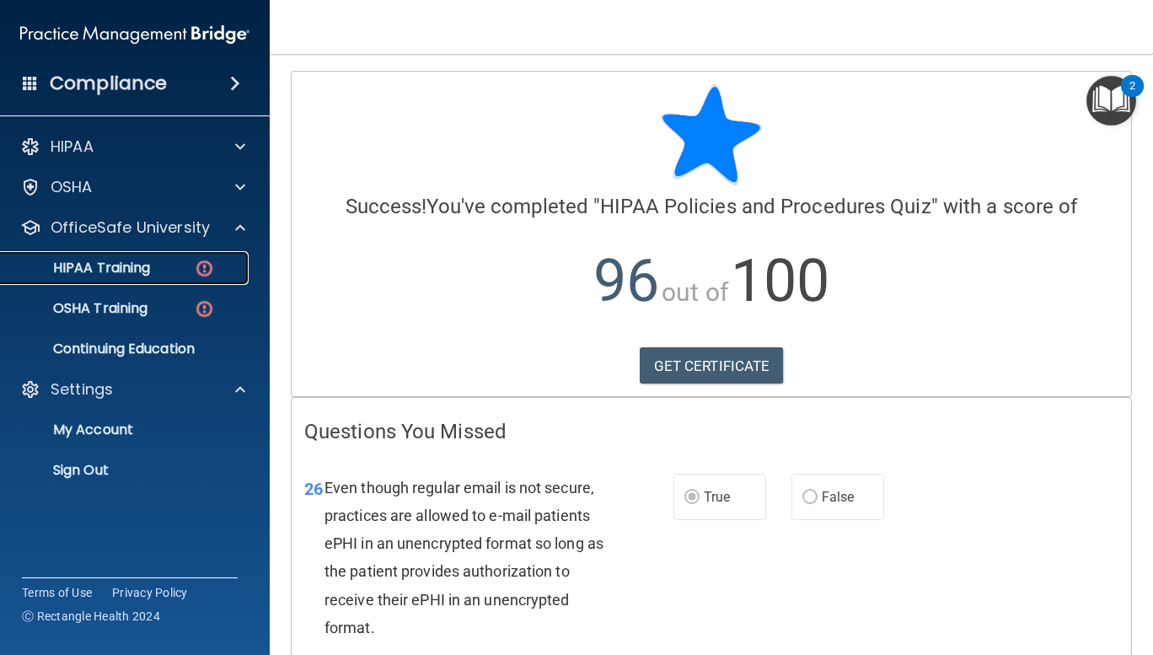
click at [193, 270] on div "HIPAA Training" at bounding box center [126, 268] width 230 height 17
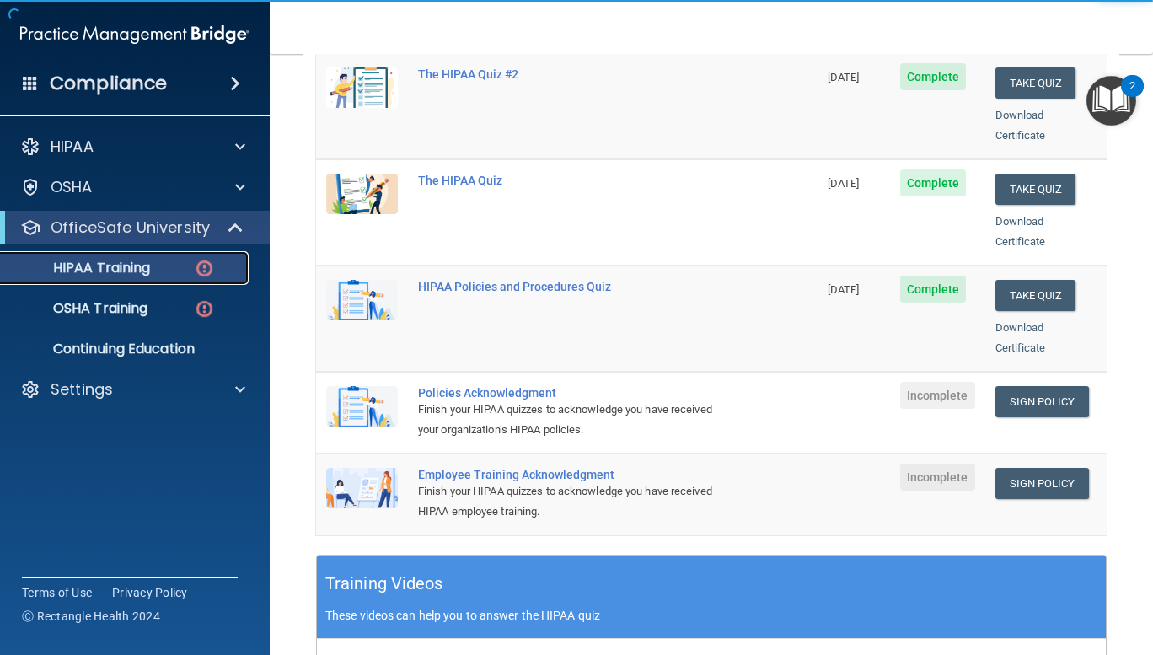
scroll to position [265, 0]
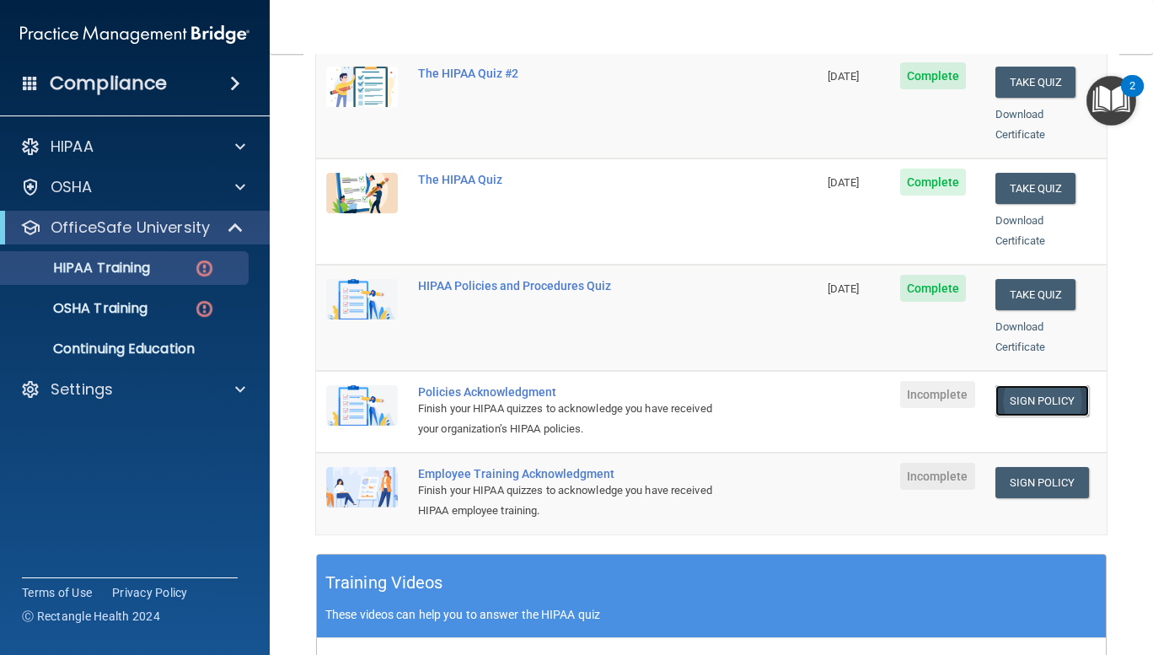
click at [1020, 385] on link "Sign Policy" at bounding box center [1042, 400] width 94 height 31
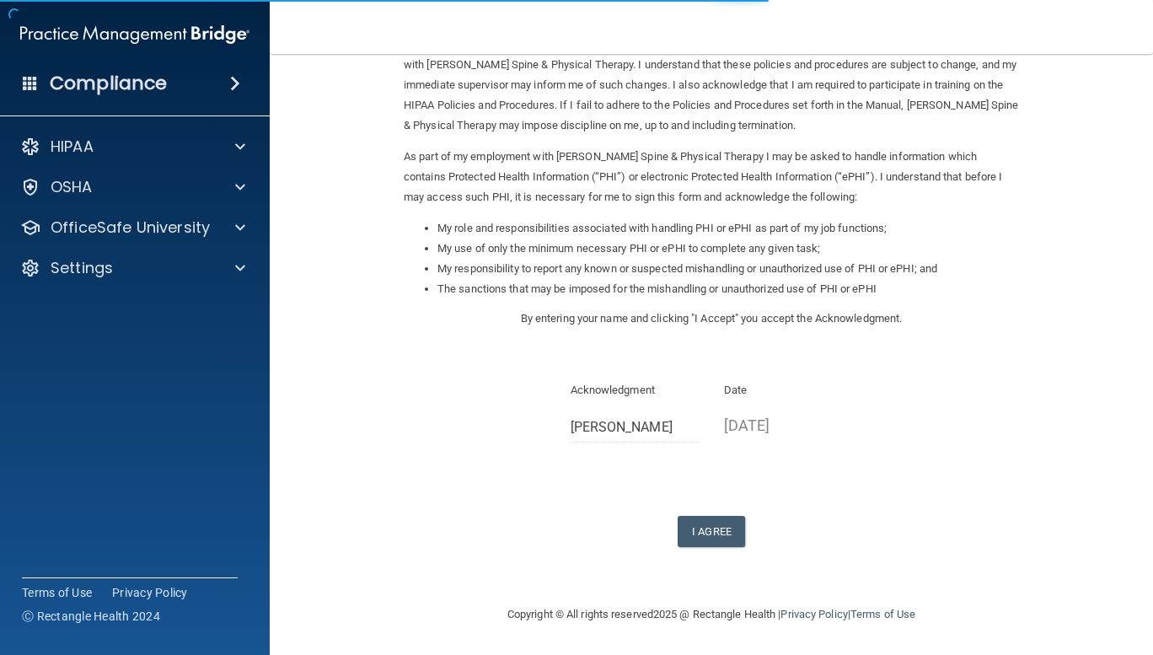
scroll to position [113, 0]
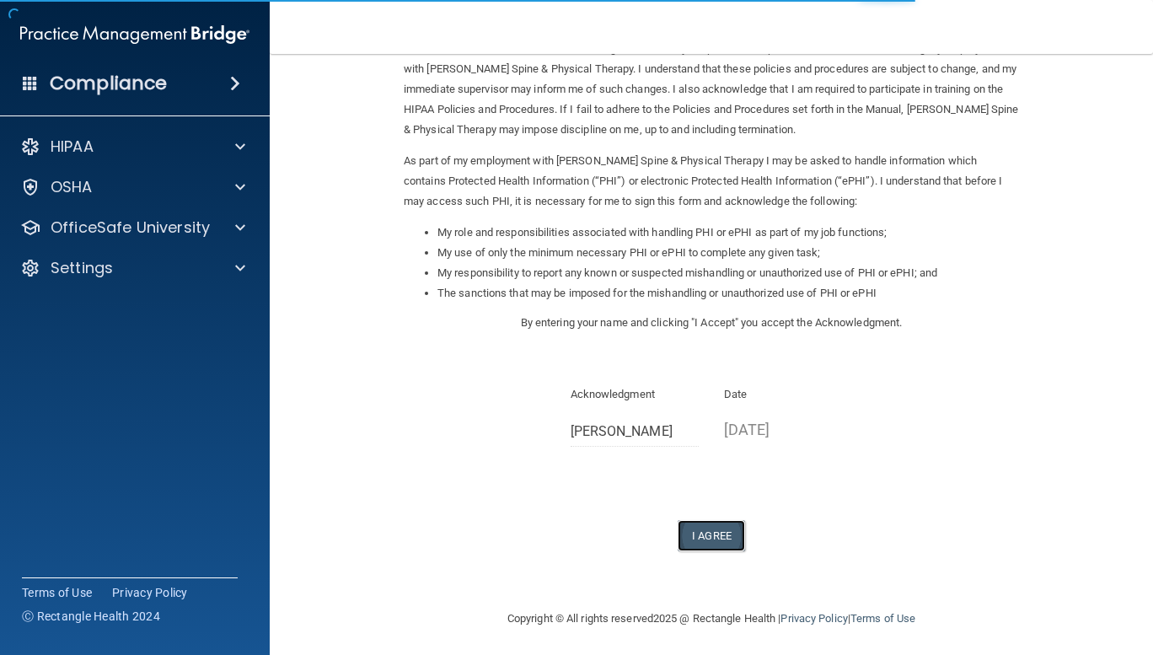
click at [699, 535] on button "I Agree" at bounding box center [710, 535] width 67 height 31
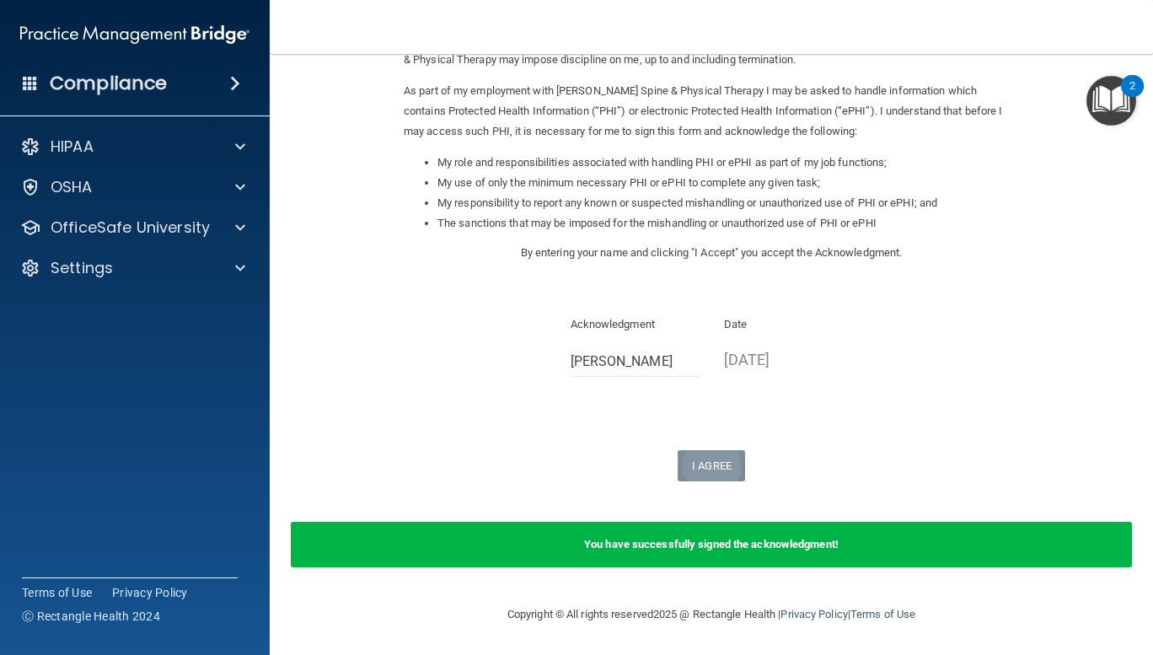
scroll to position [0, 0]
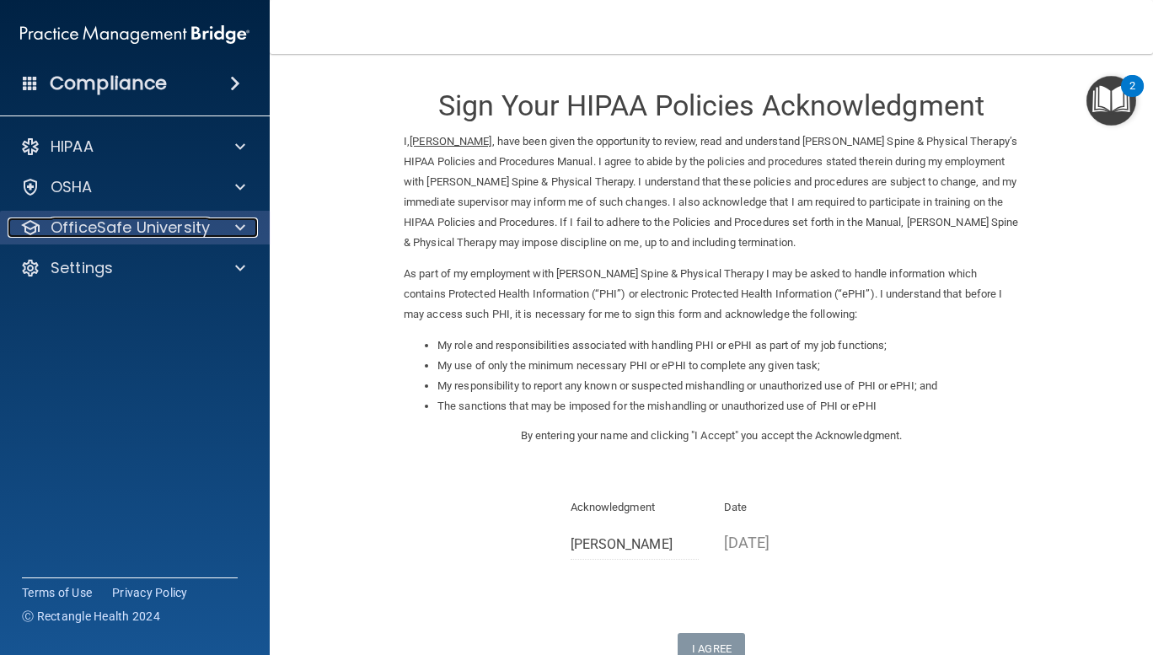
click at [198, 224] on p "OfficeSafe University" at bounding box center [130, 227] width 159 height 20
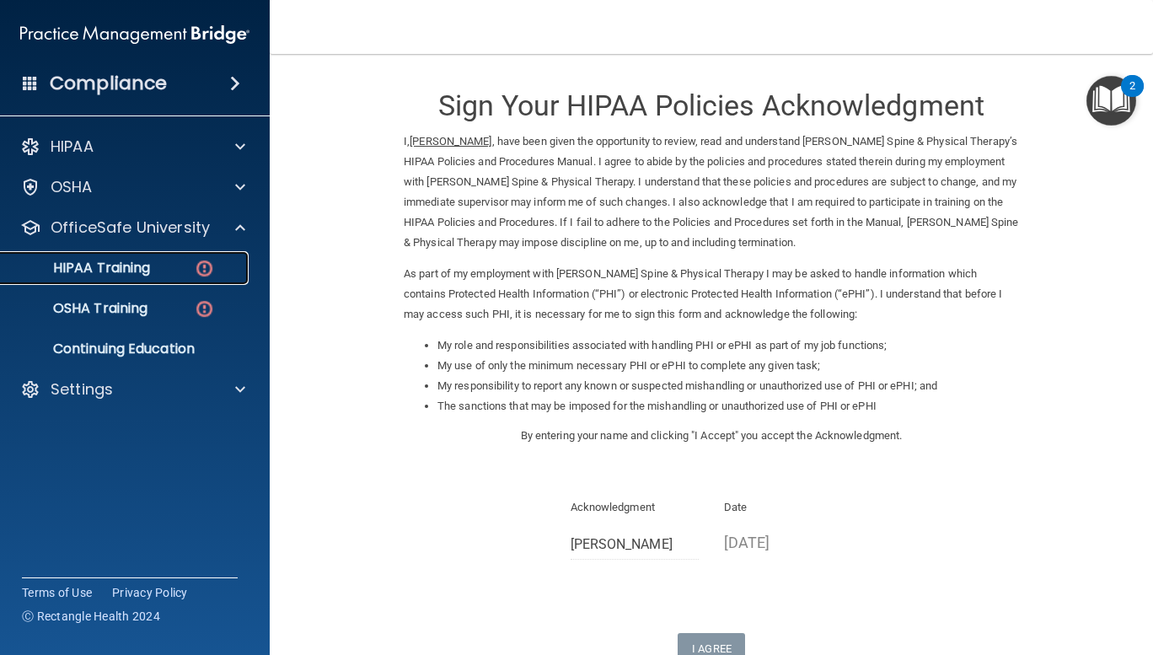
click at [191, 273] on div "HIPAA Training" at bounding box center [126, 268] width 230 height 17
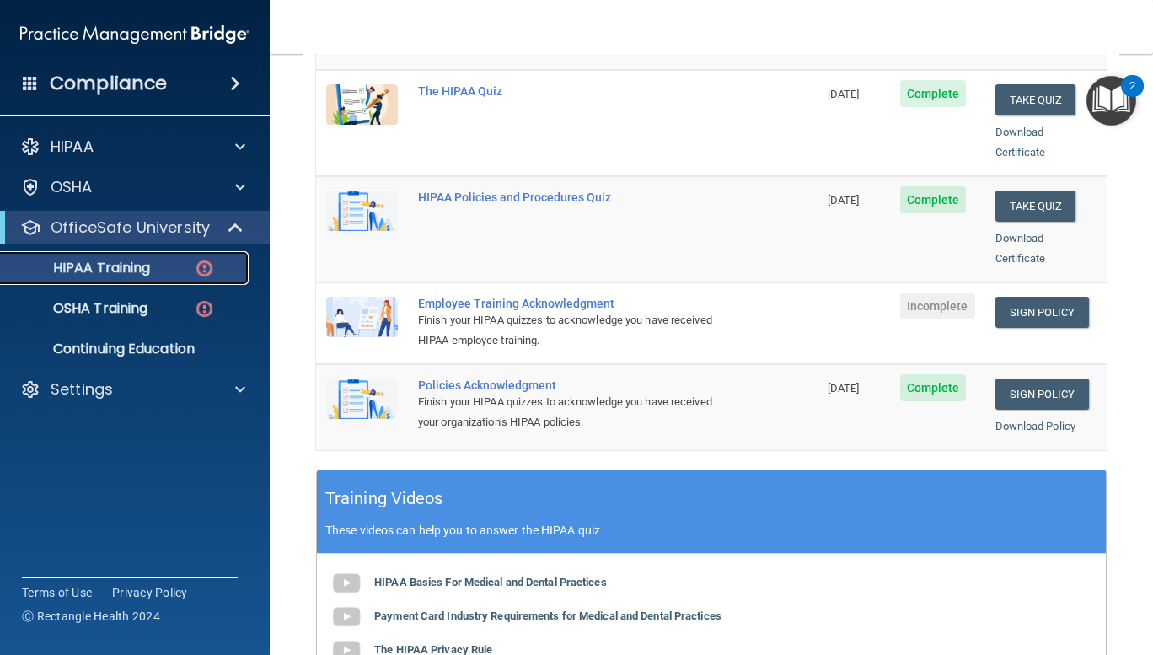
scroll to position [318, 0]
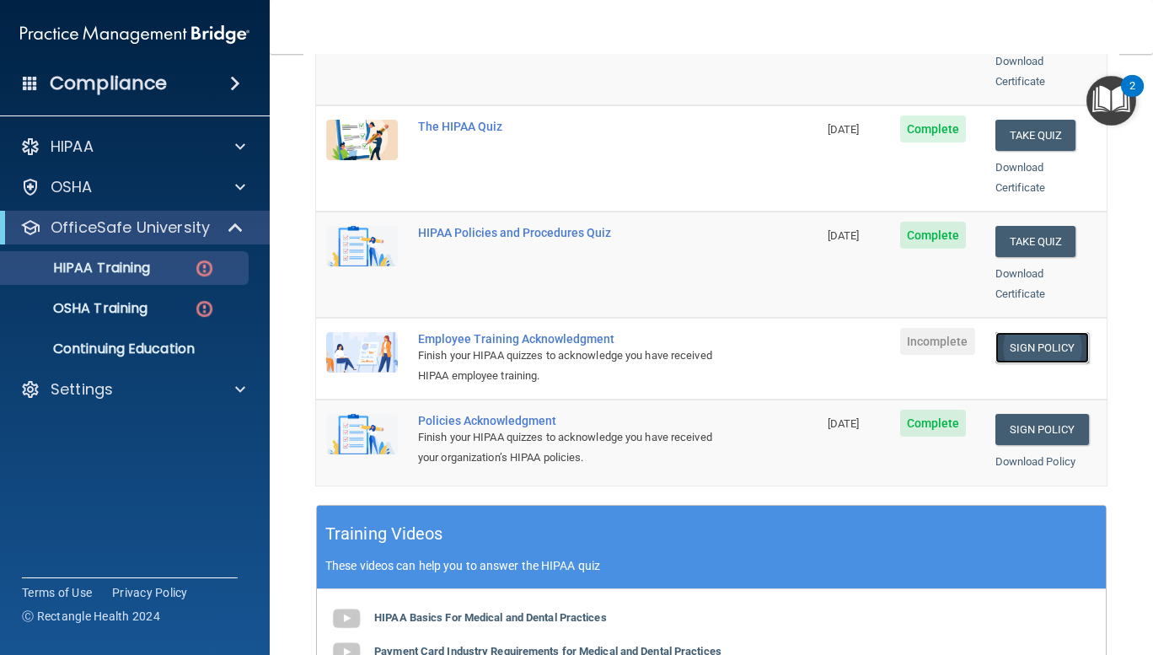
click at [1027, 332] on link "Sign Policy" at bounding box center [1042, 347] width 94 height 31
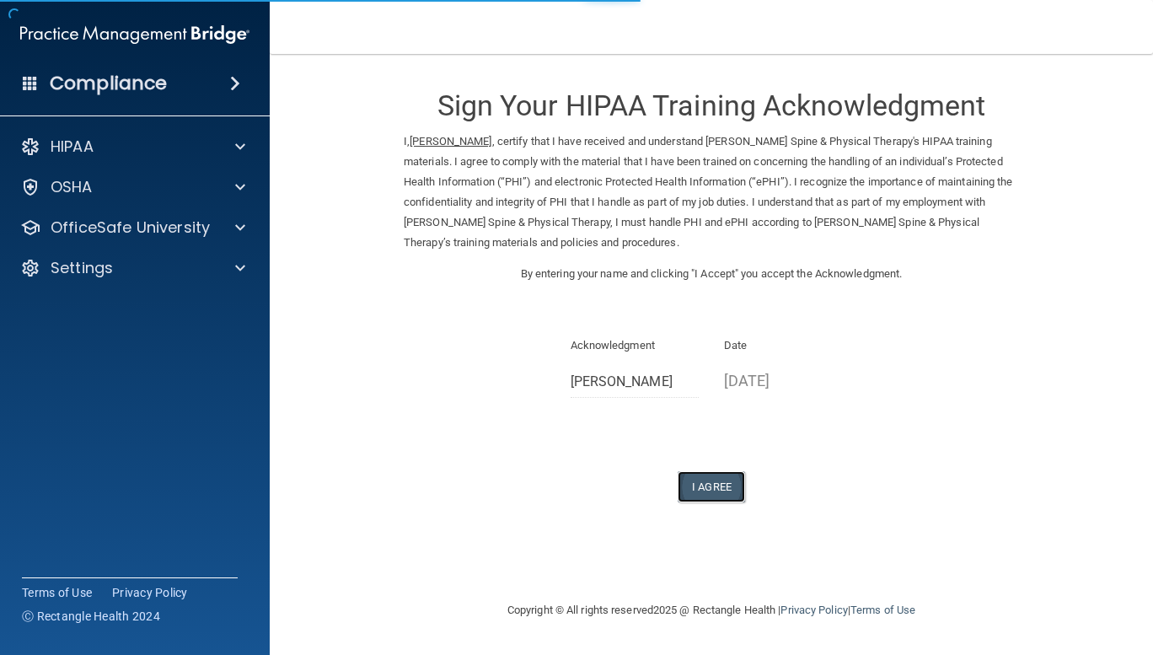
click at [703, 484] on button "I Agree" at bounding box center [710, 486] width 67 height 31
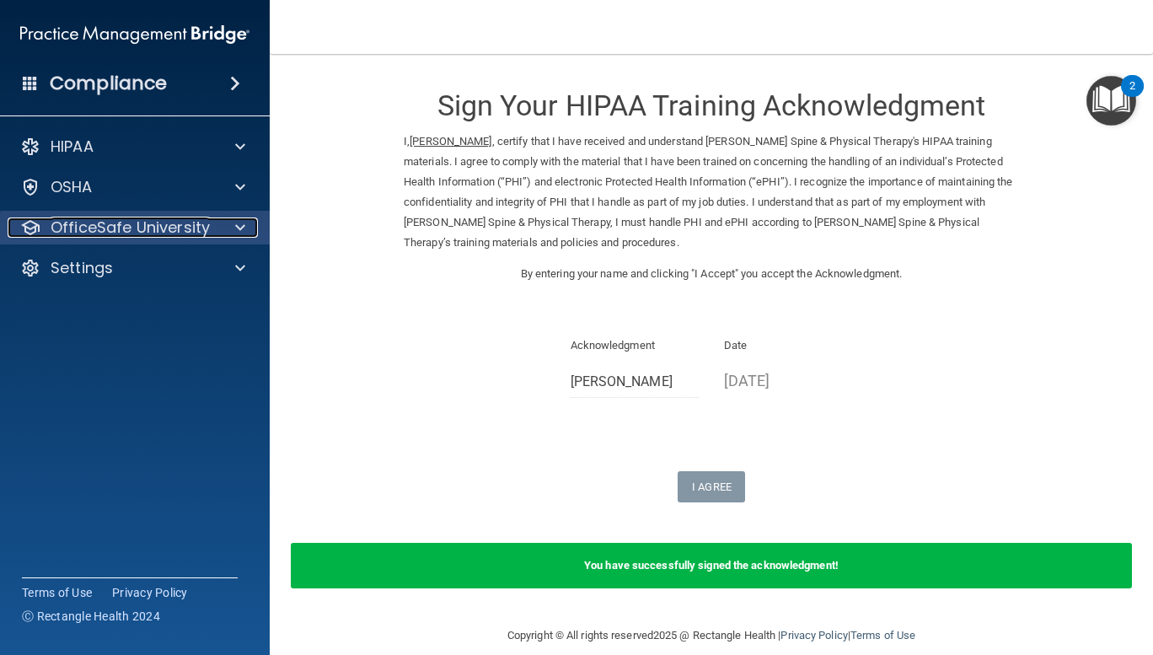
click at [193, 219] on p "OfficeSafe University" at bounding box center [130, 227] width 159 height 20
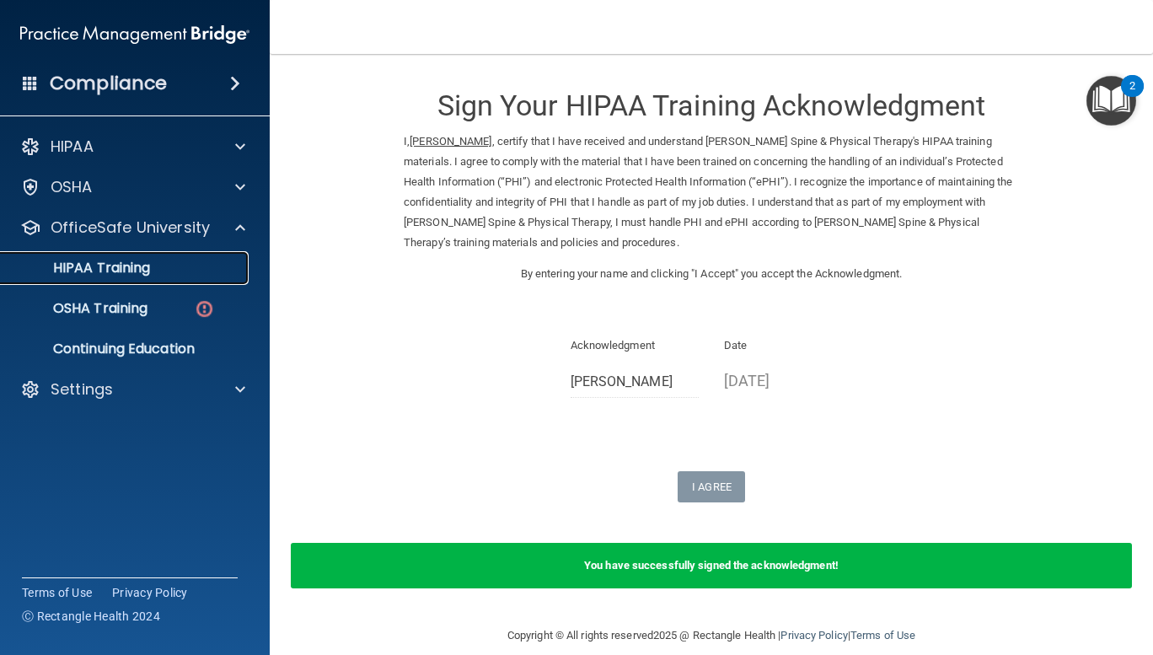
click at [198, 266] on div "HIPAA Training" at bounding box center [126, 268] width 230 height 17
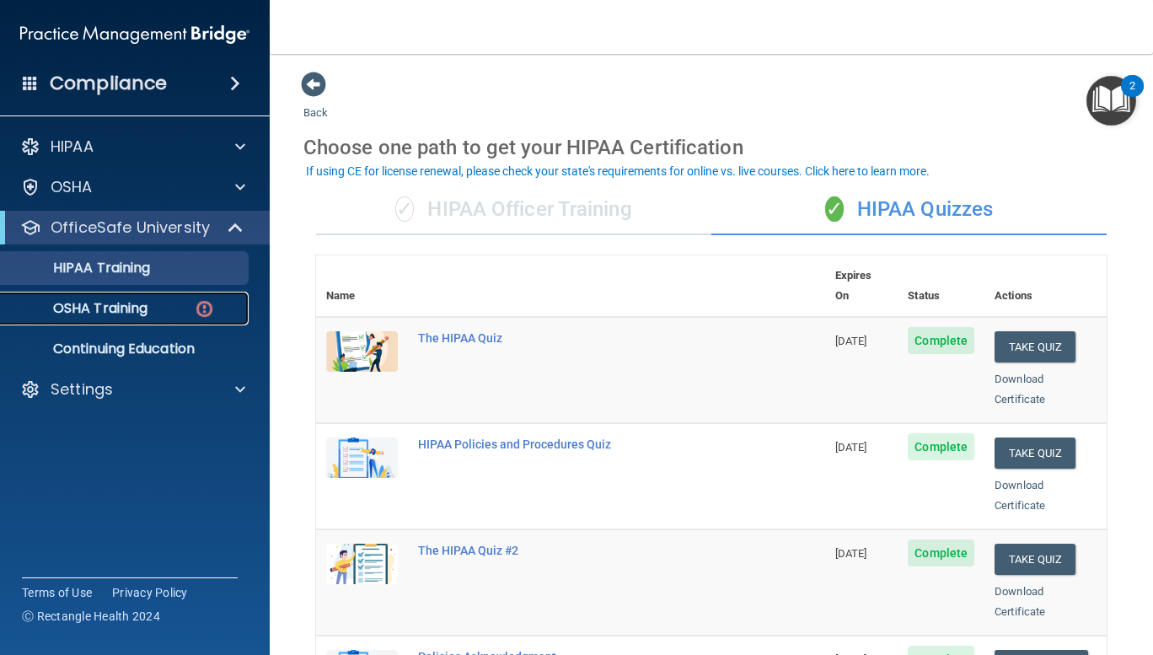
click at [197, 312] on img at bounding box center [204, 308] width 21 height 21
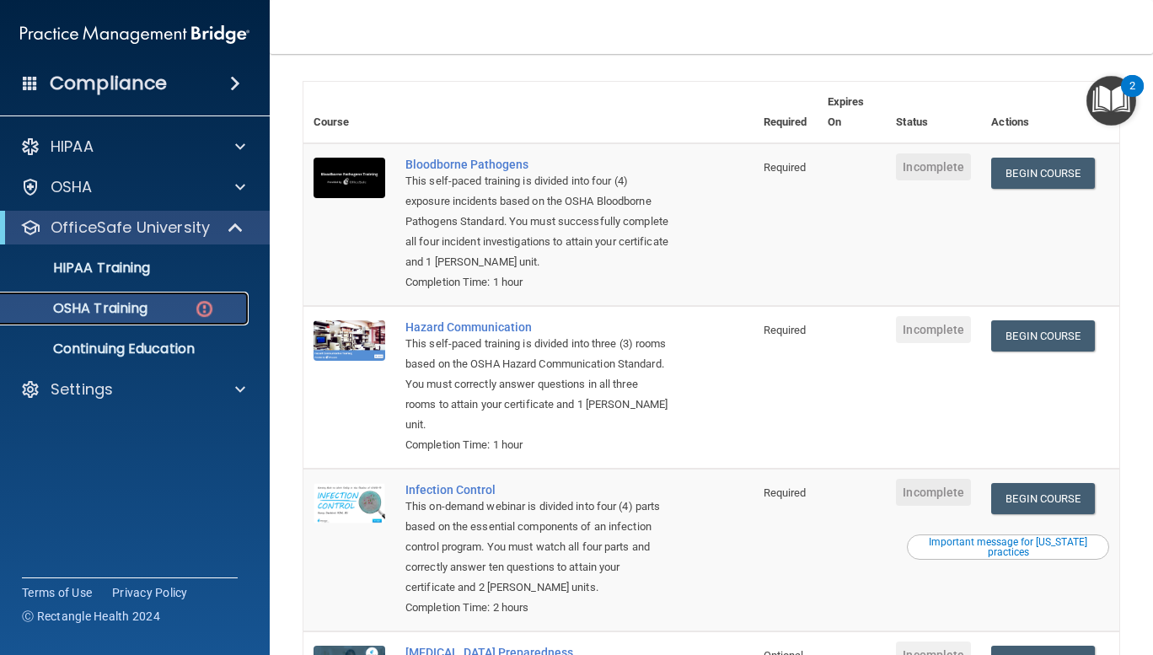
scroll to position [97, 0]
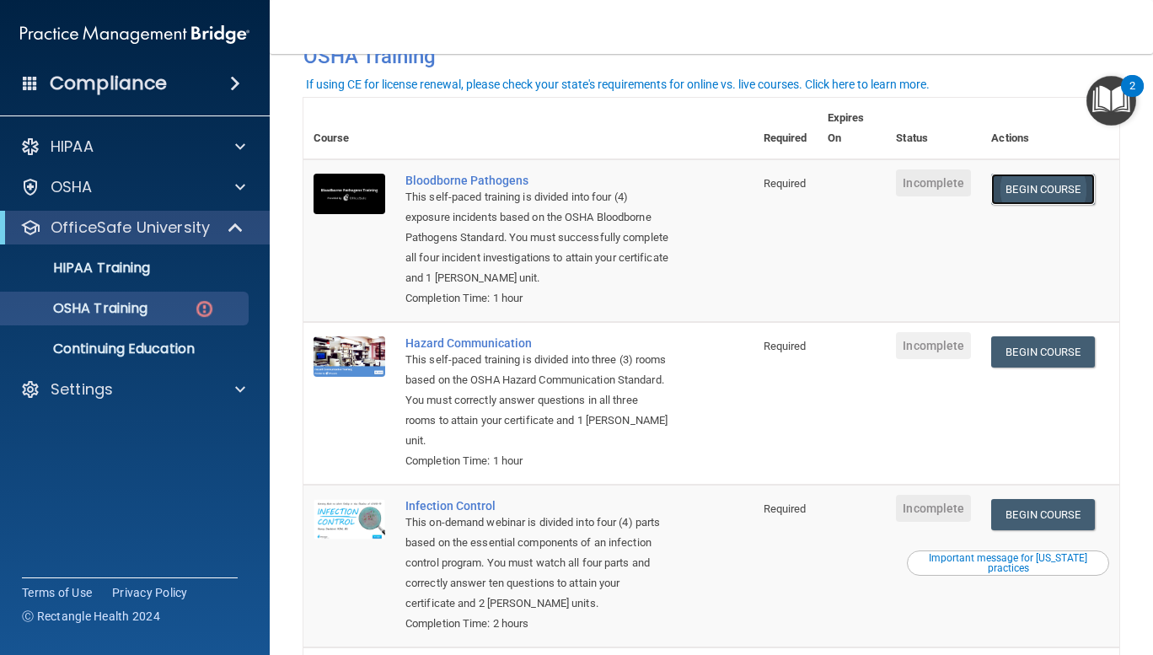
click at [1043, 187] on link "Begin Course" at bounding box center [1042, 189] width 103 height 31
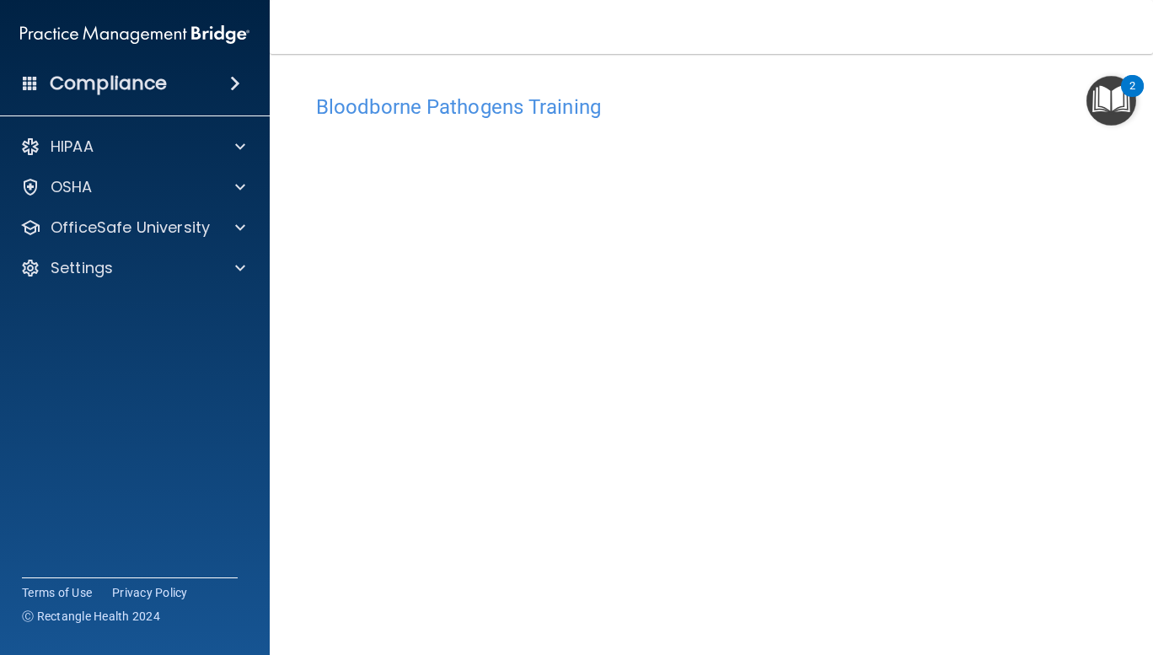
scroll to position [67, 0]
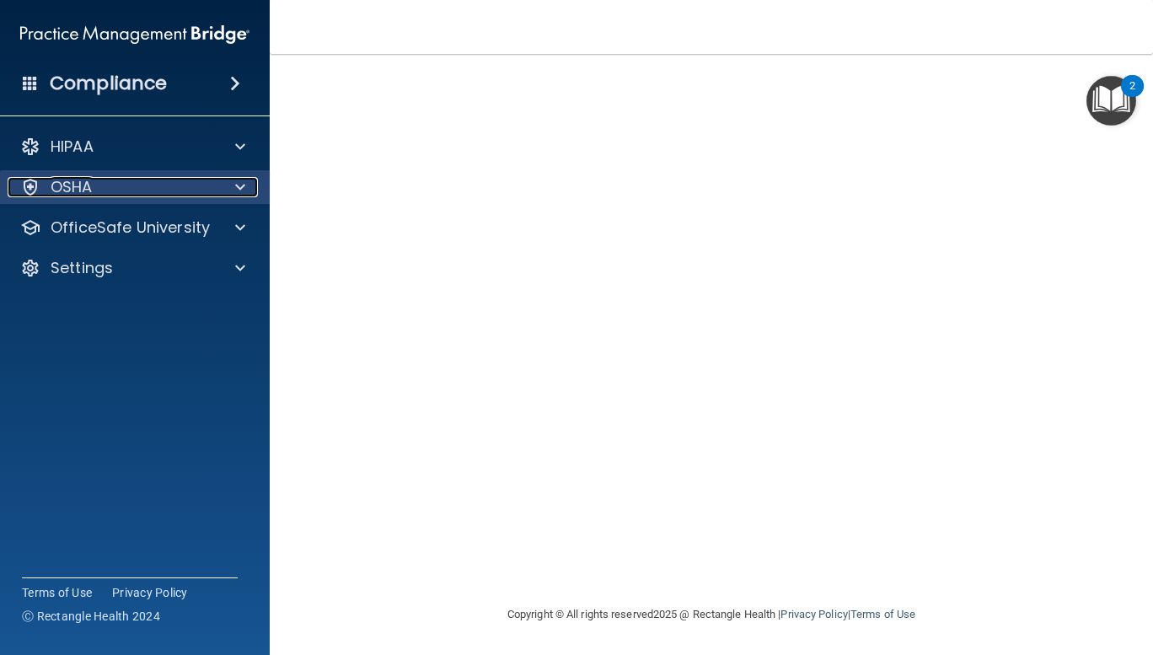
click at [209, 190] on div "OSHA" at bounding box center [112, 187] width 209 height 20
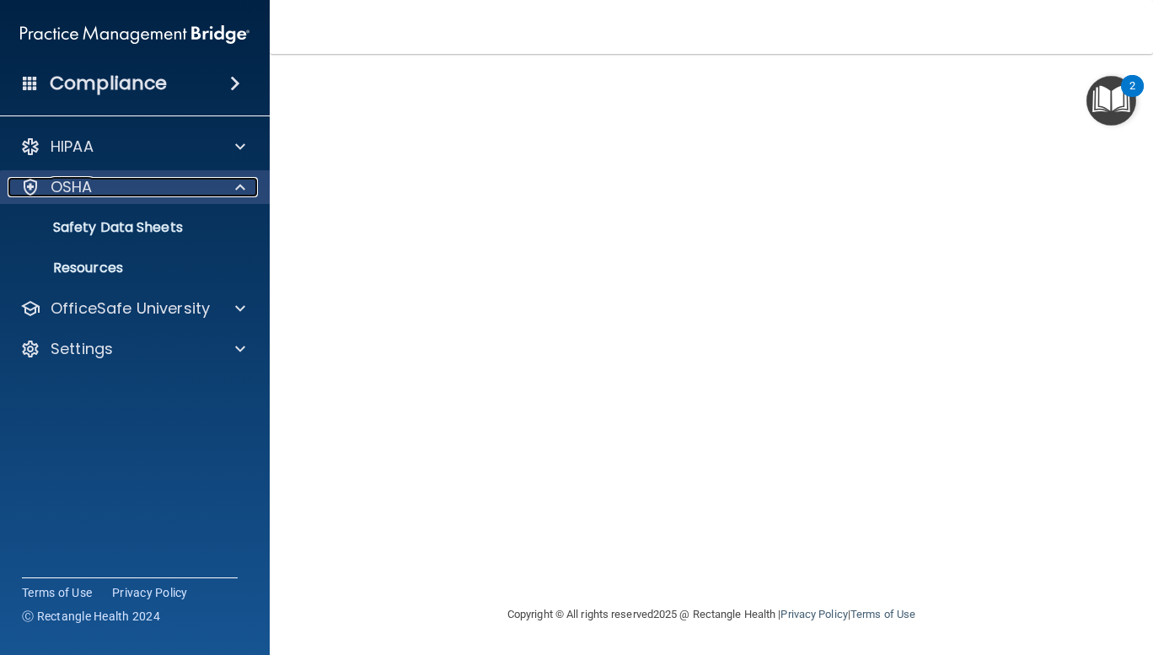
click at [229, 188] on div at bounding box center [238, 187] width 42 height 20
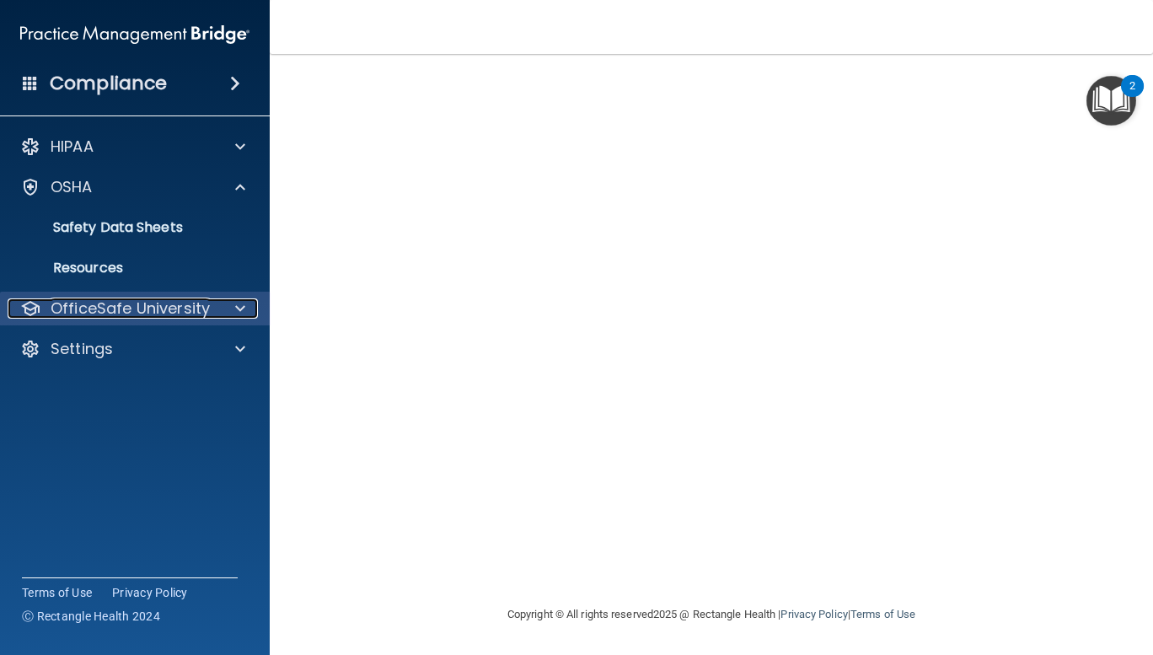
click at [214, 312] on div "OfficeSafe University" at bounding box center [112, 308] width 209 height 20
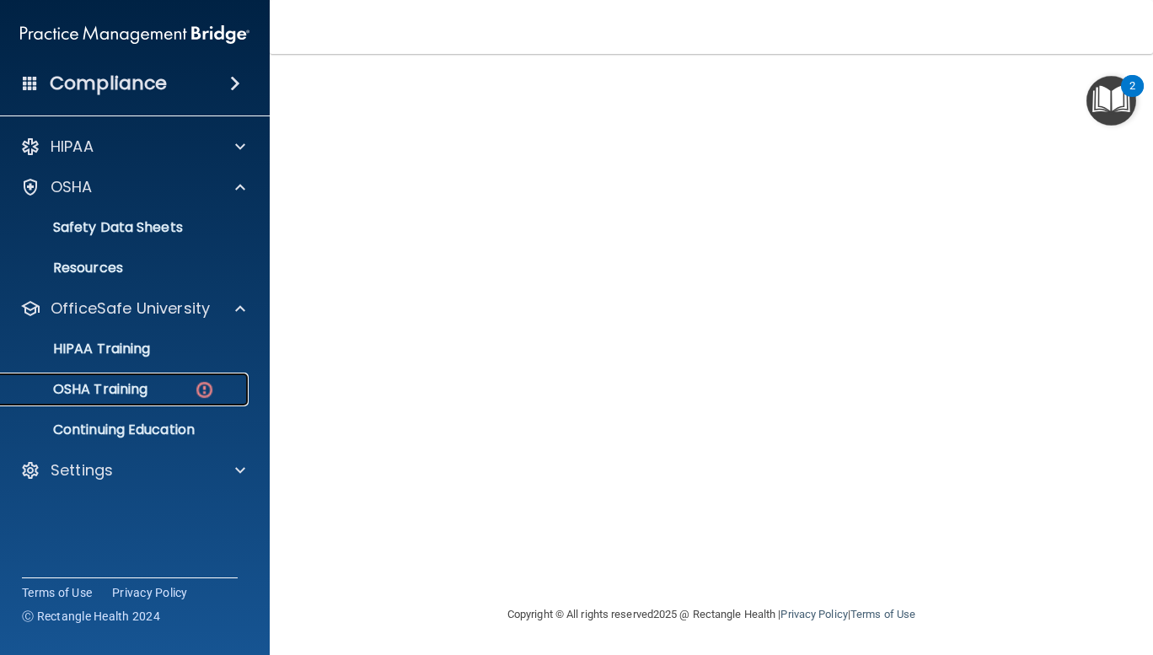
click at [188, 391] on div "OSHA Training" at bounding box center [126, 389] width 230 height 17
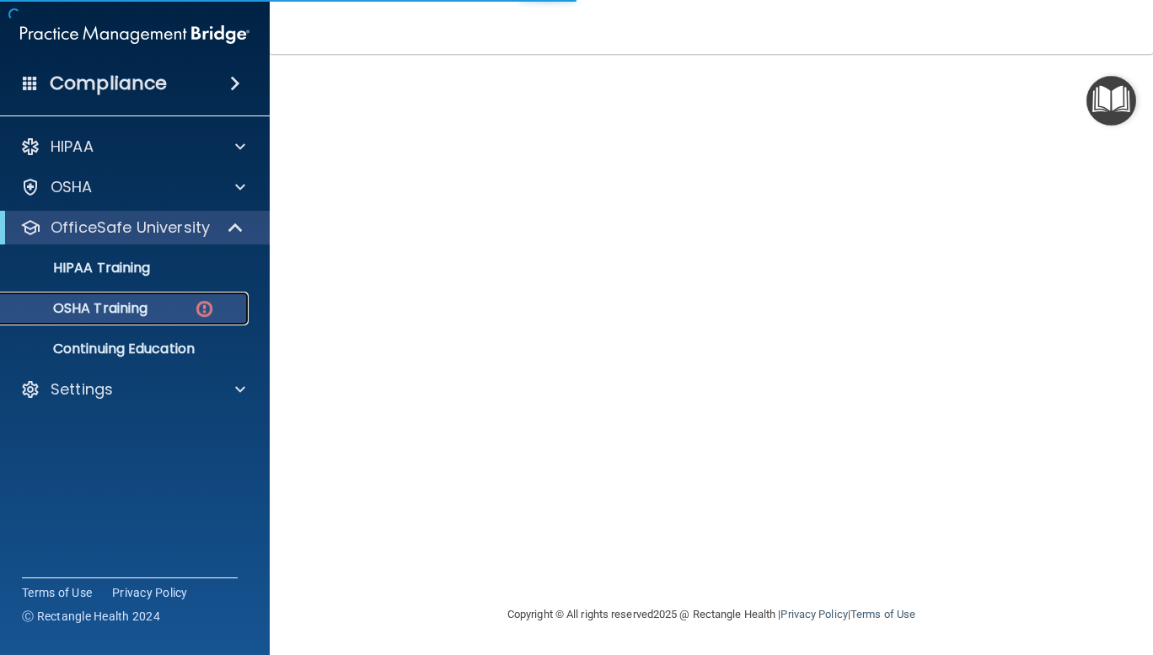
click at [211, 293] on link "OSHA Training" at bounding box center [115, 309] width 265 height 34
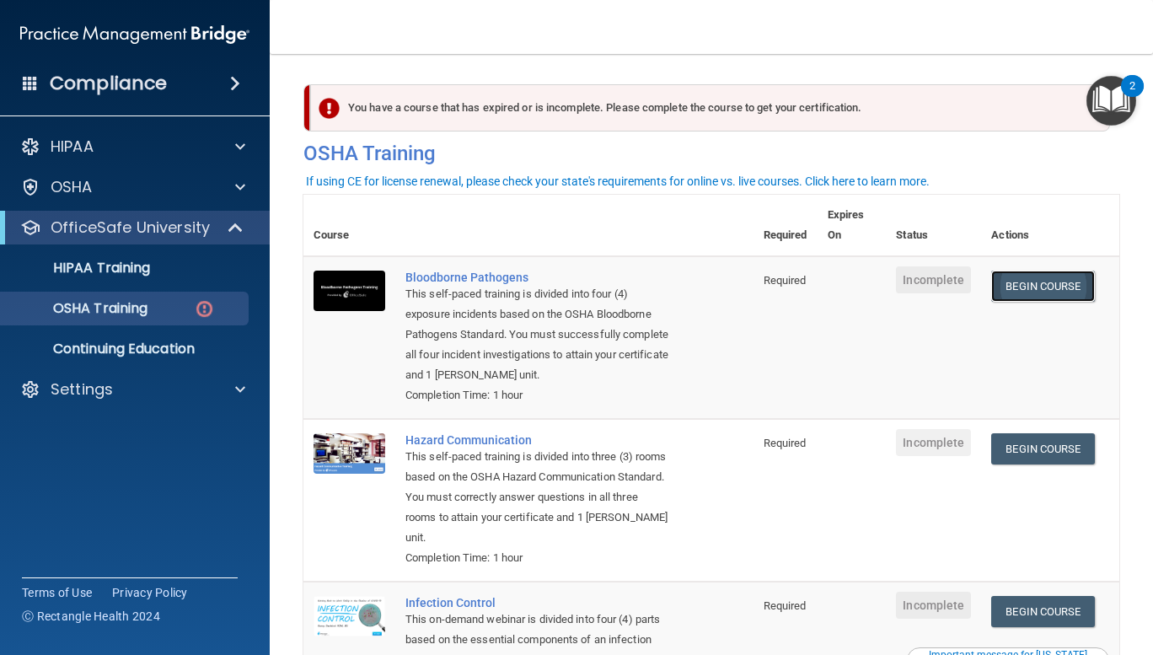
click at [1031, 289] on link "Begin Course" at bounding box center [1042, 285] width 103 height 31
